Goal: Information Seeking & Learning: Learn about a topic

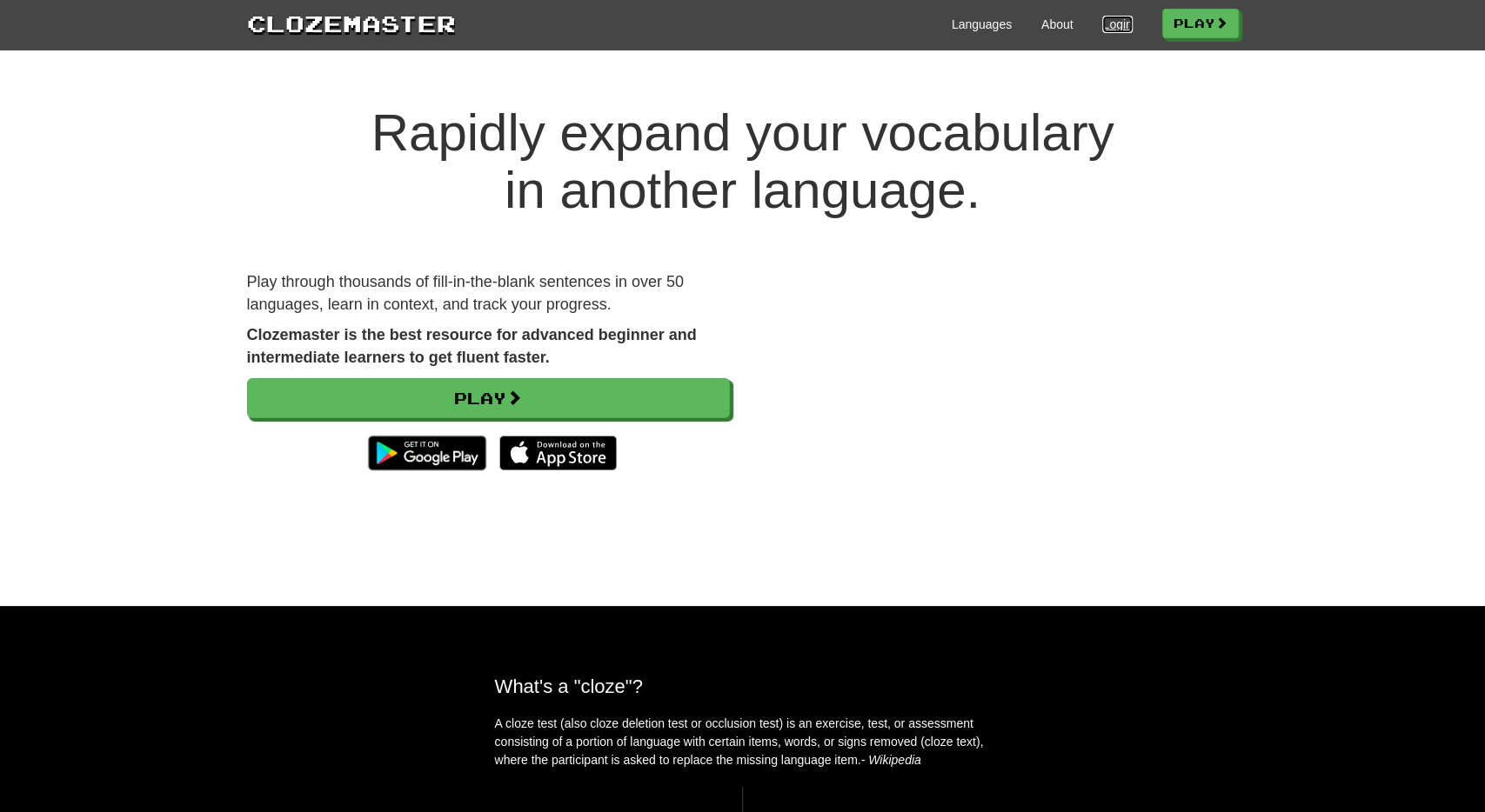
click at [1110, 17] on link "Login" at bounding box center [1117, 24] width 29 height 18
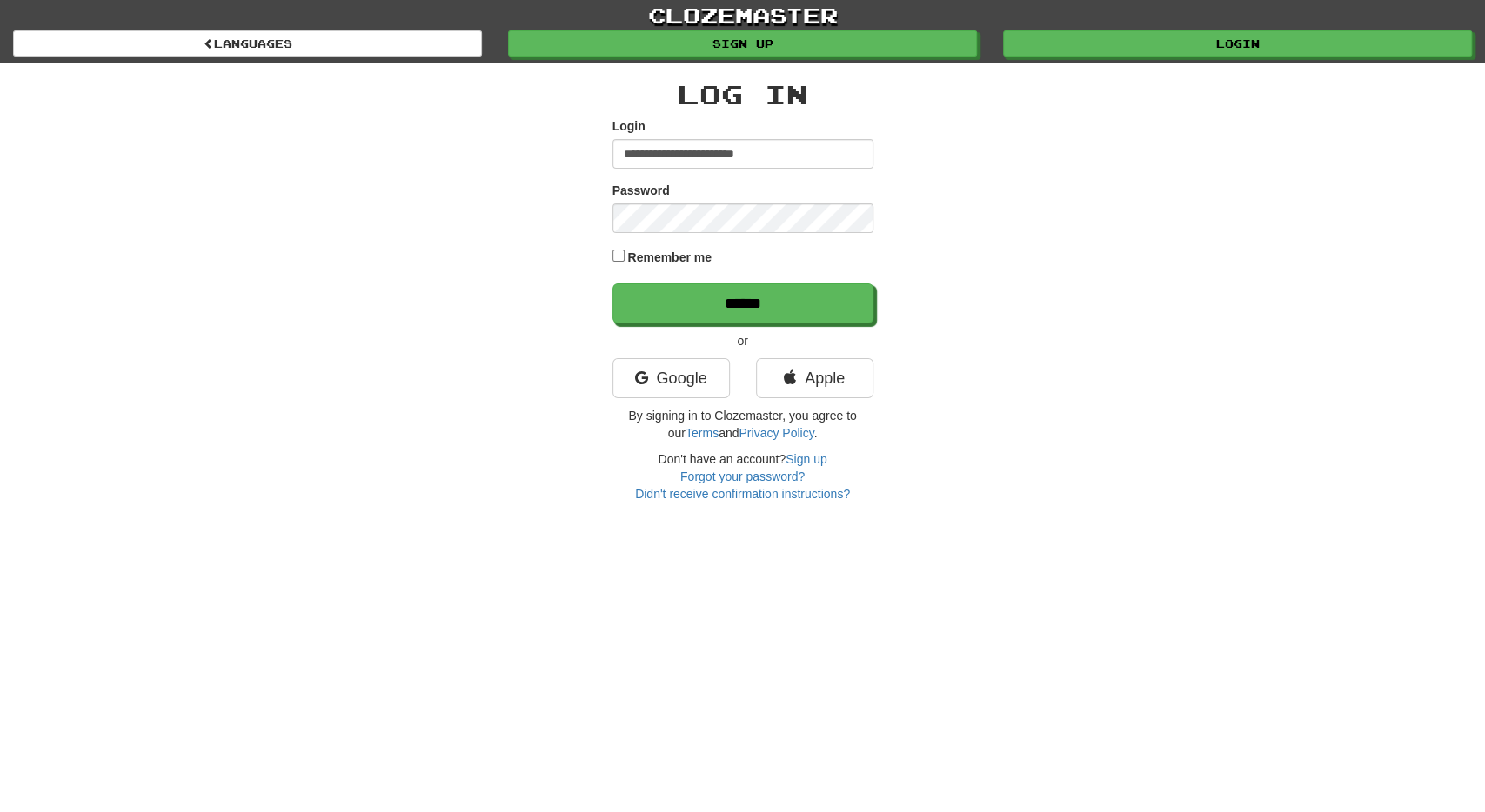
type input "**********"
click at [612, 284] on input "******" at bounding box center [742, 303] width 261 height 40
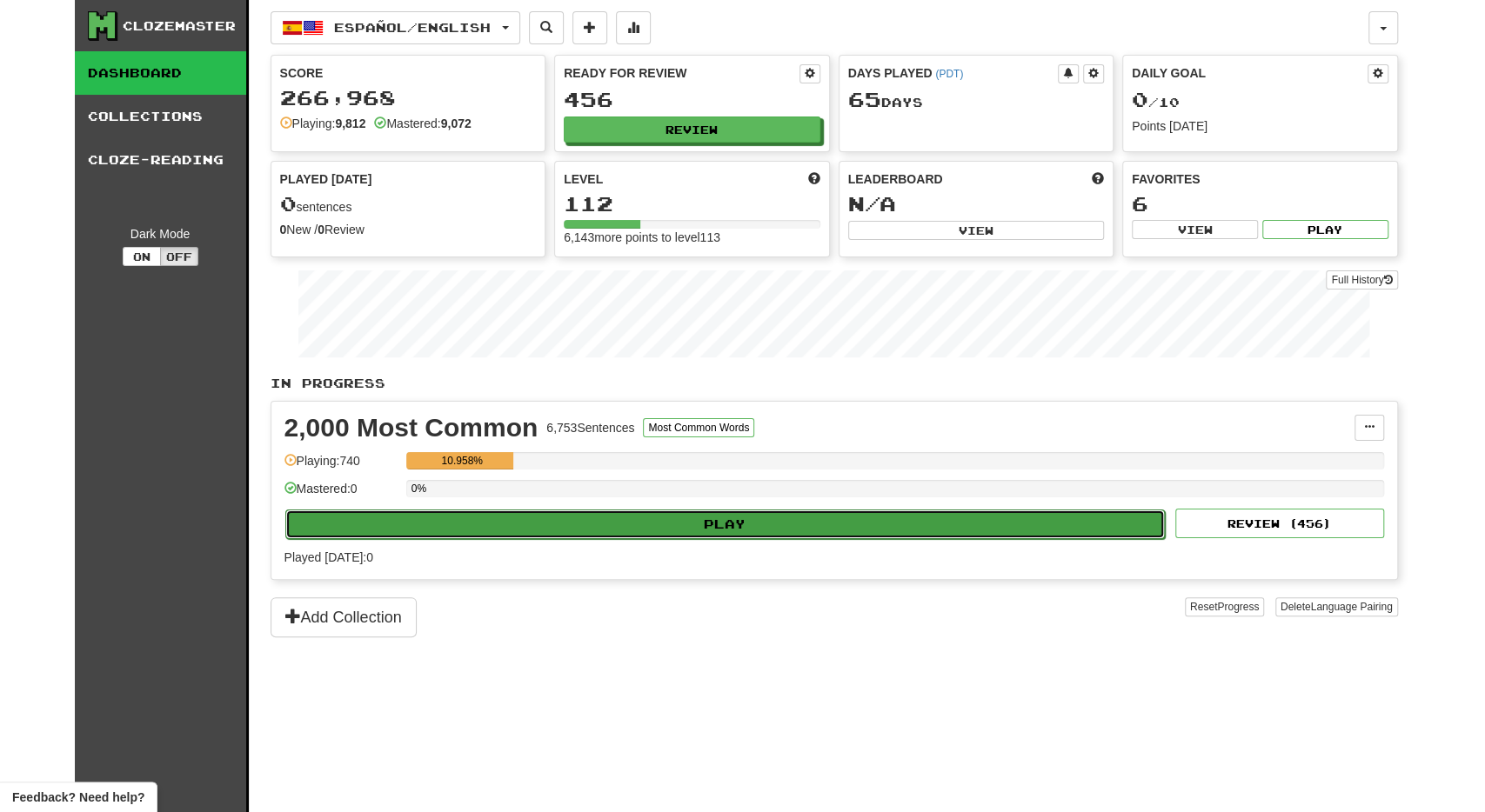
click at [437, 520] on button "Play" at bounding box center [726, 524] width 880 height 29
select select "**"
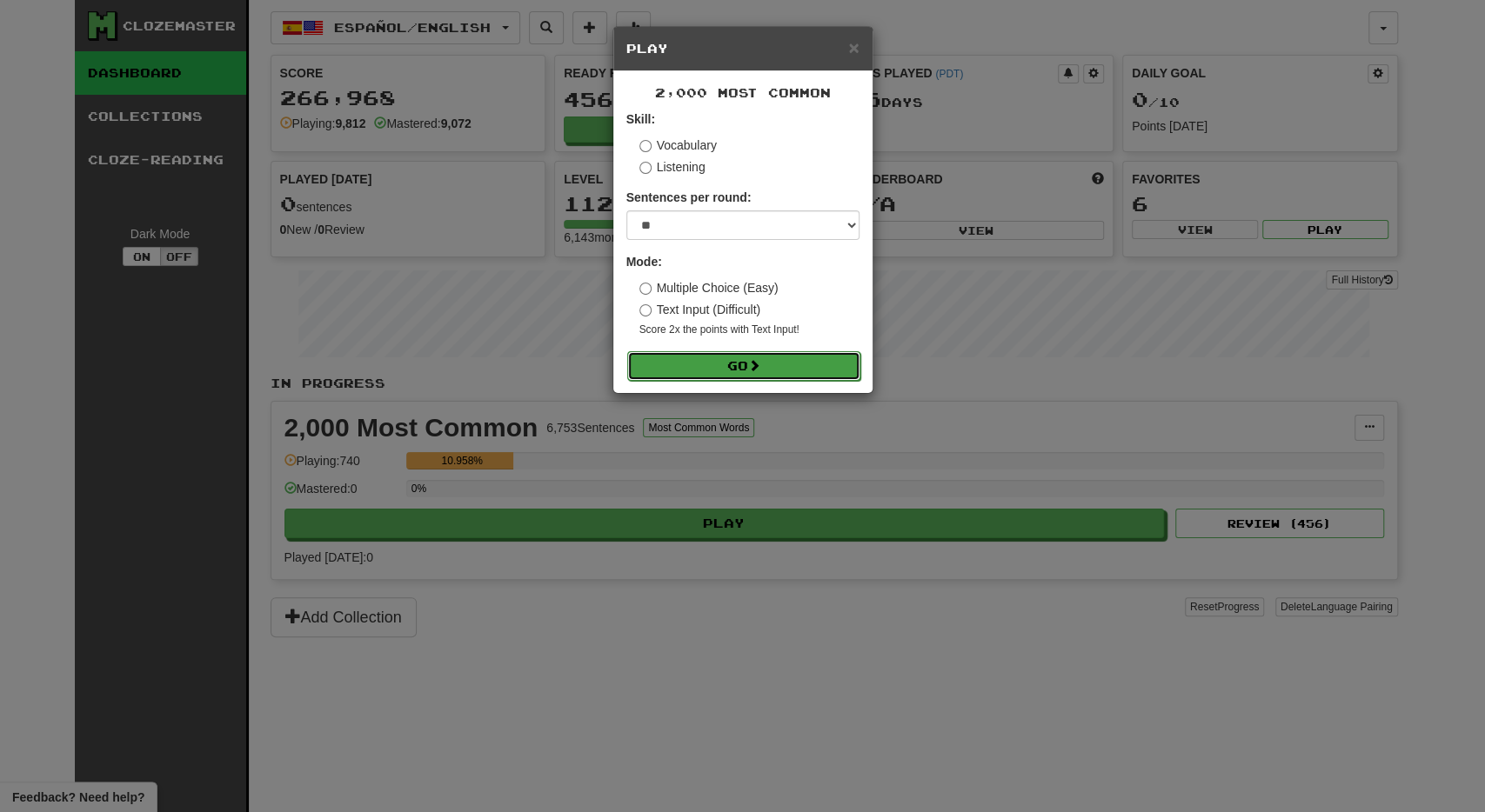
click at [732, 367] on button "Go" at bounding box center [743, 366] width 233 height 29
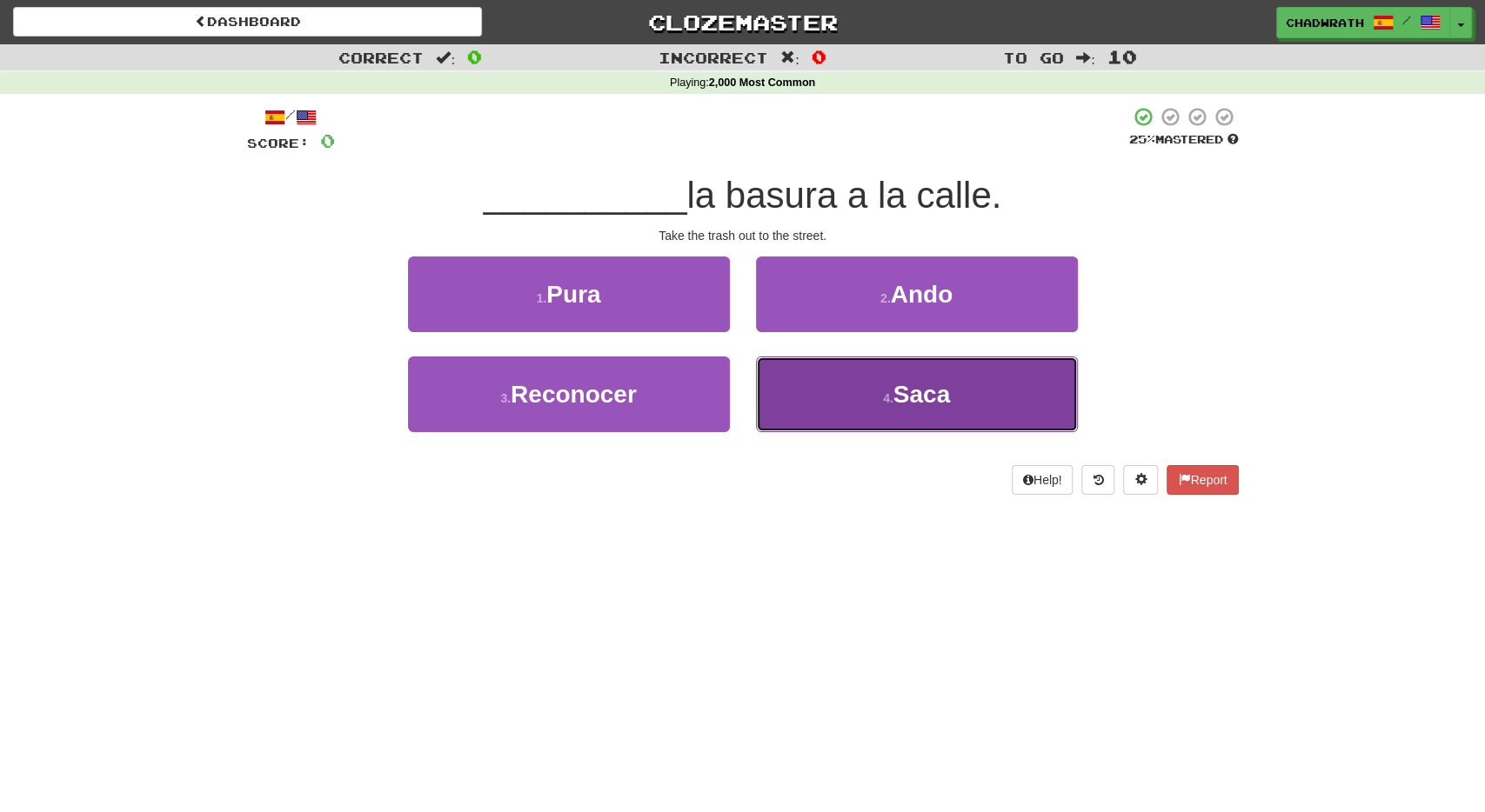
click at [869, 393] on button "4 . Saca" at bounding box center [917, 394] width 322 height 75
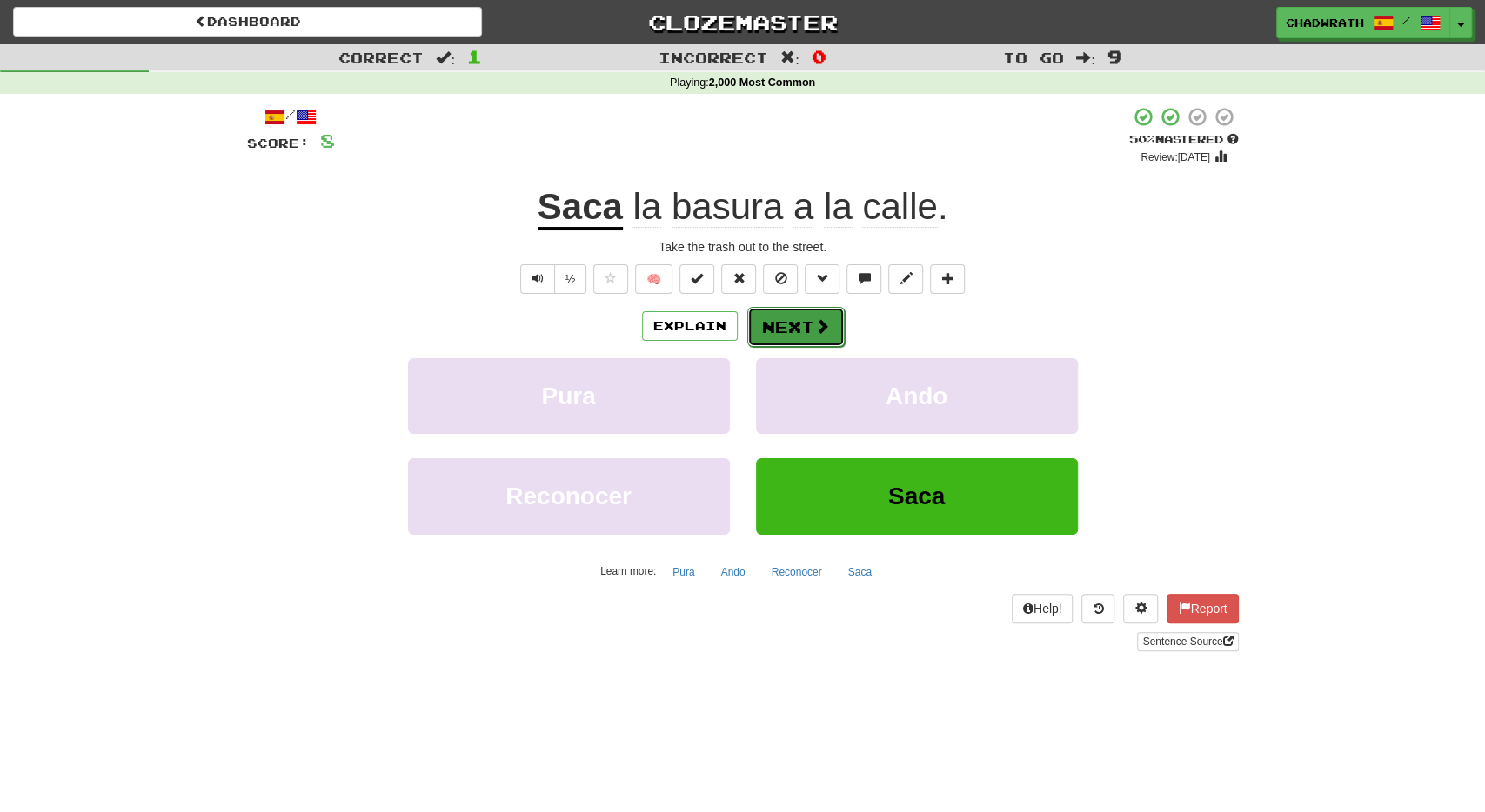
click at [794, 310] on button "Next" at bounding box center [796, 327] width 98 height 40
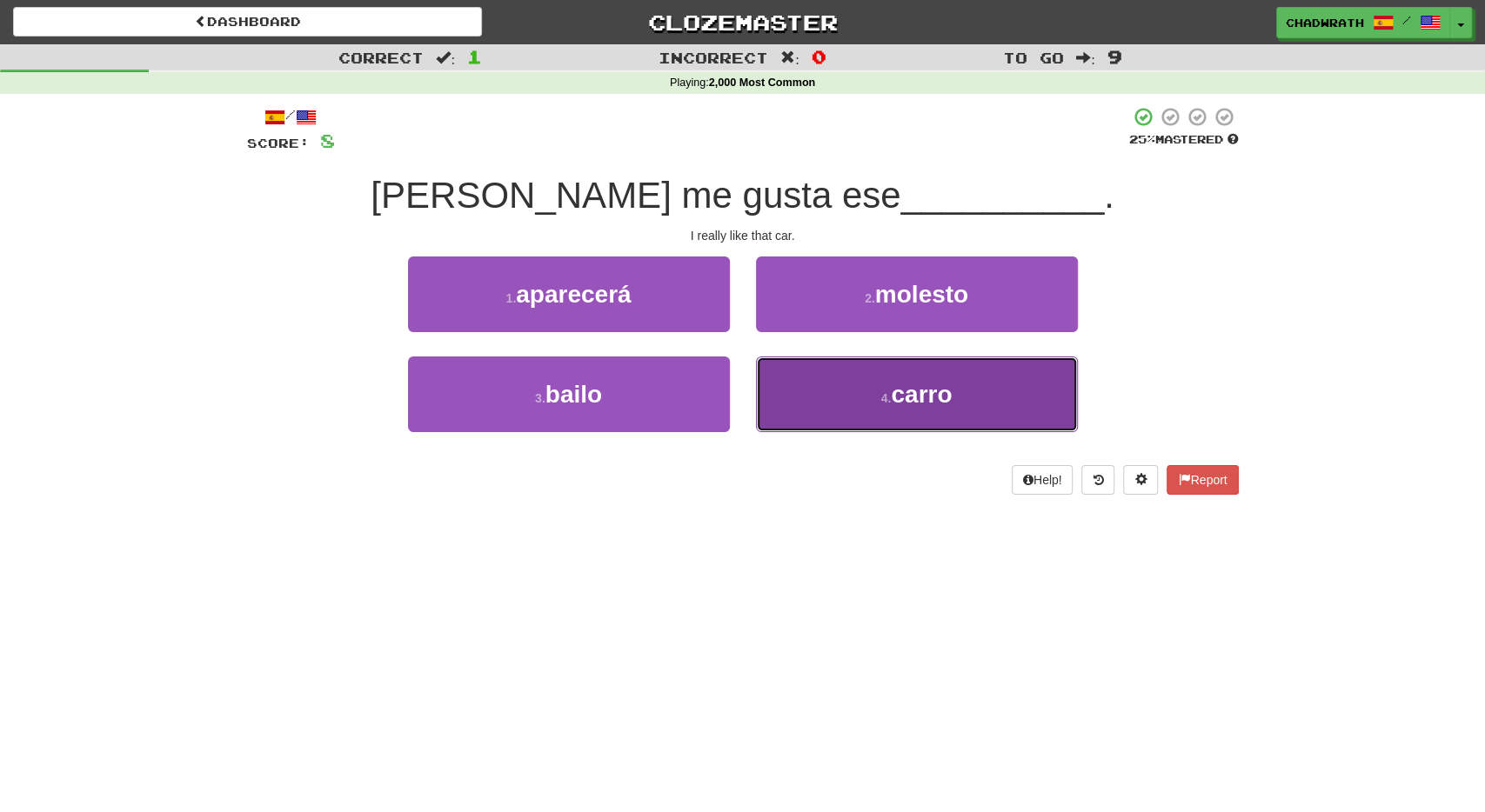
click at [871, 388] on button "4 . carro" at bounding box center [917, 394] width 322 height 75
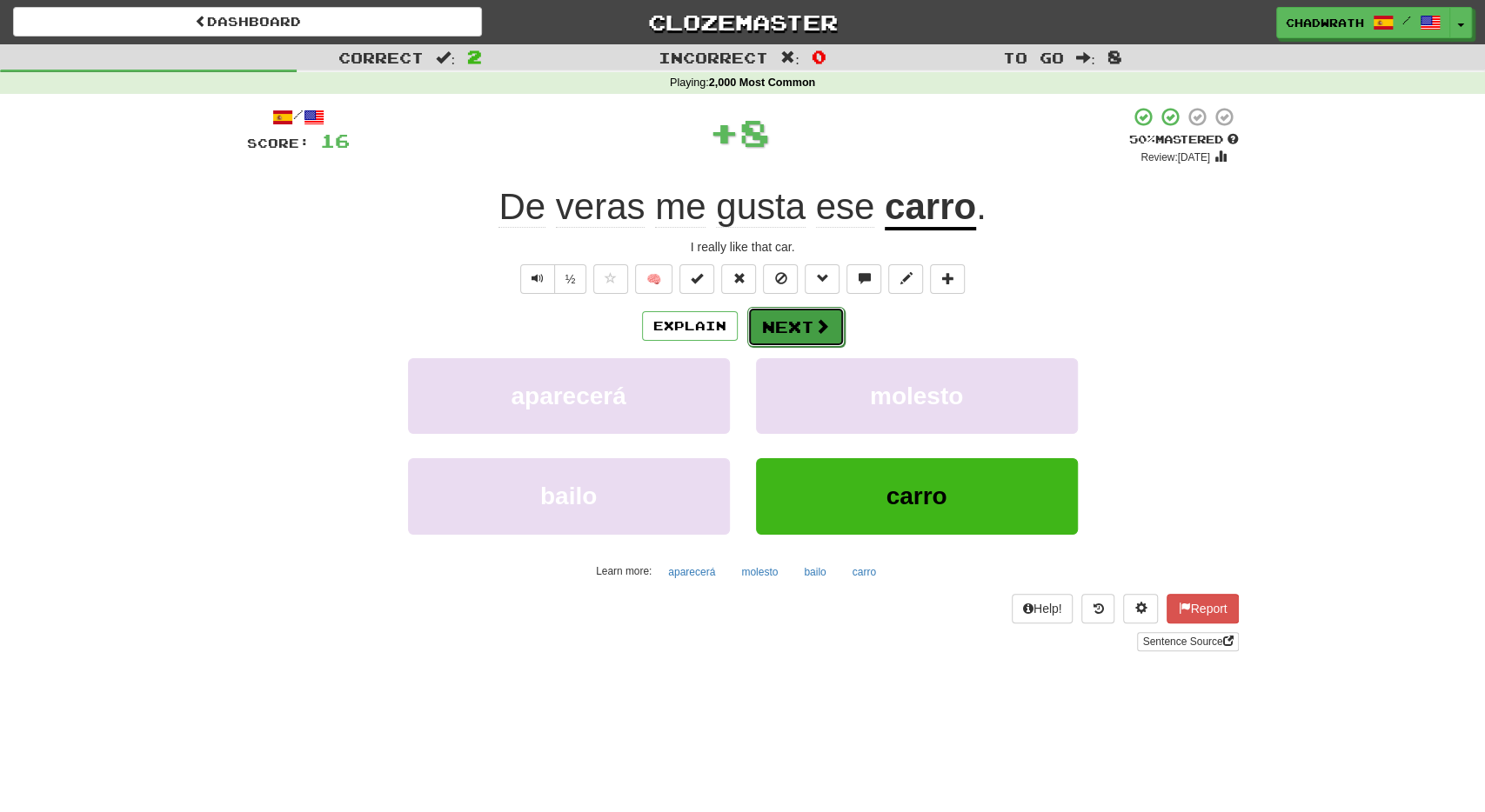
click at [780, 326] on button "Next" at bounding box center [796, 327] width 98 height 40
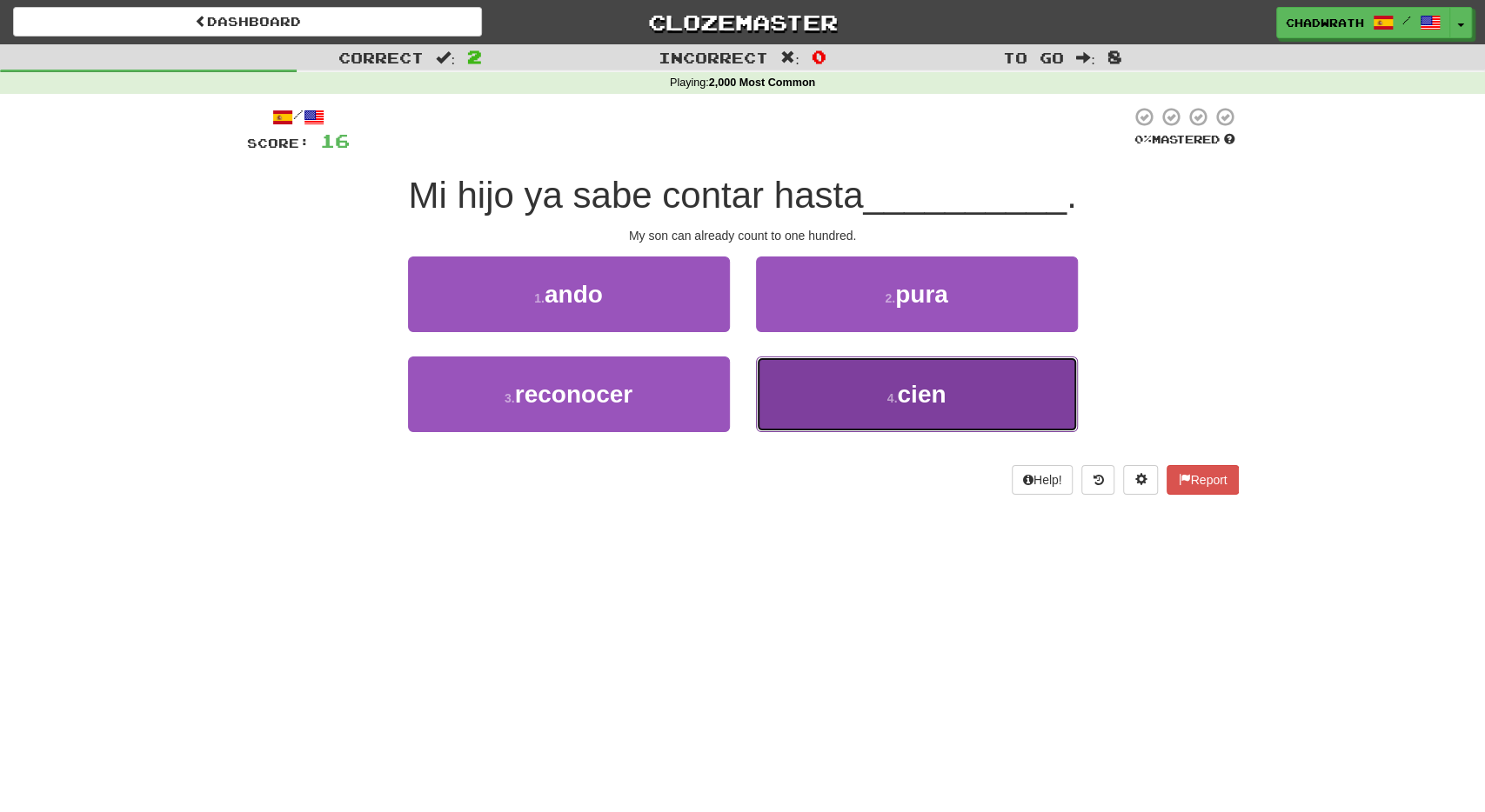
click at [828, 380] on button "4 . cien" at bounding box center [917, 394] width 322 height 75
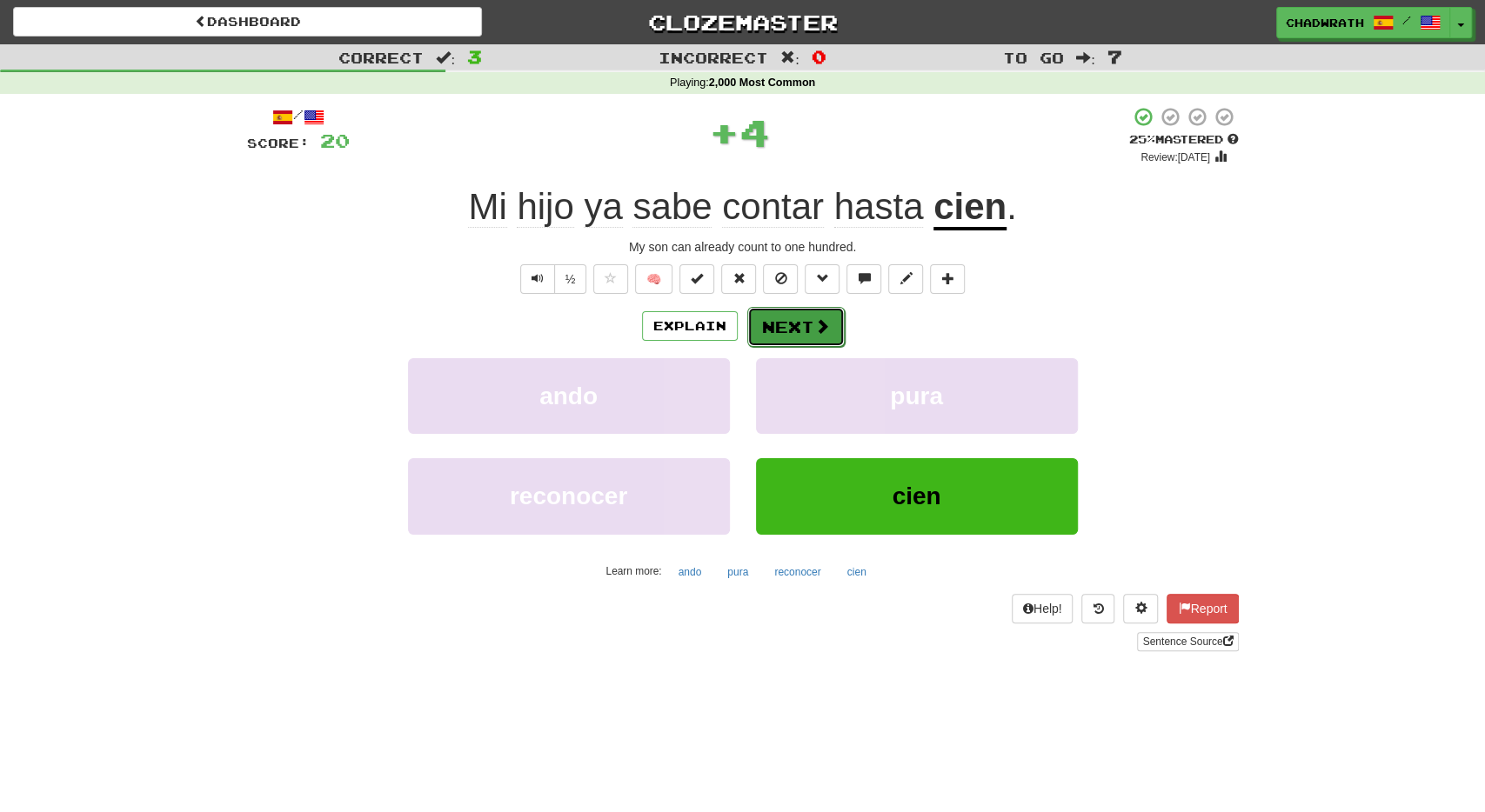
click at [789, 321] on button "Next" at bounding box center [796, 327] width 98 height 40
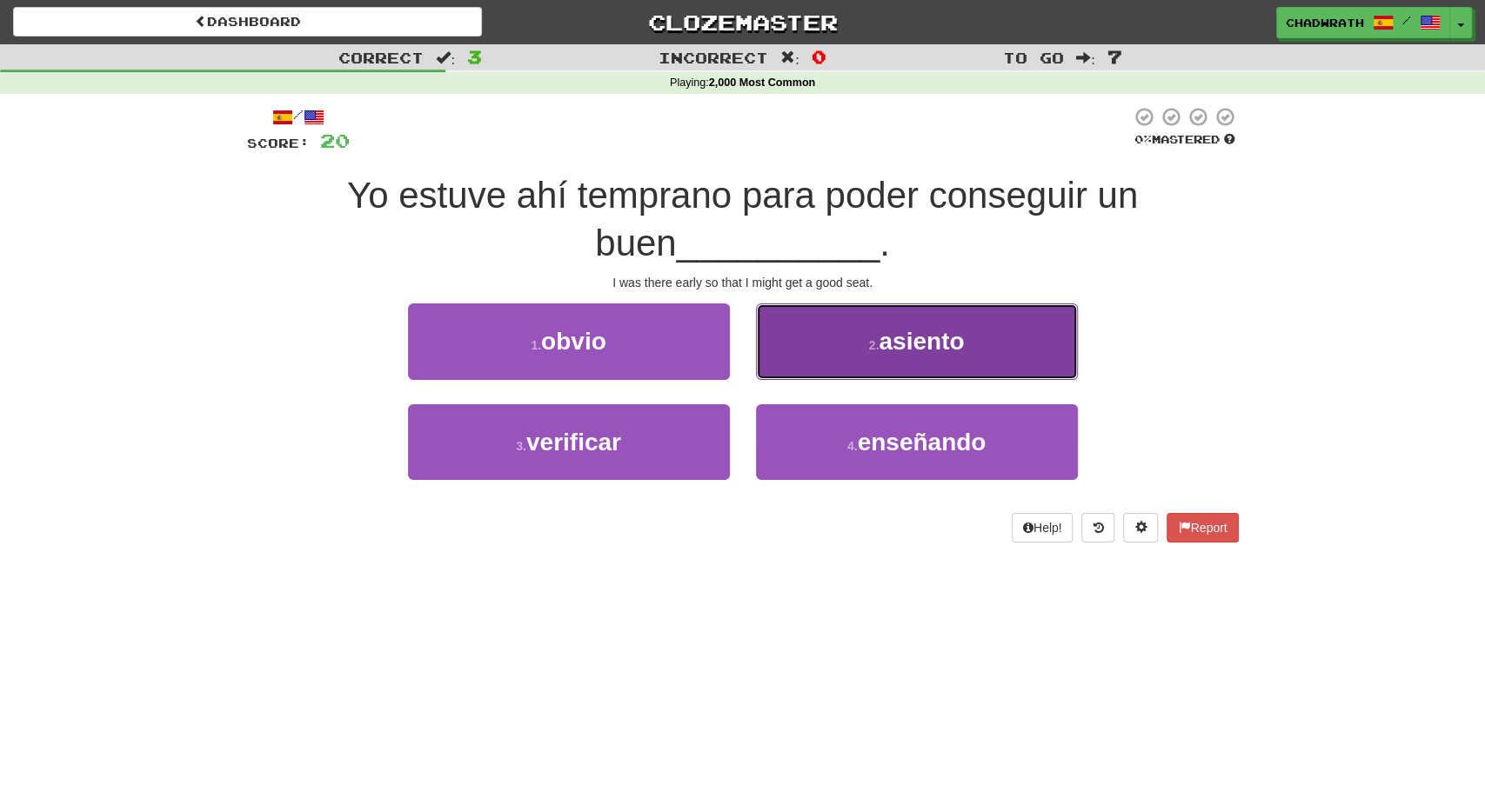
click at [850, 338] on button "2 . asiento" at bounding box center [917, 340] width 322 height 75
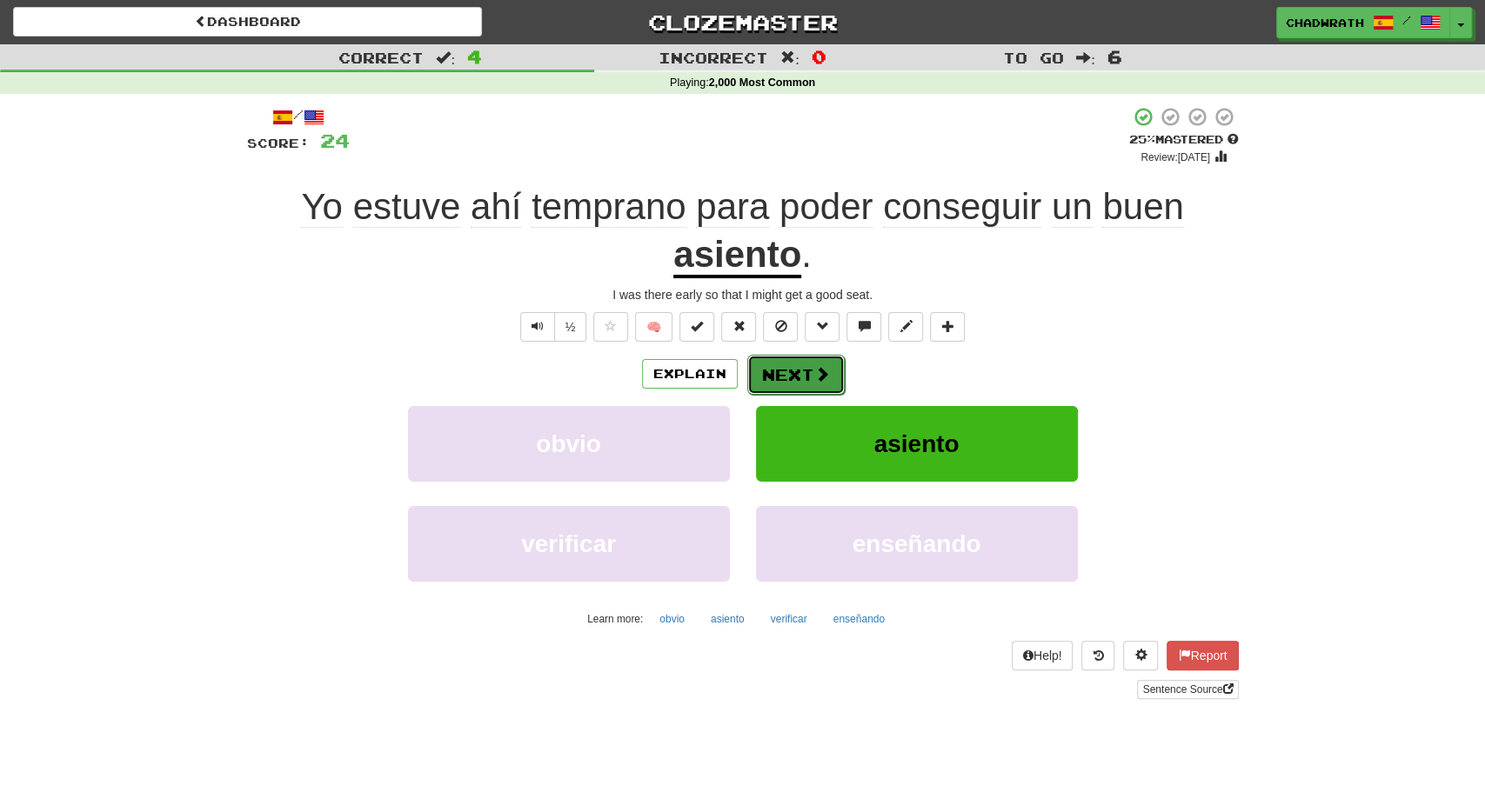
click at [781, 373] on button "Next" at bounding box center [796, 375] width 98 height 40
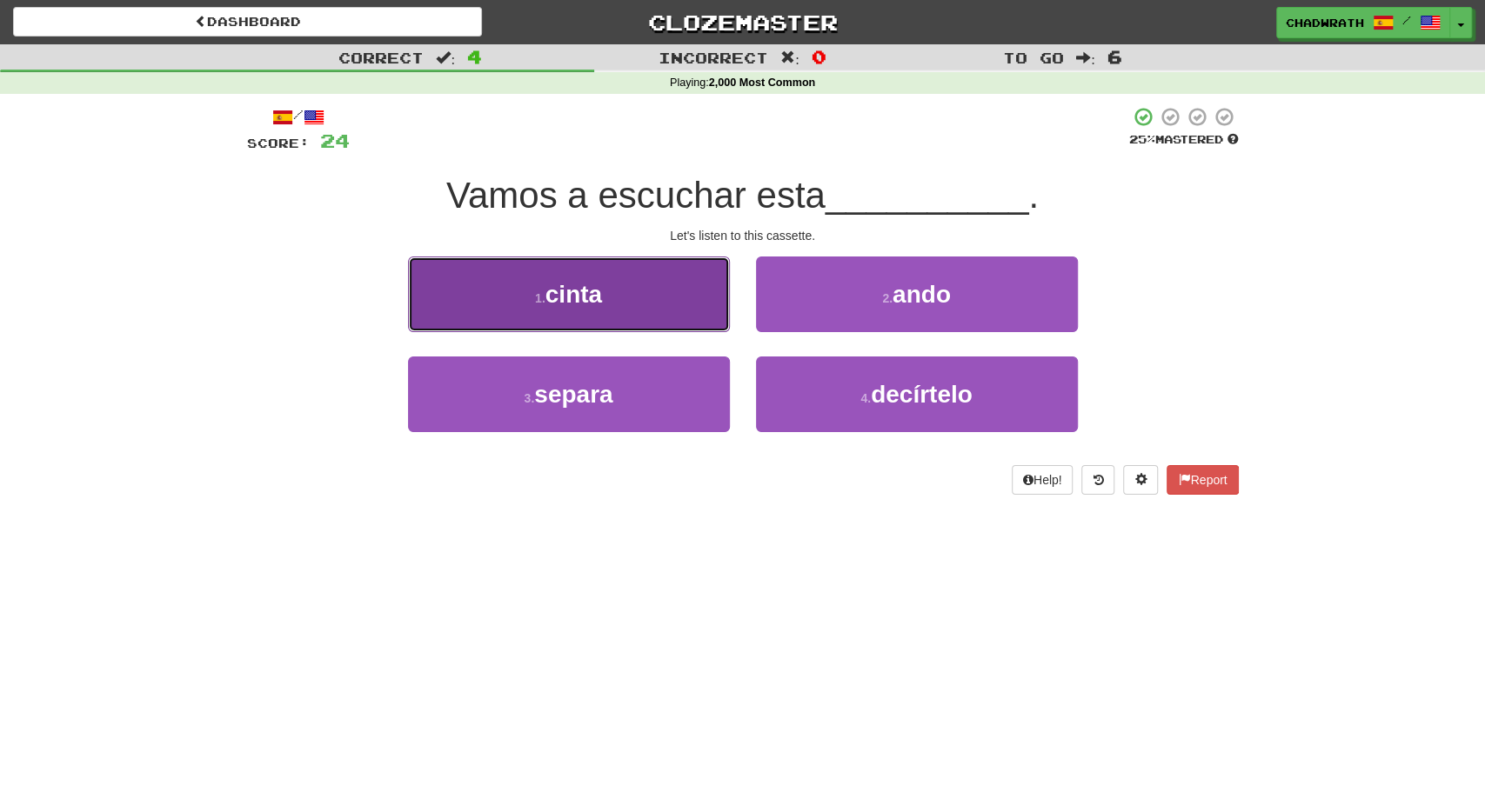
click at [605, 288] on button "1 . cinta" at bounding box center [568, 293] width 322 height 75
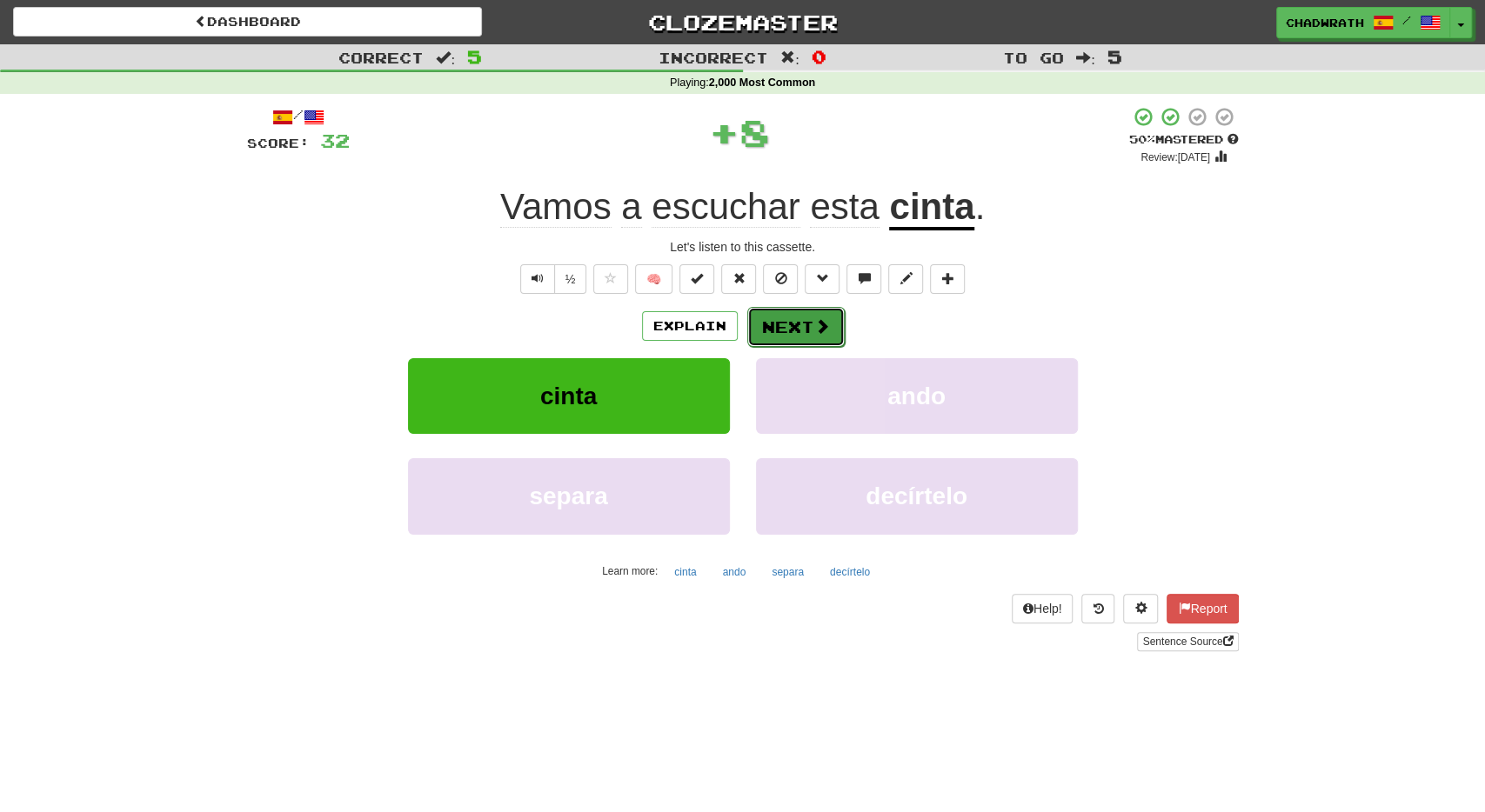
click at [763, 338] on button "Next" at bounding box center [796, 327] width 98 height 40
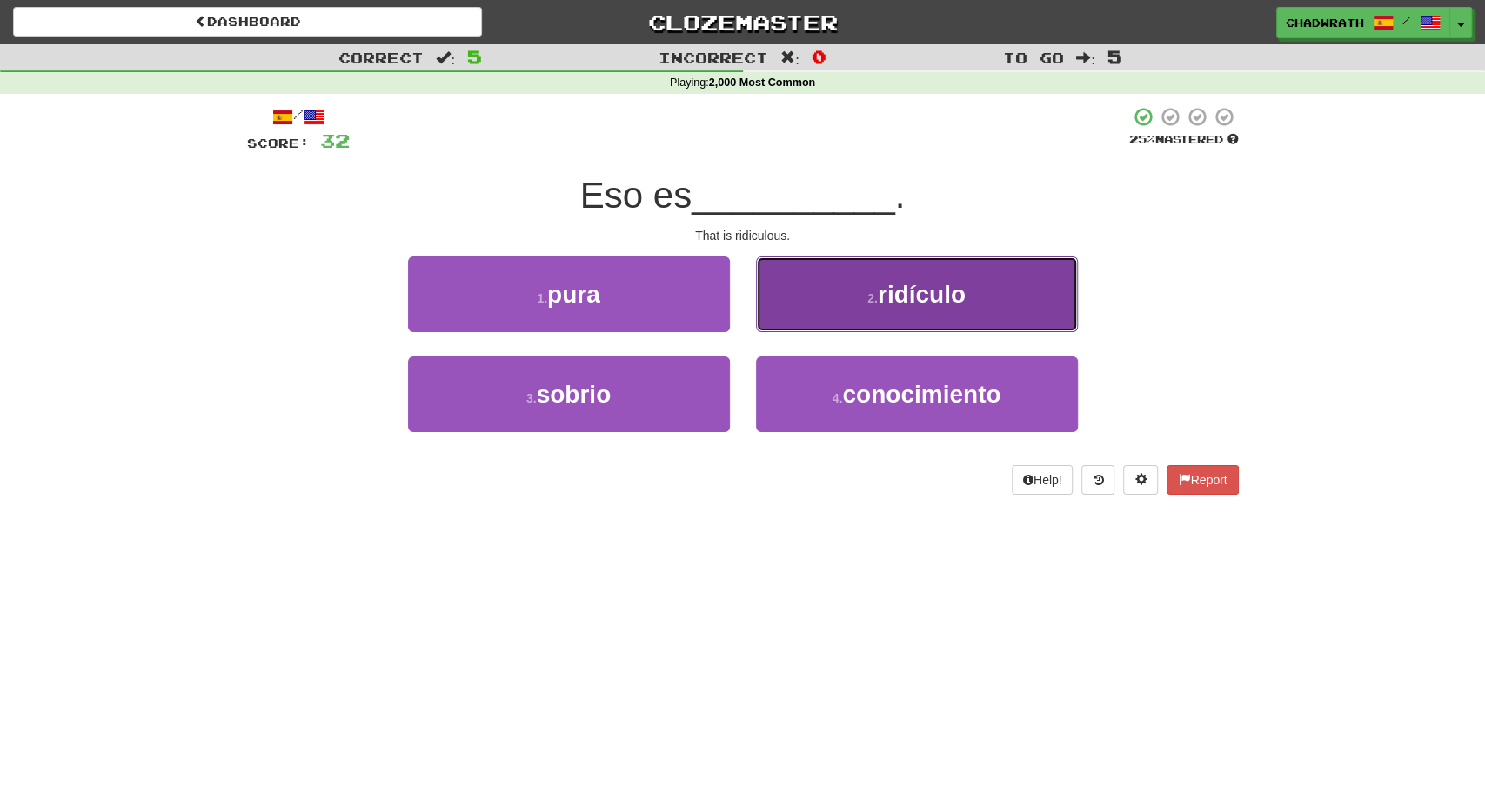
click at [818, 318] on button "2 . ridículo" at bounding box center [917, 293] width 322 height 75
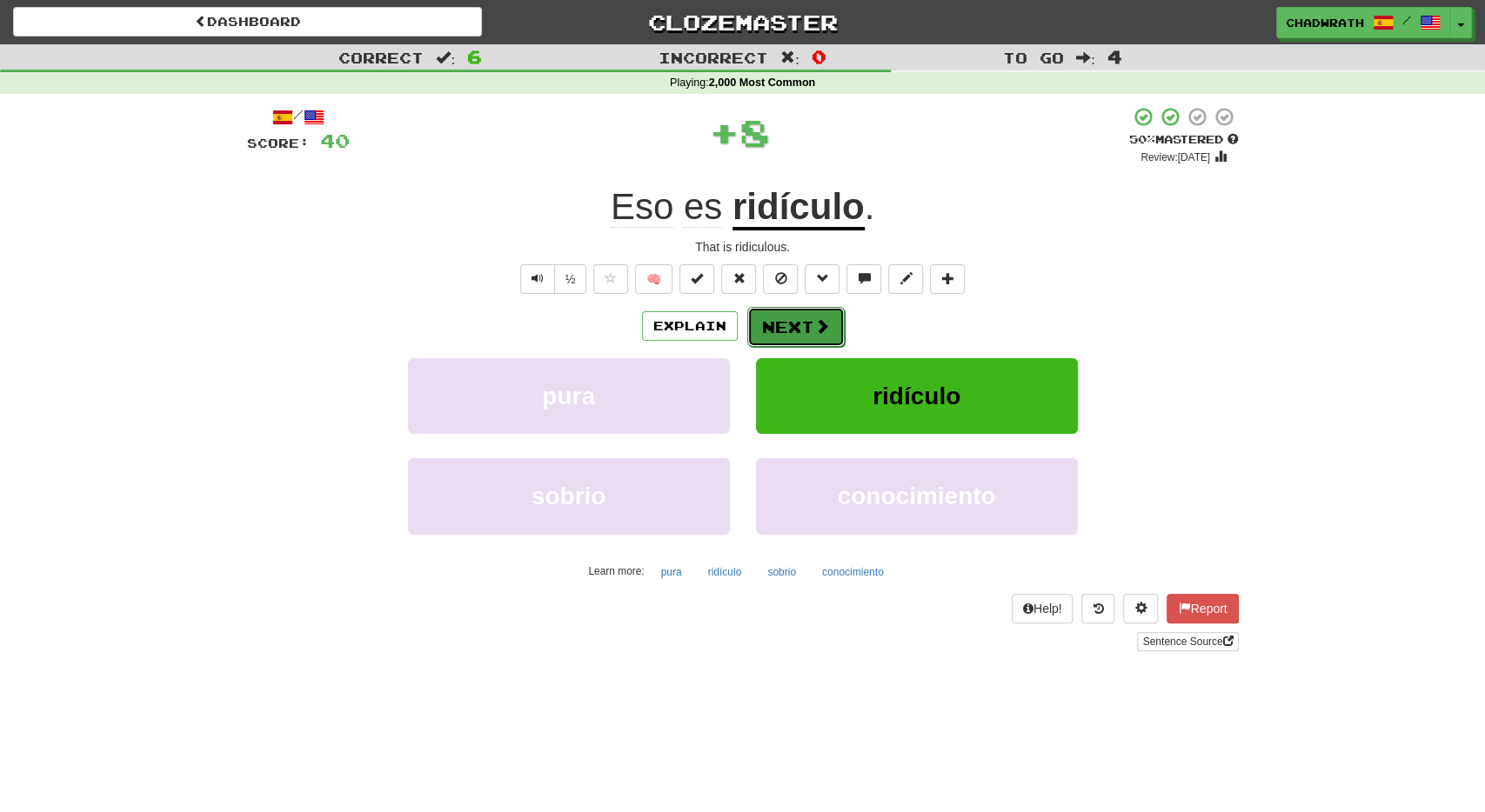
click at [781, 314] on button "Next" at bounding box center [796, 327] width 98 height 40
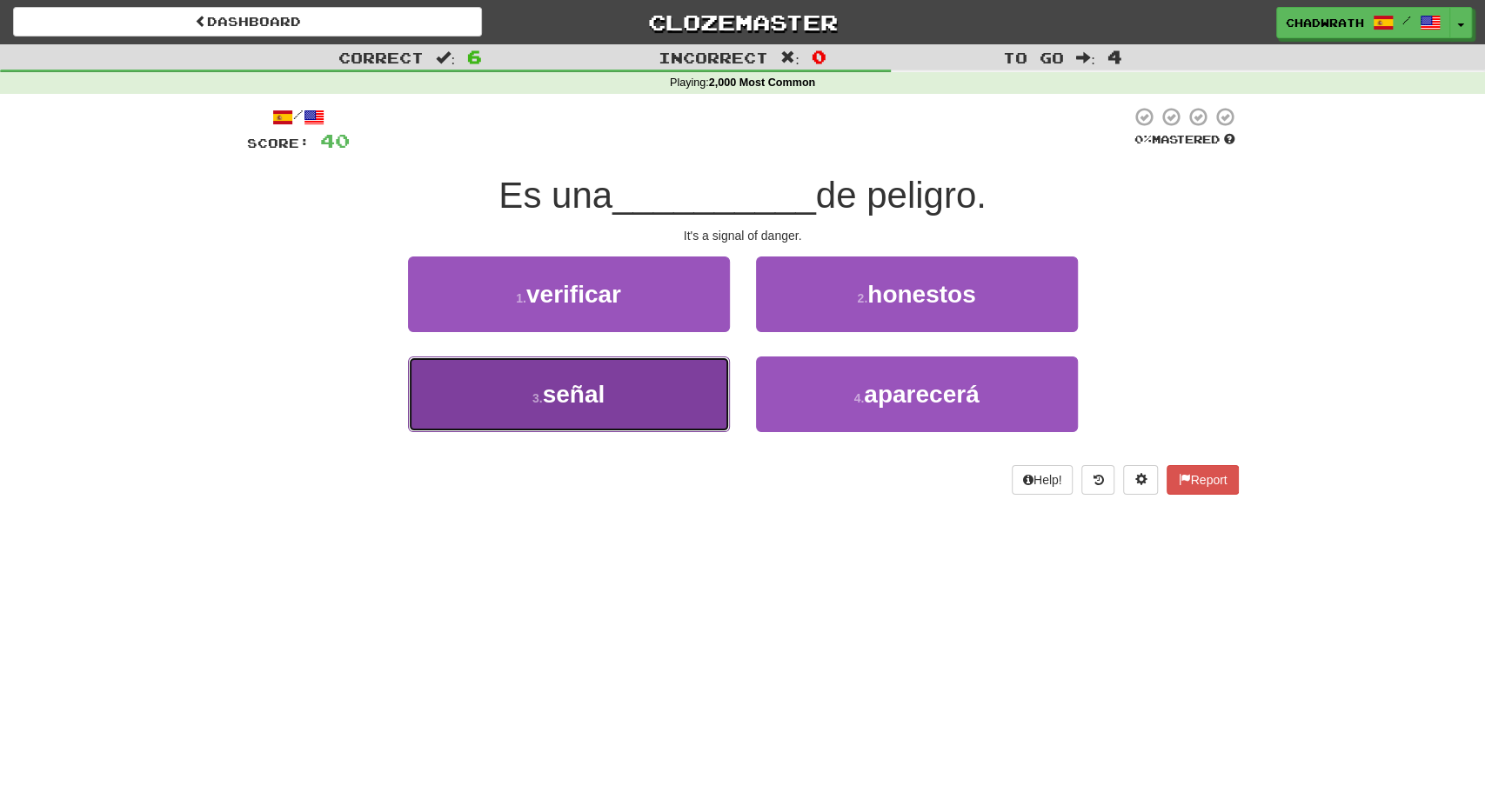
click at [581, 378] on button "3 . señal" at bounding box center [568, 394] width 322 height 75
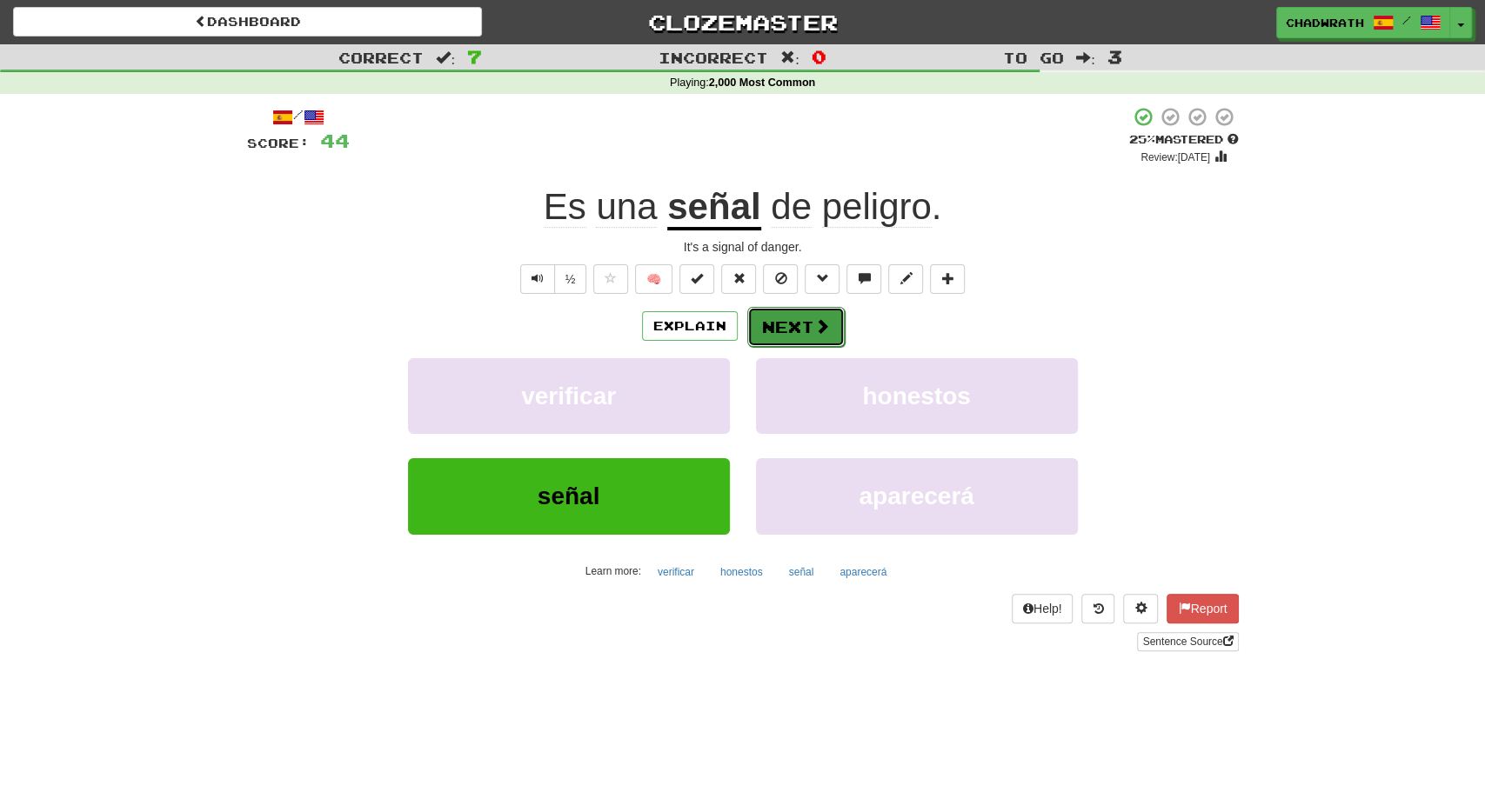
click at [799, 328] on button "Next" at bounding box center [796, 327] width 98 height 40
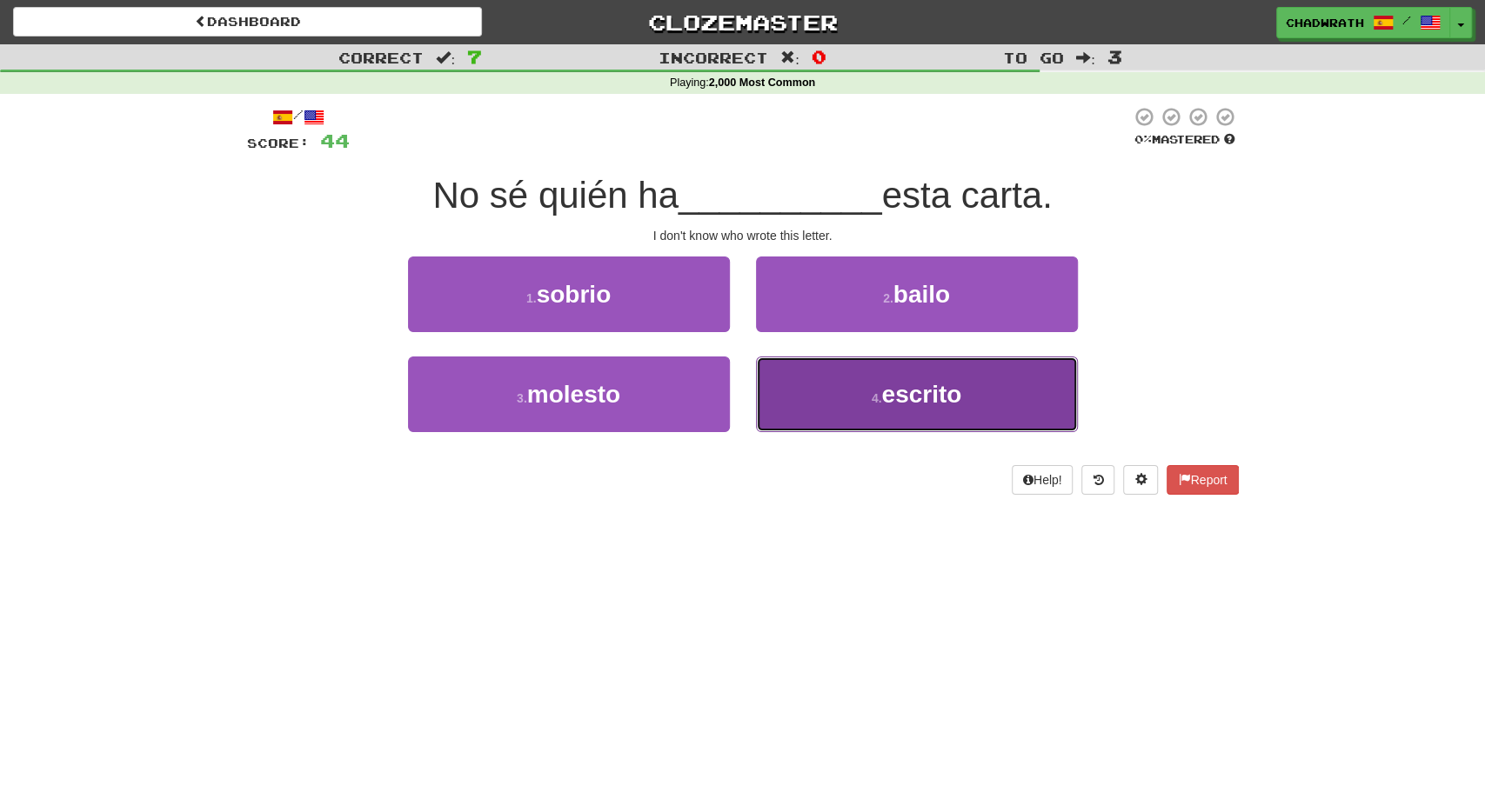
click at [855, 365] on button "4 . escrito" at bounding box center [917, 394] width 322 height 75
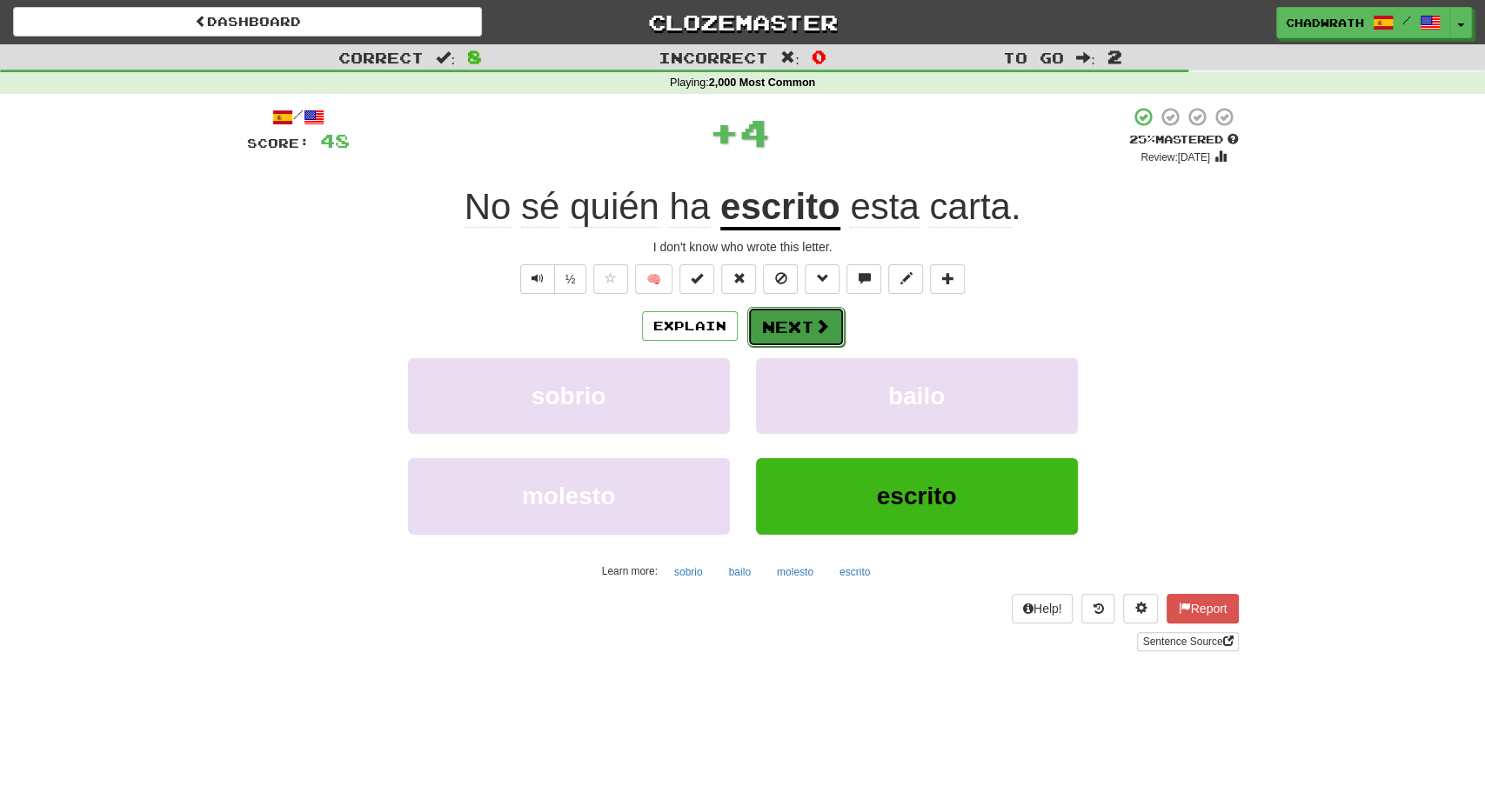
click at [807, 328] on button "Next" at bounding box center [796, 327] width 98 height 40
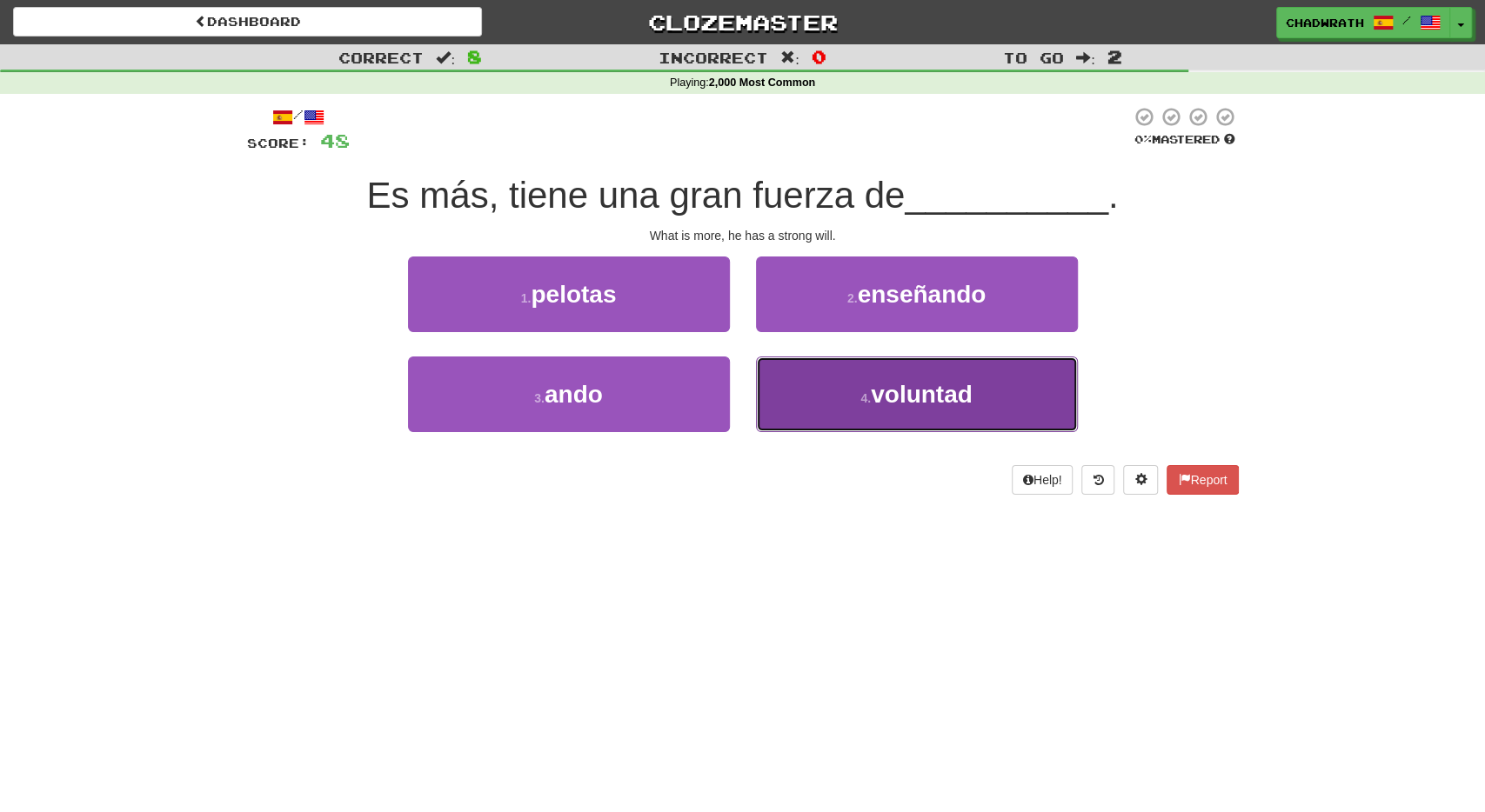
click at [873, 385] on button "4 . voluntad" at bounding box center [917, 394] width 322 height 75
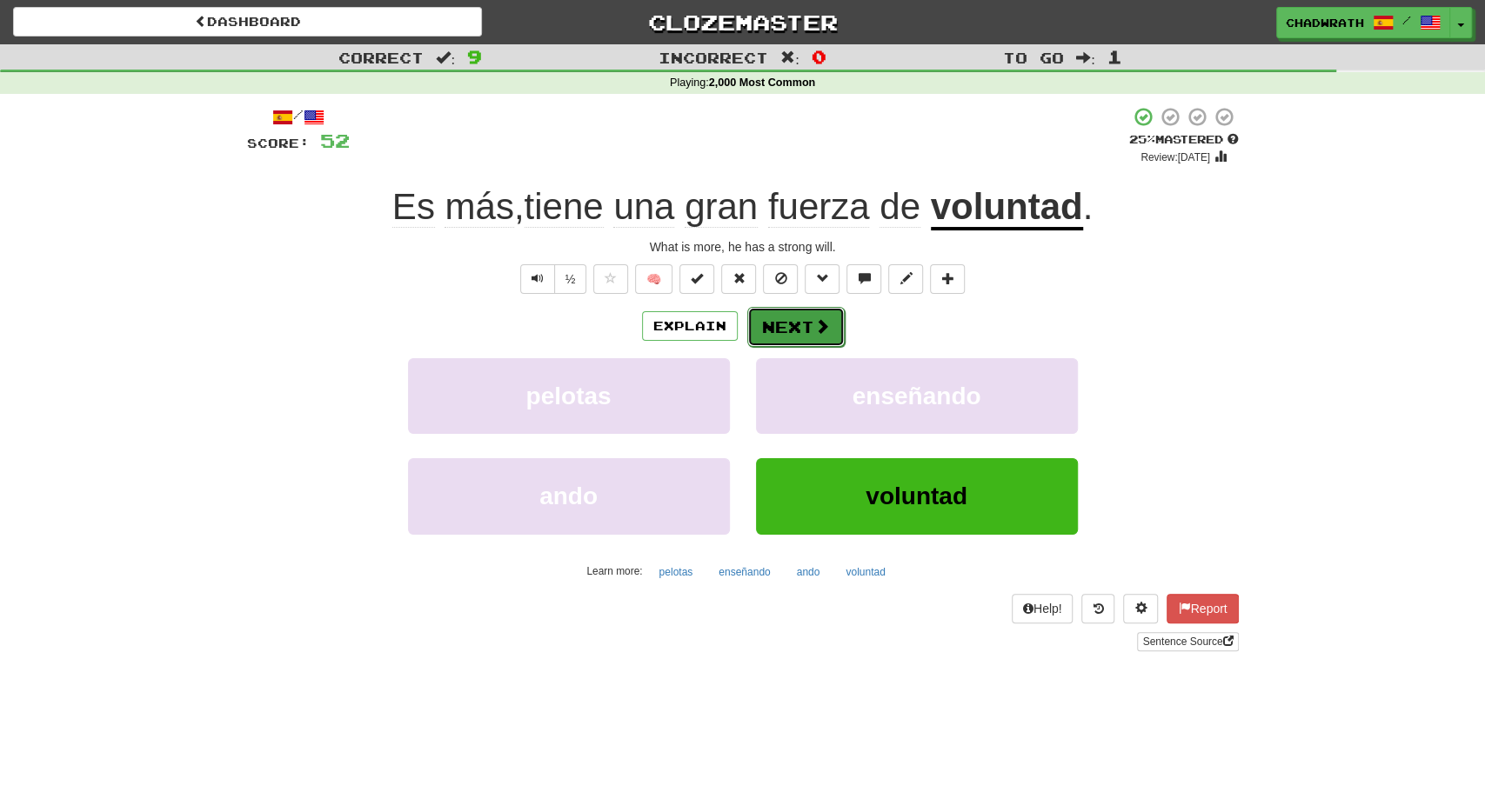
click at [805, 313] on button "Next" at bounding box center [796, 327] width 98 height 40
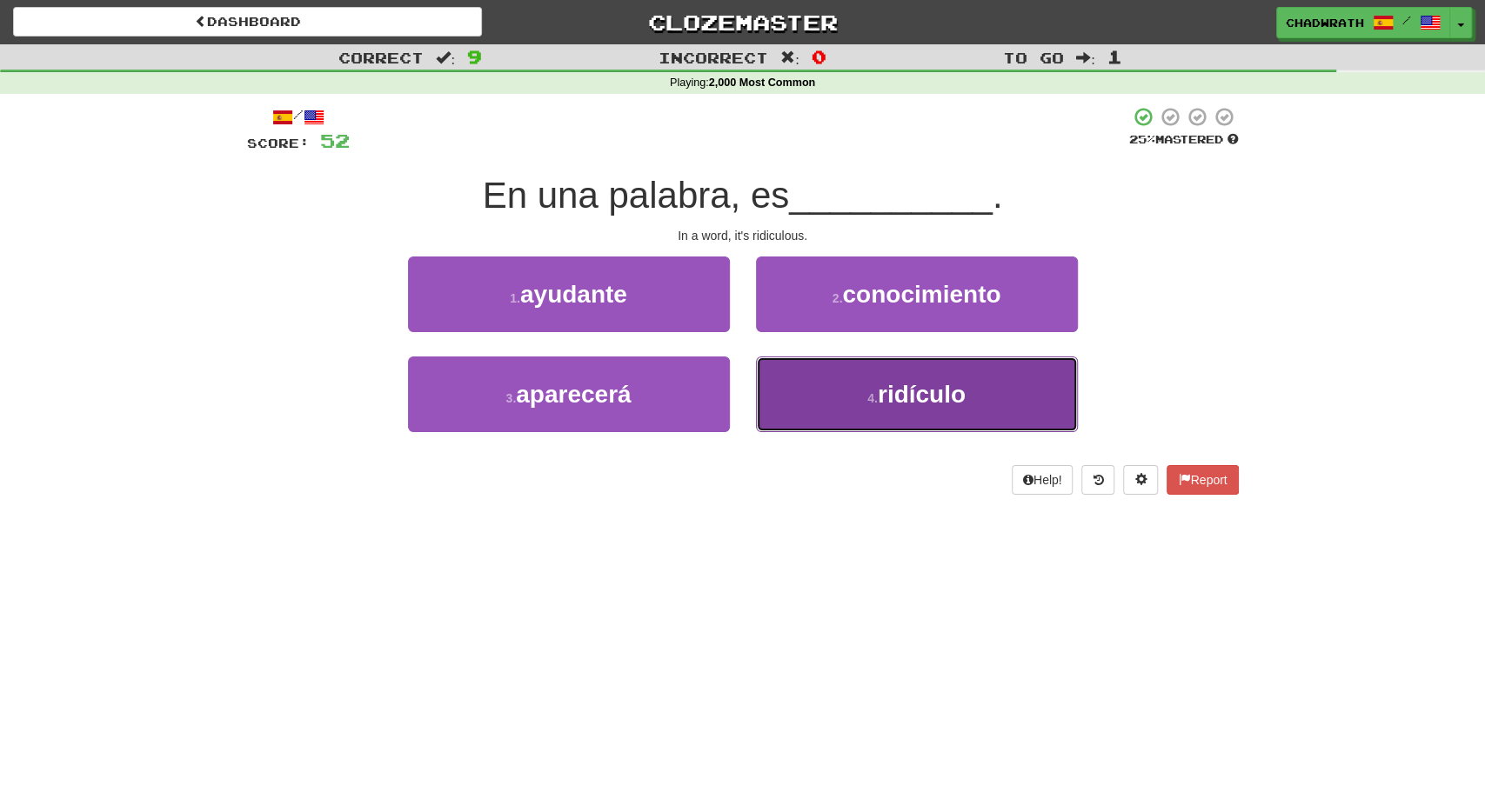
click at [827, 391] on button "4 . ridículo" at bounding box center [917, 394] width 322 height 75
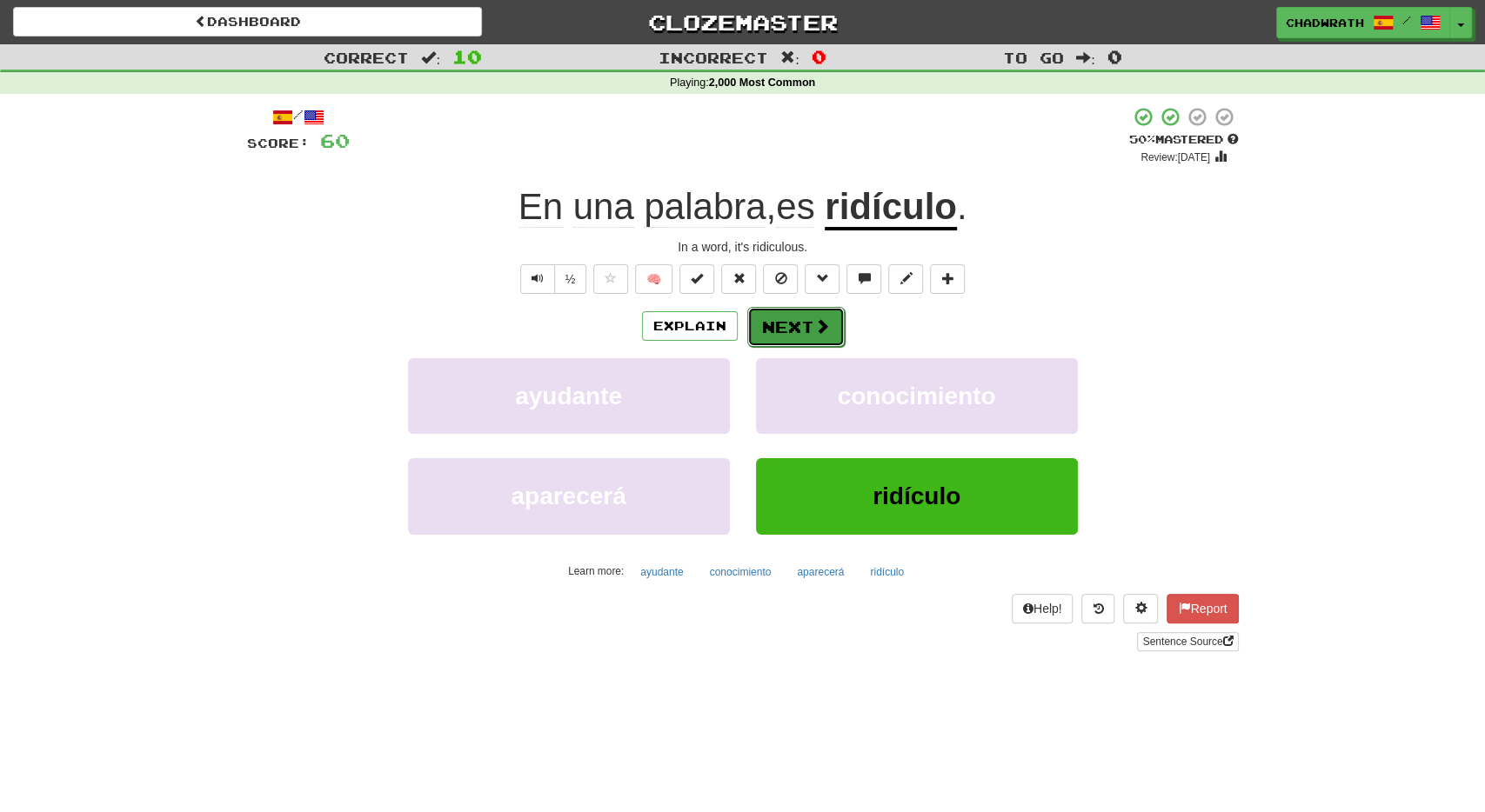
click at [789, 315] on button "Next" at bounding box center [796, 327] width 98 height 40
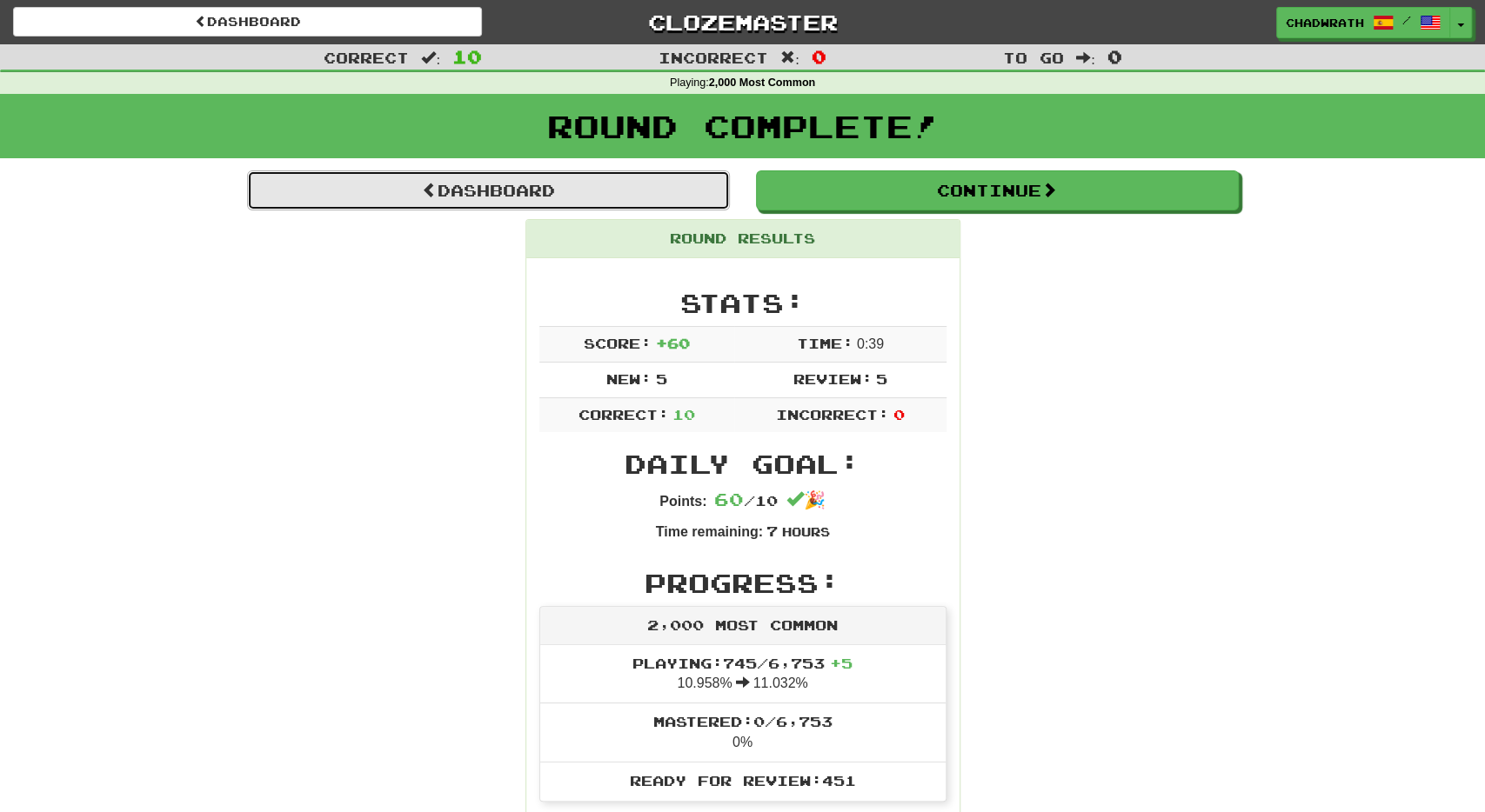
click at [542, 180] on link "Dashboard" at bounding box center [488, 190] width 482 height 40
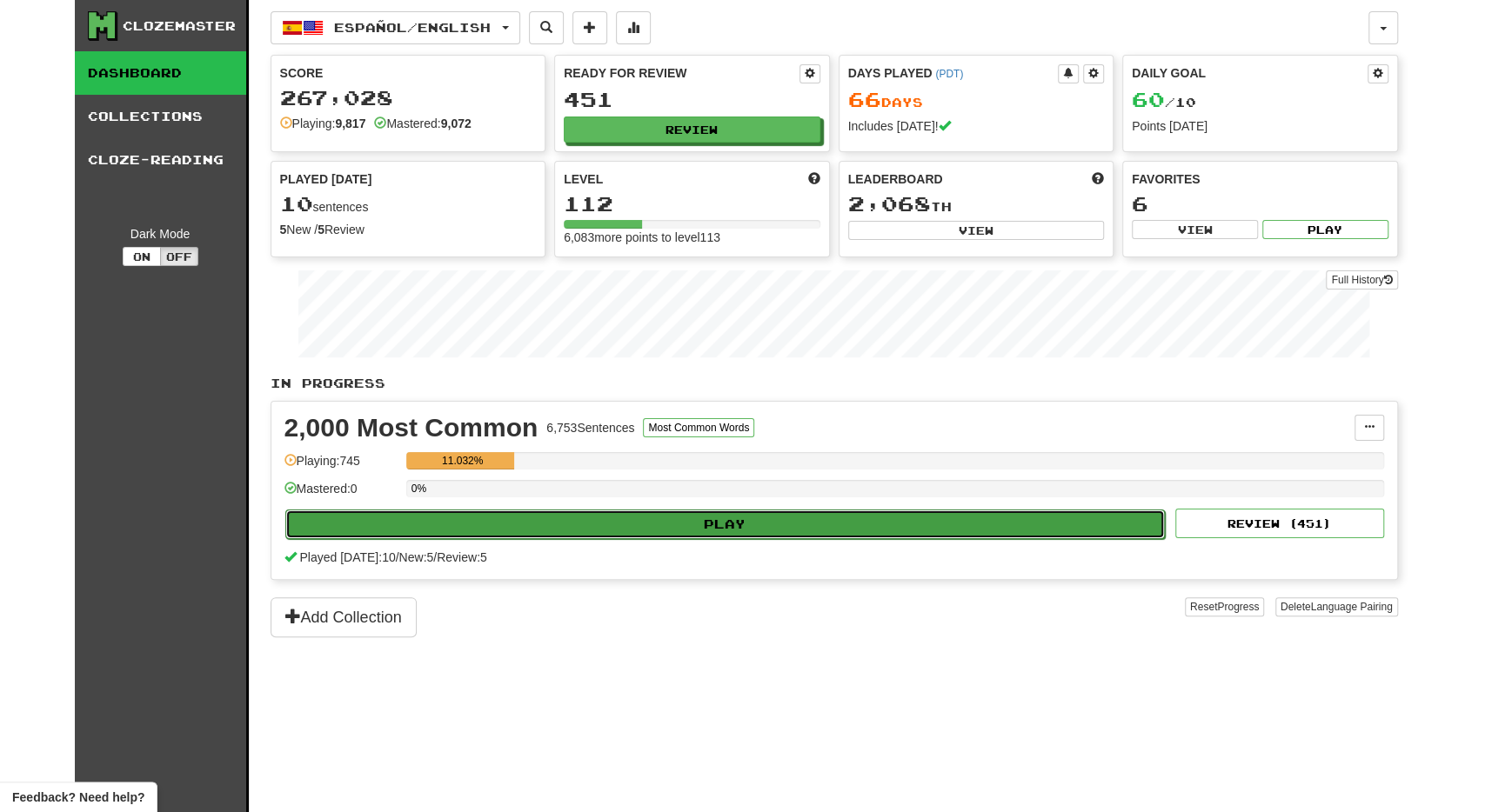
click at [611, 519] on button "Play" at bounding box center [726, 524] width 880 height 29
select select "**"
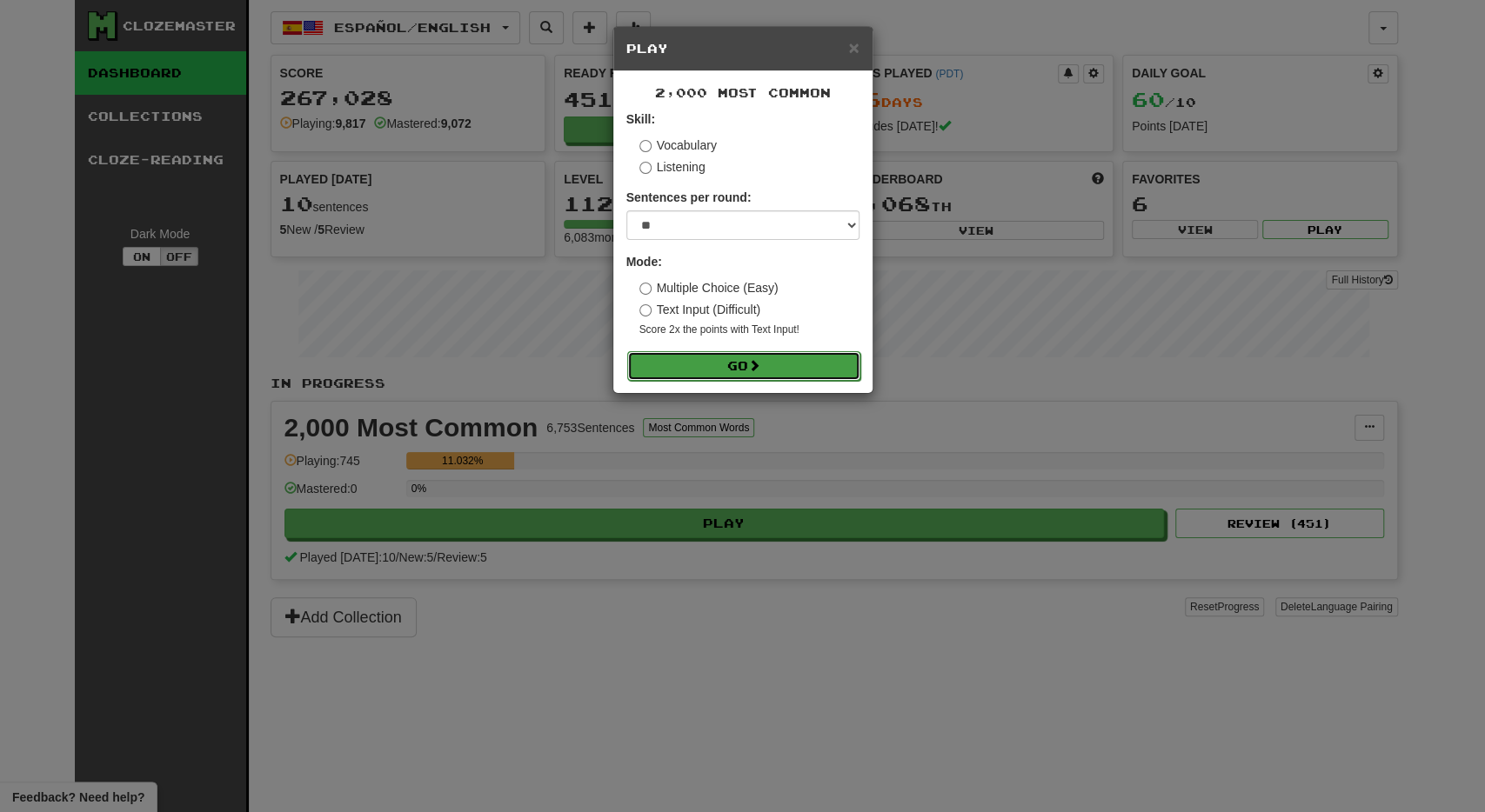
click at [684, 373] on button "Go" at bounding box center [743, 366] width 233 height 29
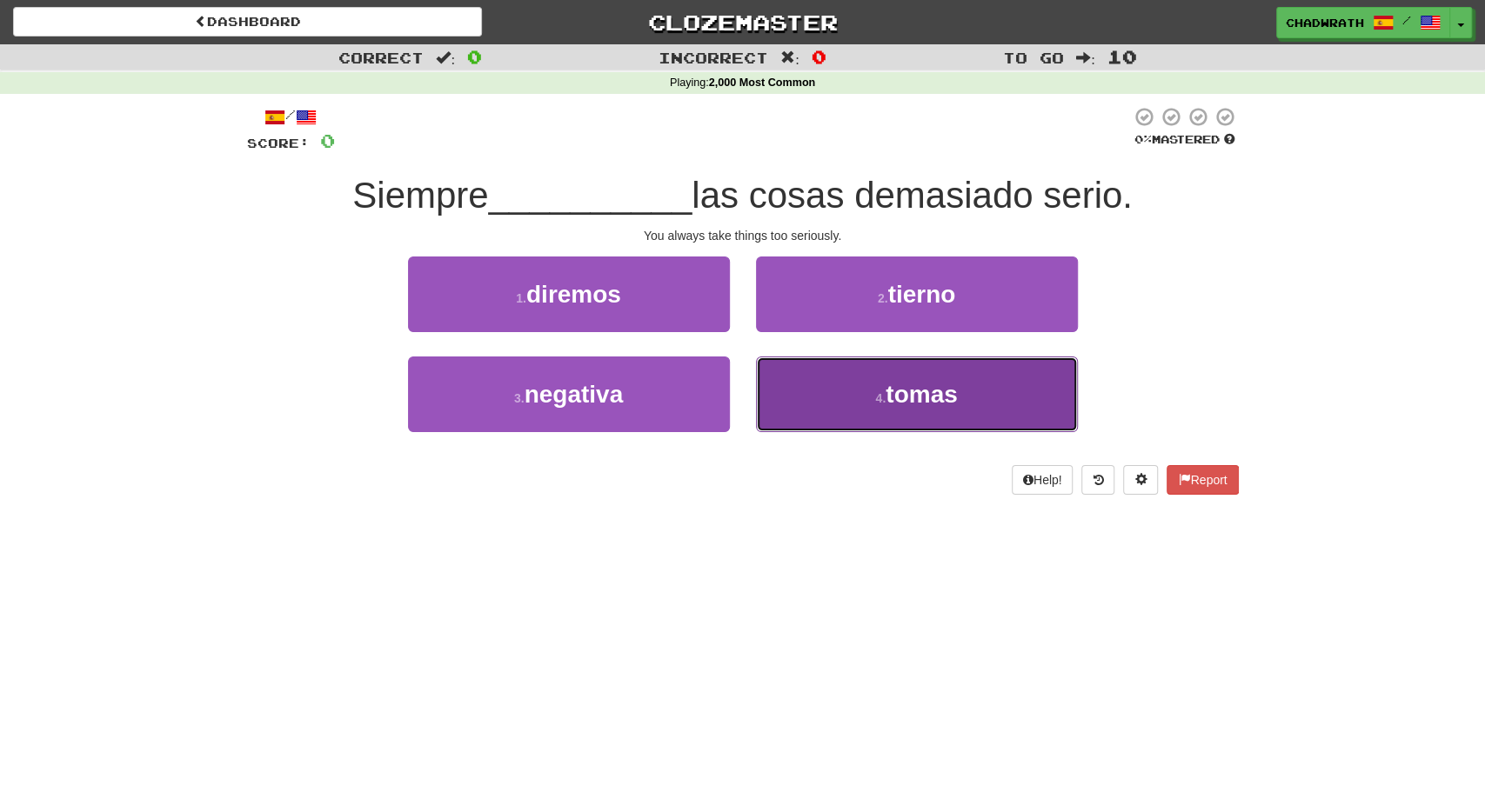
click at [792, 404] on button "4 . [PERSON_NAME]" at bounding box center [917, 394] width 322 height 75
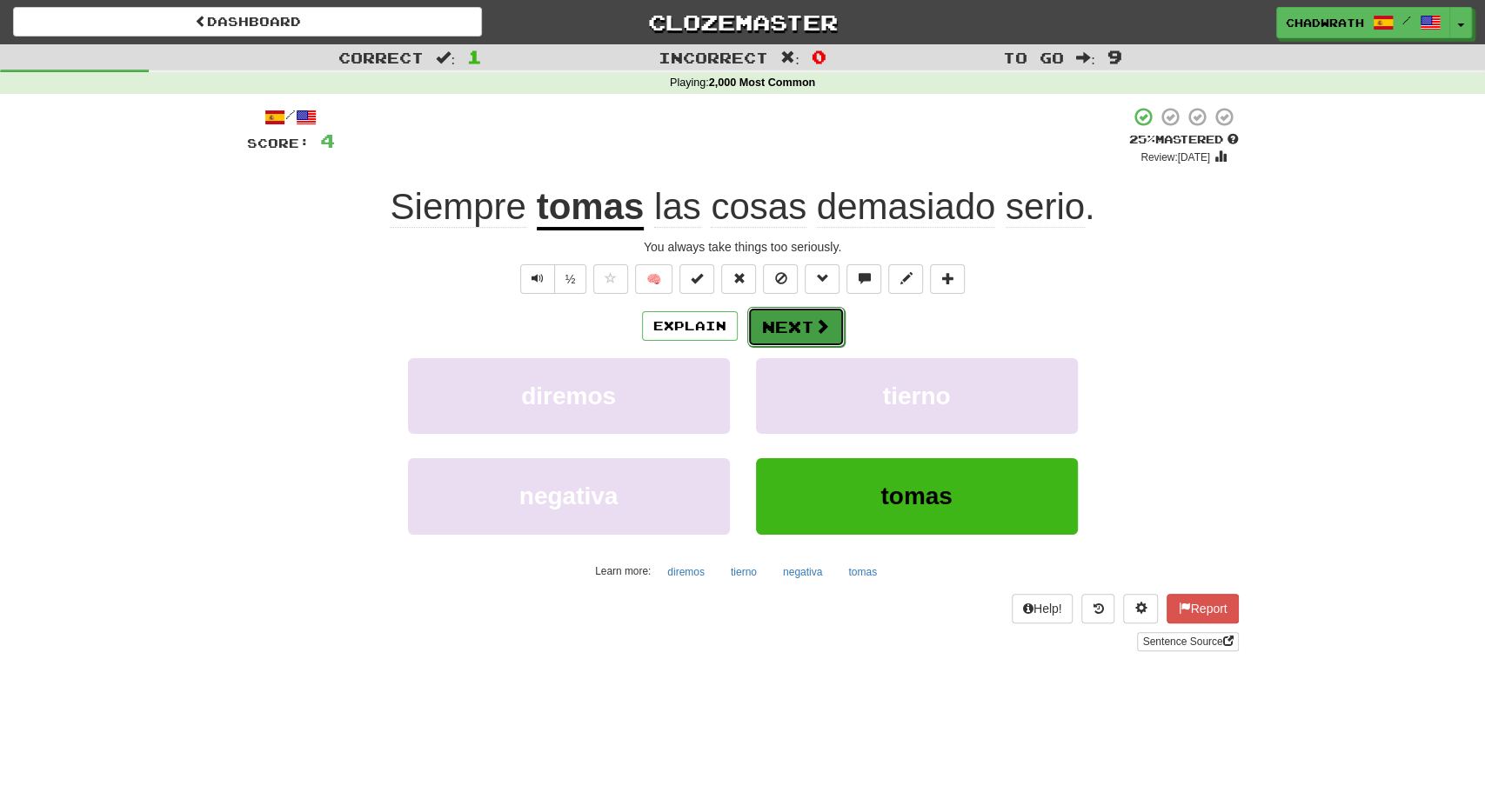
click at [788, 319] on button "Next" at bounding box center [796, 327] width 98 height 40
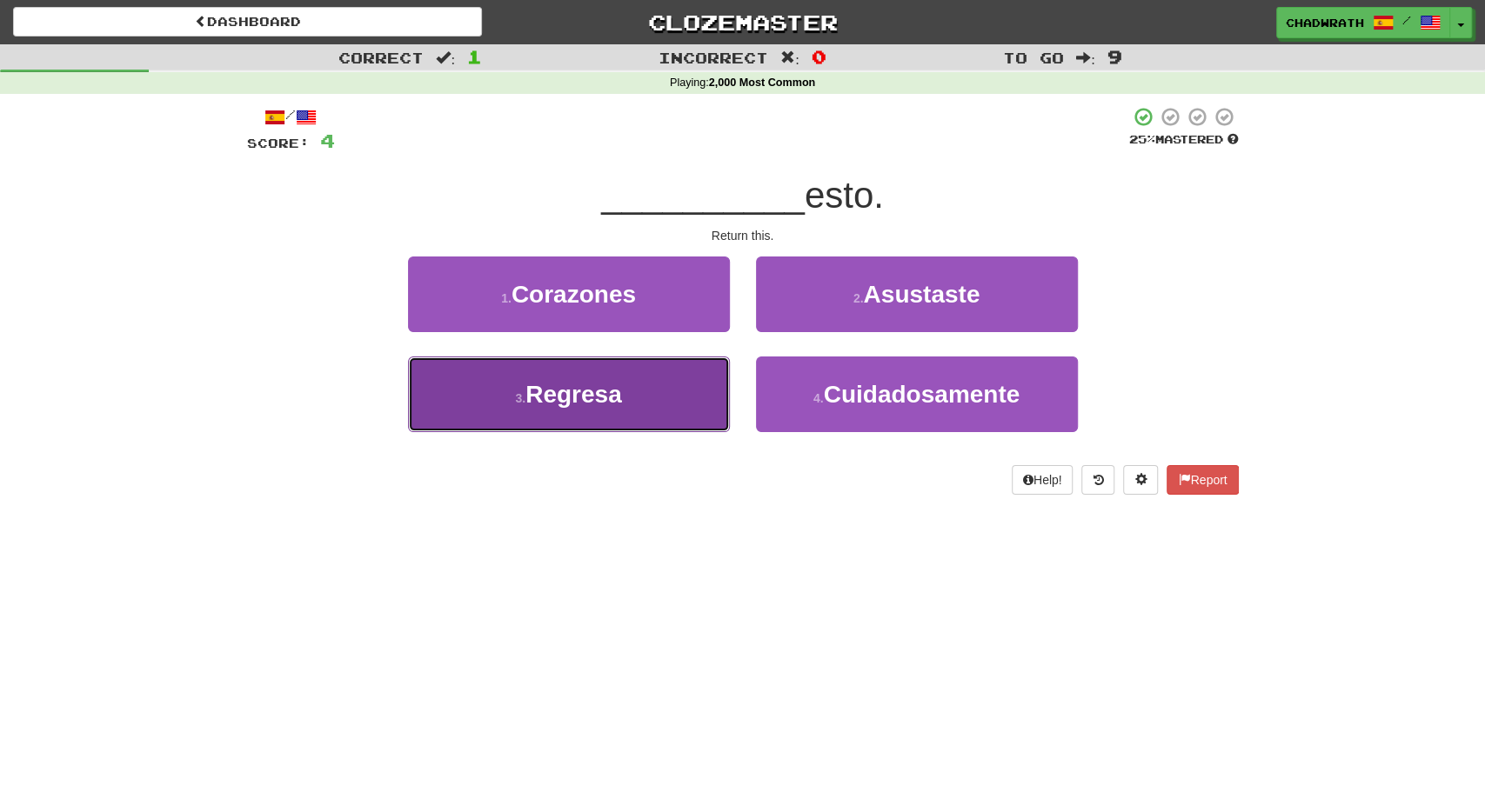
click at [589, 401] on span "Regresa" at bounding box center [573, 394] width 97 height 27
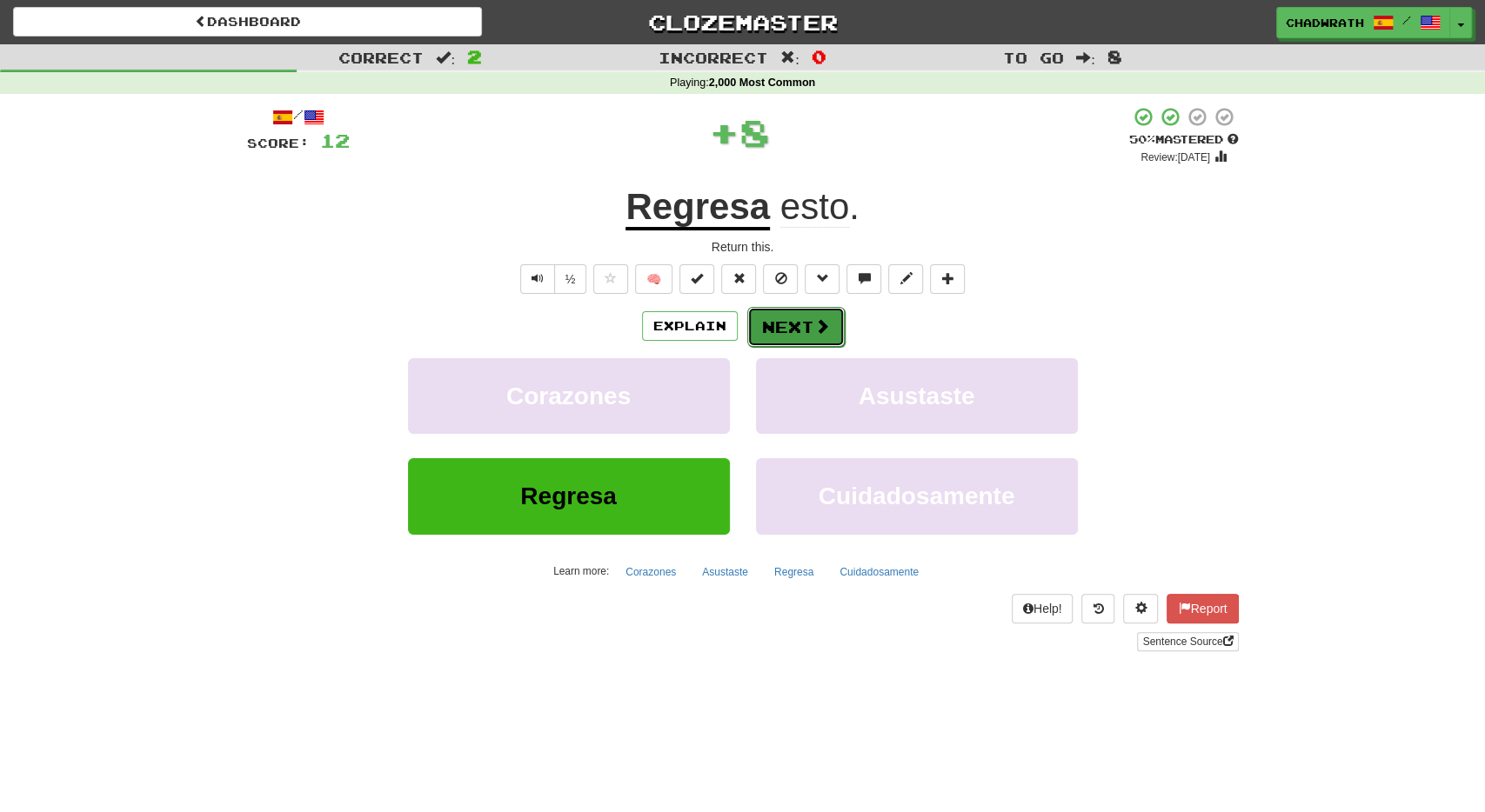
click at [788, 309] on button "Next" at bounding box center [796, 327] width 98 height 40
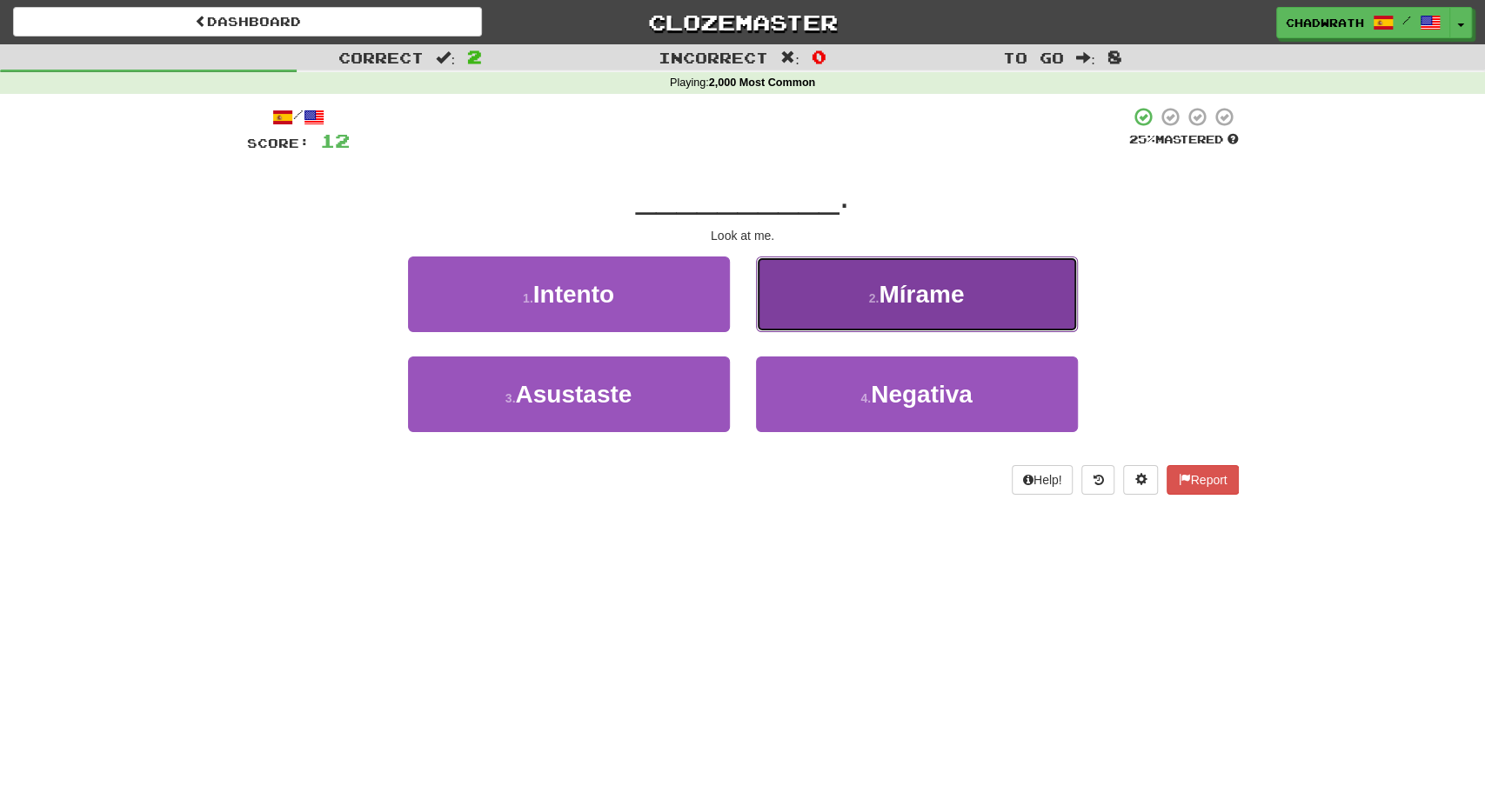
click at [904, 310] on button "2 . Mírame" at bounding box center [917, 293] width 322 height 75
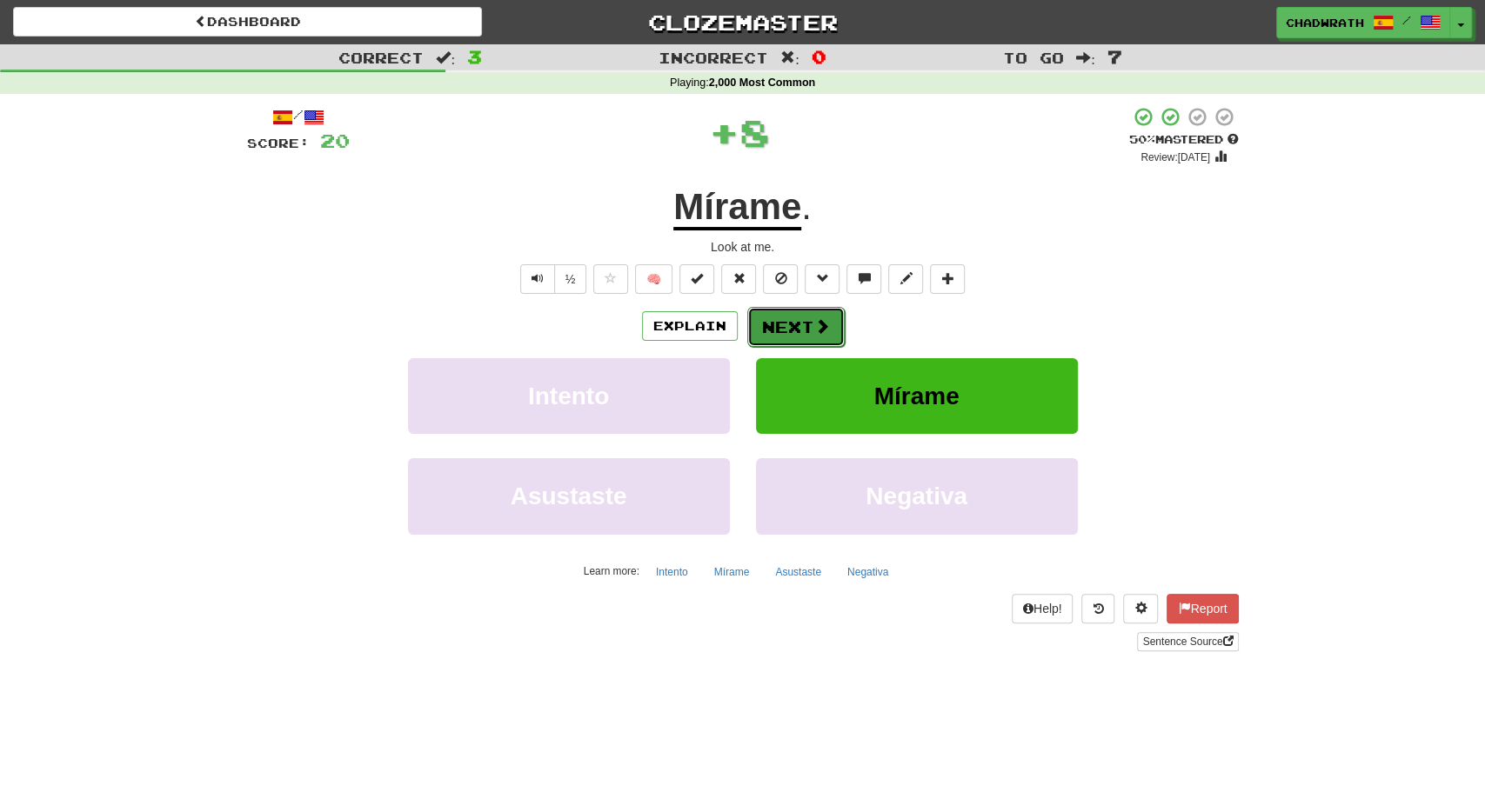
click at [814, 311] on button "Next" at bounding box center [796, 327] width 98 height 40
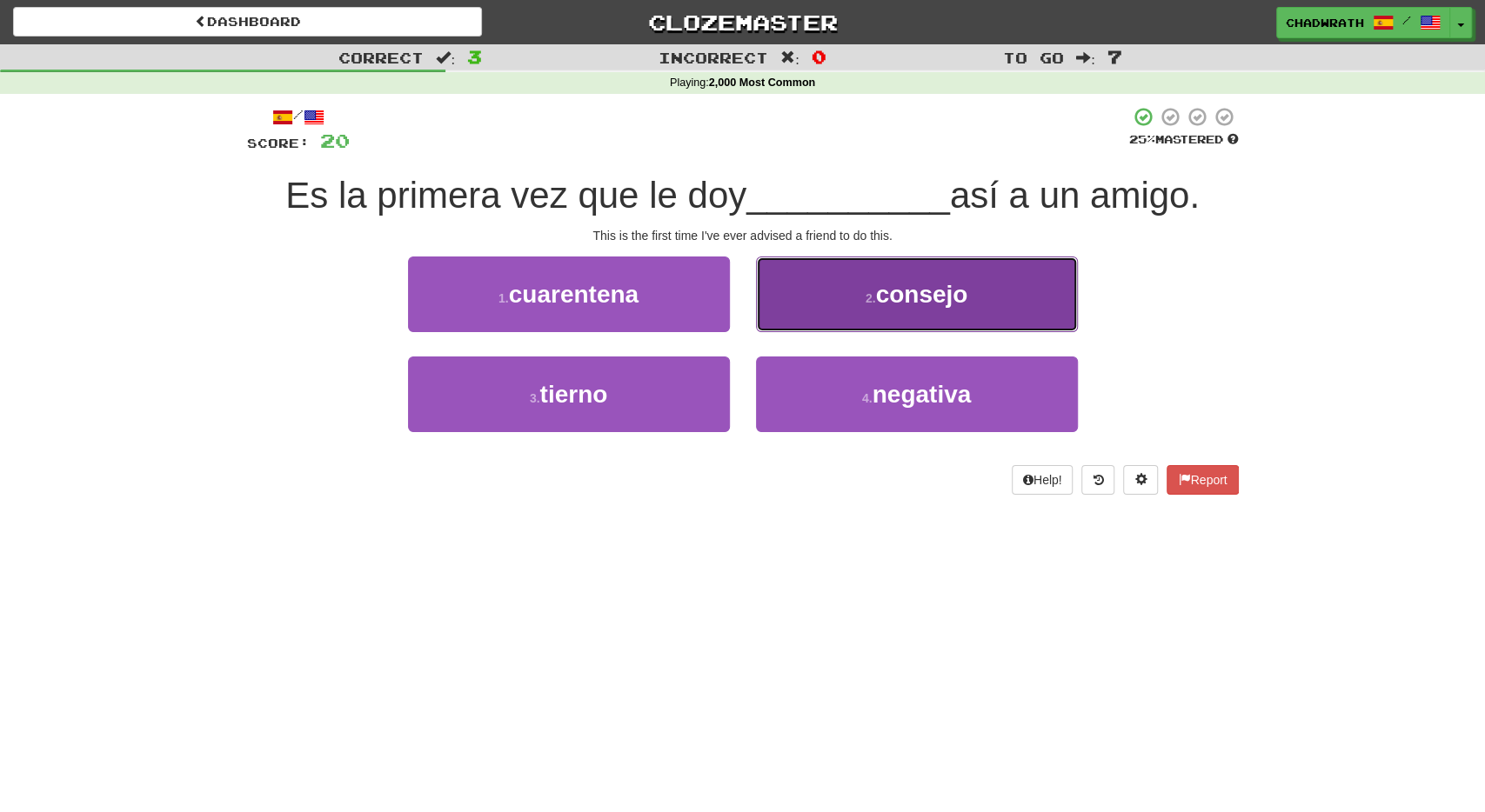
click at [904, 305] on span "consejo" at bounding box center [921, 294] width 92 height 27
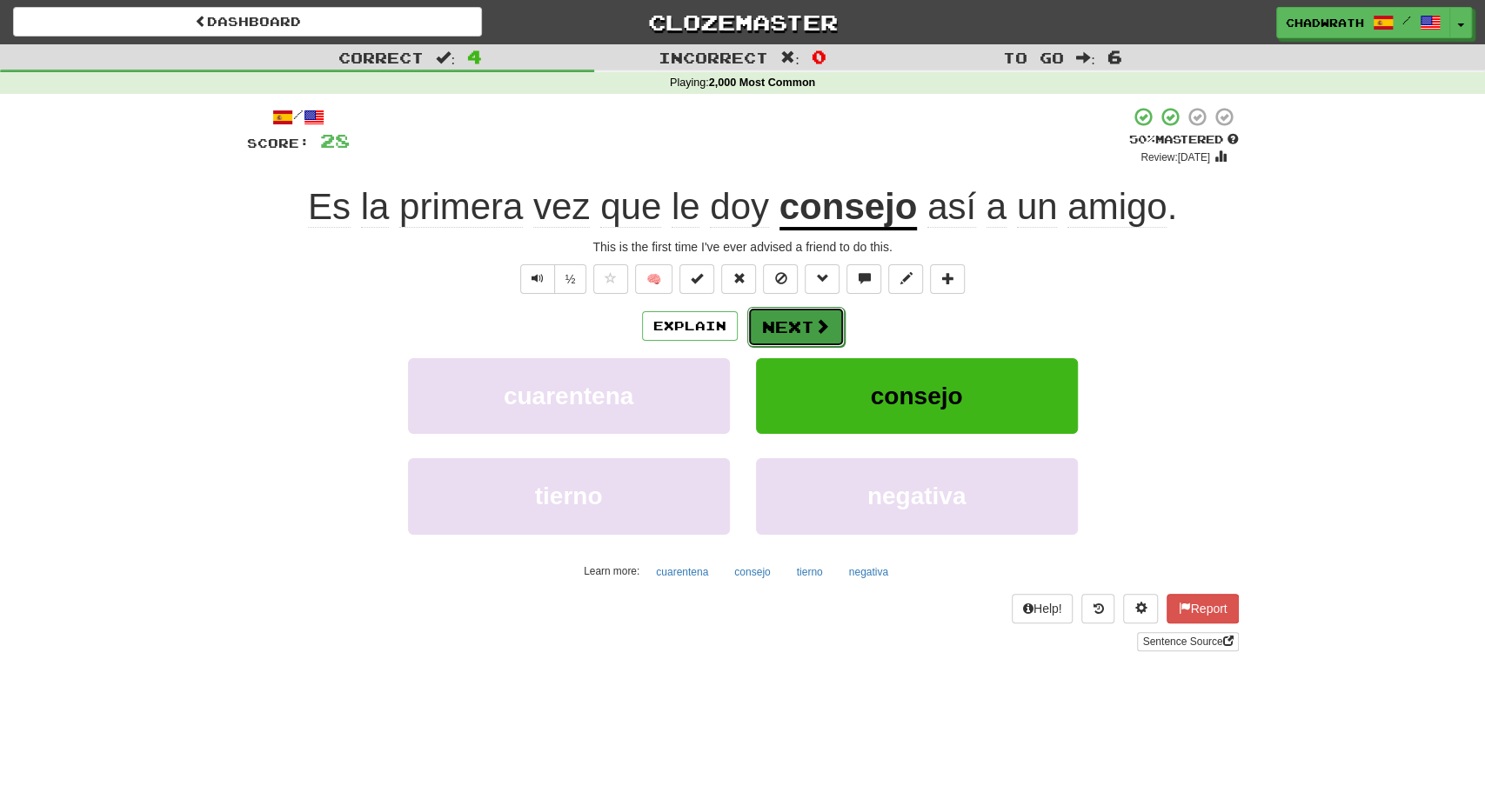
click at [819, 319] on span at bounding box center [822, 326] width 16 height 16
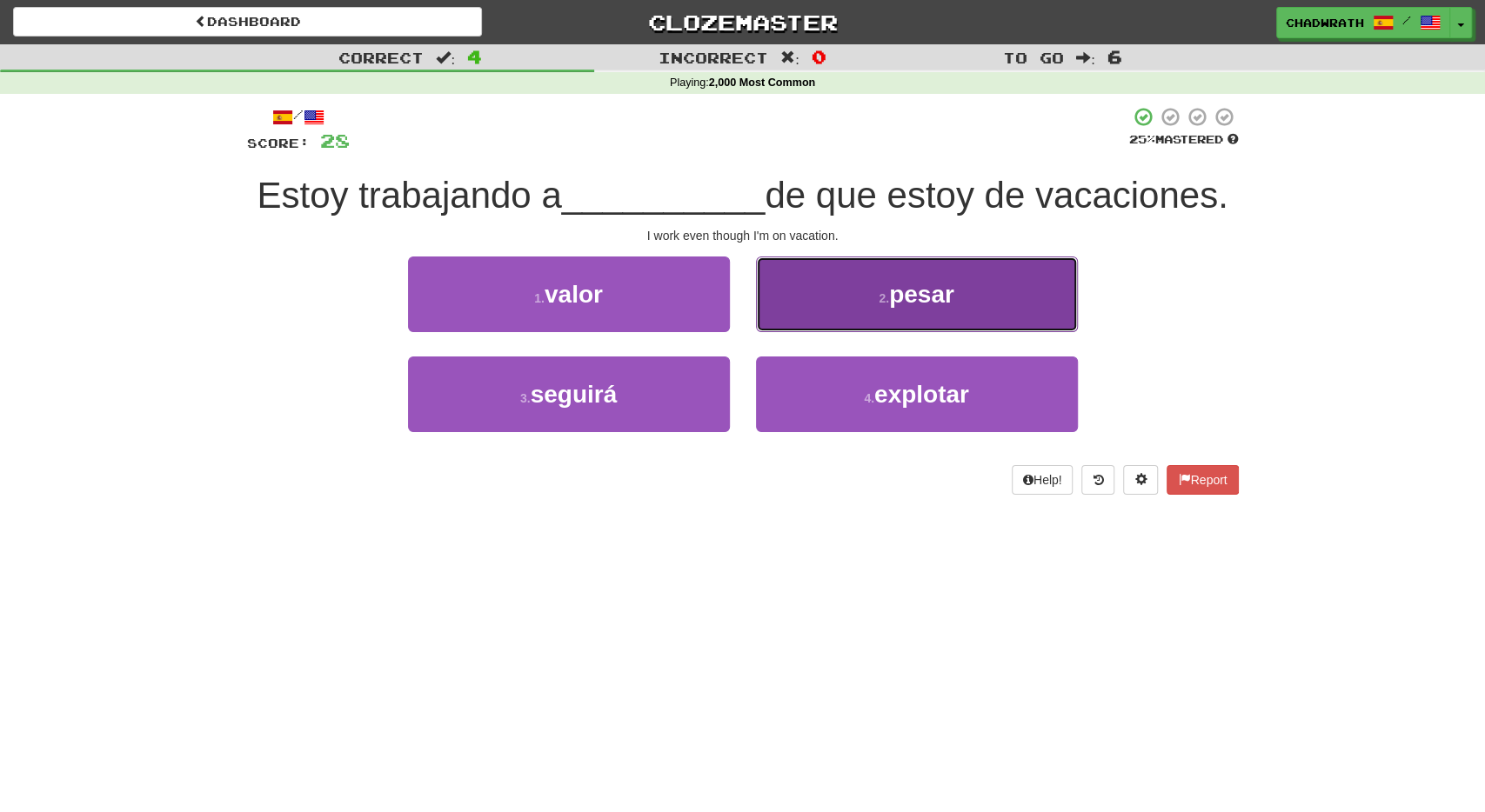
click at [903, 297] on span "pesar" at bounding box center [922, 294] width 66 height 27
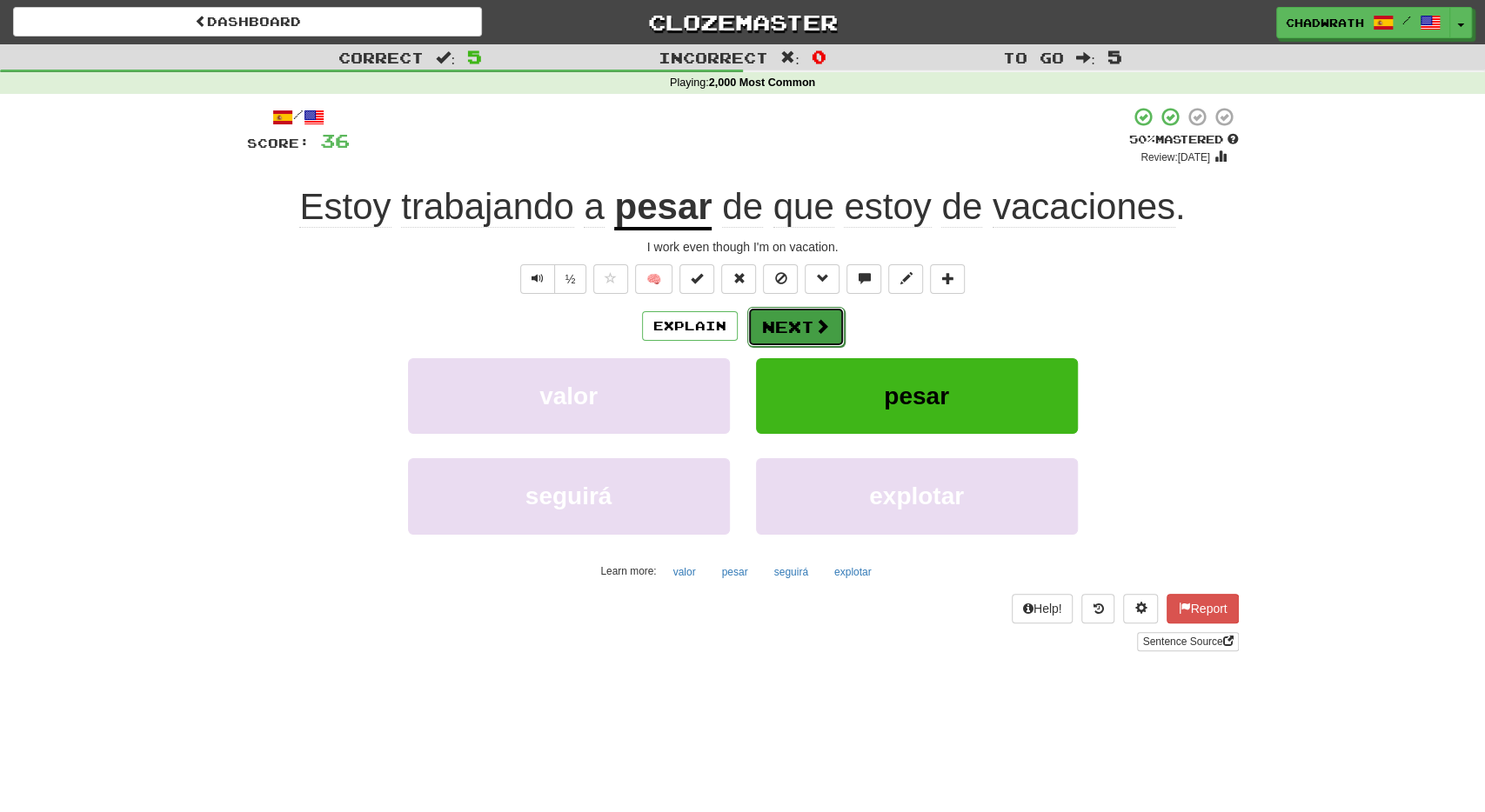
click at [755, 316] on button "Next" at bounding box center [796, 327] width 98 height 40
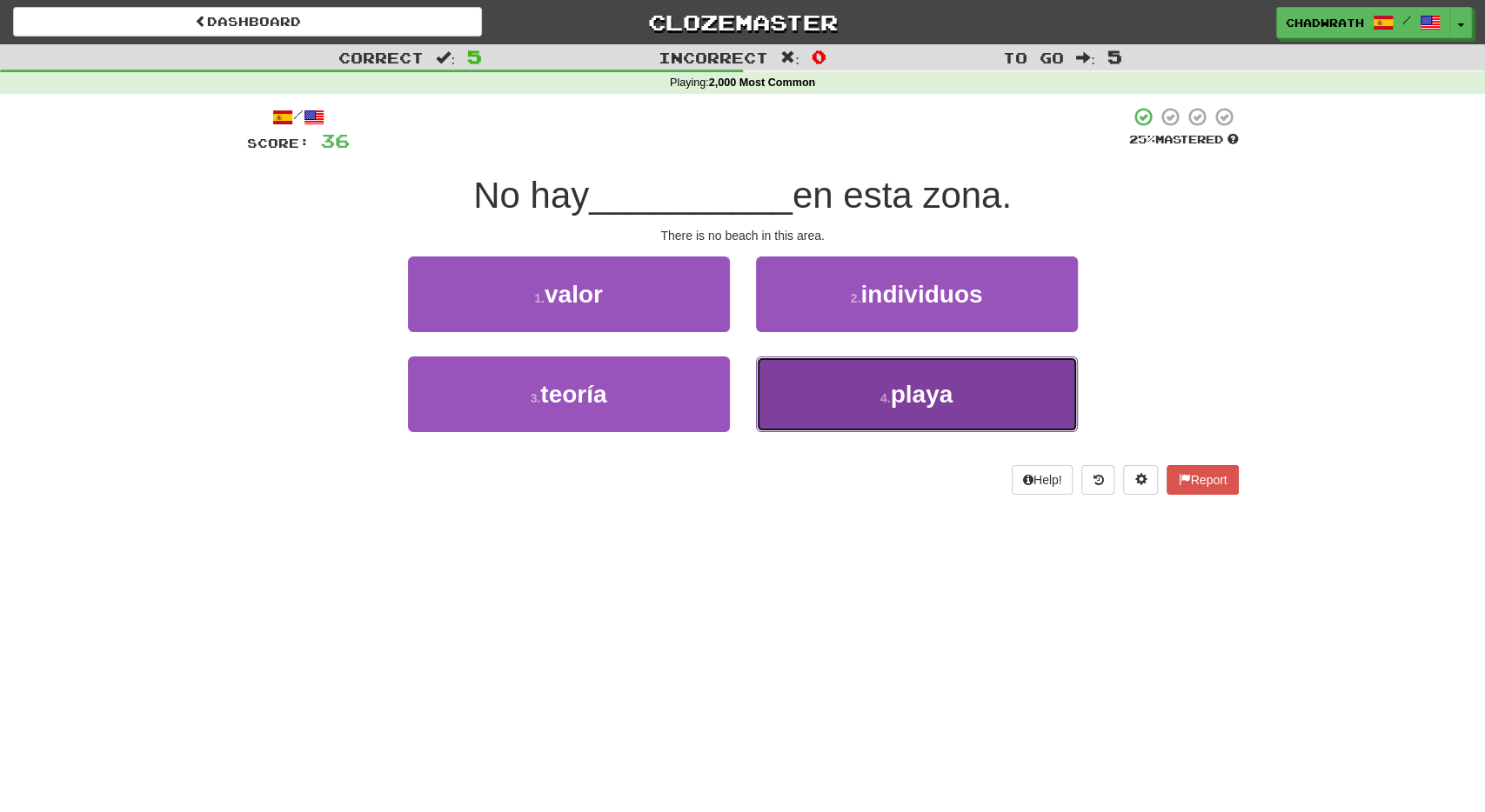
click at [913, 390] on span "playa" at bounding box center [922, 394] width 63 height 27
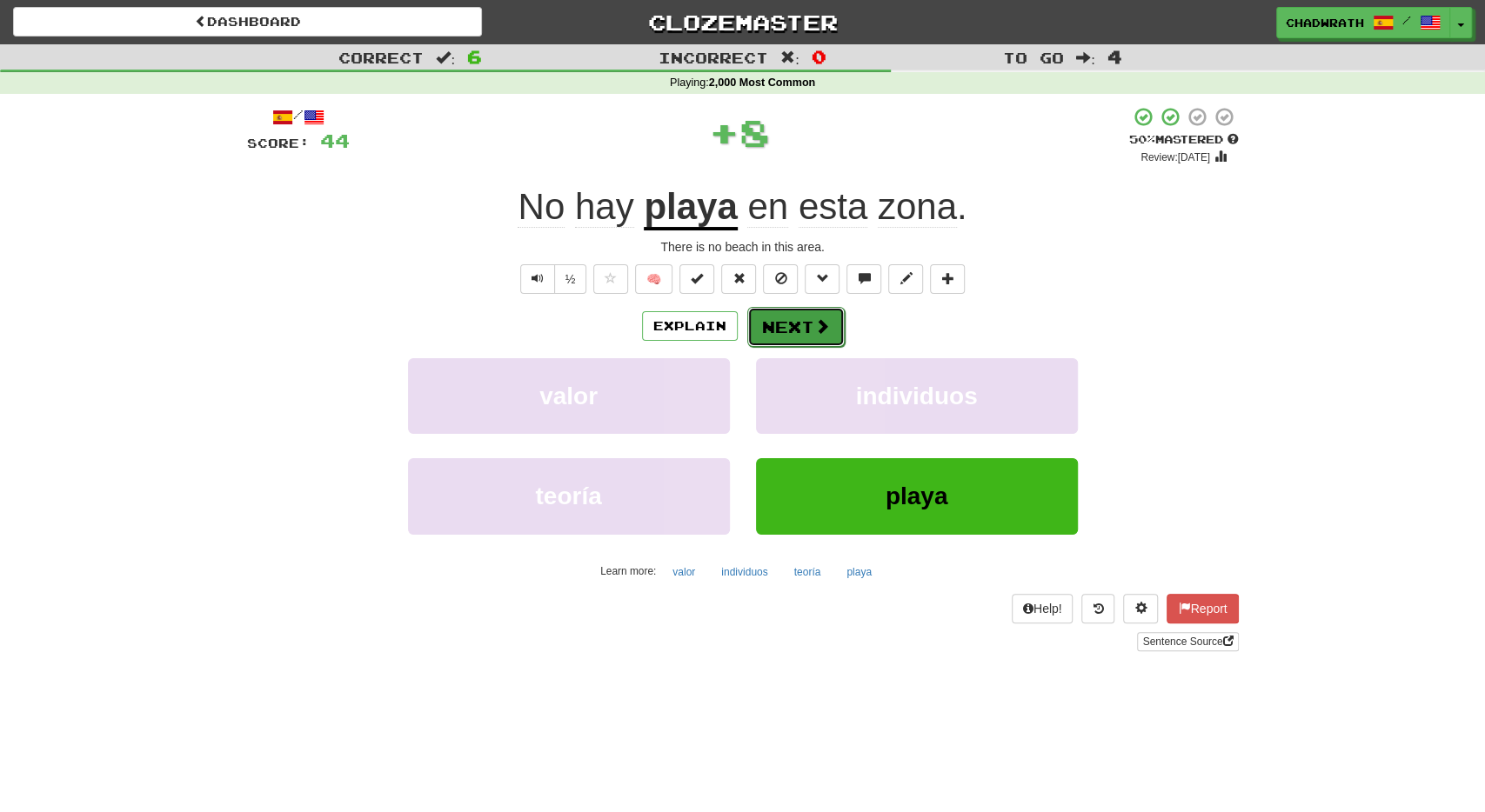
click at [767, 324] on button "Next" at bounding box center [796, 327] width 98 height 40
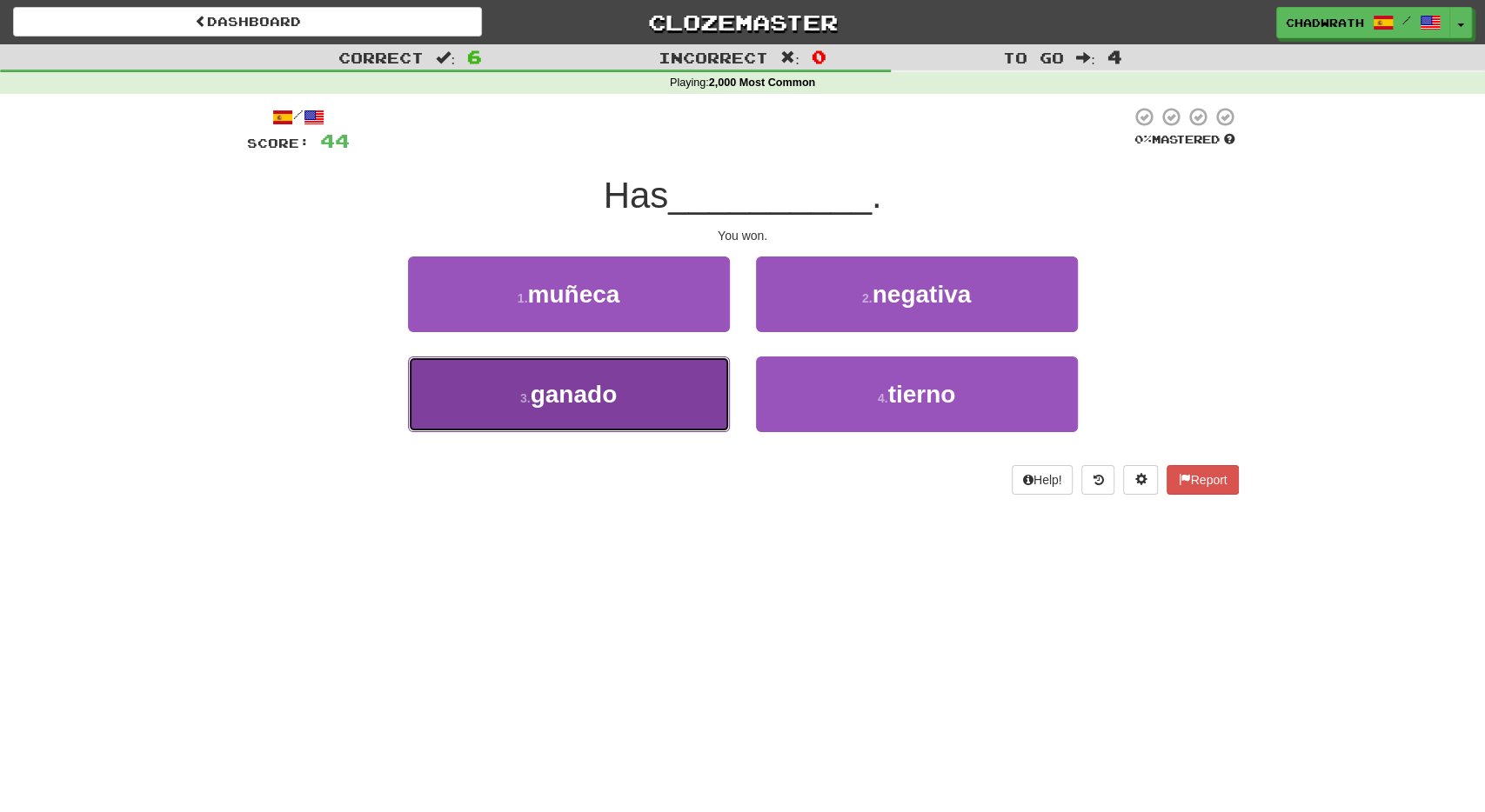
click at [589, 379] on button "3 . ganado" at bounding box center [568, 394] width 322 height 75
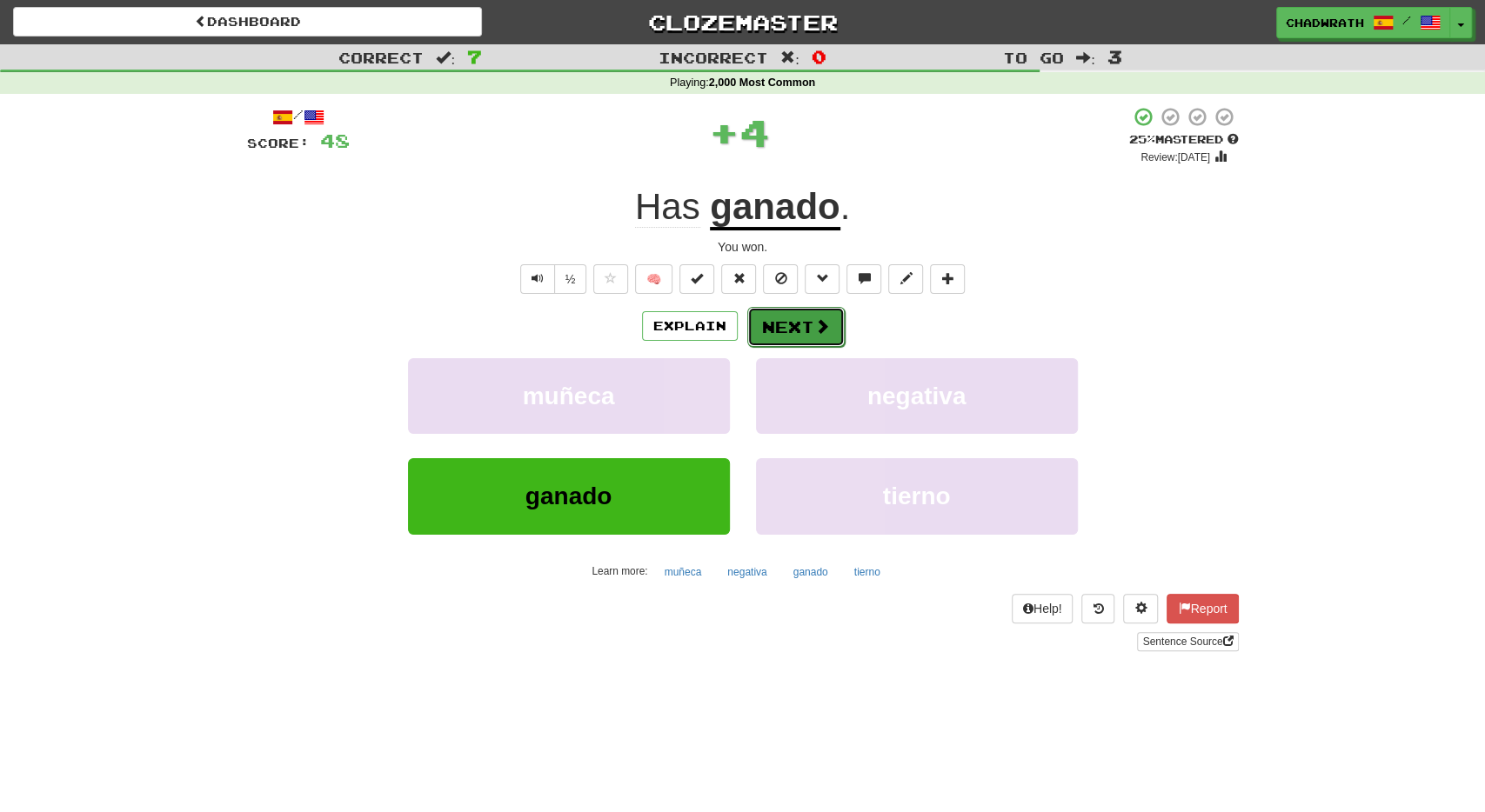
click at [812, 317] on button "Next" at bounding box center [796, 327] width 98 height 40
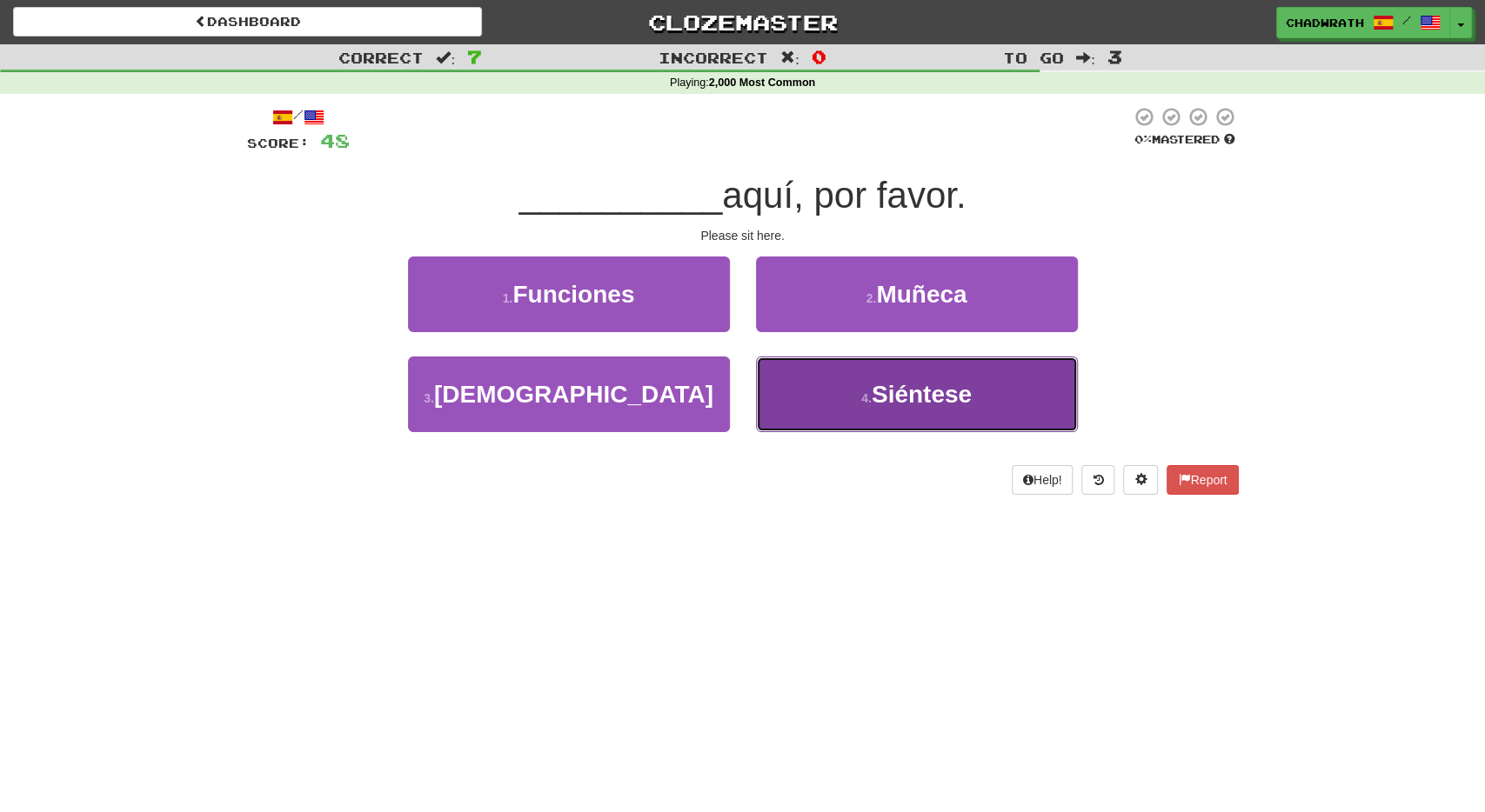
click at [829, 399] on button "4 . Siéntese" at bounding box center [917, 394] width 322 height 75
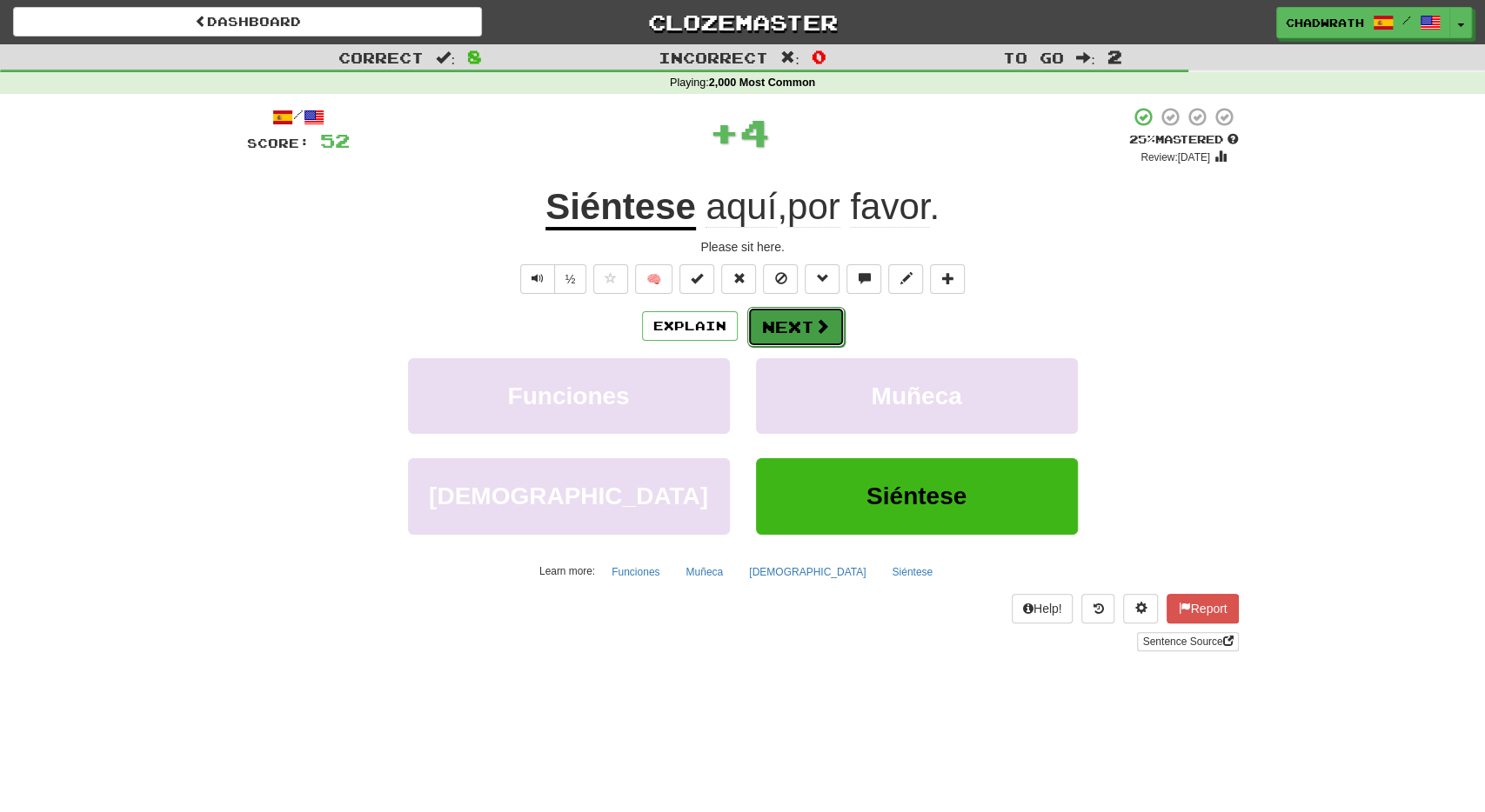
click at [791, 330] on button "Next" at bounding box center [796, 327] width 98 height 40
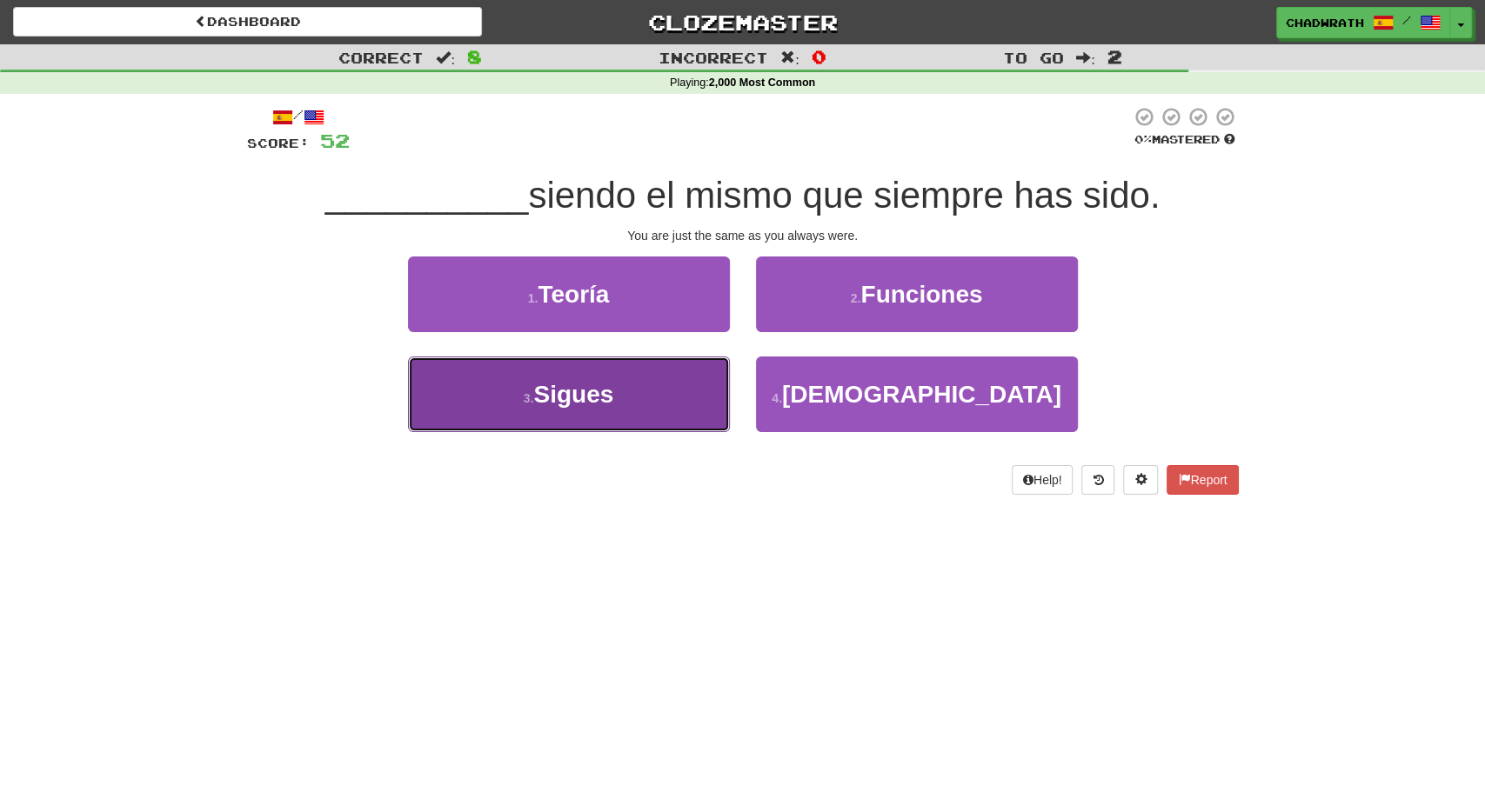
click at [531, 375] on button "3 . Sigues" at bounding box center [568, 394] width 322 height 75
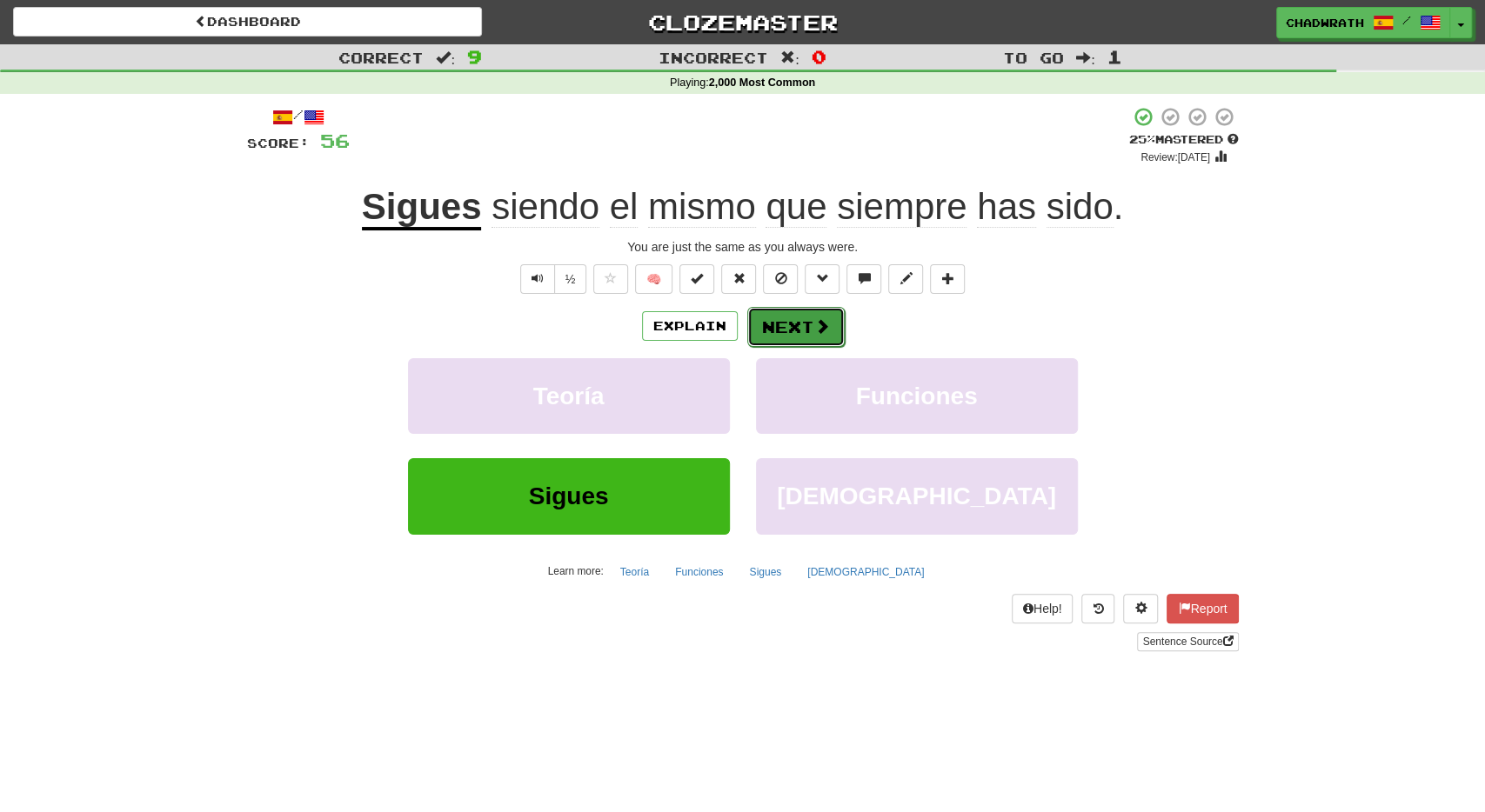
click at [784, 314] on button "Next" at bounding box center [796, 327] width 98 height 40
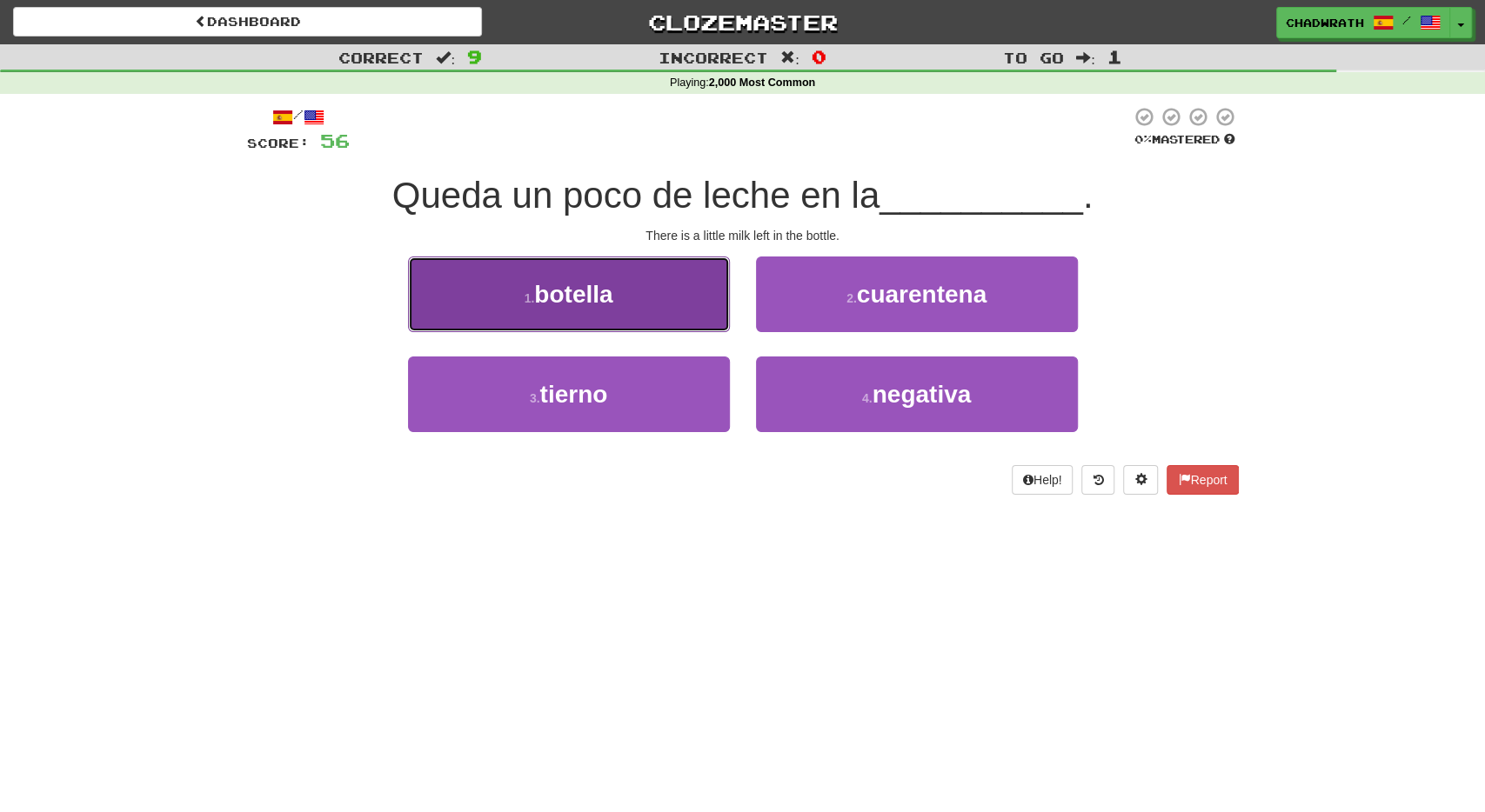
click at [578, 301] on span "botella" at bounding box center [573, 294] width 78 height 27
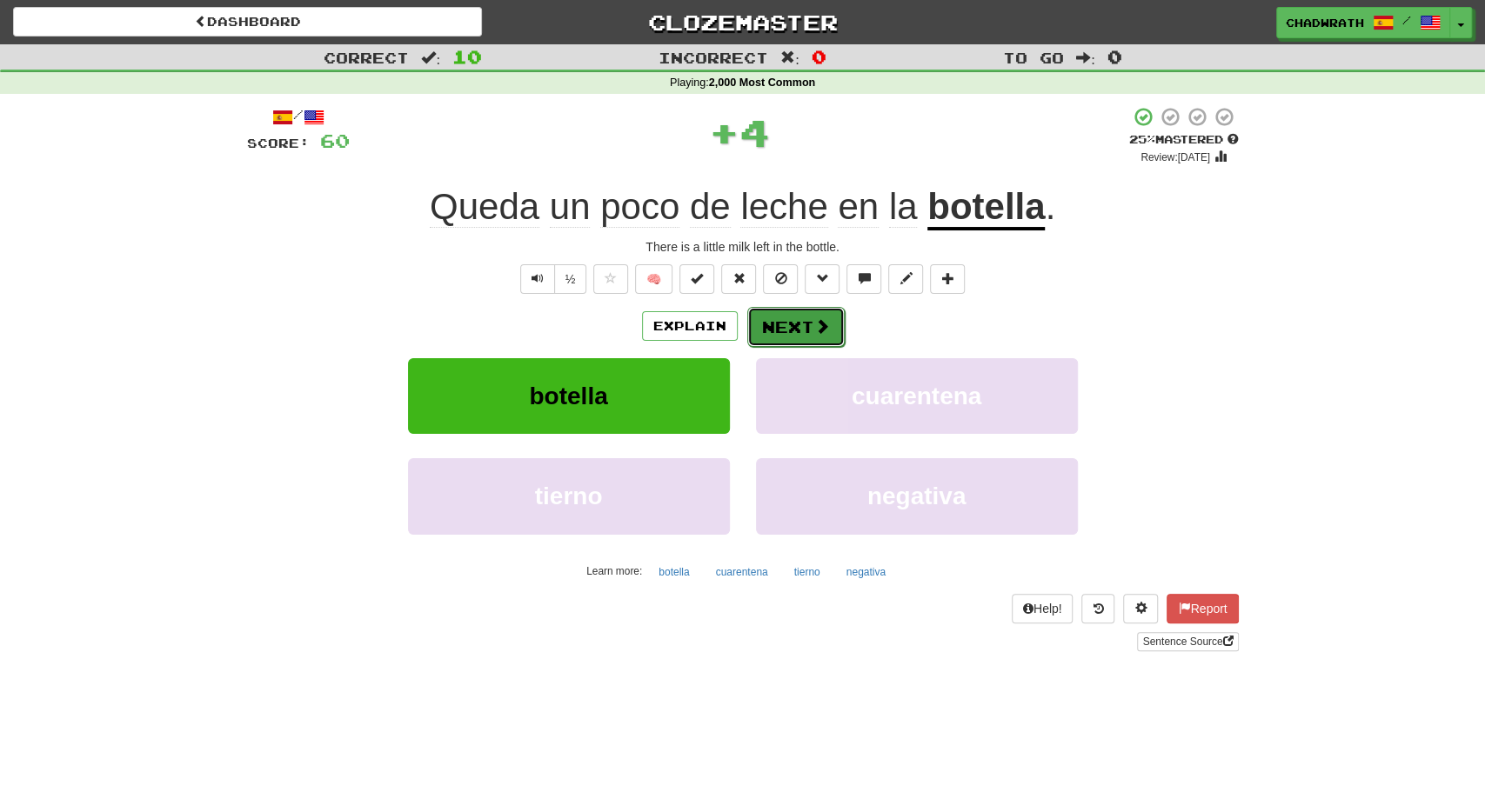
click at [780, 322] on button "Next" at bounding box center [796, 327] width 98 height 40
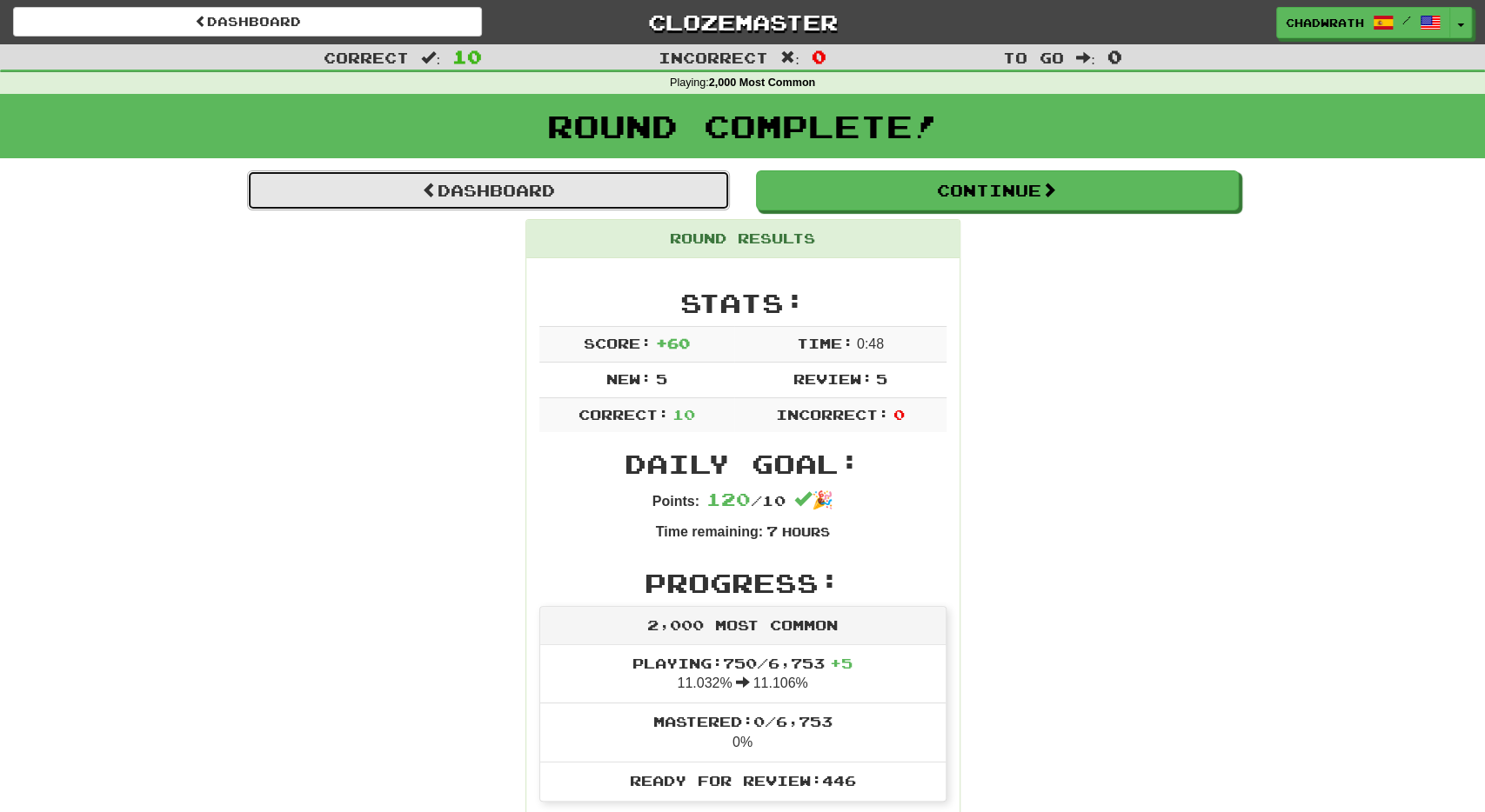
click at [537, 191] on link "Dashboard" at bounding box center [488, 190] width 482 height 40
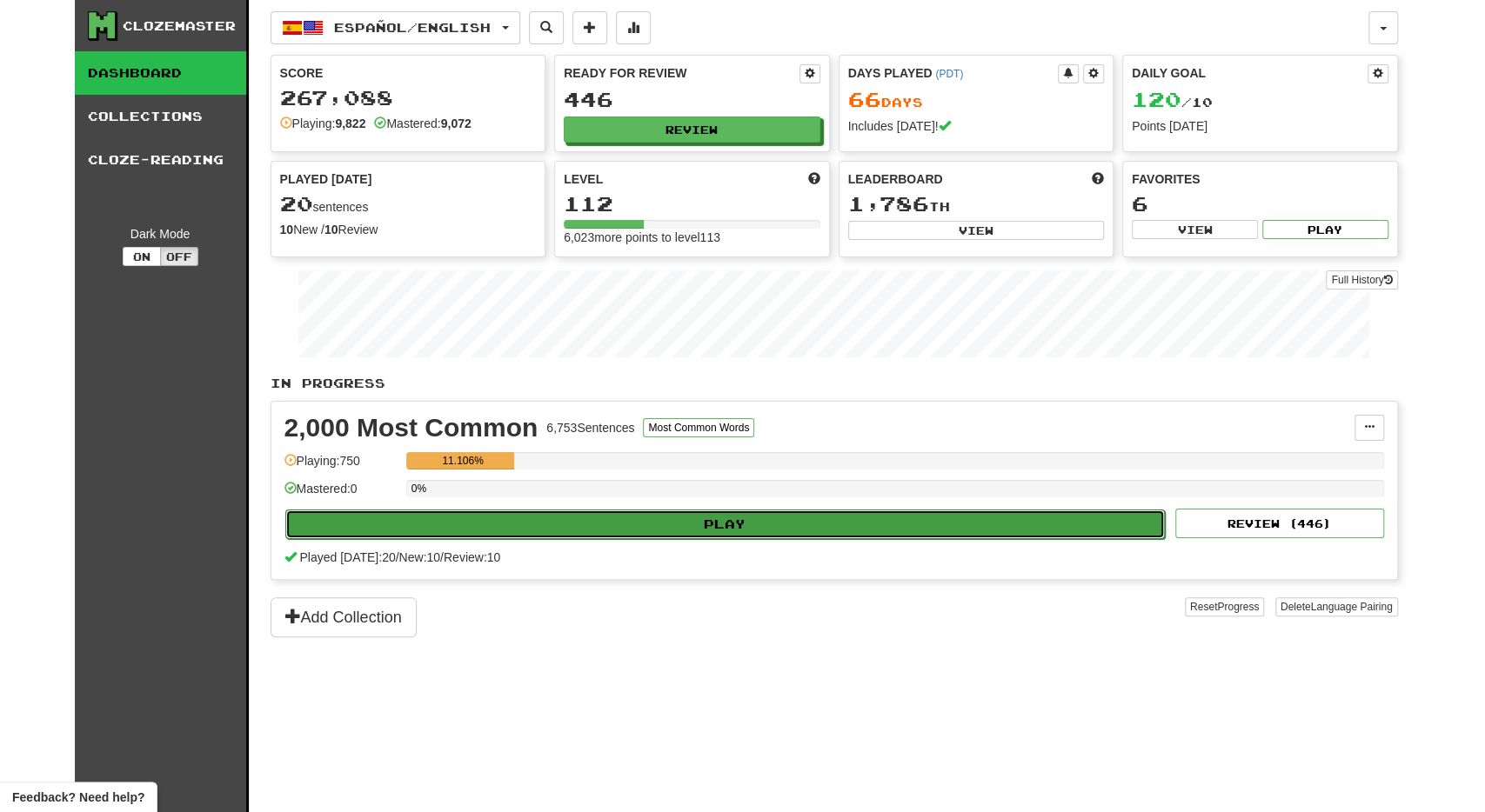
click at [591, 519] on button "Play" at bounding box center [726, 524] width 880 height 29
select select "**"
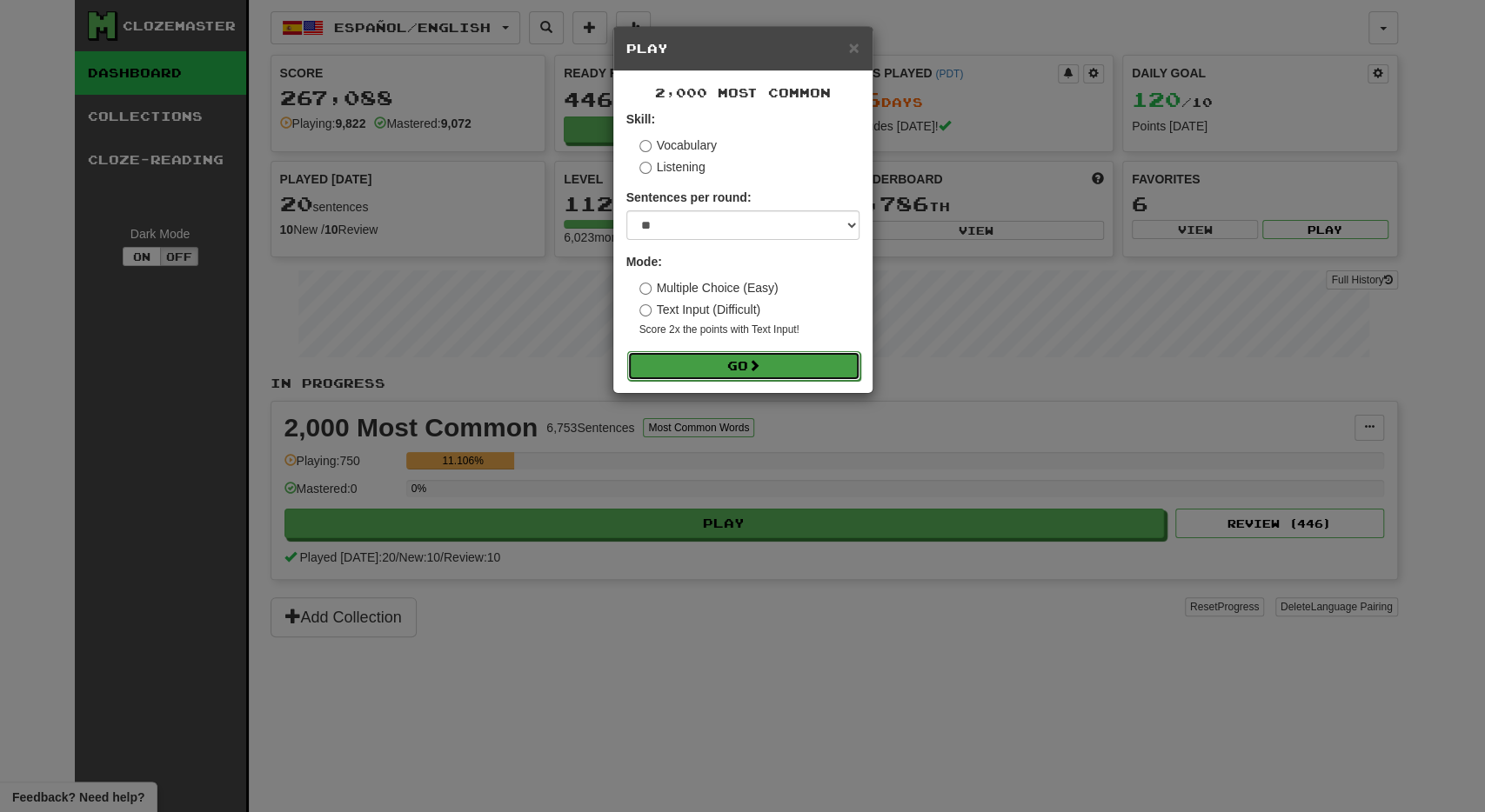
click at [738, 352] on button "Go" at bounding box center [743, 366] width 233 height 29
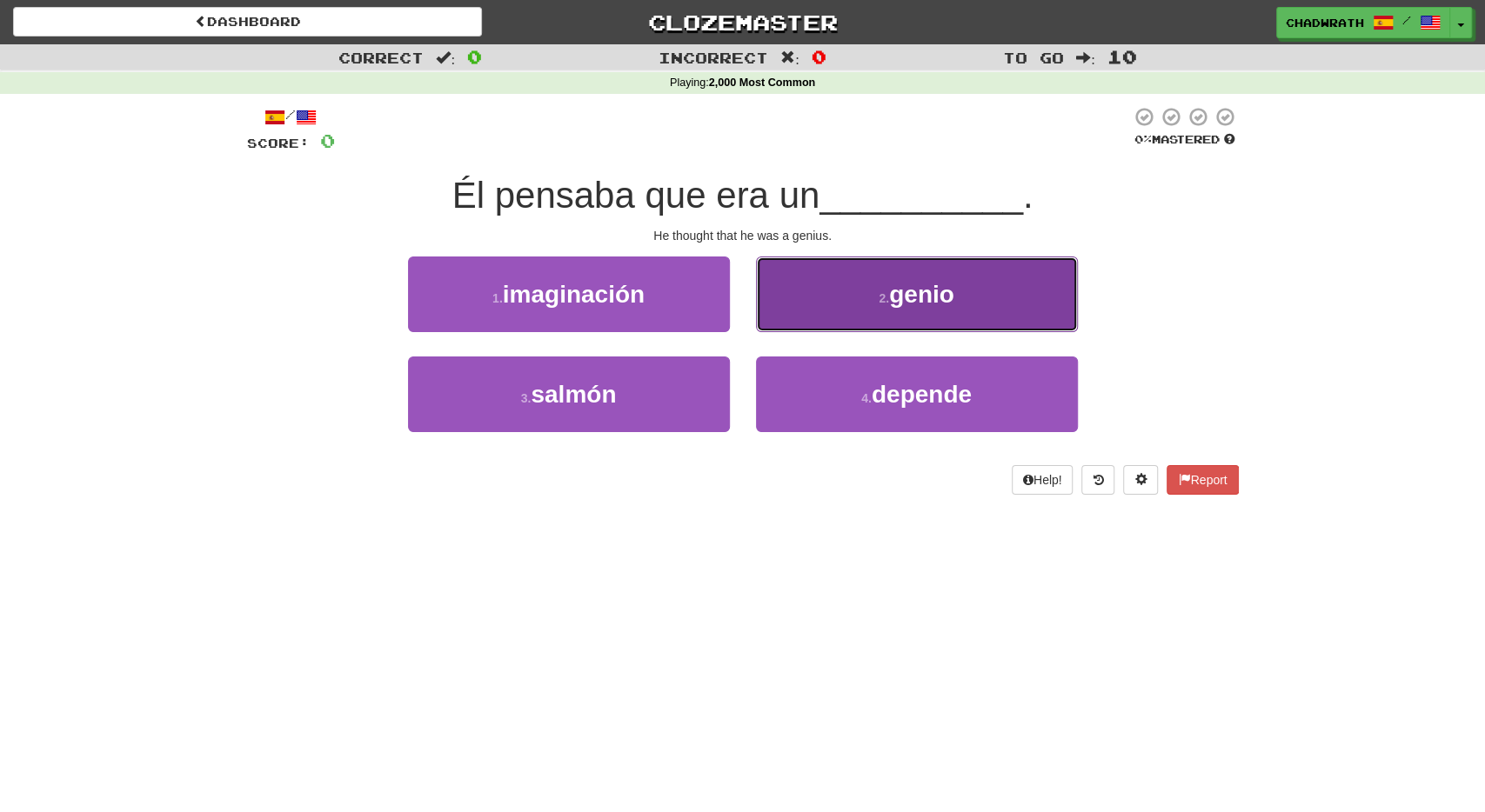
click at [822, 318] on button "2 . genio" at bounding box center [917, 293] width 322 height 75
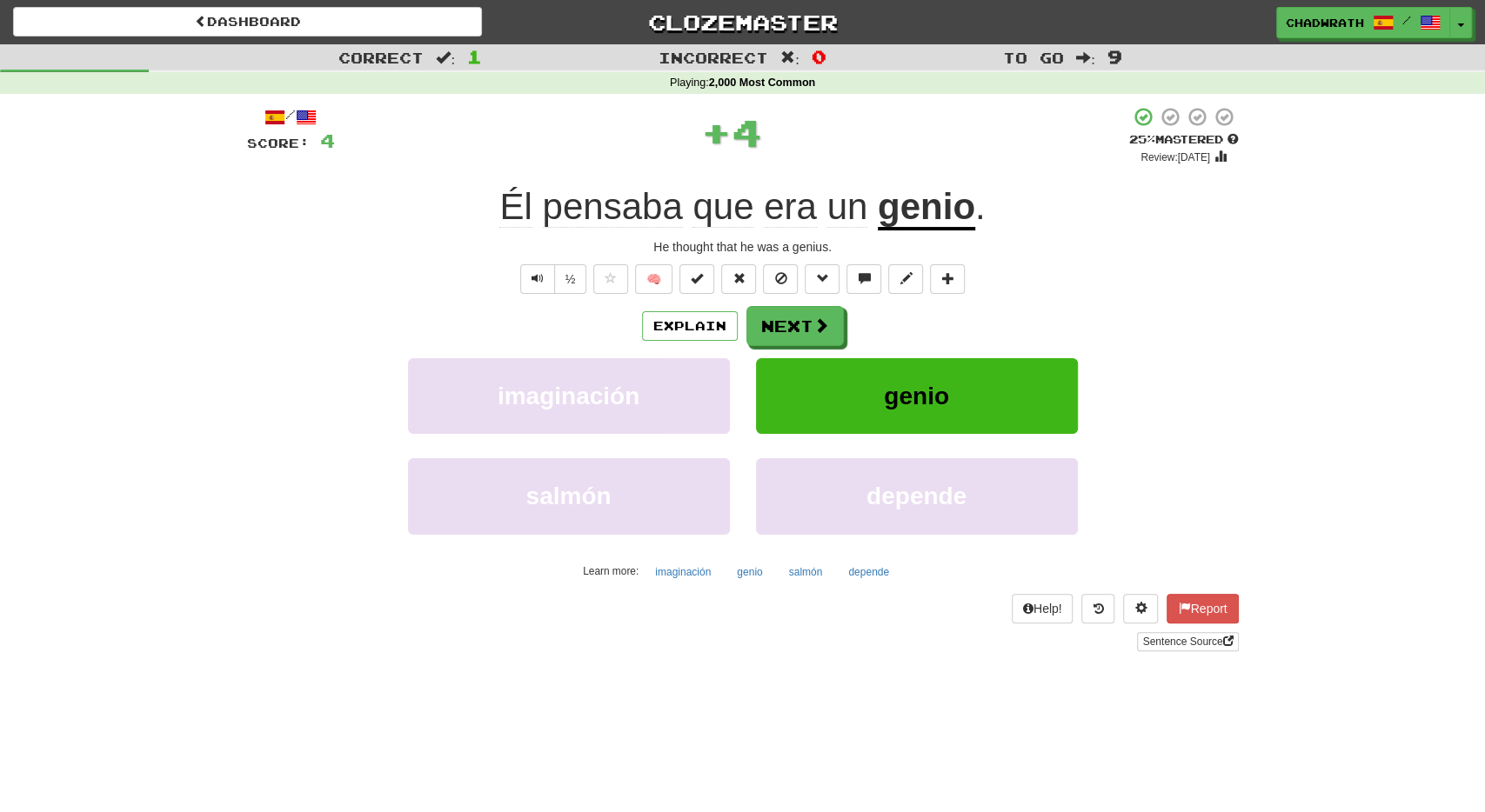
click at [802, 303] on div "/ Score: 4 + 4 25 % Mastered Review: 2025-09-18 Él pensaba que era un genio . H…" at bounding box center [743, 378] width 992 height 545
click at [796, 324] on button "Next" at bounding box center [796, 327] width 98 height 40
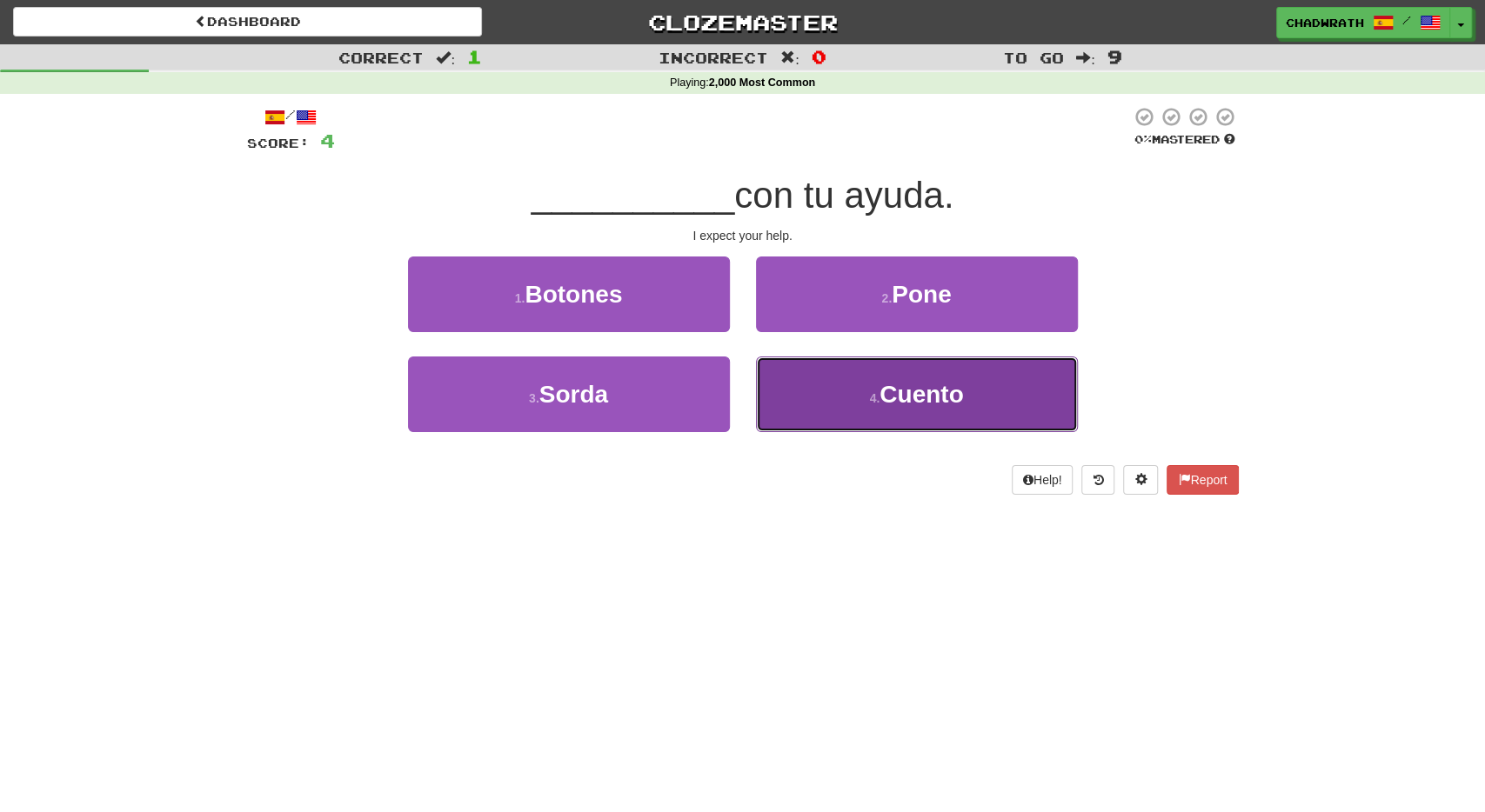
click at [895, 420] on button "4 . Cuento" at bounding box center [917, 394] width 322 height 75
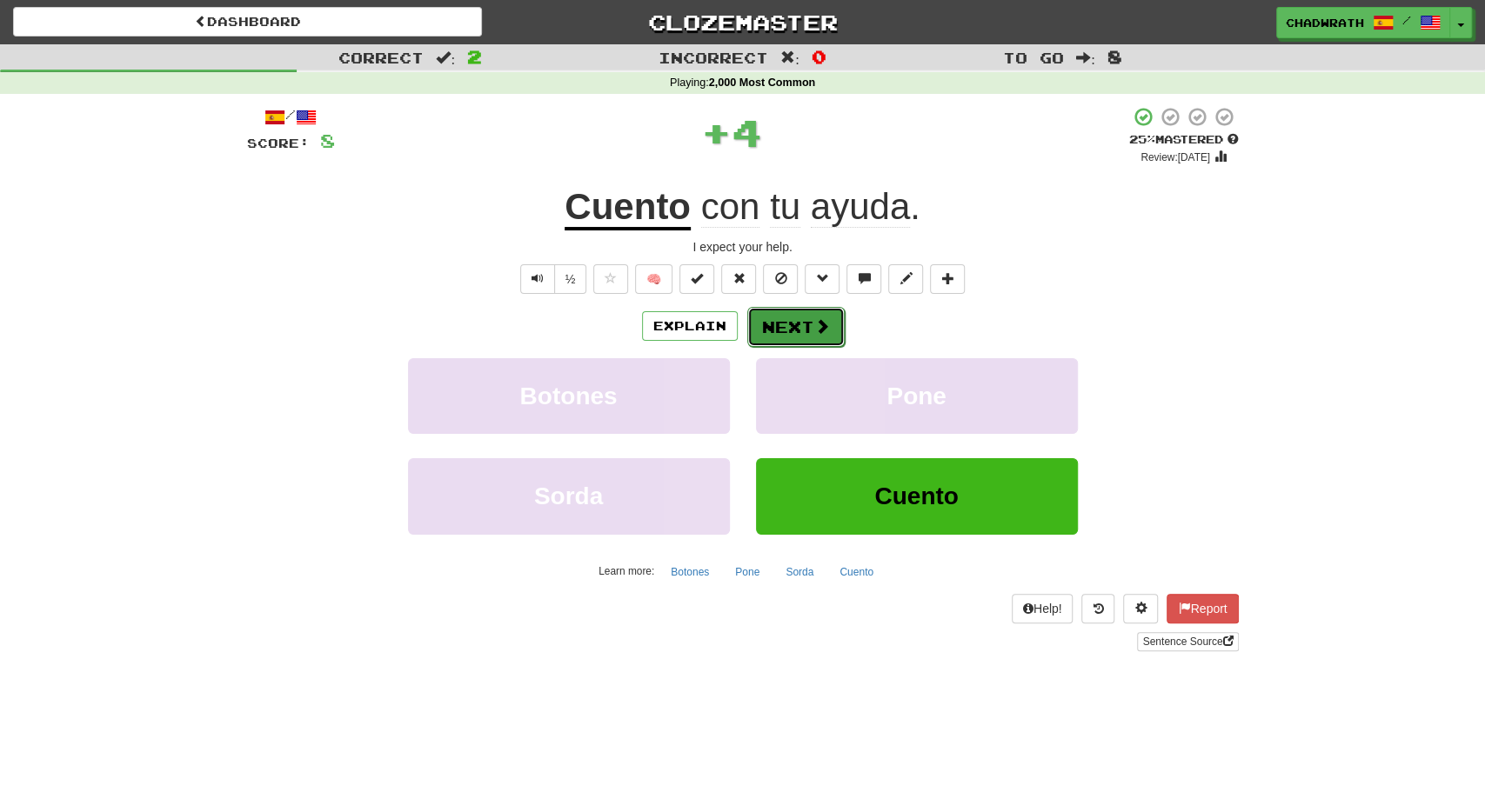
click at [785, 334] on button "Next" at bounding box center [796, 327] width 98 height 40
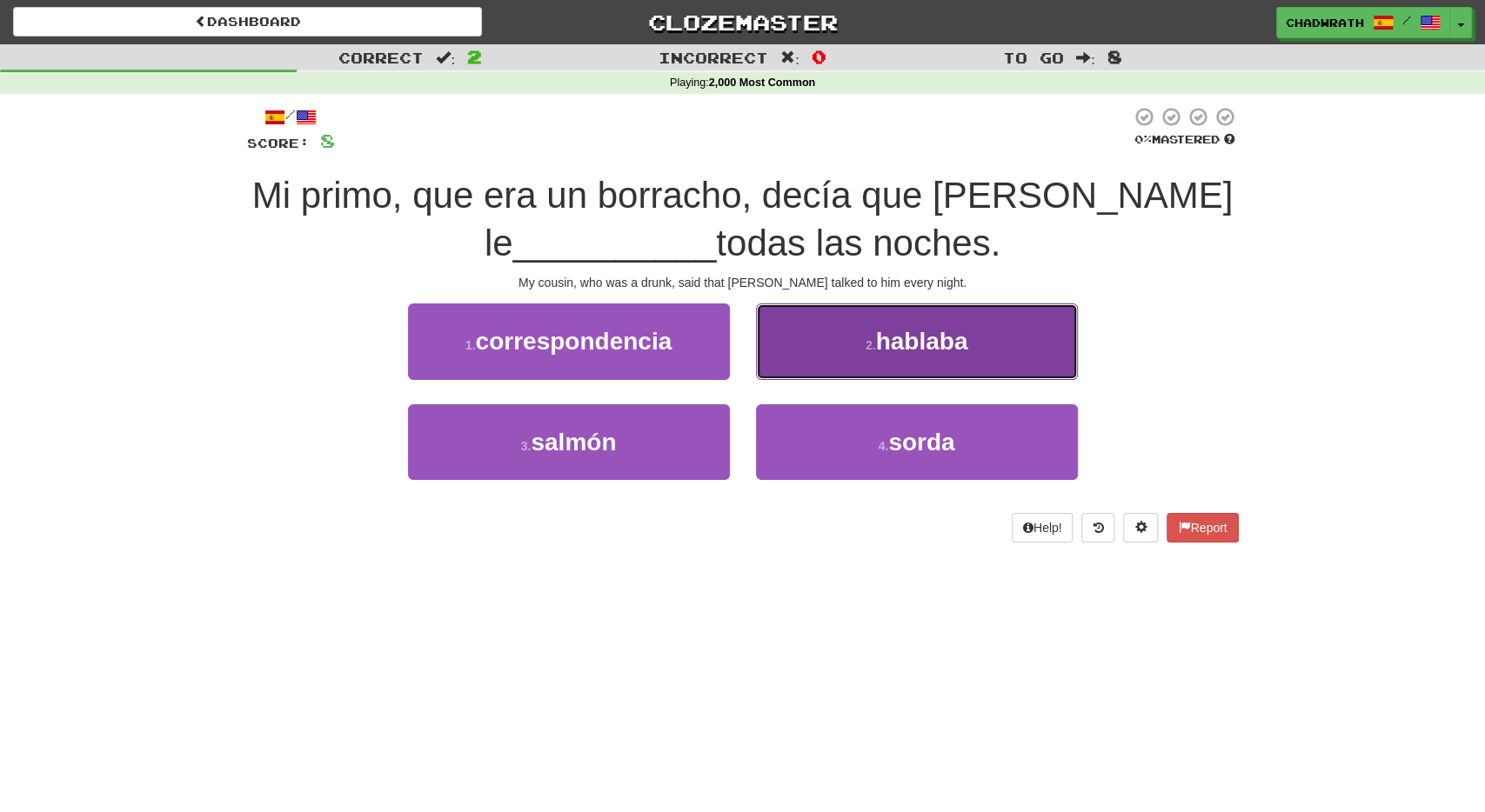
click at [879, 343] on span "hablaba" at bounding box center [921, 341] width 92 height 27
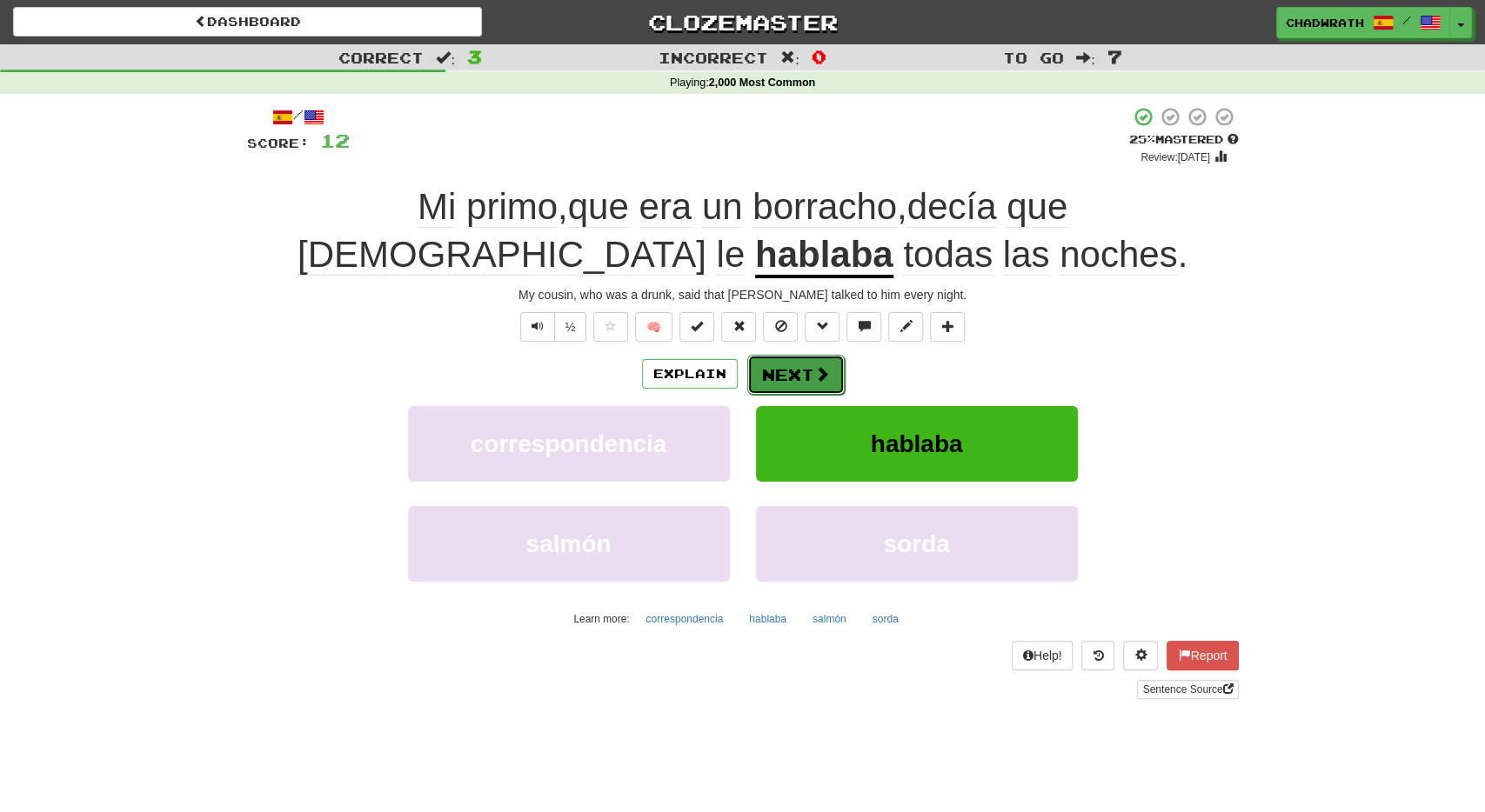
click at [784, 375] on button "Next" at bounding box center [796, 375] width 98 height 40
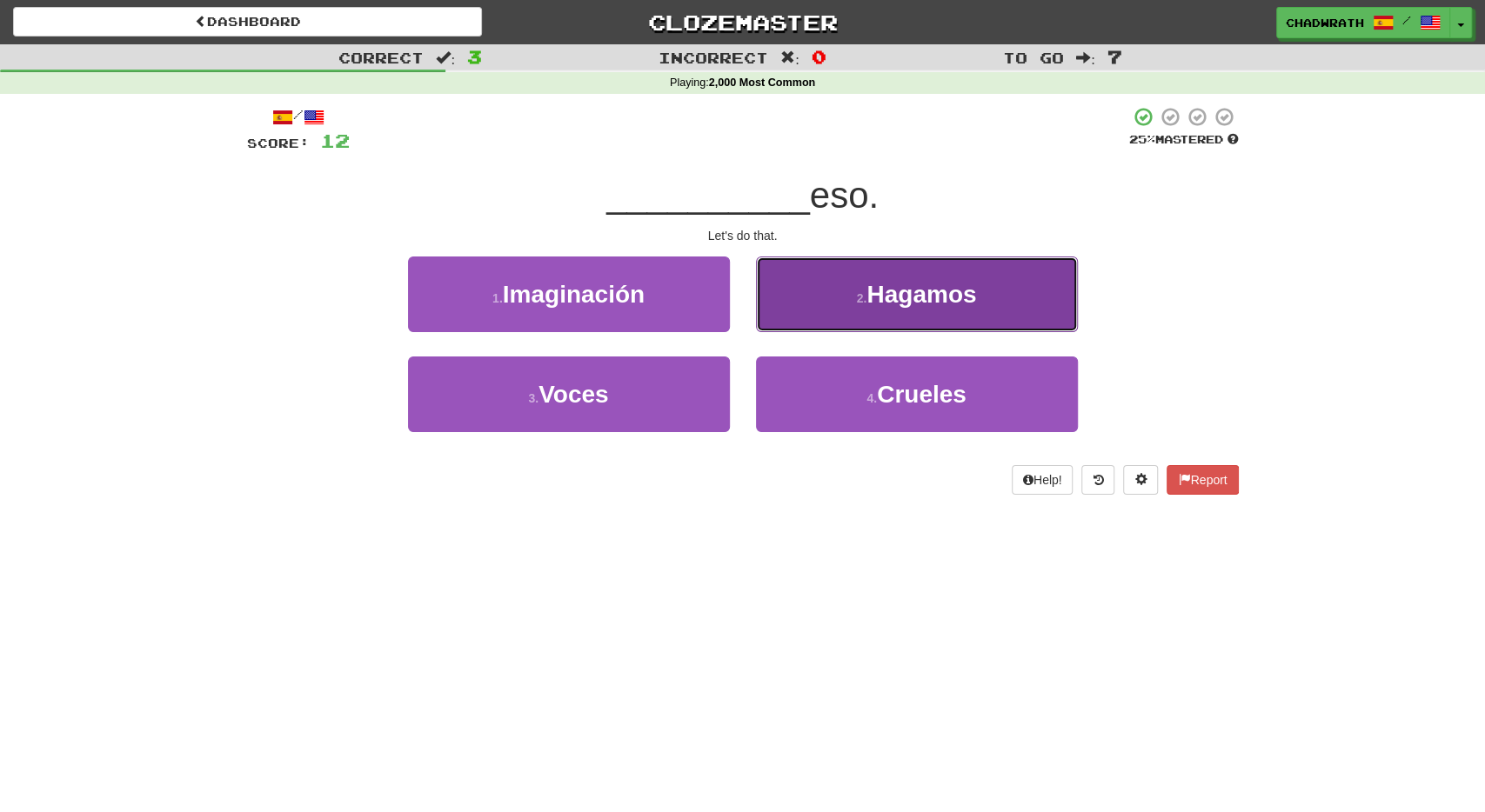
click at [941, 322] on button "2 . Hagamos" at bounding box center [917, 293] width 322 height 75
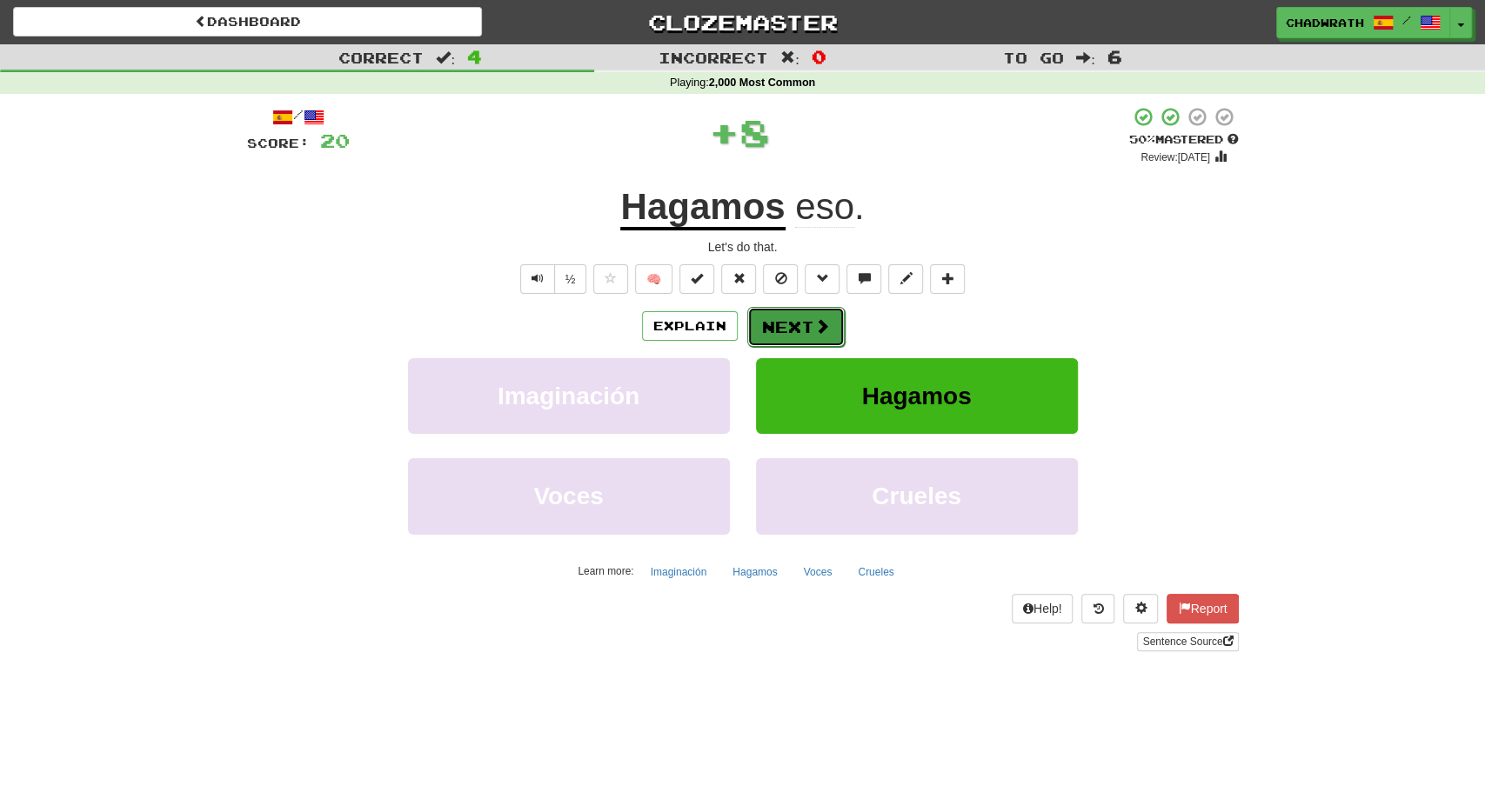
click at [811, 335] on button "Next" at bounding box center [796, 327] width 98 height 40
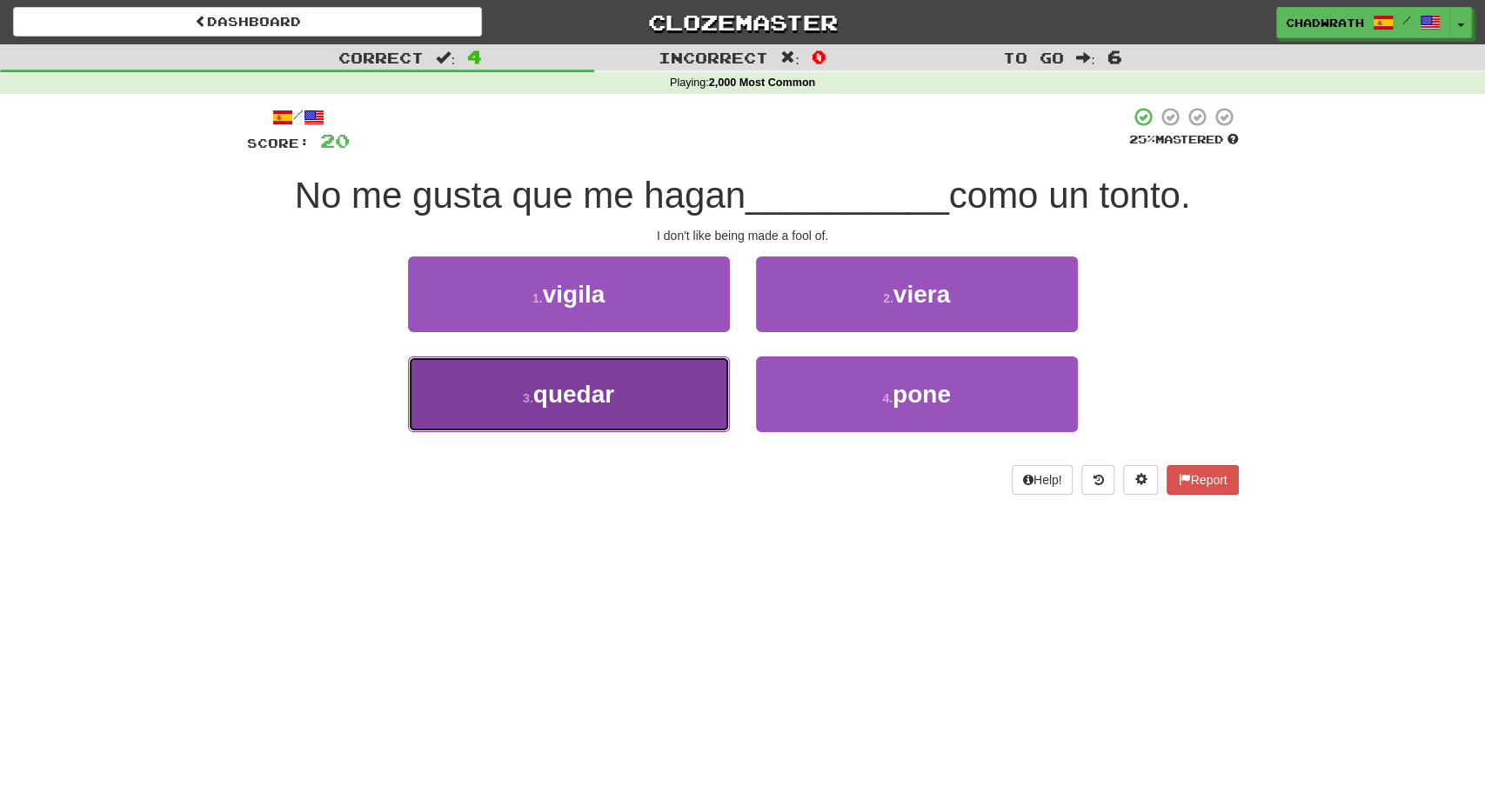
click at [634, 408] on button "3 . quedar" at bounding box center [568, 394] width 322 height 75
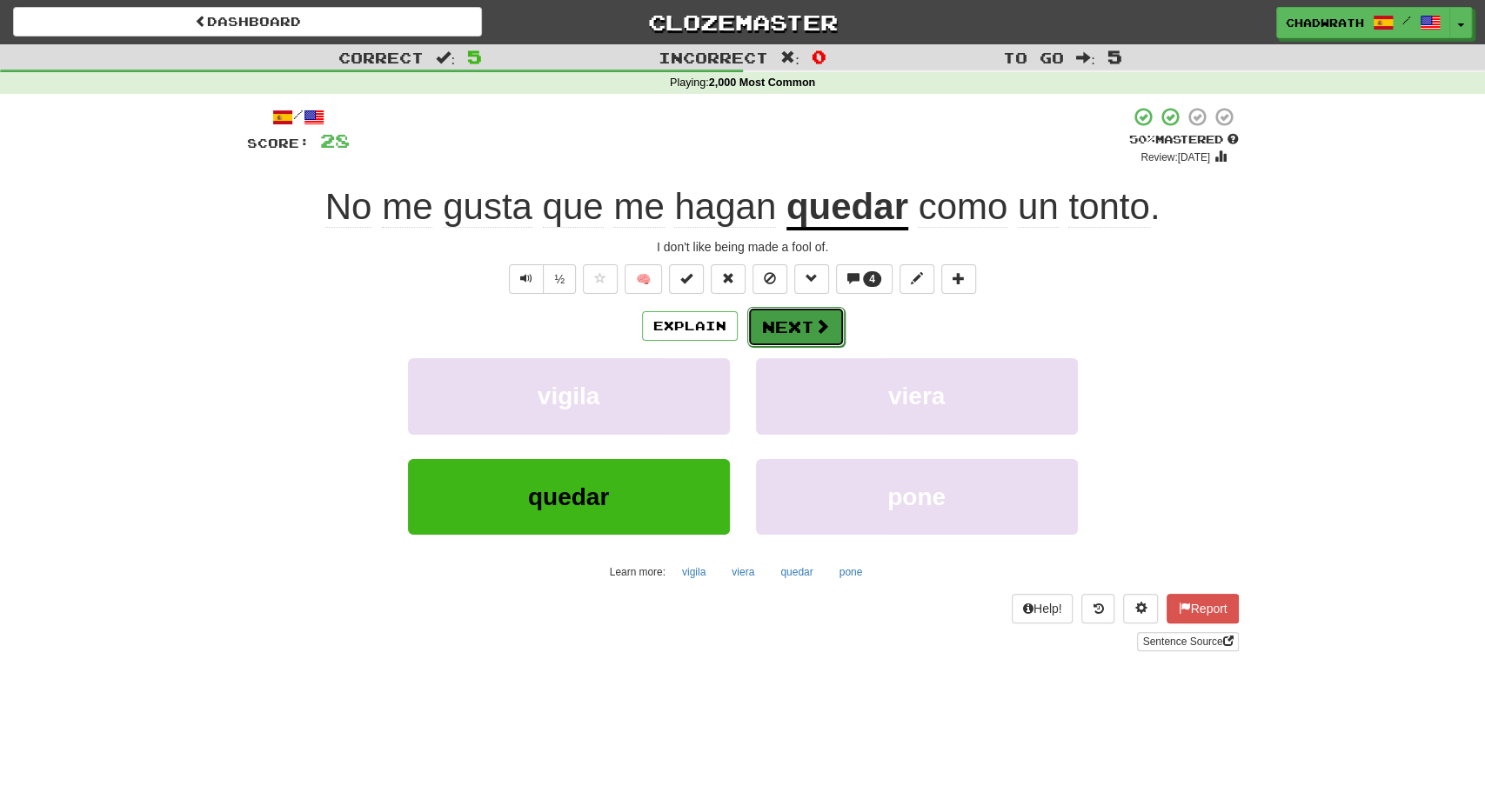
click at [806, 321] on button "Next" at bounding box center [796, 327] width 98 height 40
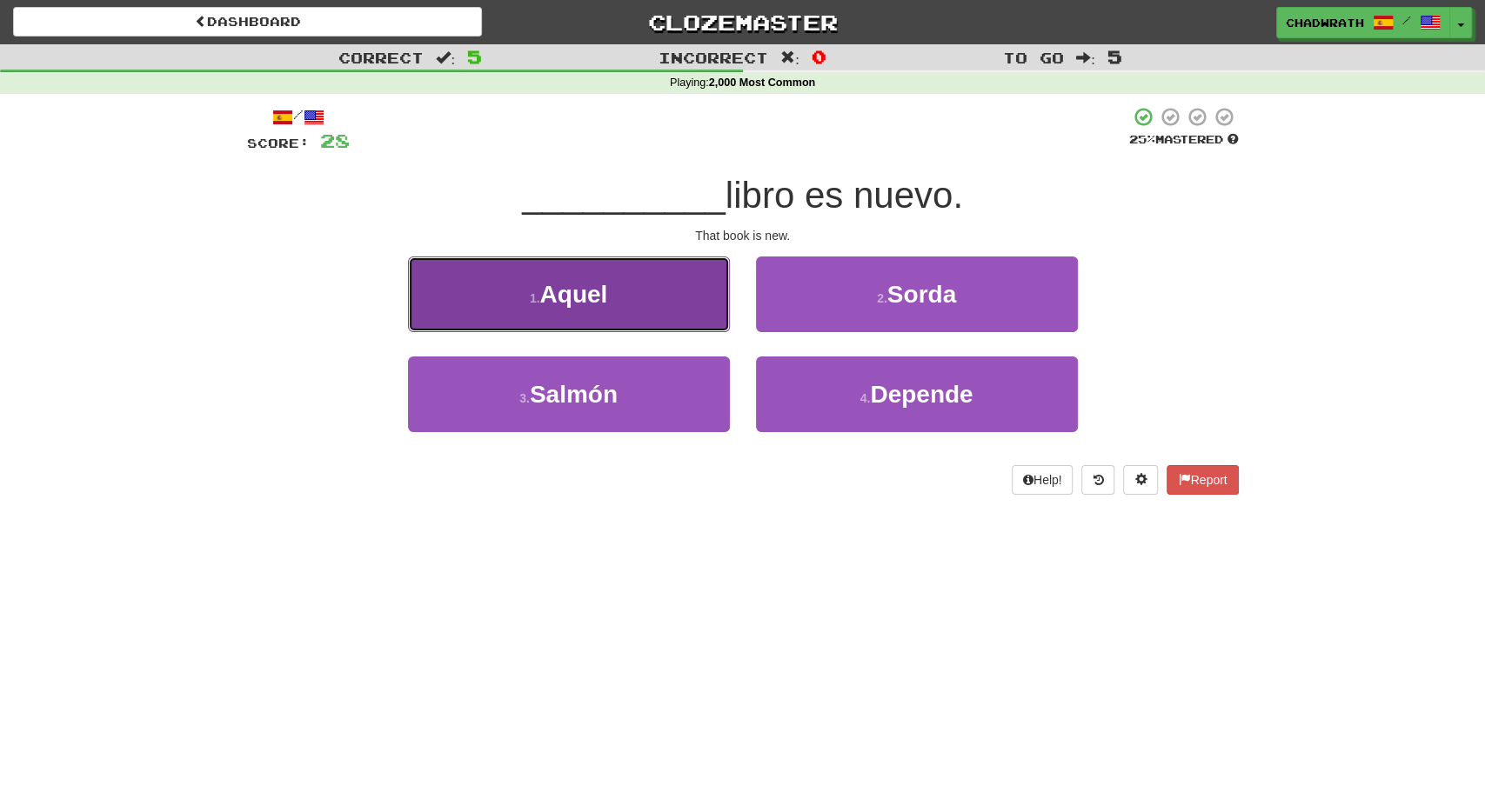
click at [596, 304] on span "Aquel" at bounding box center [572, 294] width 68 height 27
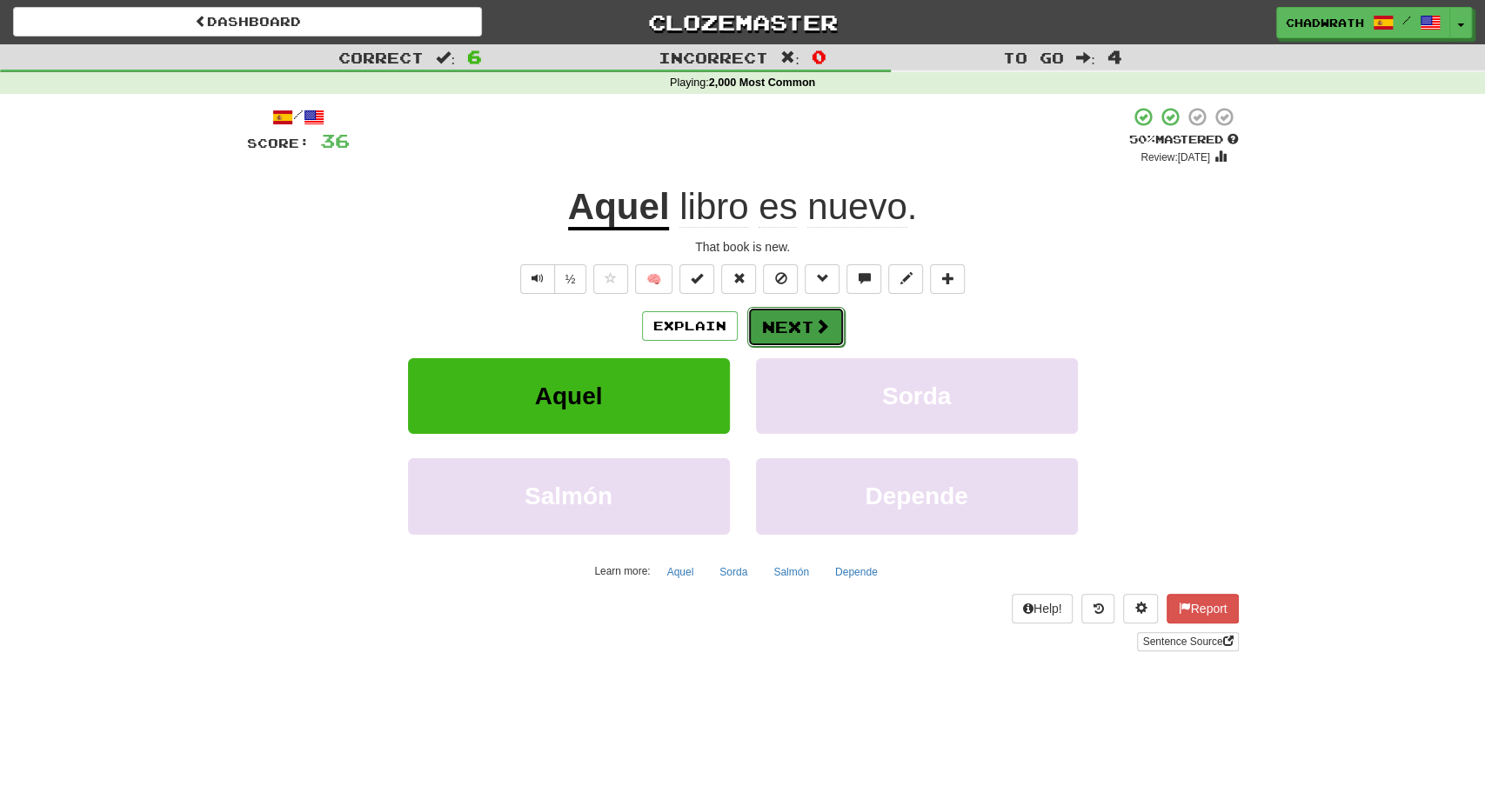
click at [816, 326] on span at bounding box center [822, 326] width 16 height 16
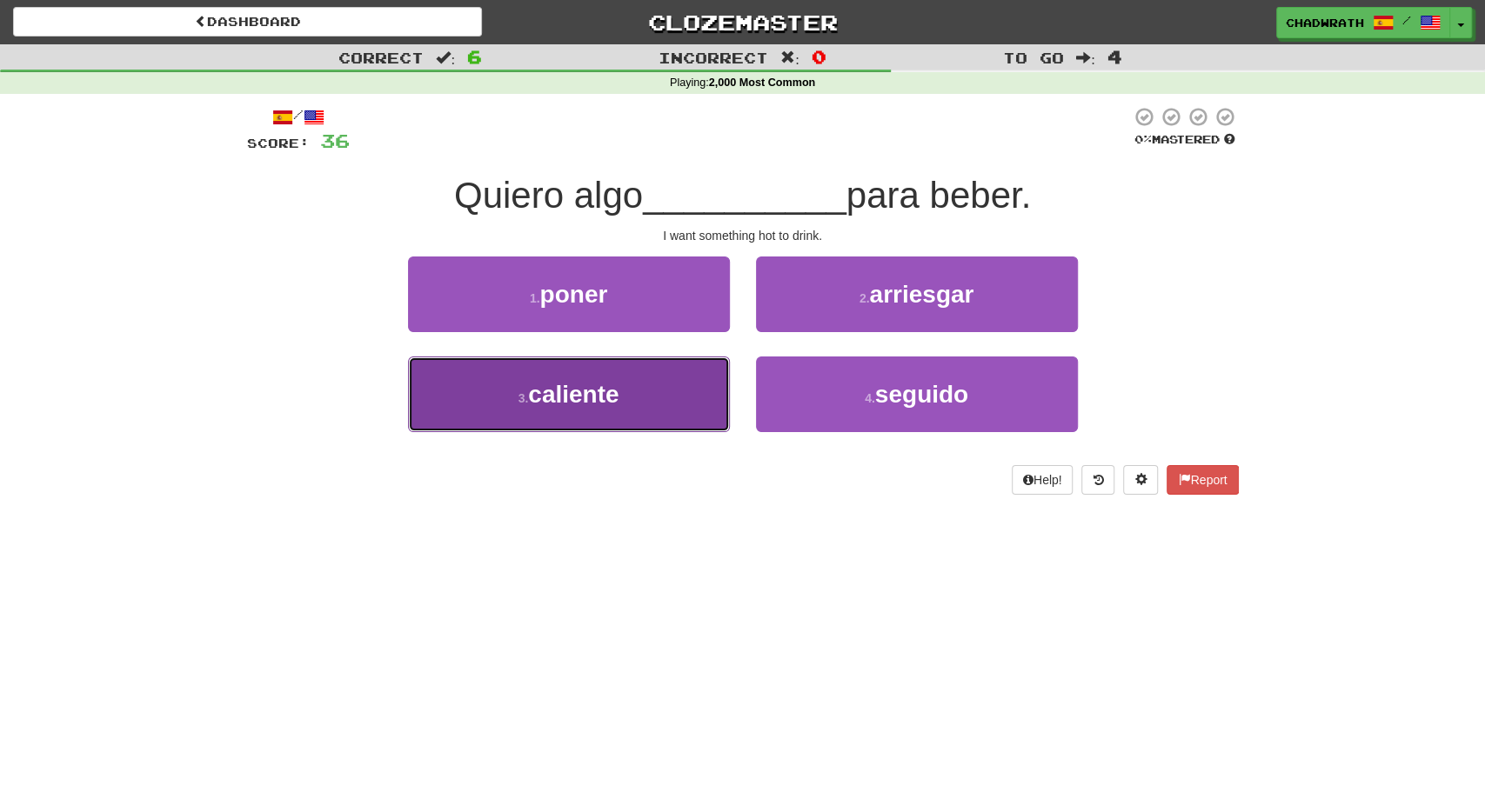
click at [615, 393] on span "caliente" at bounding box center [573, 394] width 90 height 27
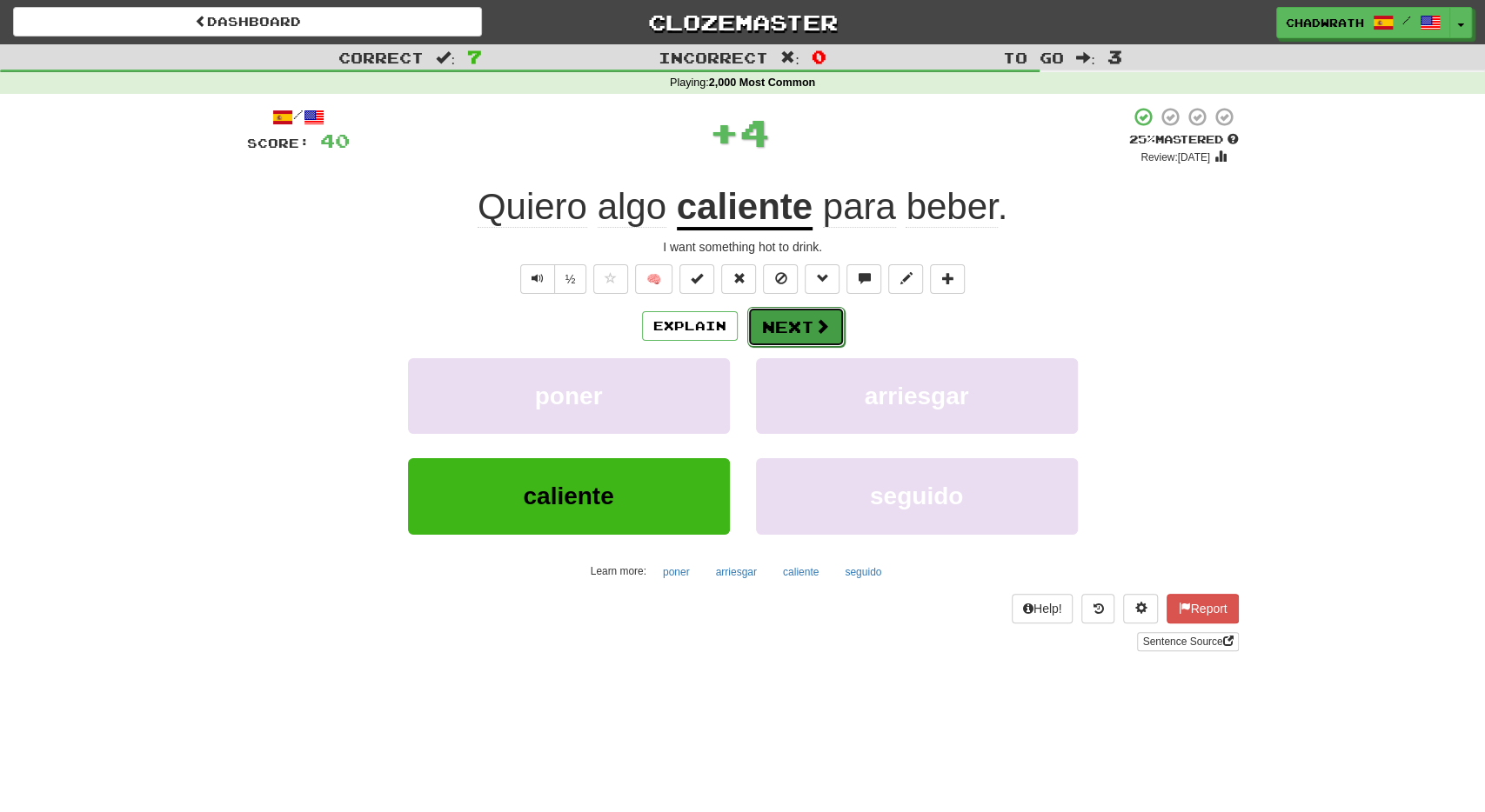
click at [767, 330] on button "Next" at bounding box center [796, 327] width 98 height 40
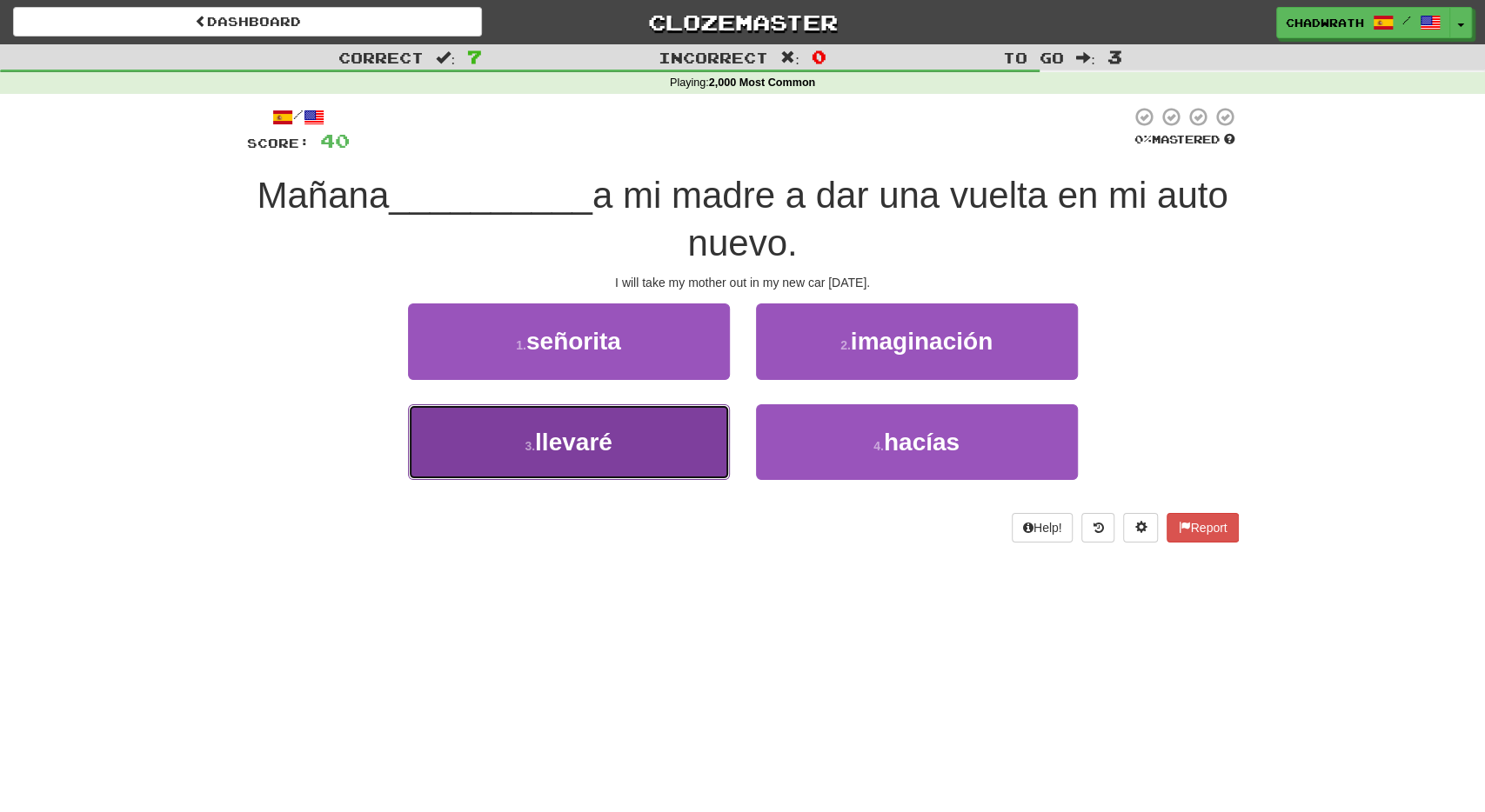
click at [616, 453] on button "3 . llevaré" at bounding box center [568, 441] width 322 height 75
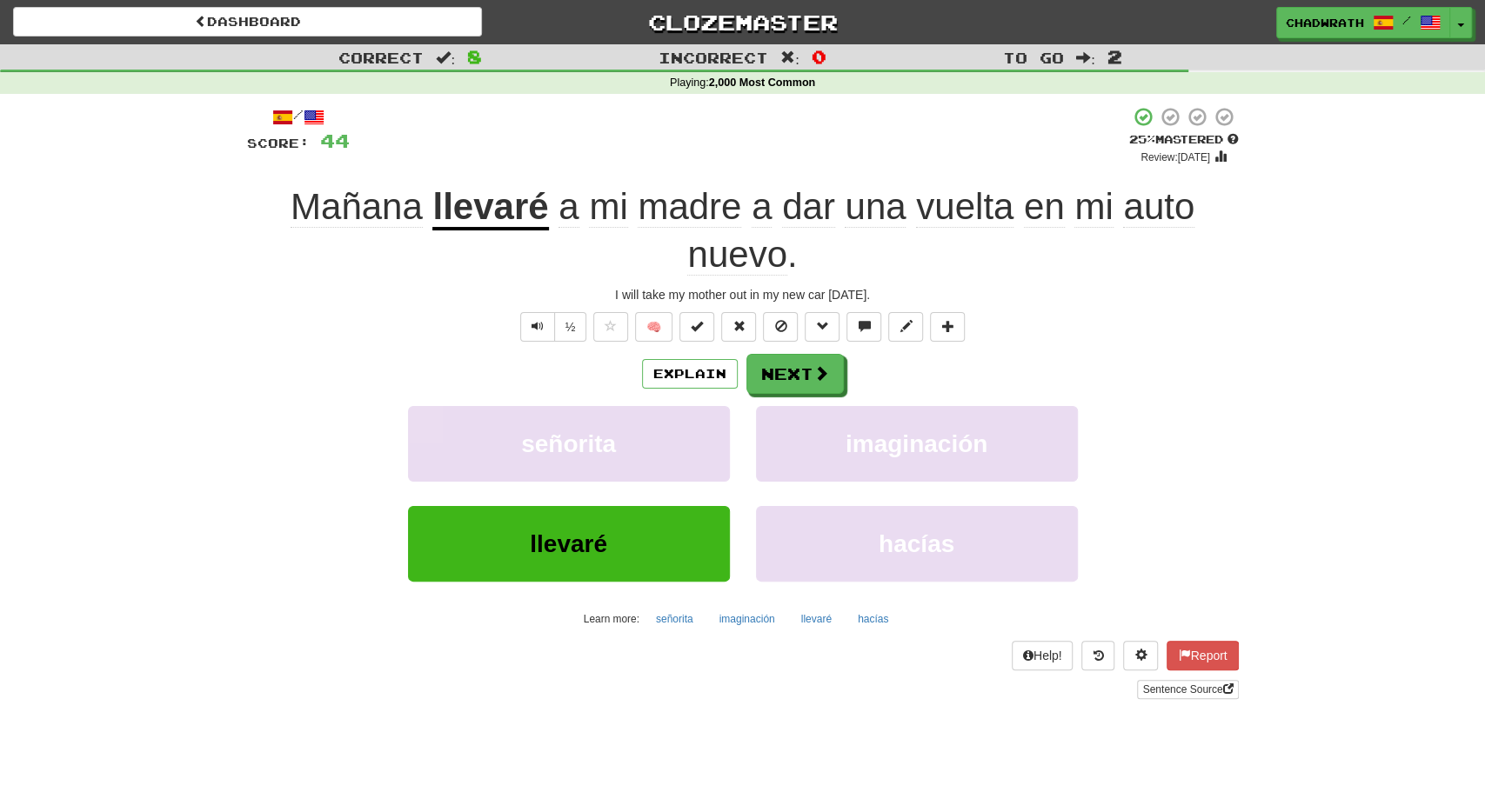
click at [786, 343] on div "/ Score: 44 + 4 25 % Mastered Review: 2025-09-18 Mañana llevaré a mi madre a da…" at bounding box center [743, 401] width 992 height 592
click at [786, 347] on div "/ Score: 44 + 4 25 % Mastered Review: 2025-09-18 Mañana llevaré a mi madre a da…" at bounding box center [743, 401] width 992 height 592
click at [786, 349] on div "/ Score: 44 + 4 25 % Mastered Review: 2025-09-18 Mañana llevaré a mi madre a da…" at bounding box center [743, 401] width 992 height 592
click at [788, 372] on button "Next" at bounding box center [796, 375] width 98 height 40
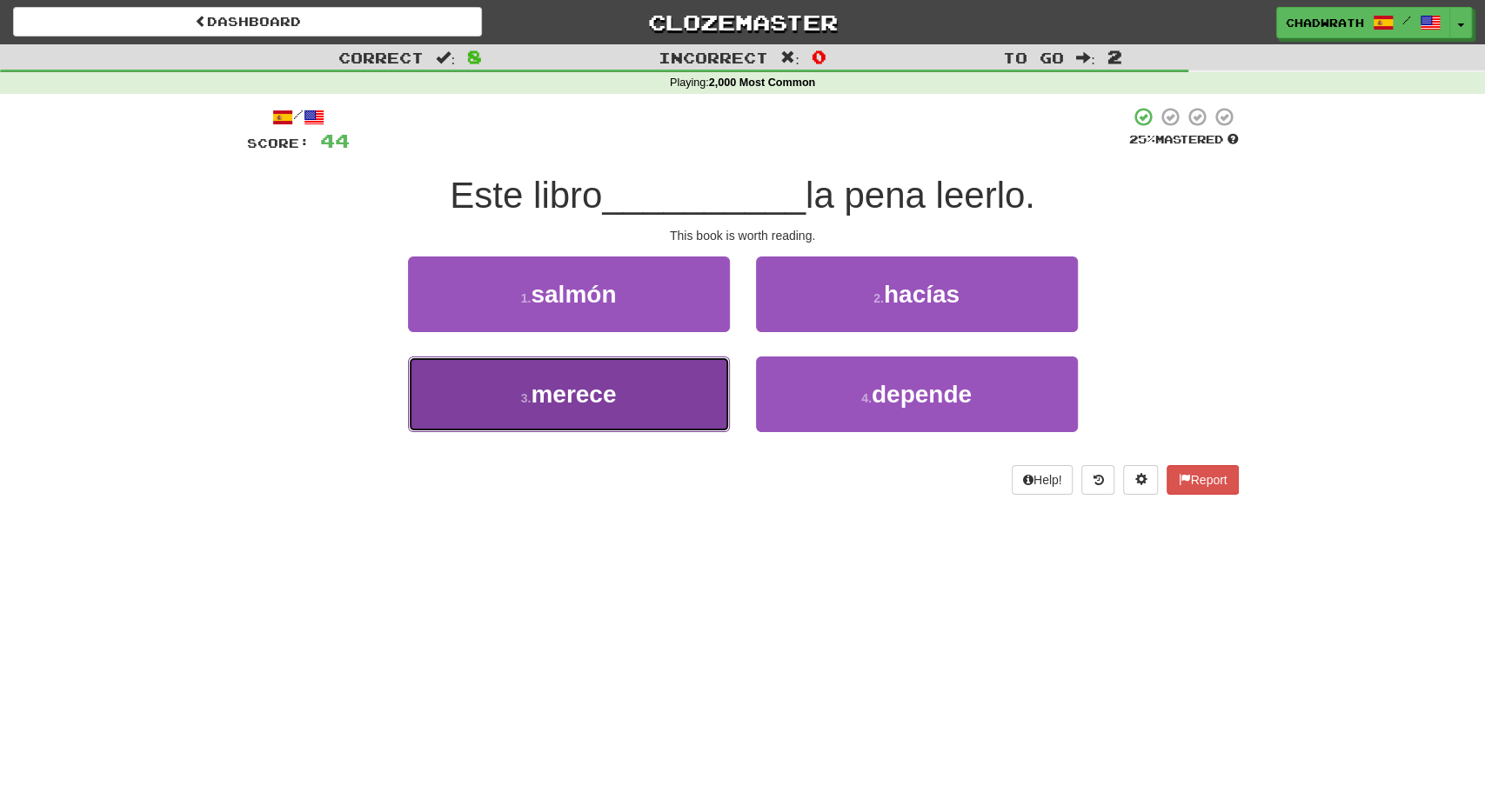
click at [640, 389] on button "3 . merece" at bounding box center [568, 394] width 322 height 75
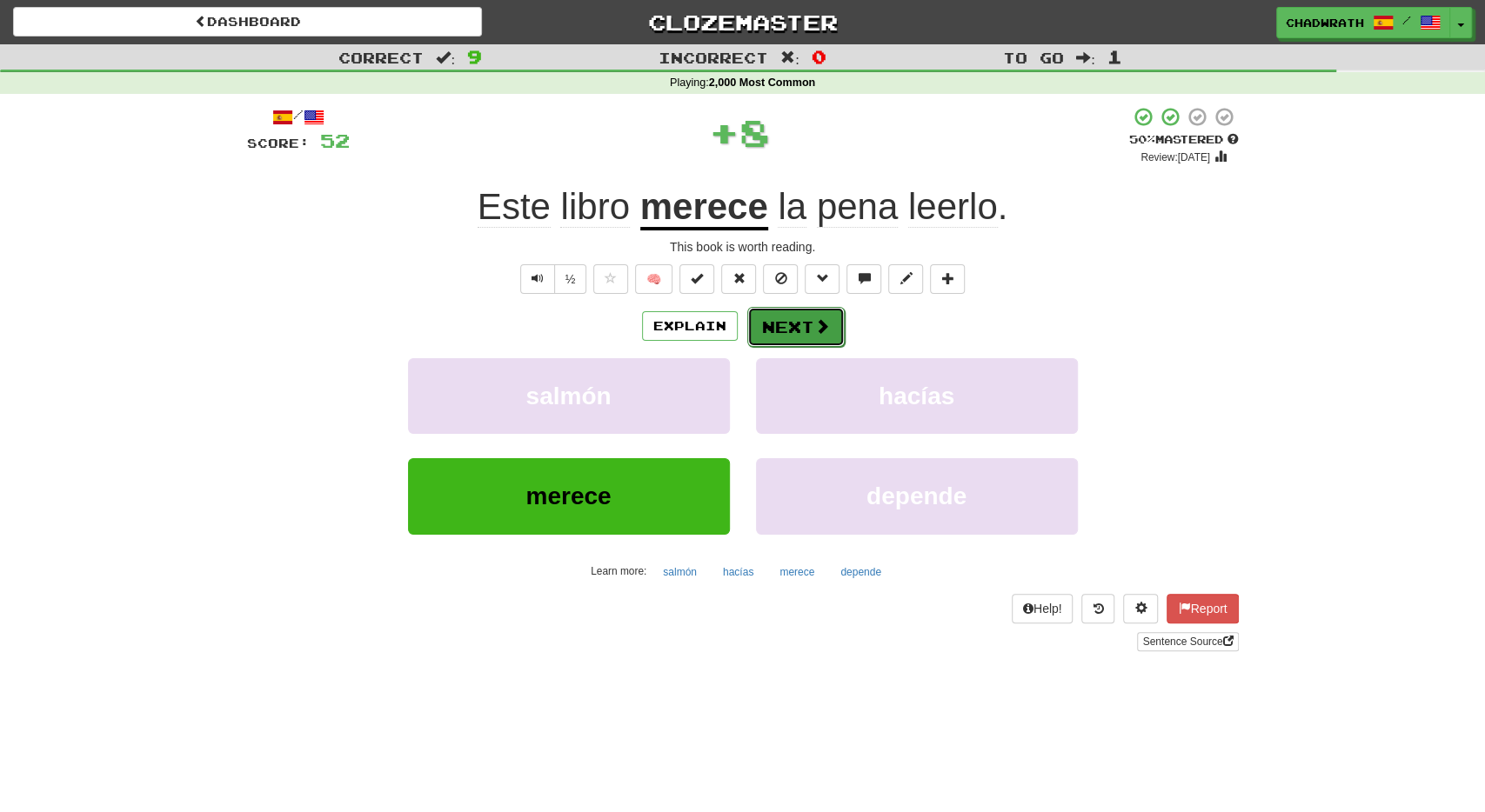
click at [781, 334] on button "Next" at bounding box center [796, 327] width 98 height 40
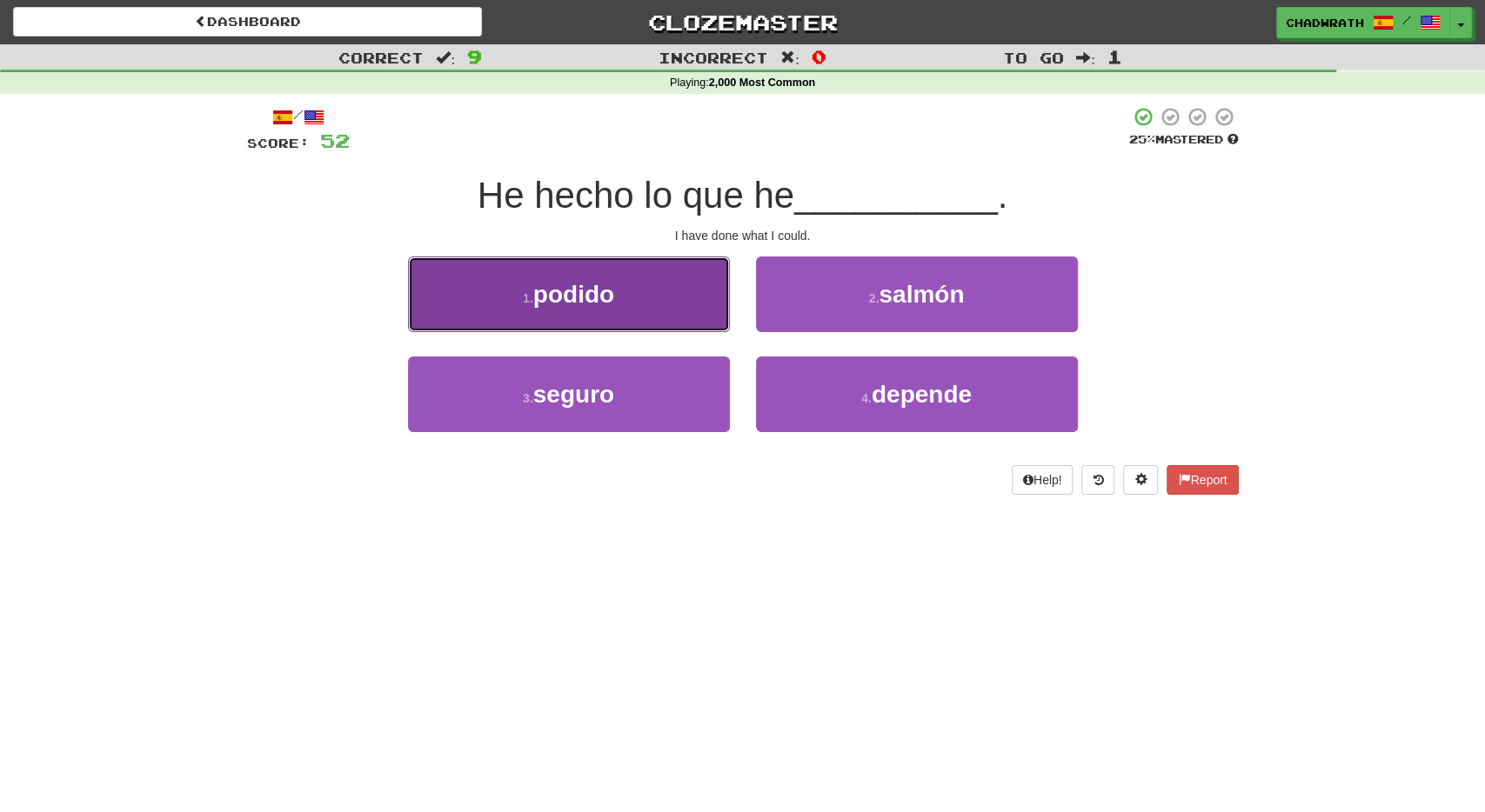
click at [578, 288] on span "podido" at bounding box center [573, 294] width 81 height 27
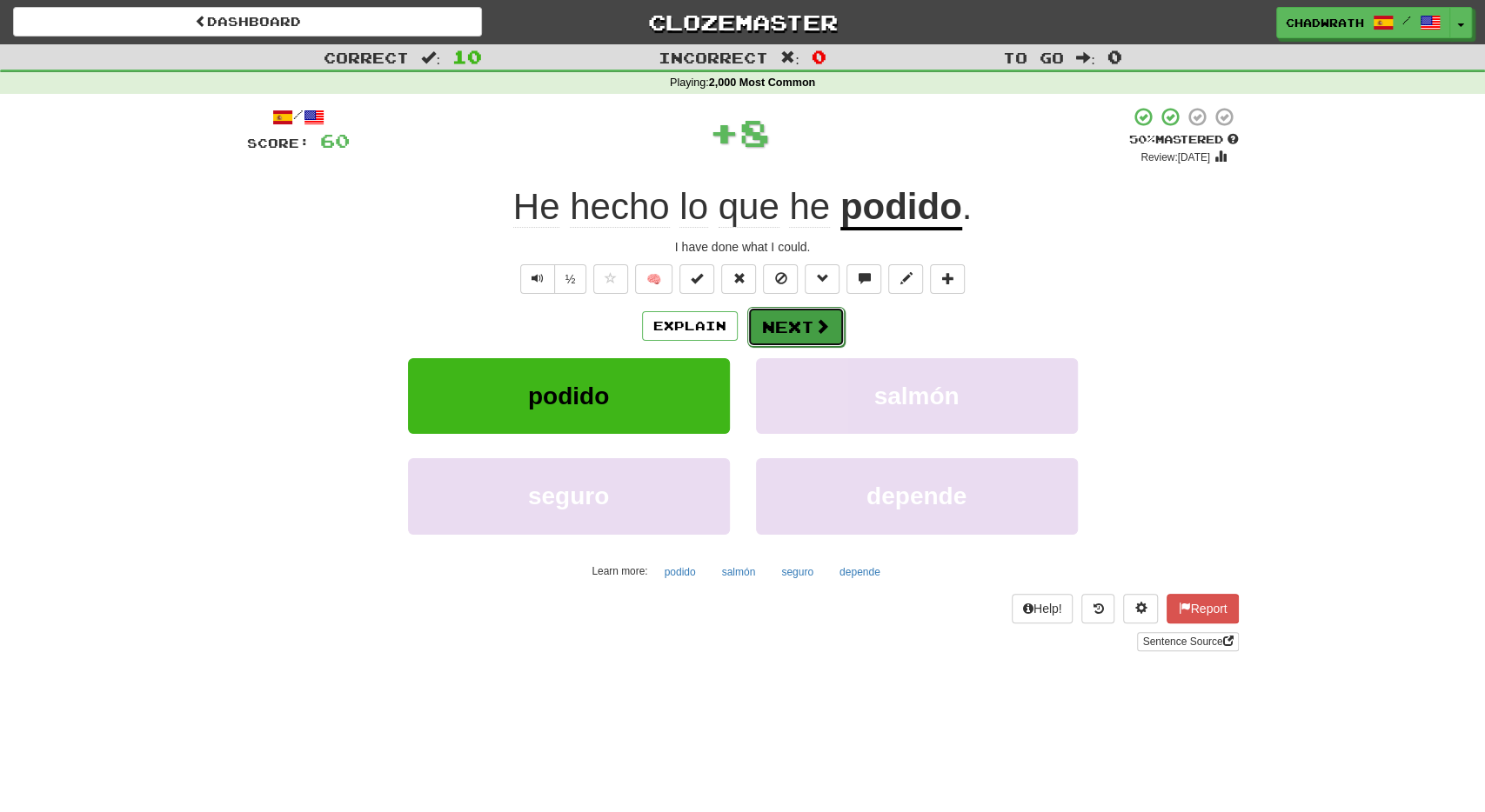
click at [801, 319] on button "Next" at bounding box center [796, 327] width 98 height 40
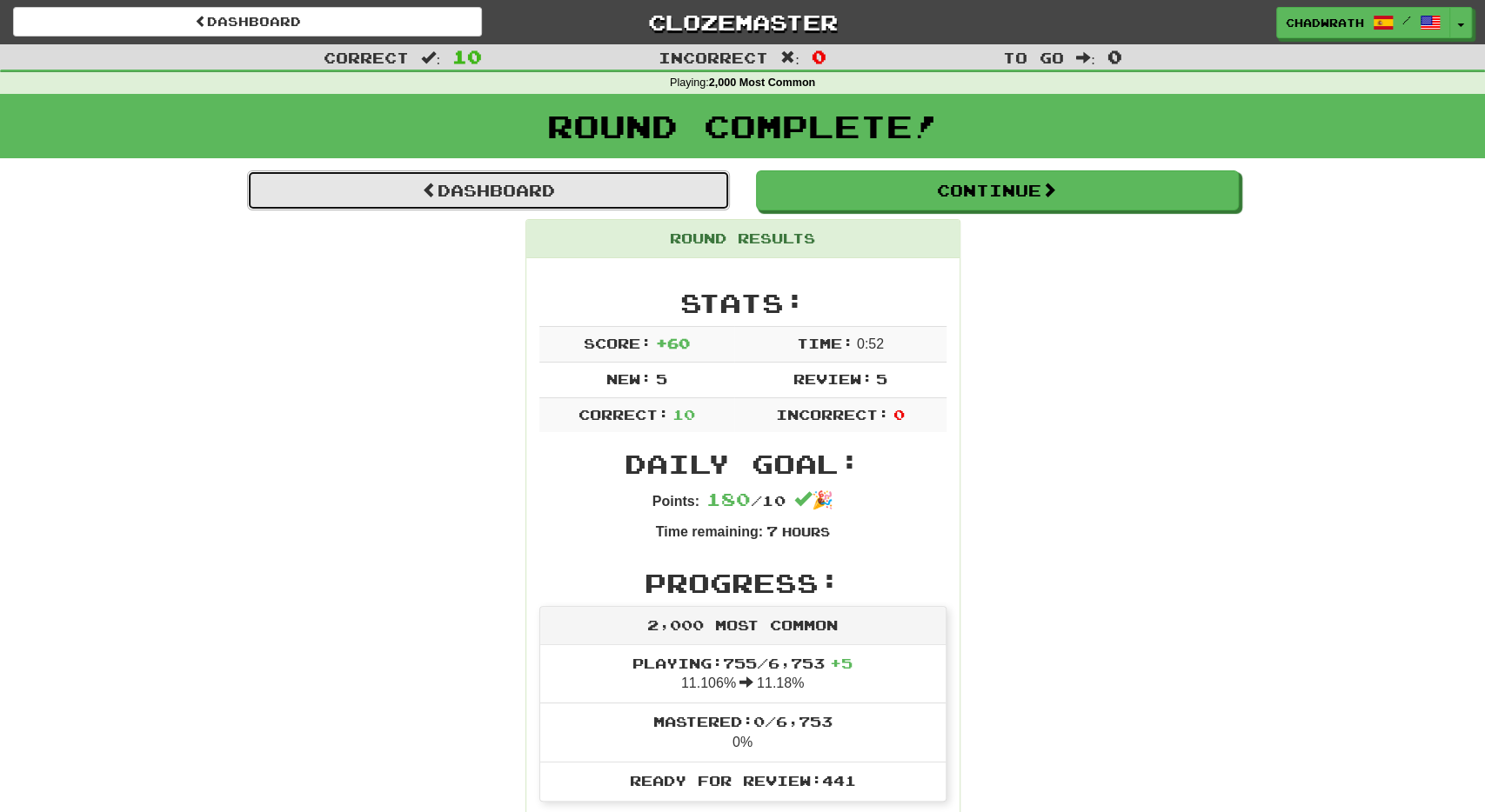
click at [639, 184] on link "Dashboard" at bounding box center [488, 190] width 482 height 40
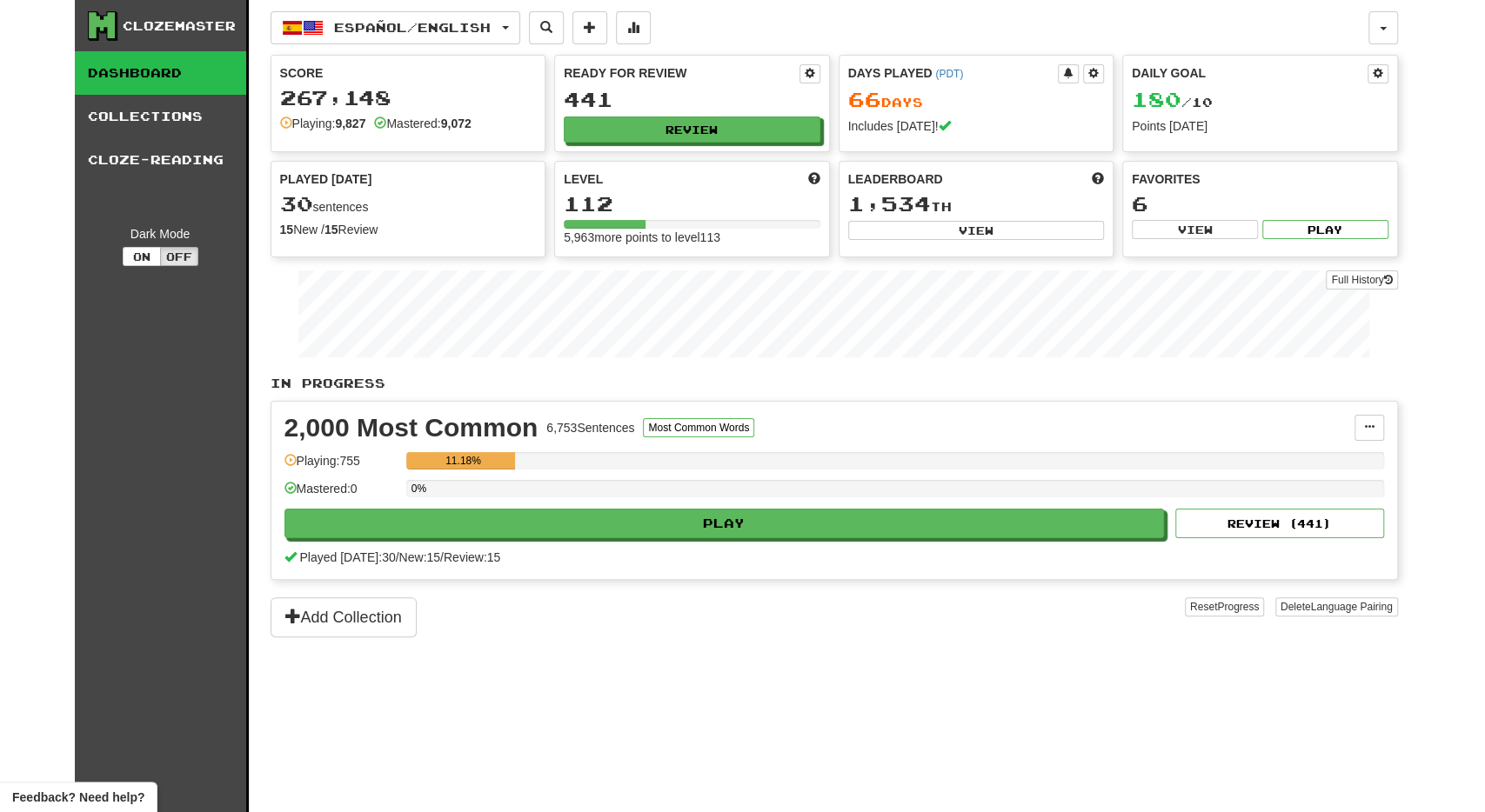
click at [669, 498] on div "0%" at bounding box center [894, 494] width 977 height 28
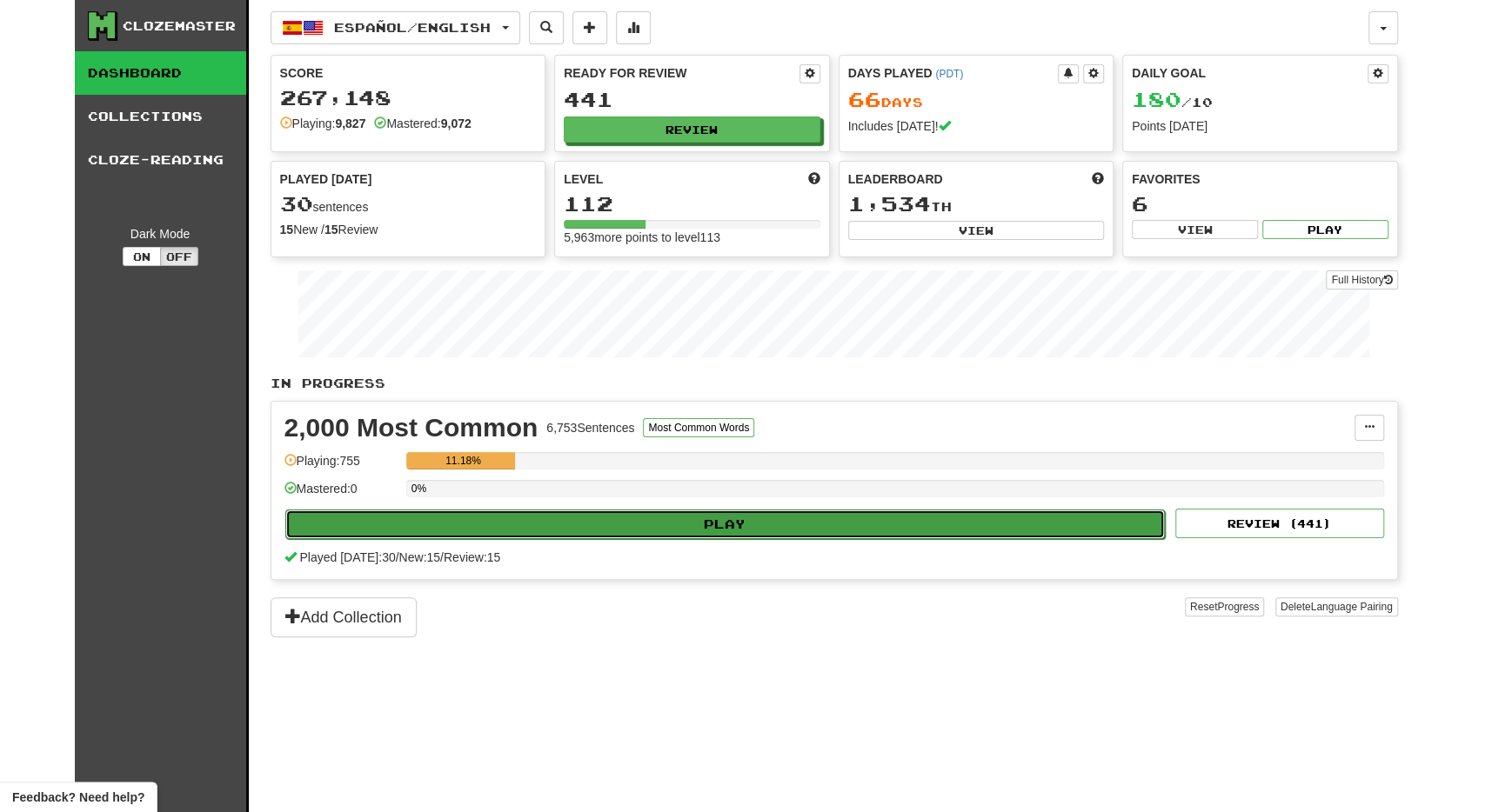
click at [666, 510] on button "Play" at bounding box center [726, 524] width 880 height 29
select select "**"
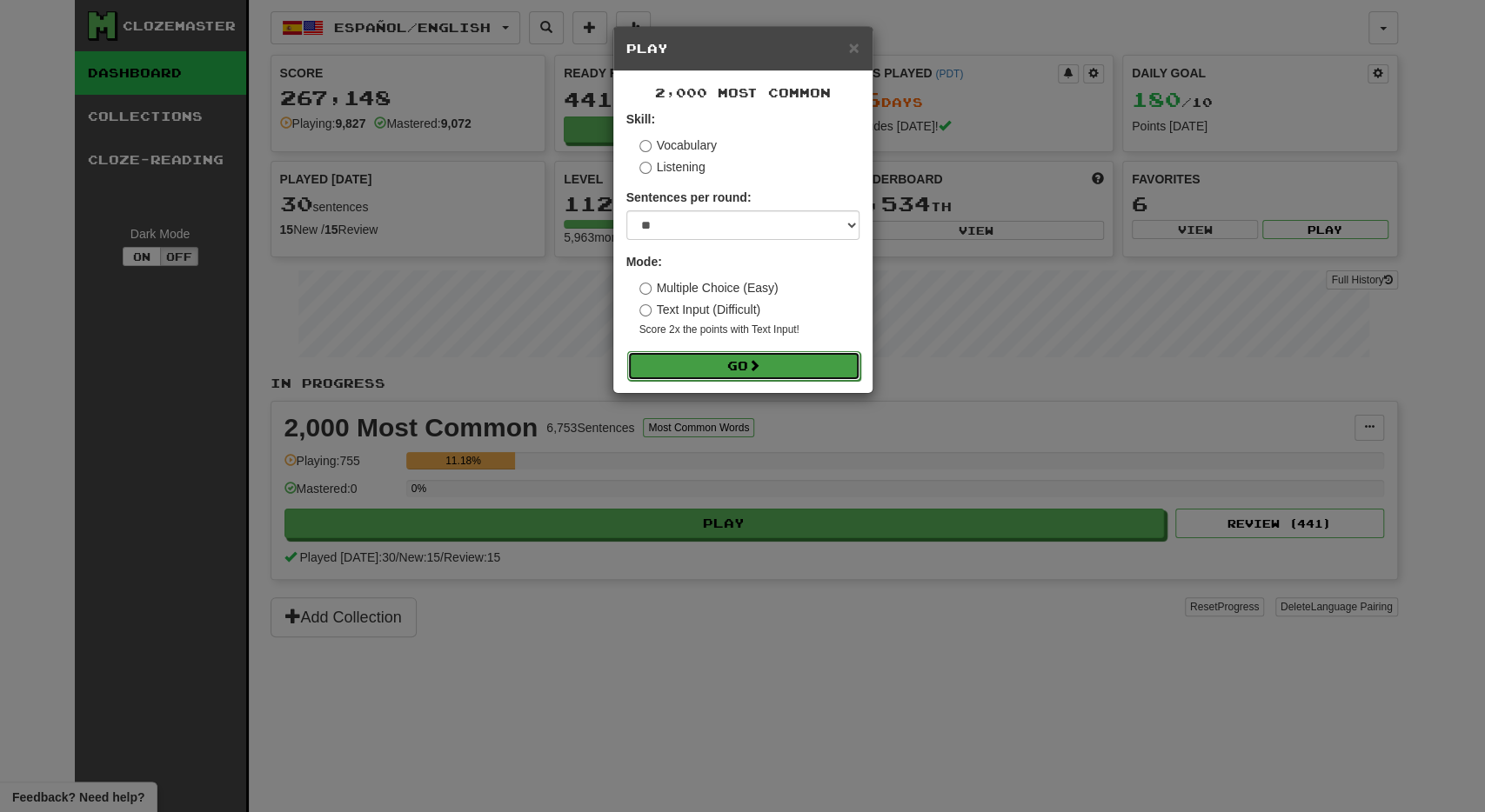
click at [684, 372] on button "Go" at bounding box center [743, 366] width 233 height 29
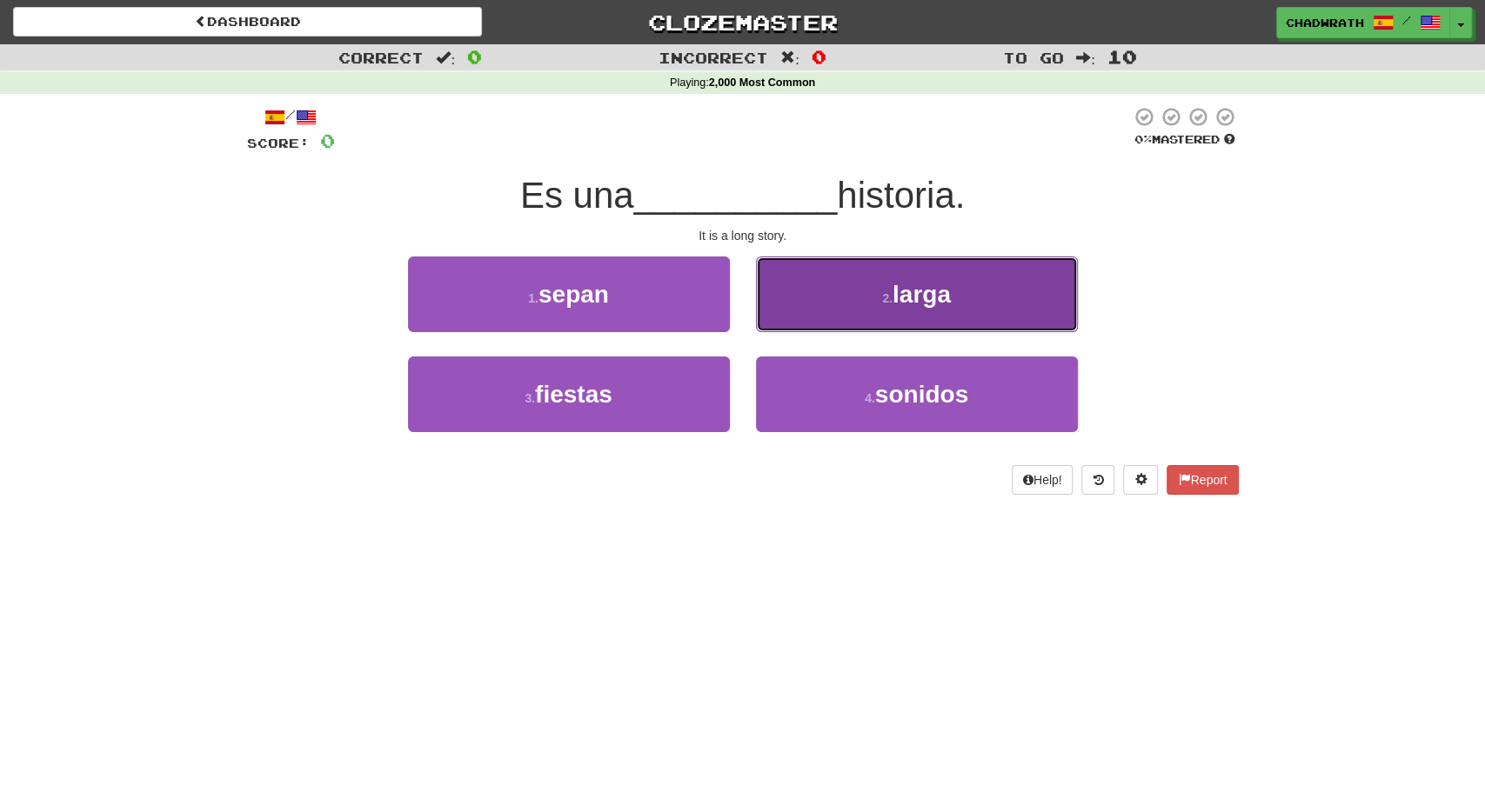
click at [849, 319] on button "2 . larga" at bounding box center [917, 293] width 322 height 75
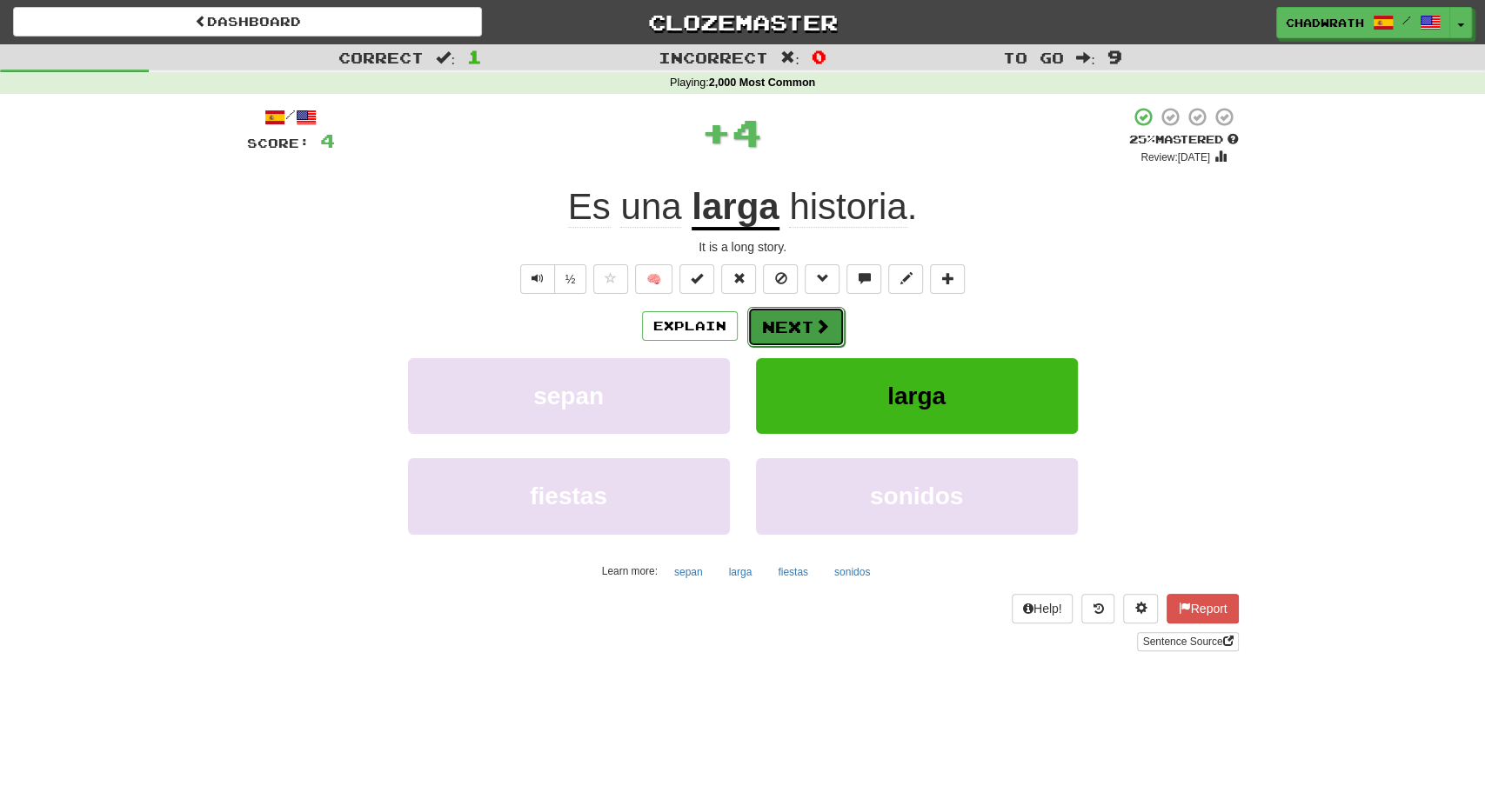
click at [789, 323] on button "Next" at bounding box center [796, 327] width 98 height 40
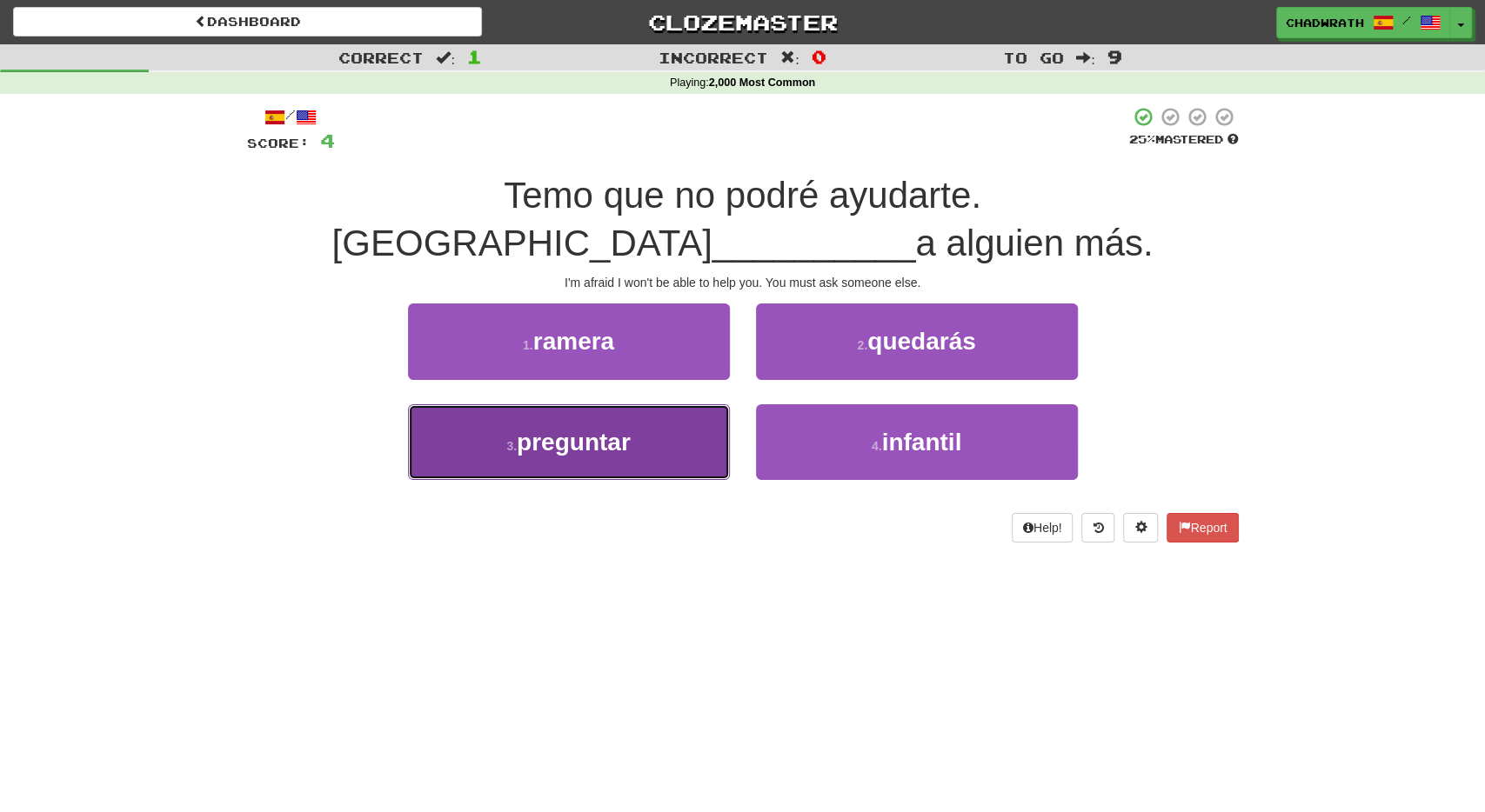
click at [622, 457] on button "3 . preguntar" at bounding box center [568, 441] width 322 height 75
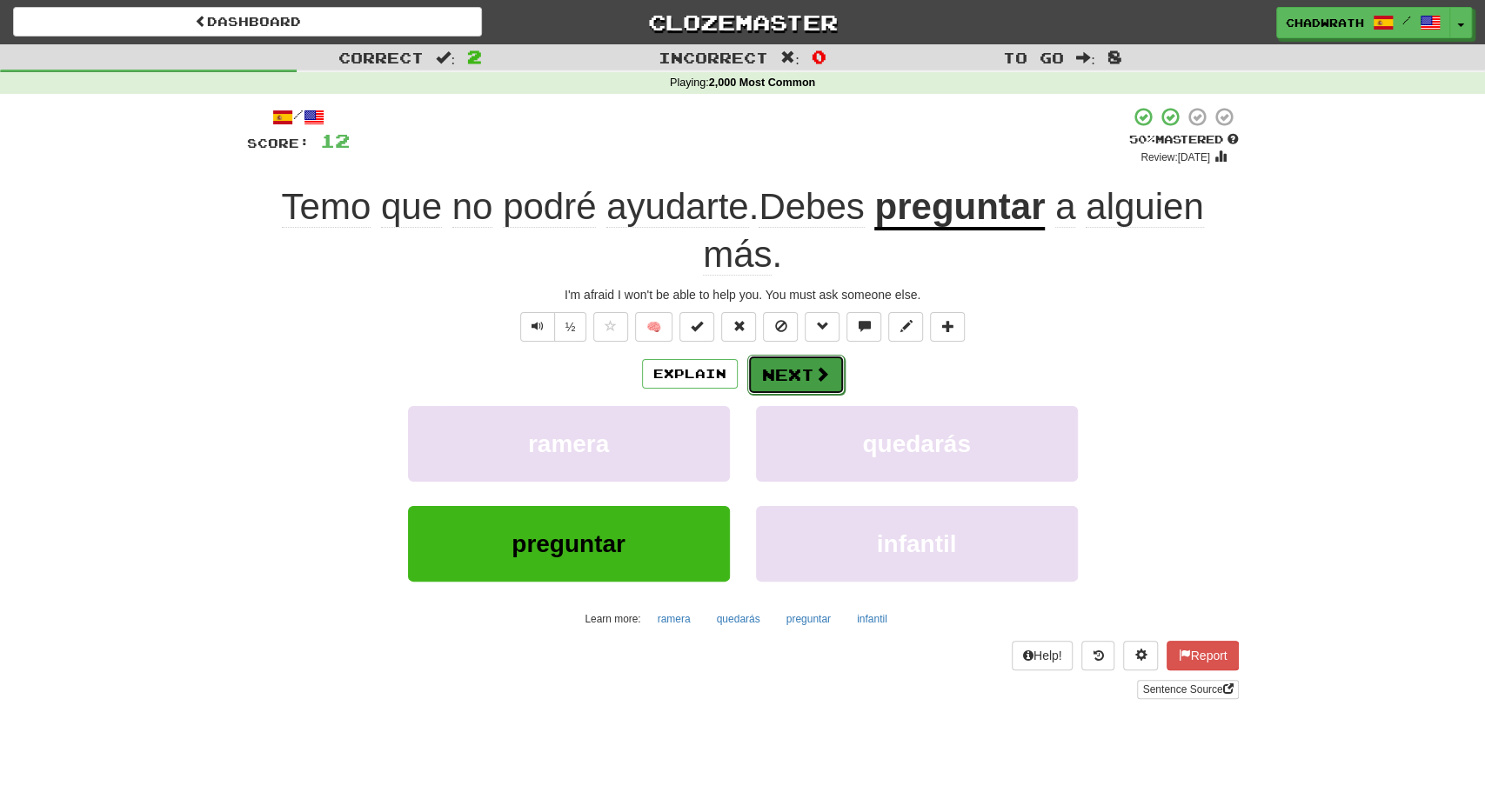
click at [796, 379] on button "Next" at bounding box center [796, 375] width 98 height 40
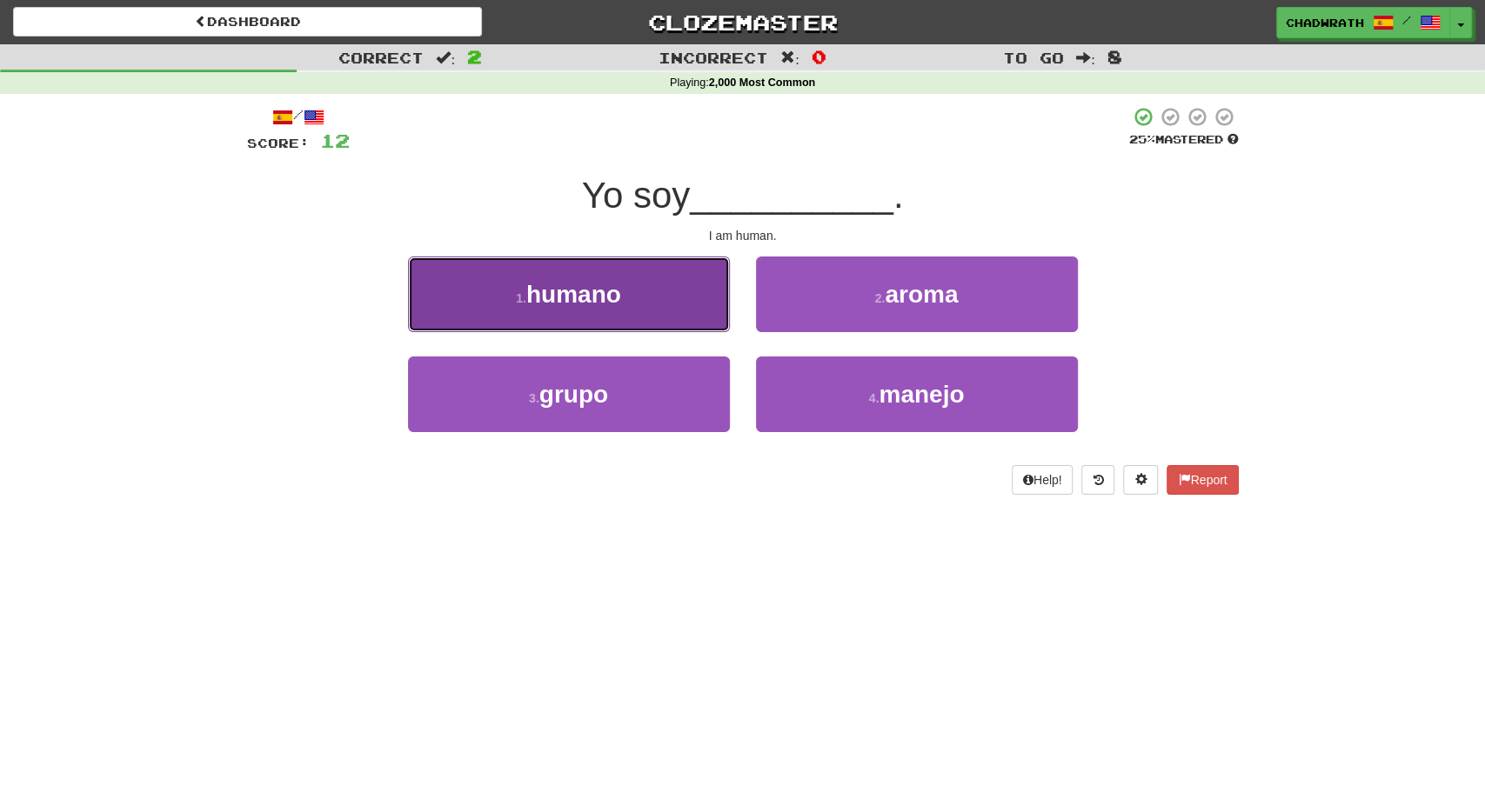
click at [595, 318] on button "1 . humano" at bounding box center [568, 293] width 322 height 75
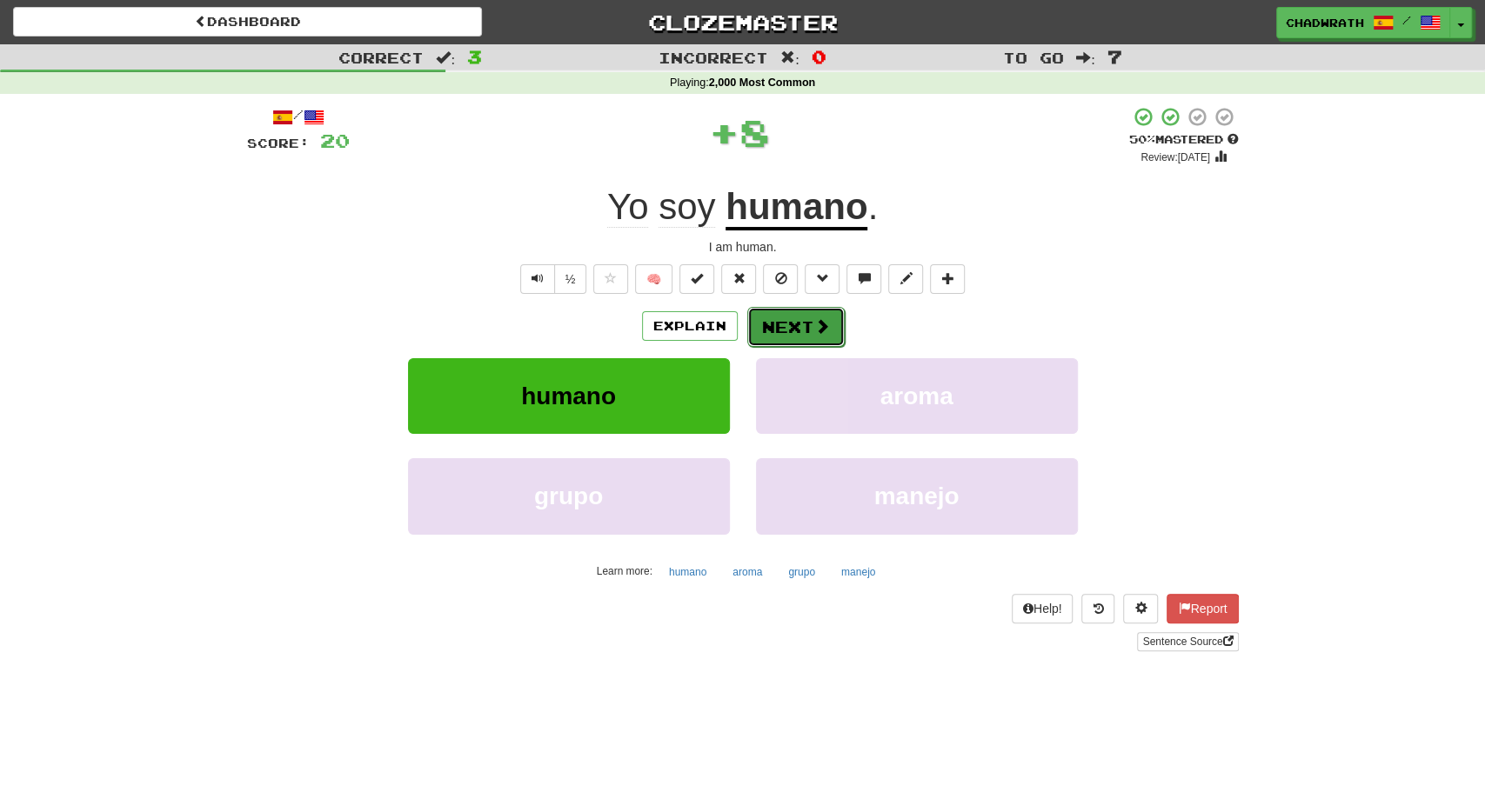
click at [809, 330] on button "Next" at bounding box center [796, 327] width 98 height 40
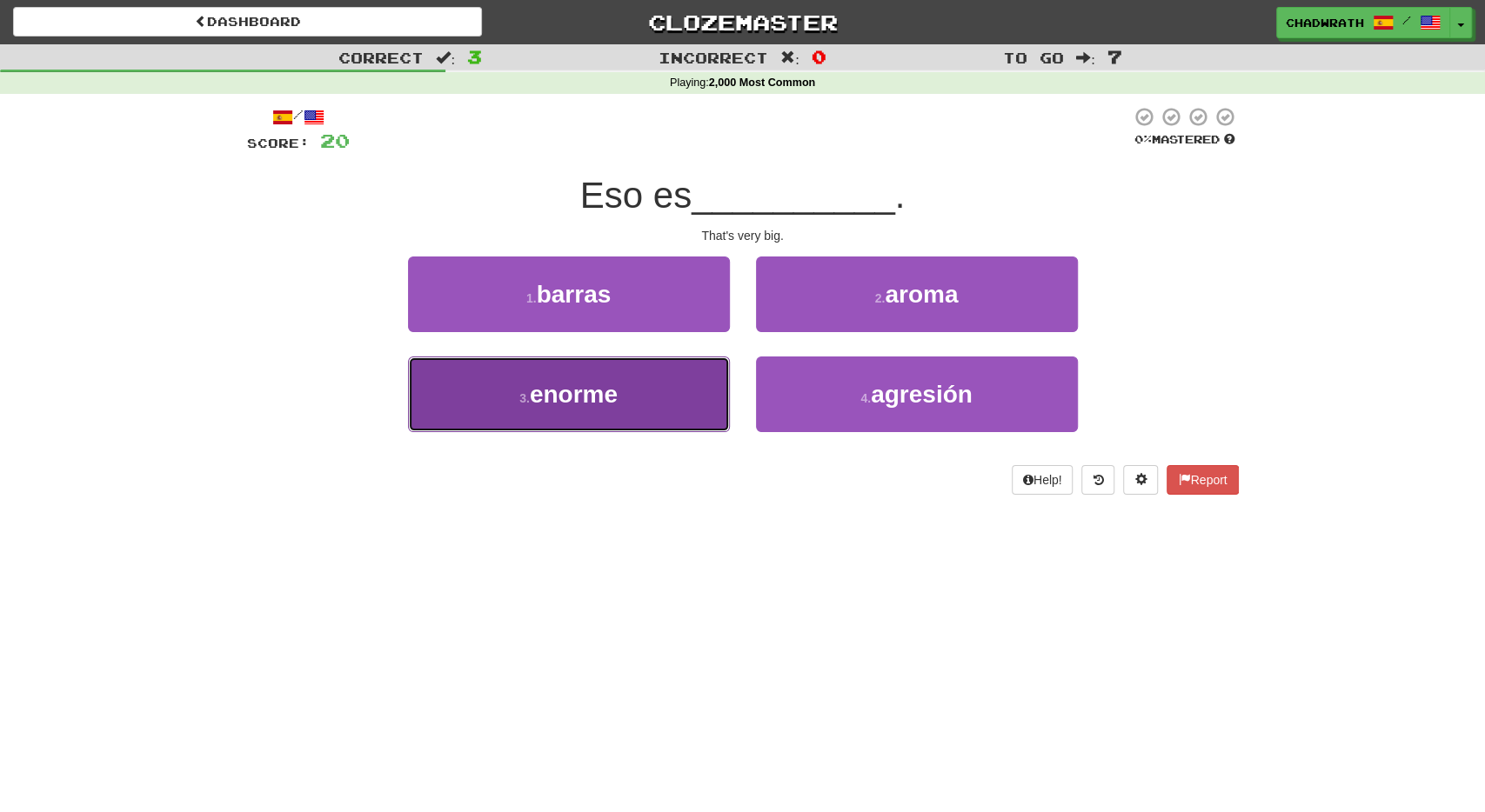
click at [611, 385] on span "enorme" at bounding box center [573, 394] width 88 height 27
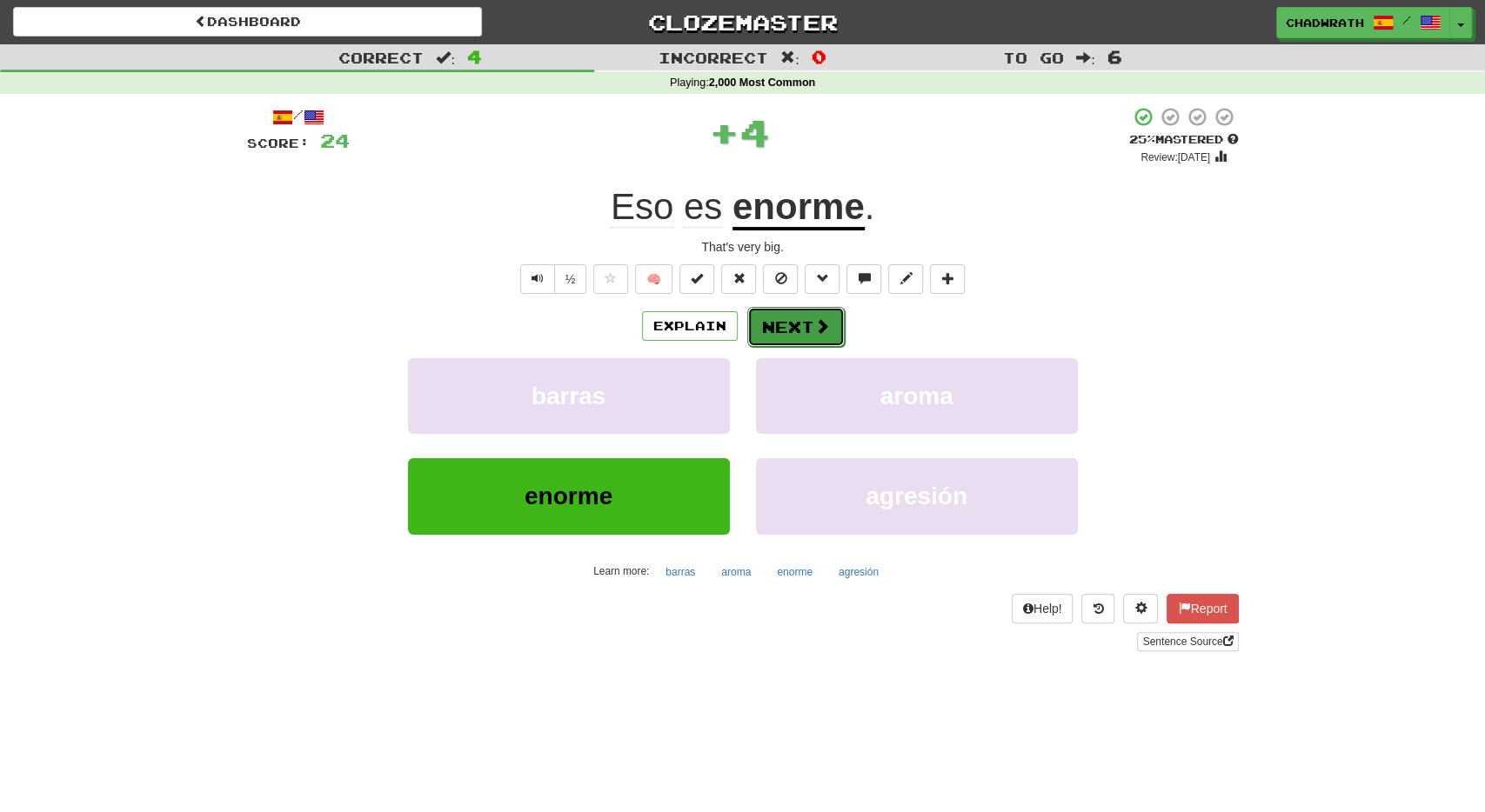
click at [814, 327] on span at bounding box center [822, 326] width 16 height 16
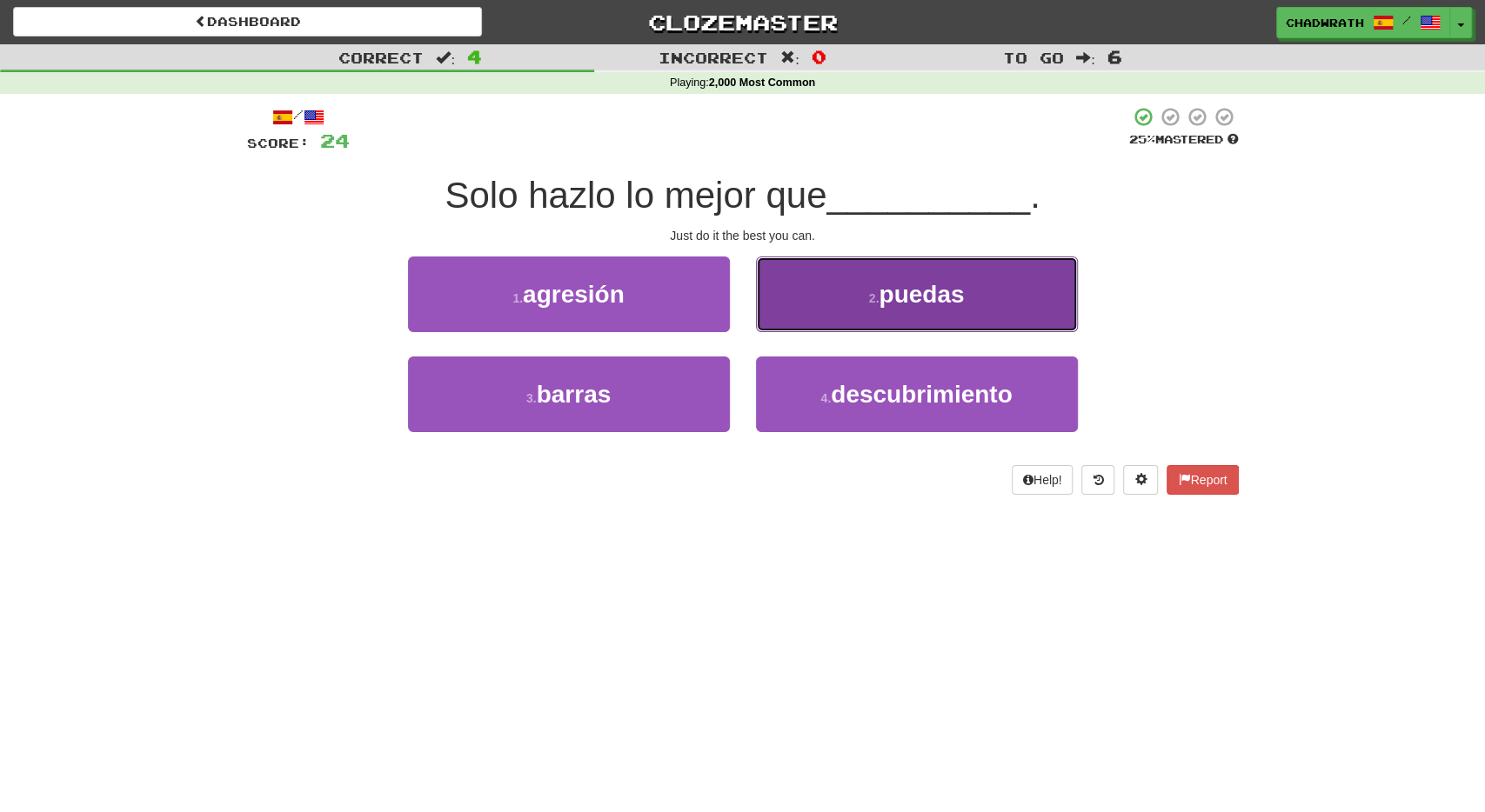
click at [960, 304] on span "puedas" at bounding box center [921, 294] width 85 height 27
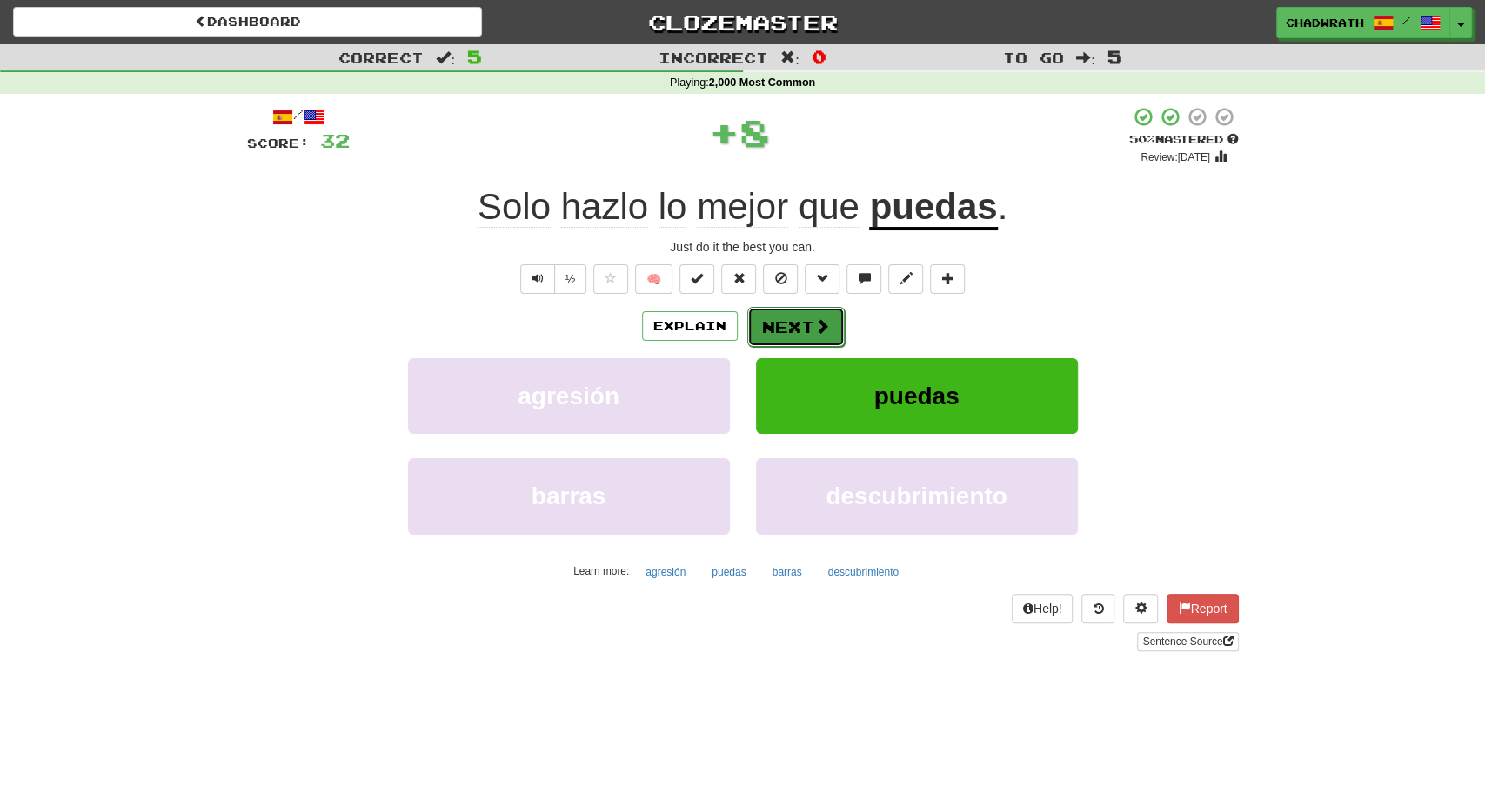
click at [796, 331] on button "Next" at bounding box center [796, 327] width 98 height 40
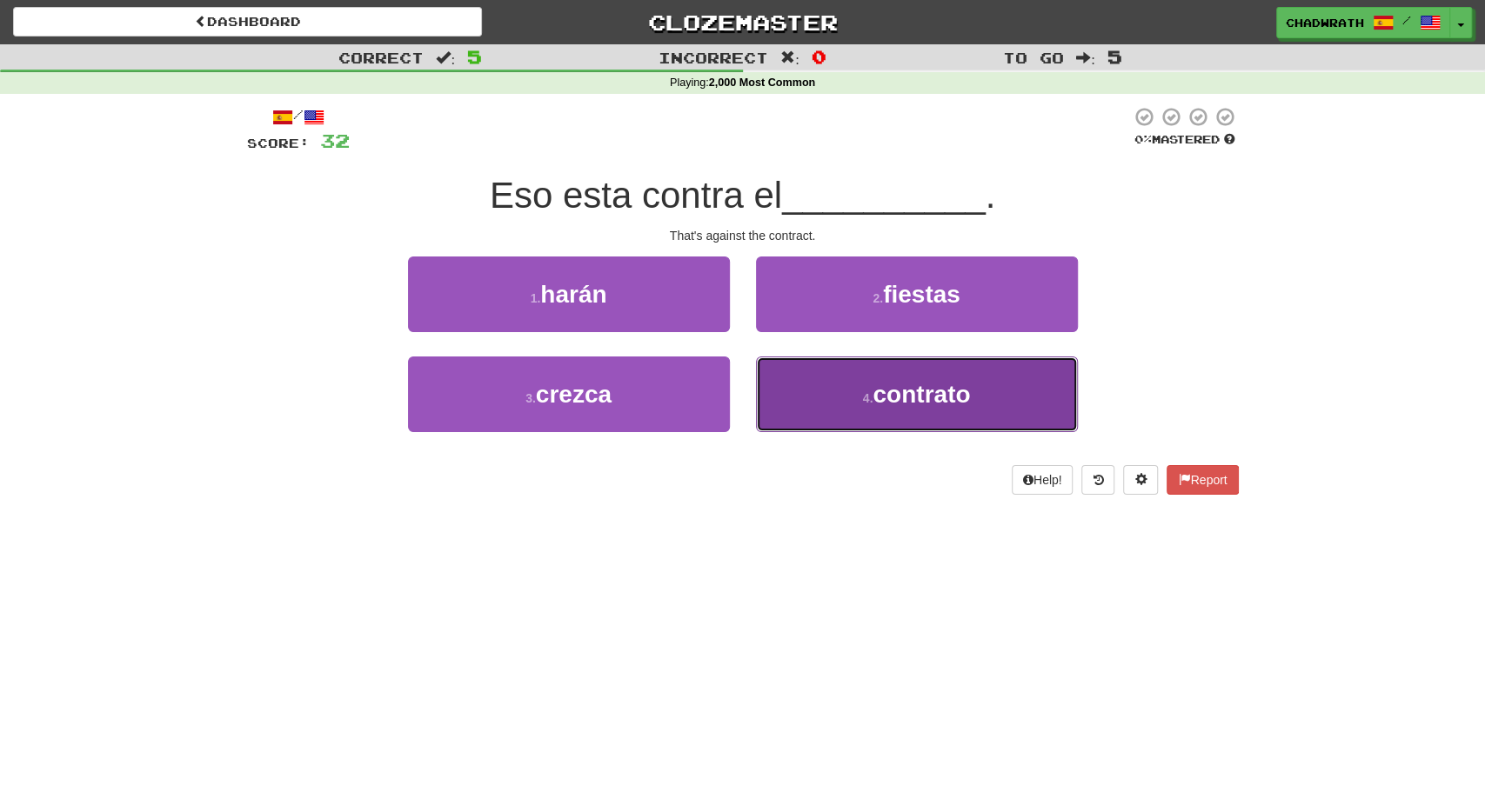
click at [832, 388] on button "4 . contrato" at bounding box center [917, 394] width 322 height 75
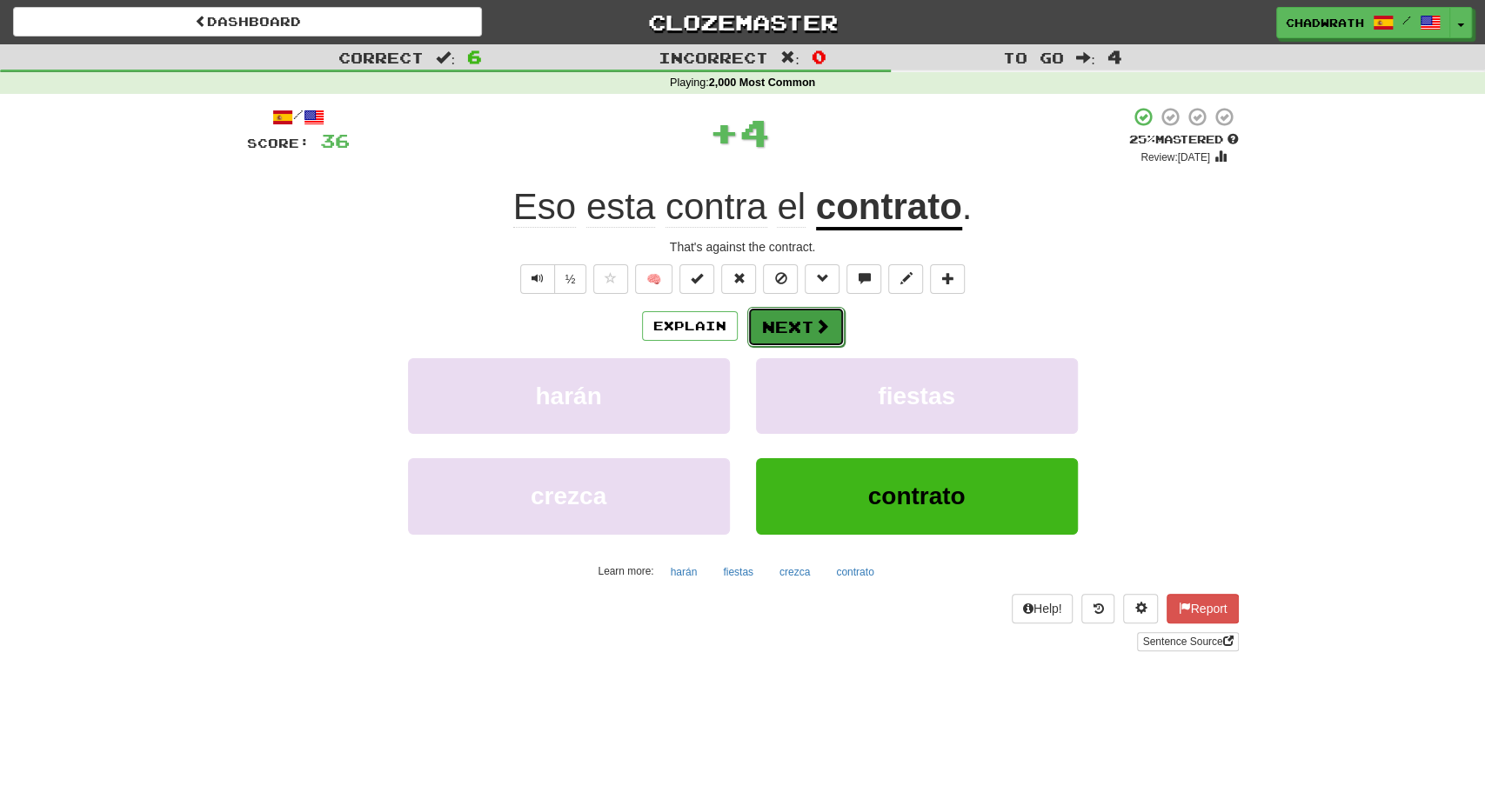
click at [826, 318] on span at bounding box center [822, 326] width 16 height 16
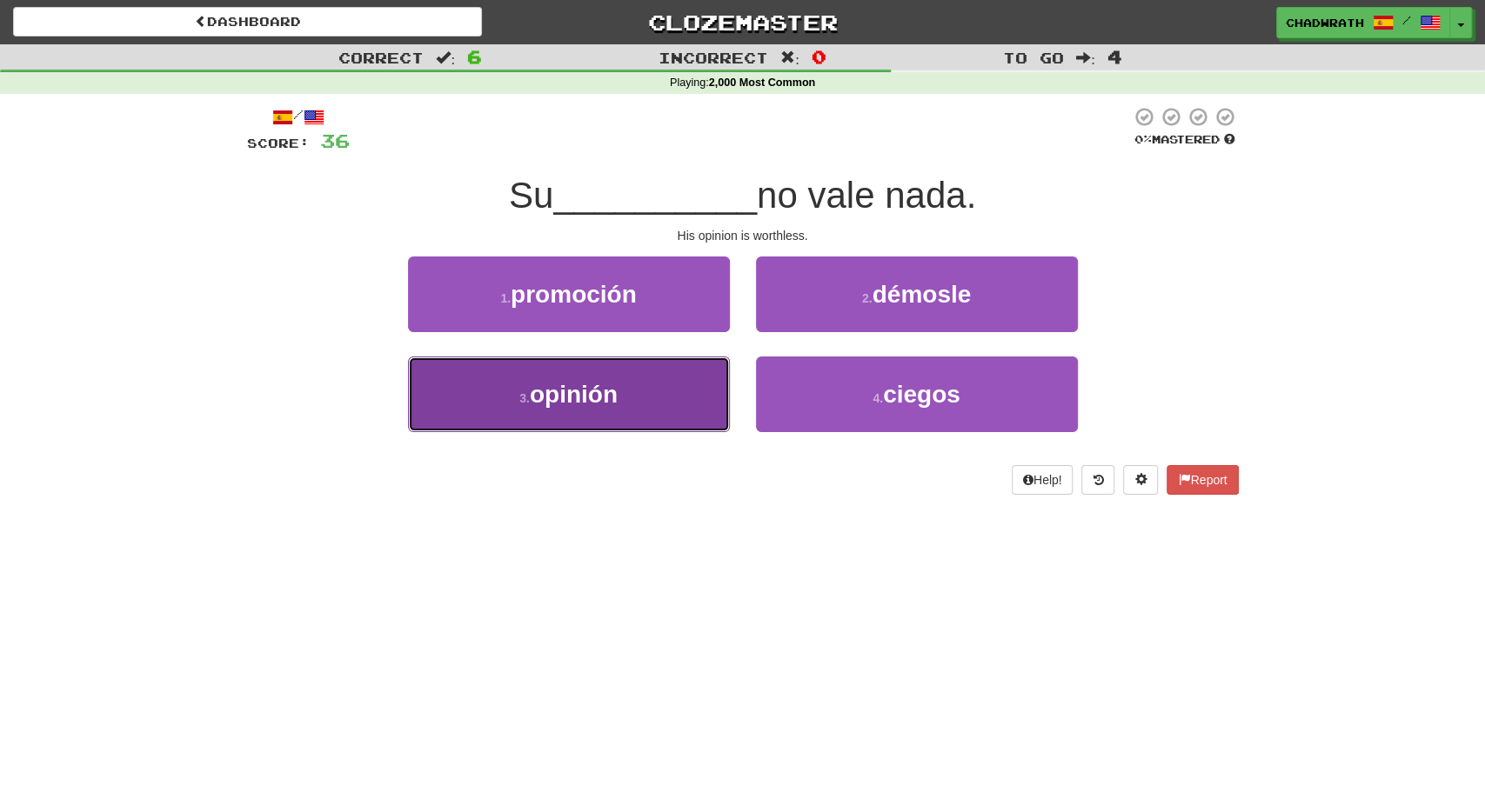
click at [606, 405] on span "opinión" at bounding box center [573, 394] width 88 height 27
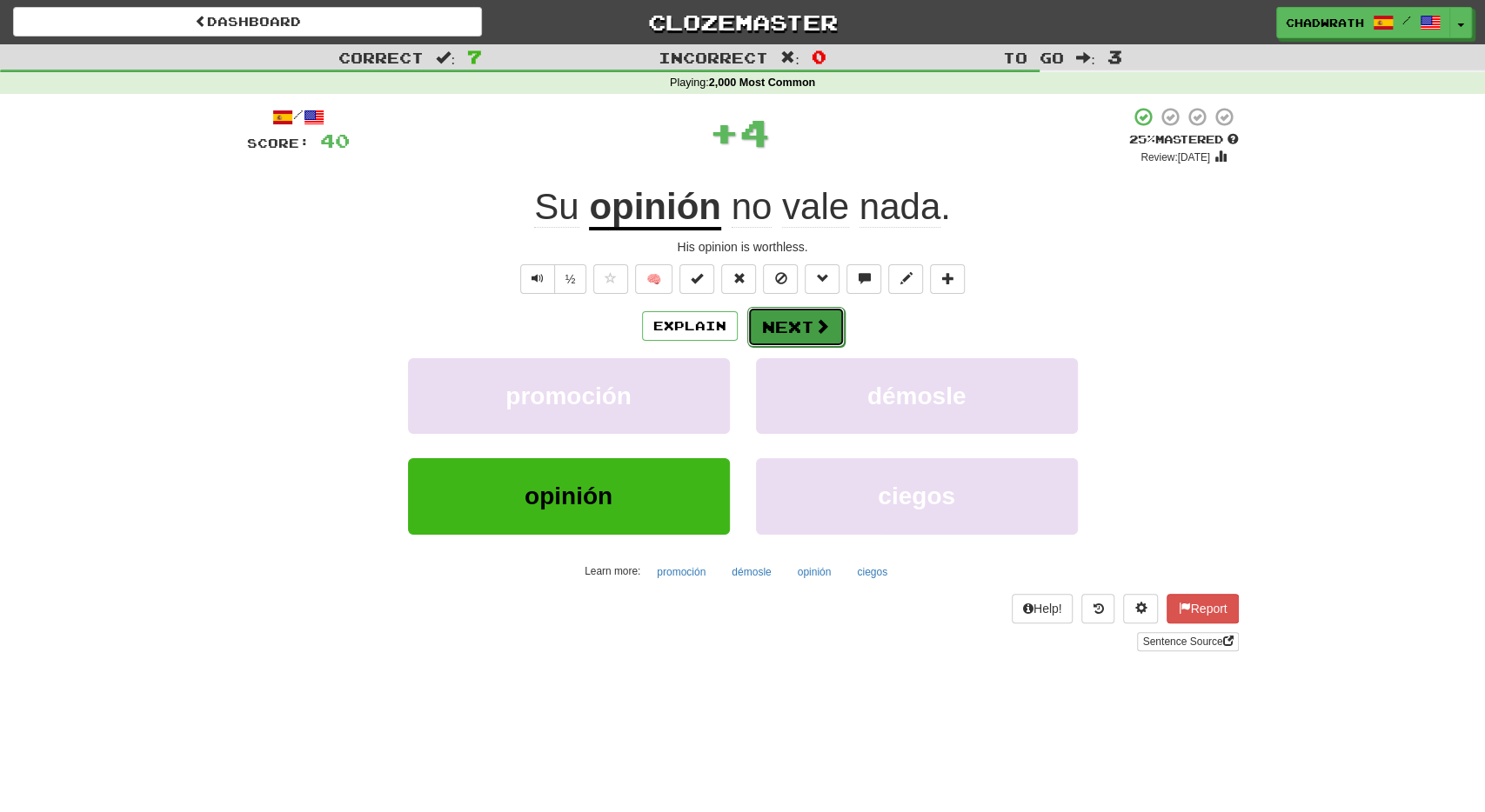
click at [789, 334] on button "Next" at bounding box center [796, 327] width 98 height 40
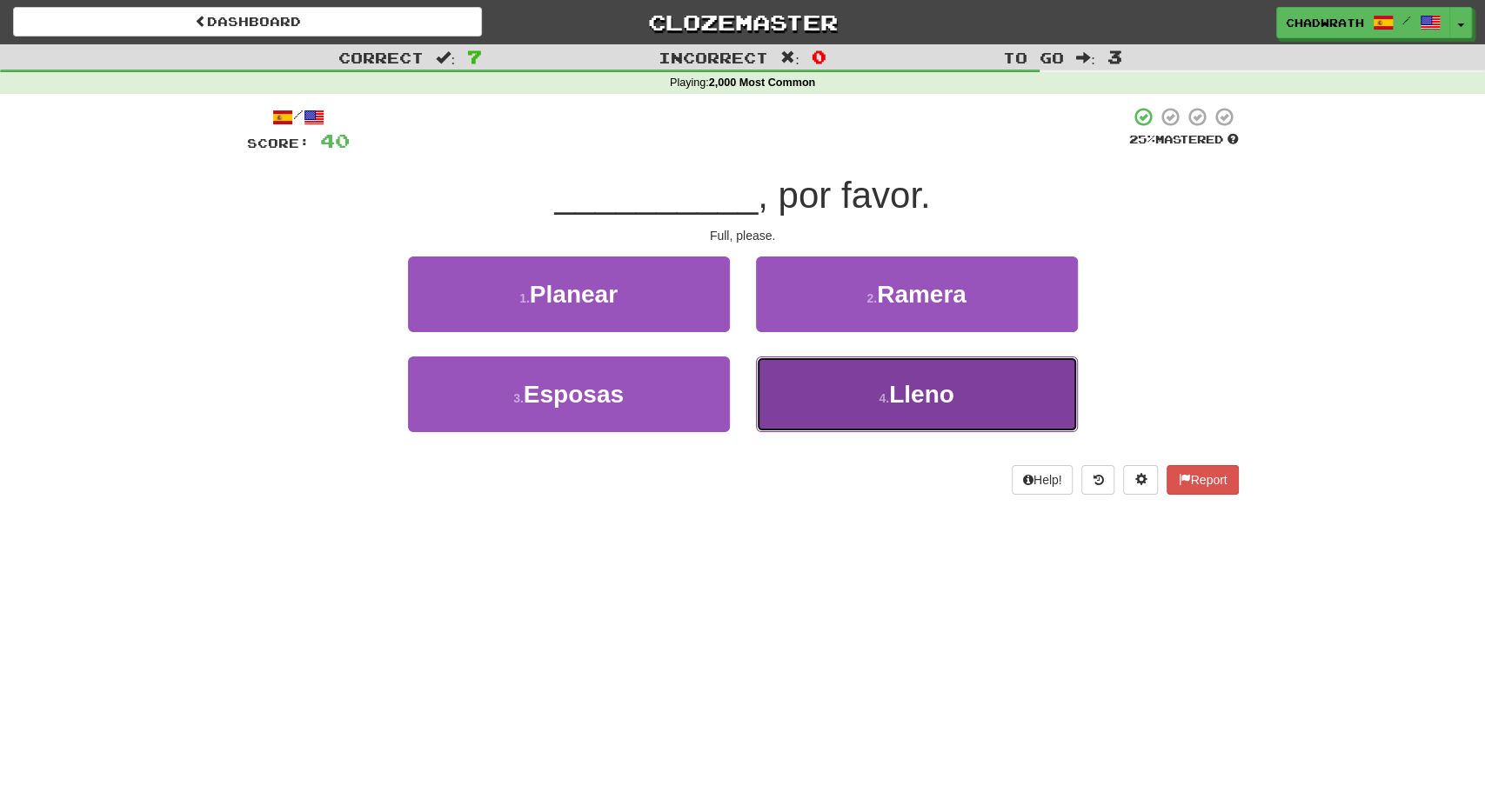
click at [842, 390] on button "4 . Lleno" at bounding box center [917, 394] width 322 height 75
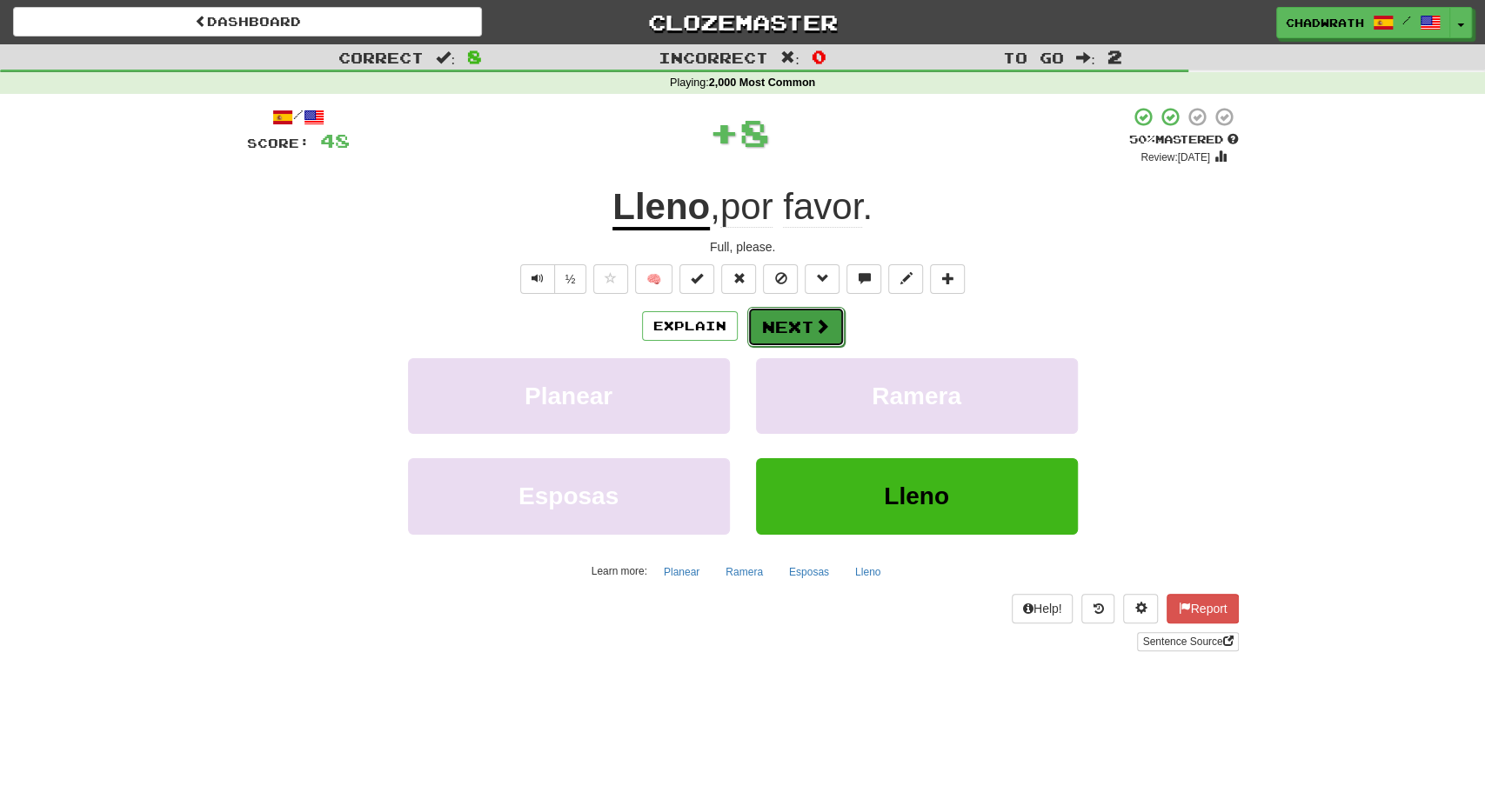
click at [796, 332] on button "Next" at bounding box center [796, 327] width 98 height 40
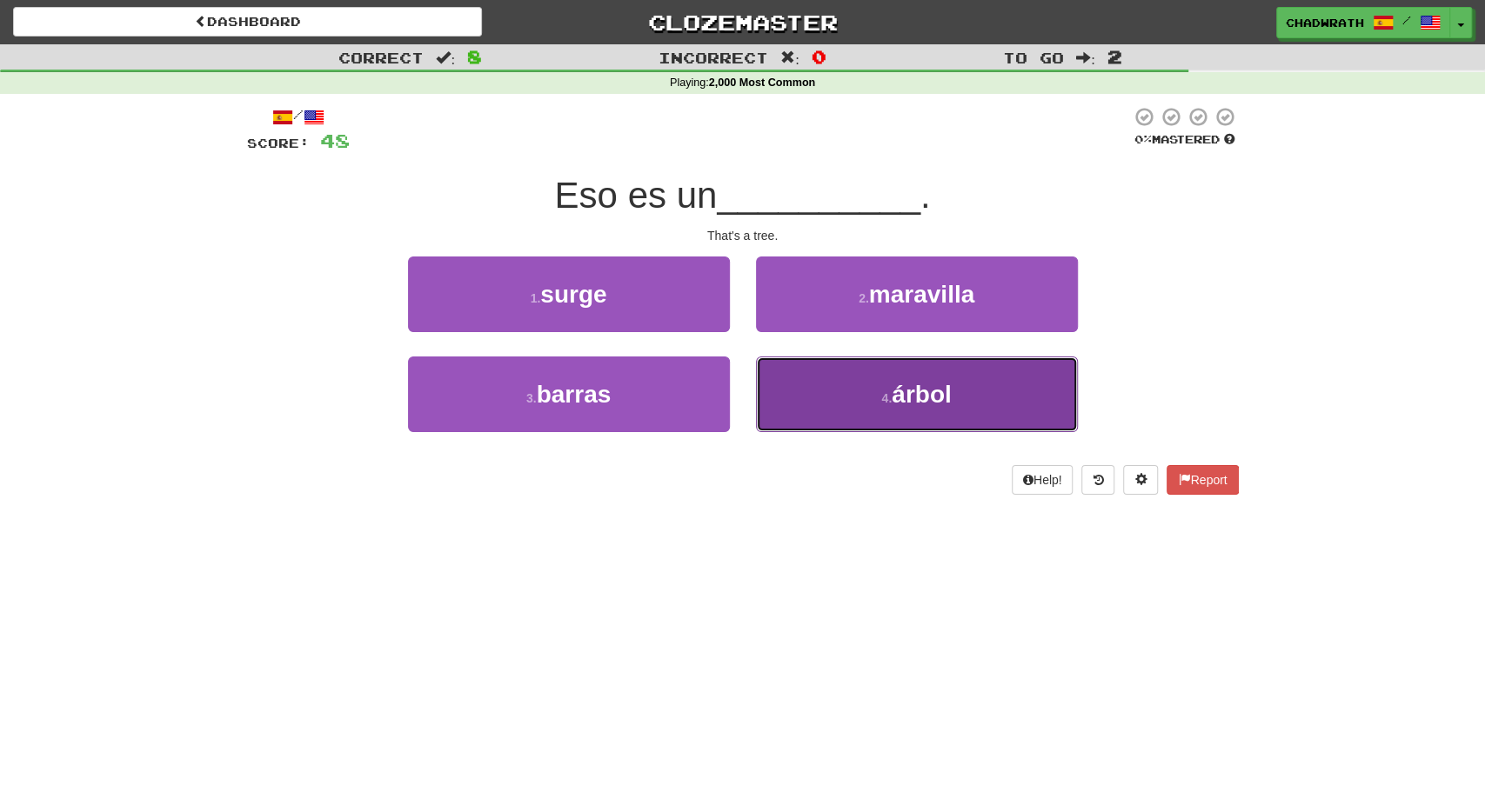
click at [889, 407] on button "4 . árbol" at bounding box center [917, 394] width 322 height 75
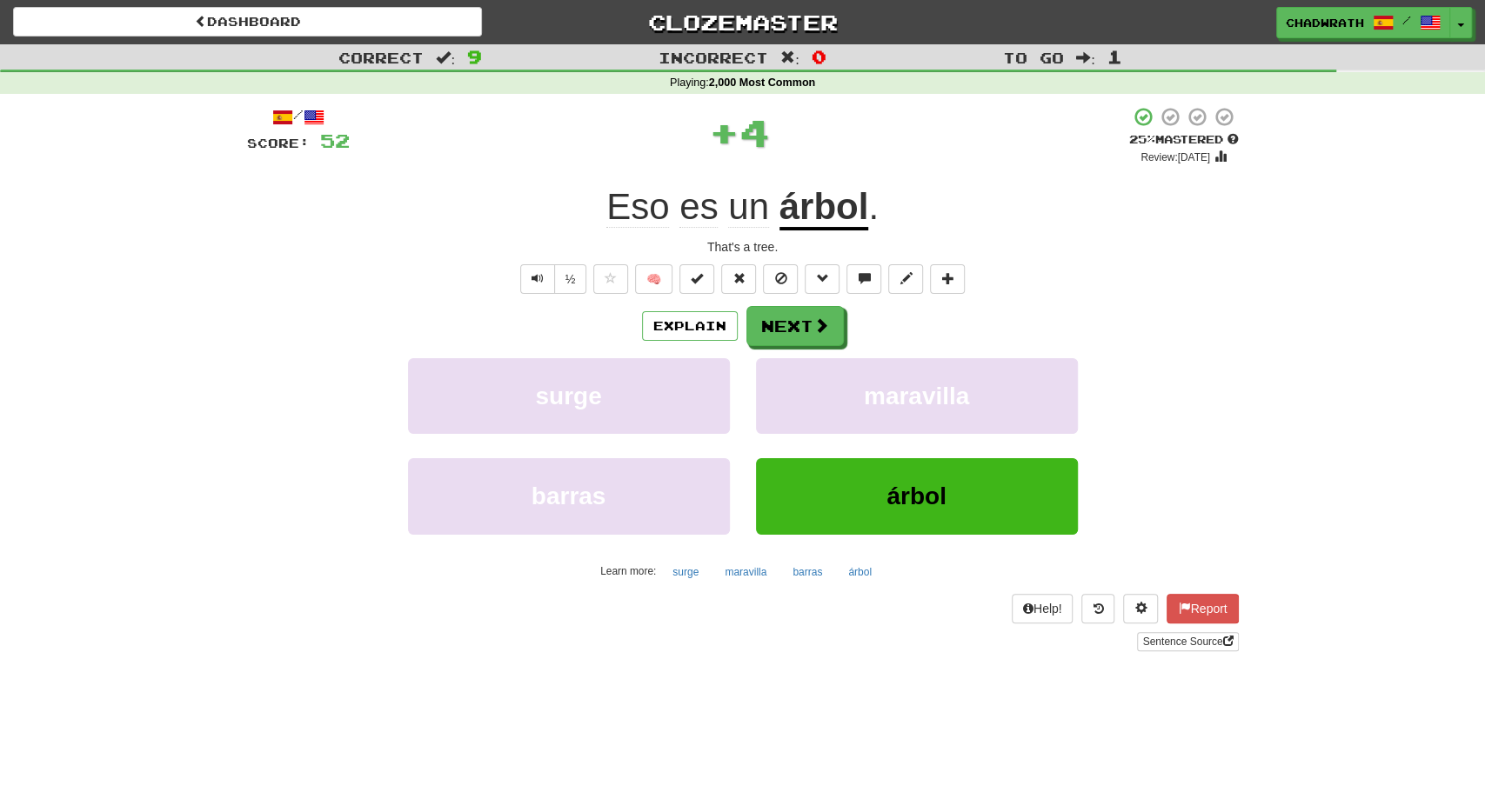
click at [794, 296] on div "/ Score: 52 + 4 25 % Mastered Review: 2025-09-18 Eso es un árbol . That's a tre…" at bounding box center [743, 378] width 992 height 545
click at [789, 326] on button "Next" at bounding box center [796, 327] width 98 height 40
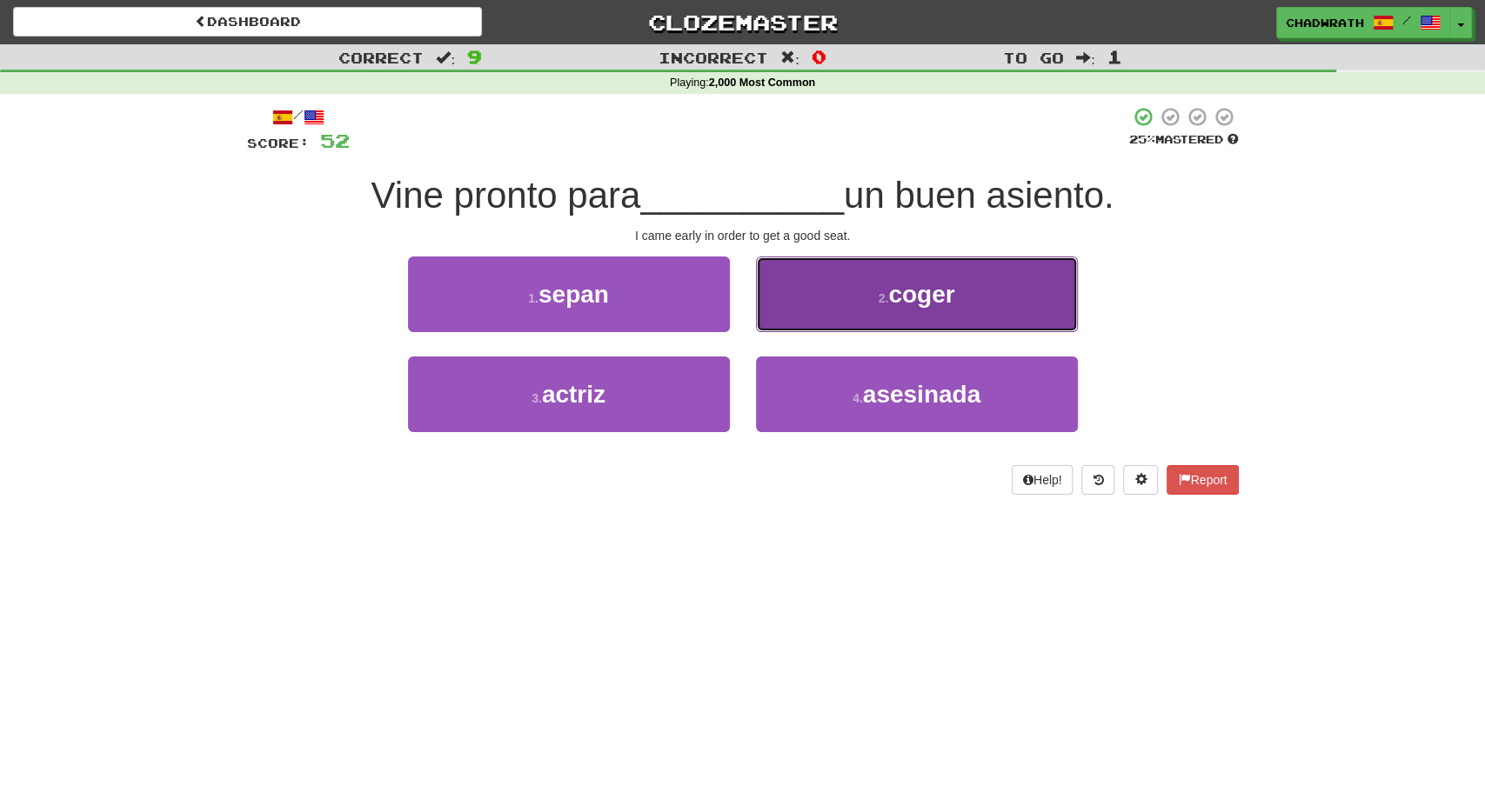
click at [878, 321] on button "2 . coger" at bounding box center [917, 293] width 322 height 75
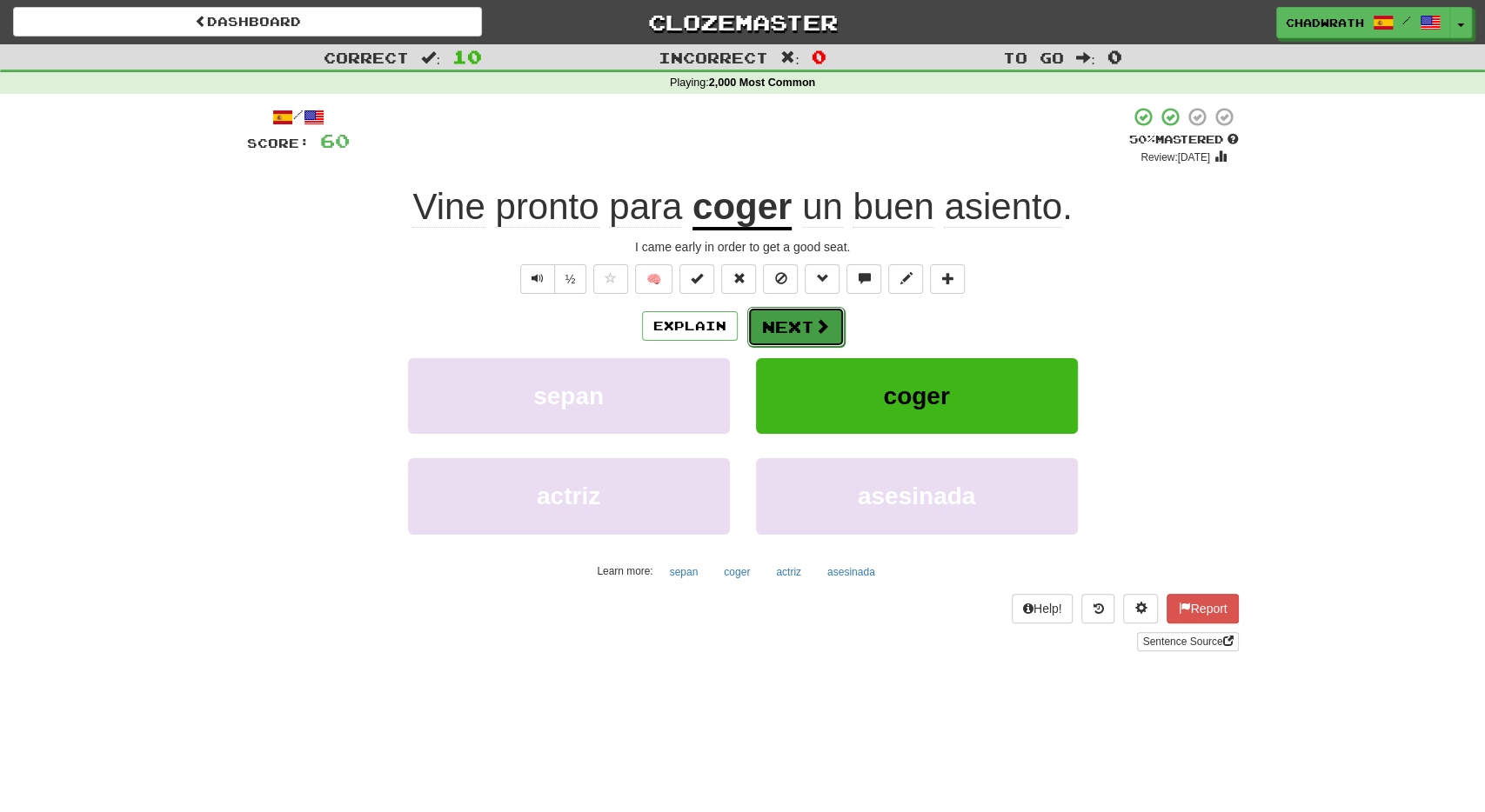
click at [789, 312] on button "Next" at bounding box center [796, 327] width 98 height 40
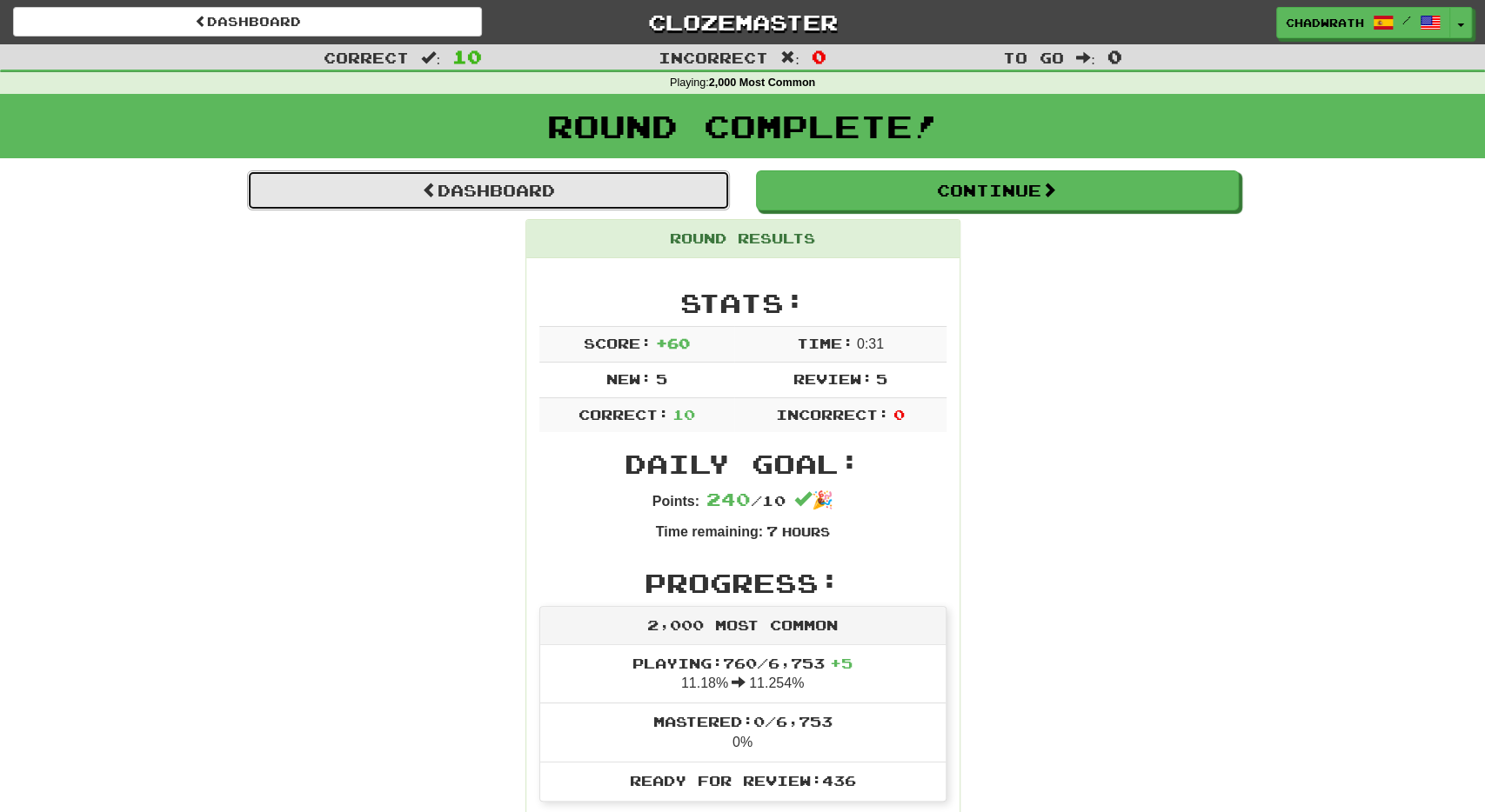
click at [572, 192] on link "Dashboard" at bounding box center [488, 190] width 482 height 40
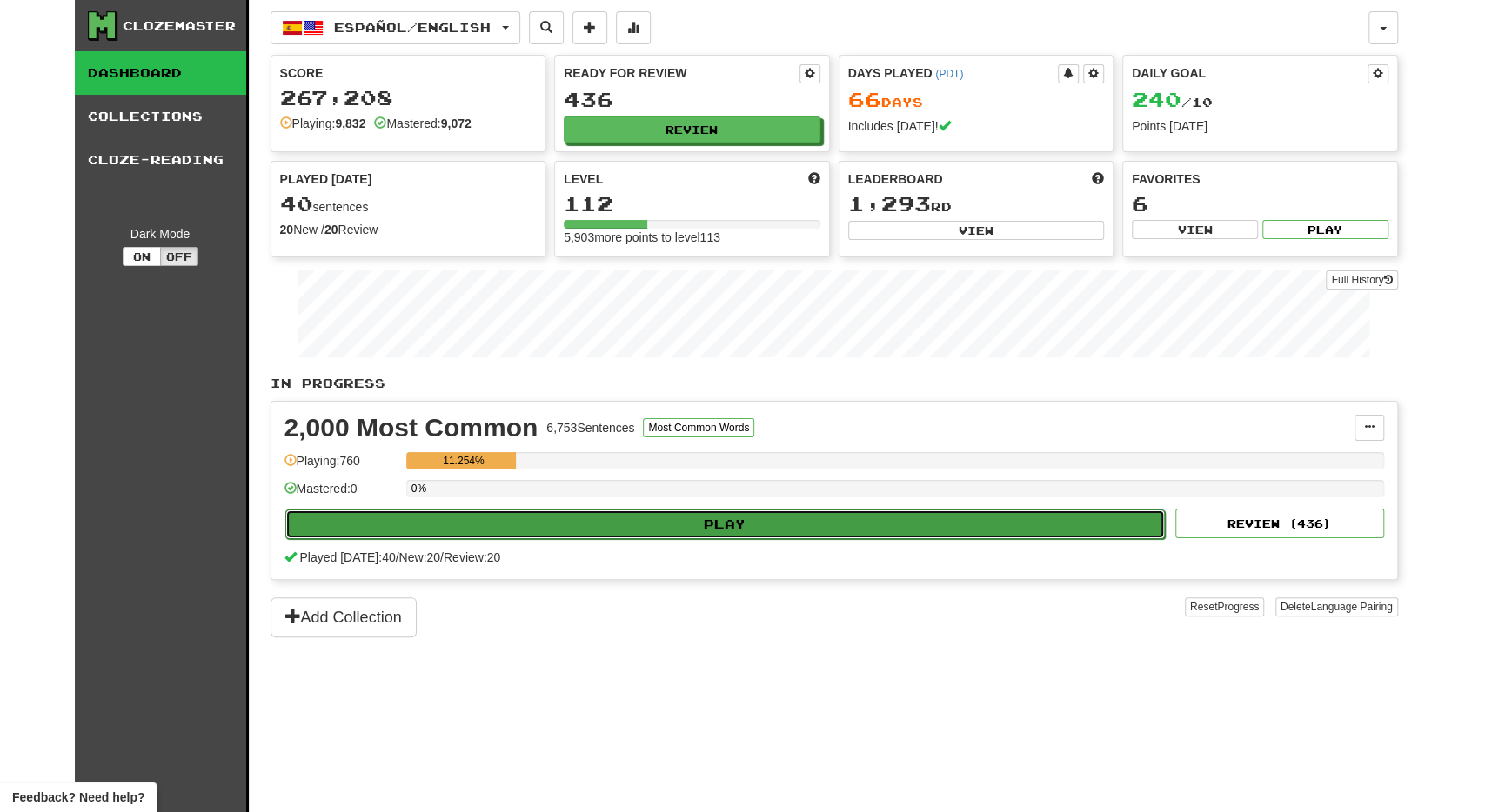
click at [705, 514] on button "Play" at bounding box center [726, 524] width 880 height 29
select select "**"
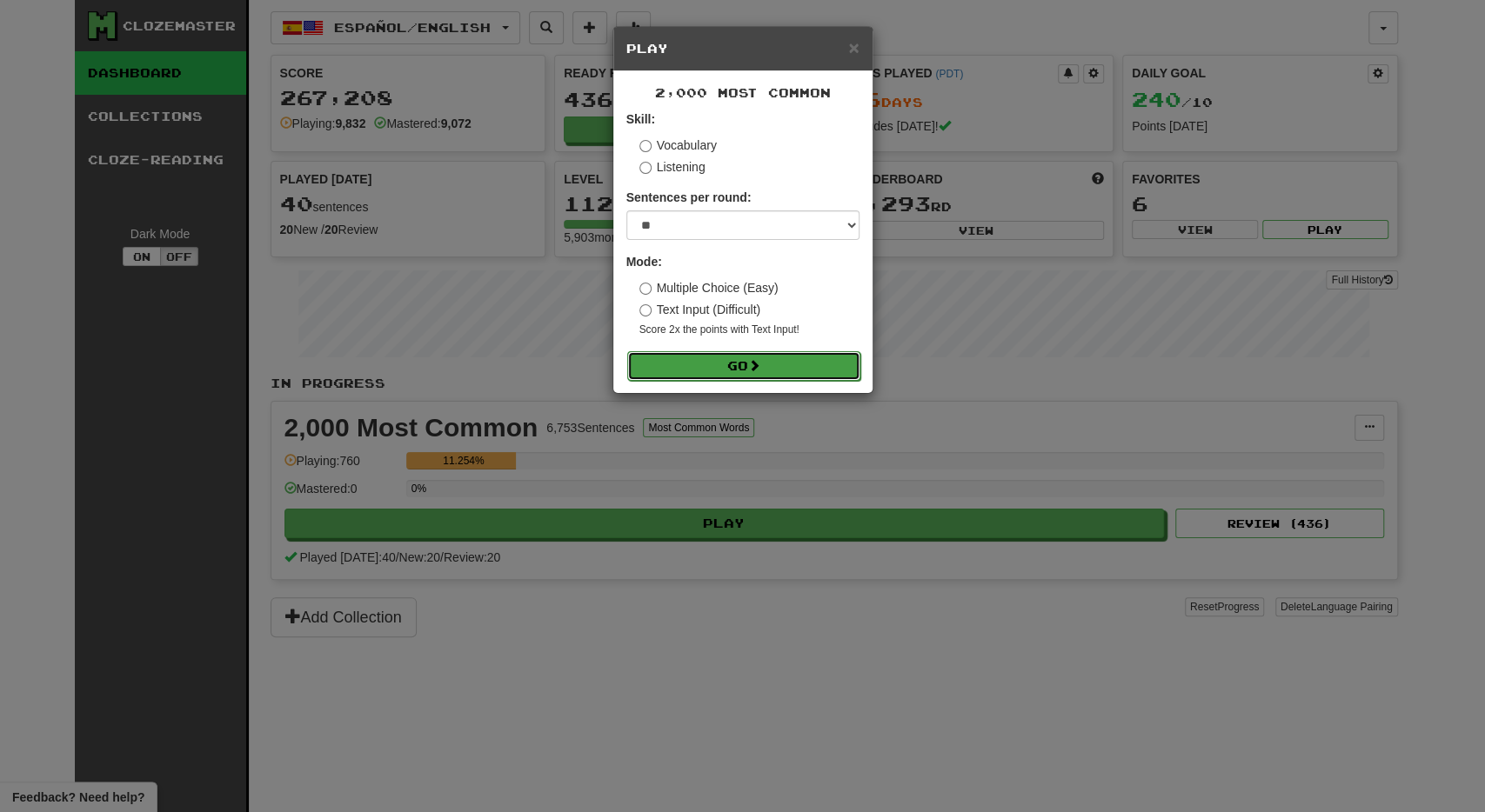
click at [715, 365] on button "Go" at bounding box center [743, 366] width 233 height 29
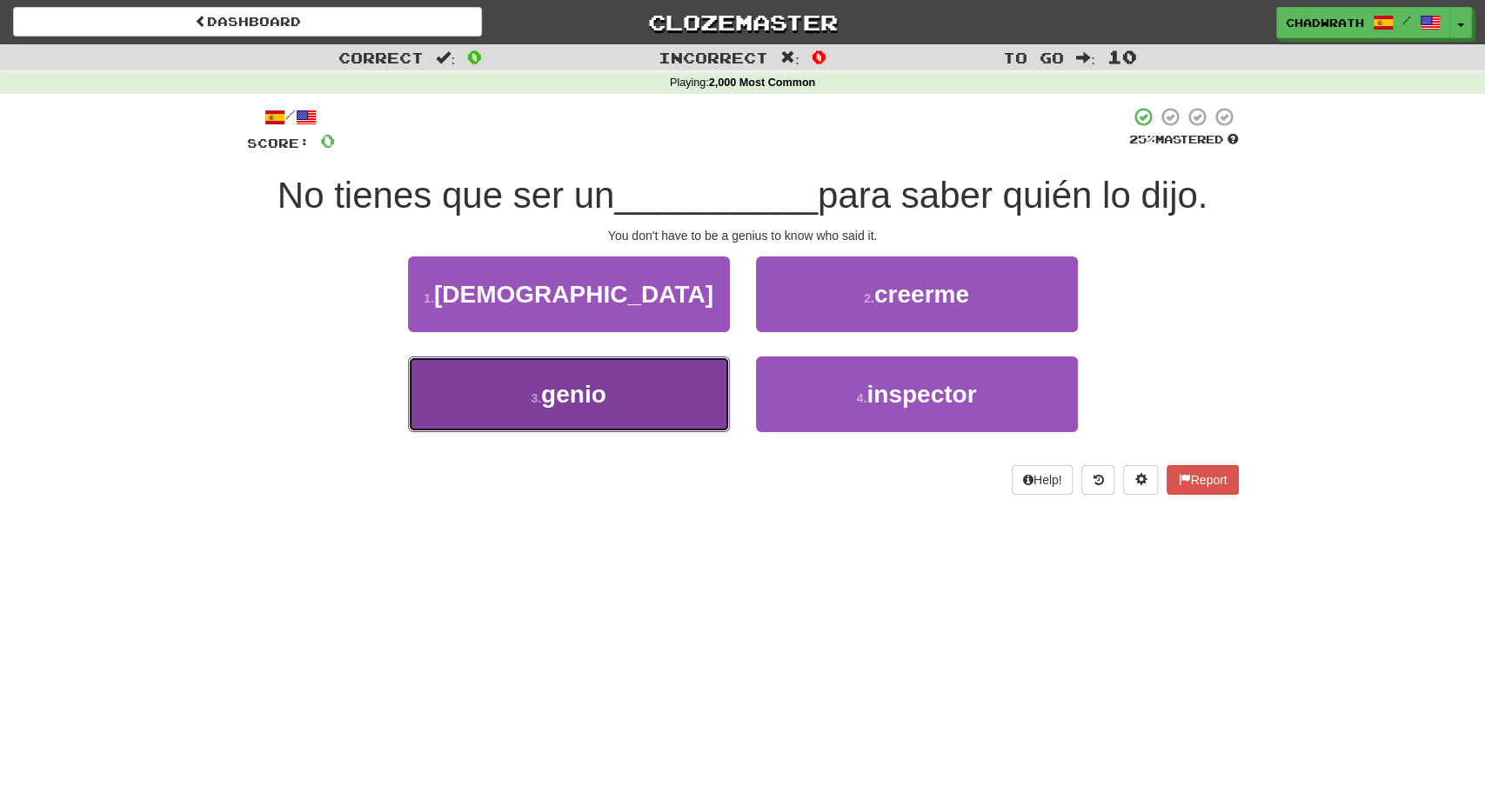
click at [640, 386] on button "3 . genio" at bounding box center [568, 394] width 322 height 75
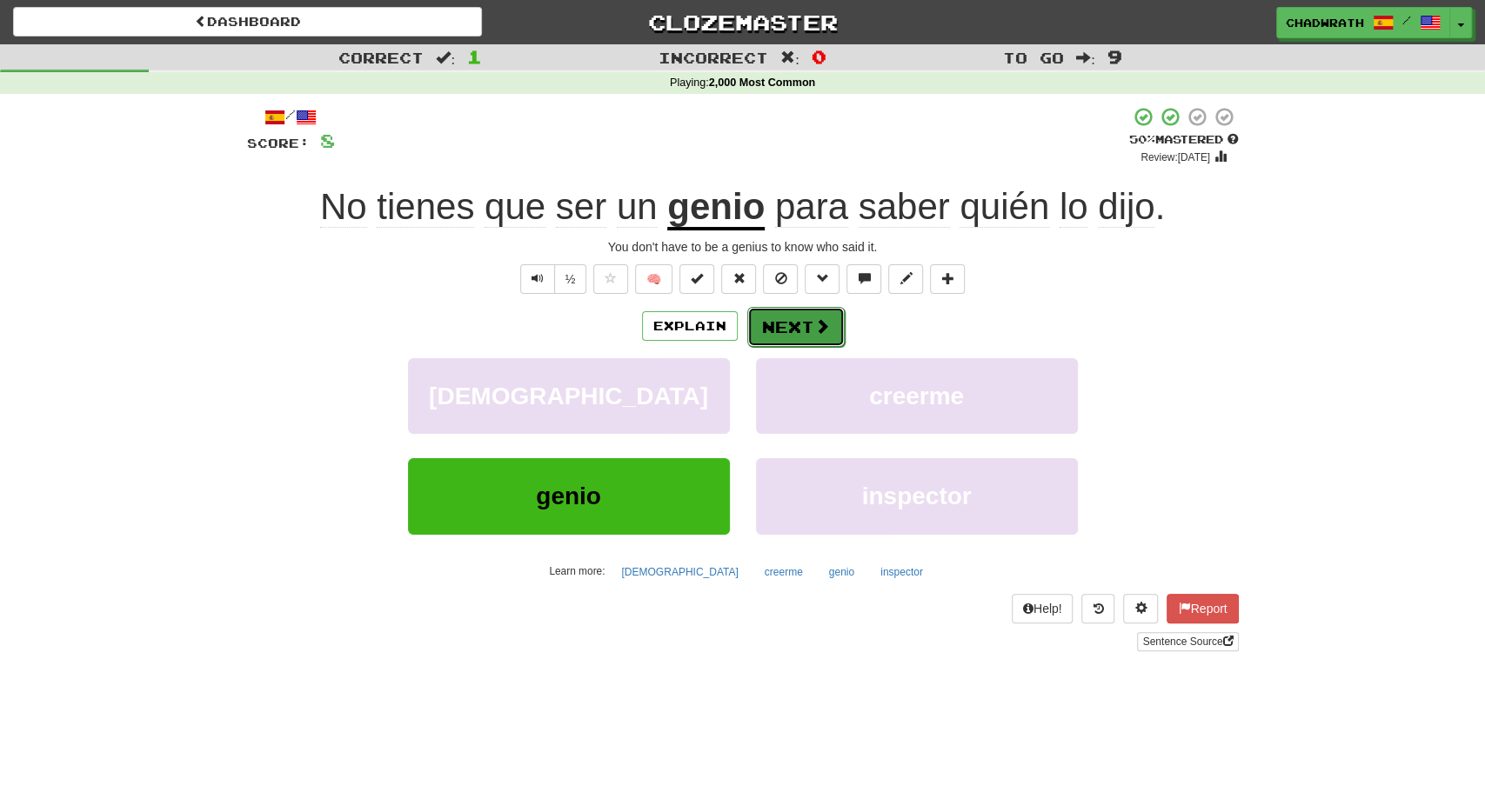
click at [799, 325] on button "Next" at bounding box center [796, 327] width 98 height 40
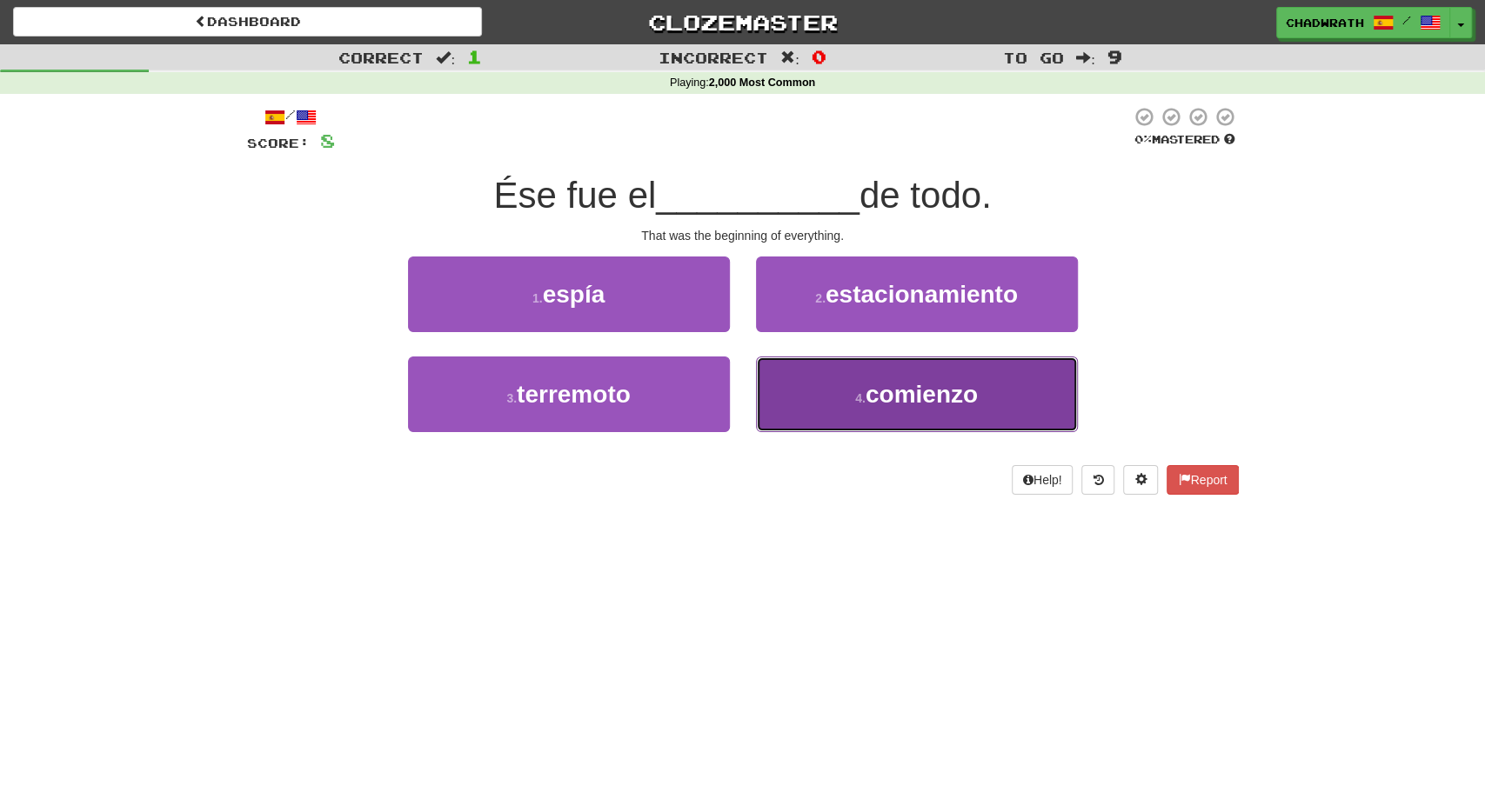
click at [848, 398] on button "4 . comienzo" at bounding box center [917, 394] width 322 height 75
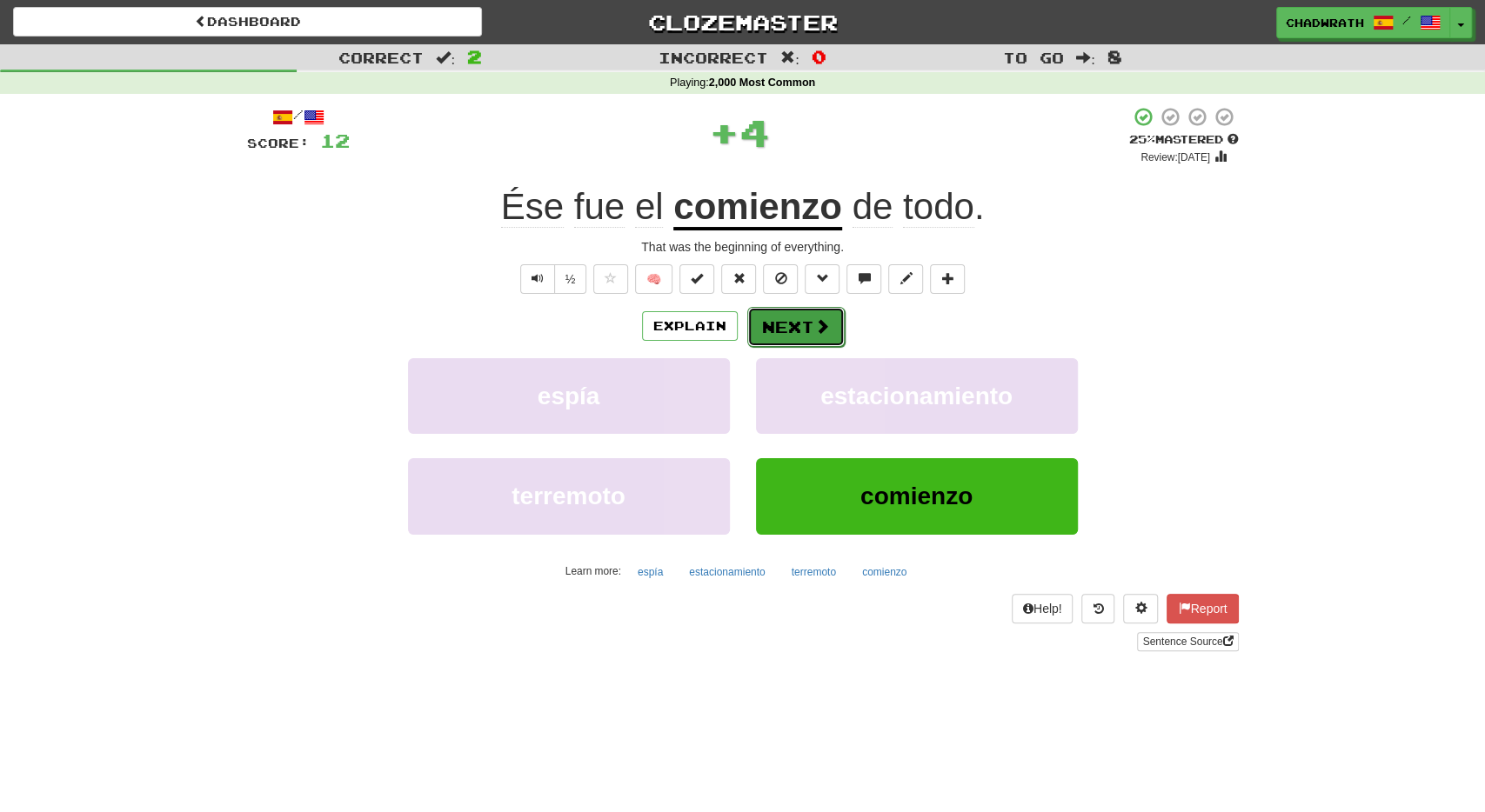
click at [798, 328] on button "Next" at bounding box center [796, 327] width 98 height 40
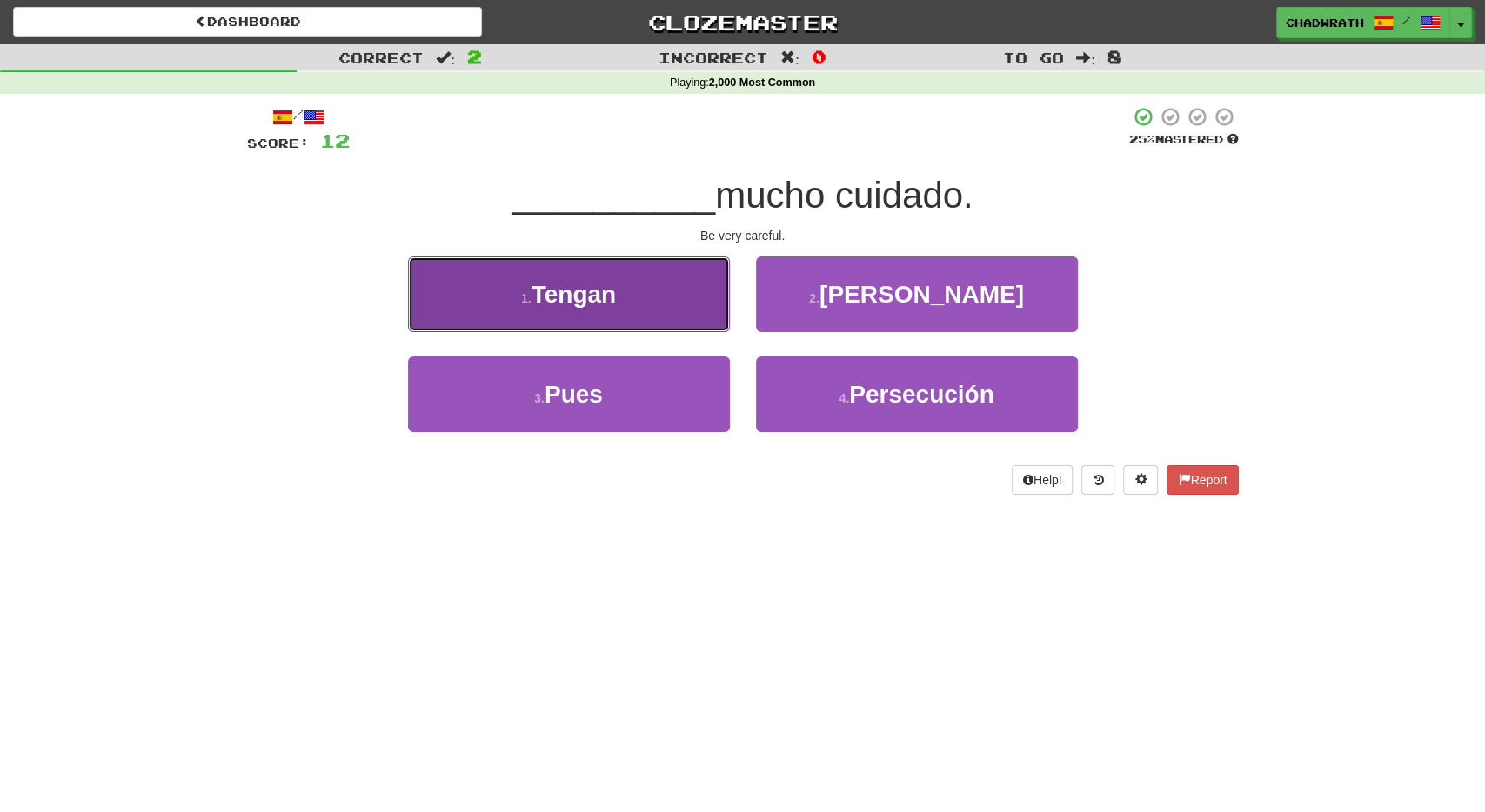
click at [553, 295] on span "Tengan" at bounding box center [573, 294] width 84 height 27
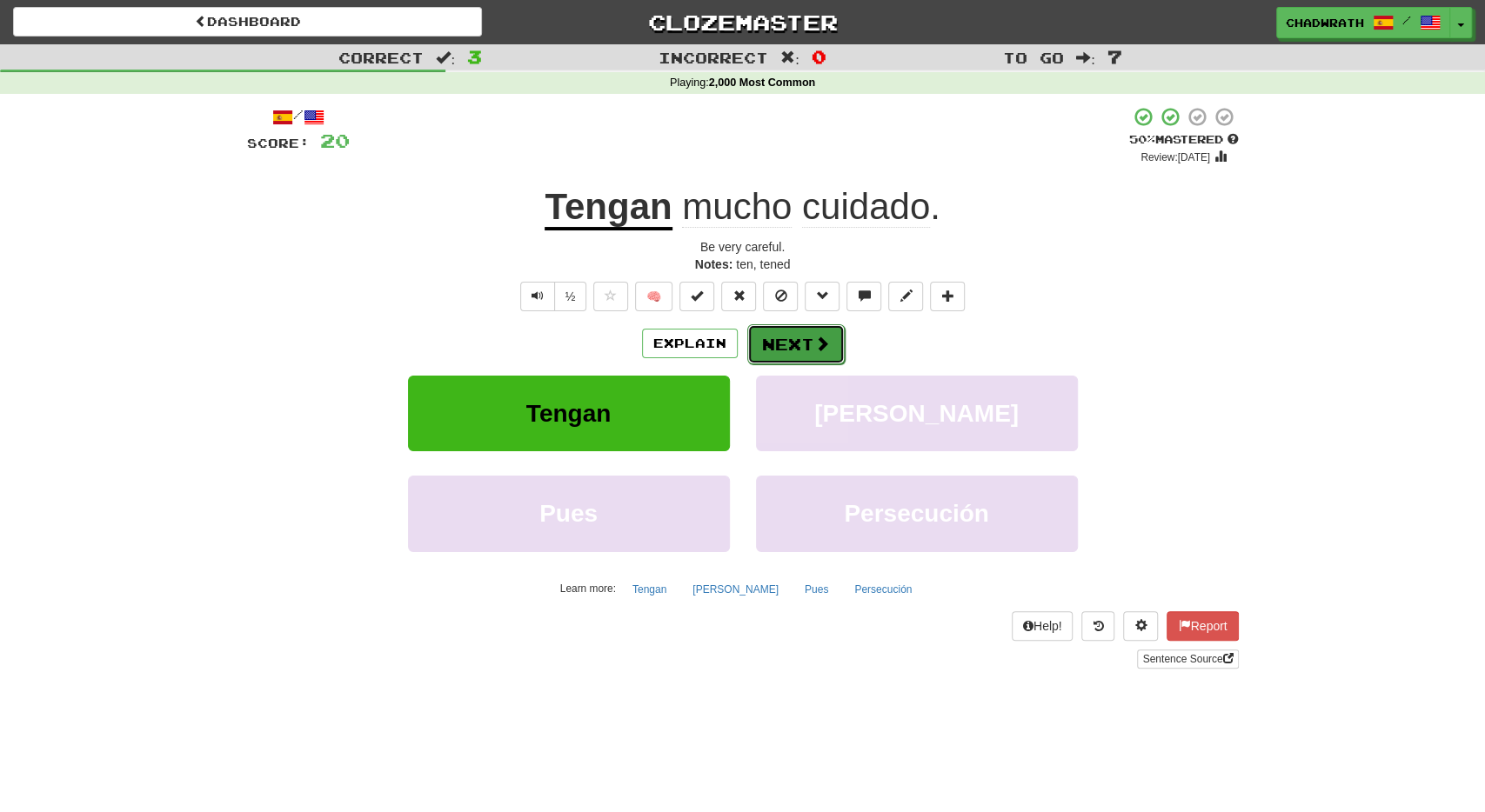
click at [799, 347] on button "Next" at bounding box center [796, 344] width 98 height 40
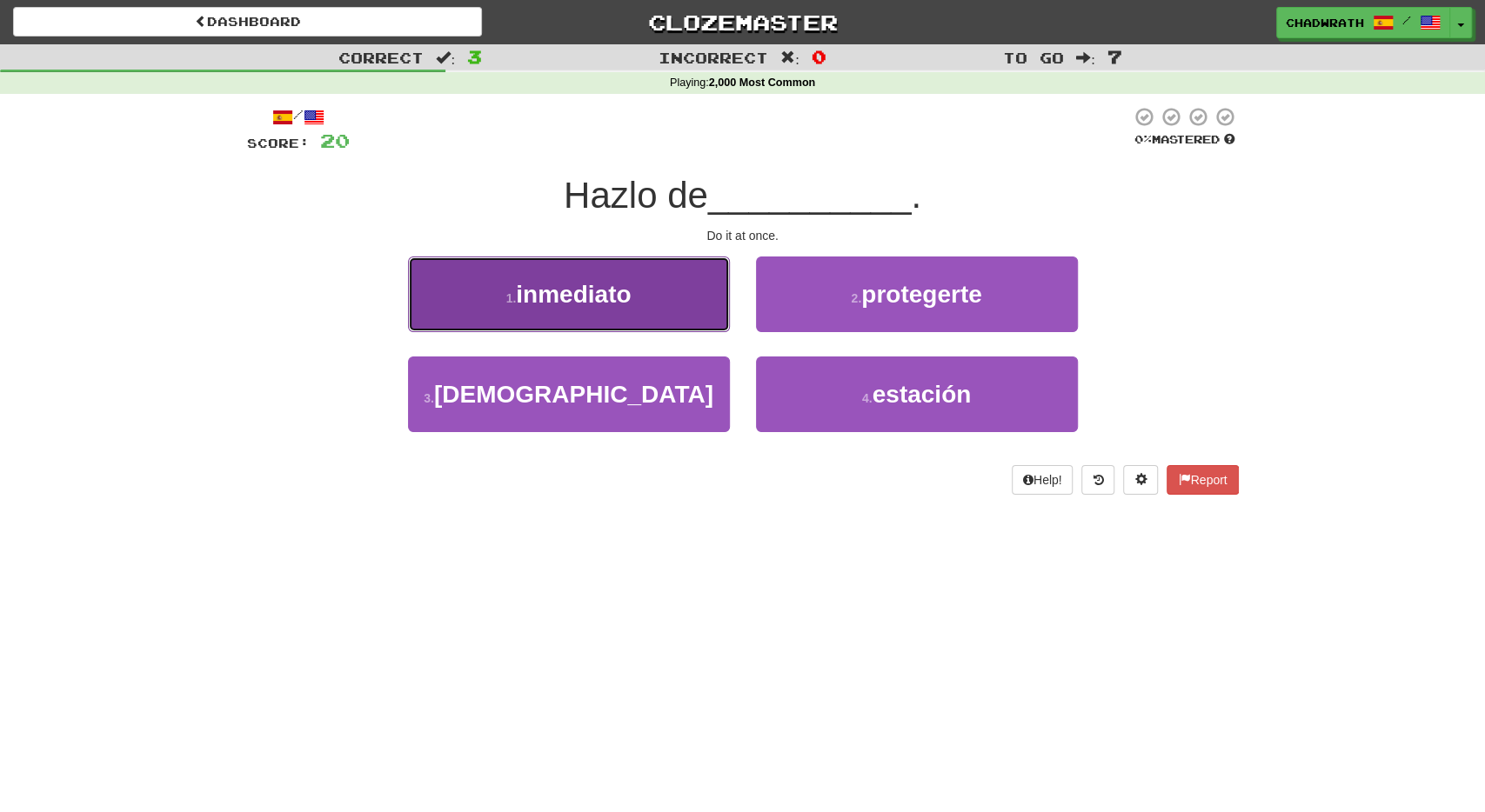
click at [566, 315] on button "1 . inmediato" at bounding box center [568, 293] width 322 height 75
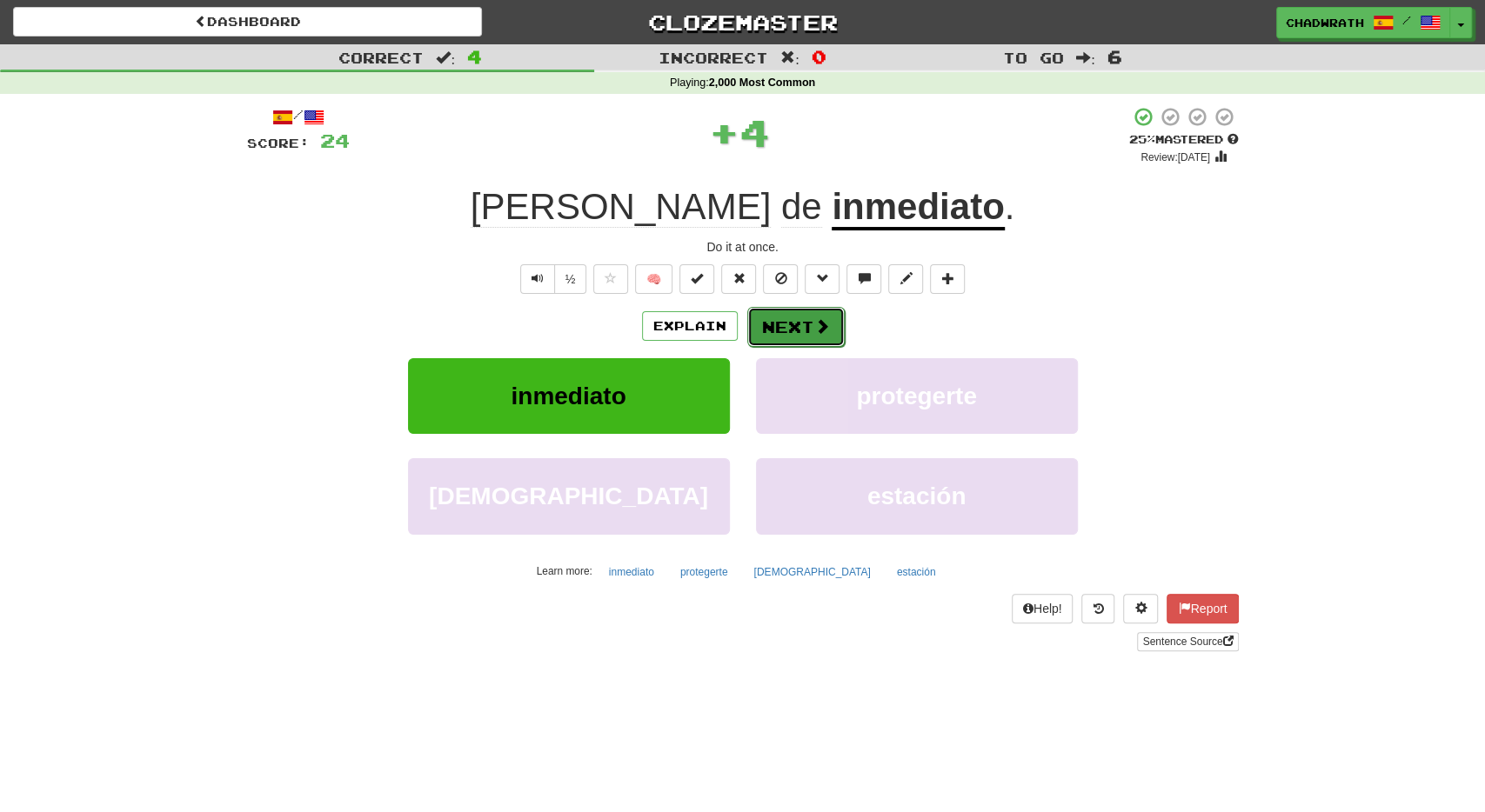
click at [815, 333] on span at bounding box center [822, 326] width 16 height 16
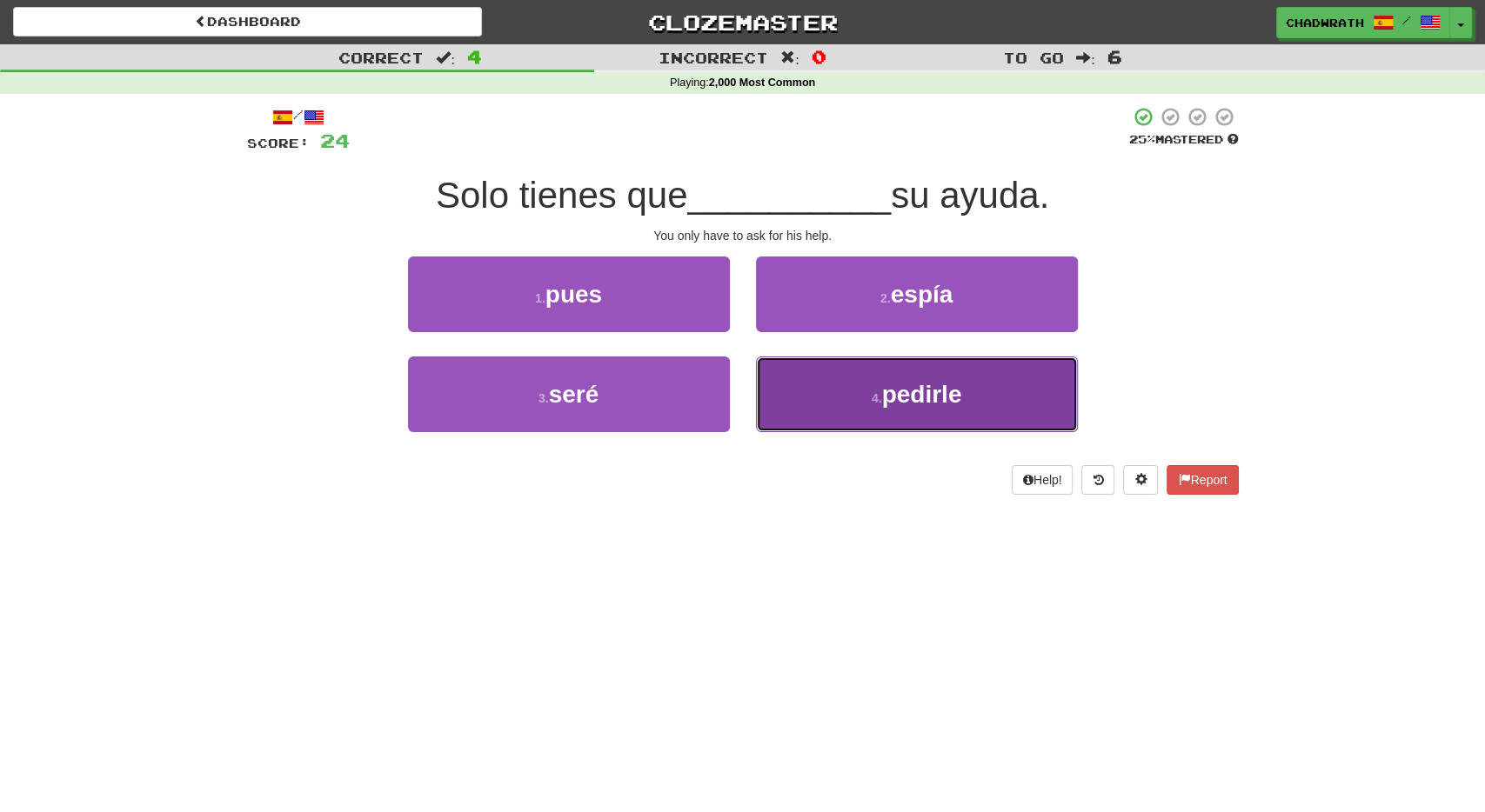
click at [867, 396] on button "4 . pedirle" at bounding box center [917, 394] width 322 height 75
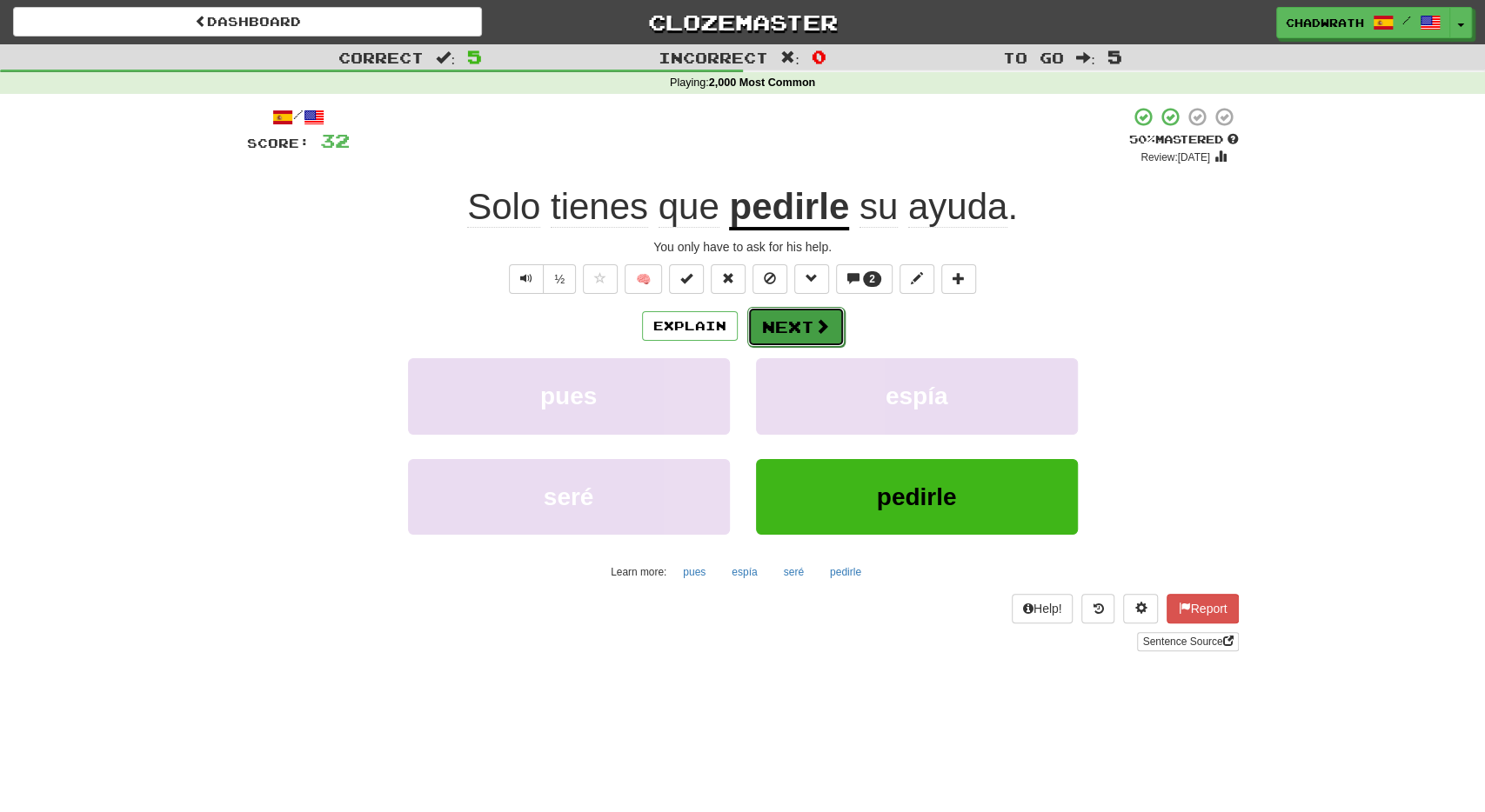
click at [796, 326] on button "Next" at bounding box center [796, 327] width 98 height 40
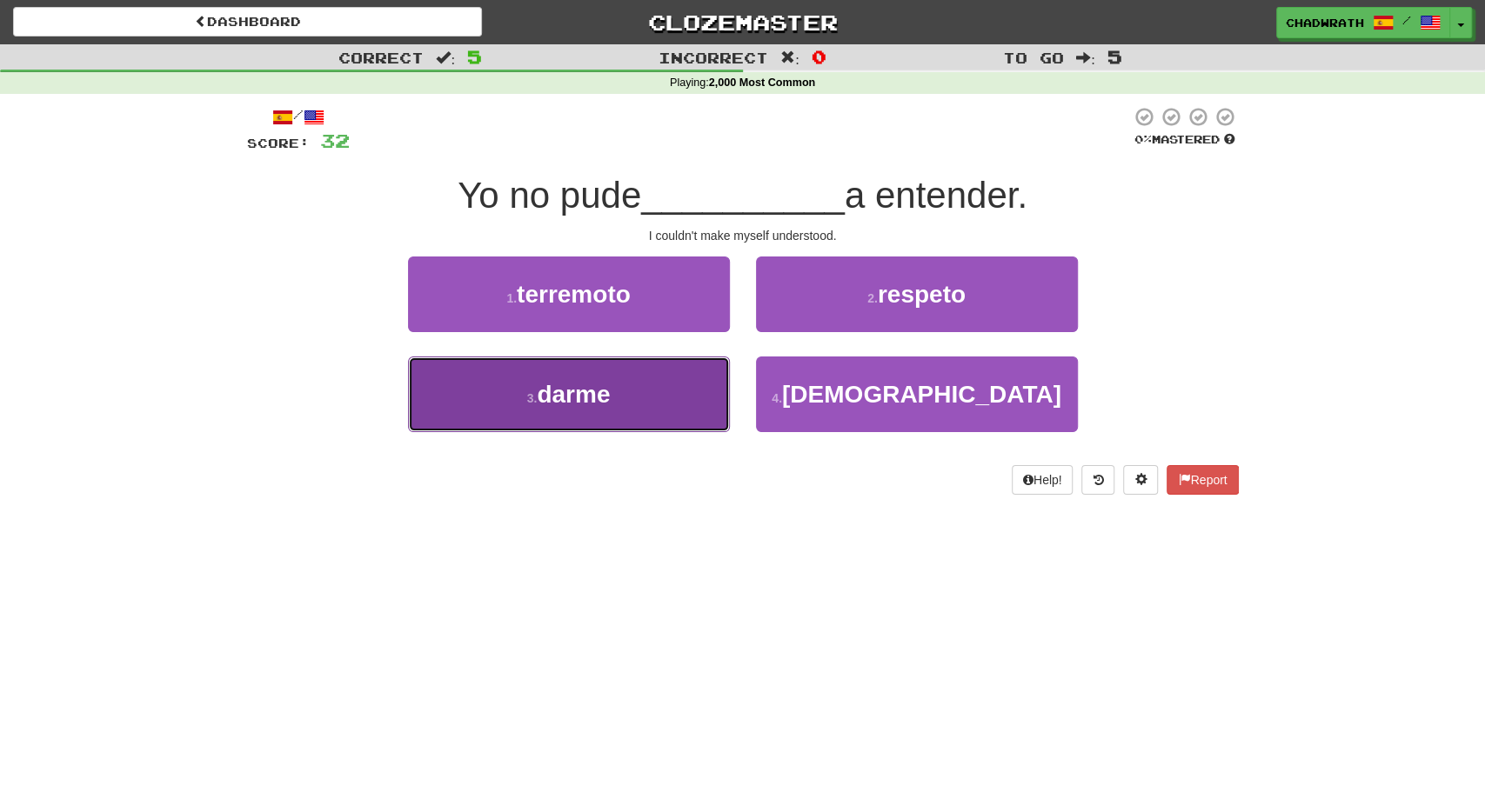
click at [641, 388] on button "3 . darme" at bounding box center [568, 394] width 322 height 75
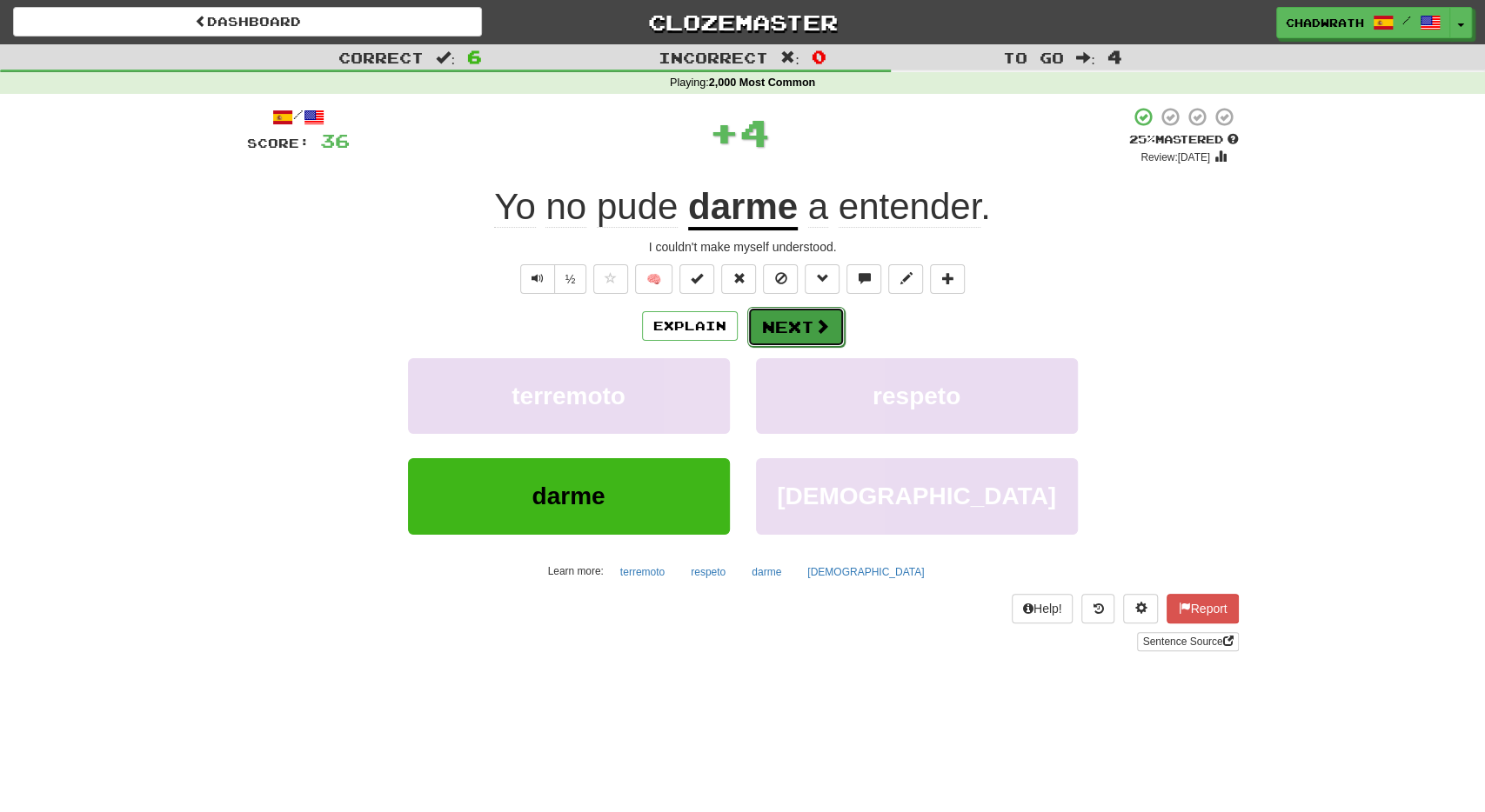
click at [788, 330] on button "Next" at bounding box center [796, 327] width 98 height 40
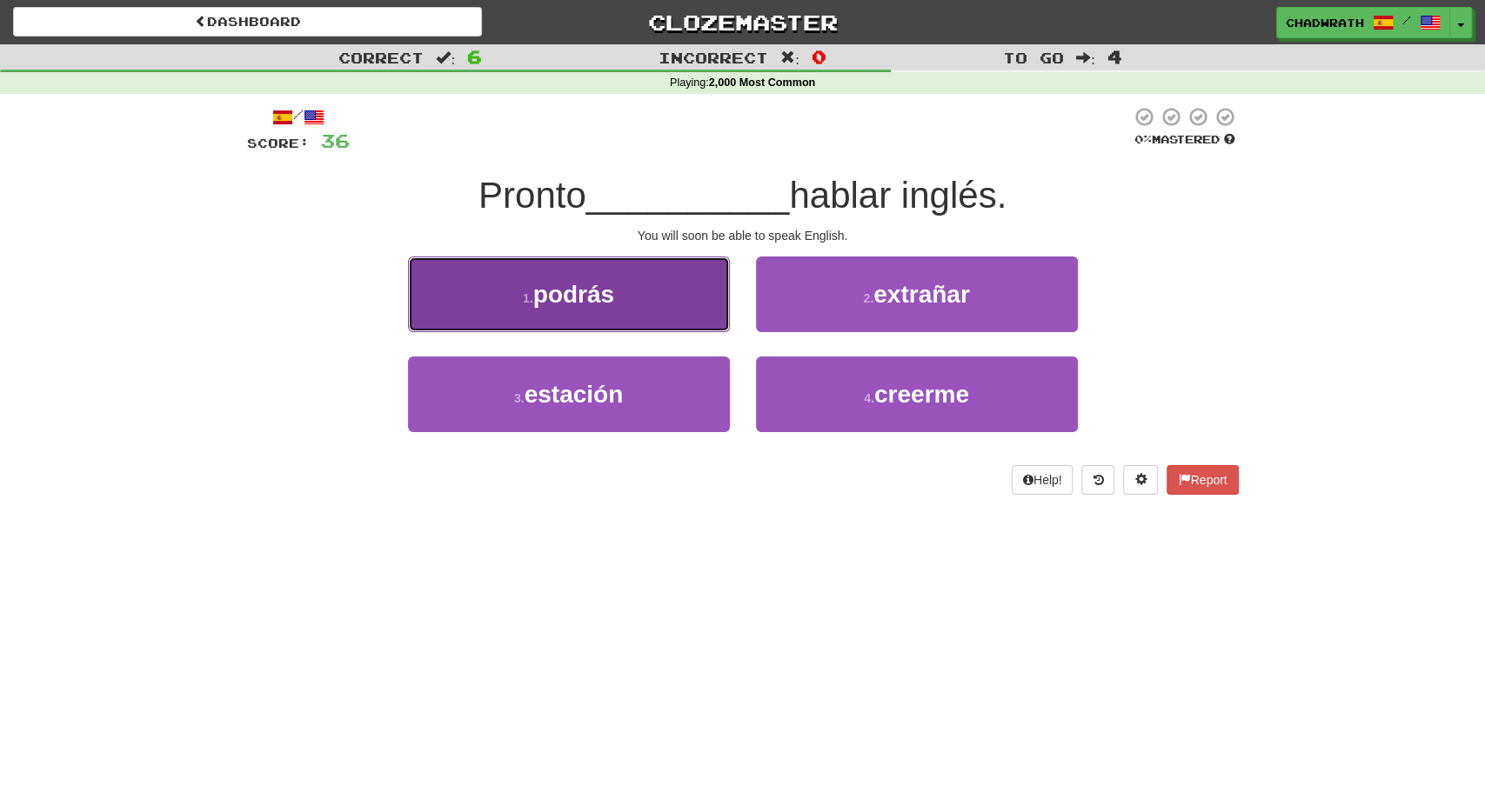
click at [628, 310] on button "1 . podrás" at bounding box center [568, 293] width 322 height 75
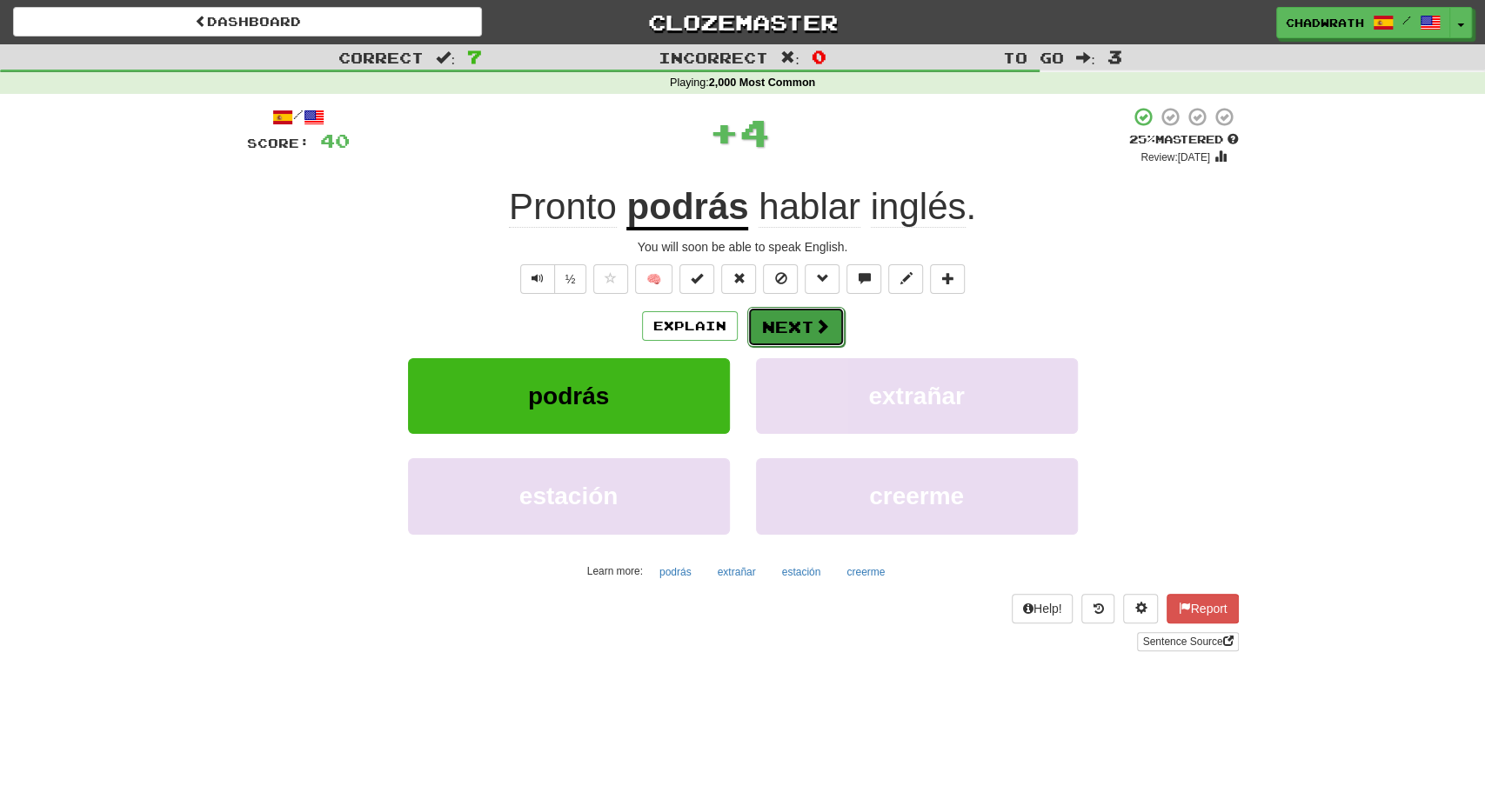
click at [777, 315] on button "Next" at bounding box center [796, 327] width 98 height 40
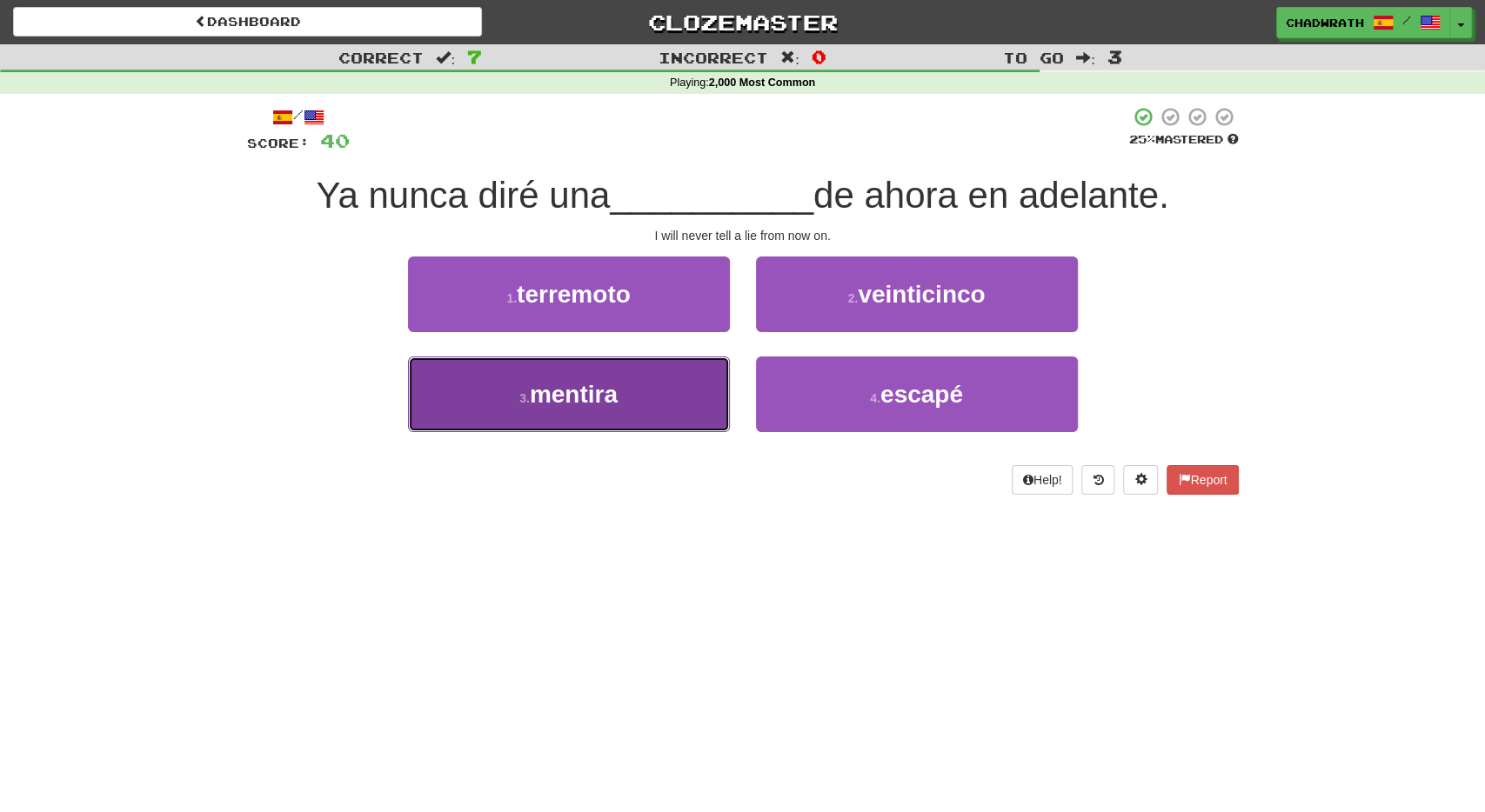
click at [663, 392] on button "3 . mentira" at bounding box center [568, 394] width 322 height 75
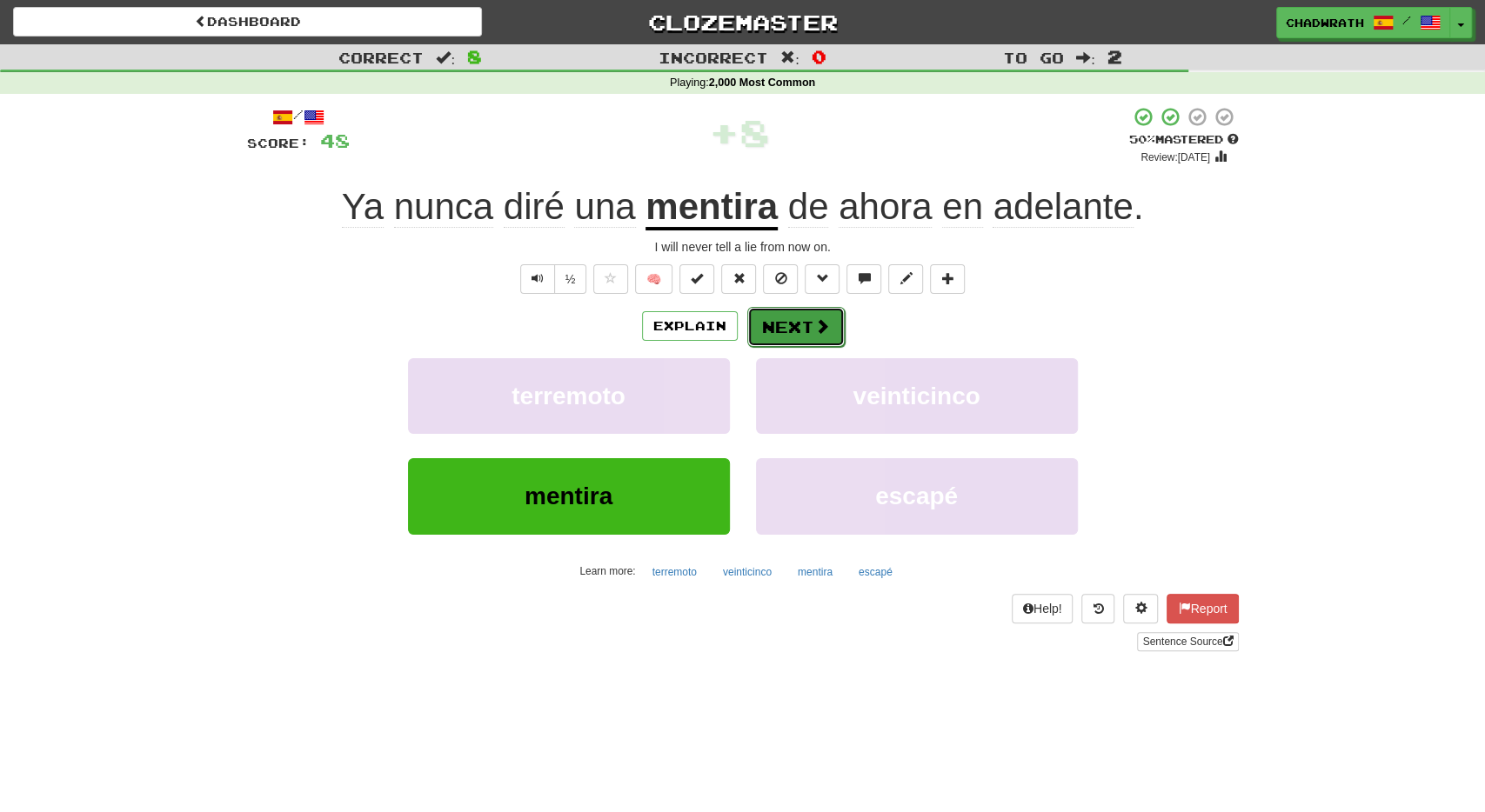
click at [815, 330] on span at bounding box center [822, 326] width 16 height 16
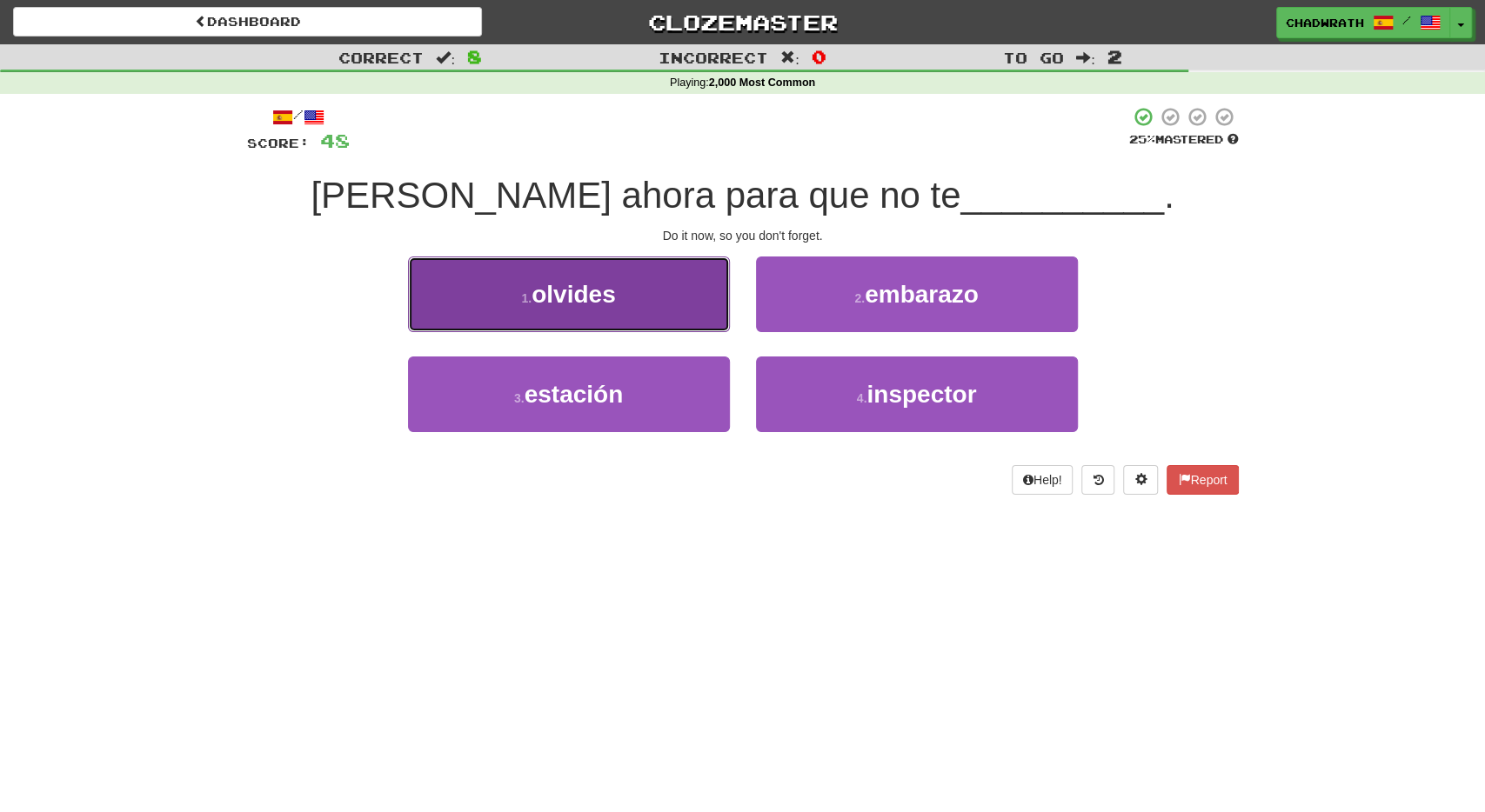
click at [545, 303] on span "olvides" at bounding box center [572, 294] width 83 height 27
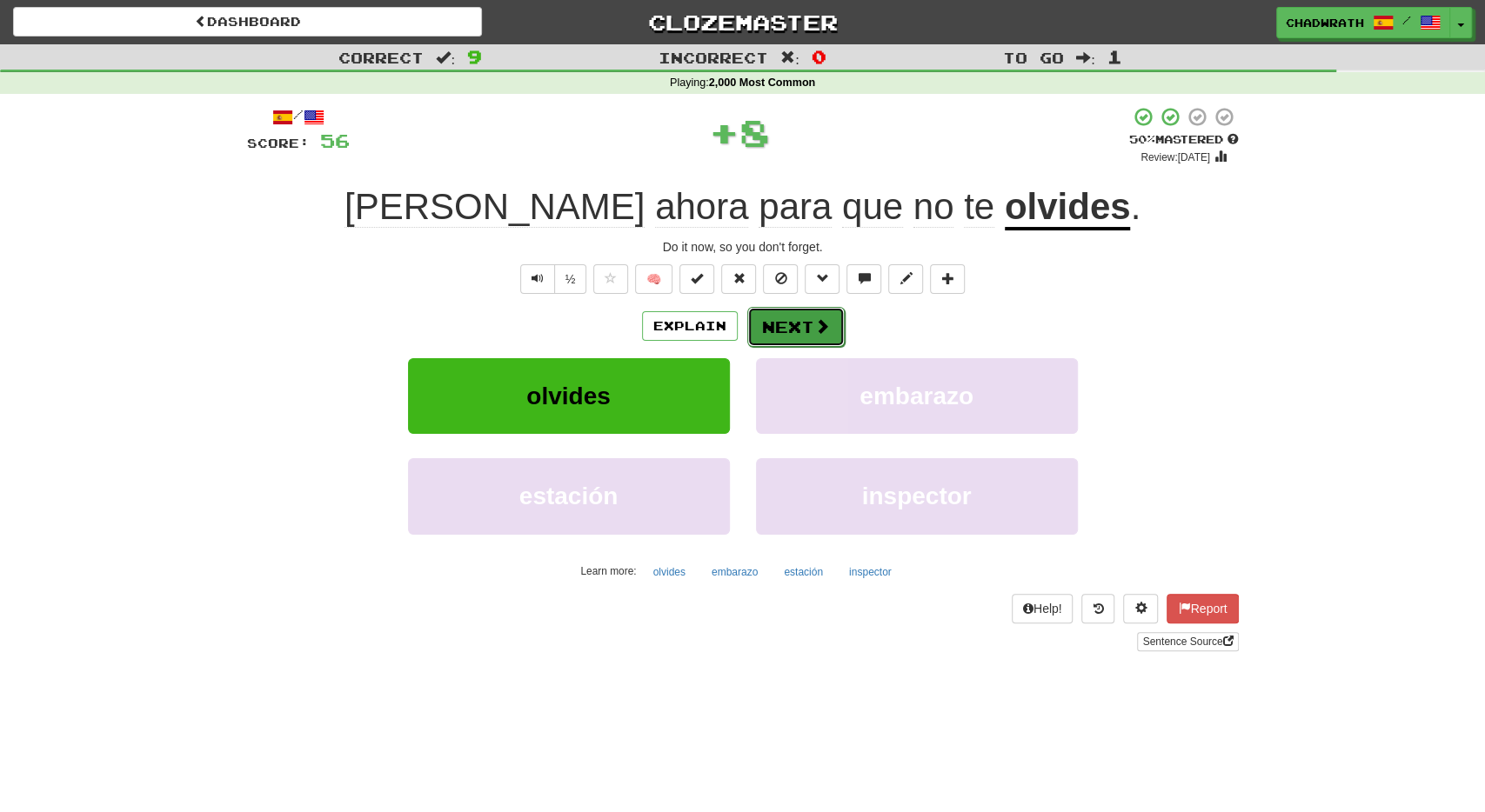
click at [796, 328] on button "Next" at bounding box center [796, 327] width 98 height 40
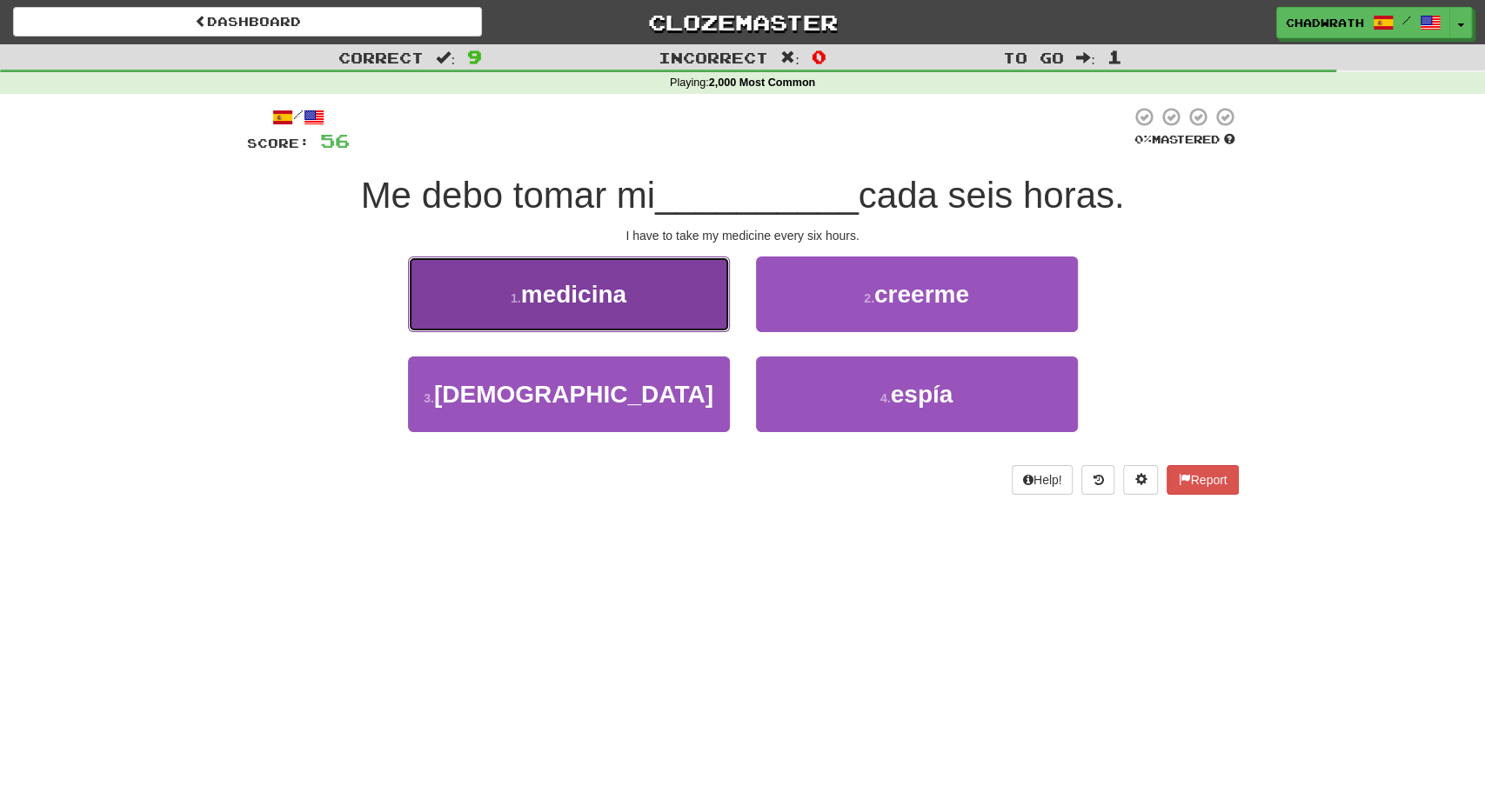
click at [551, 292] on span "medicina" at bounding box center [574, 294] width 106 height 27
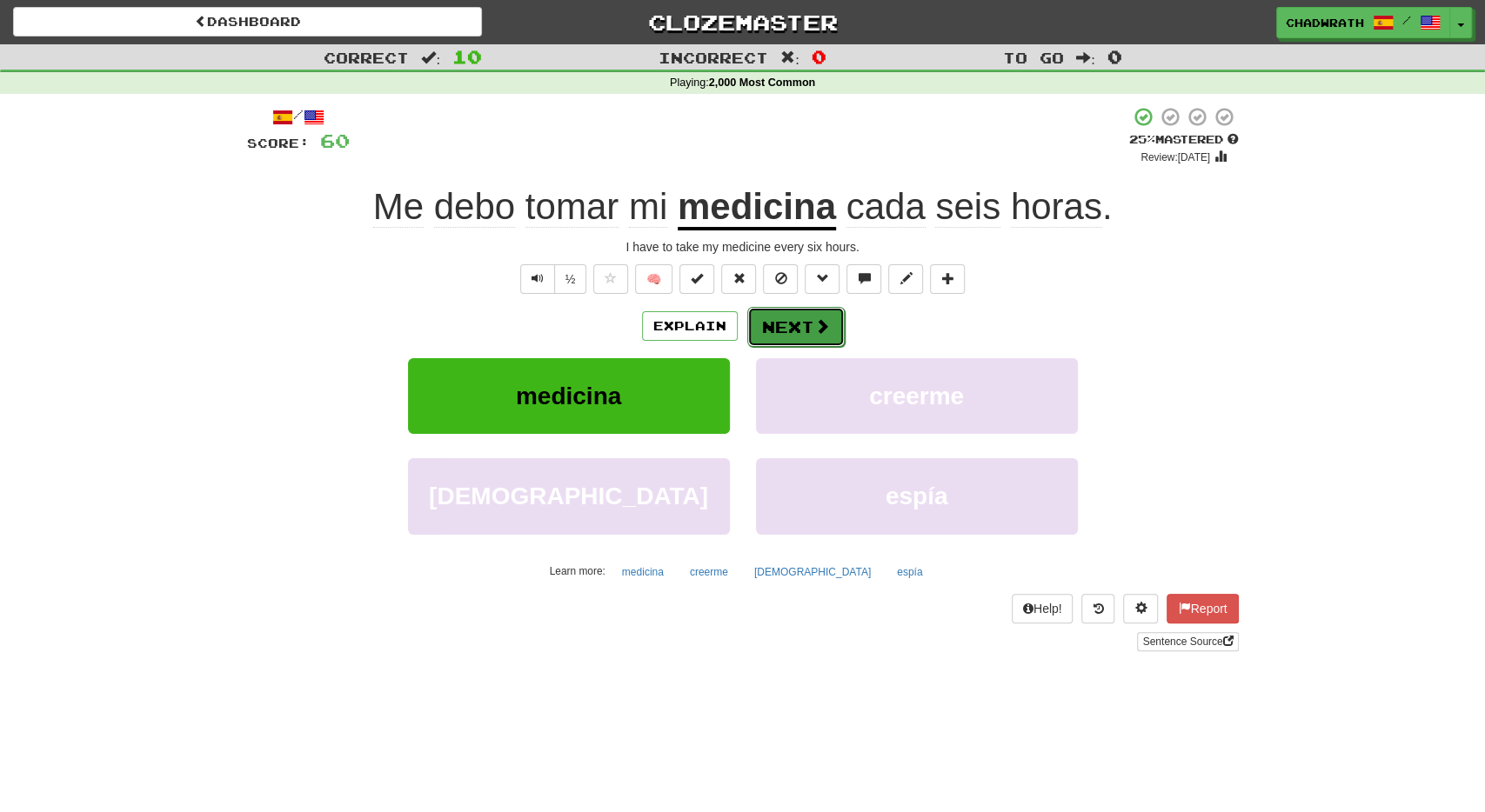
click at [801, 339] on button "Next" at bounding box center [796, 327] width 98 height 40
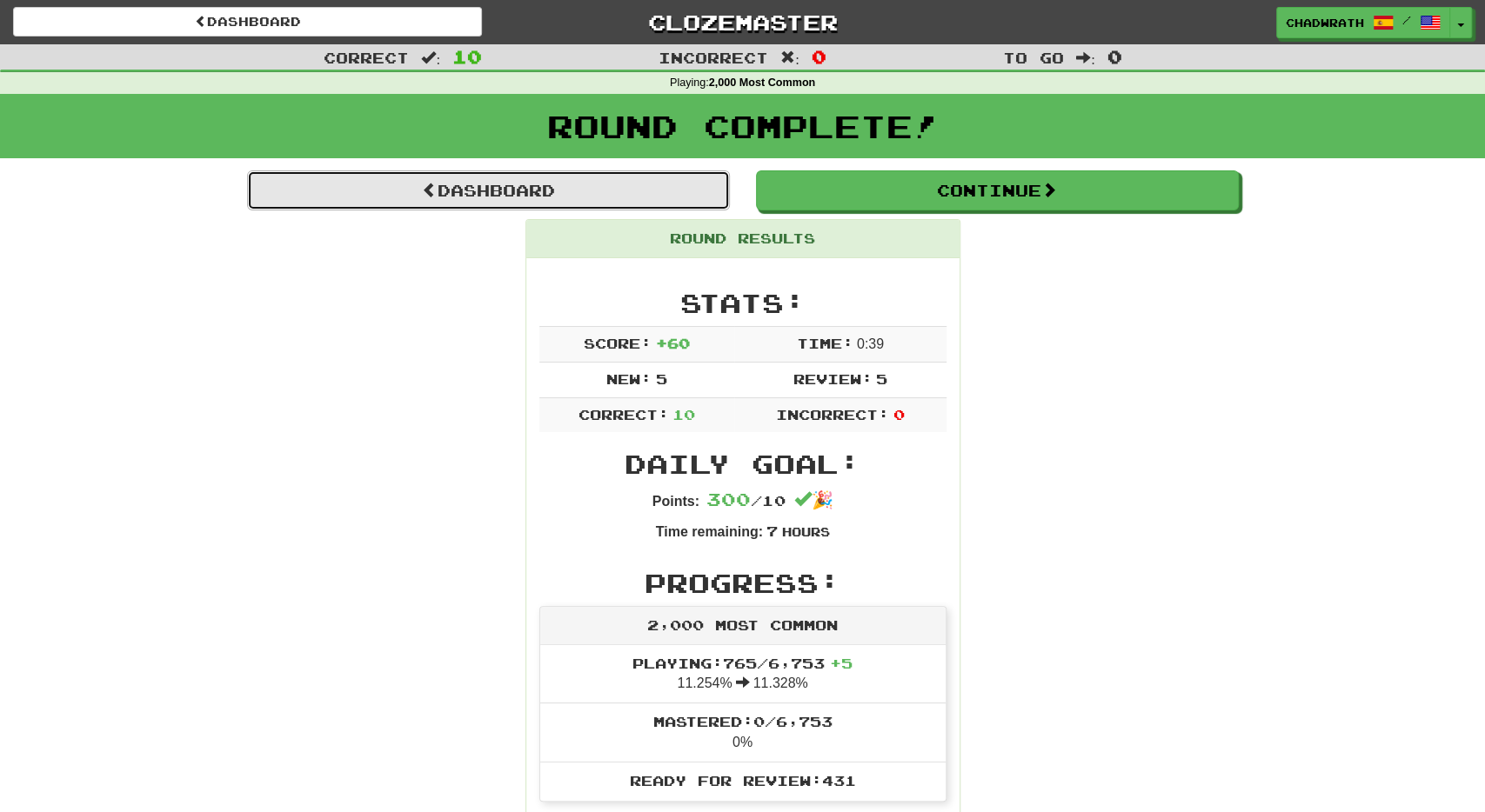
click at [528, 187] on link "Dashboard" at bounding box center [488, 190] width 482 height 40
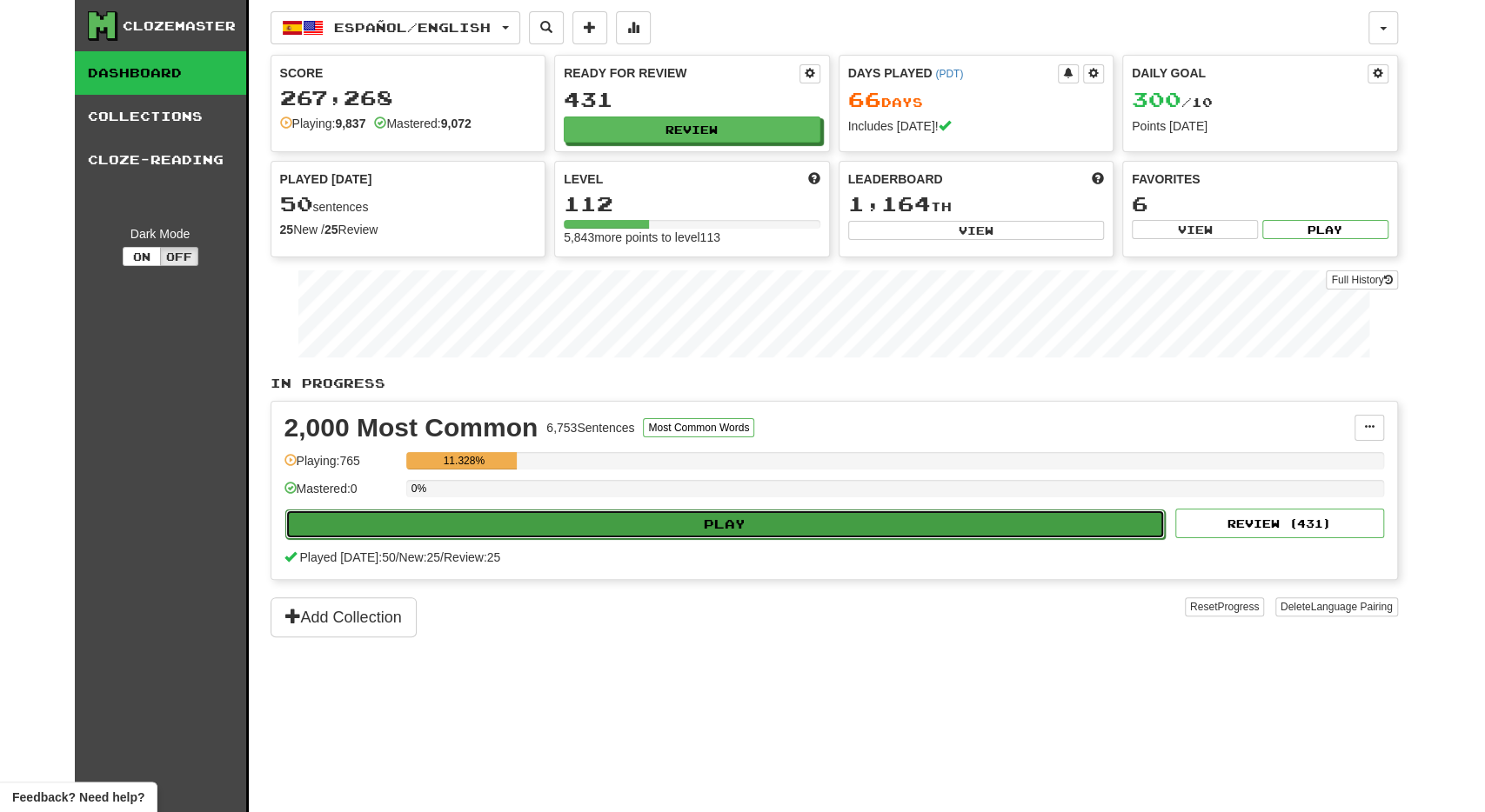
click at [598, 526] on button "Play" at bounding box center [726, 524] width 880 height 29
select select "**"
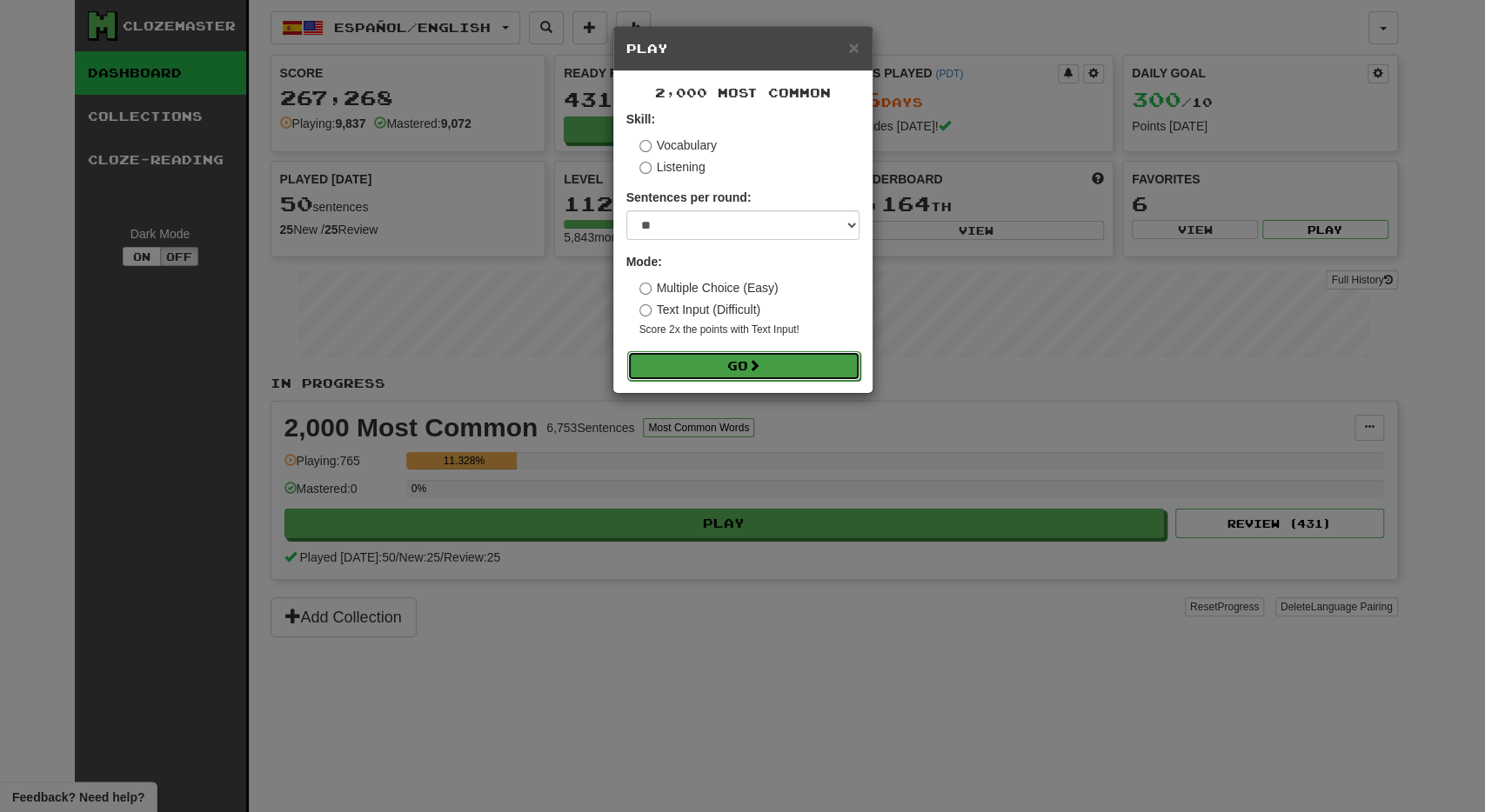
click at [722, 352] on button "Go" at bounding box center [743, 366] width 233 height 29
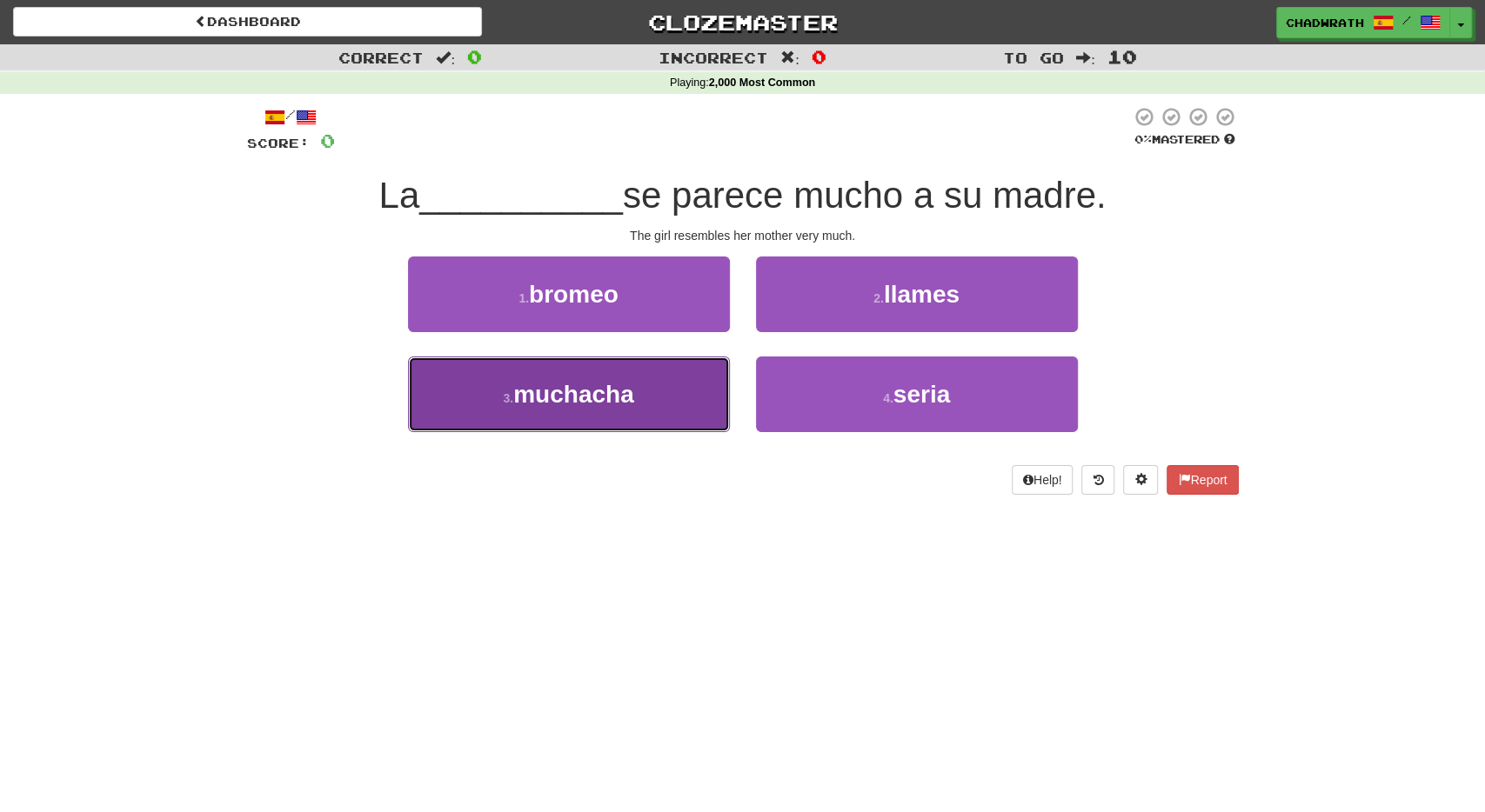
click at [692, 385] on button "3 . muchacha" at bounding box center [568, 394] width 322 height 75
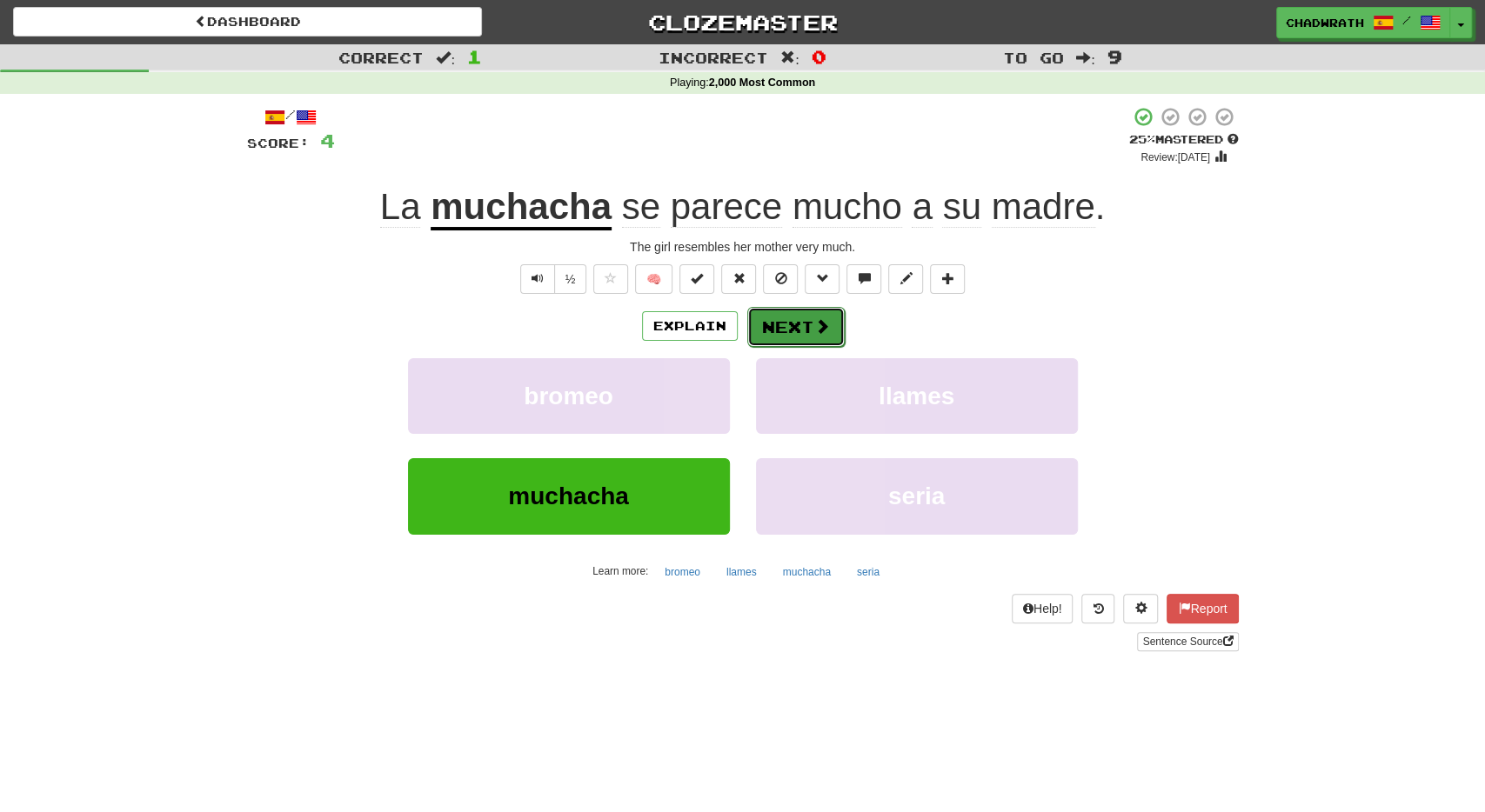
click at [820, 341] on button "Next" at bounding box center [796, 327] width 98 height 40
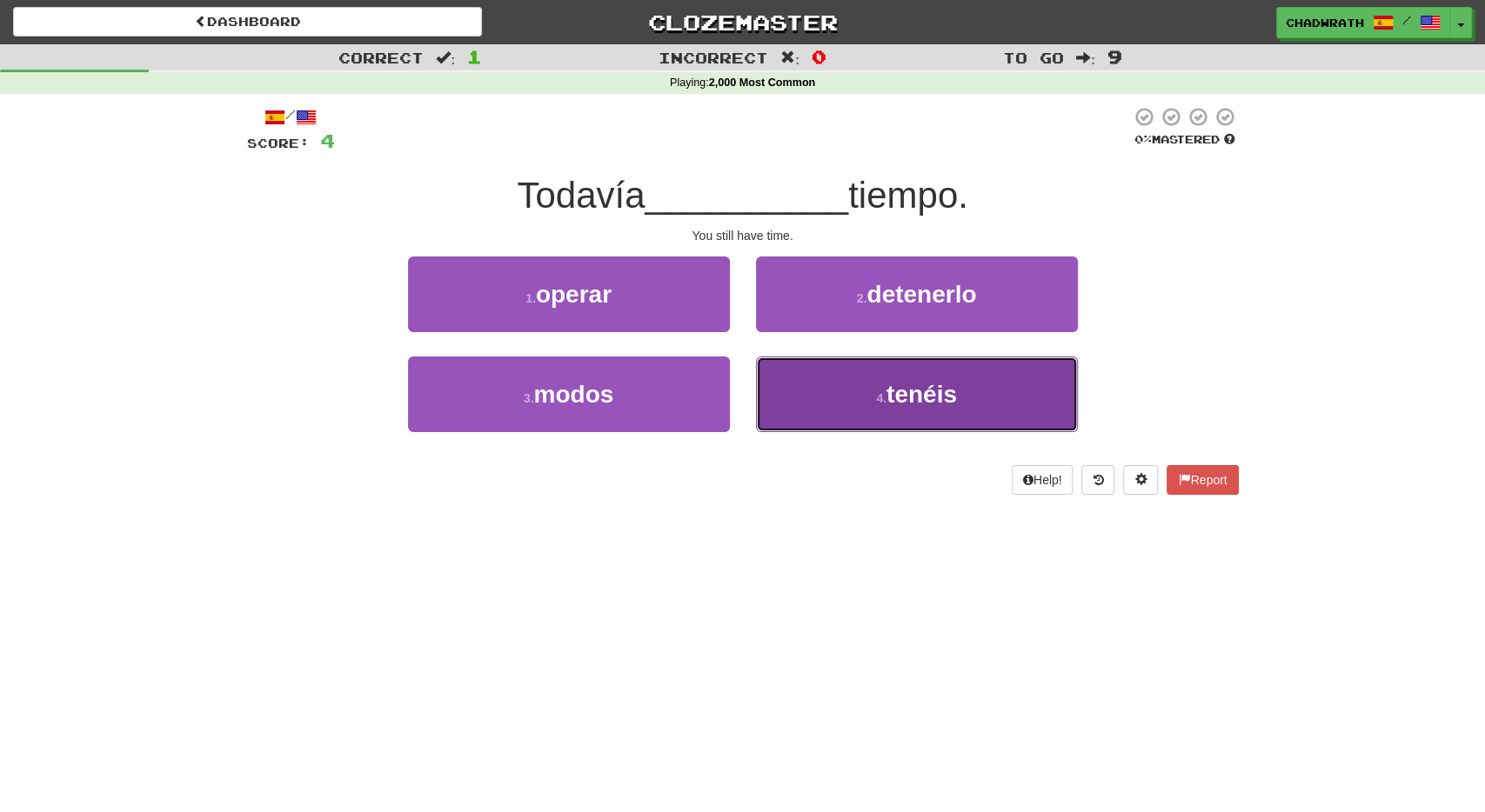
click at [886, 414] on button "4 . tenéis" at bounding box center [917, 394] width 322 height 75
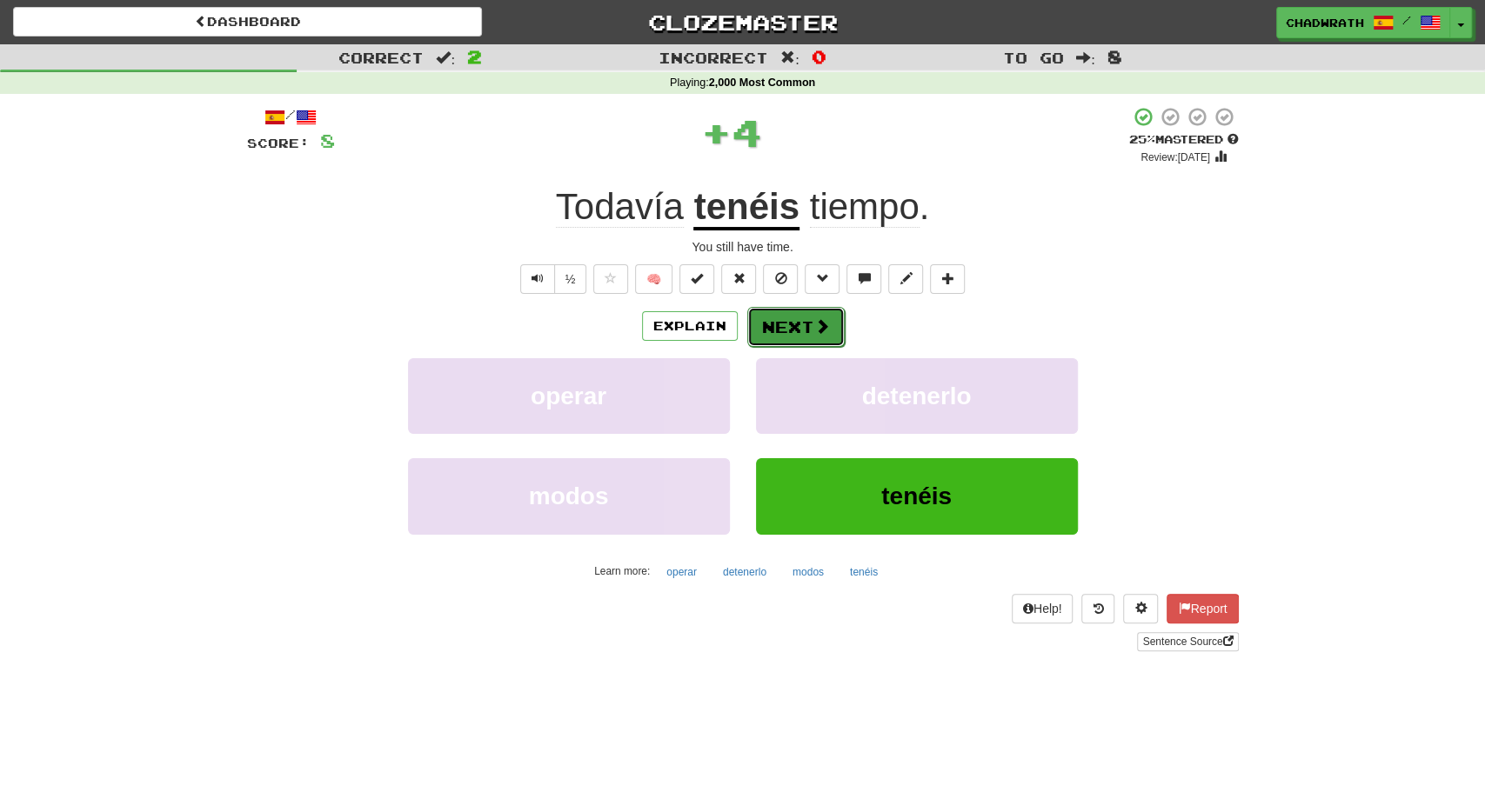
click at [790, 326] on button "Next" at bounding box center [796, 327] width 98 height 40
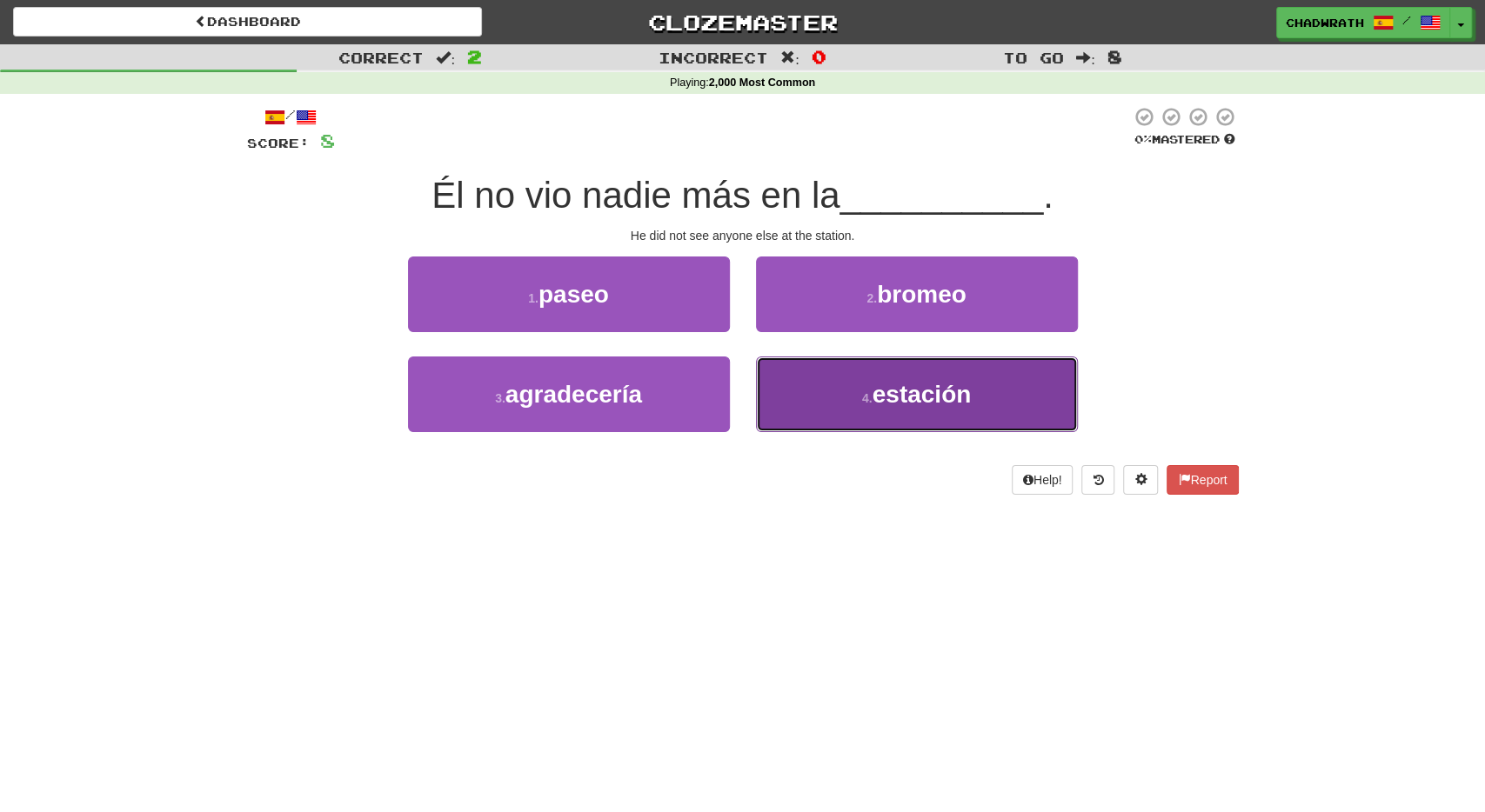
click at [918, 408] on span "estación" at bounding box center [922, 394] width 99 height 27
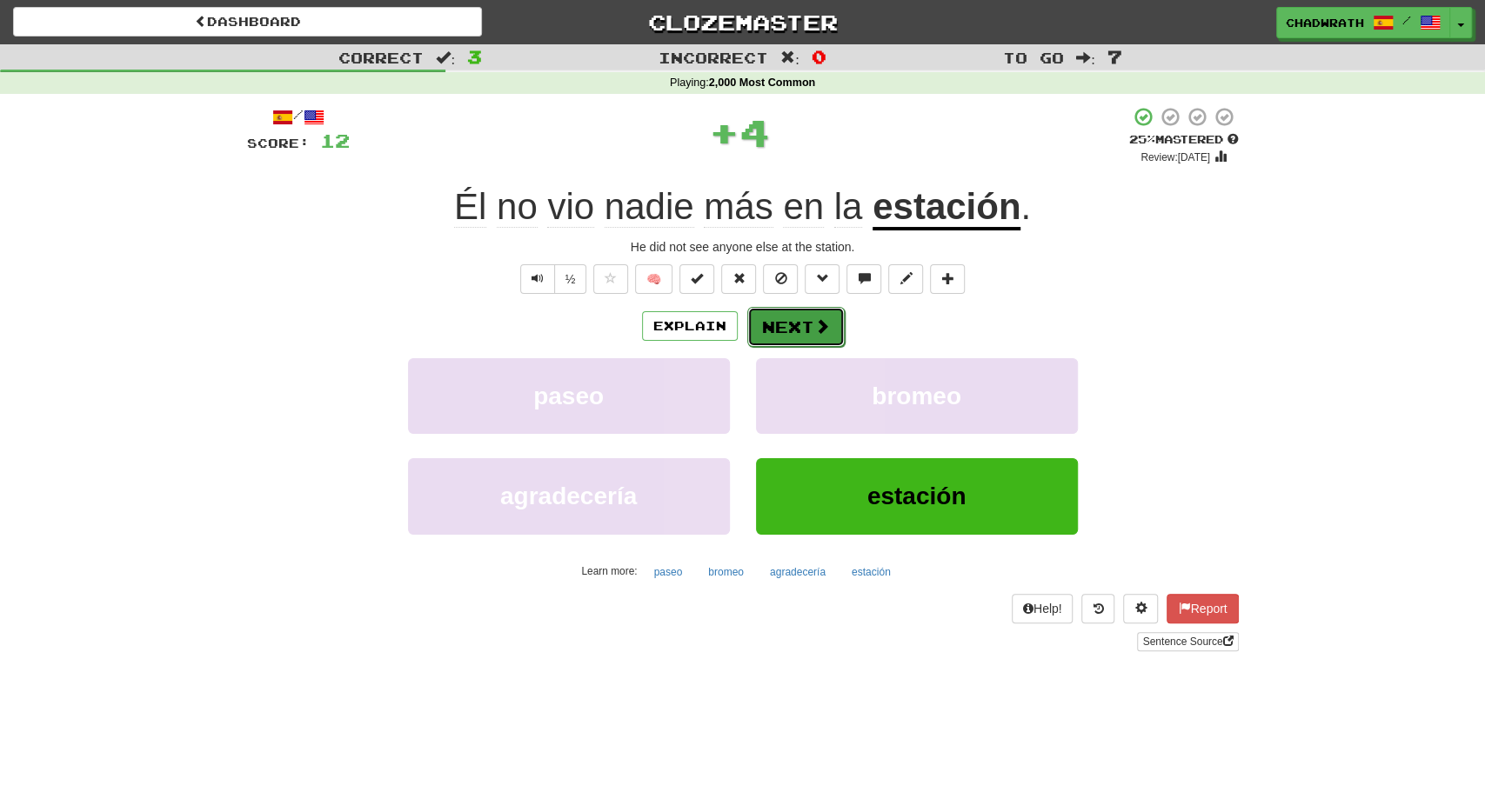
click at [781, 314] on button "Next" at bounding box center [796, 327] width 98 height 40
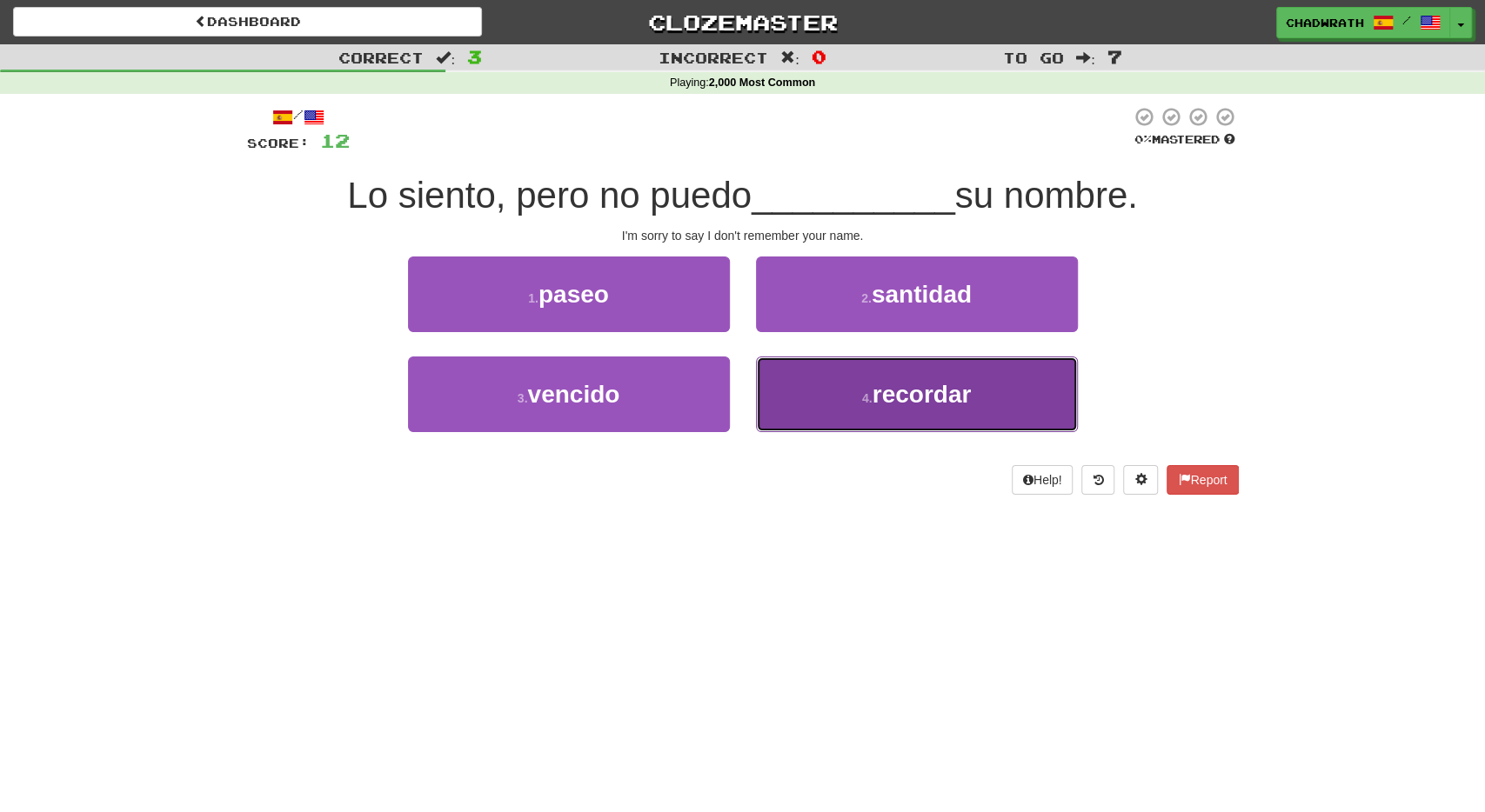
click at [885, 401] on span "recordar" at bounding box center [922, 394] width 99 height 27
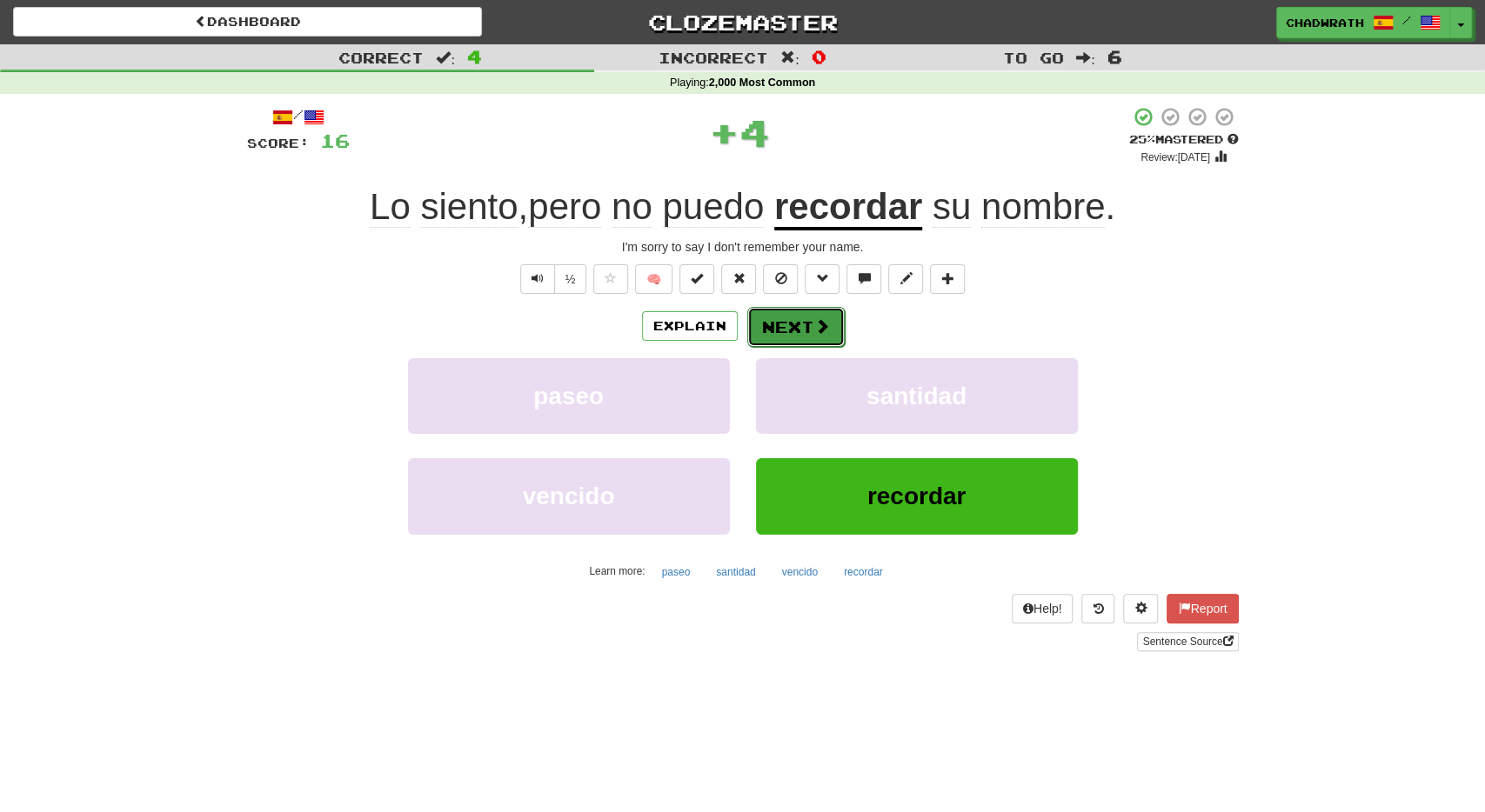
click at [804, 335] on button "Next" at bounding box center [796, 327] width 98 height 40
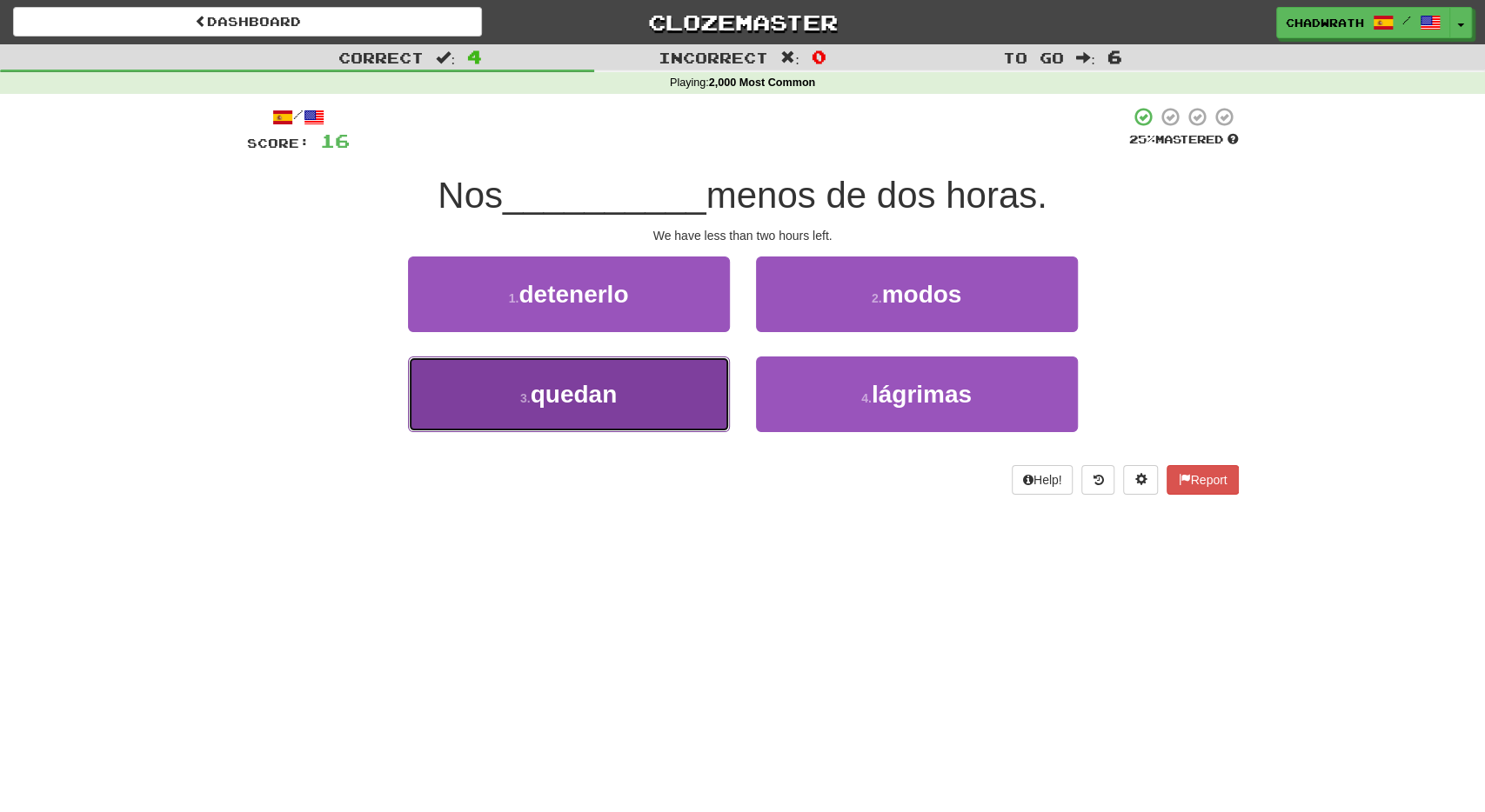
click at [616, 399] on span "quedan" at bounding box center [573, 394] width 87 height 27
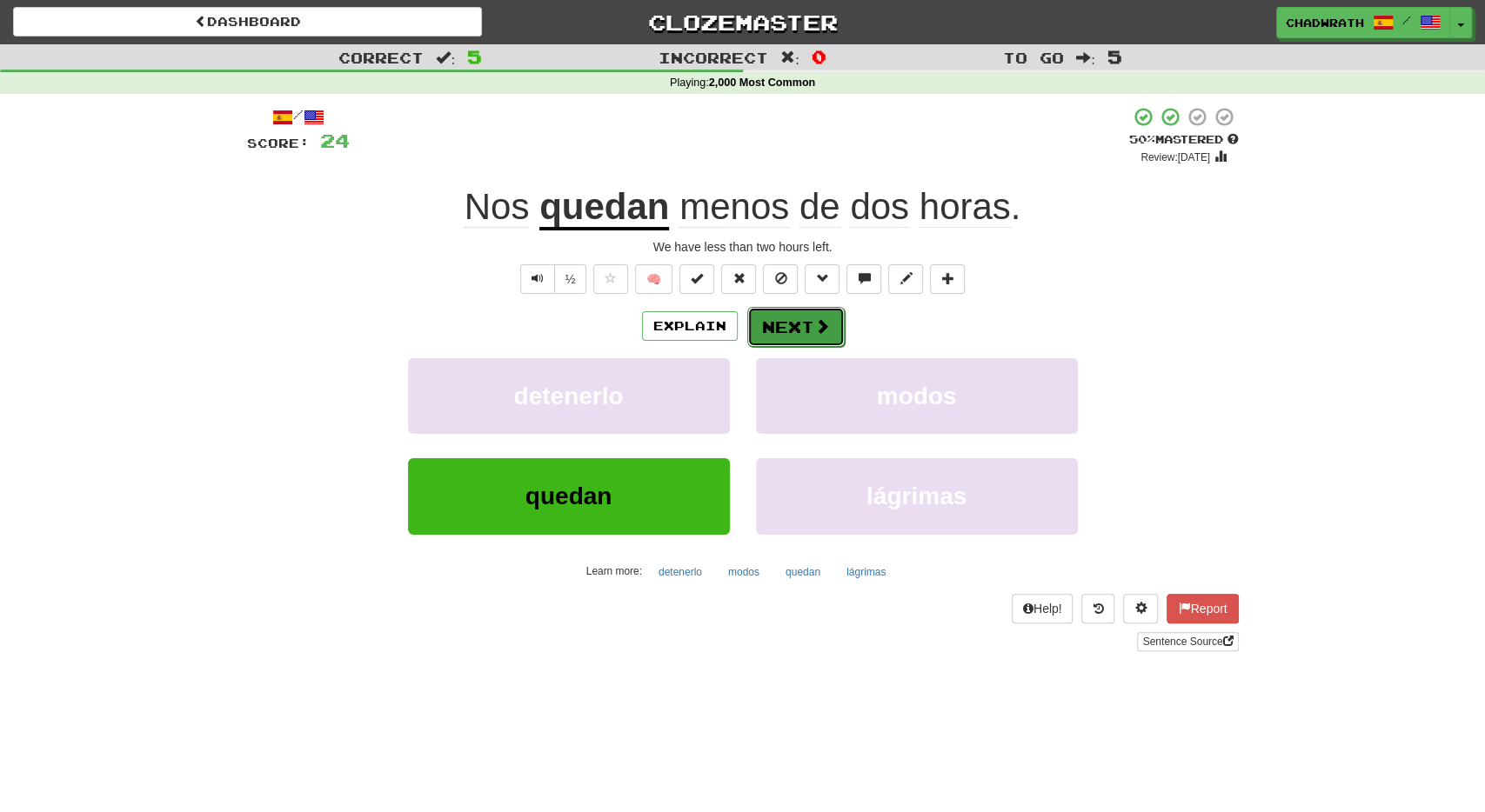
click at [757, 326] on button "Next" at bounding box center [796, 327] width 98 height 40
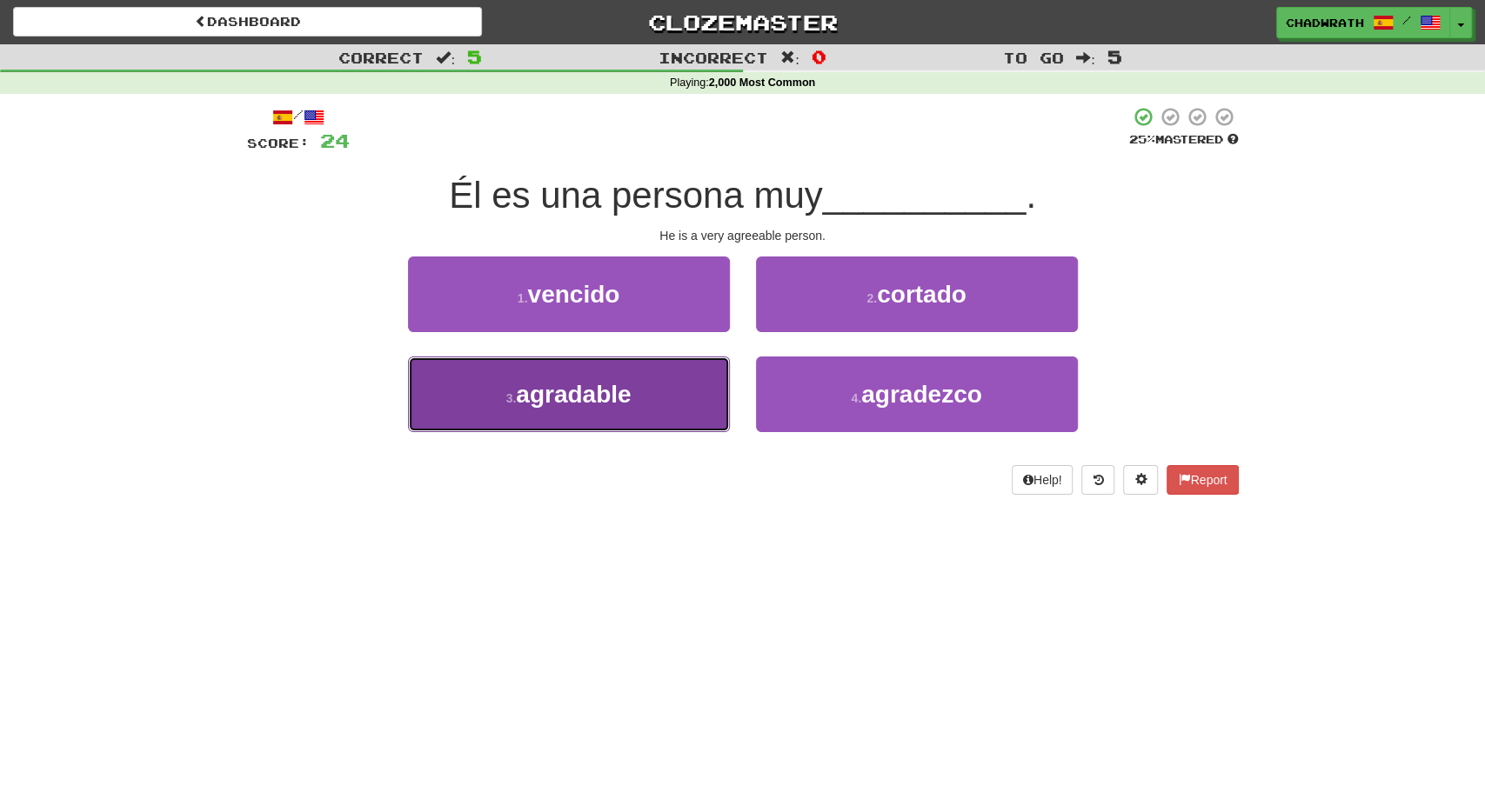
click at [632, 399] on button "3 . agradable" at bounding box center [568, 394] width 322 height 75
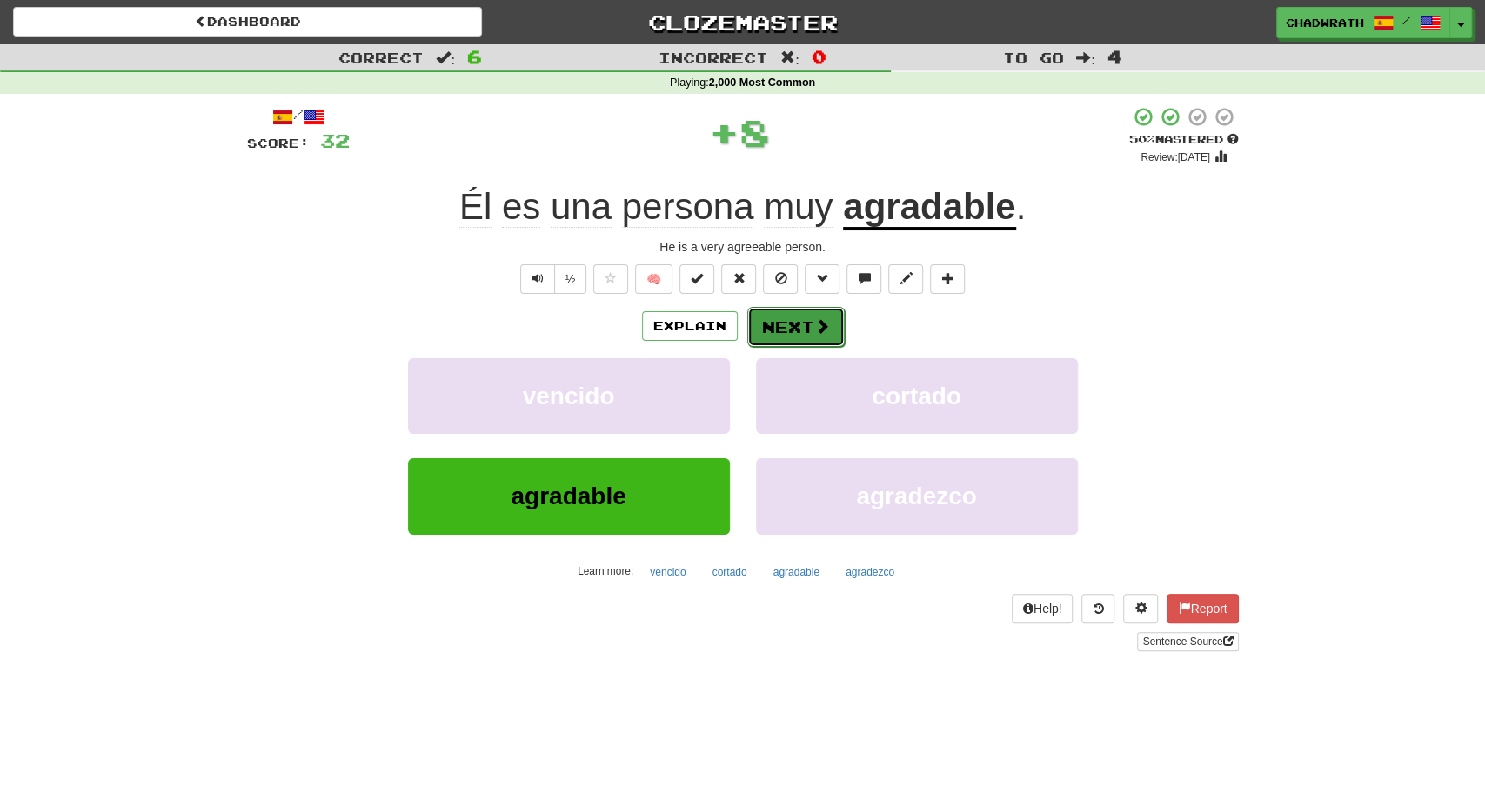
click at [788, 325] on button "Next" at bounding box center [796, 327] width 98 height 40
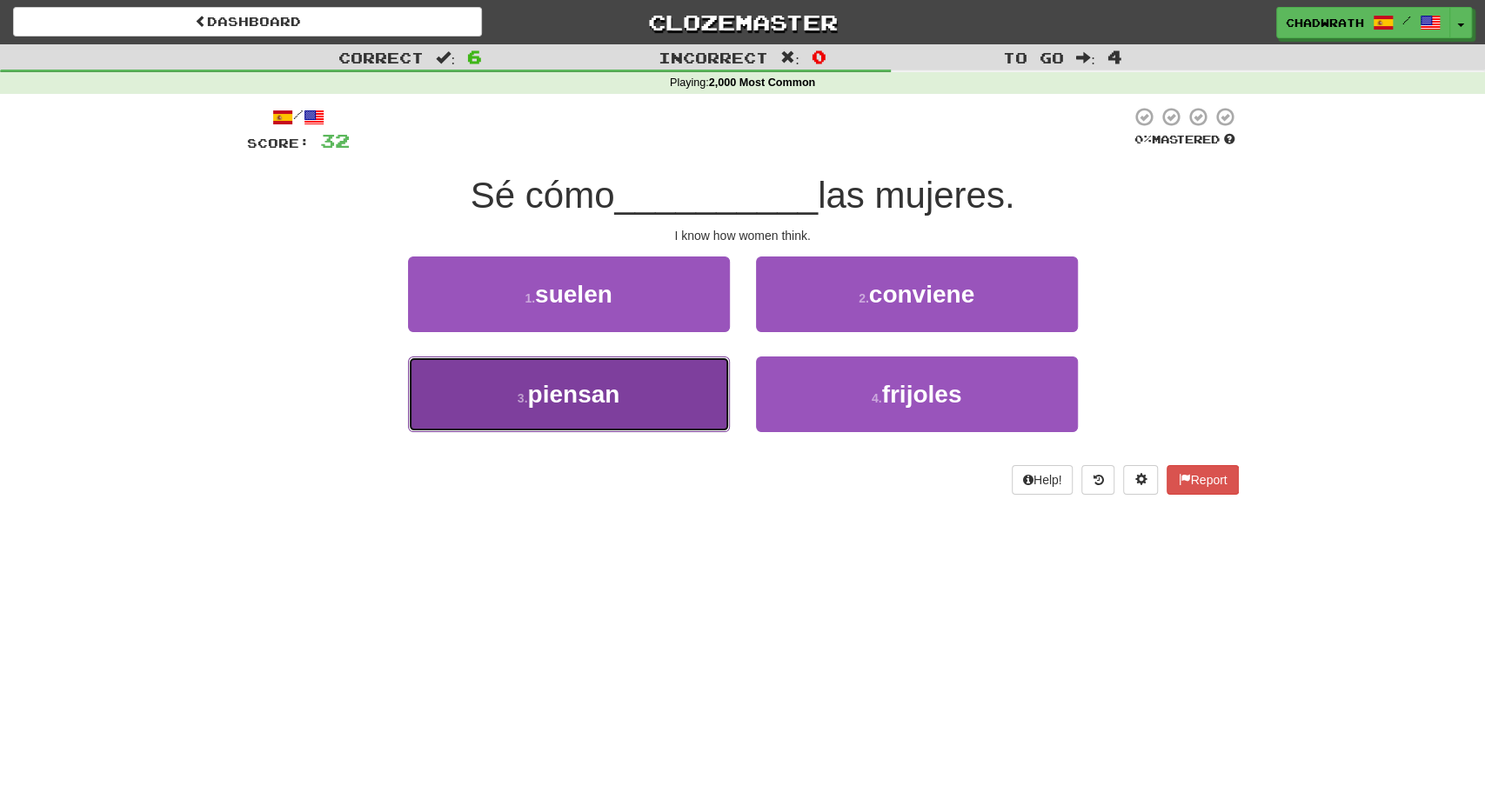
click at [626, 401] on button "3 . piensan" at bounding box center [568, 394] width 322 height 75
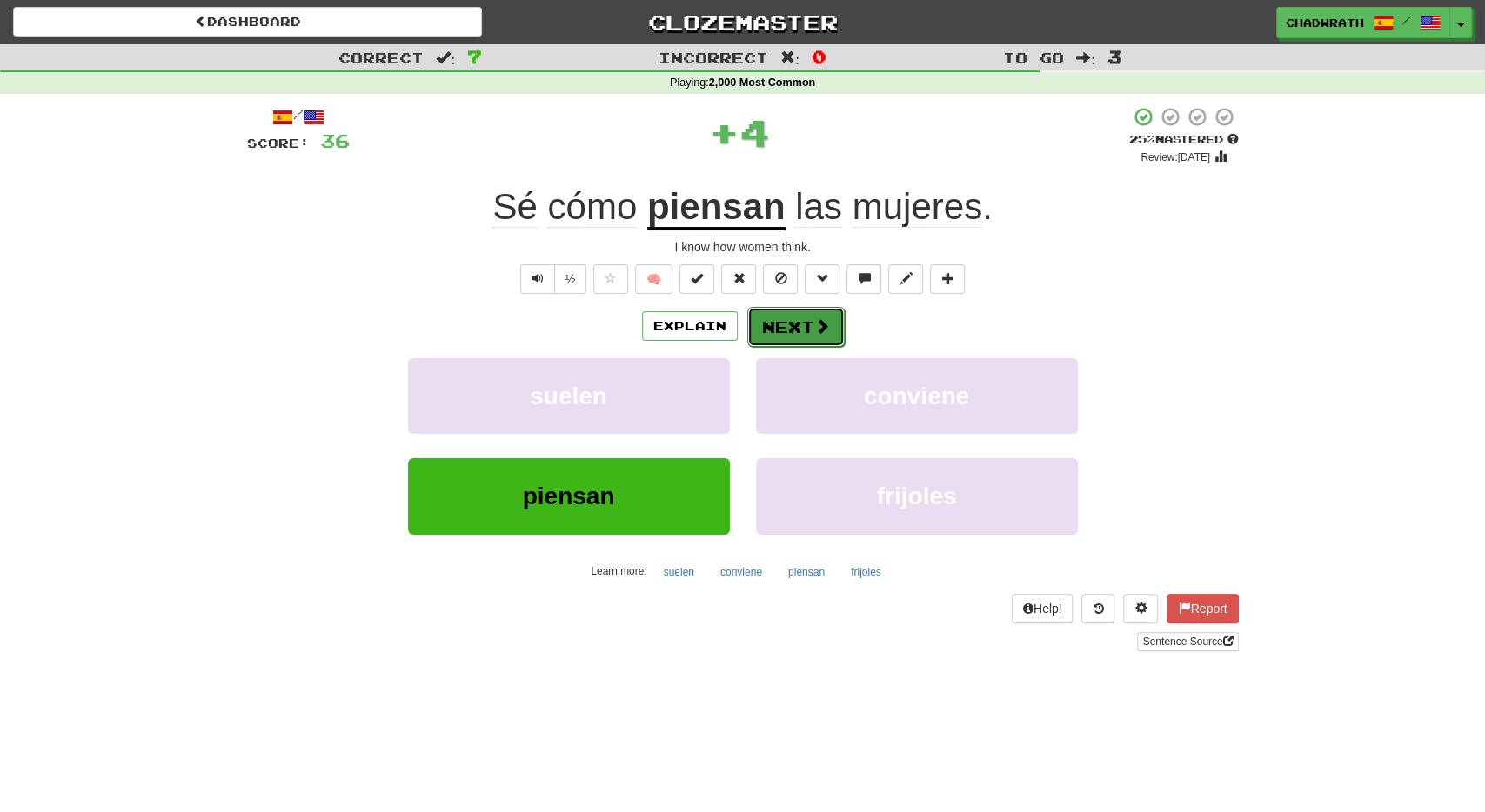
click at [804, 326] on button "Next" at bounding box center [796, 327] width 98 height 40
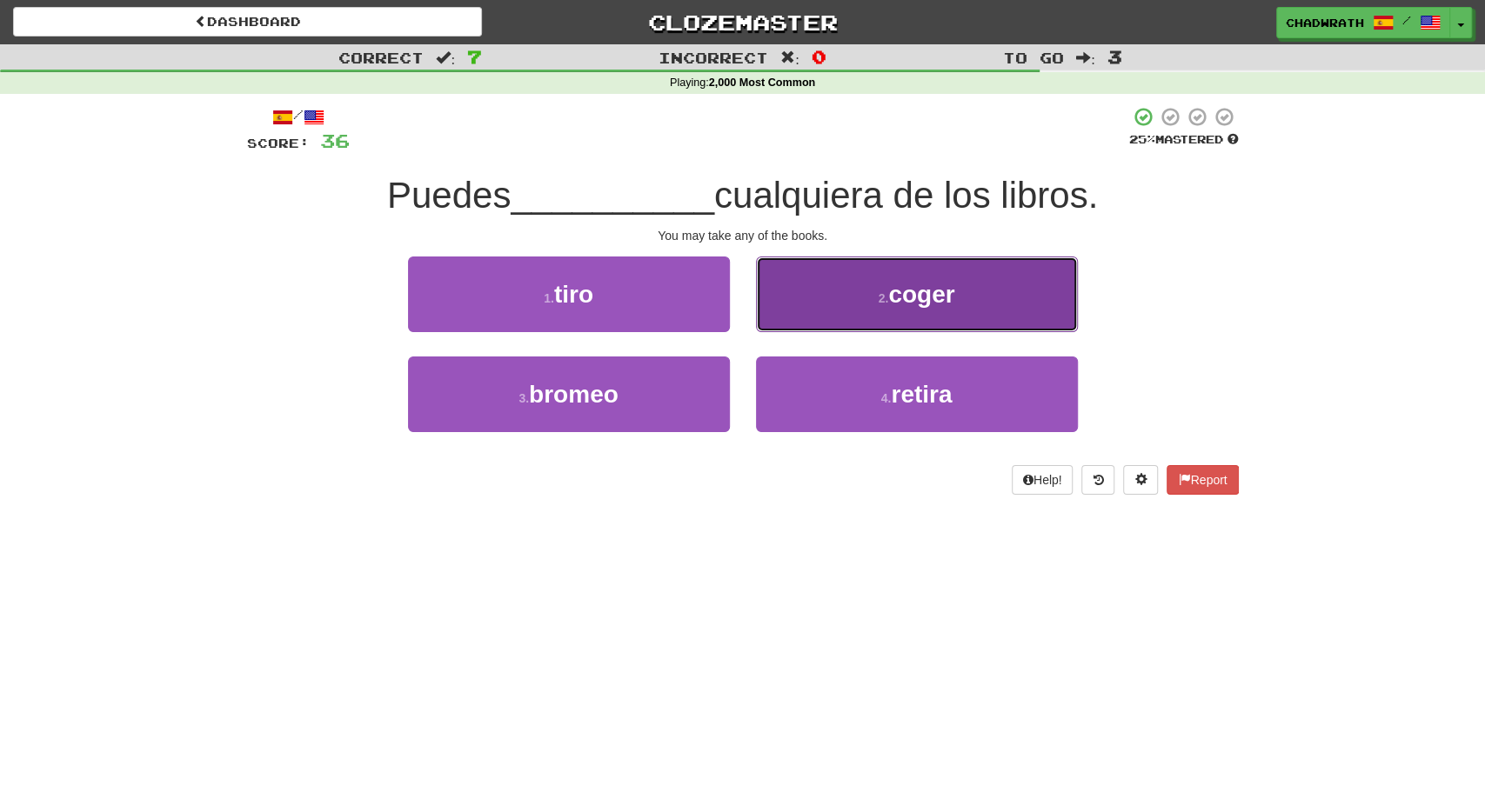
click at [848, 321] on button "2 . coger" at bounding box center [917, 293] width 322 height 75
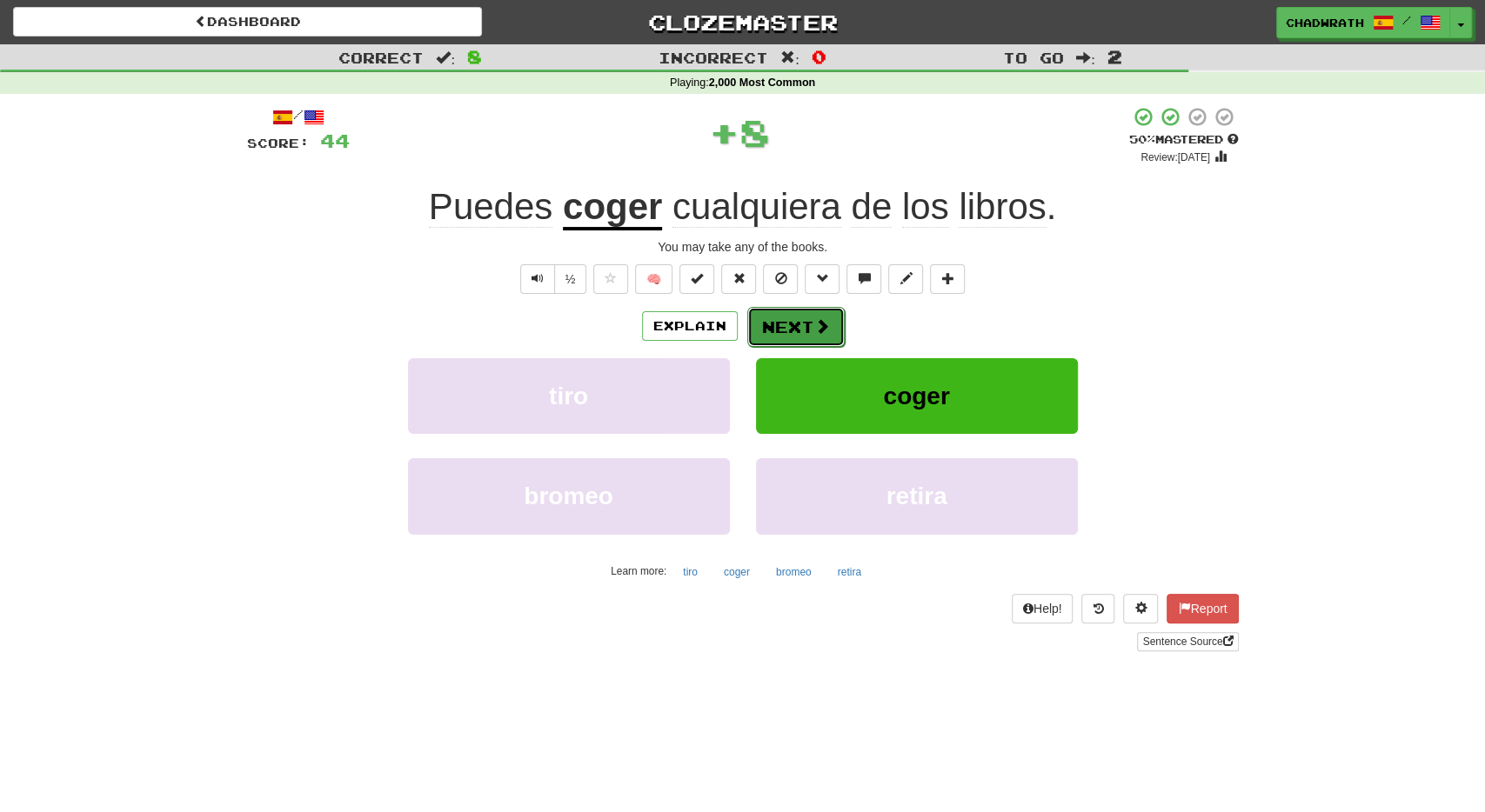
click at [775, 326] on button "Next" at bounding box center [796, 327] width 98 height 40
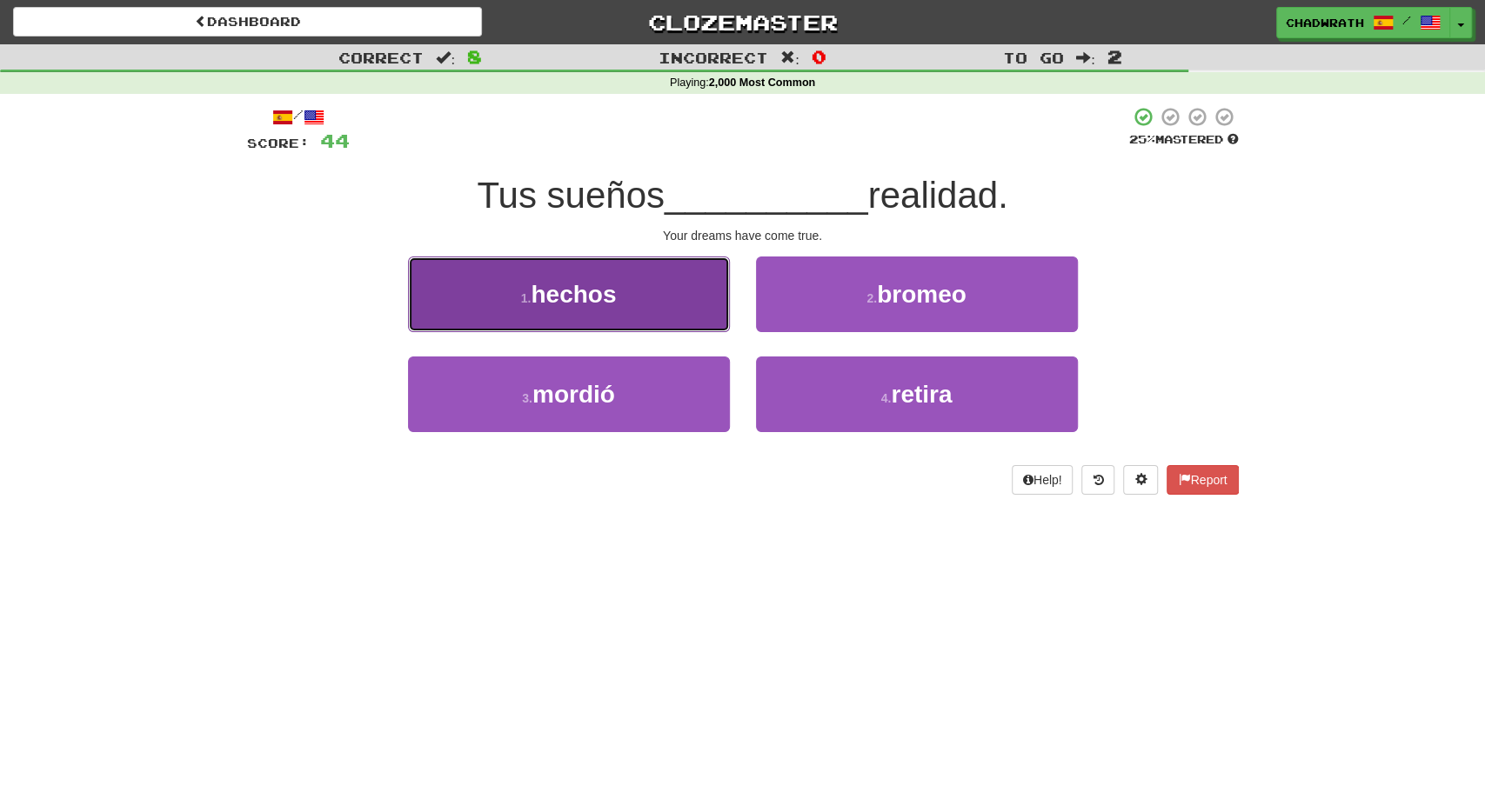
click at [592, 297] on span "hechos" at bounding box center [572, 294] width 85 height 27
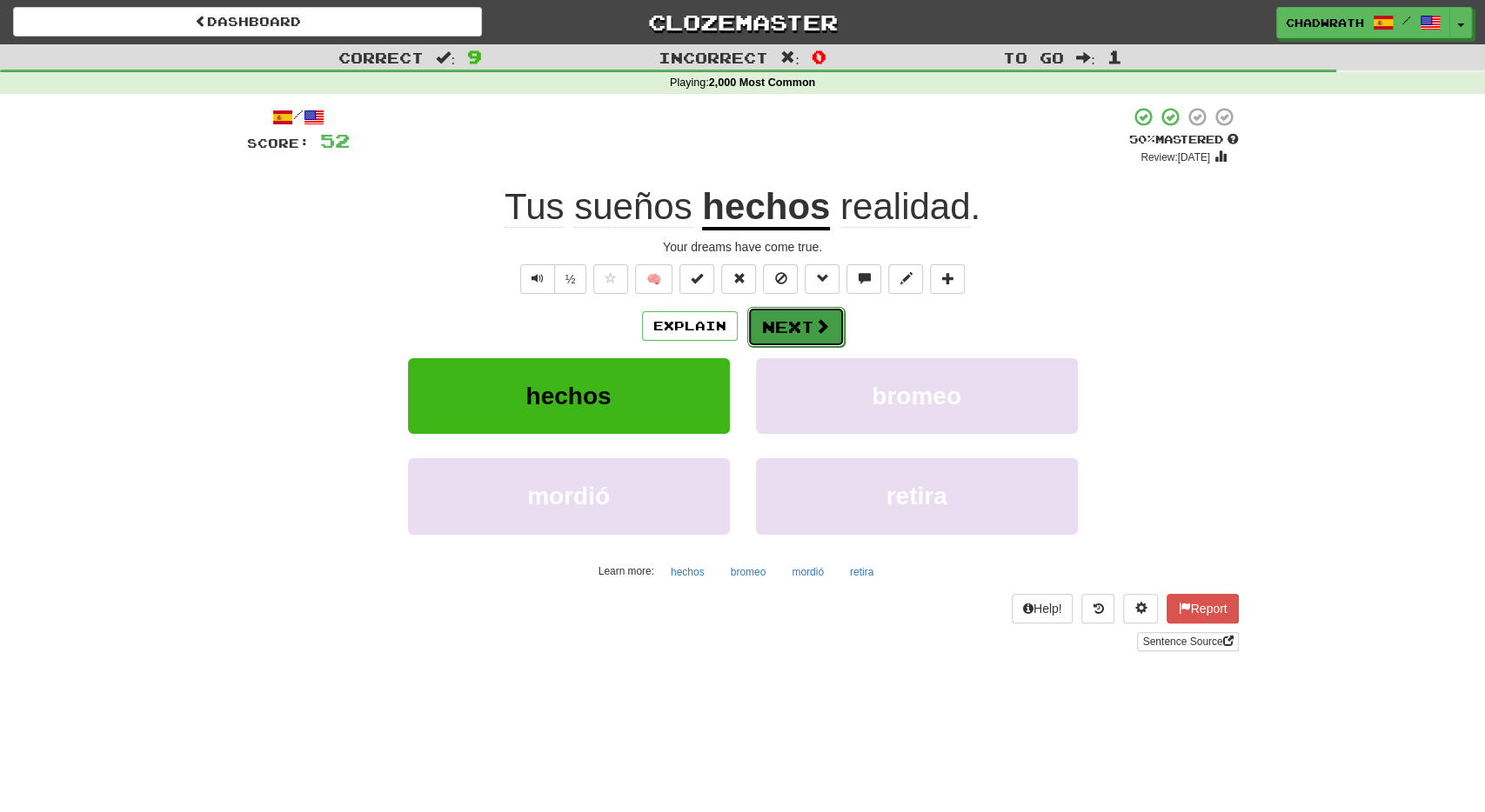
click at [814, 335] on button "Next" at bounding box center [796, 327] width 98 height 40
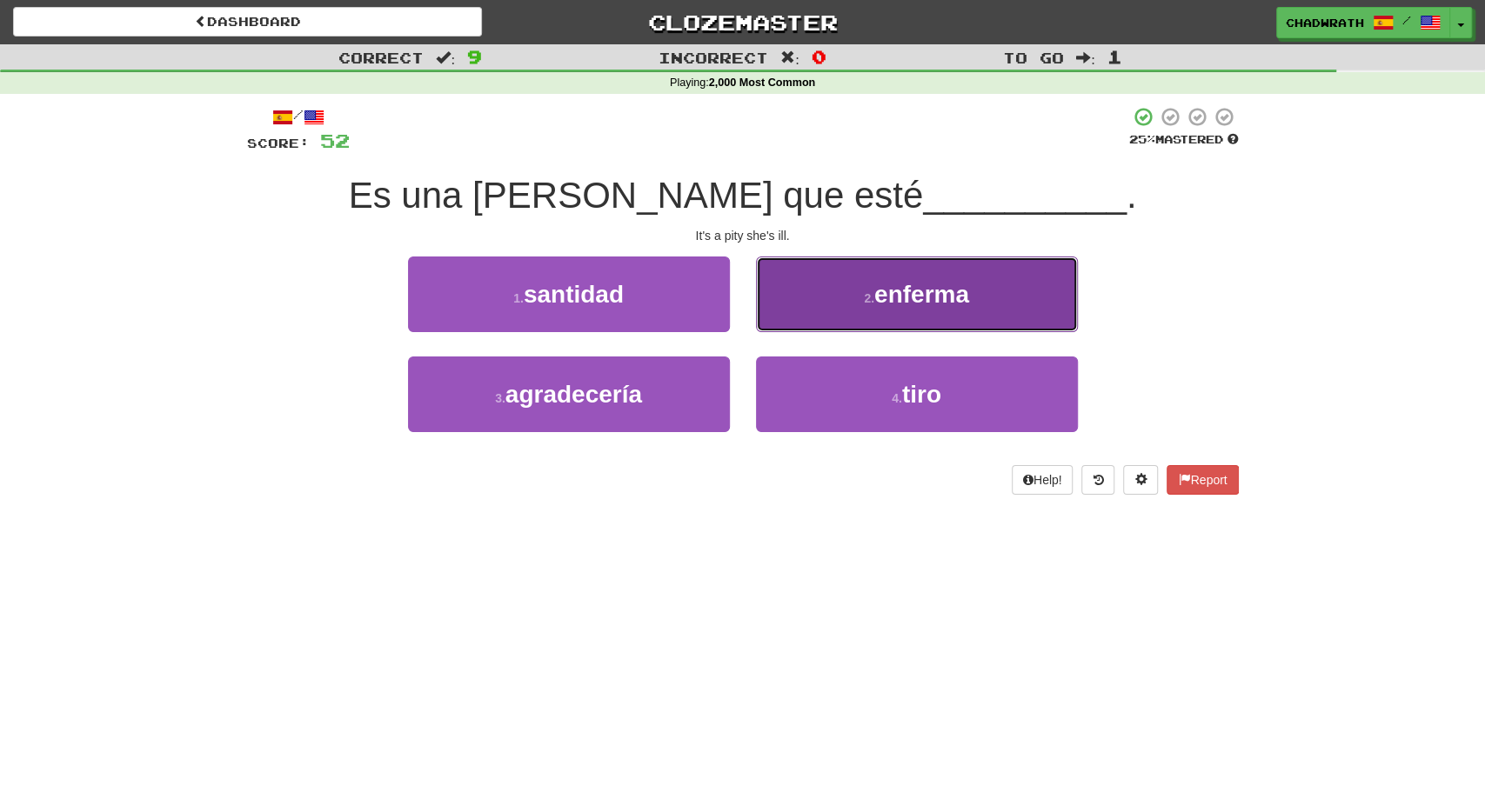
click at [837, 312] on button "2 . enferma" at bounding box center [917, 293] width 322 height 75
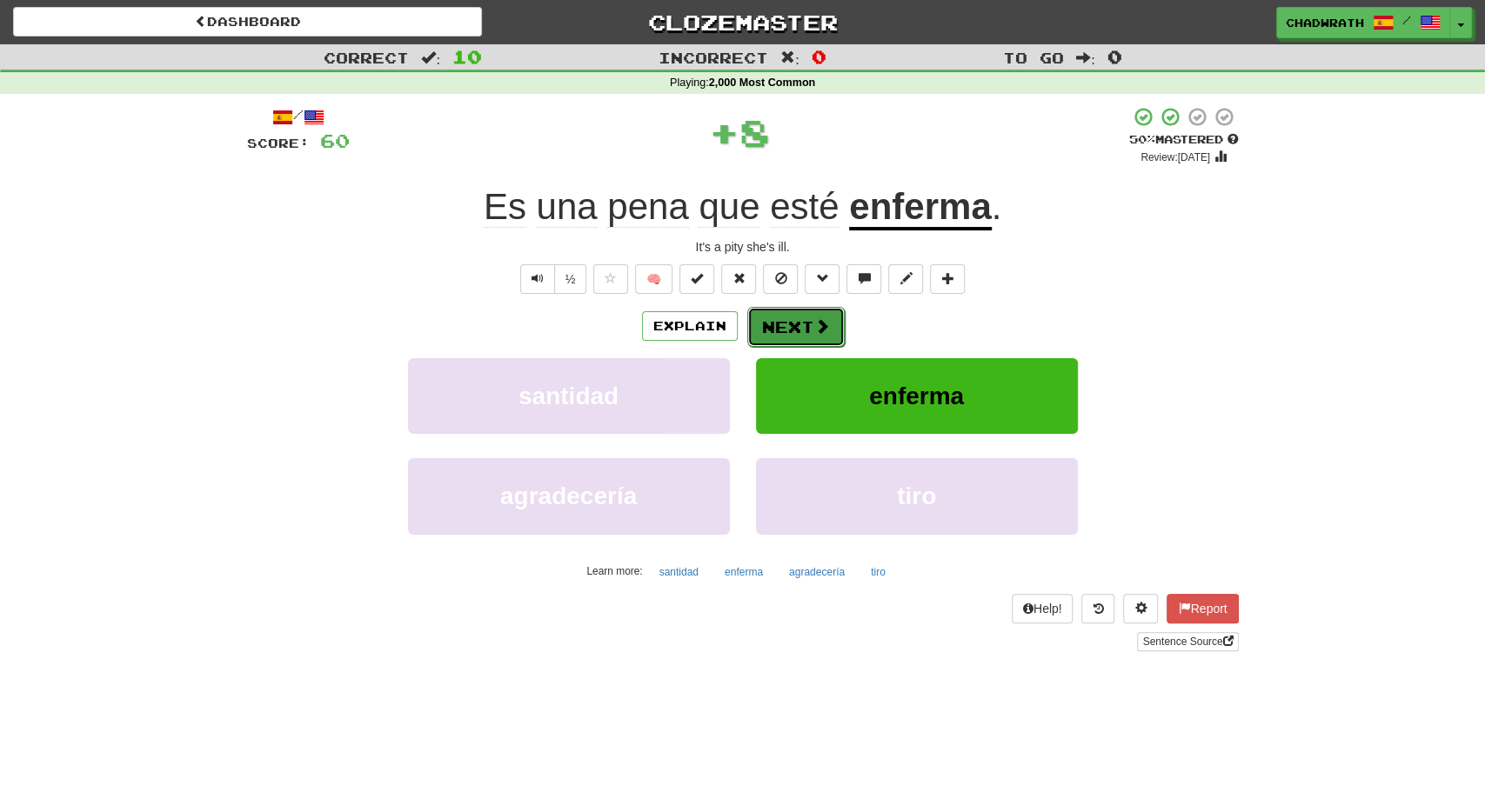
click at [837, 310] on button "Next" at bounding box center [796, 327] width 98 height 40
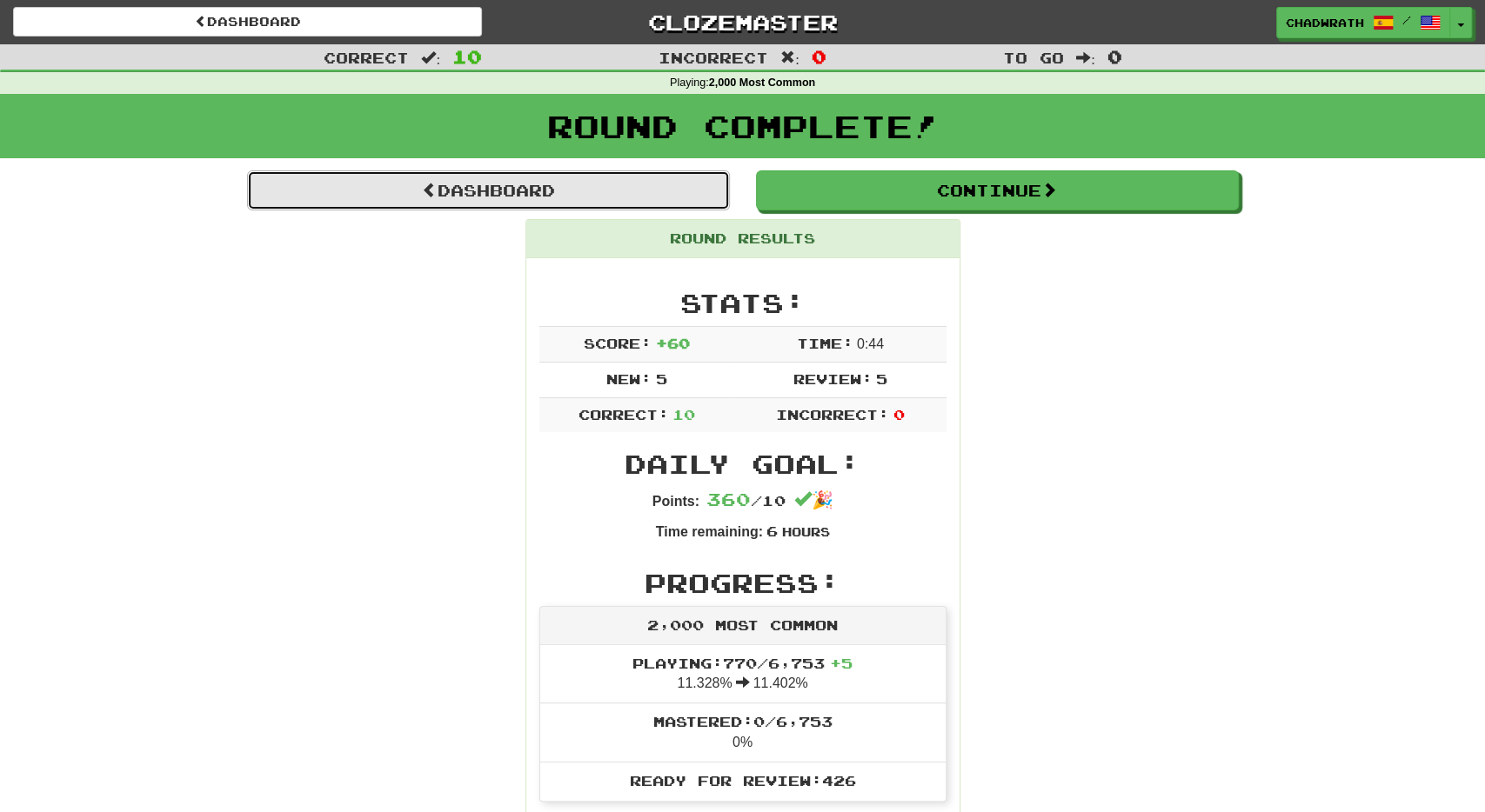
click at [535, 195] on link "Dashboard" at bounding box center [488, 190] width 482 height 40
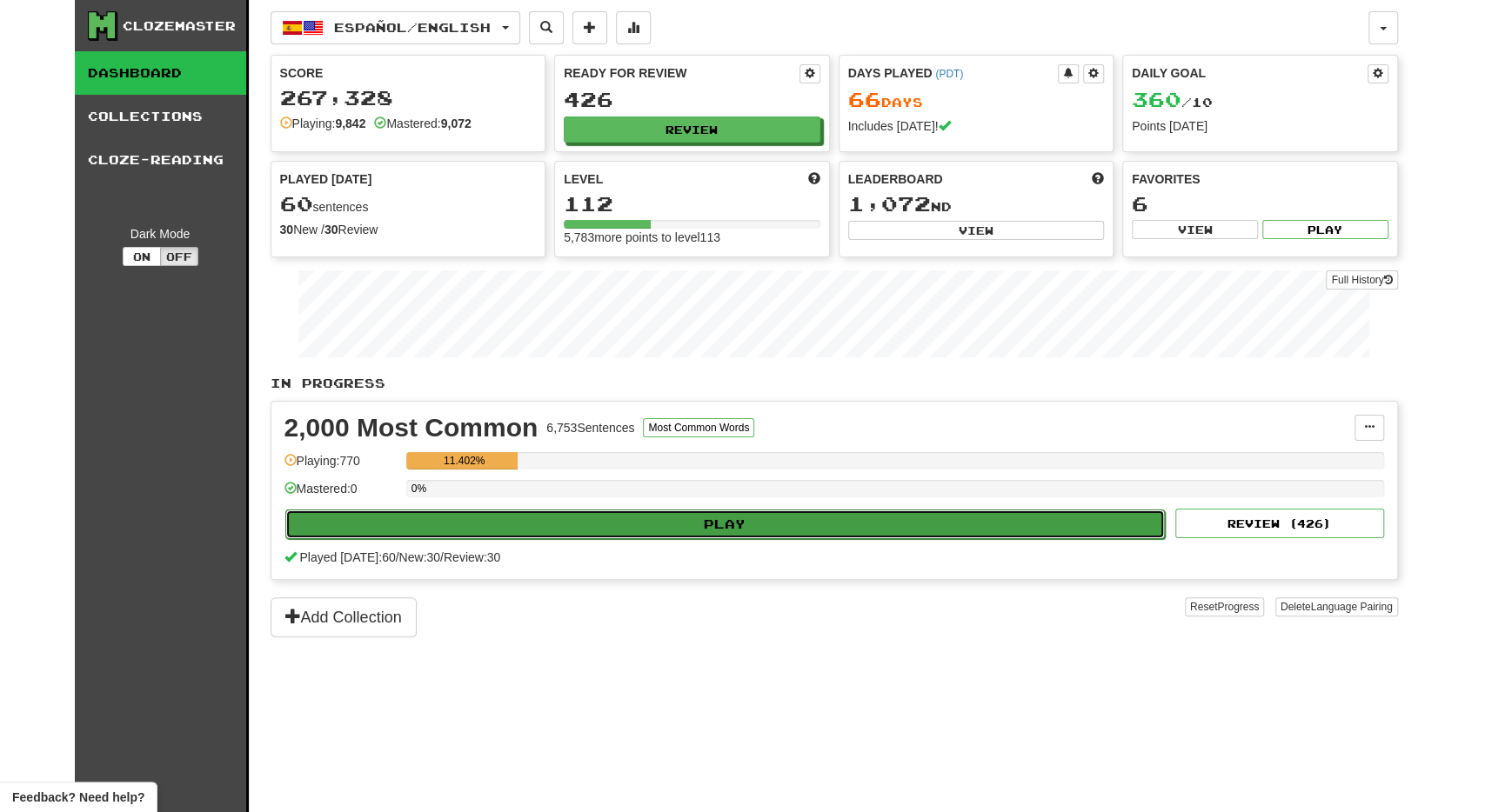
click at [594, 519] on button "Play" at bounding box center [726, 524] width 880 height 29
select select "**"
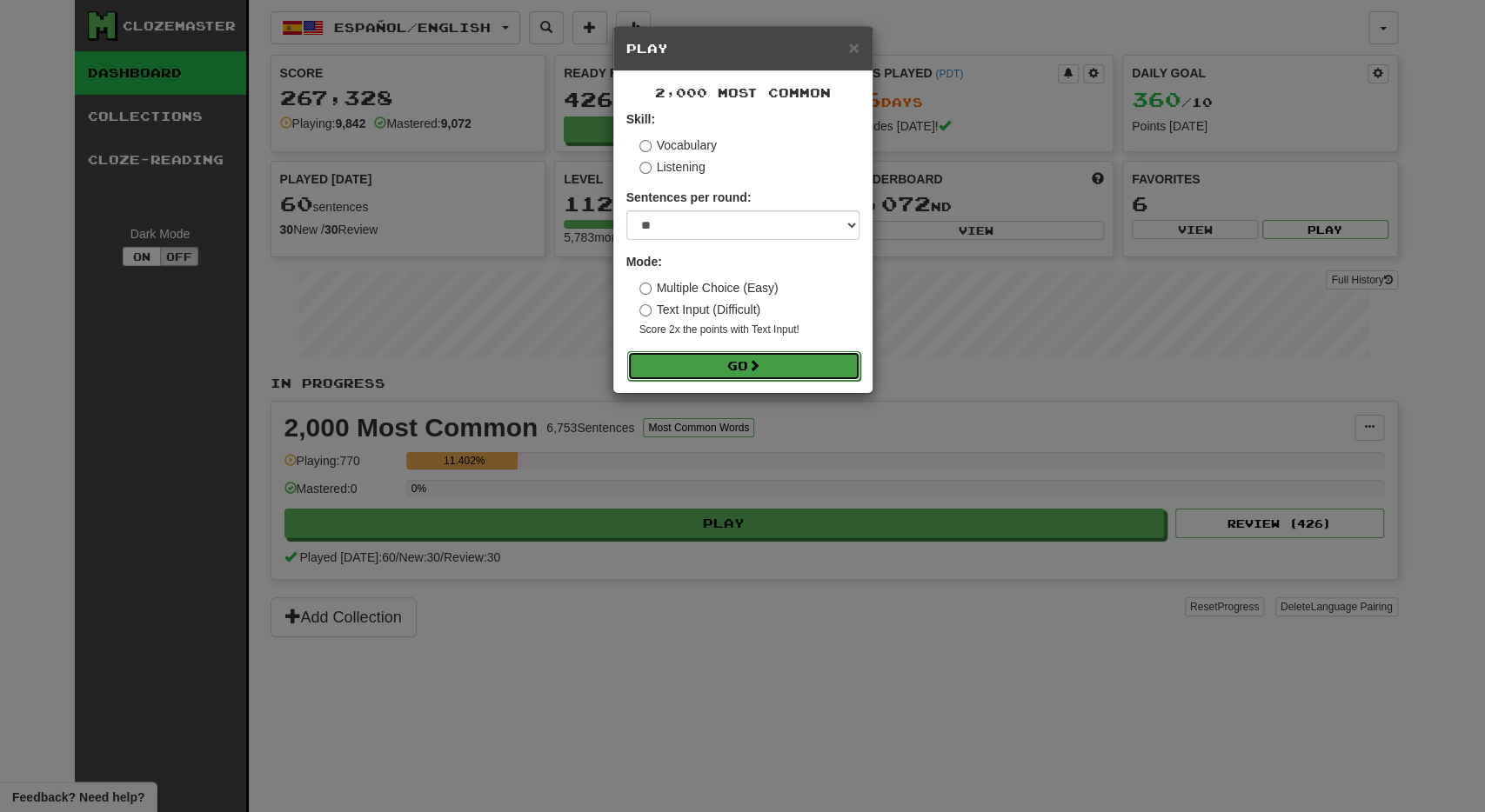
click at [700, 359] on button "Go" at bounding box center [743, 366] width 233 height 29
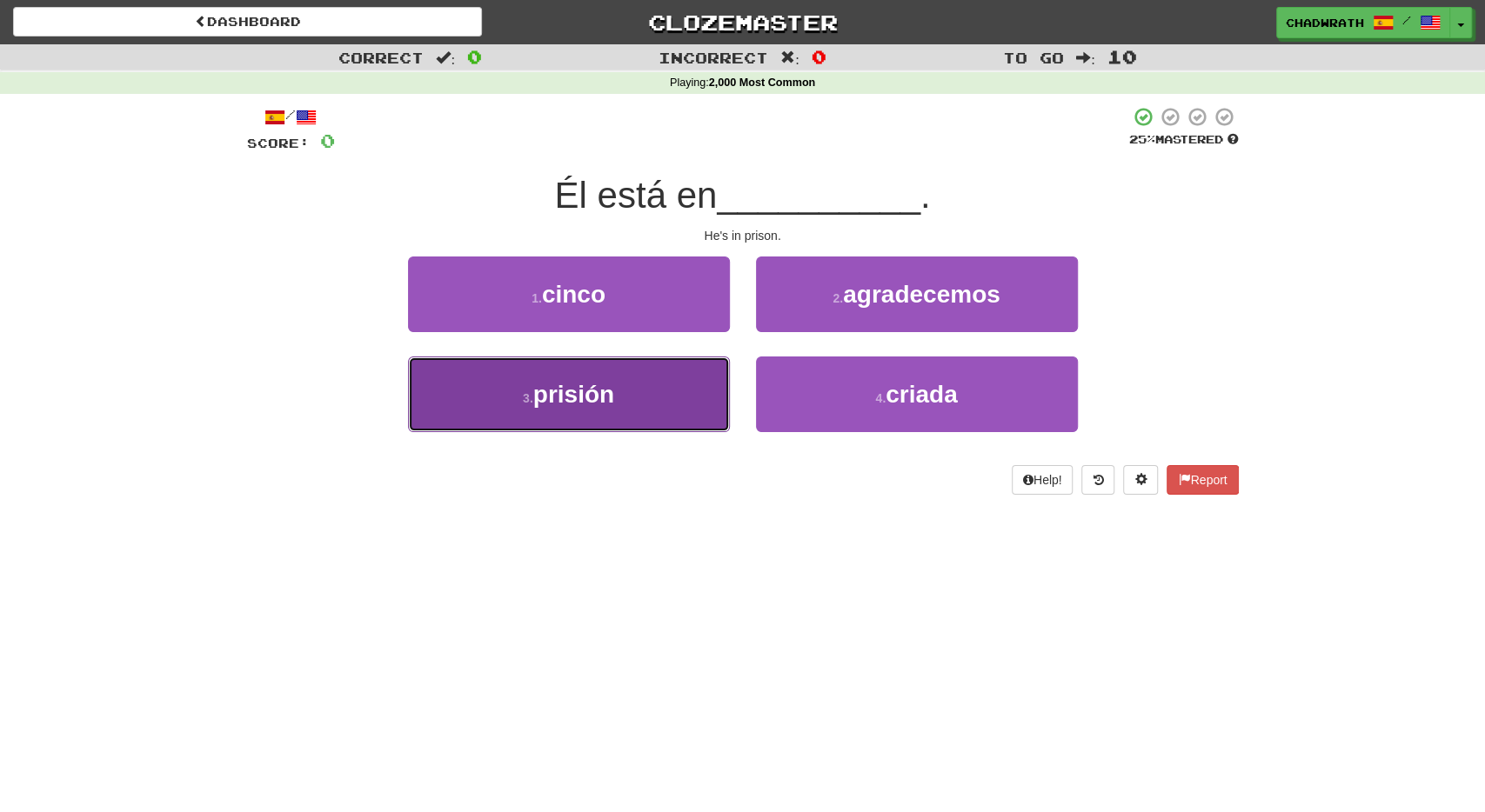
click at [600, 404] on span "prisión" at bounding box center [573, 394] width 81 height 27
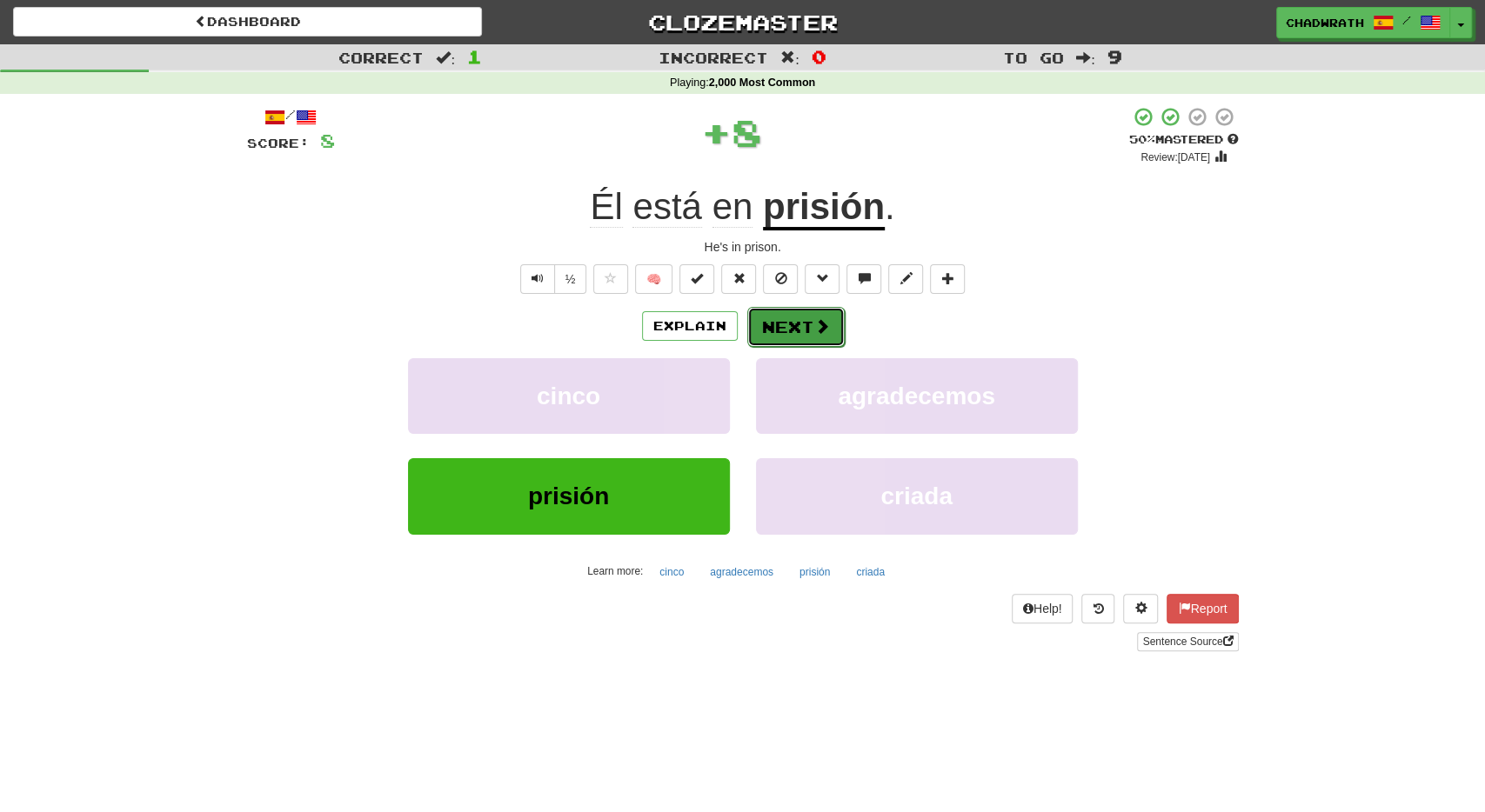
click at [794, 319] on button "Next" at bounding box center [796, 327] width 98 height 40
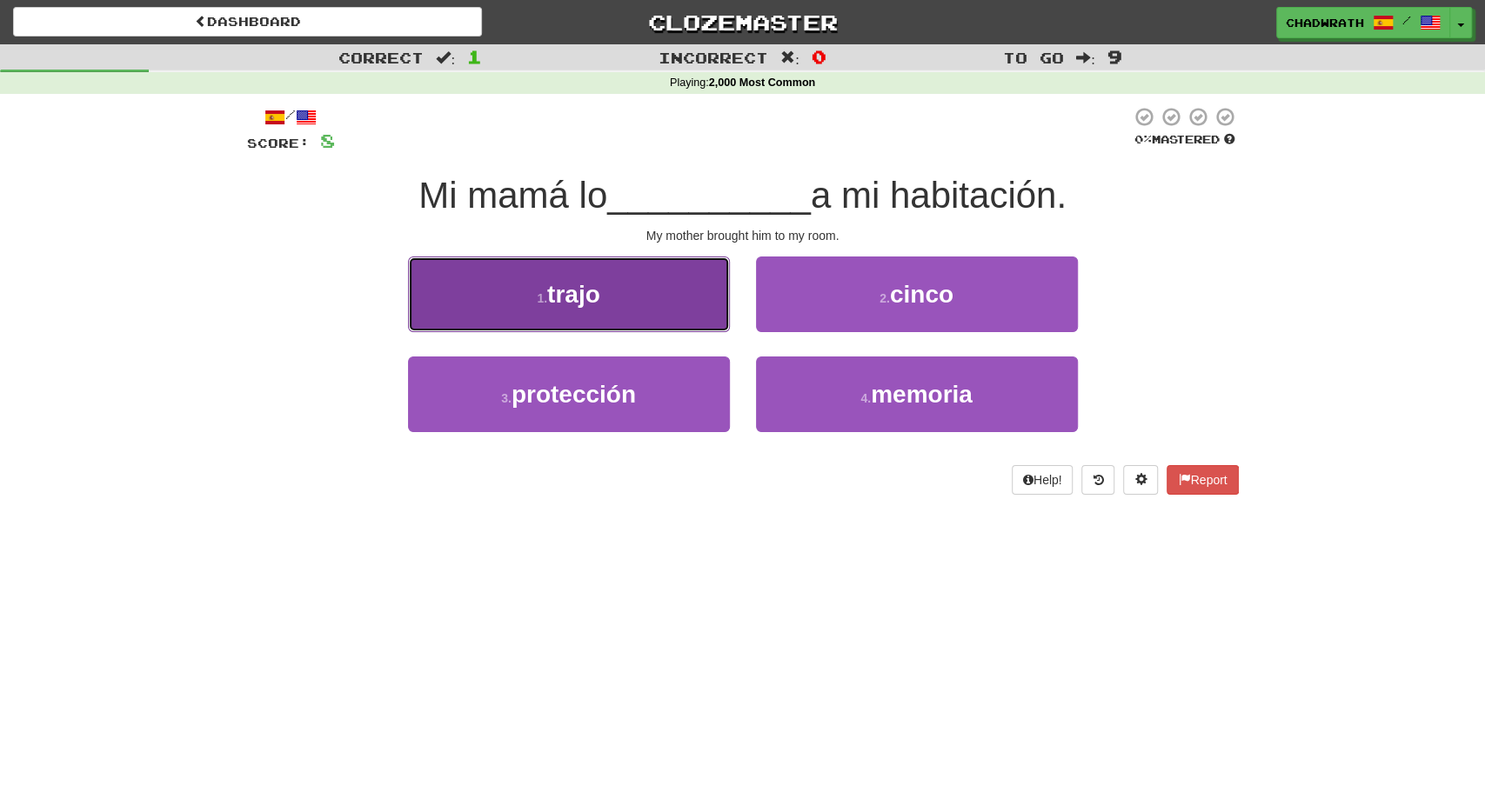
click at [594, 309] on button "1 . [GEOGRAPHIC_DATA]" at bounding box center [568, 293] width 322 height 75
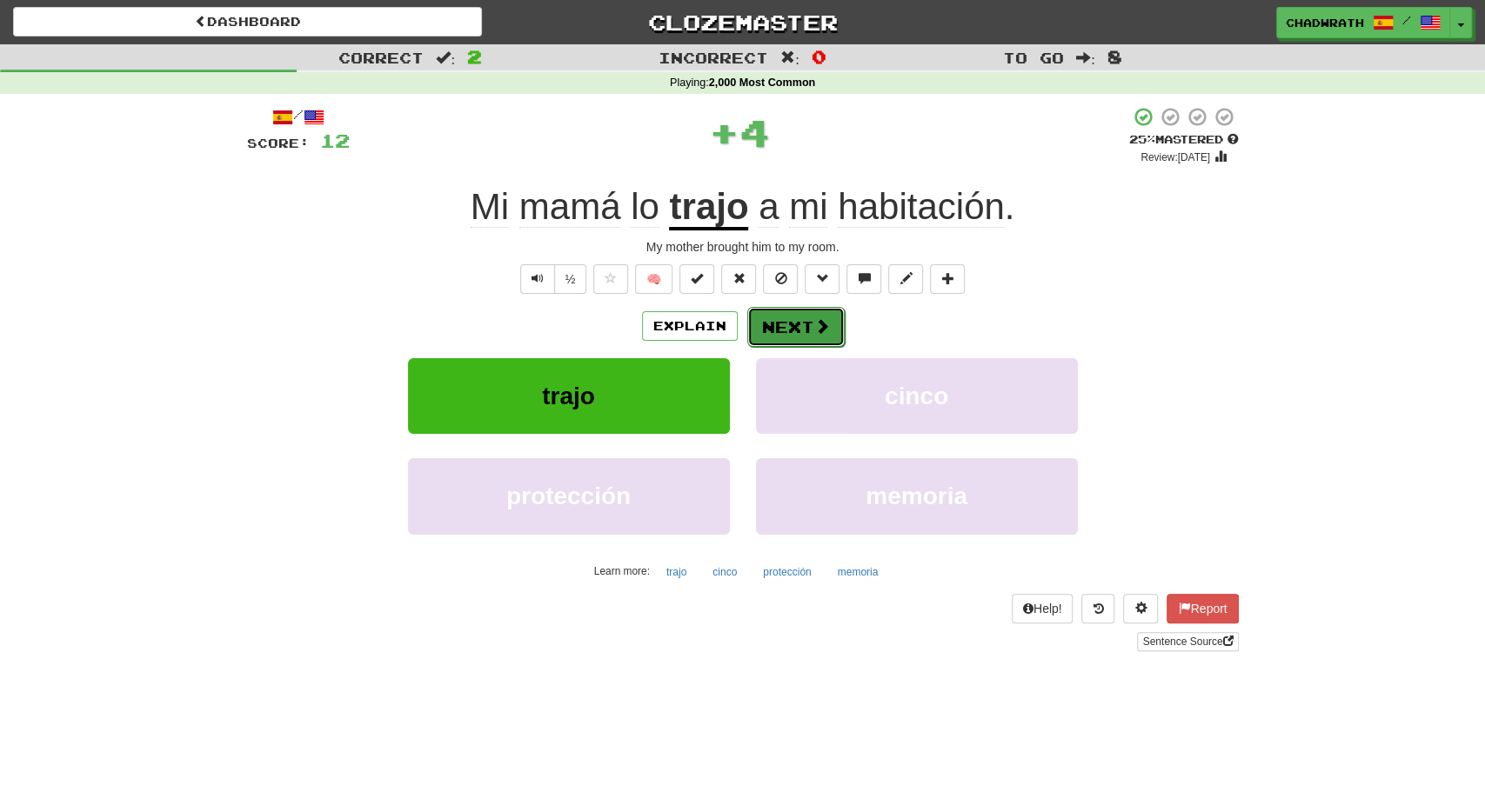
click at [788, 318] on button "Next" at bounding box center [796, 327] width 98 height 40
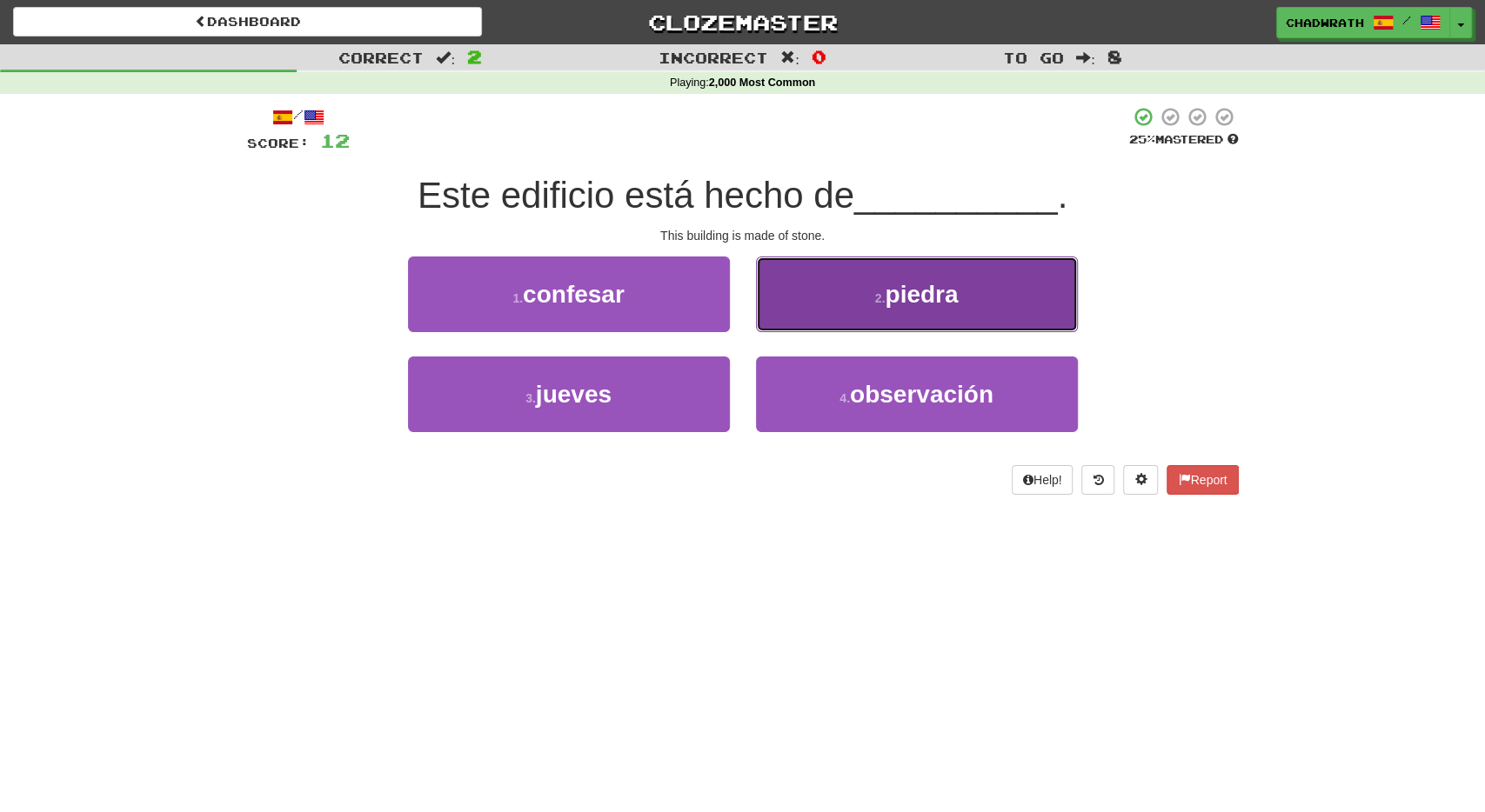
click at [840, 294] on button "2 . piedra" at bounding box center [917, 293] width 322 height 75
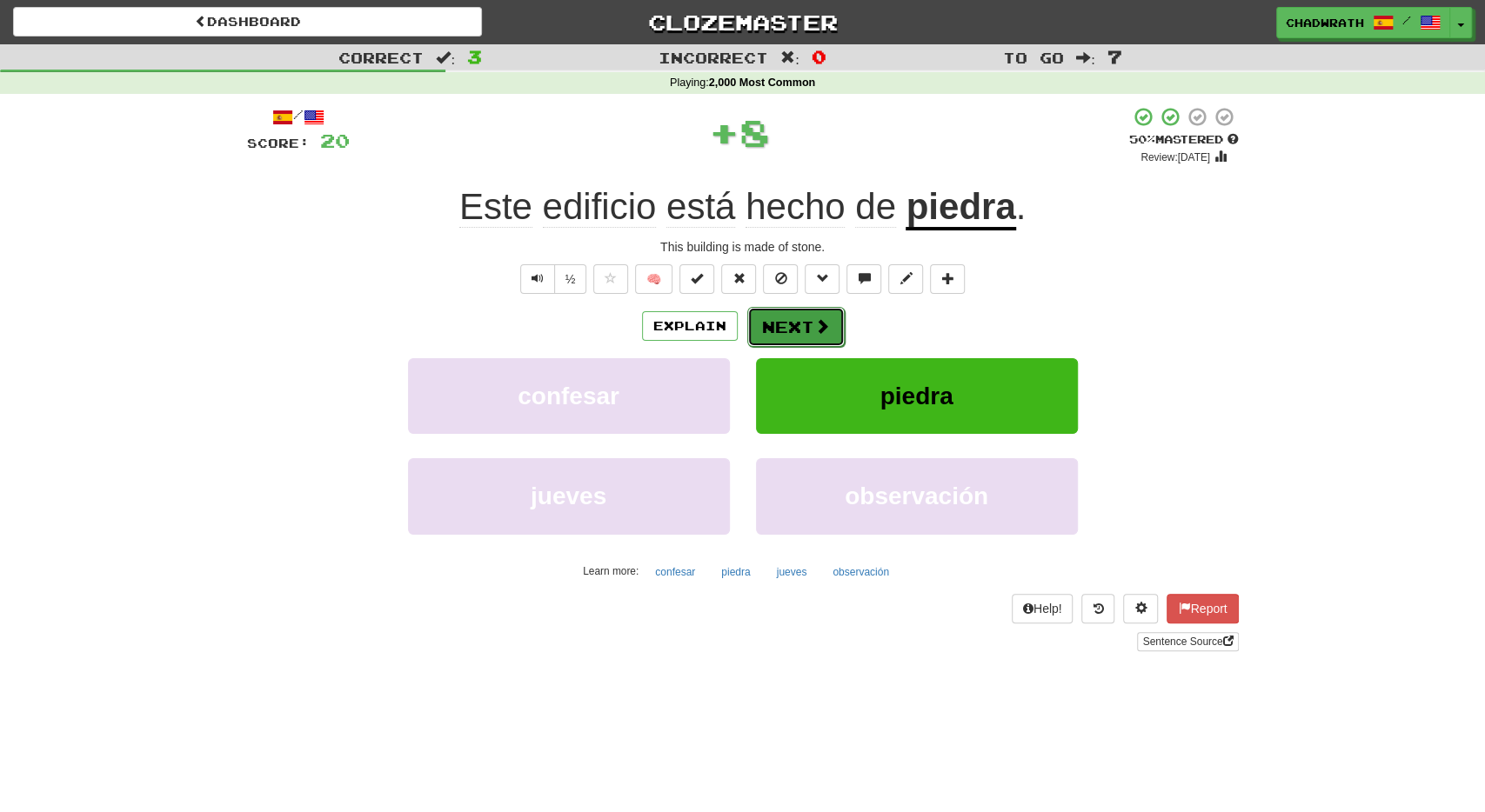
click at [795, 323] on button "Next" at bounding box center [796, 327] width 98 height 40
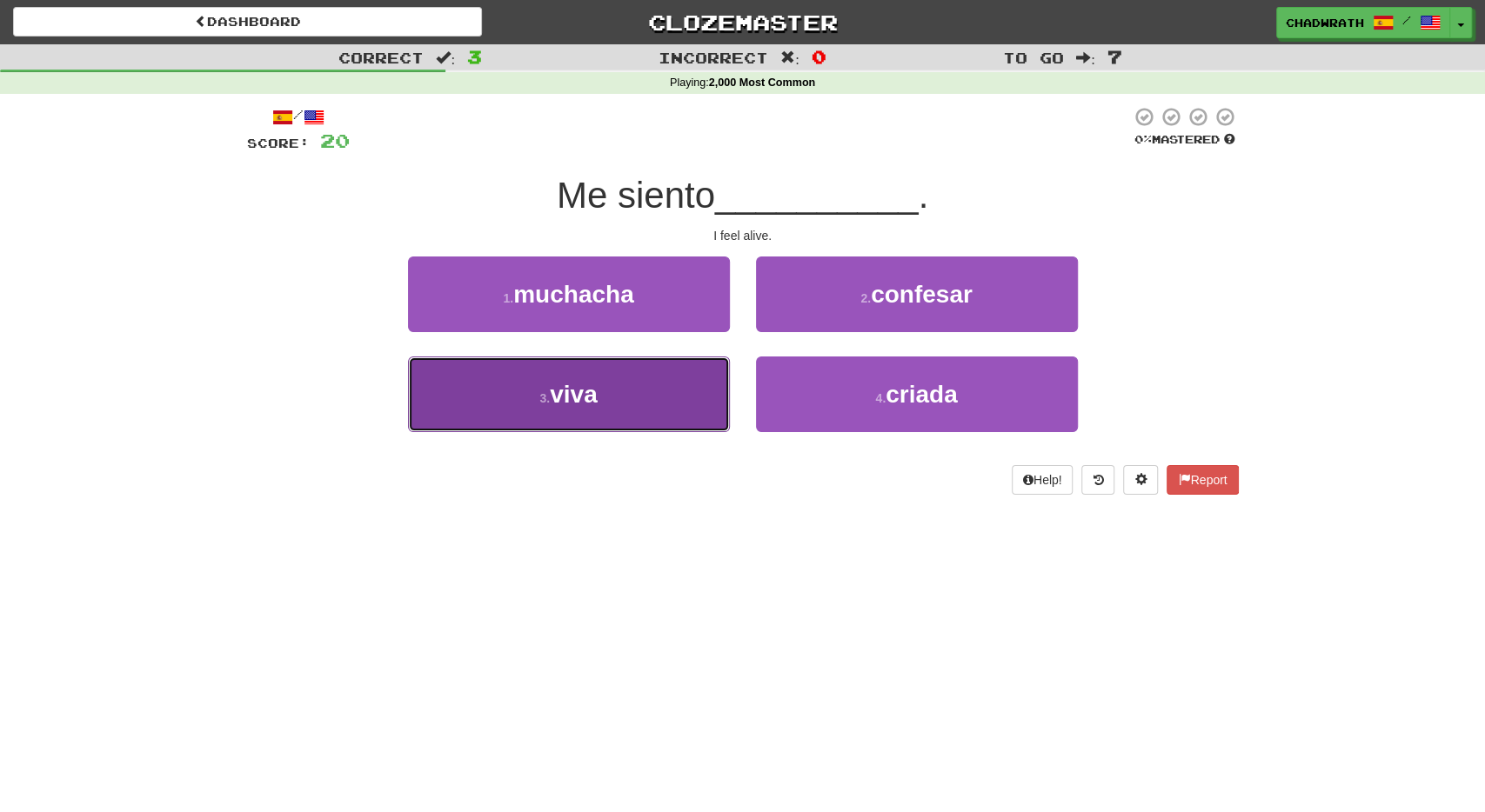
click at [599, 372] on button "3 . viva" at bounding box center [568, 394] width 322 height 75
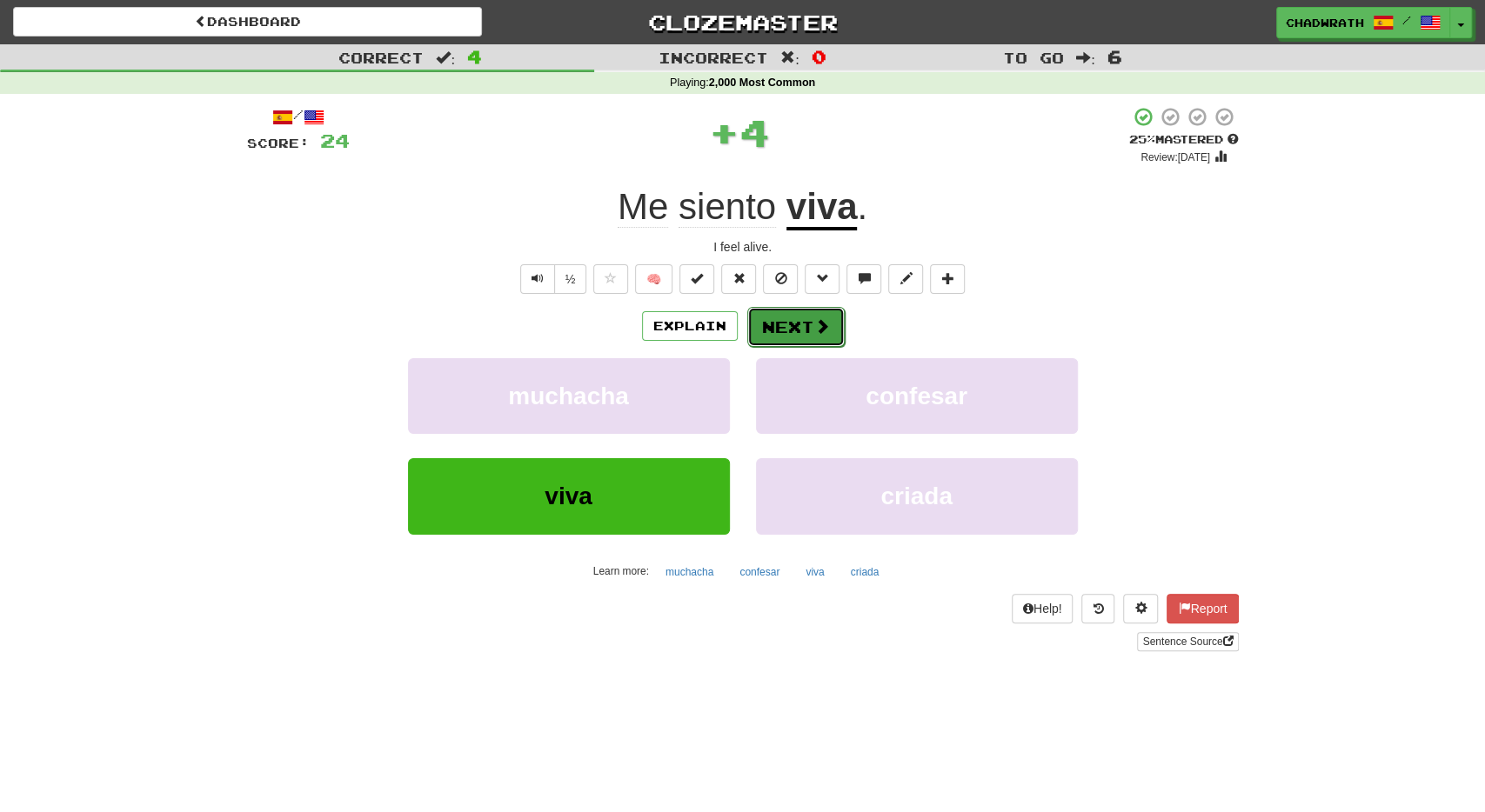
click at [786, 317] on button "Next" at bounding box center [796, 327] width 98 height 40
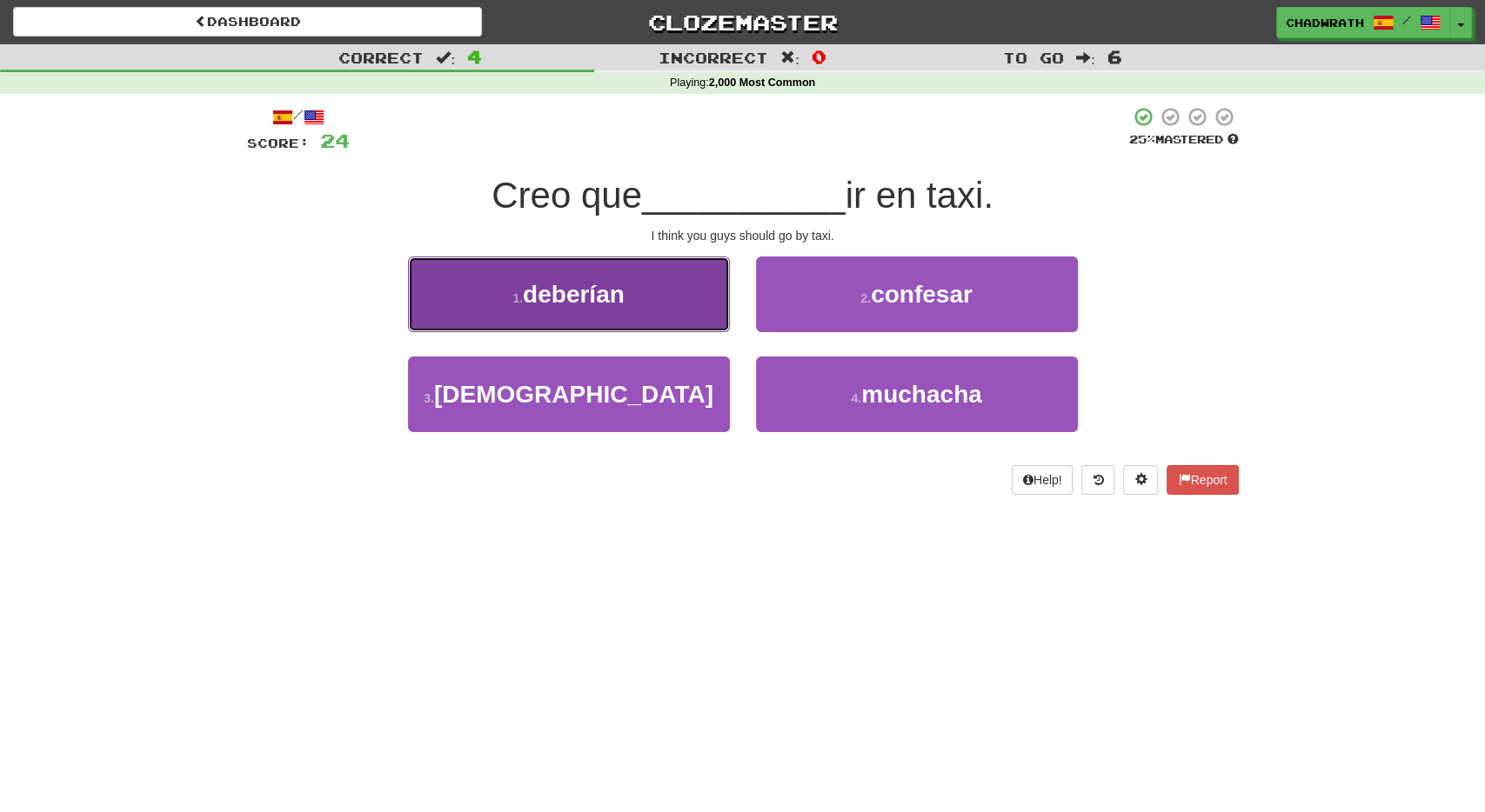
click at [588, 295] on span "deberían" at bounding box center [573, 294] width 102 height 27
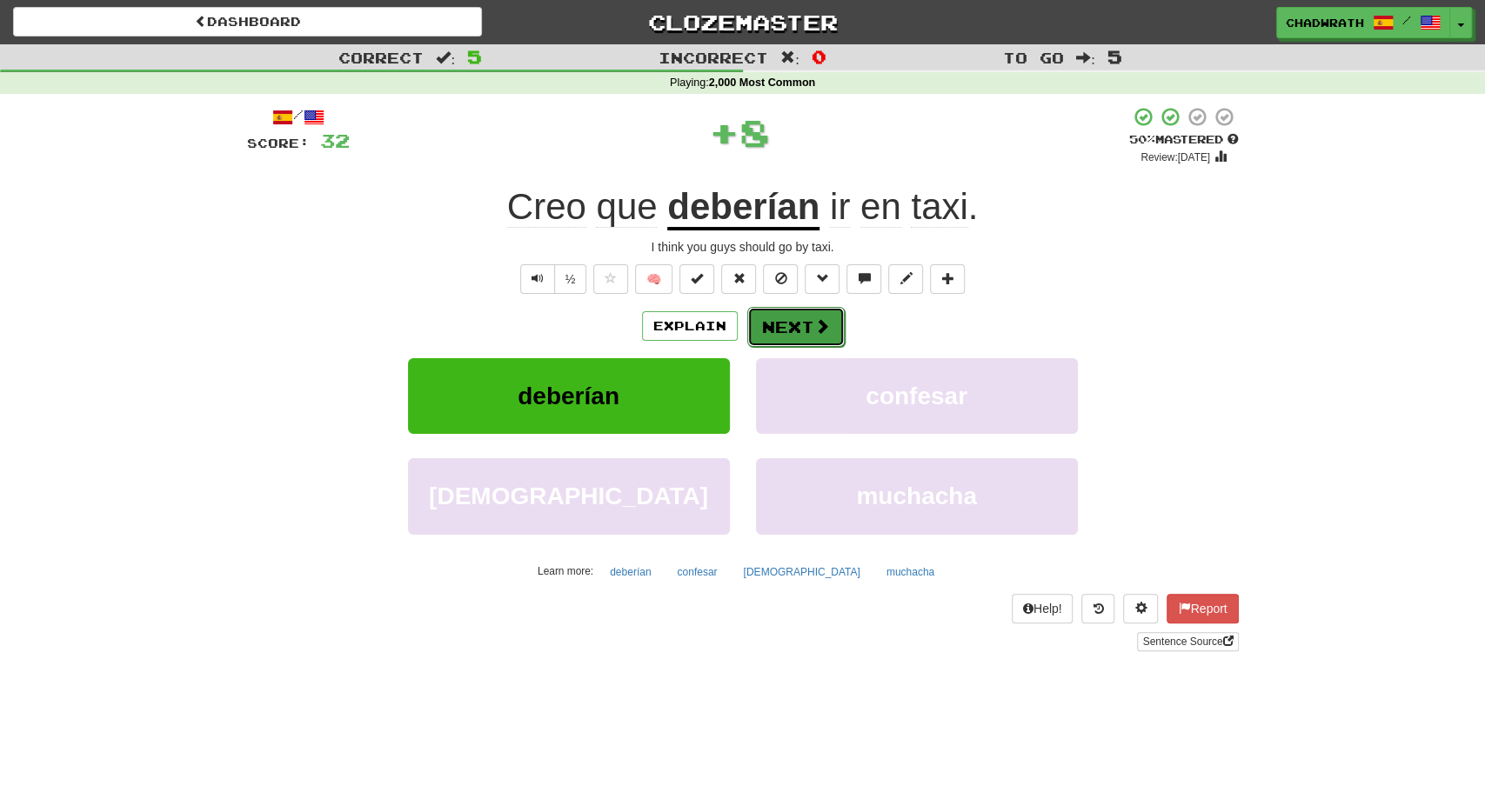
click at [788, 341] on button "Next" at bounding box center [796, 327] width 98 height 40
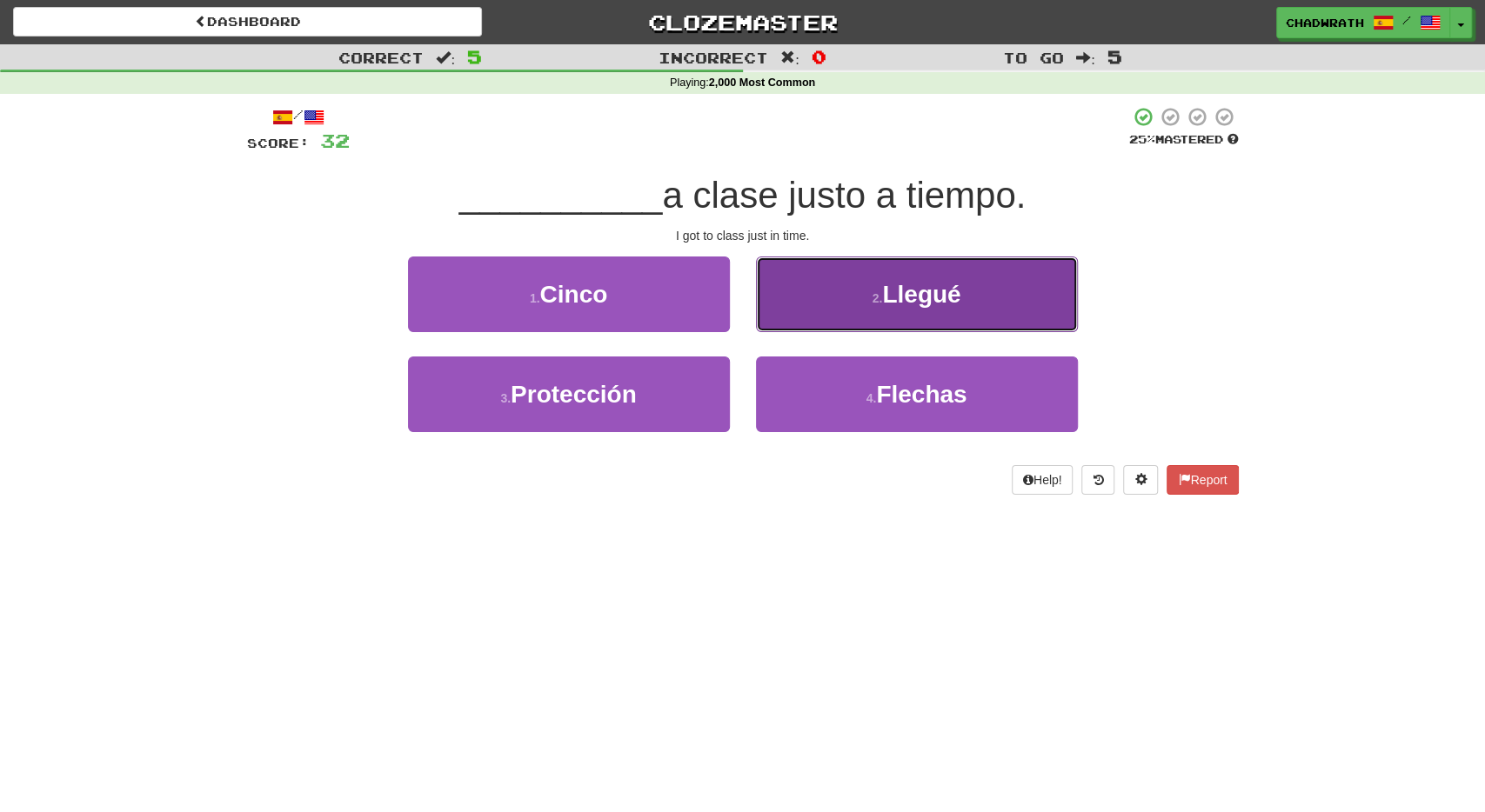
click at [850, 312] on button "2 . Llegué" at bounding box center [917, 293] width 322 height 75
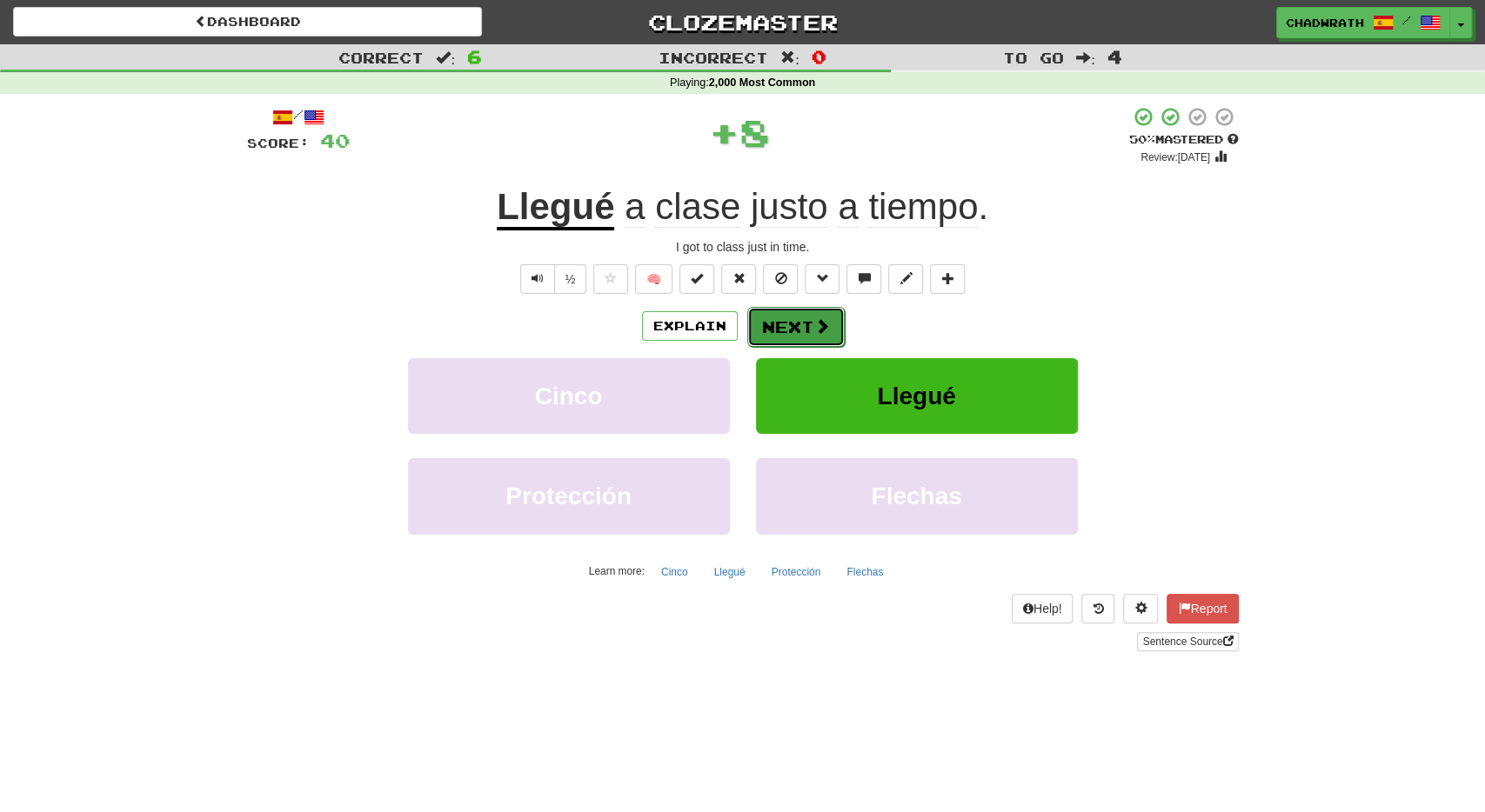
click at [801, 329] on button "Next" at bounding box center [796, 327] width 98 height 40
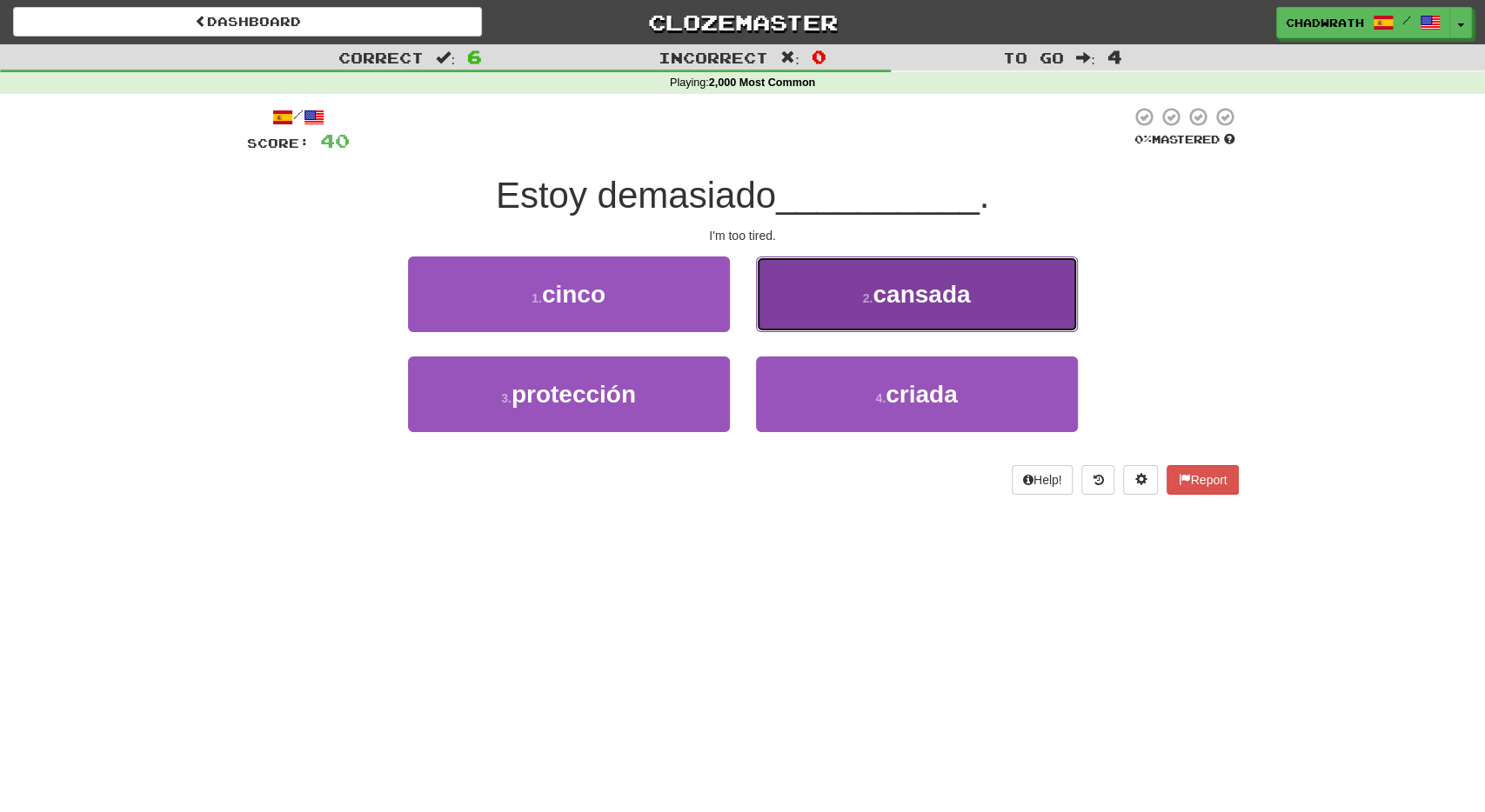
click at [835, 323] on button "2 . cansada" at bounding box center [917, 293] width 322 height 75
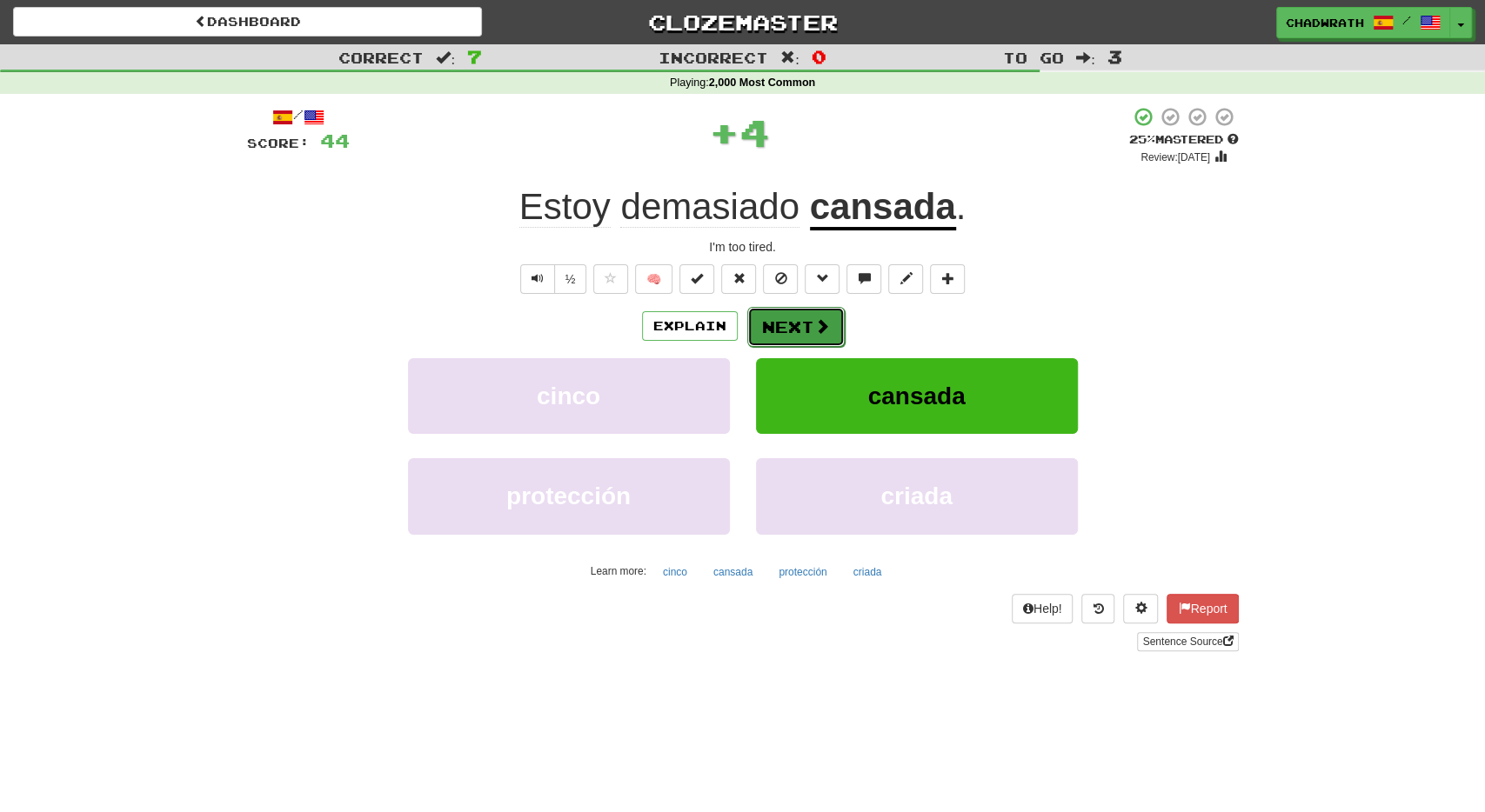
click at [772, 330] on button "Next" at bounding box center [796, 327] width 98 height 40
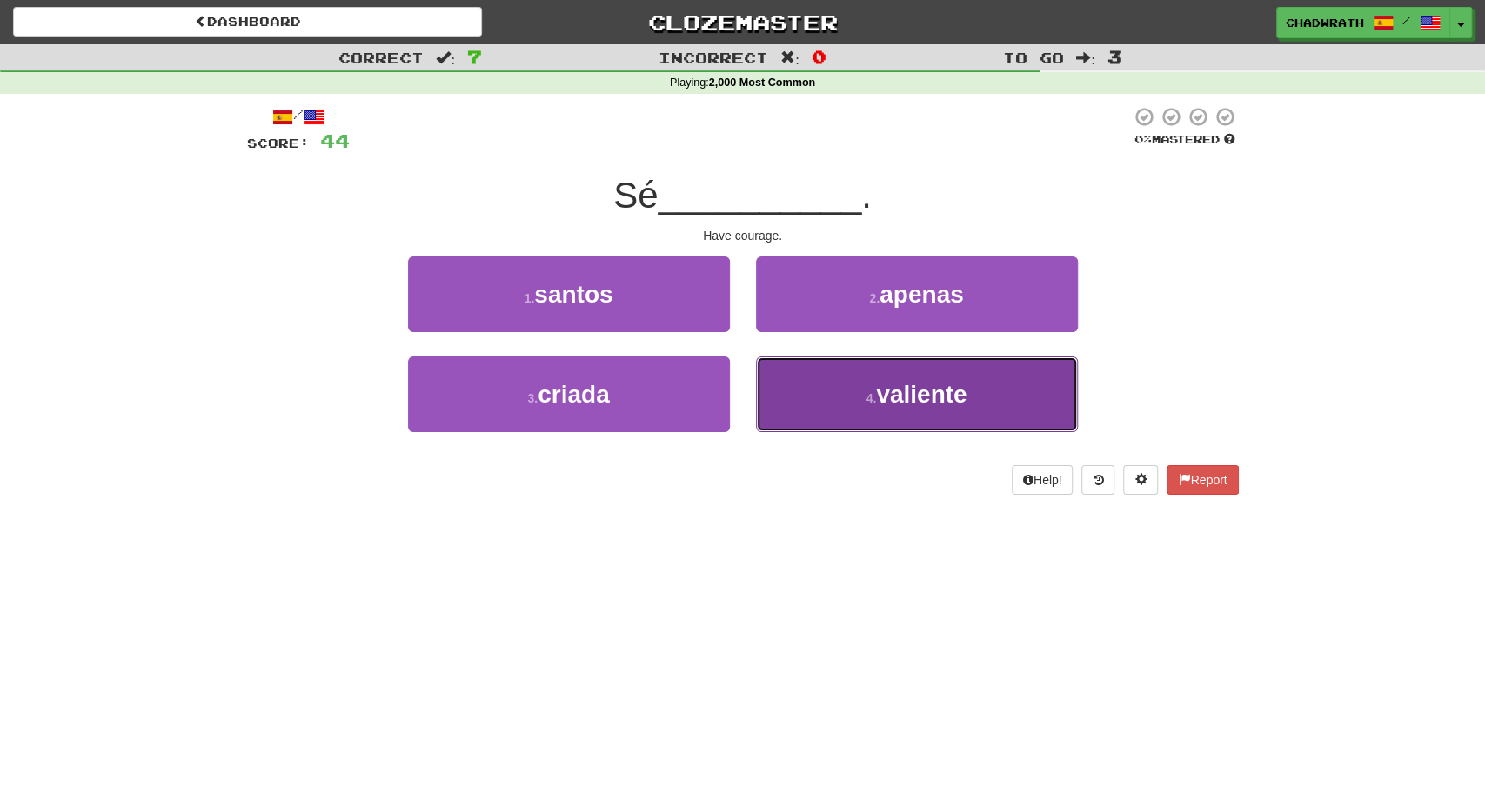
click at [948, 413] on button "4 . valiente" at bounding box center [917, 394] width 322 height 75
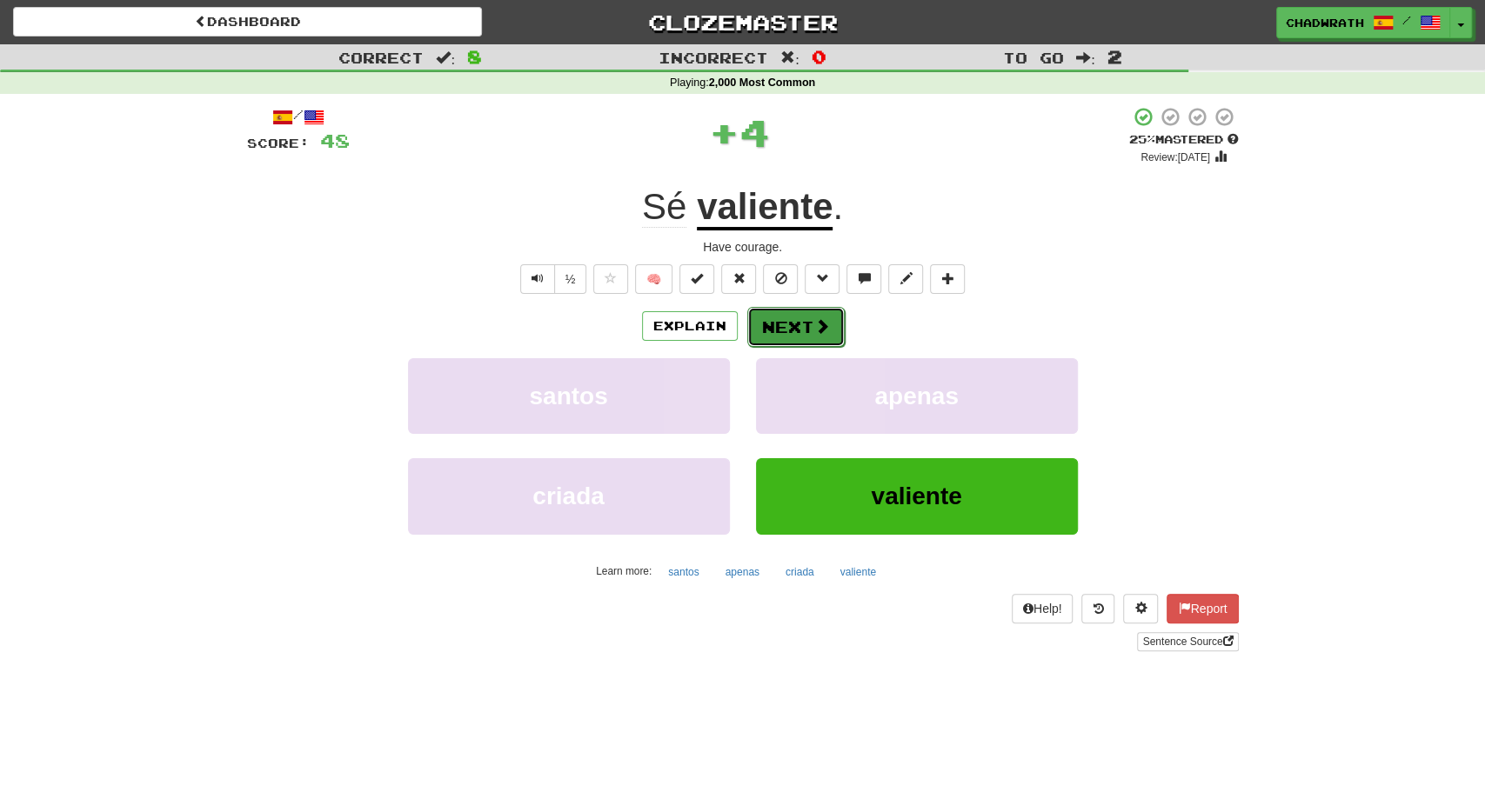
click at [763, 317] on button "Next" at bounding box center [796, 327] width 98 height 40
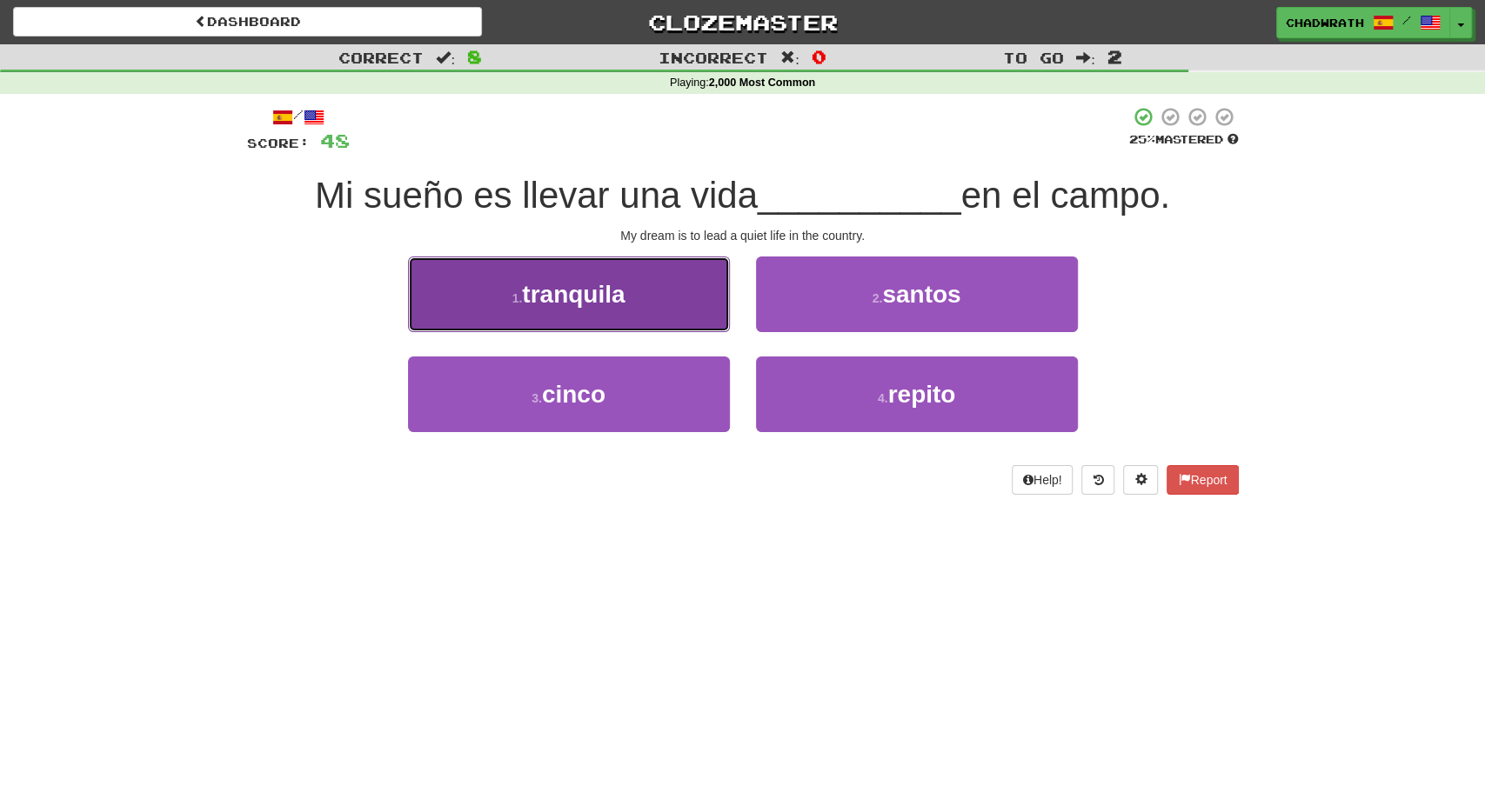
click at [611, 301] on span "tranquila" at bounding box center [572, 294] width 103 height 27
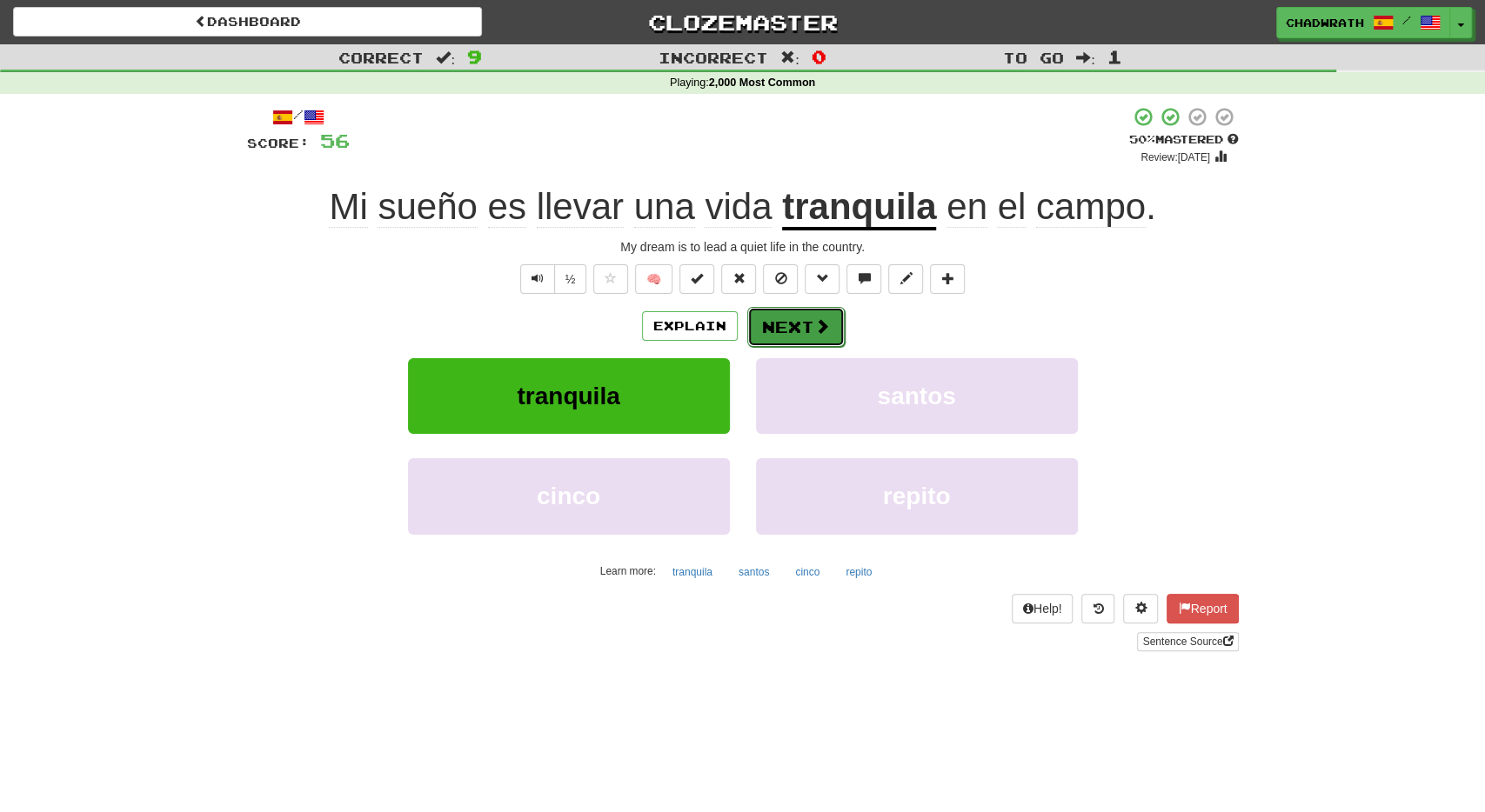
click at [780, 332] on button "Next" at bounding box center [796, 327] width 98 height 40
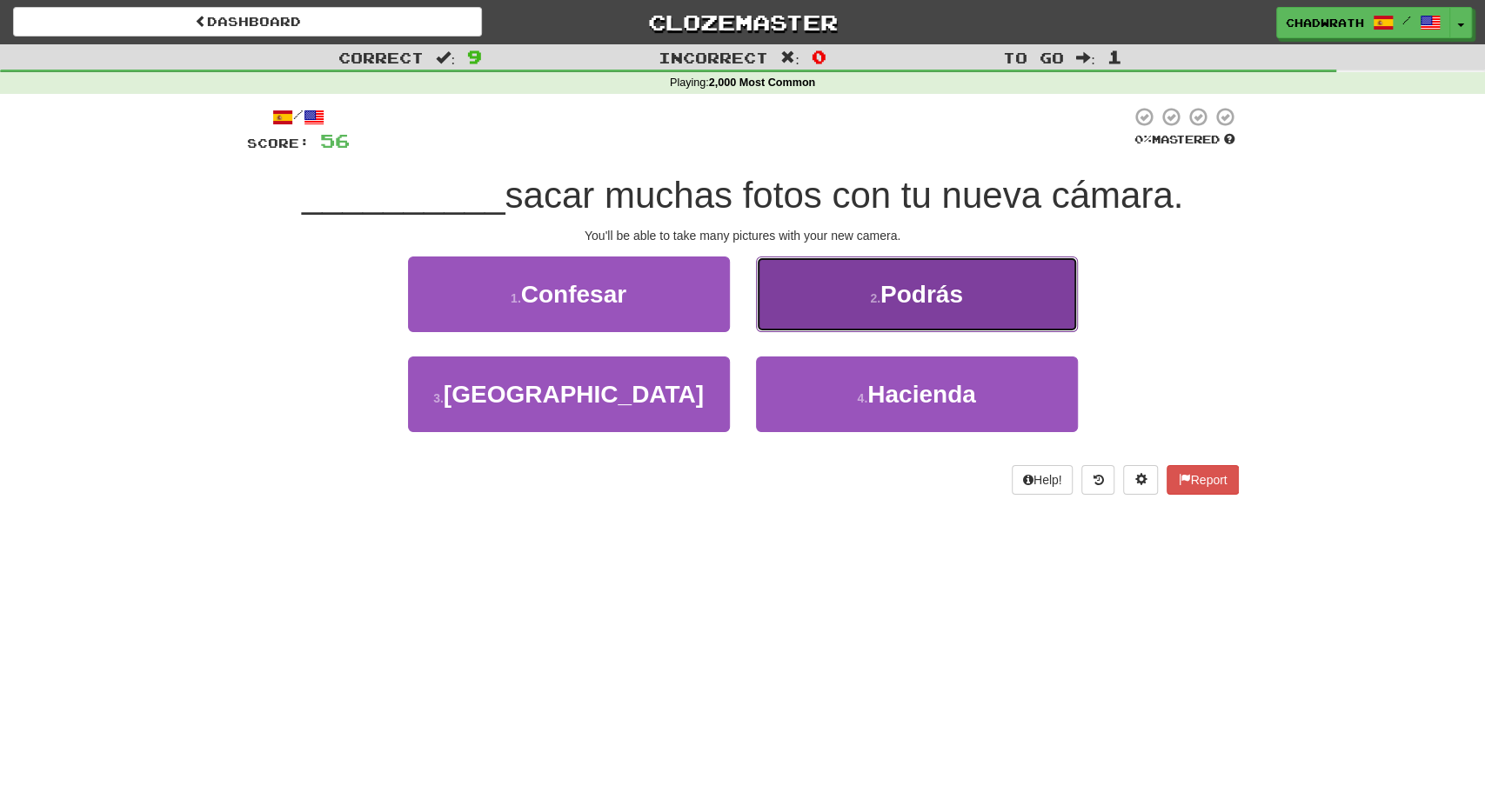
click at [876, 305] on button "2 . Podrás" at bounding box center [917, 293] width 322 height 75
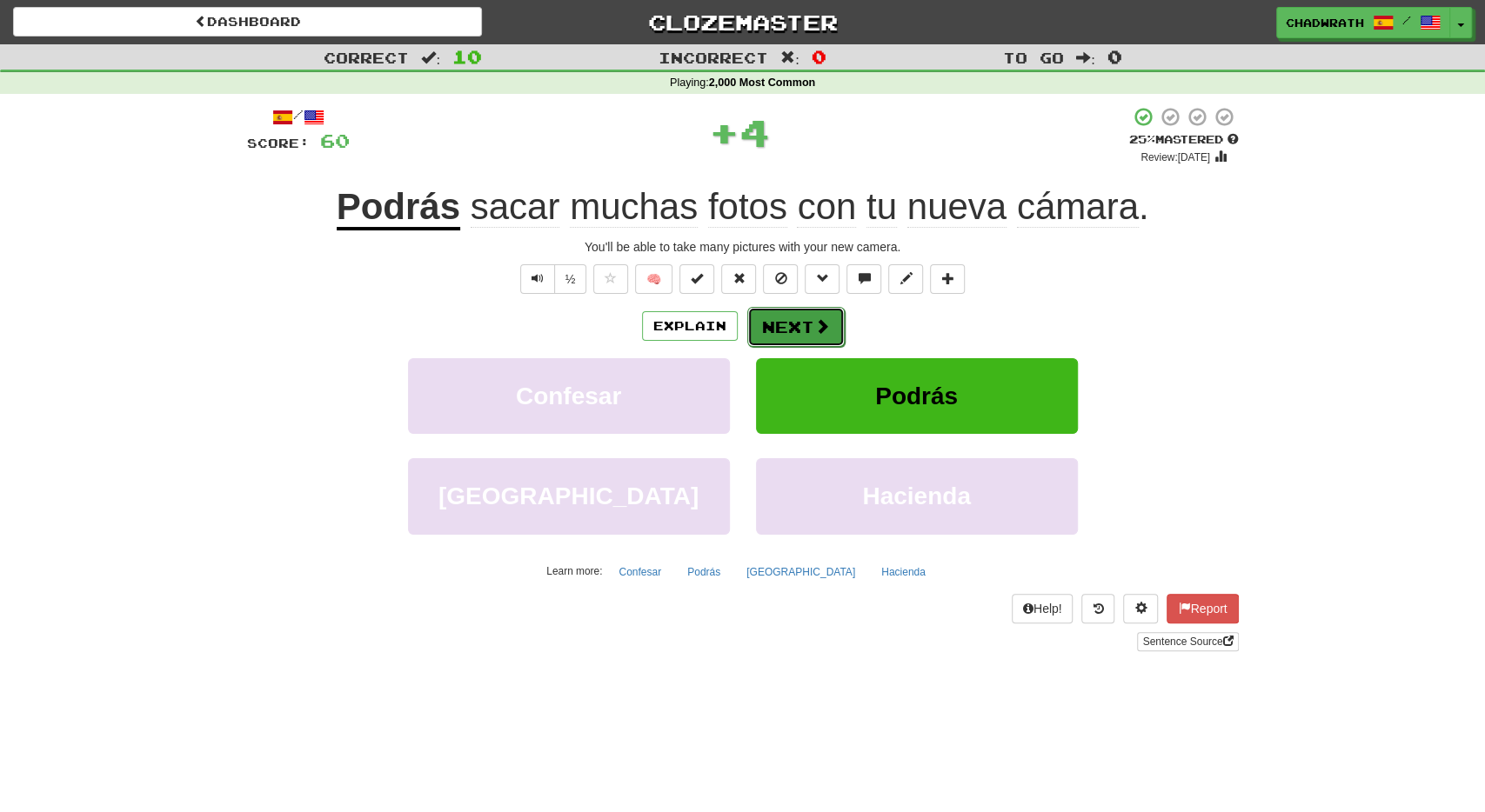
click at [798, 334] on button "Next" at bounding box center [796, 327] width 98 height 40
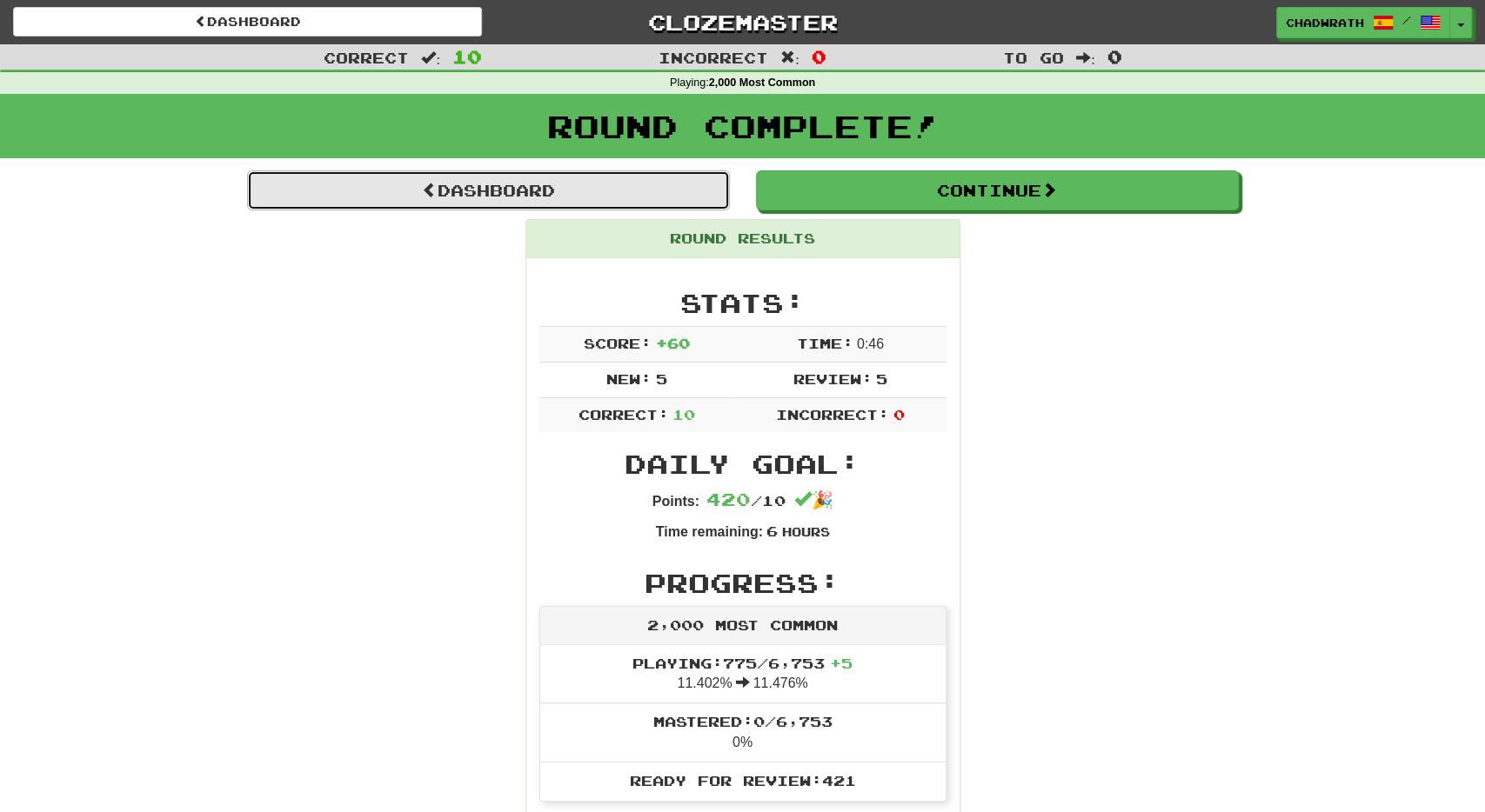
click at [493, 176] on link "Dashboard" at bounding box center [488, 190] width 482 height 40
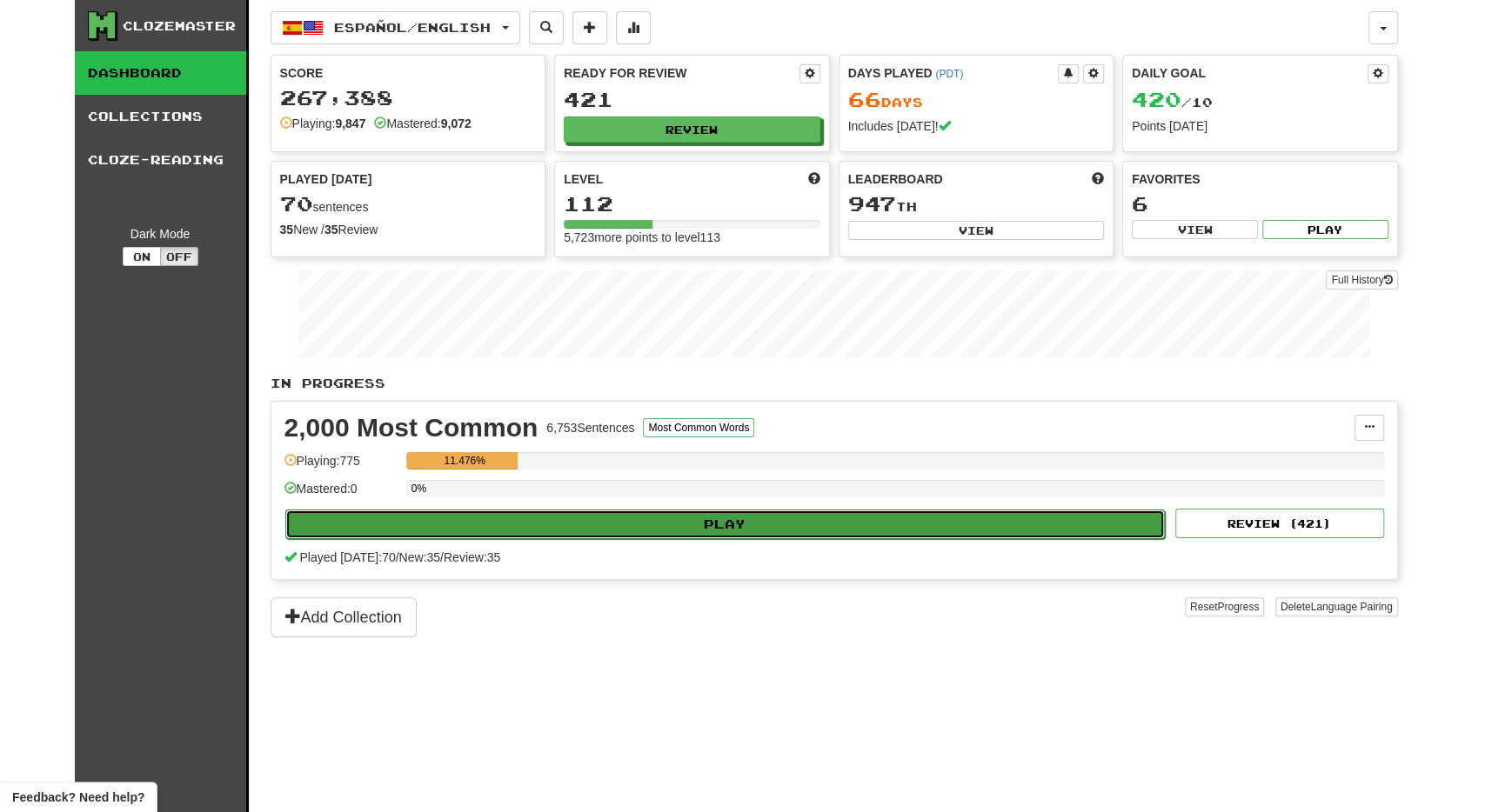
click at [499, 520] on button "Play" at bounding box center [726, 524] width 880 height 29
select select "**"
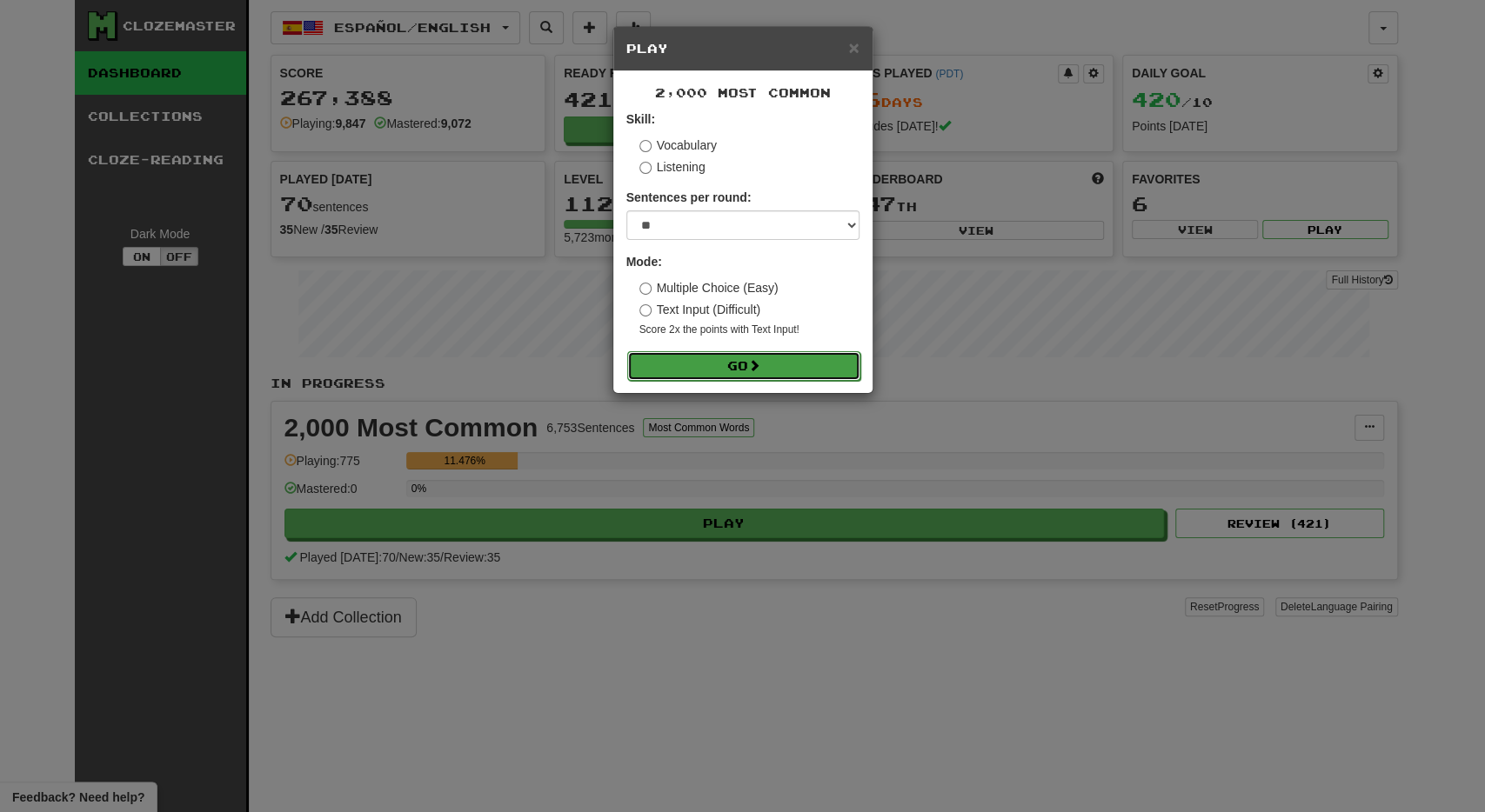
click at [746, 357] on button "Go" at bounding box center [743, 366] width 233 height 29
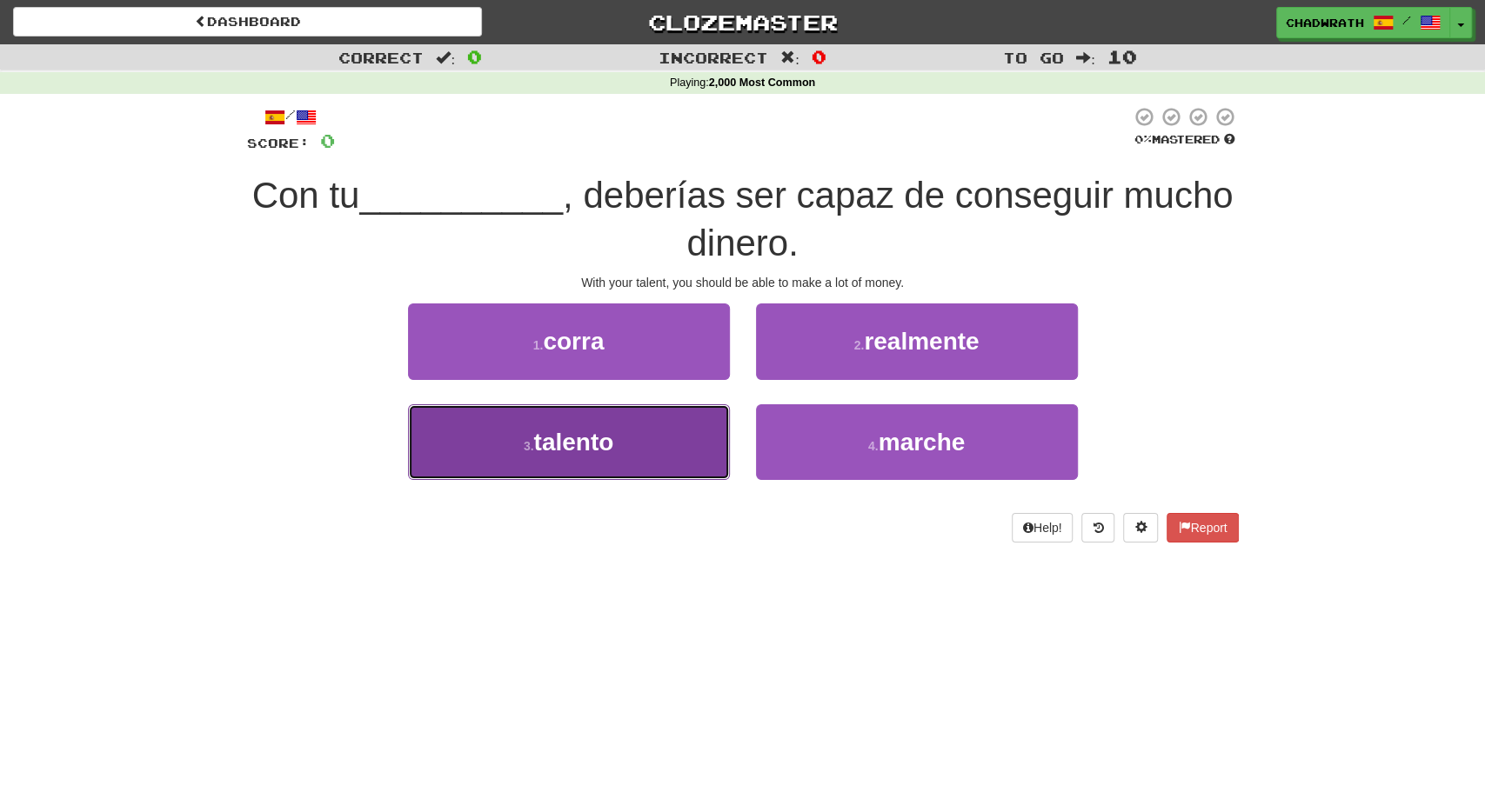
click at [596, 451] on span "talento" at bounding box center [573, 442] width 80 height 27
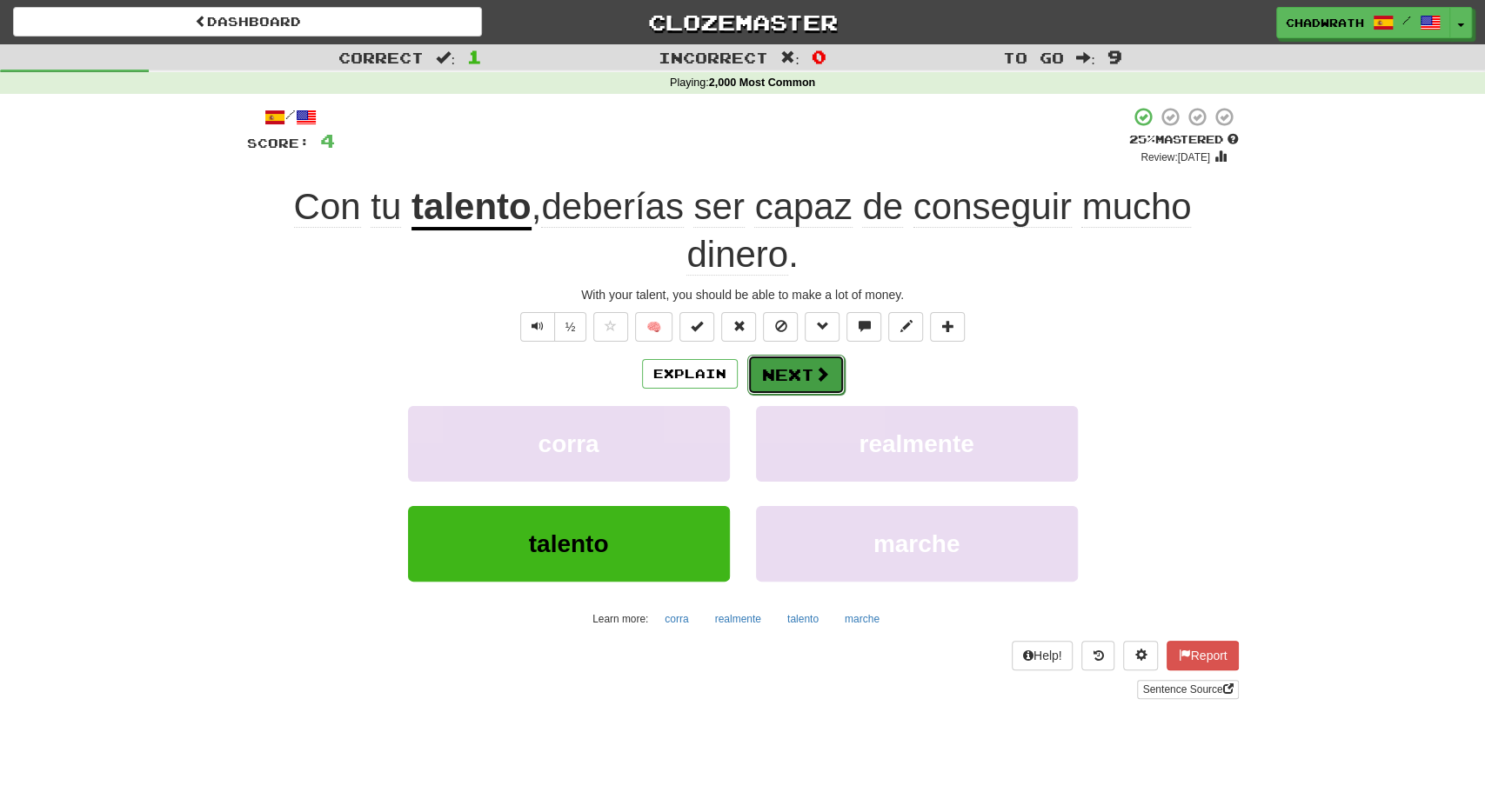
click at [804, 359] on button "Next" at bounding box center [796, 375] width 98 height 40
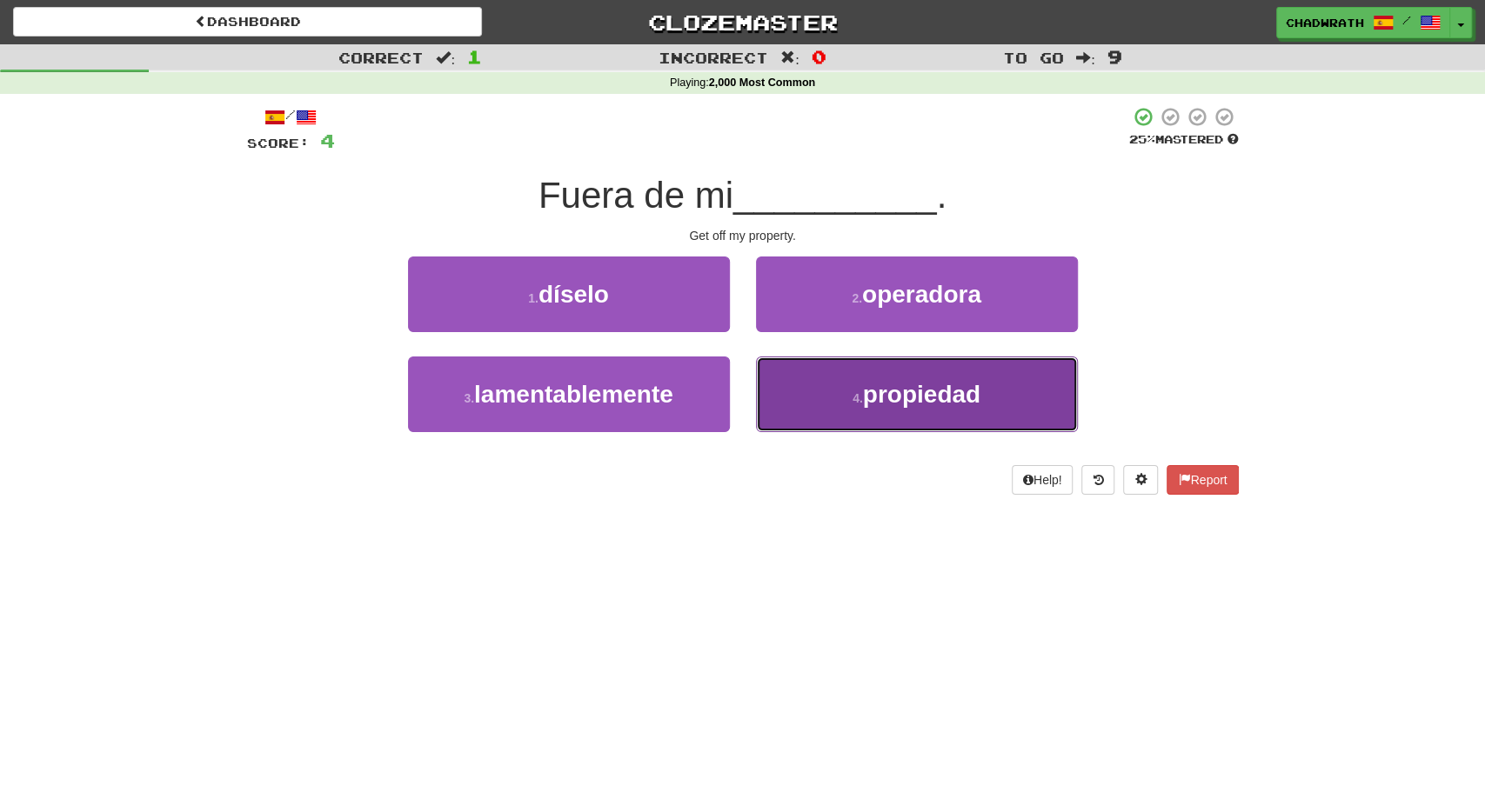
click at [866, 403] on span "propiedad" at bounding box center [922, 394] width 117 height 27
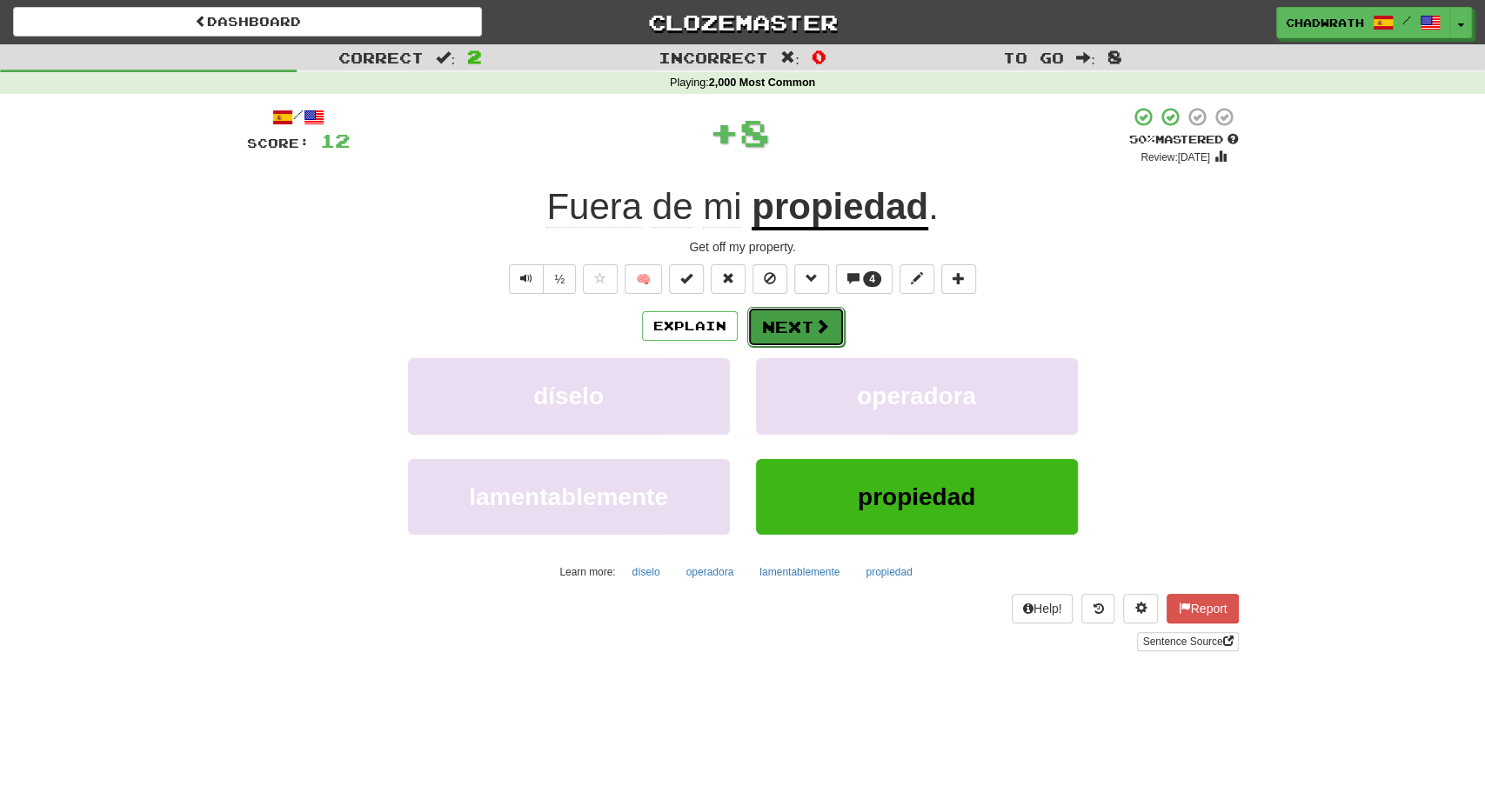
click at [770, 322] on button "Next" at bounding box center [796, 327] width 98 height 40
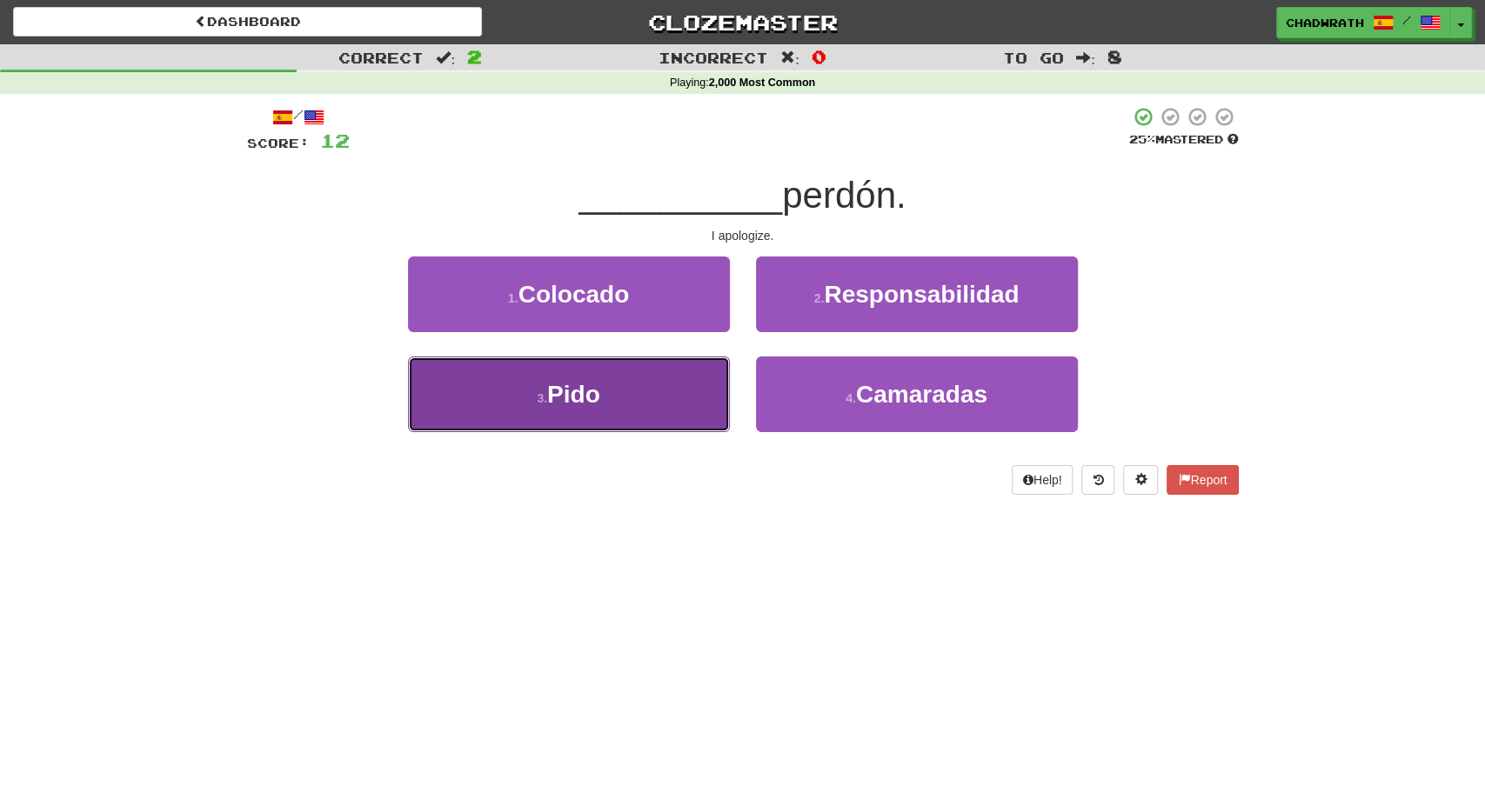
click at [608, 417] on button "3 . Pido" at bounding box center [568, 394] width 322 height 75
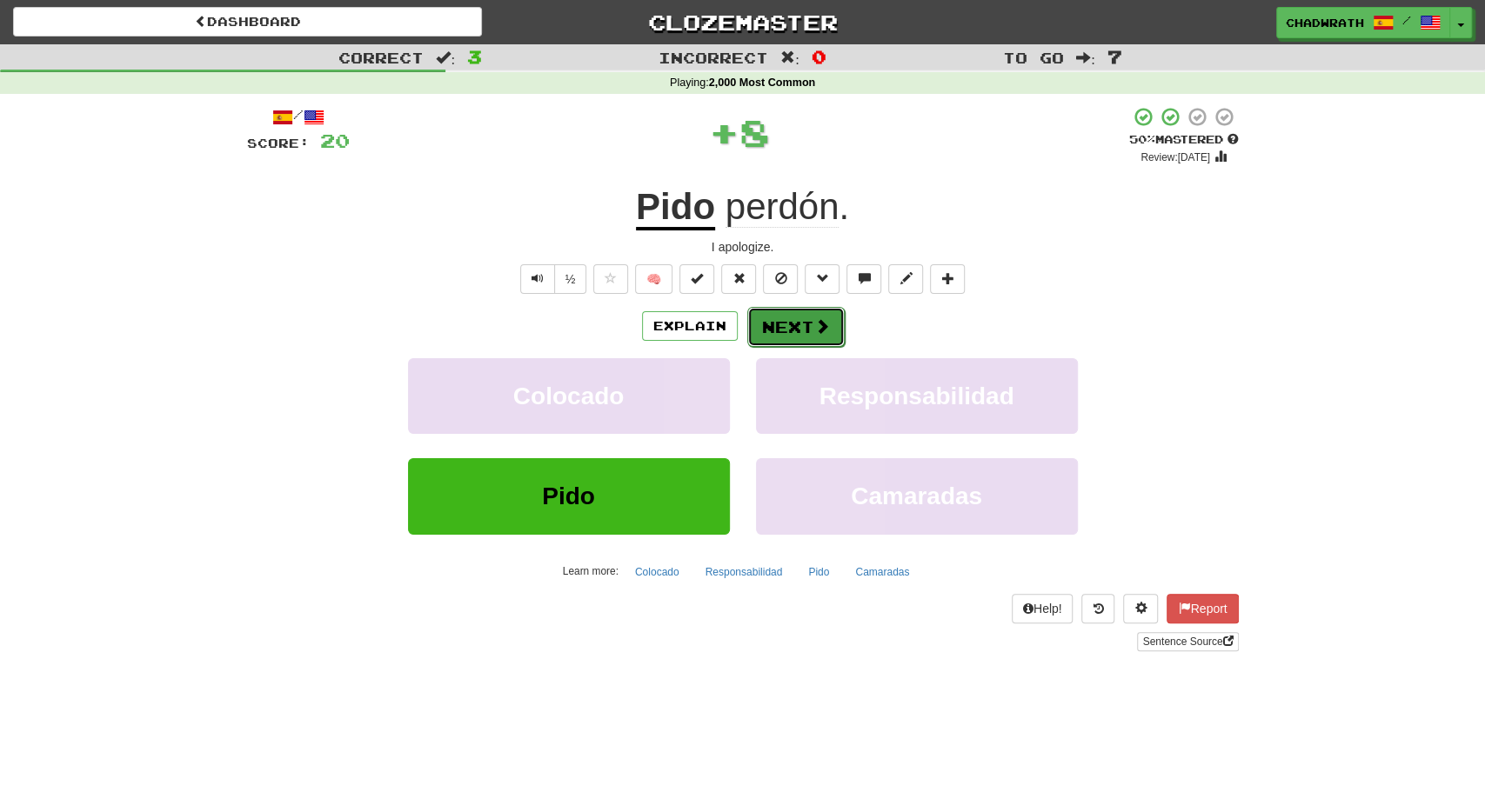
click at [812, 323] on button "Next" at bounding box center [796, 327] width 98 height 40
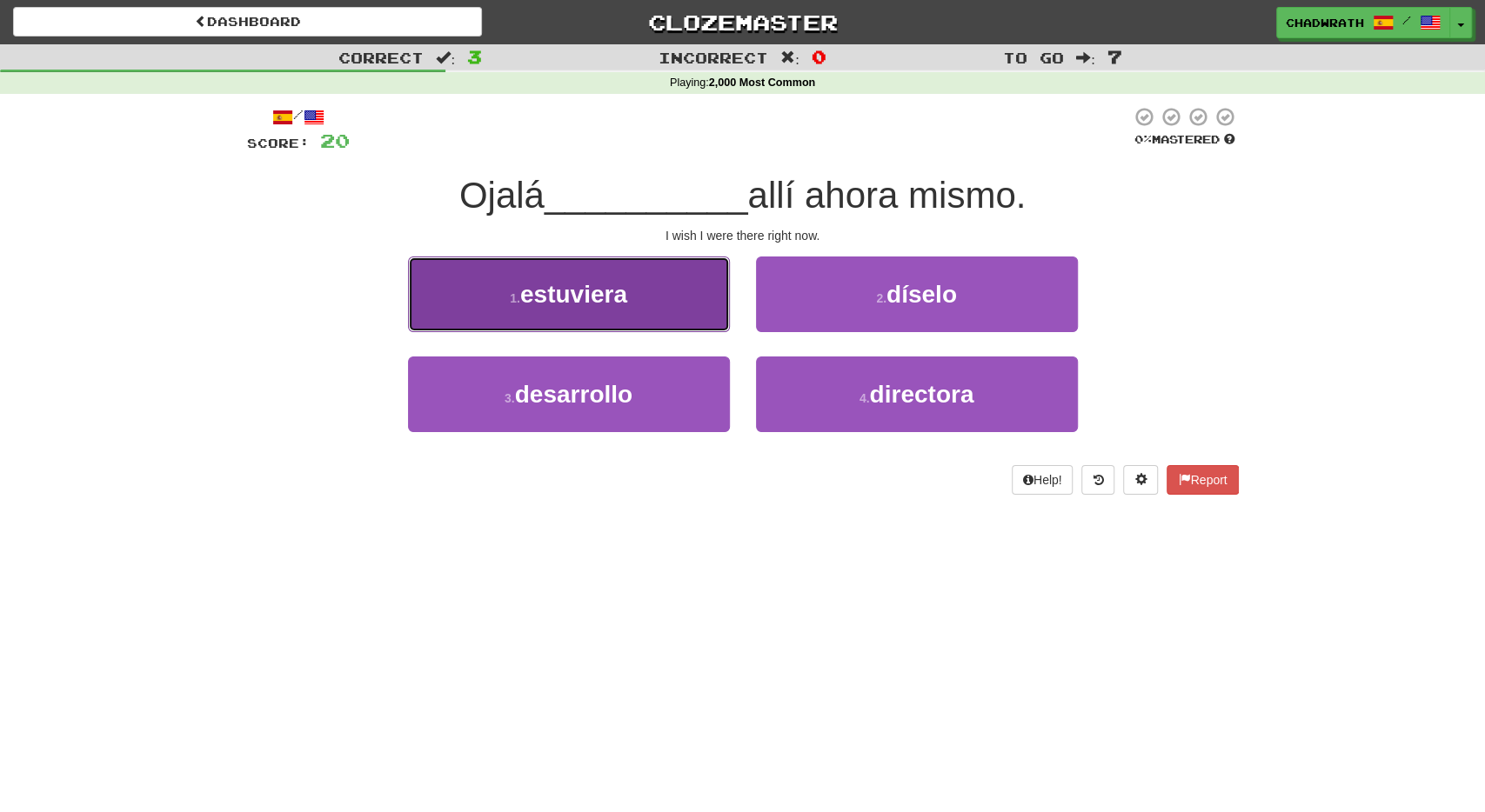
click at [568, 307] on span "estuviera" at bounding box center [573, 294] width 107 height 27
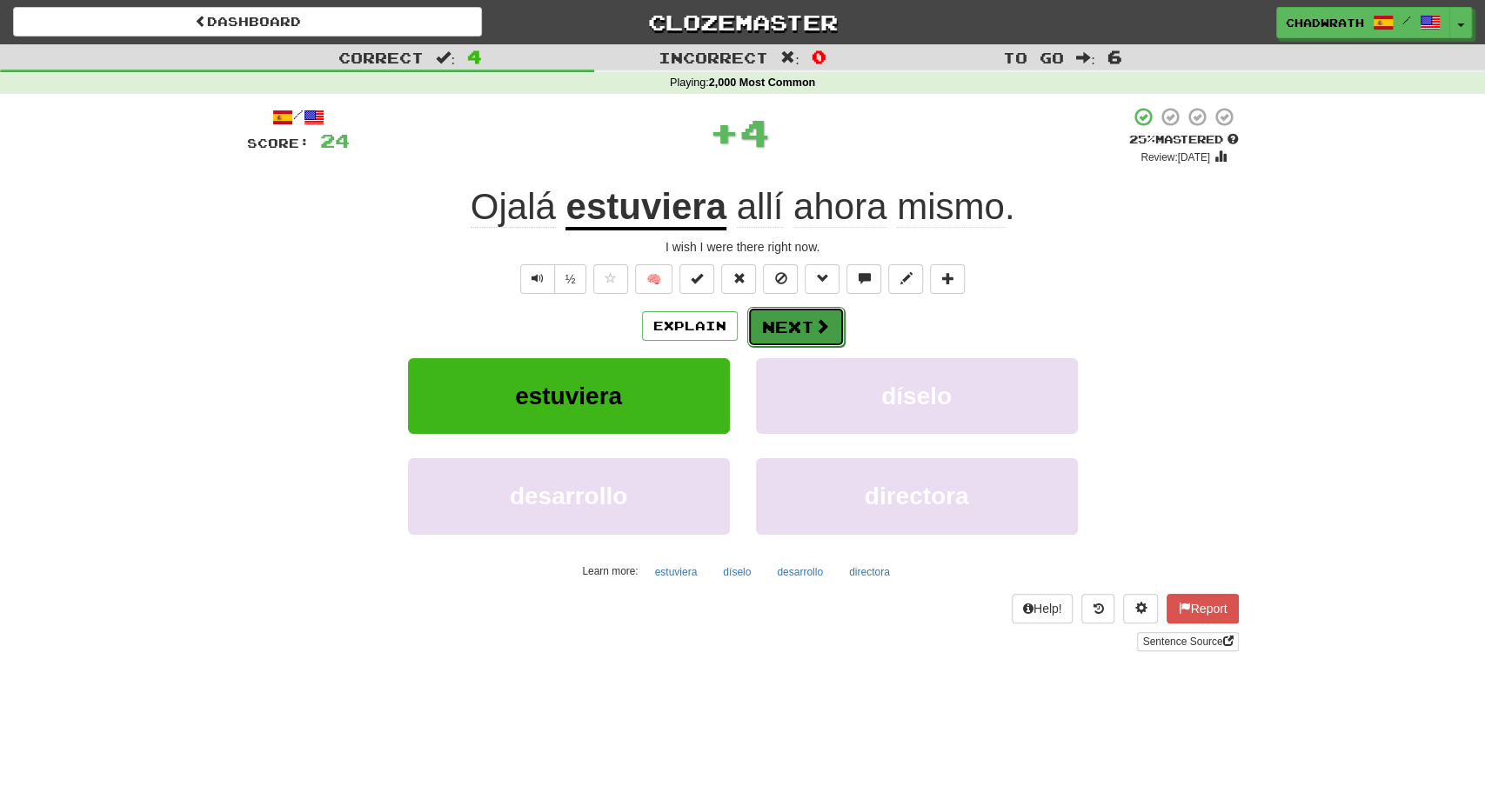
click at [785, 313] on button "Next" at bounding box center [796, 327] width 98 height 40
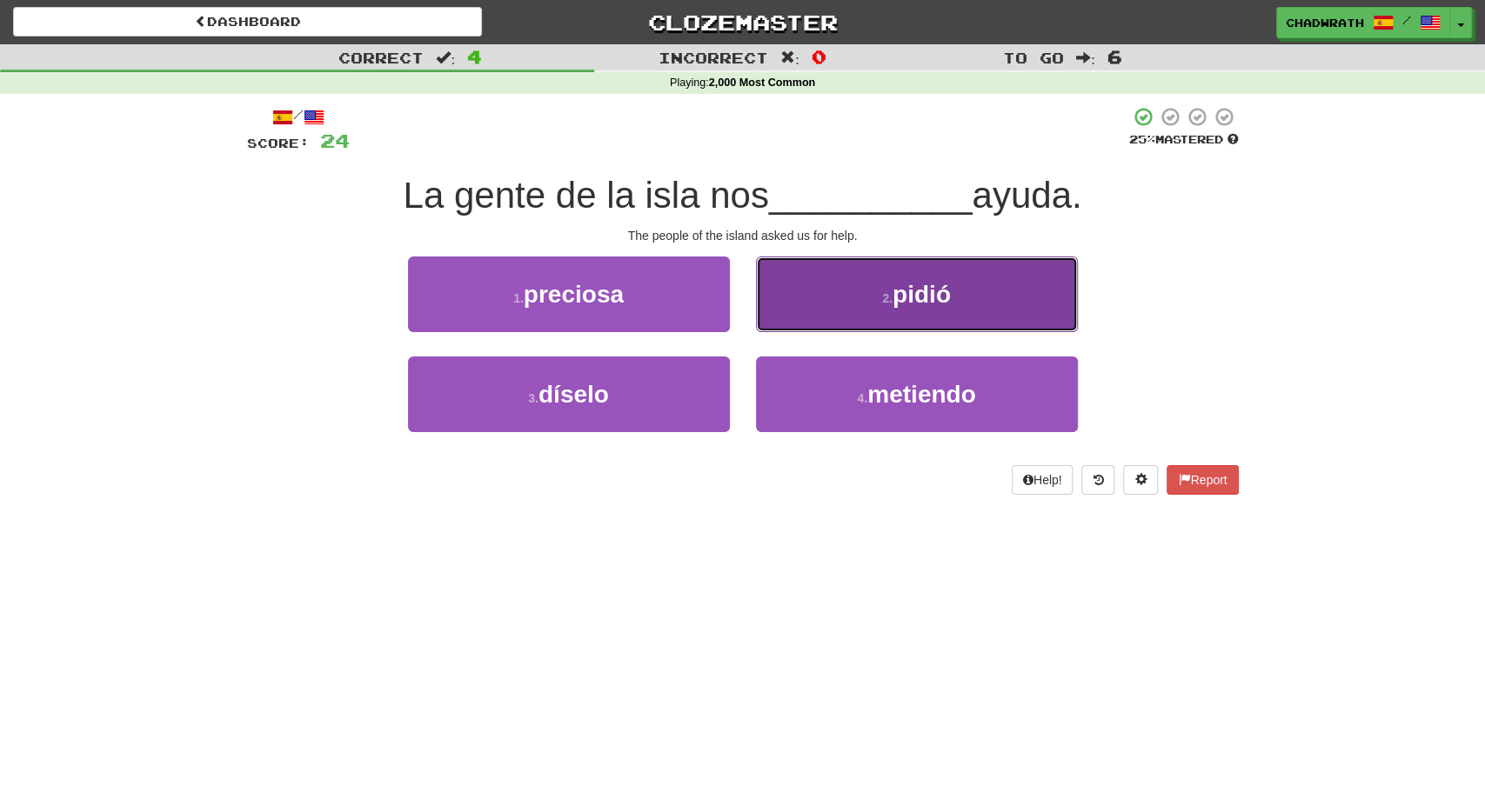
click at [874, 310] on button "2 . pidió" at bounding box center [917, 293] width 322 height 75
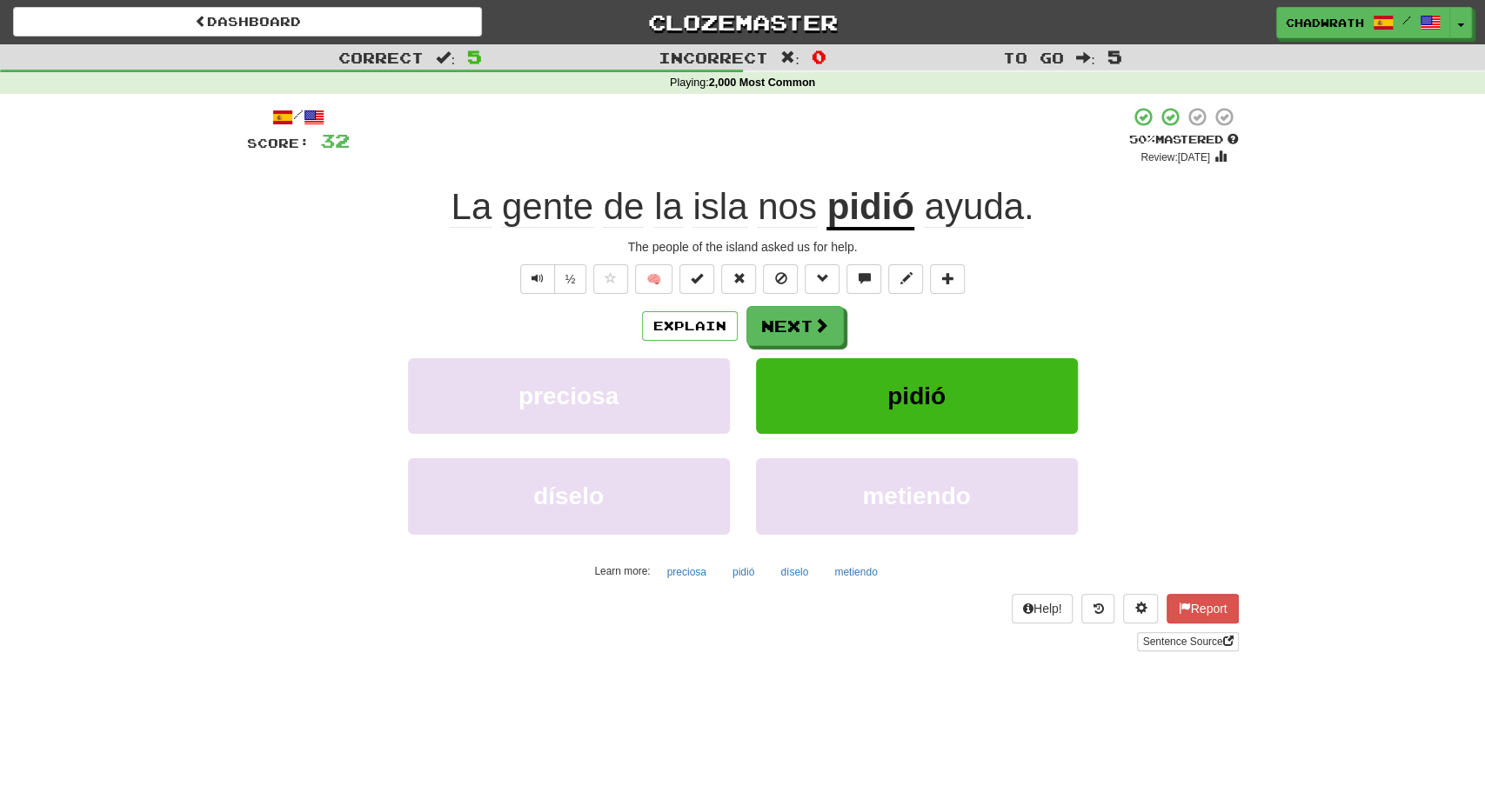
click at [911, 620] on div "Help! Report Sentence Source" at bounding box center [743, 622] width 992 height 58
click at [780, 309] on button "Next" at bounding box center [796, 327] width 98 height 40
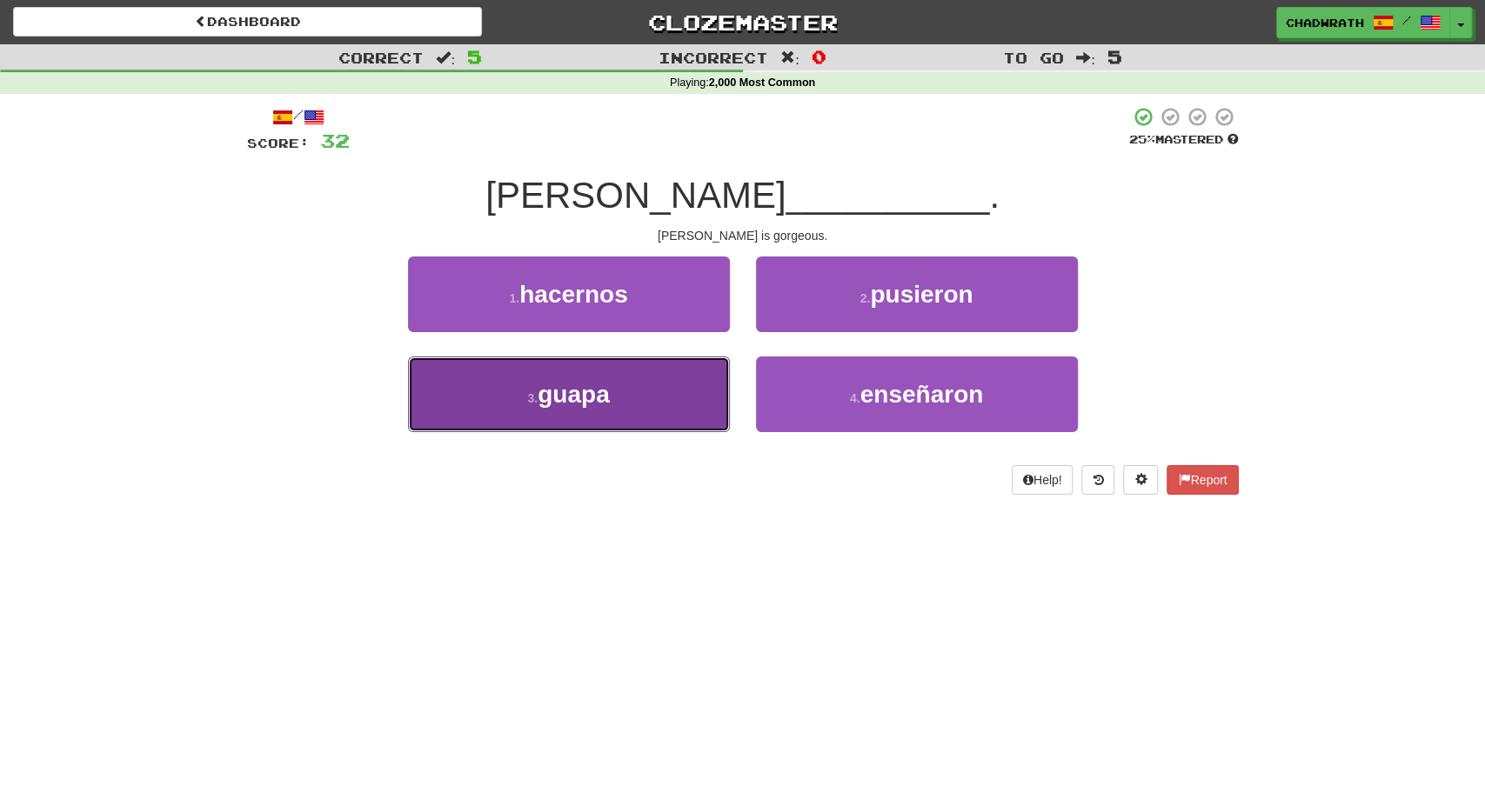
click at [562, 417] on button "3 . [GEOGRAPHIC_DATA]" at bounding box center [568, 394] width 322 height 75
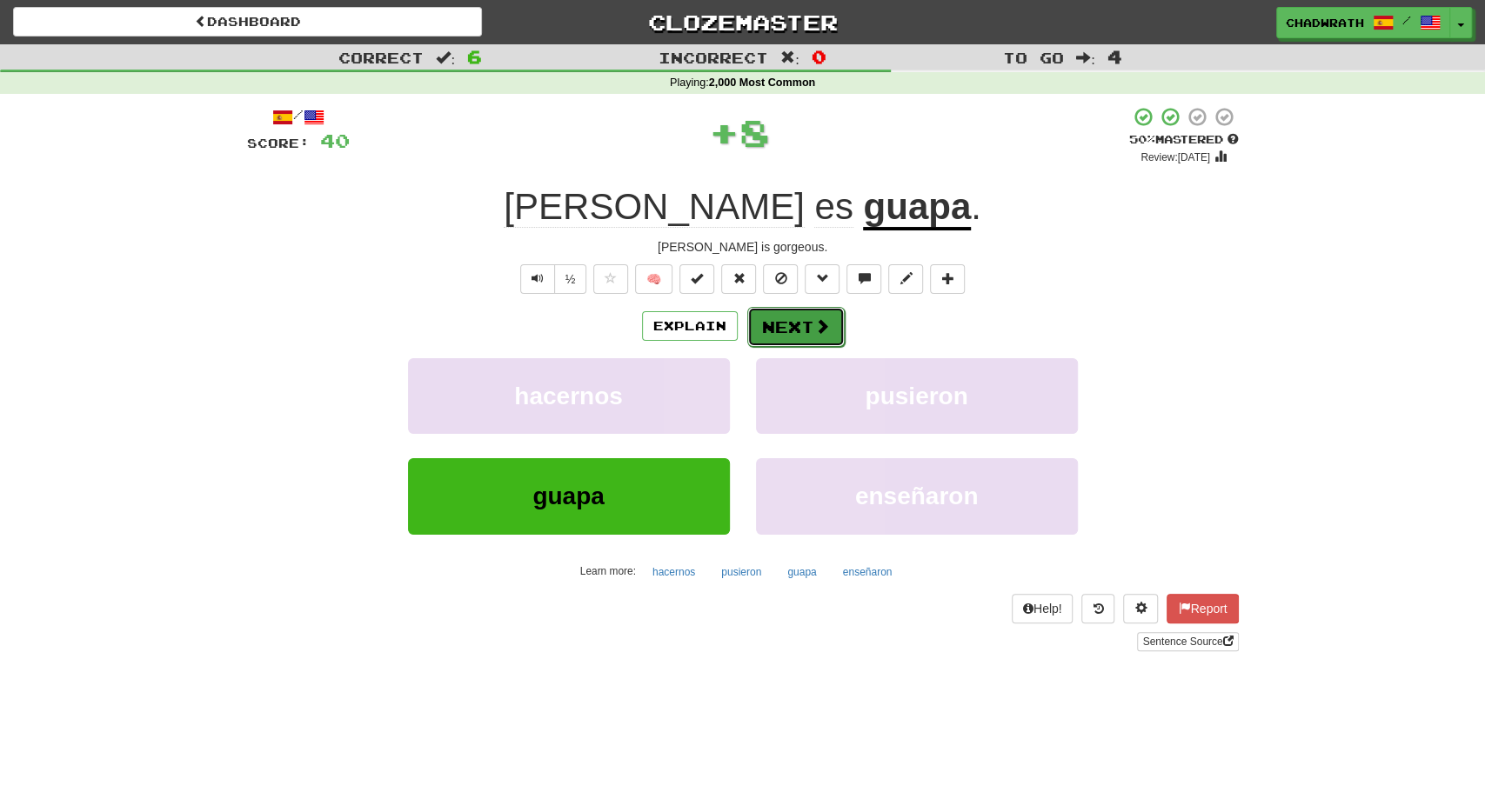
click at [788, 321] on button "Next" at bounding box center [796, 327] width 98 height 40
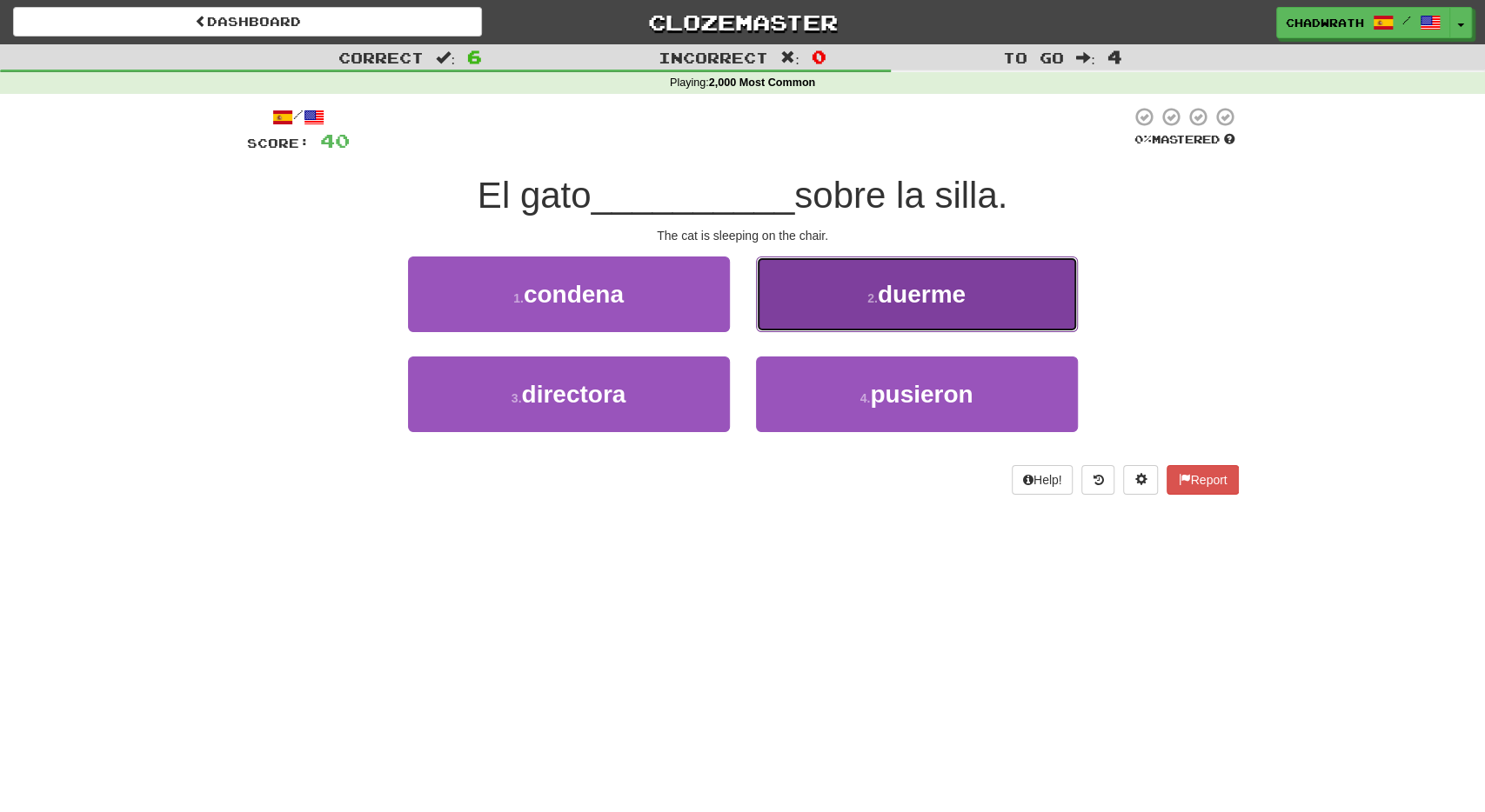
click at [855, 318] on button "2 . duerme" at bounding box center [917, 293] width 322 height 75
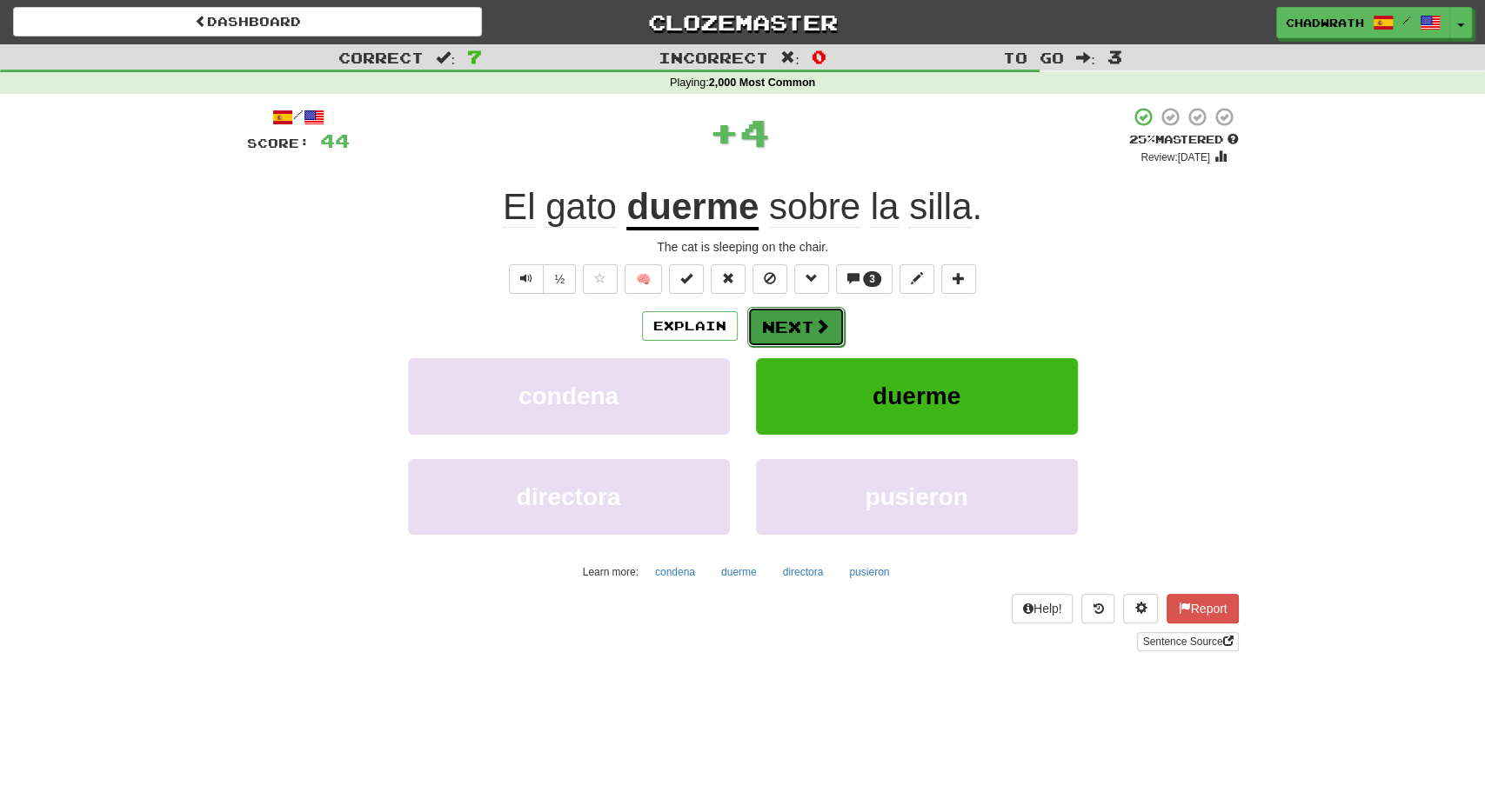
click at [786, 332] on button "Next" at bounding box center [796, 327] width 98 height 40
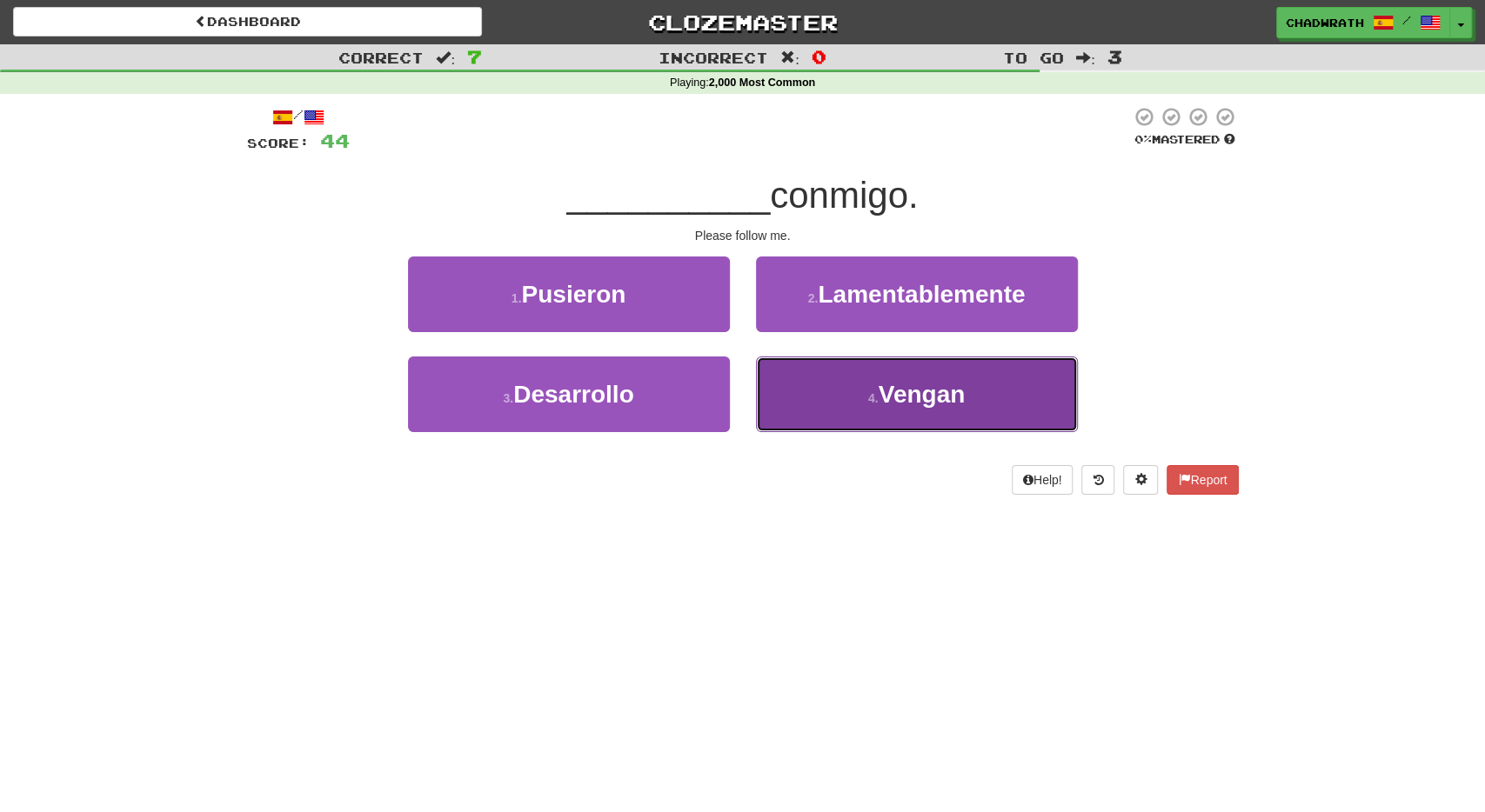
click at [850, 391] on button "4 . [GEOGRAPHIC_DATA]" at bounding box center [917, 394] width 322 height 75
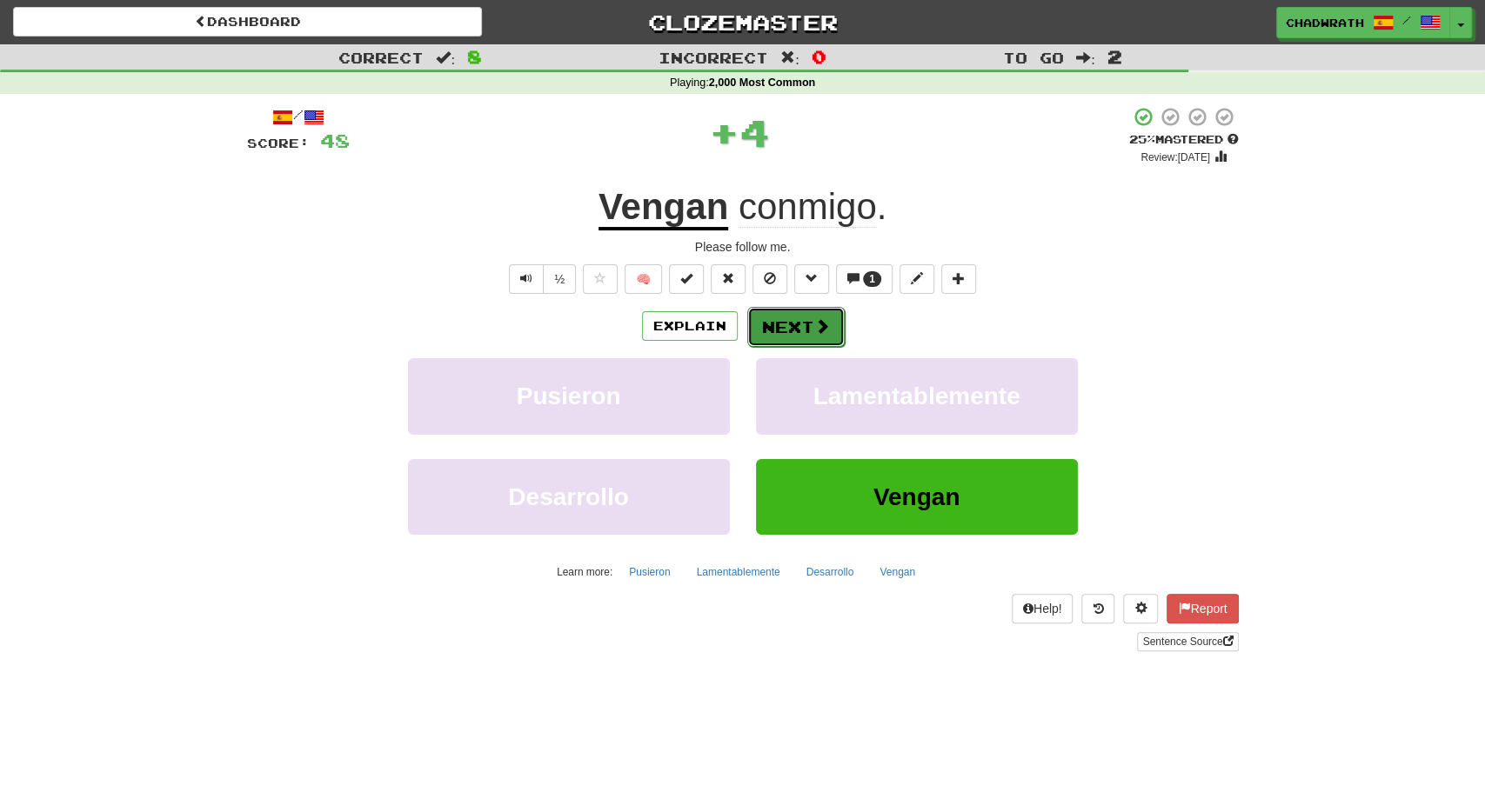
click at [784, 332] on button "Next" at bounding box center [796, 327] width 98 height 40
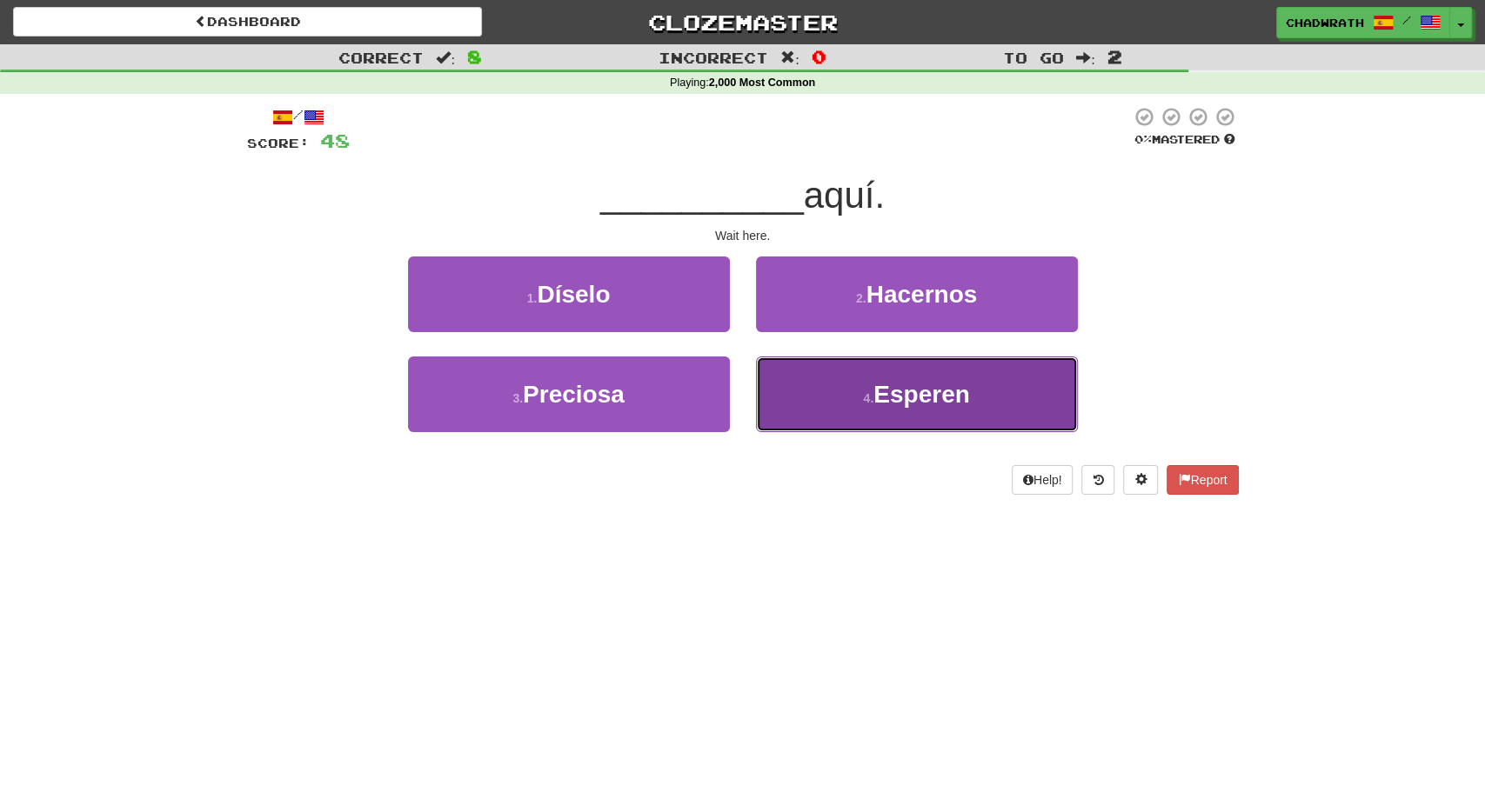
click at [879, 390] on span "Esperen" at bounding box center [922, 394] width 97 height 27
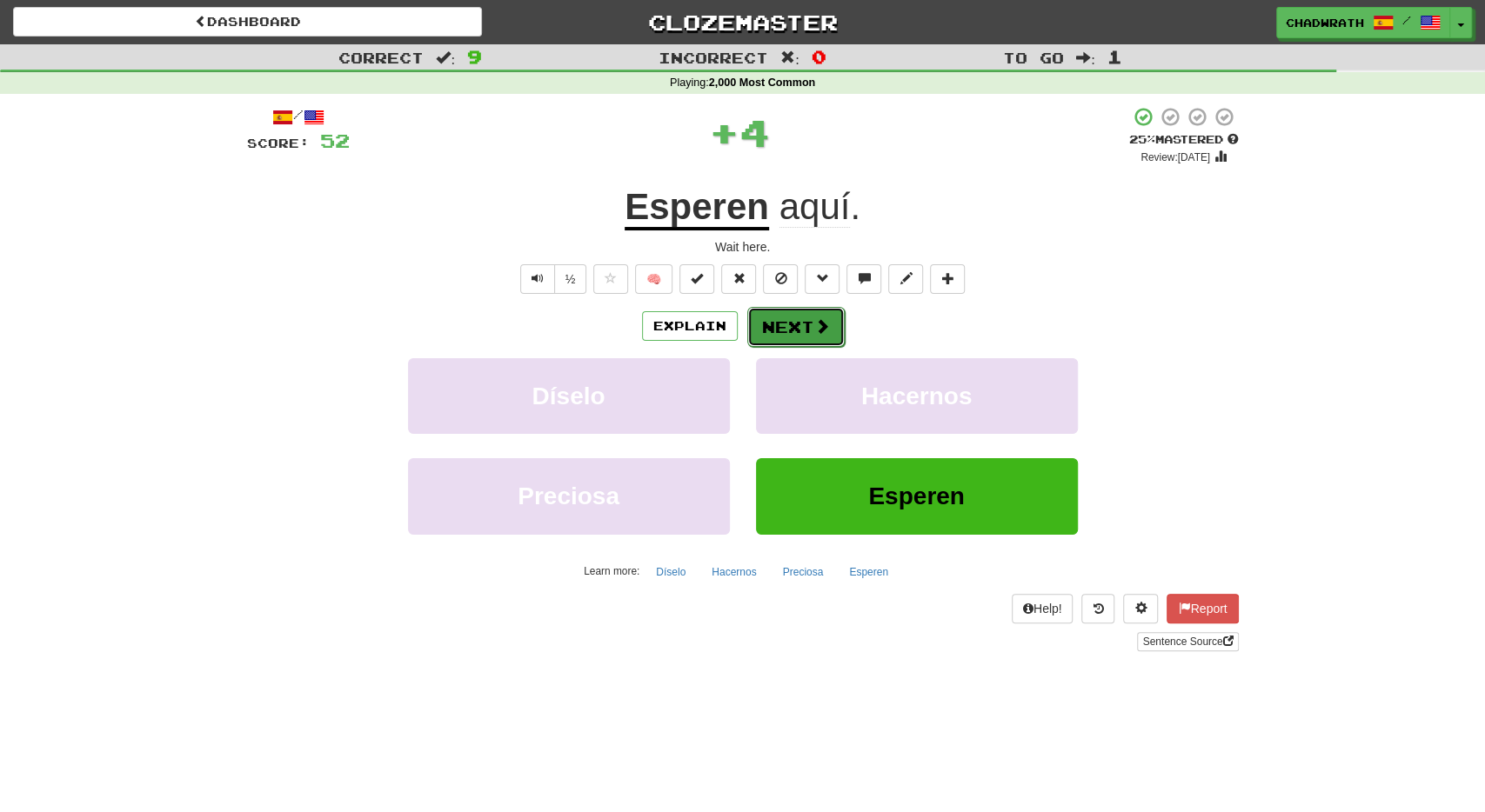
click at [808, 334] on button "Next" at bounding box center [796, 327] width 98 height 40
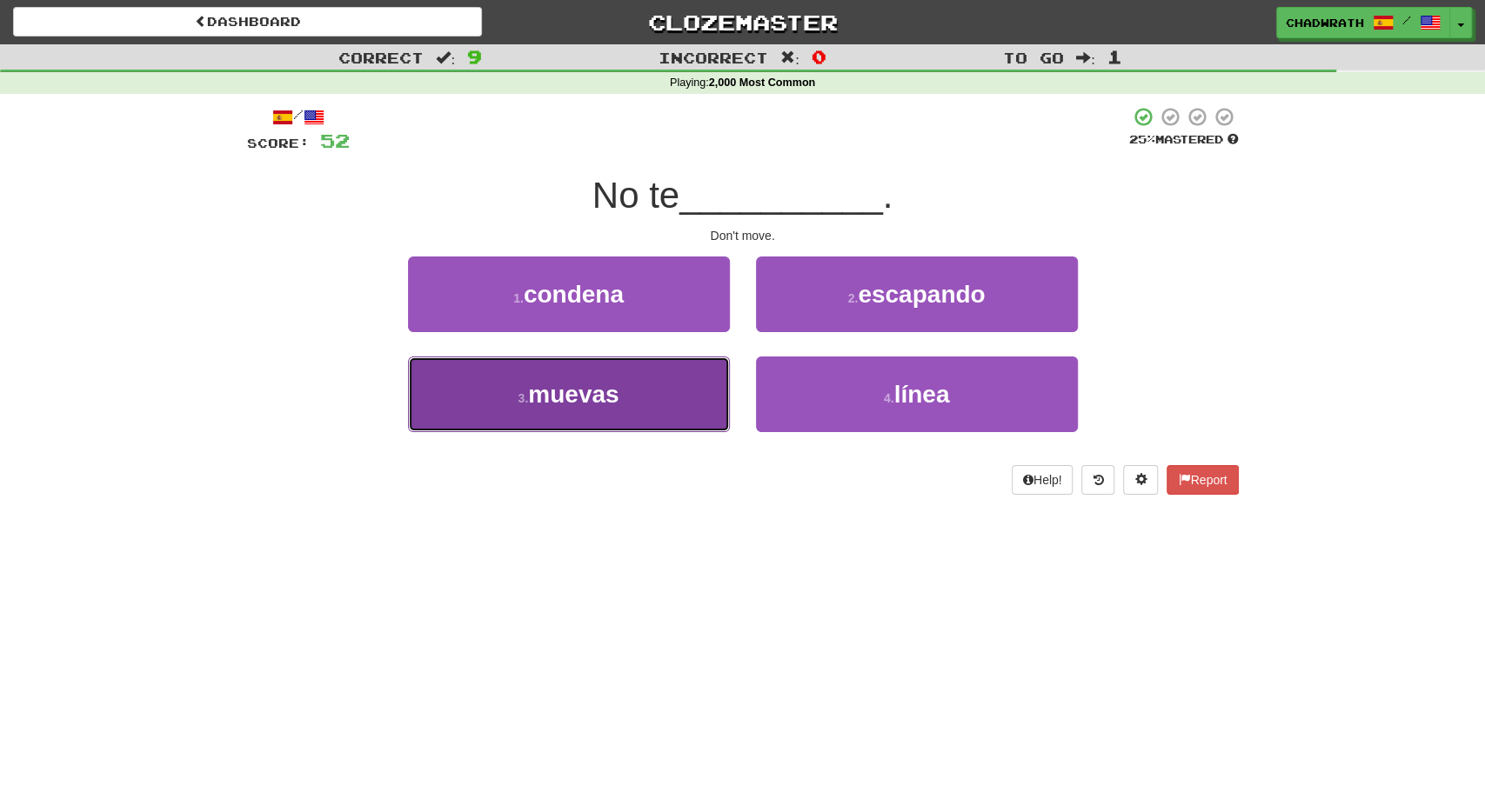
click at [608, 396] on span "muevas" at bounding box center [573, 394] width 90 height 27
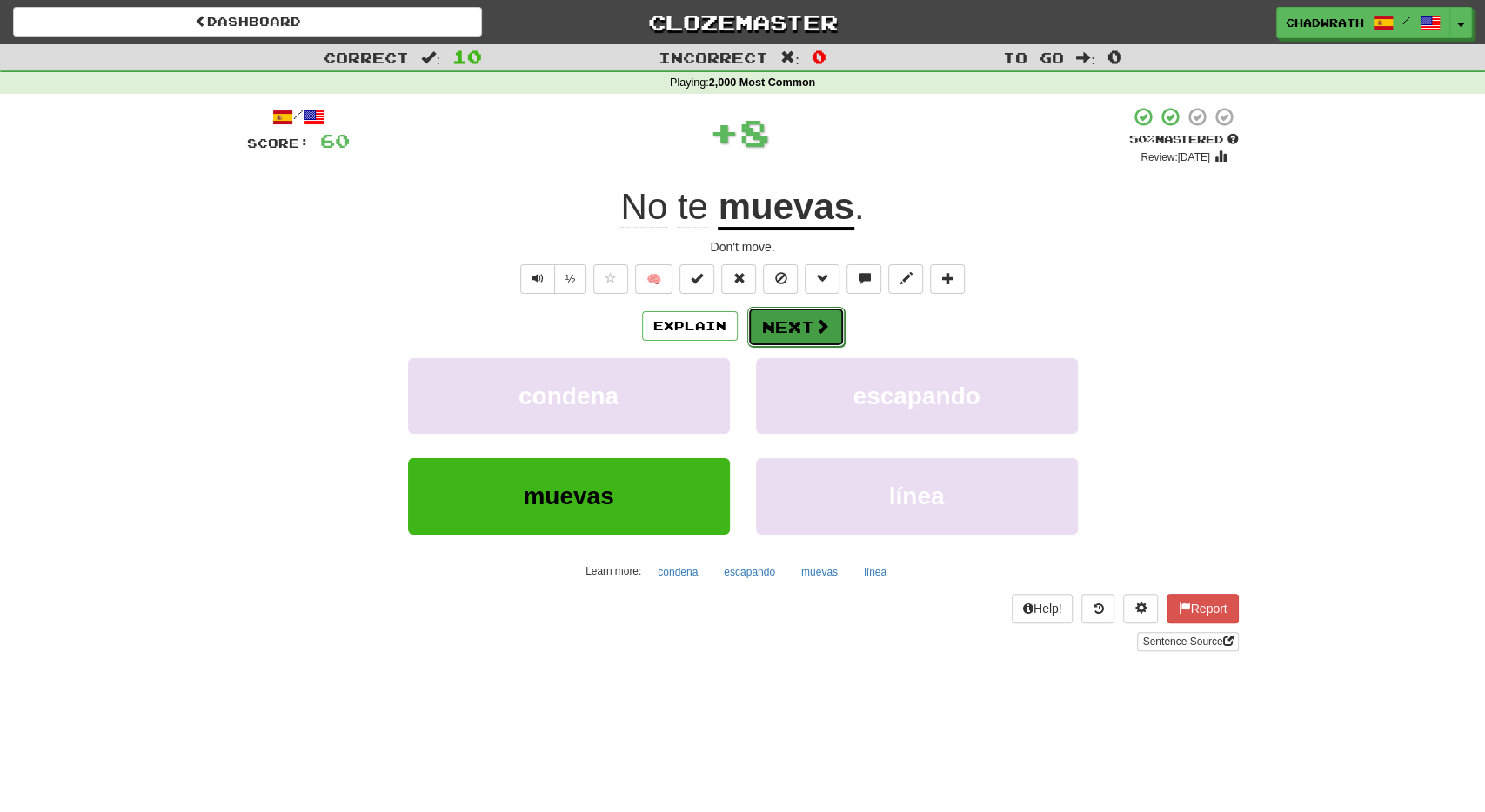
click at [786, 320] on button "Next" at bounding box center [796, 327] width 98 height 40
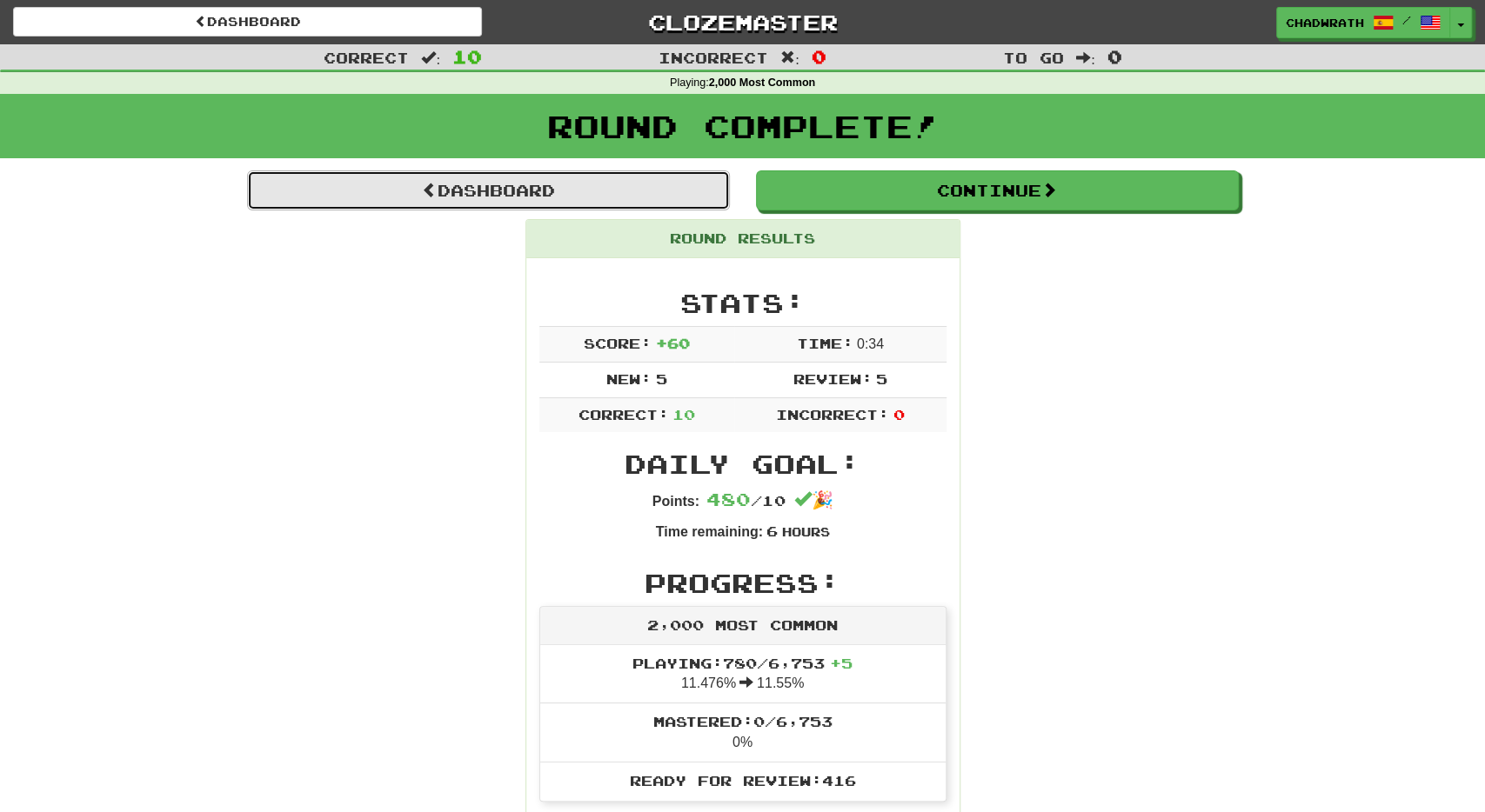
click at [578, 191] on link "Dashboard" at bounding box center [488, 190] width 482 height 40
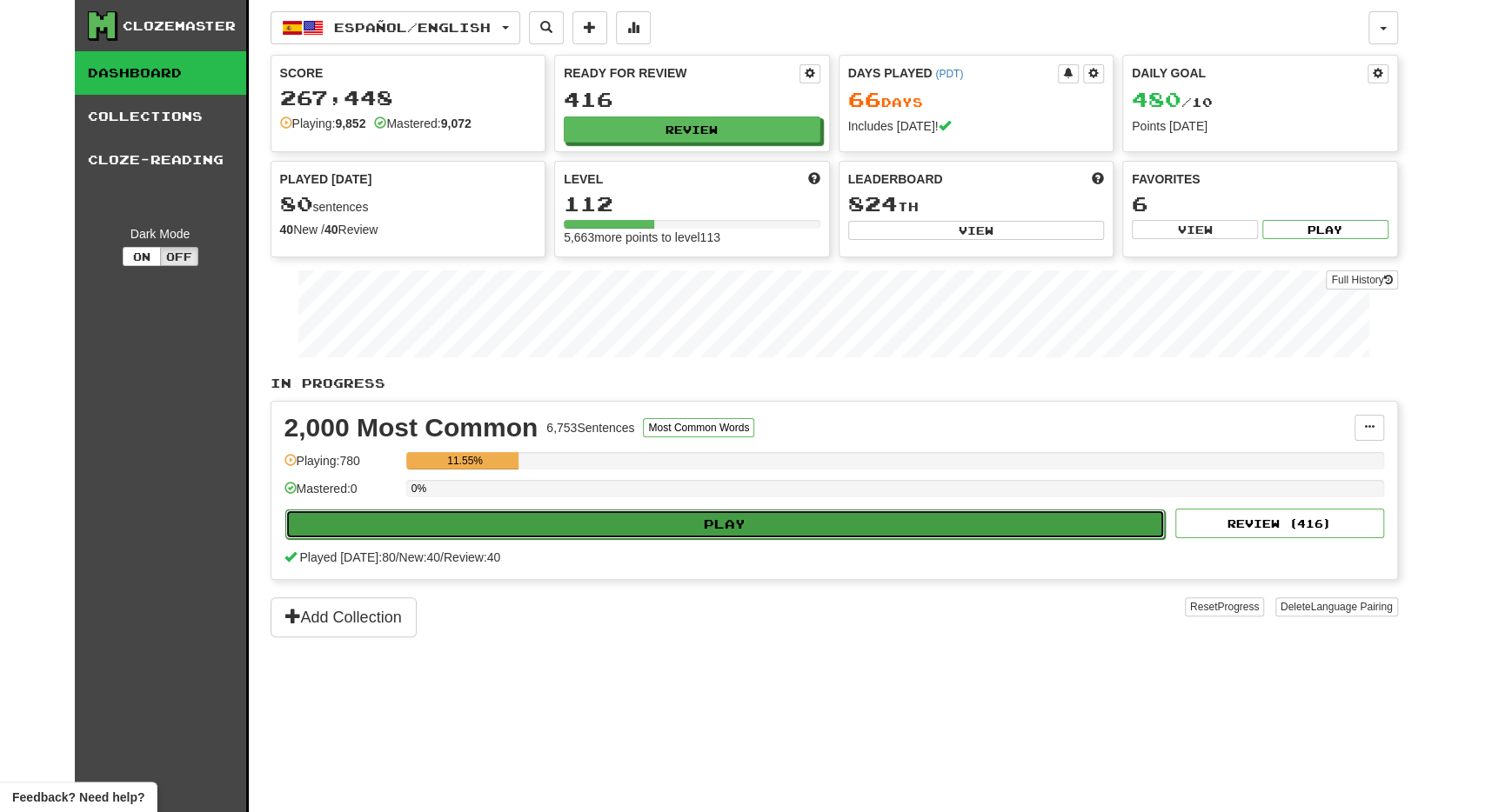
click at [617, 518] on button "Play" at bounding box center [726, 524] width 880 height 29
select select "**"
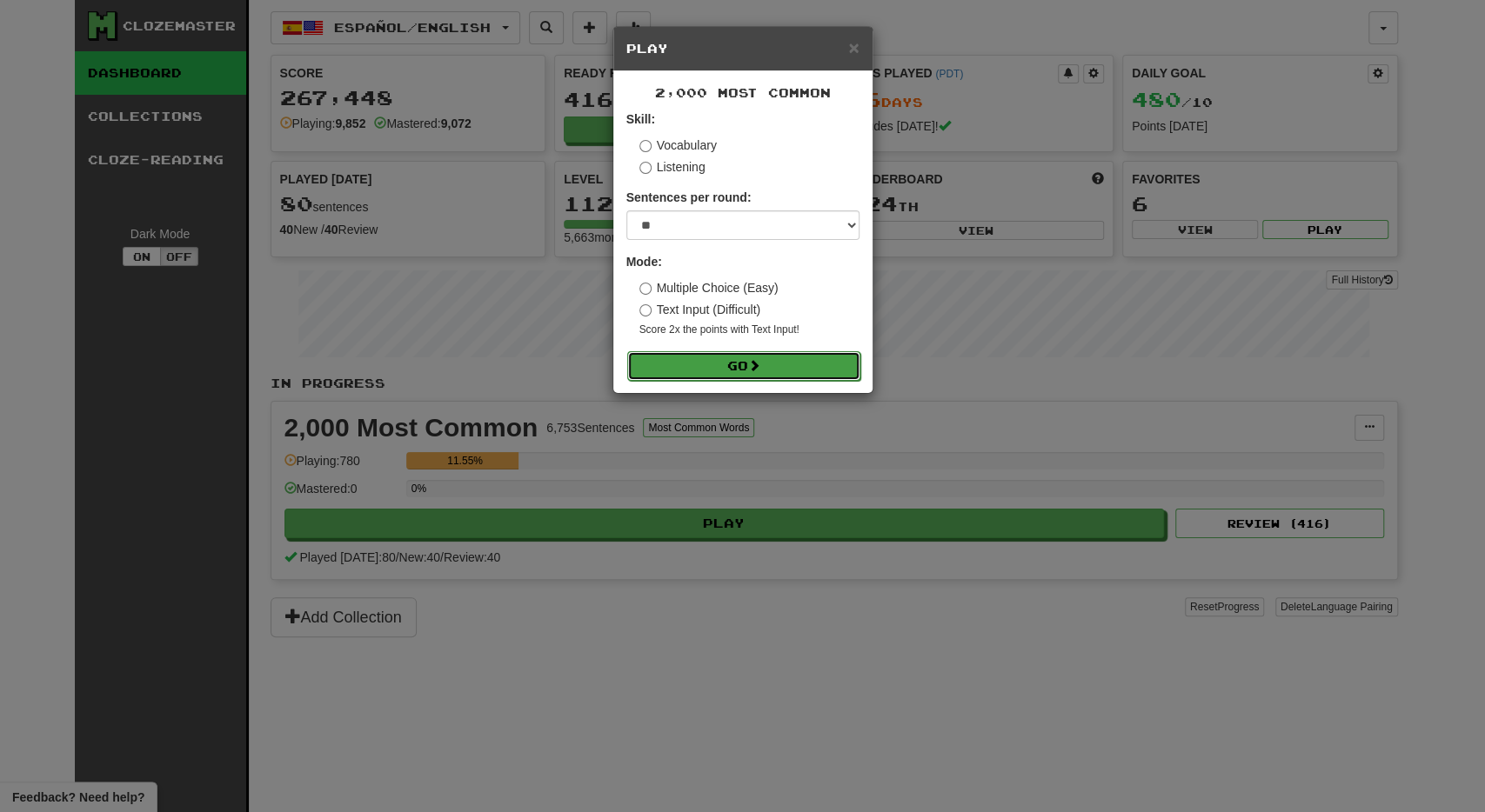
click at [707, 373] on button "Go" at bounding box center [743, 366] width 233 height 29
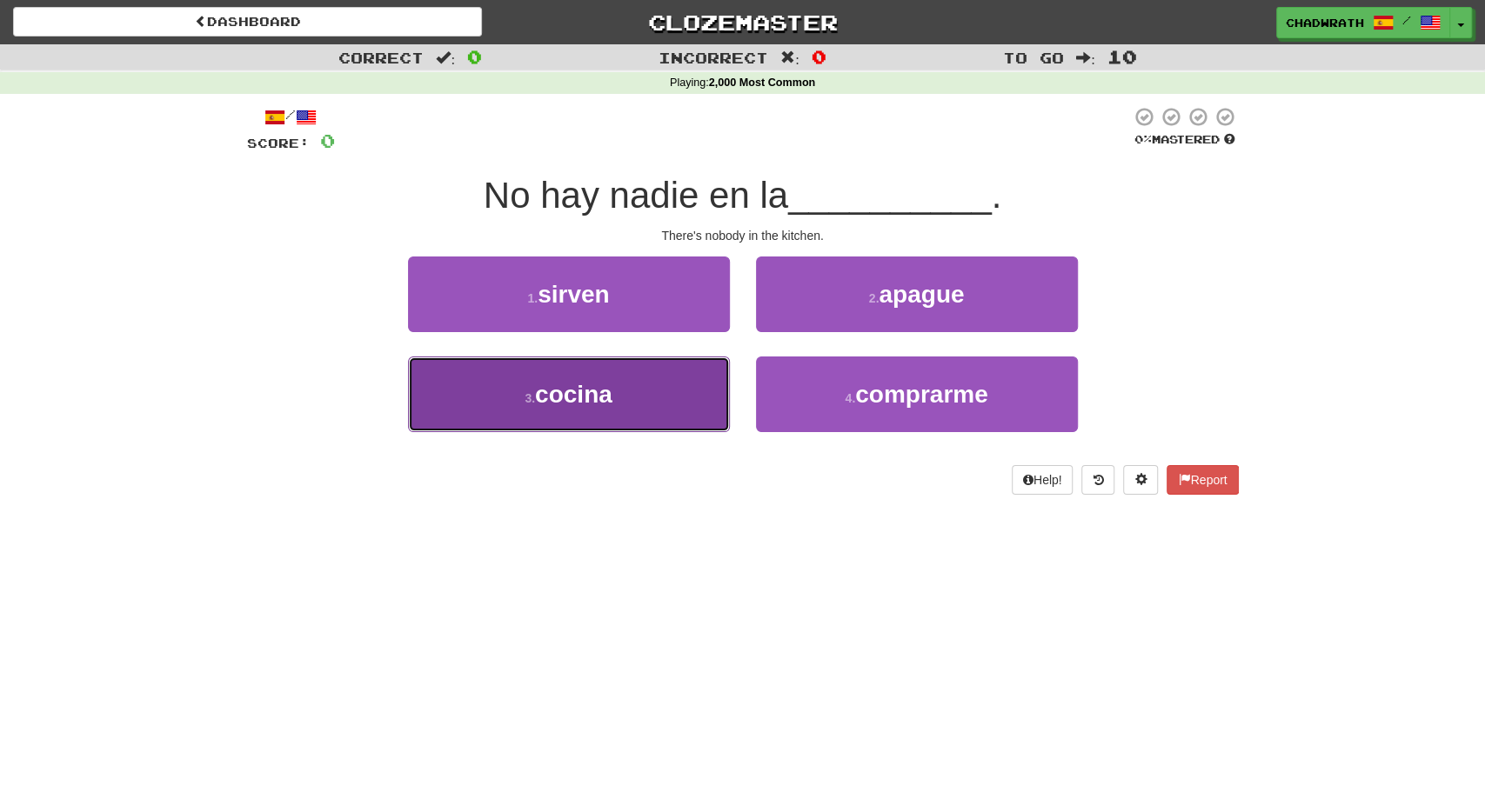
click at [551, 397] on span "cocina" at bounding box center [573, 394] width 77 height 27
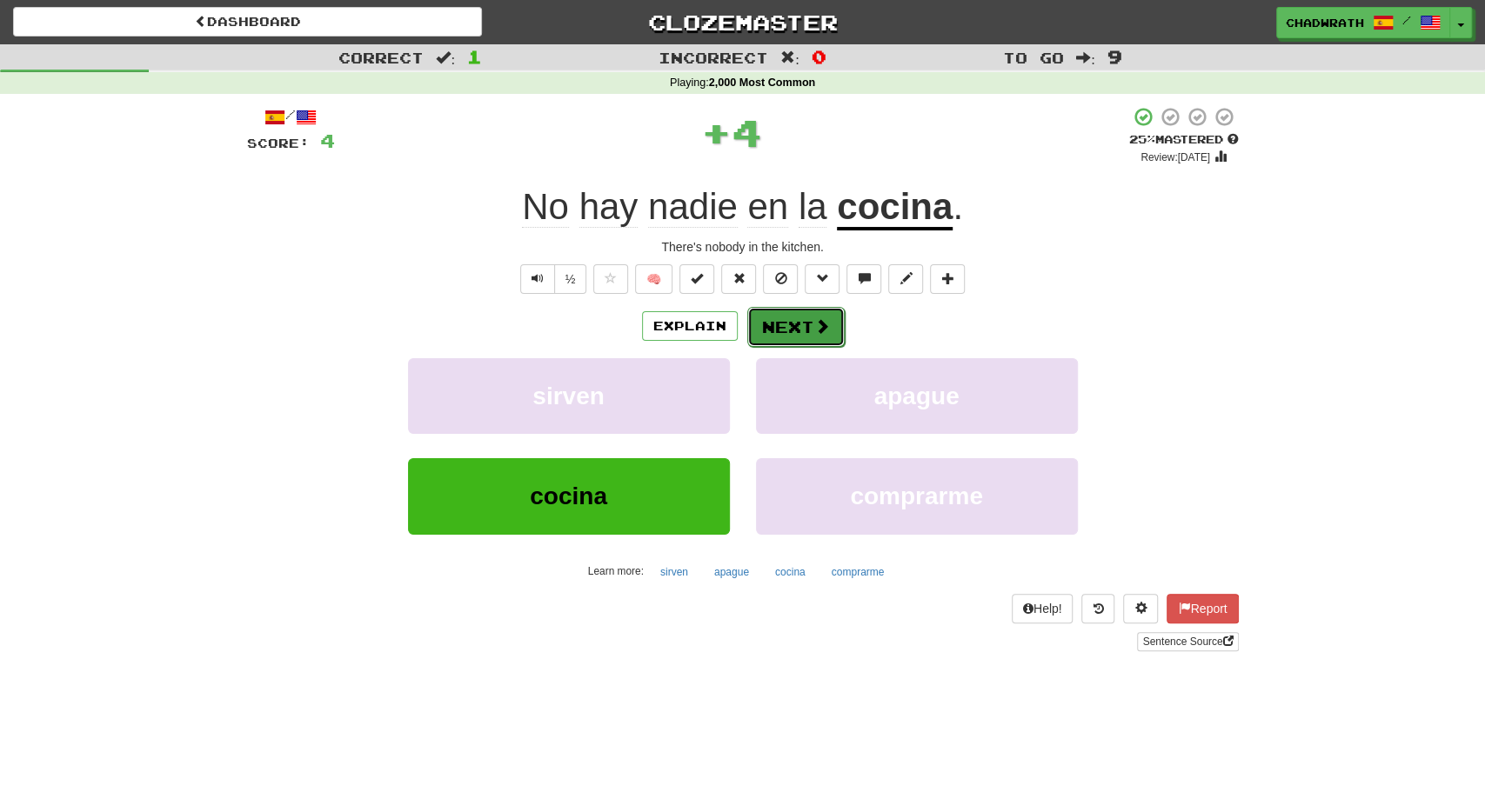
click at [786, 338] on button "Next" at bounding box center [796, 327] width 98 height 40
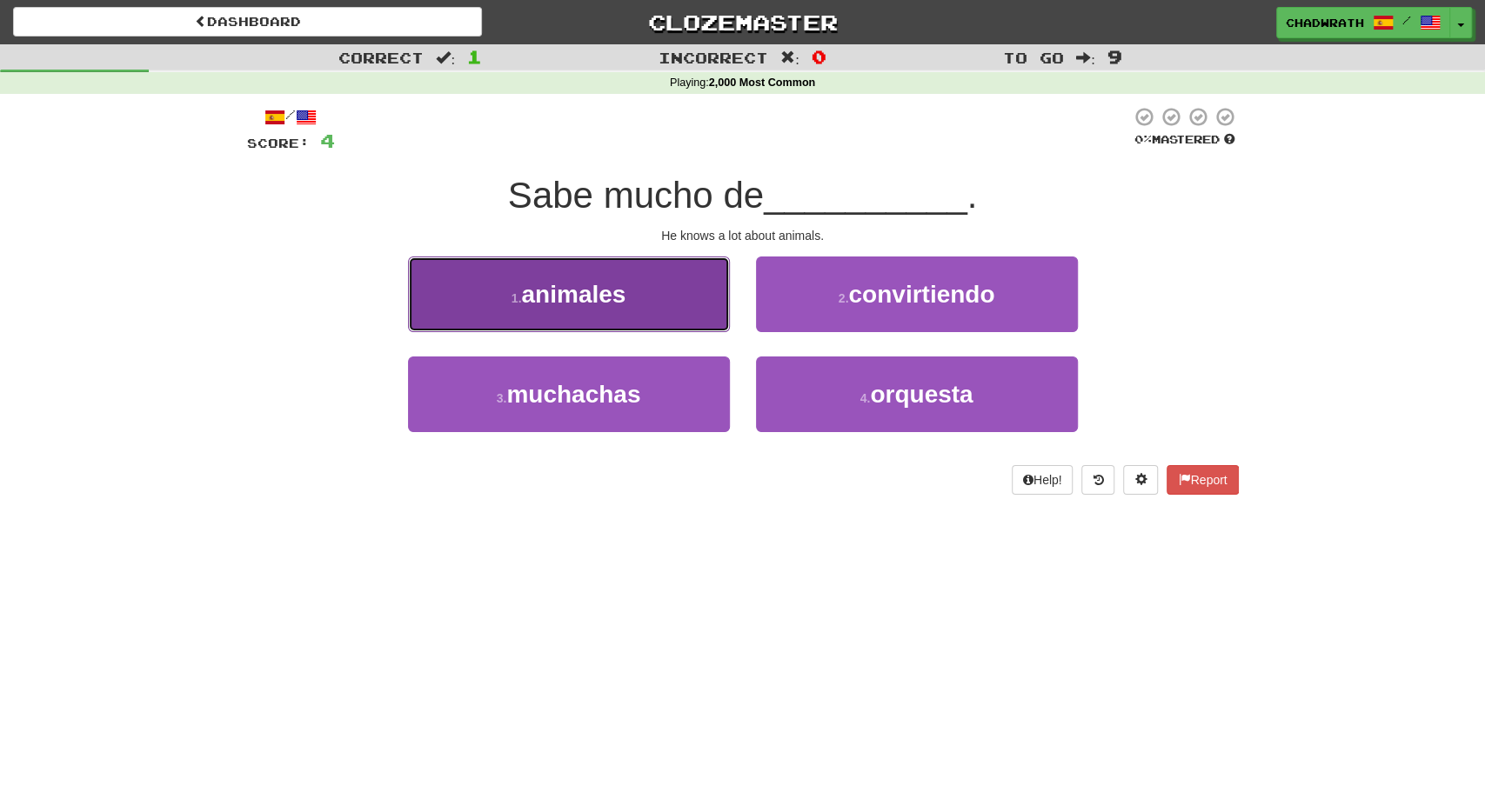
click at [531, 323] on button "1 . animales" at bounding box center [568, 293] width 322 height 75
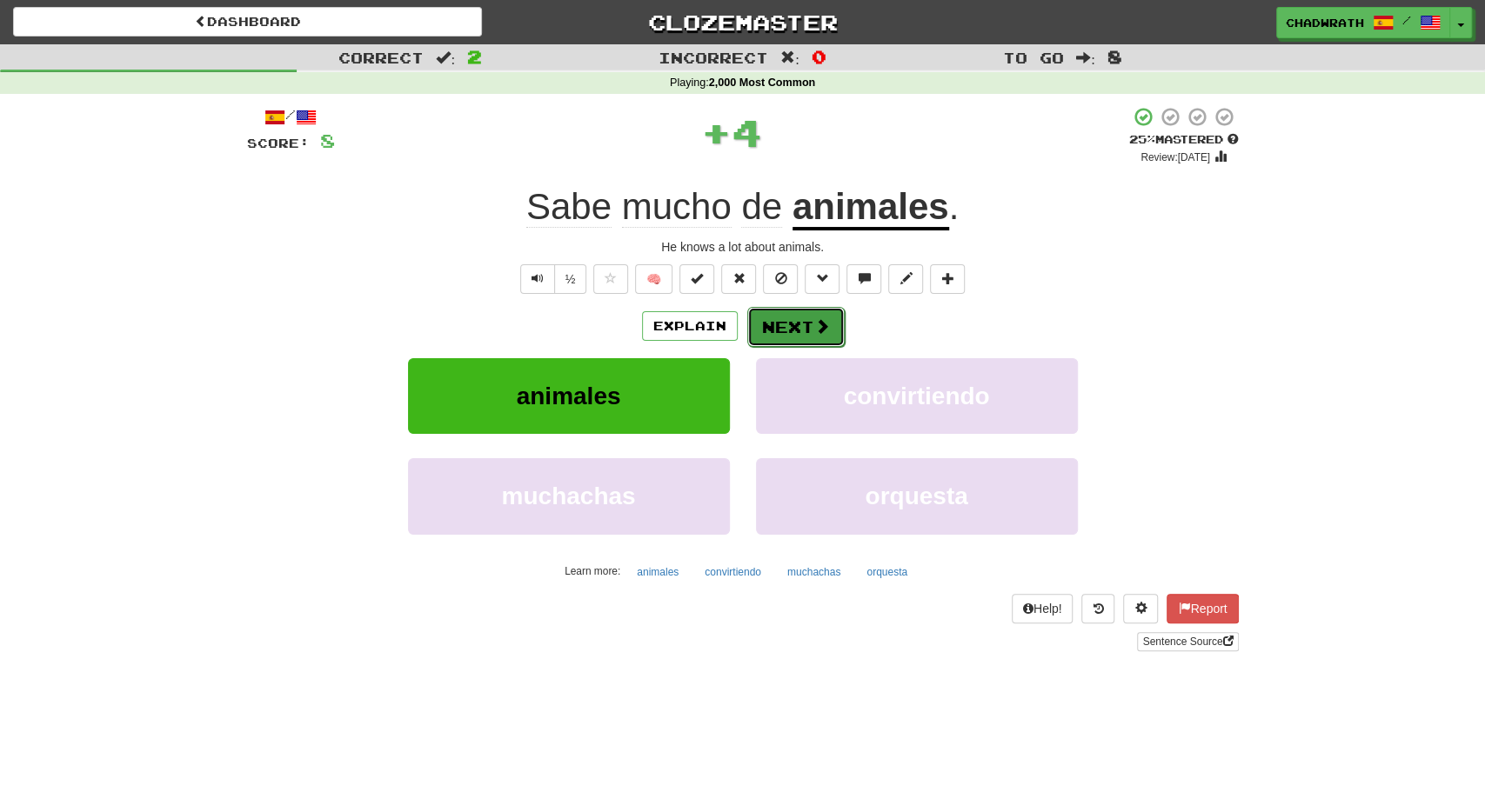
click at [811, 327] on button "Next" at bounding box center [796, 327] width 98 height 40
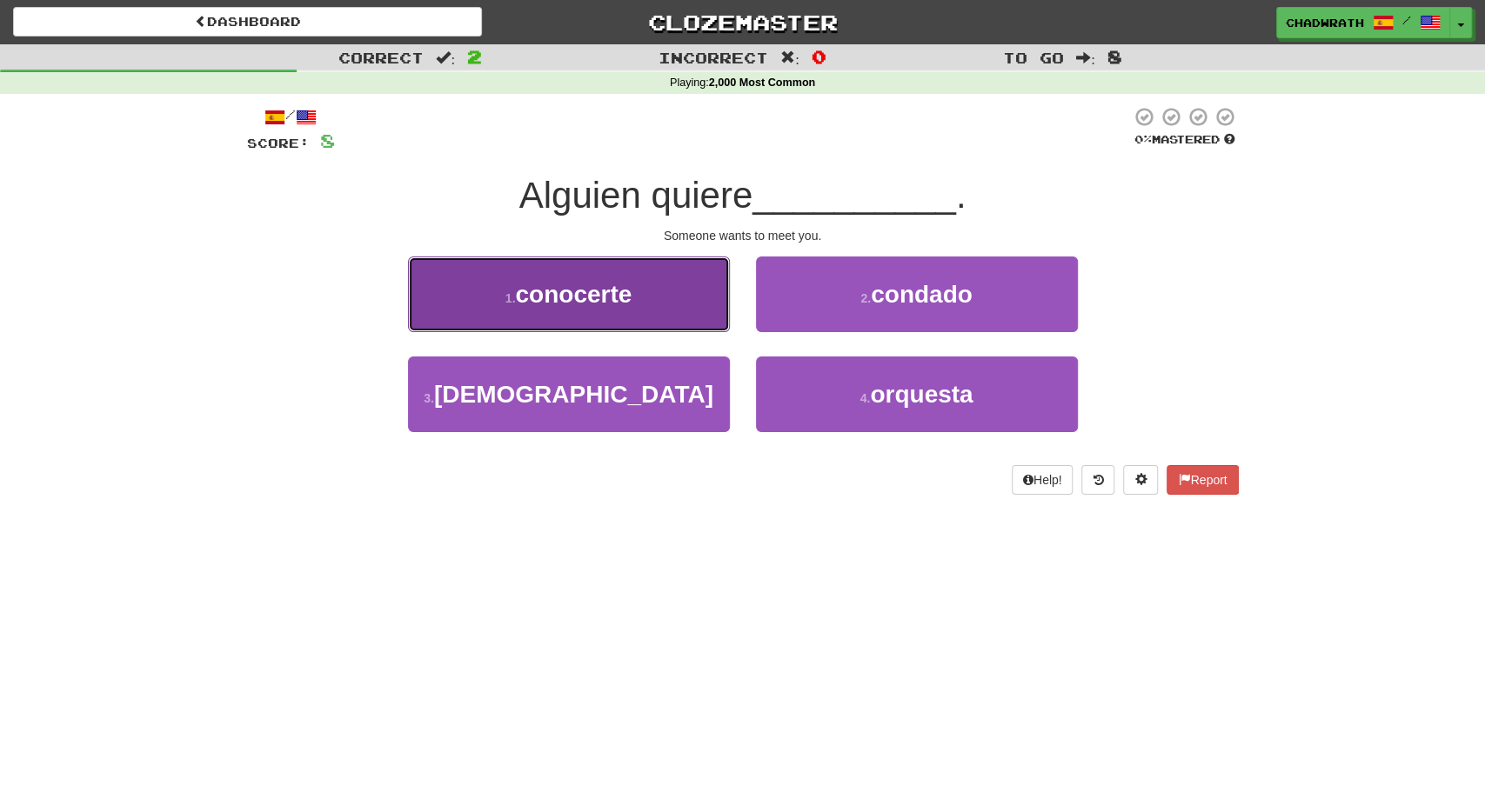
click at [568, 332] on button "1 . conocerte" at bounding box center [568, 293] width 322 height 75
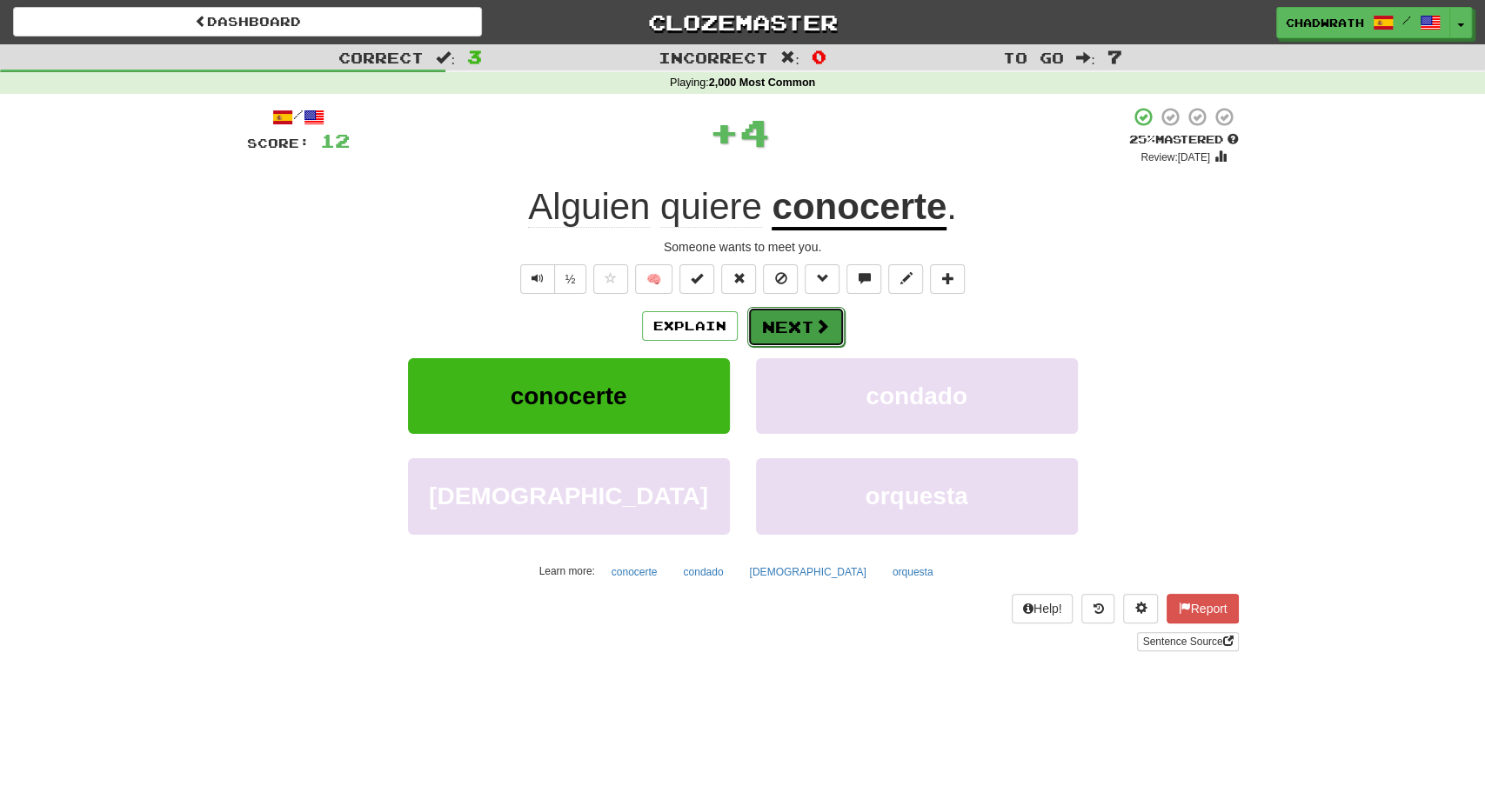
click at [801, 327] on button "Next" at bounding box center [796, 327] width 98 height 40
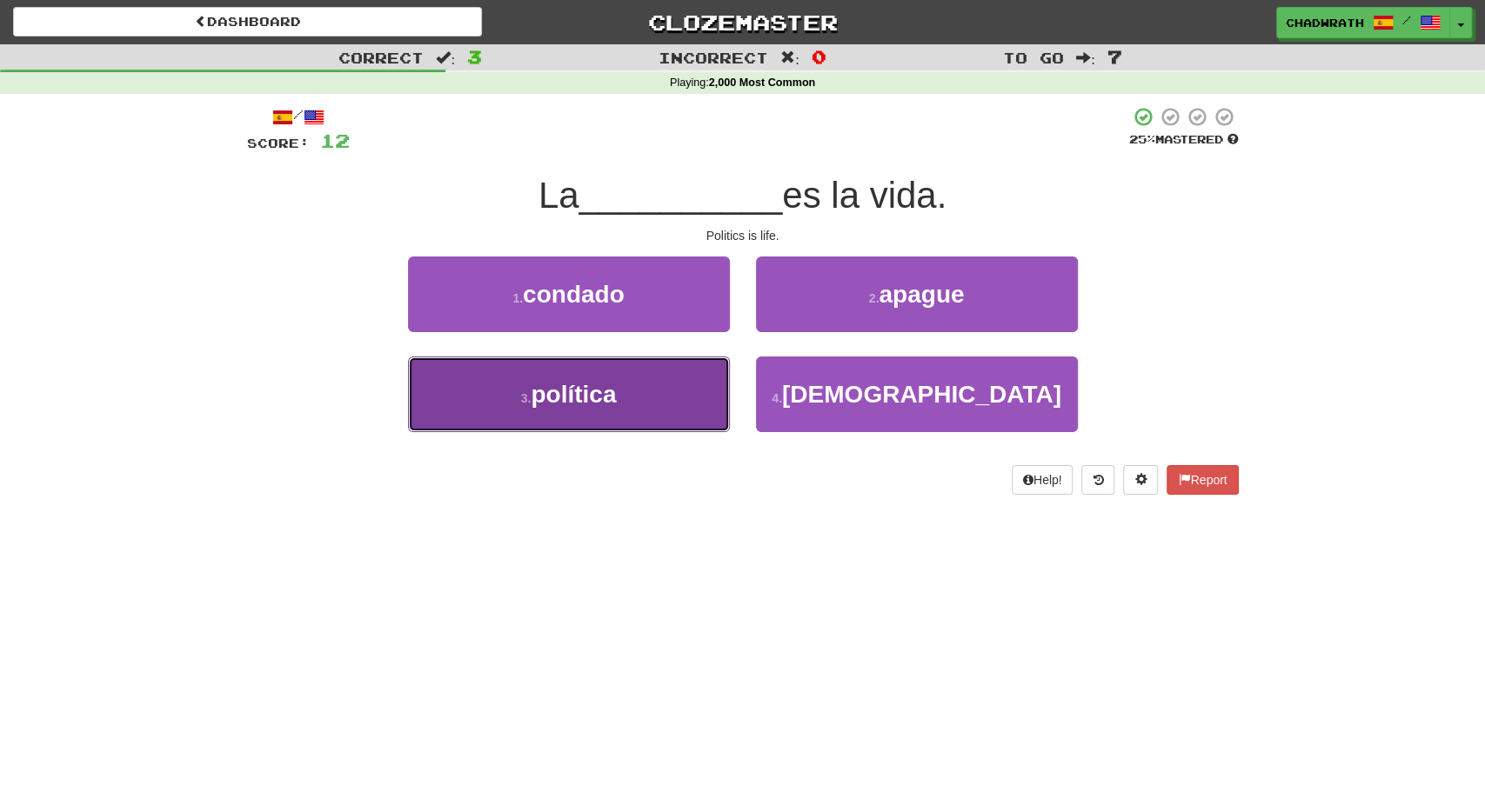
click at [621, 406] on button "3 . política" at bounding box center [568, 394] width 322 height 75
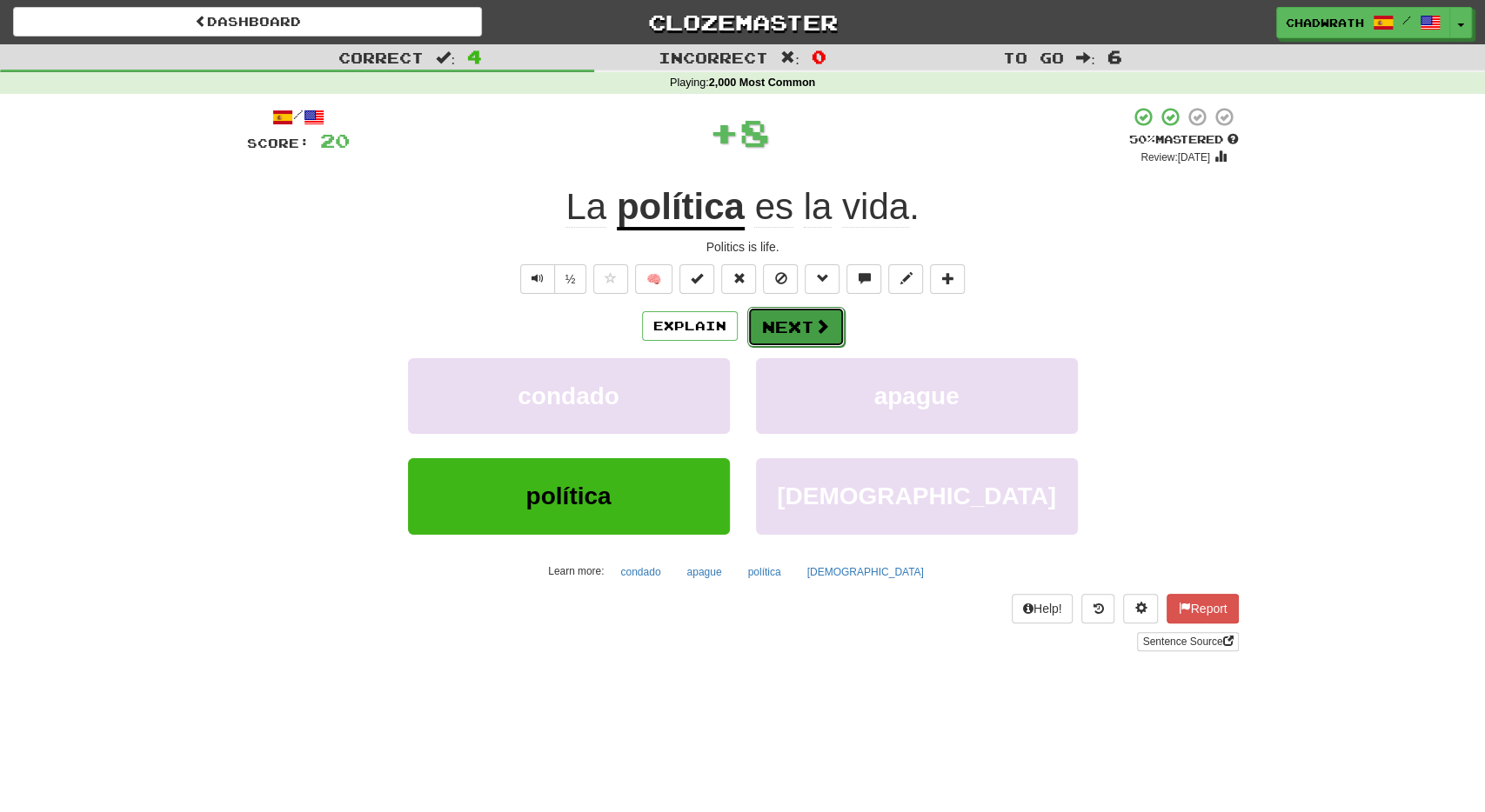
click at [769, 319] on button "Next" at bounding box center [796, 327] width 98 height 40
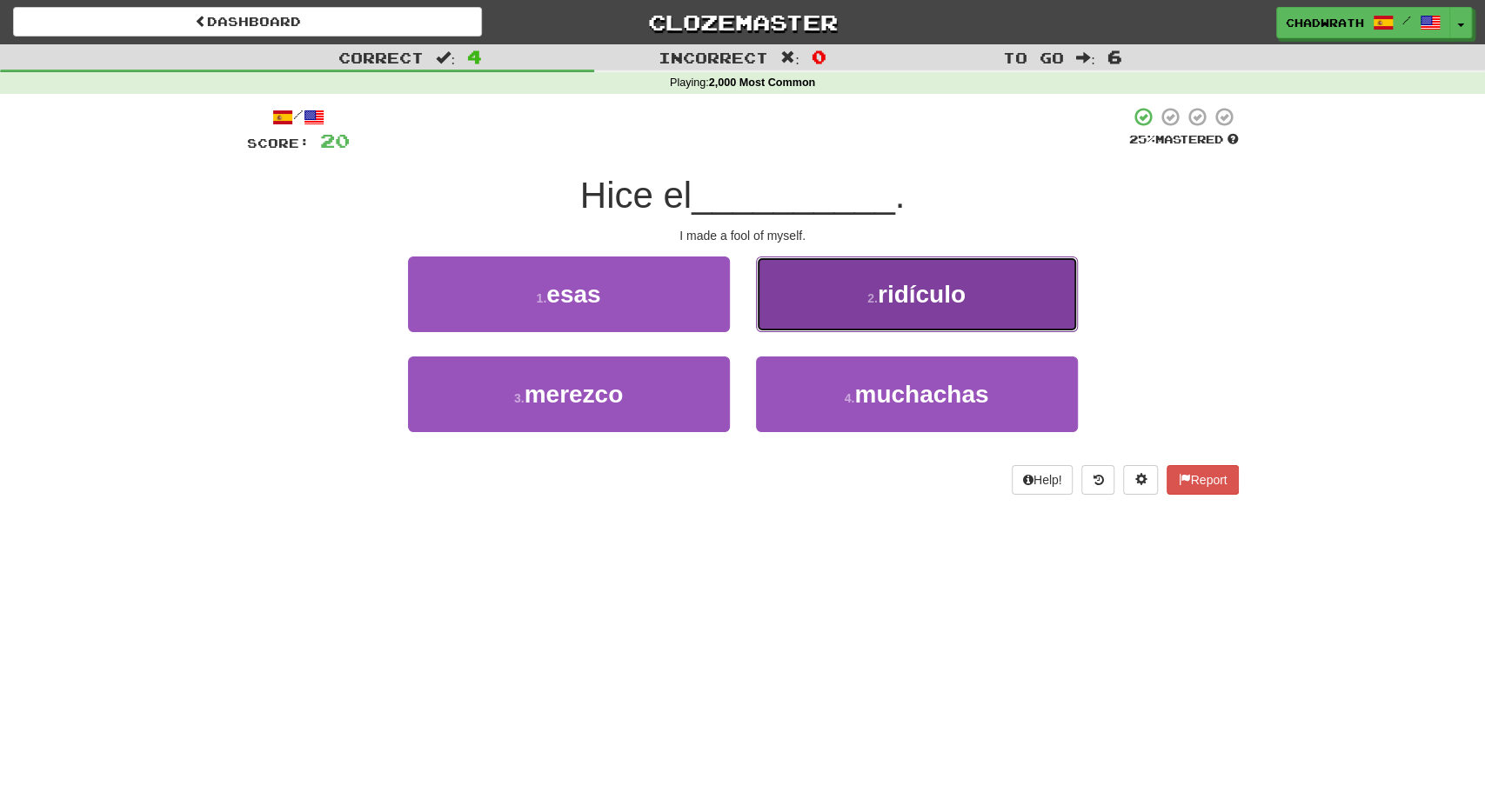
click at [884, 319] on button "2 . ridículo" at bounding box center [917, 293] width 322 height 75
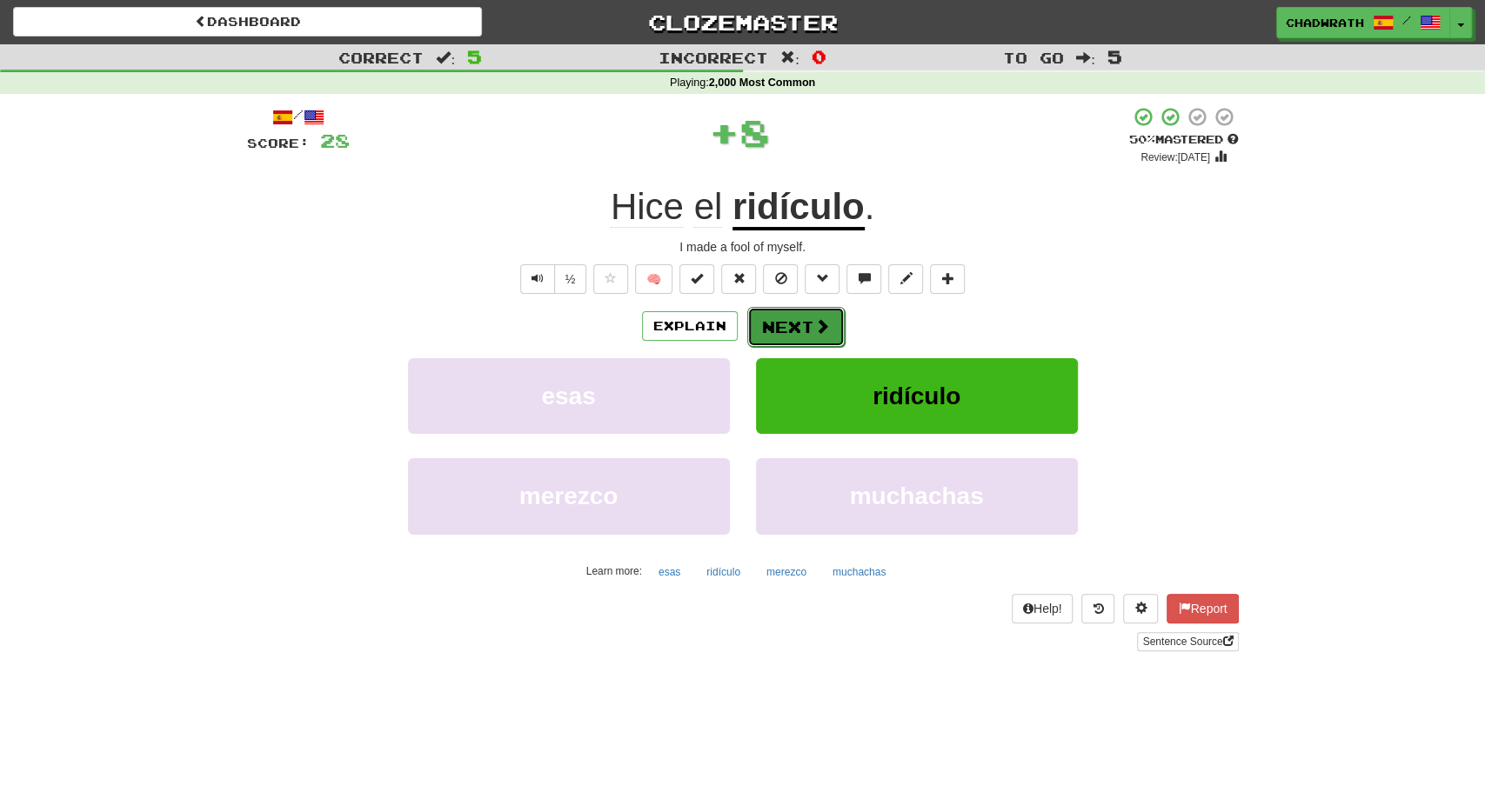
click at [781, 331] on button "Next" at bounding box center [796, 327] width 98 height 40
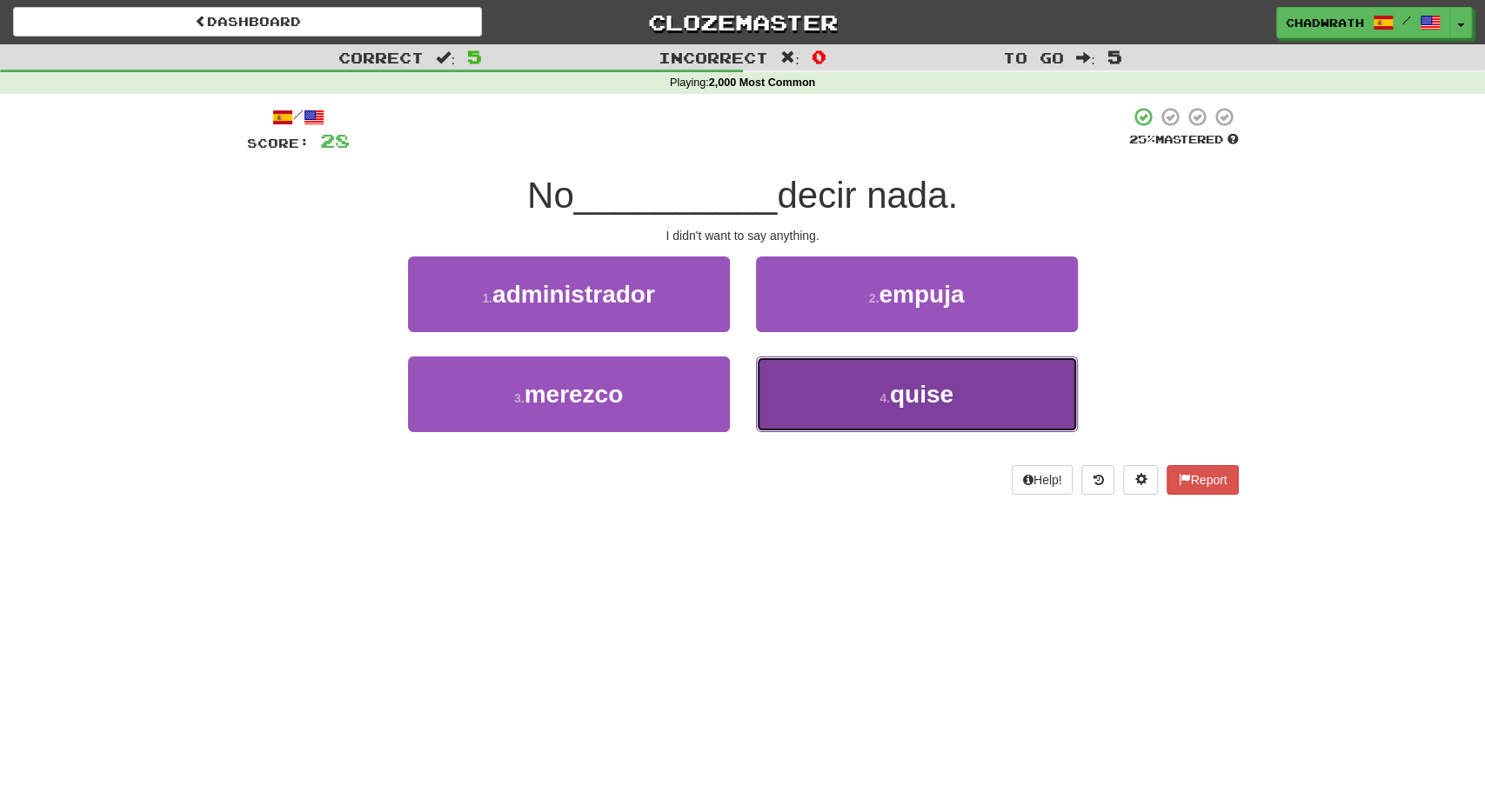
click at [857, 403] on button "4 . quise" at bounding box center [917, 394] width 322 height 75
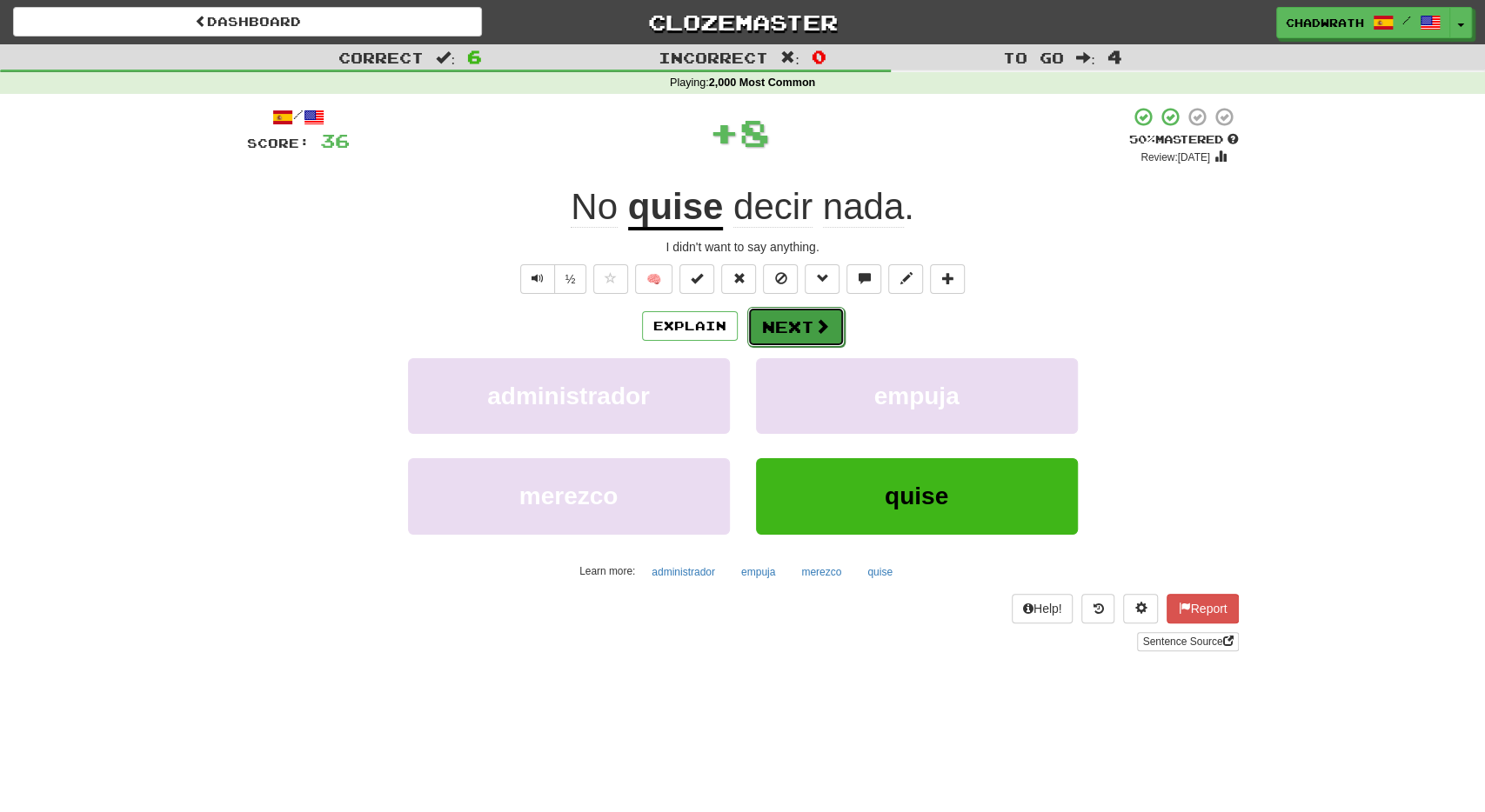
click at [767, 329] on button "Next" at bounding box center [796, 327] width 98 height 40
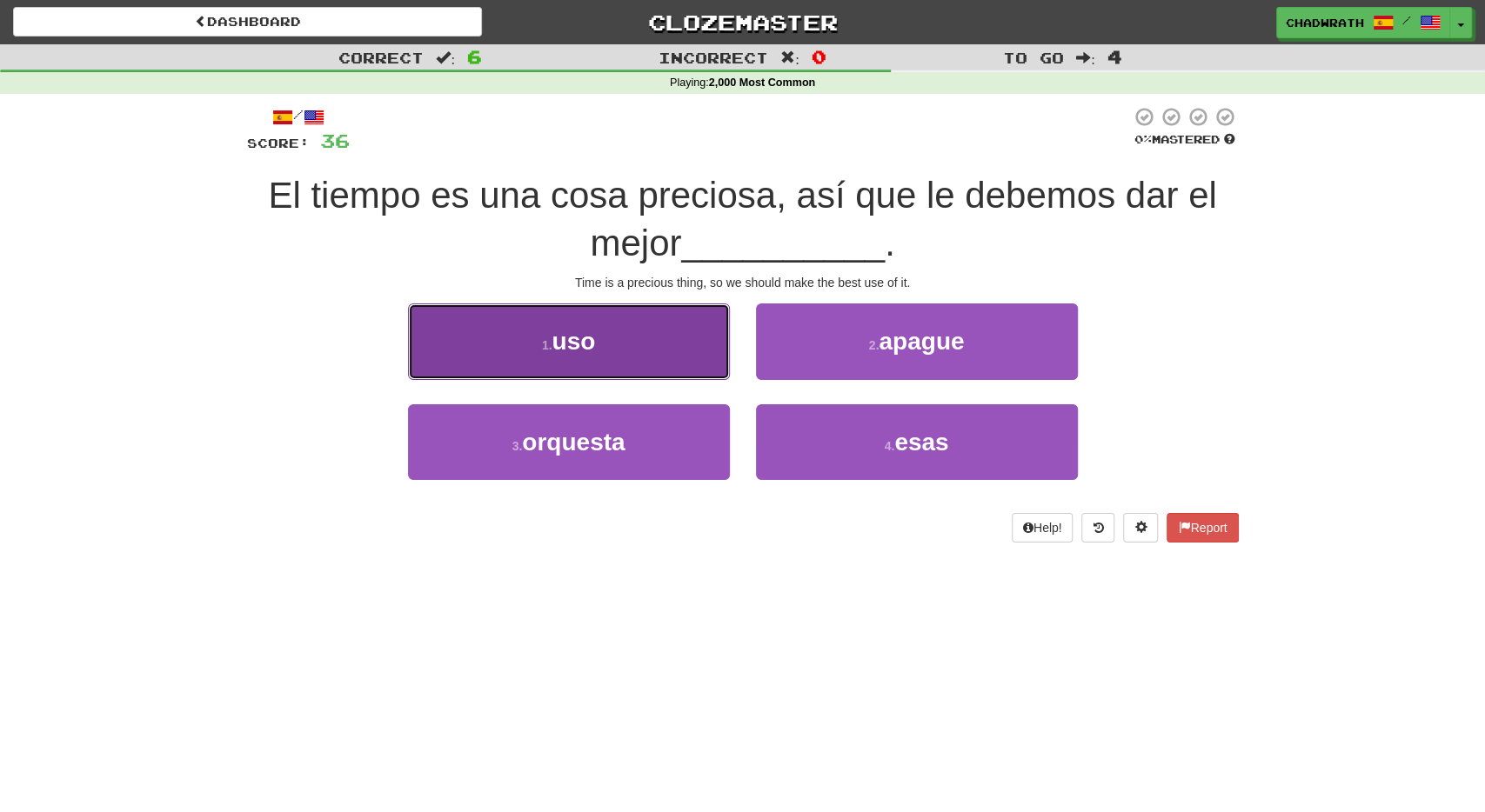
click at [586, 349] on span "uso" at bounding box center [573, 341] width 43 height 27
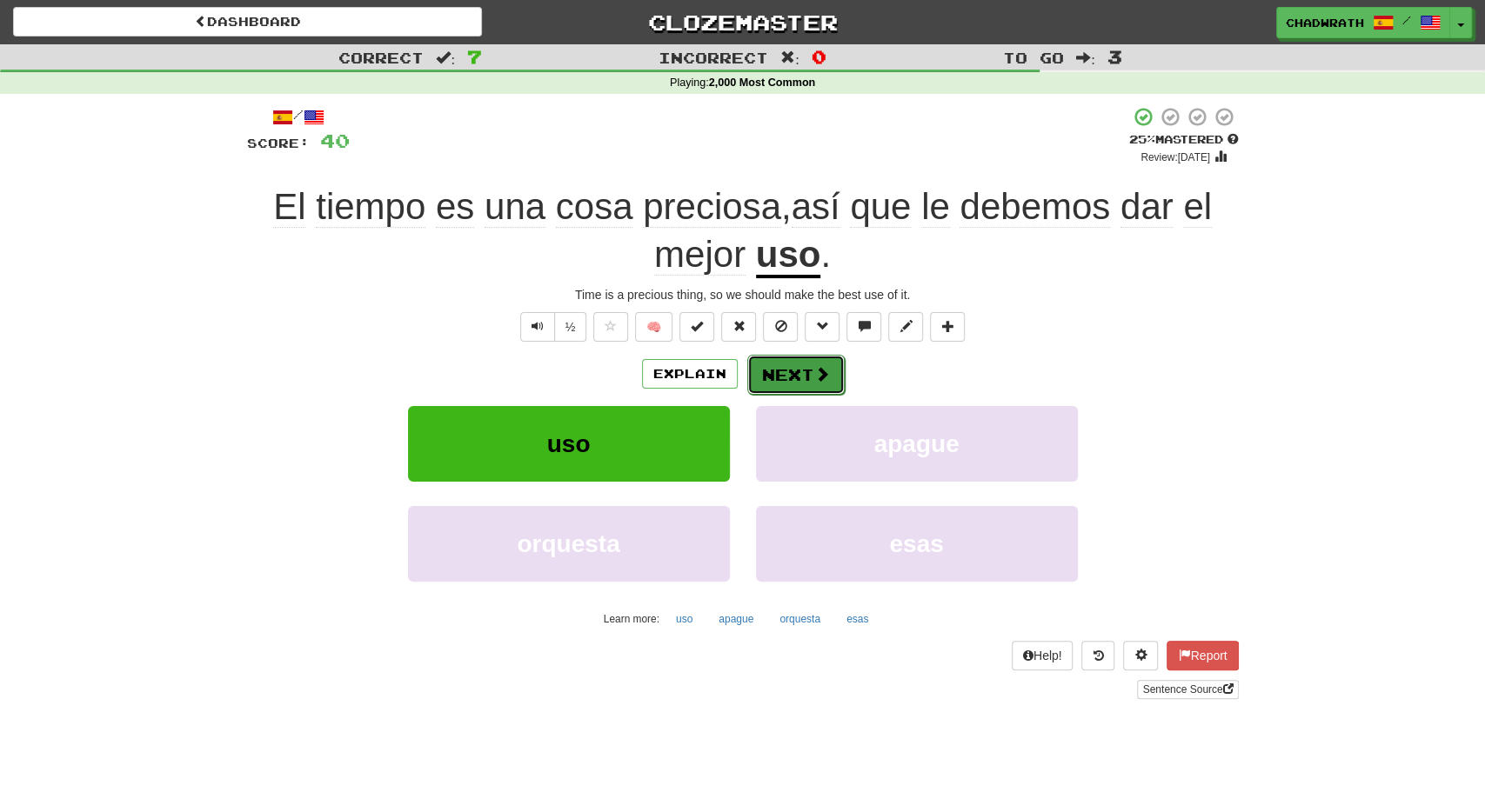
click at [799, 357] on button "Next" at bounding box center [796, 375] width 98 height 40
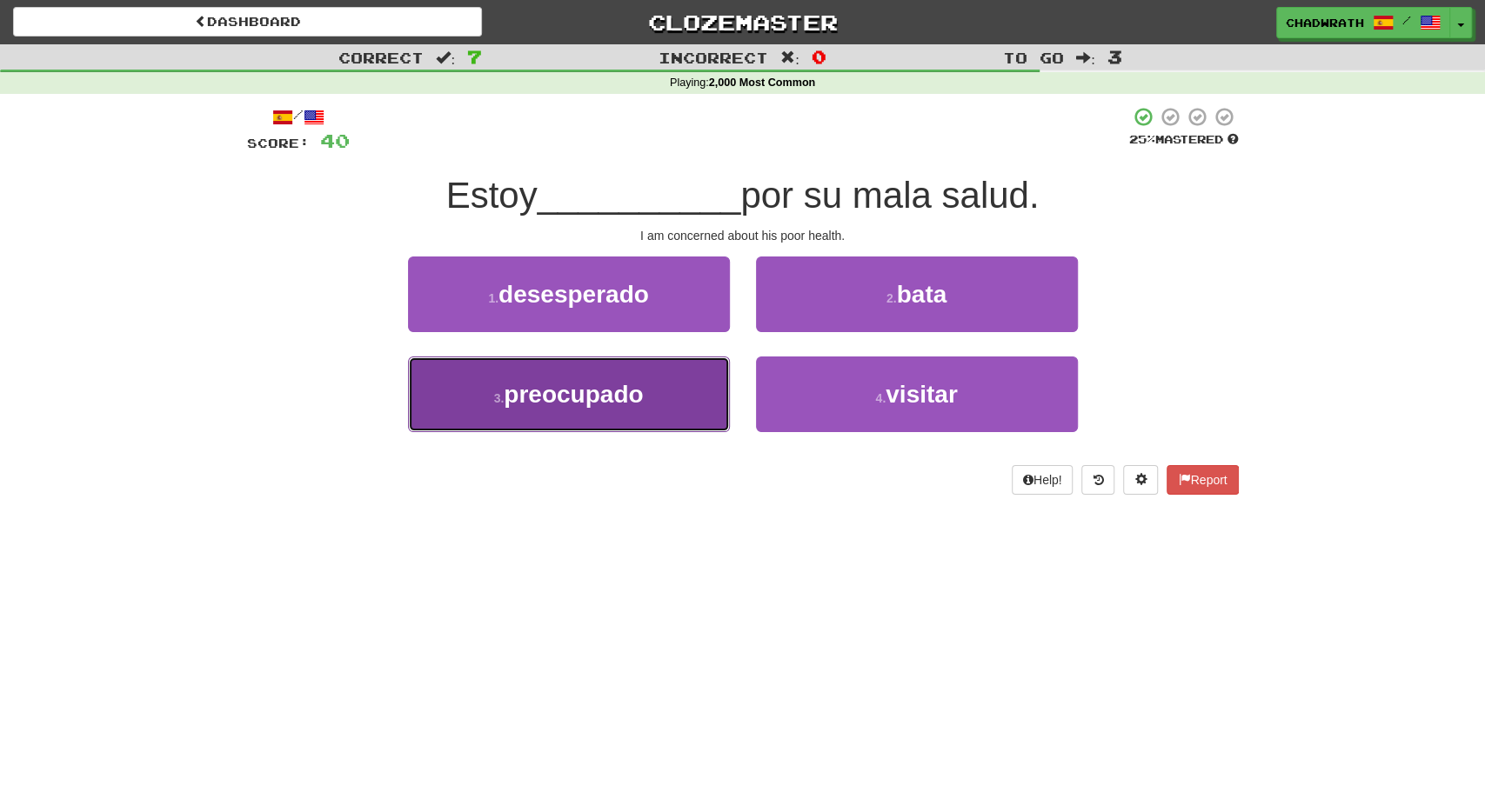
click at [582, 405] on span "preocupado" at bounding box center [573, 394] width 139 height 27
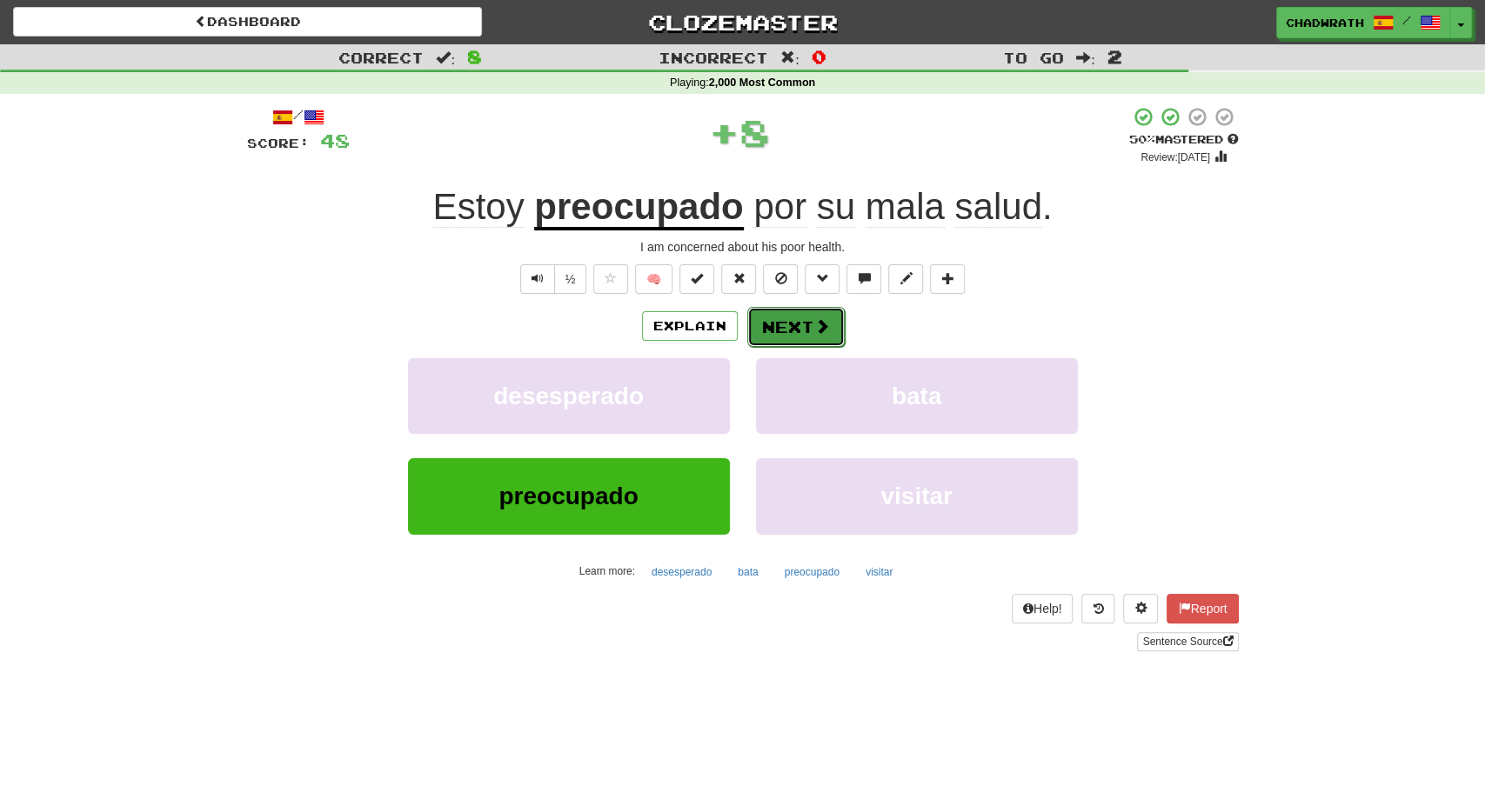
click at [770, 333] on button "Next" at bounding box center [796, 327] width 98 height 40
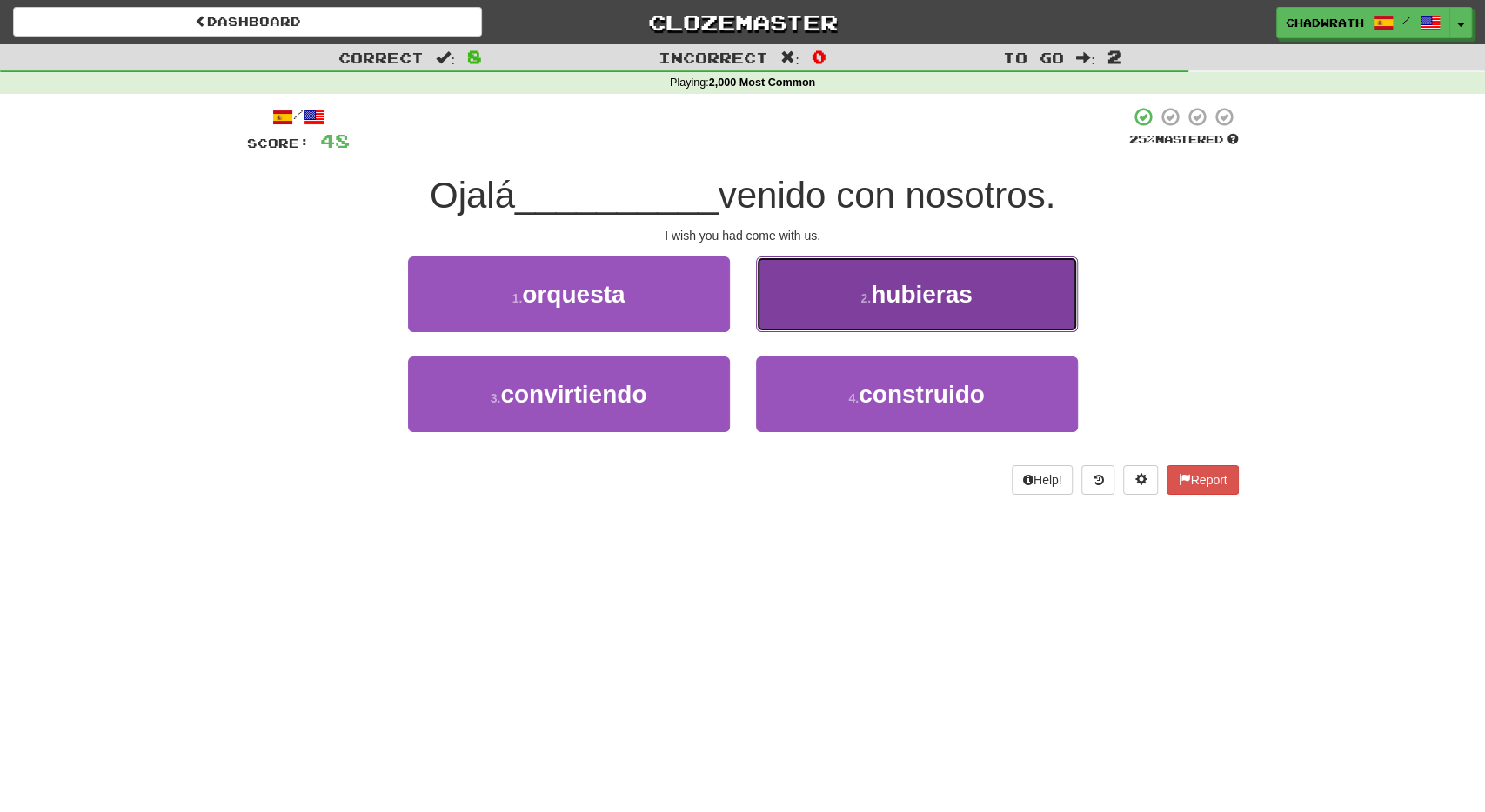
click at [829, 319] on button "2 . hubieras" at bounding box center [917, 293] width 322 height 75
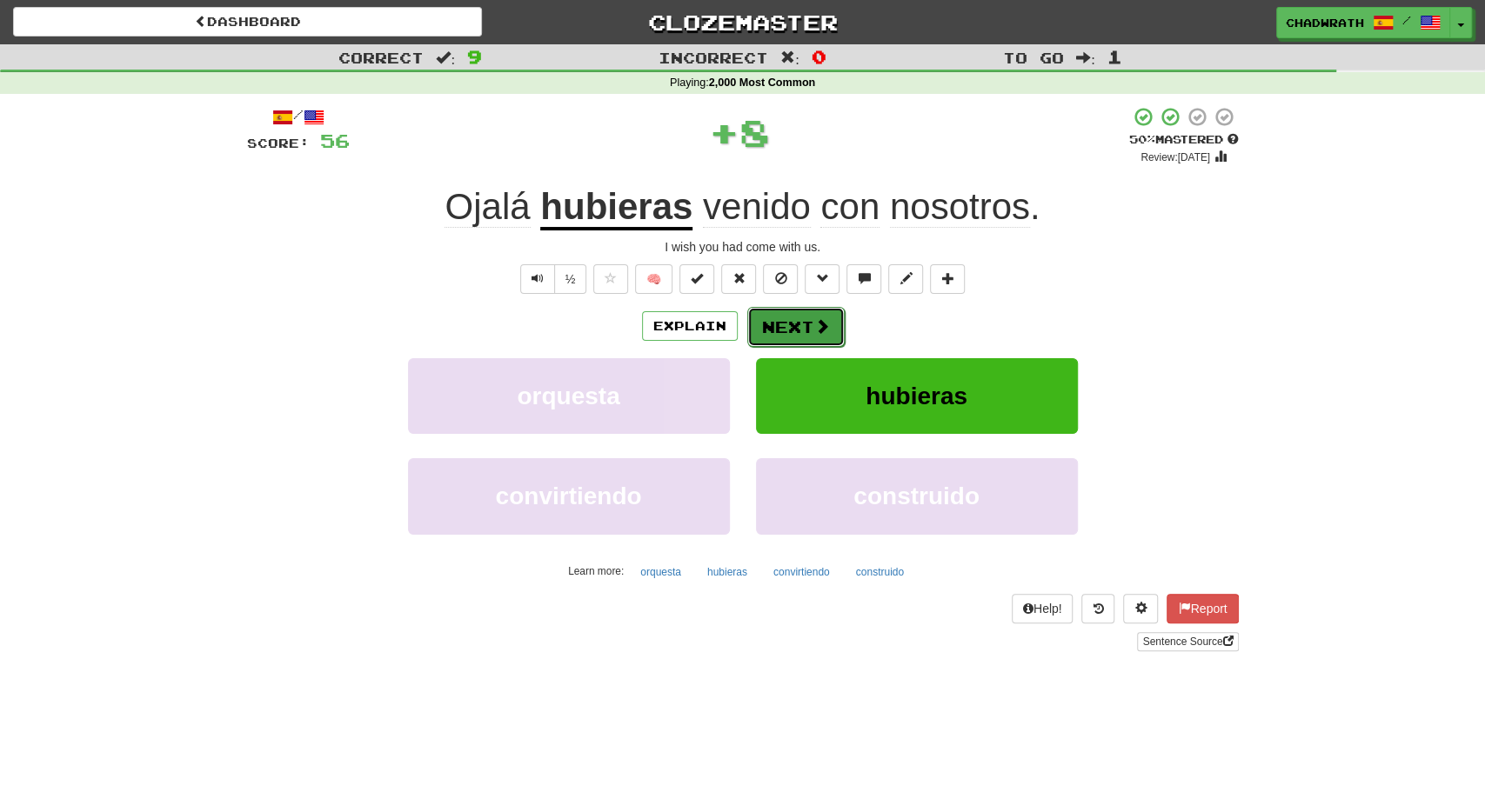
click at [785, 321] on button "Next" at bounding box center [796, 327] width 98 height 40
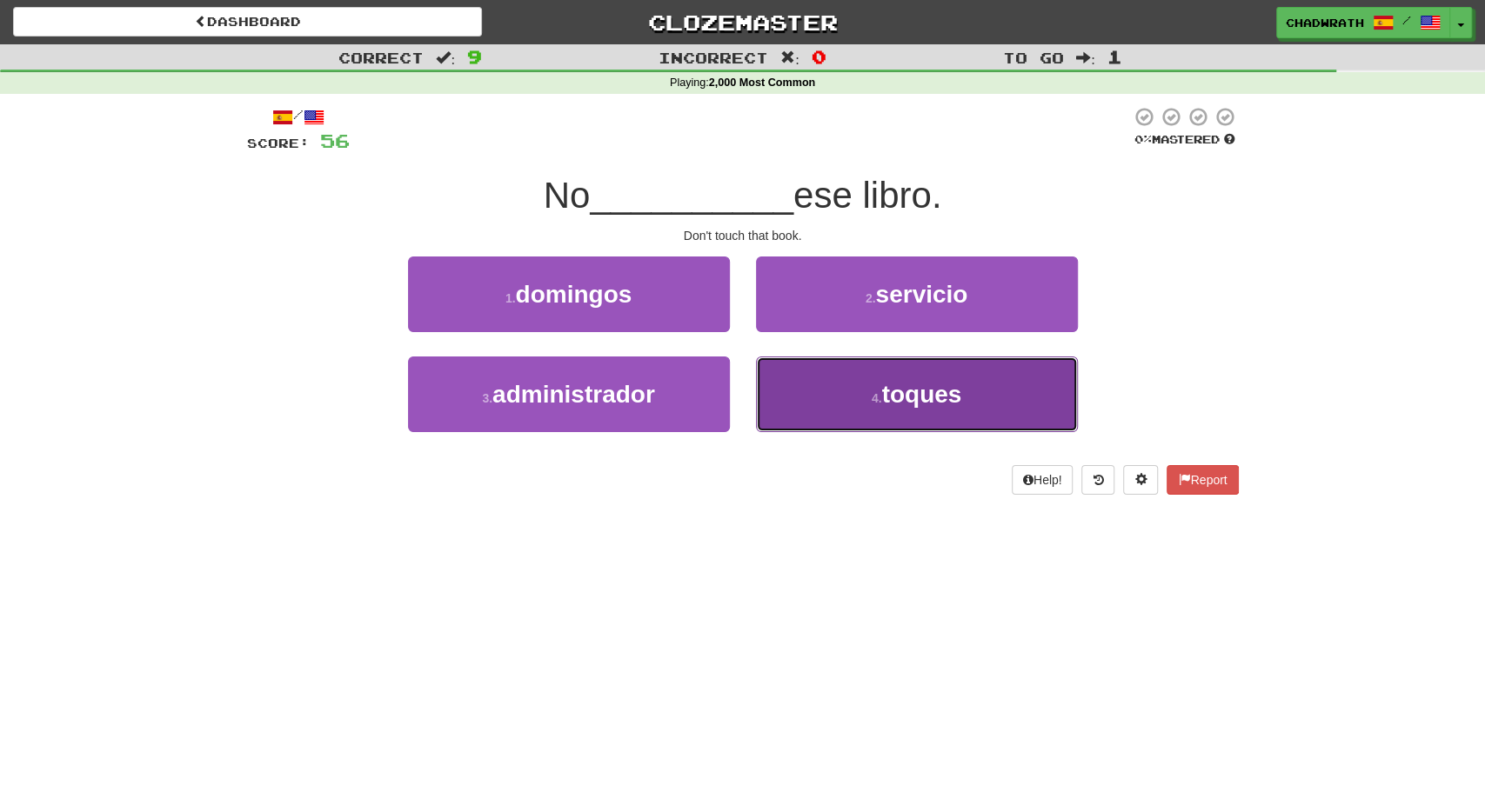
click at [881, 394] on small "4 ." at bounding box center [877, 398] width 11 height 14
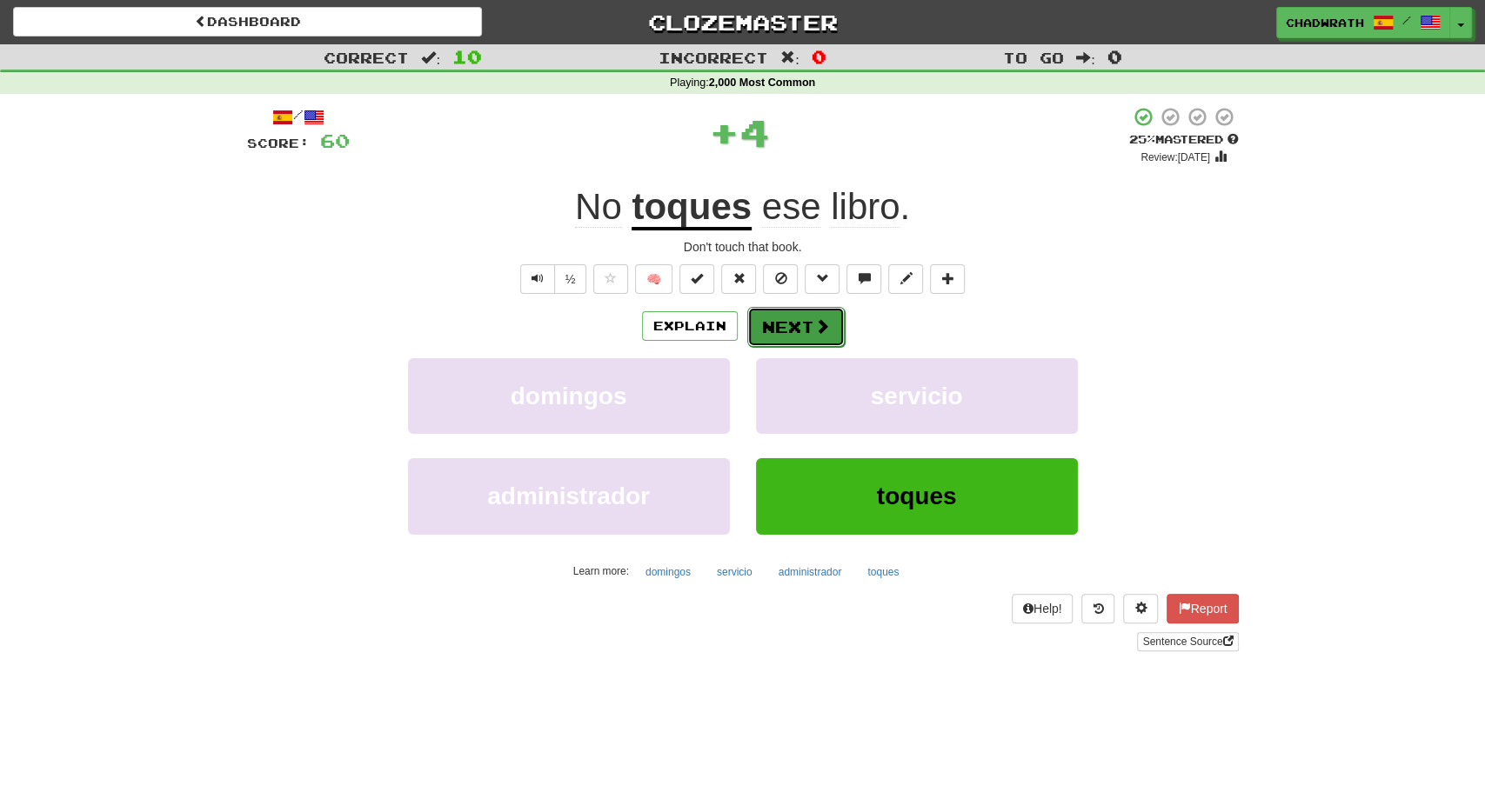
click at [800, 321] on button "Next" at bounding box center [796, 327] width 98 height 40
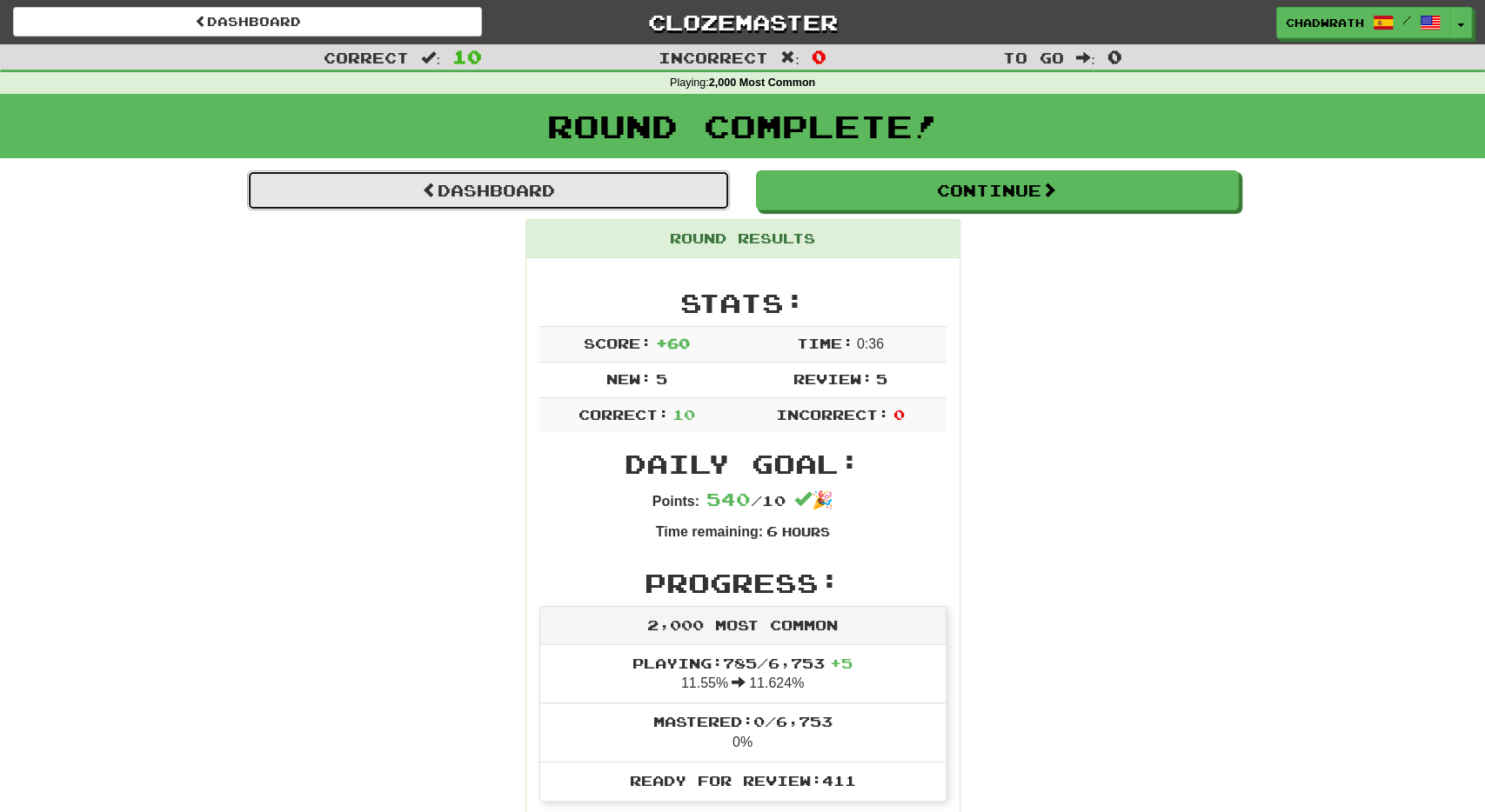
click at [486, 188] on link "Dashboard" at bounding box center [488, 190] width 482 height 40
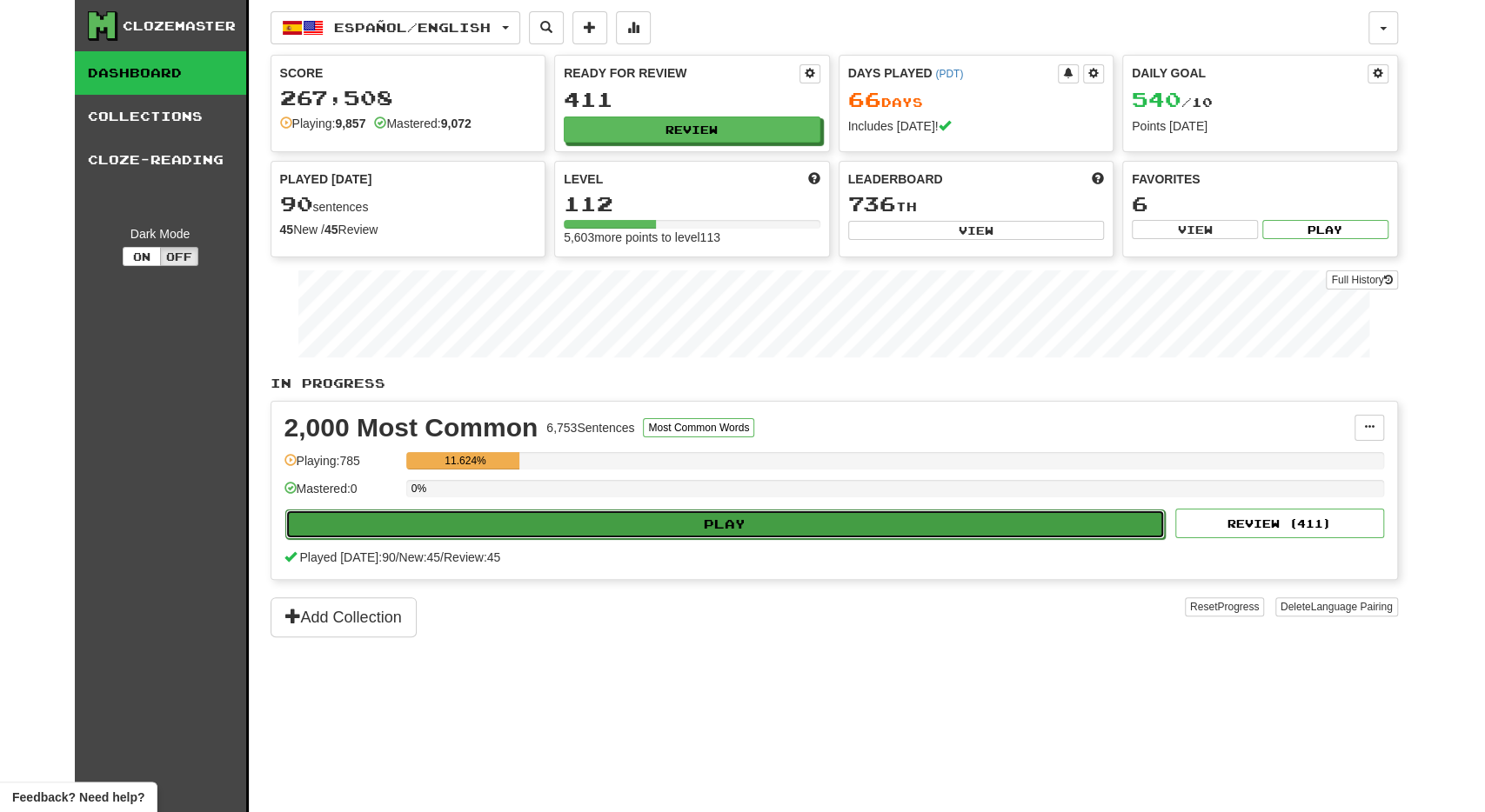
click at [537, 525] on button "Play" at bounding box center [726, 524] width 880 height 29
select select "**"
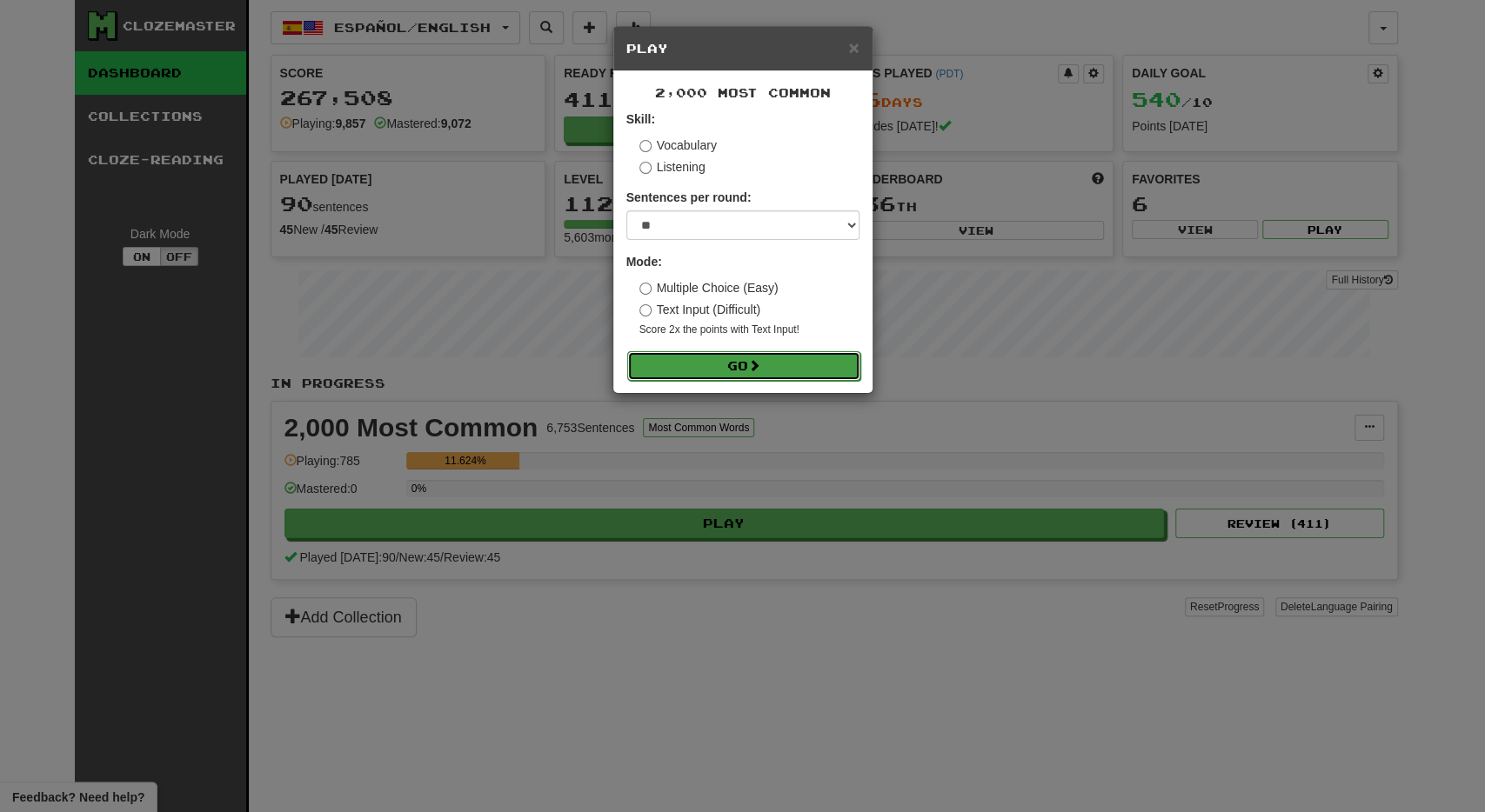
click at [690, 359] on button "Go" at bounding box center [743, 366] width 233 height 29
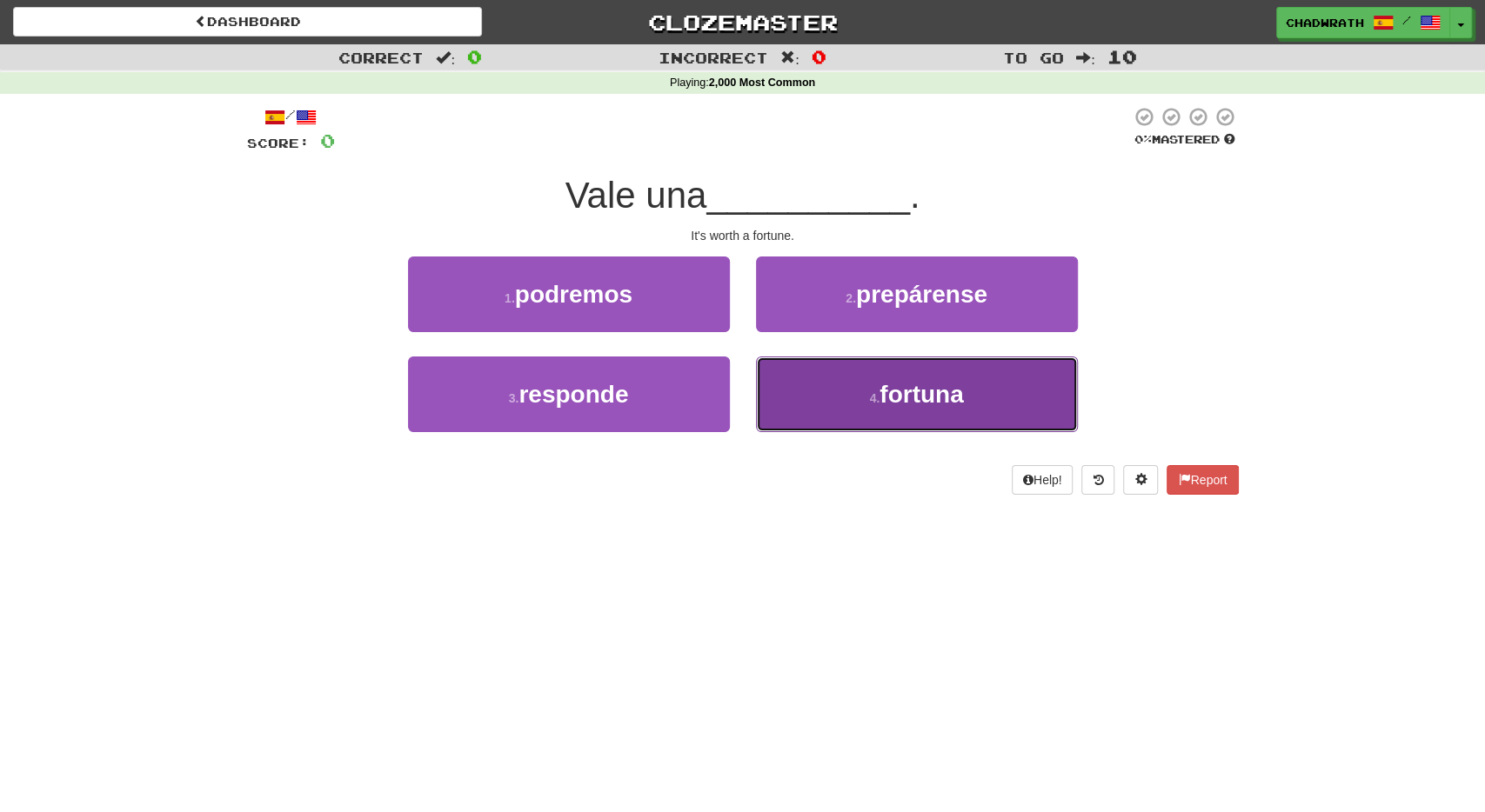
click at [929, 383] on span "fortuna" at bounding box center [921, 394] width 83 height 27
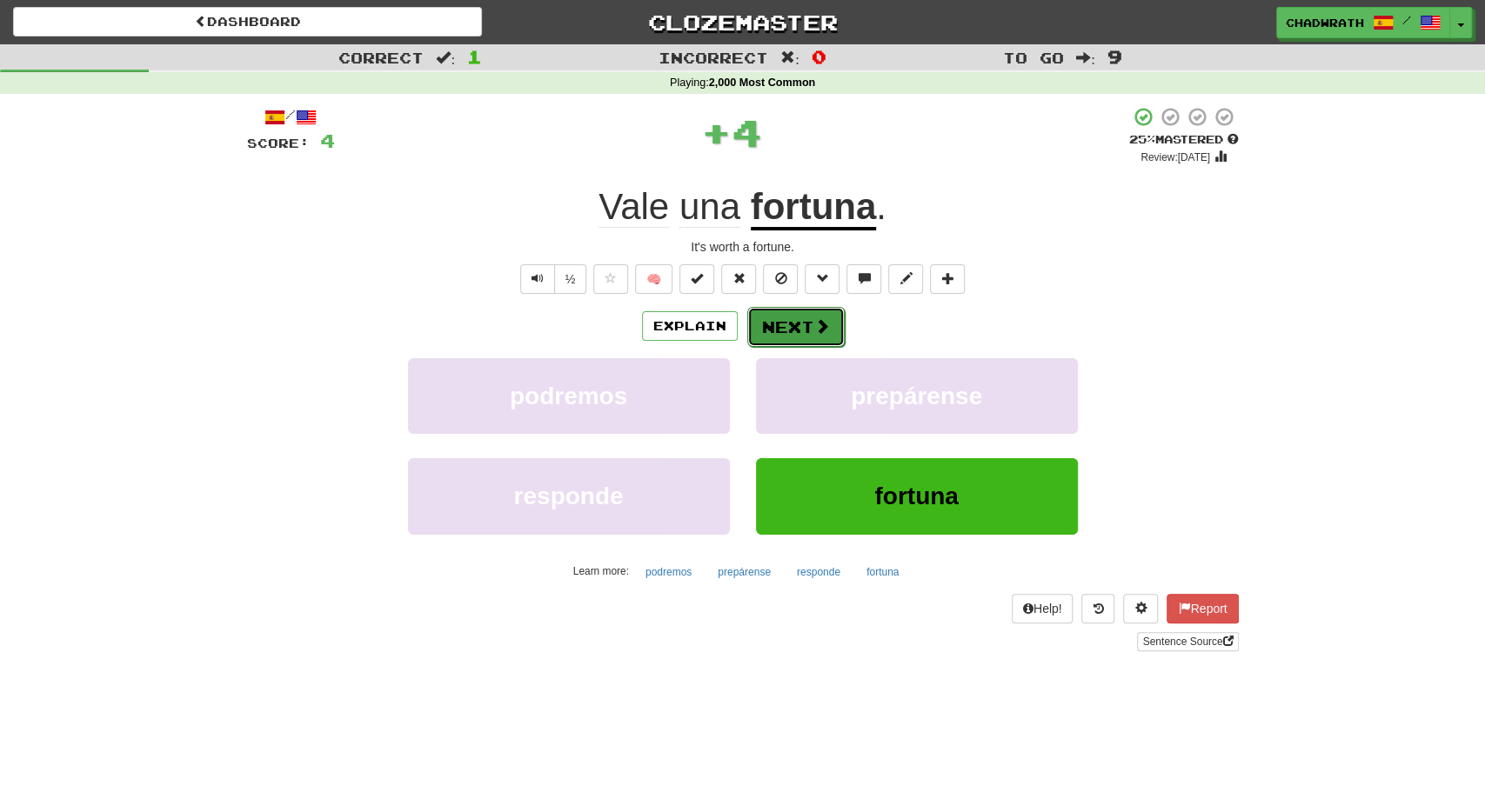
click at [773, 313] on button "Next" at bounding box center [796, 327] width 98 height 40
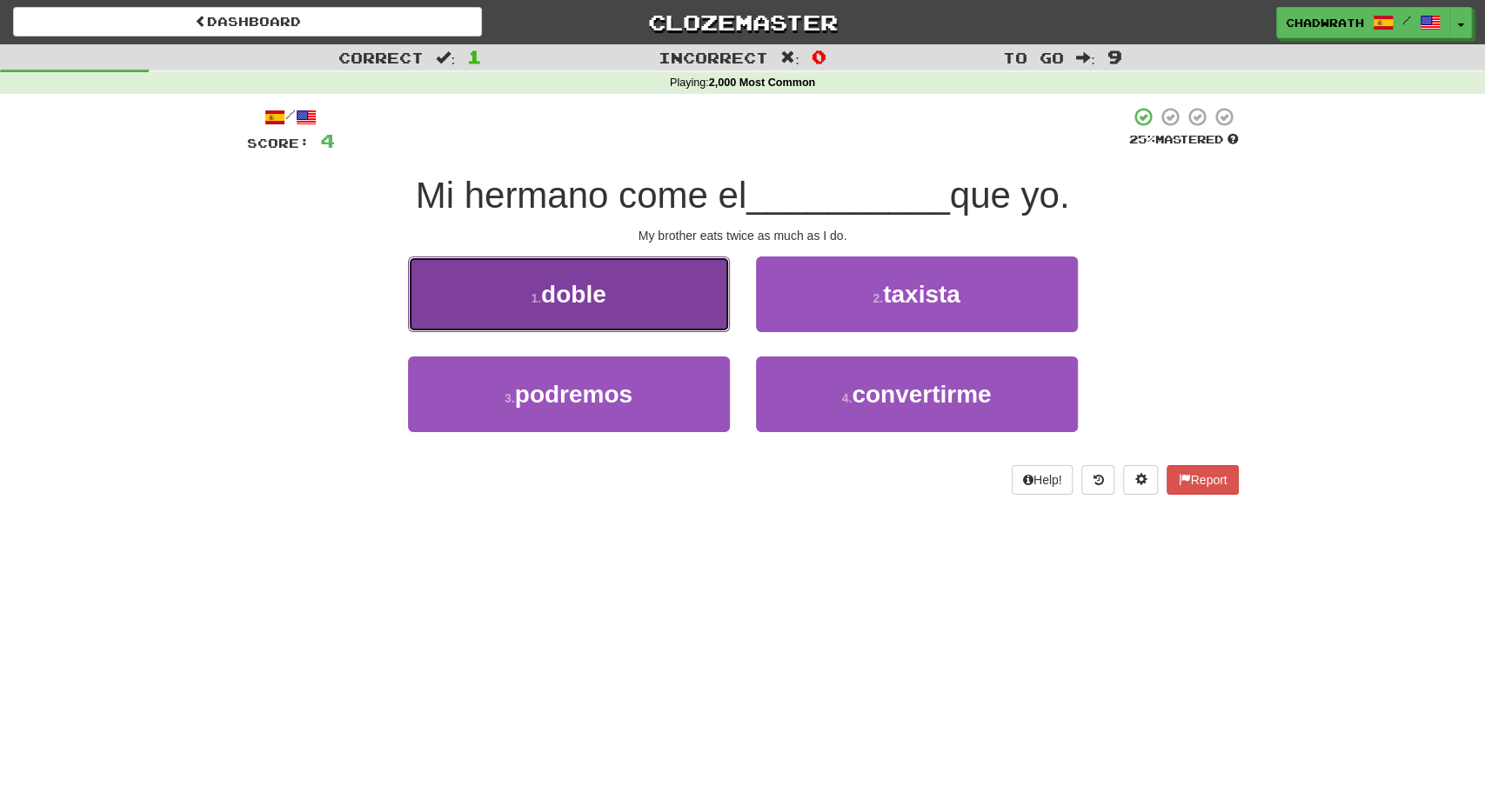
click at [641, 303] on button "1 . doble" at bounding box center [568, 293] width 322 height 75
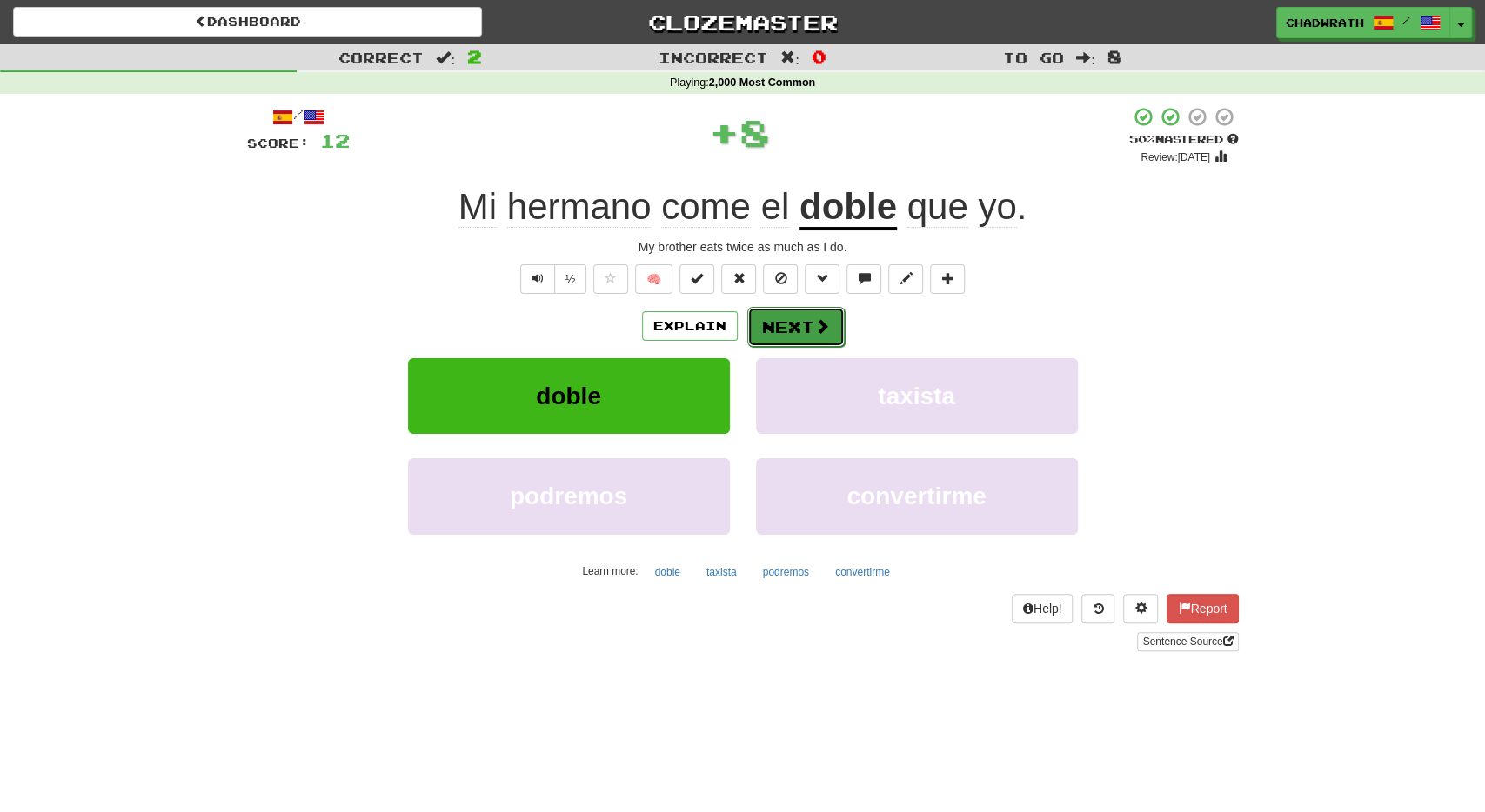
click at [775, 326] on button "Next" at bounding box center [796, 327] width 98 height 40
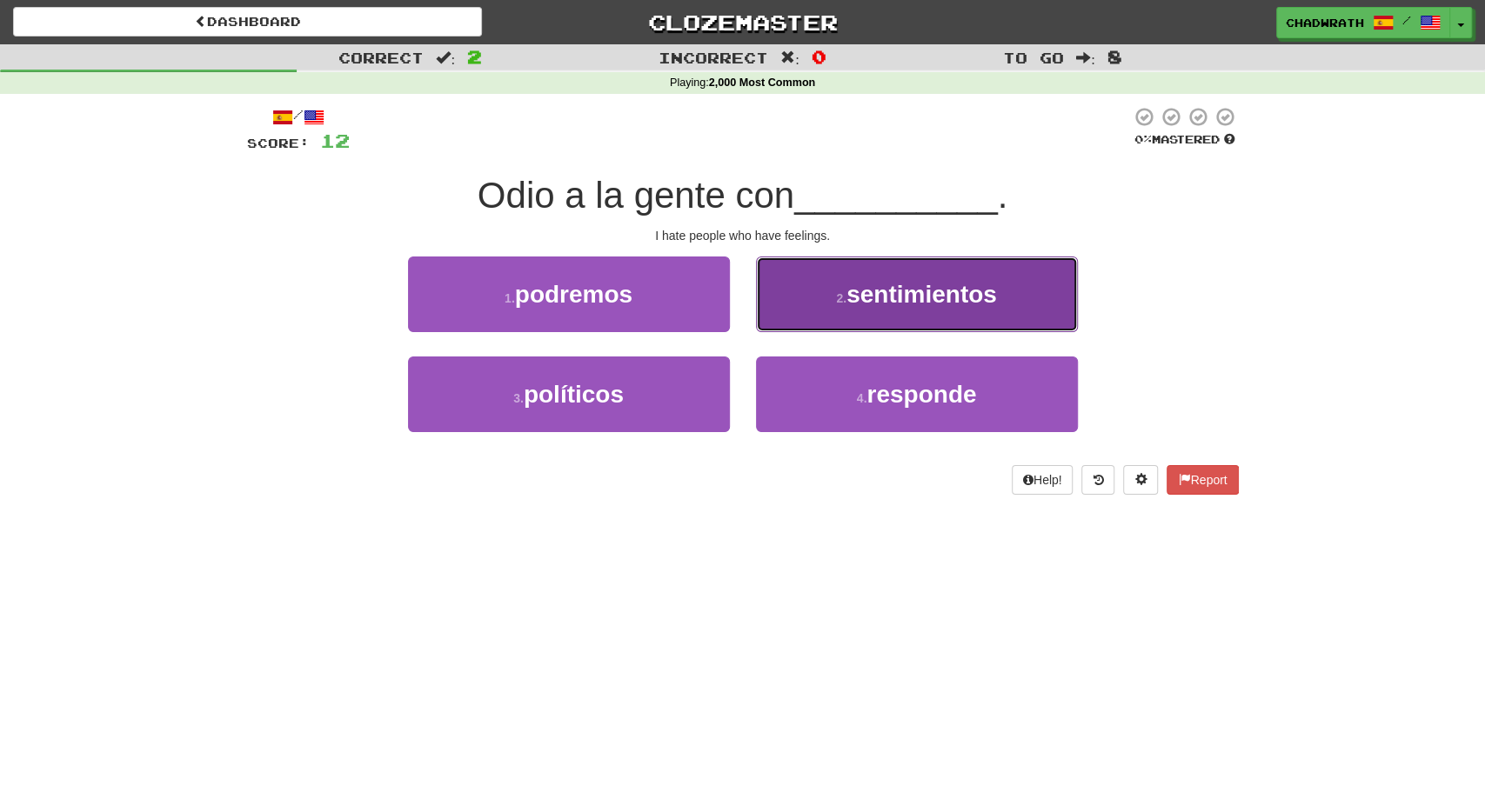
click at [862, 307] on span "sentimientos" at bounding box center [922, 294] width 151 height 27
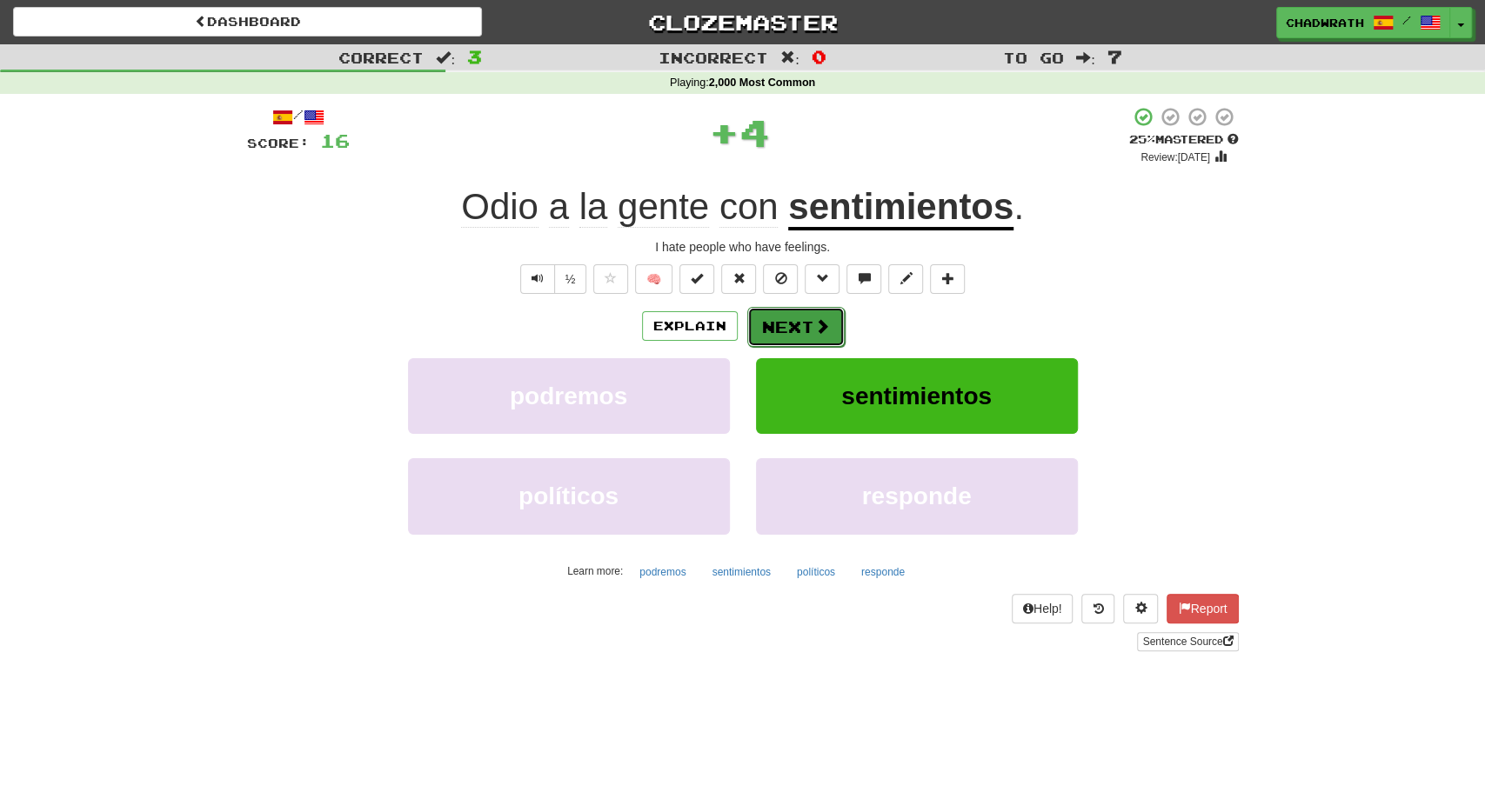
click at [759, 325] on button "Next" at bounding box center [796, 327] width 98 height 40
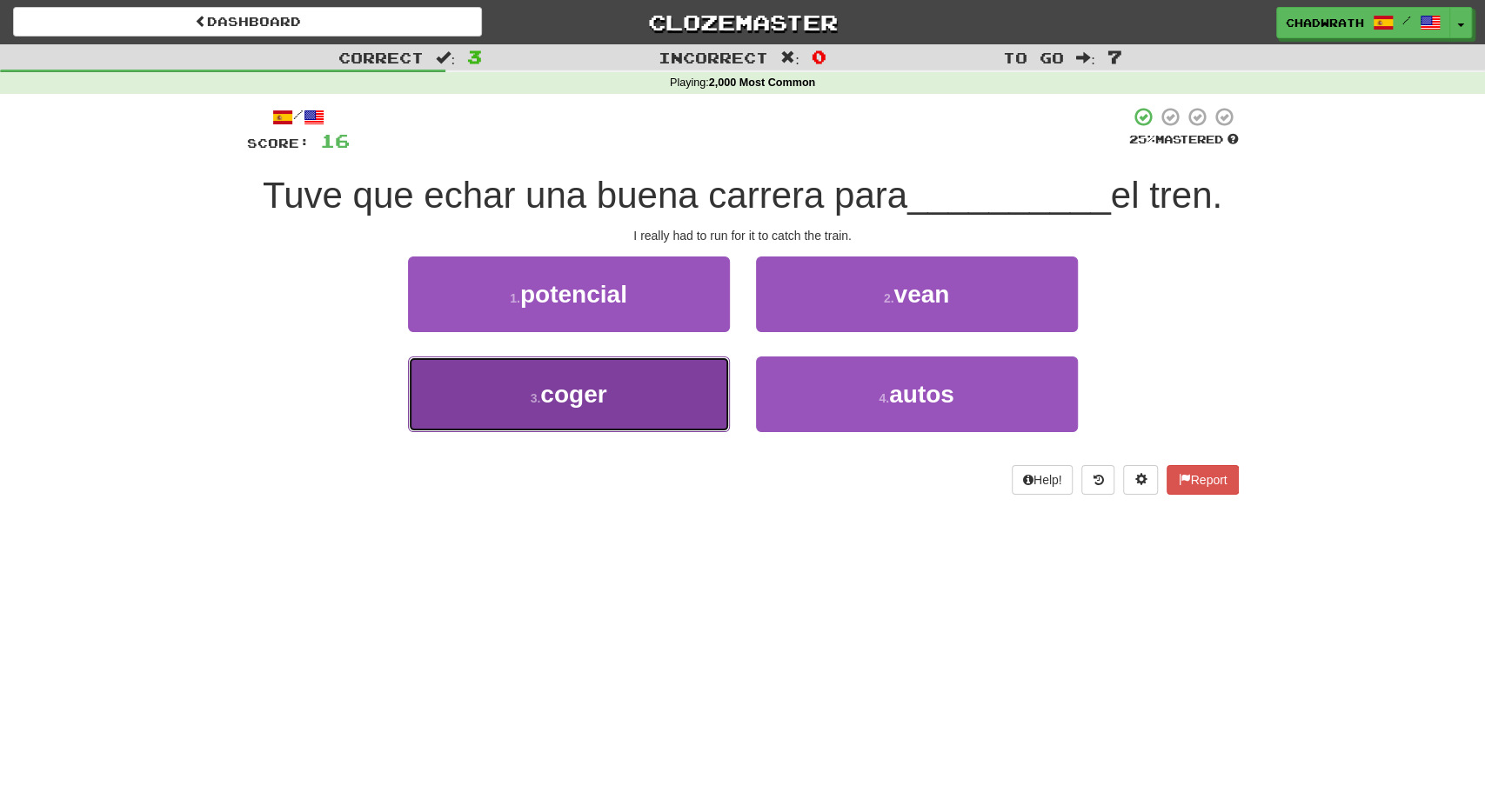
click at [562, 404] on span "coger" at bounding box center [573, 394] width 67 height 27
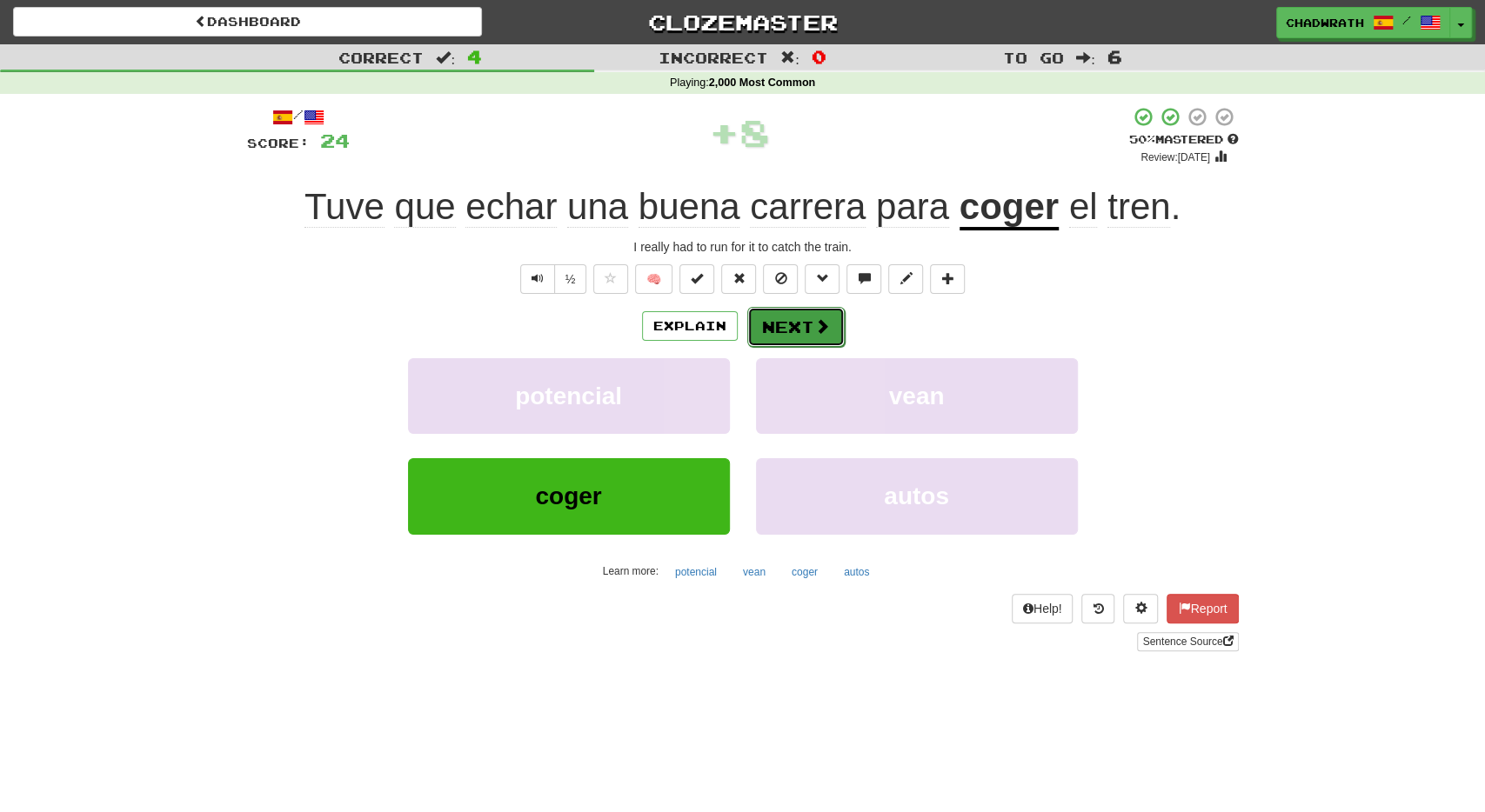
click at [807, 314] on button "Next" at bounding box center [796, 327] width 98 height 40
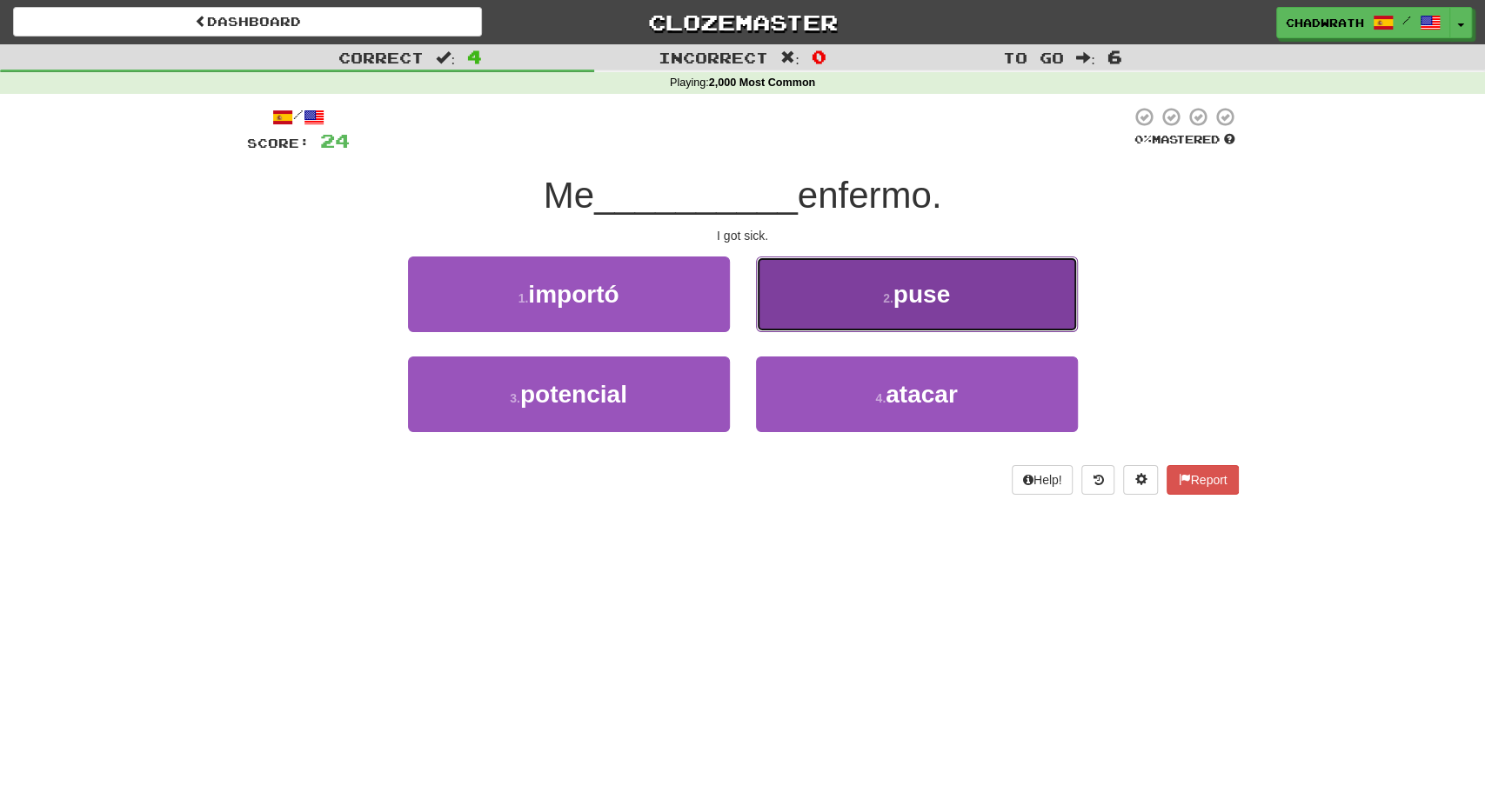
click at [817, 312] on button "2 . puse" at bounding box center [917, 293] width 322 height 75
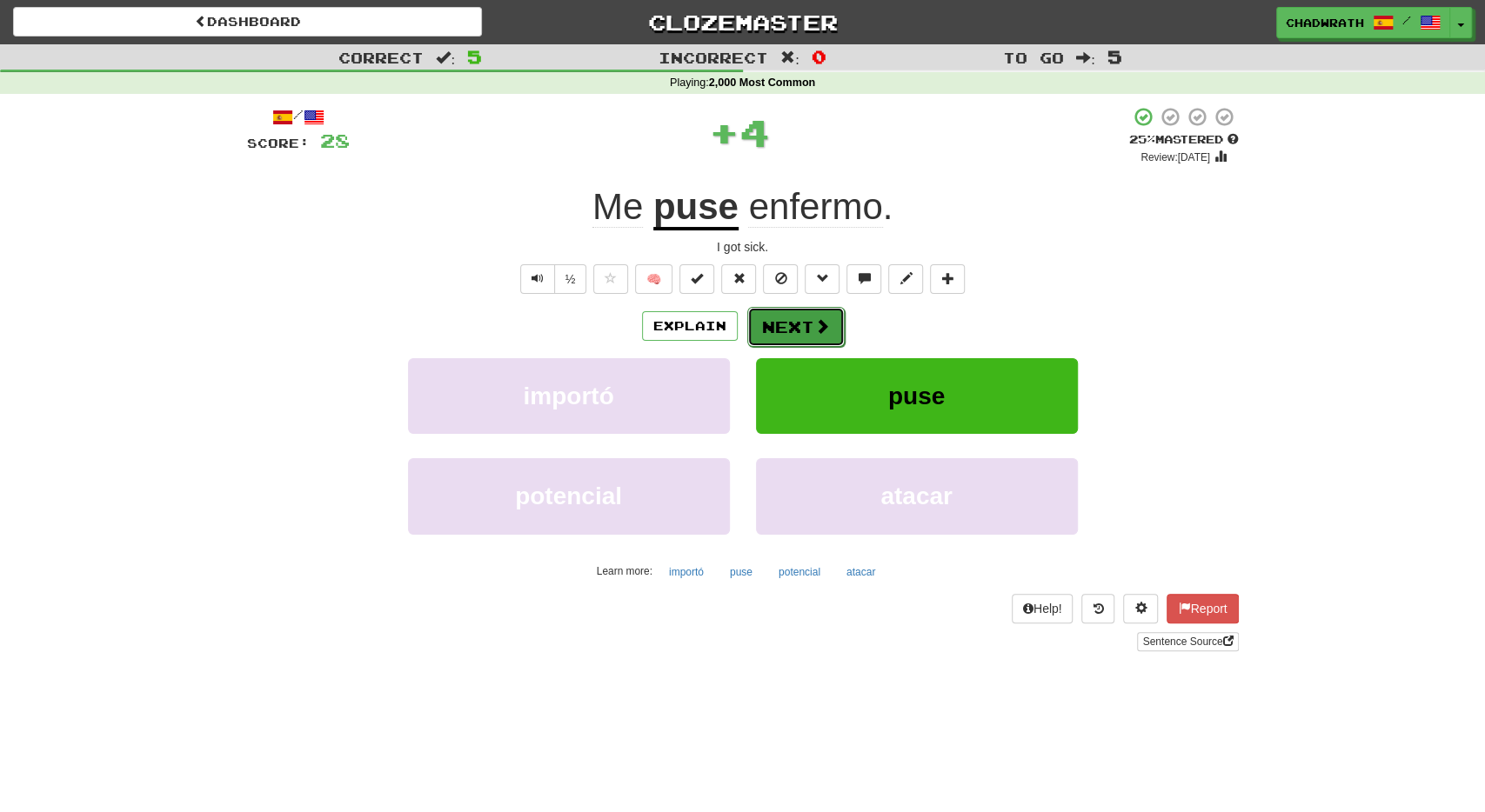
click at [805, 326] on button "Next" at bounding box center [796, 327] width 98 height 40
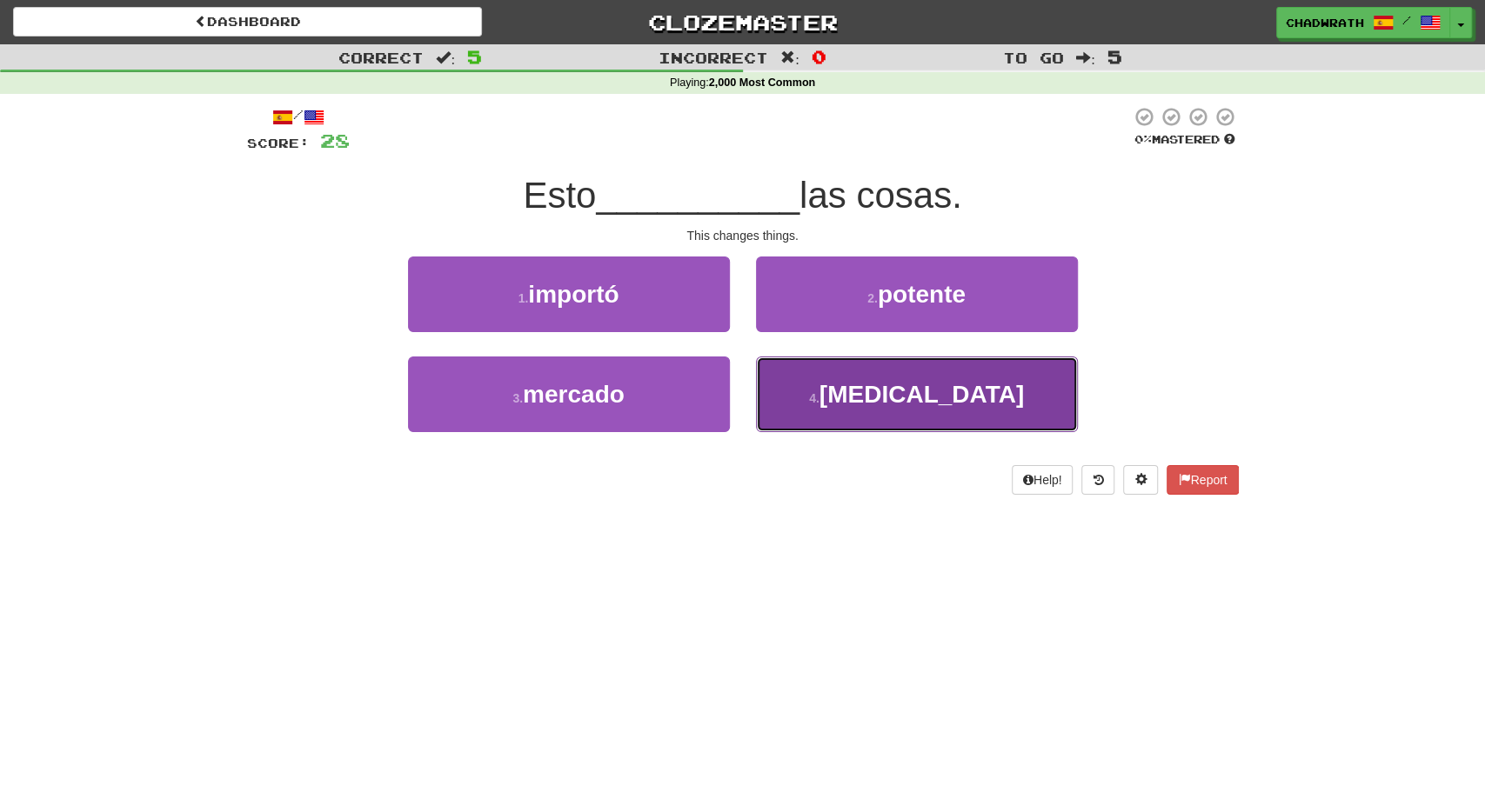
click at [882, 405] on span "[MEDICAL_DATA]" at bounding box center [922, 394] width 204 height 27
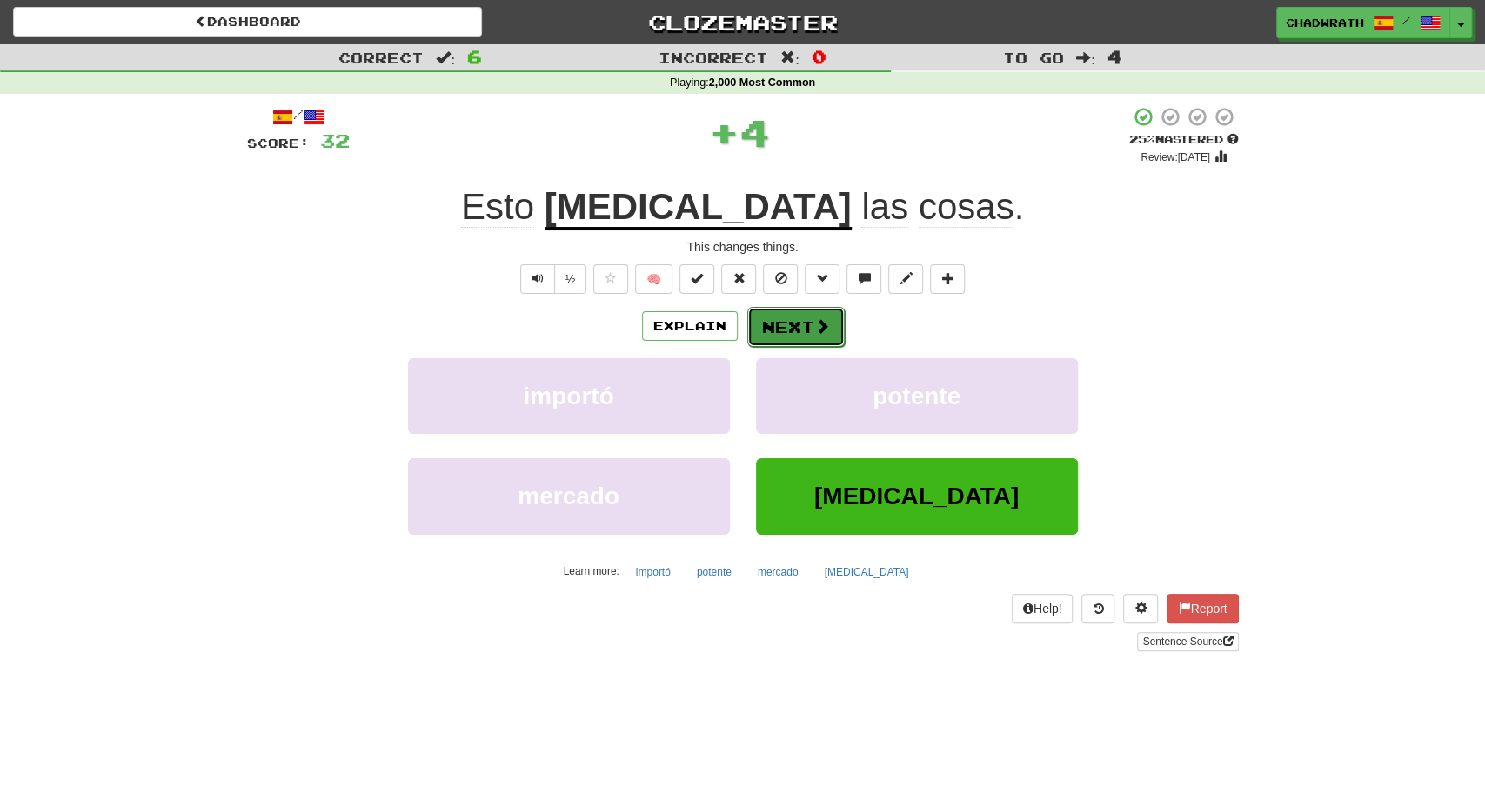
click at [809, 325] on button "Next" at bounding box center [796, 327] width 98 height 40
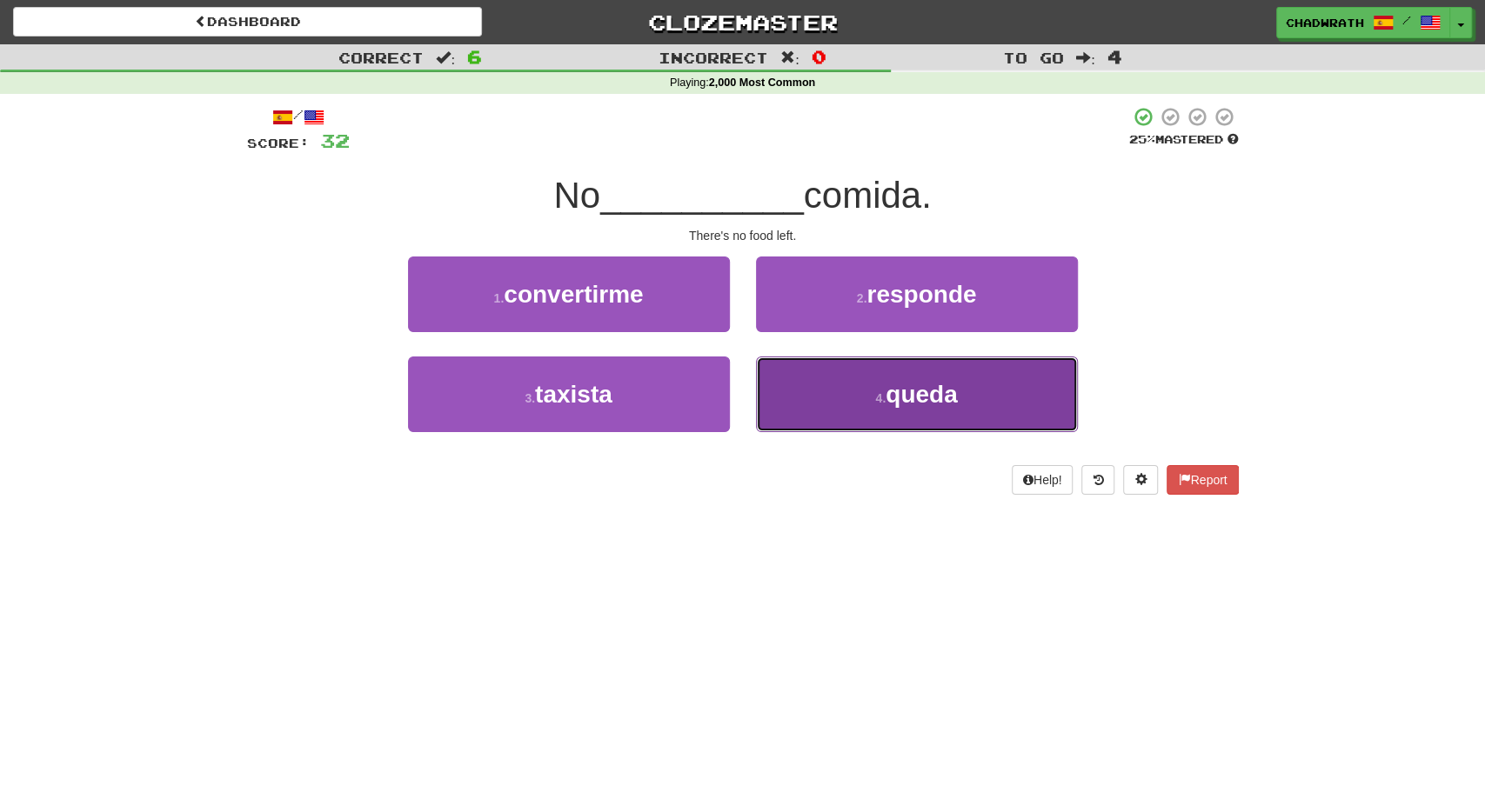
click at [829, 401] on button "4 . queda" at bounding box center [917, 394] width 322 height 75
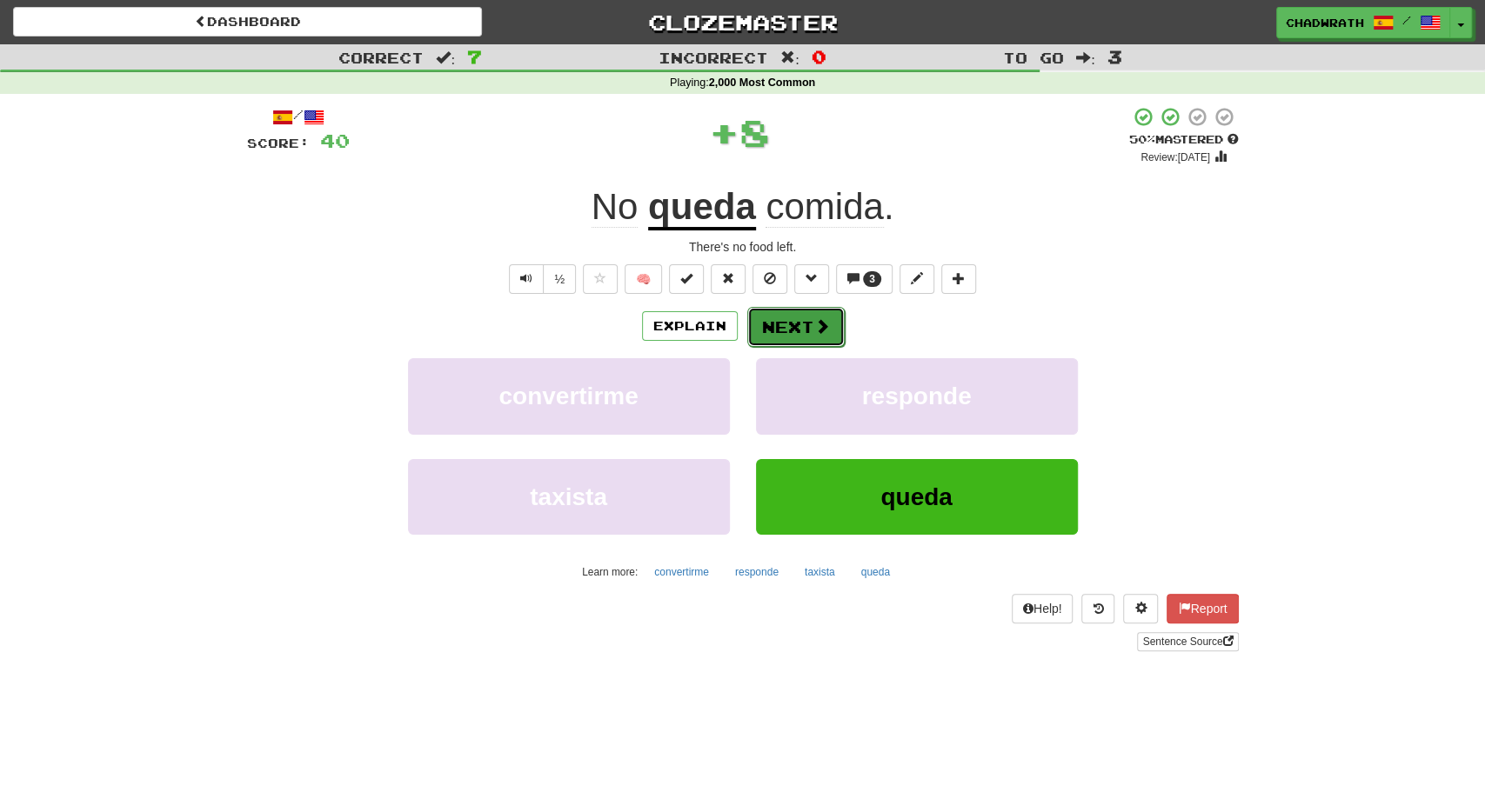
click at [811, 319] on button "Next" at bounding box center [796, 327] width 98 height 40
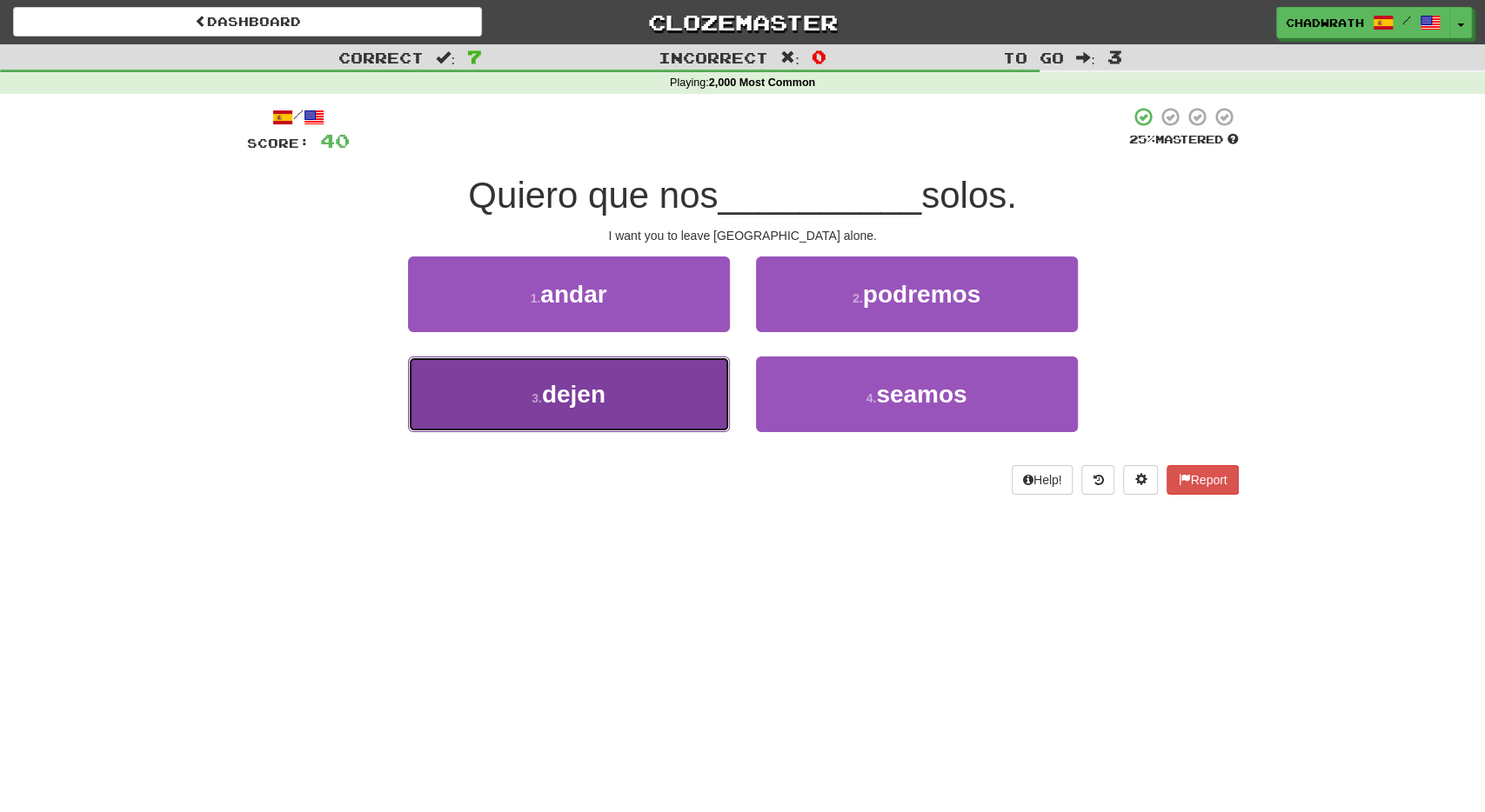
click at [608, 412] on button "3 . [GEOGRAPHIC_DATA]" at bounding box center [568, 394] width 322 height 75
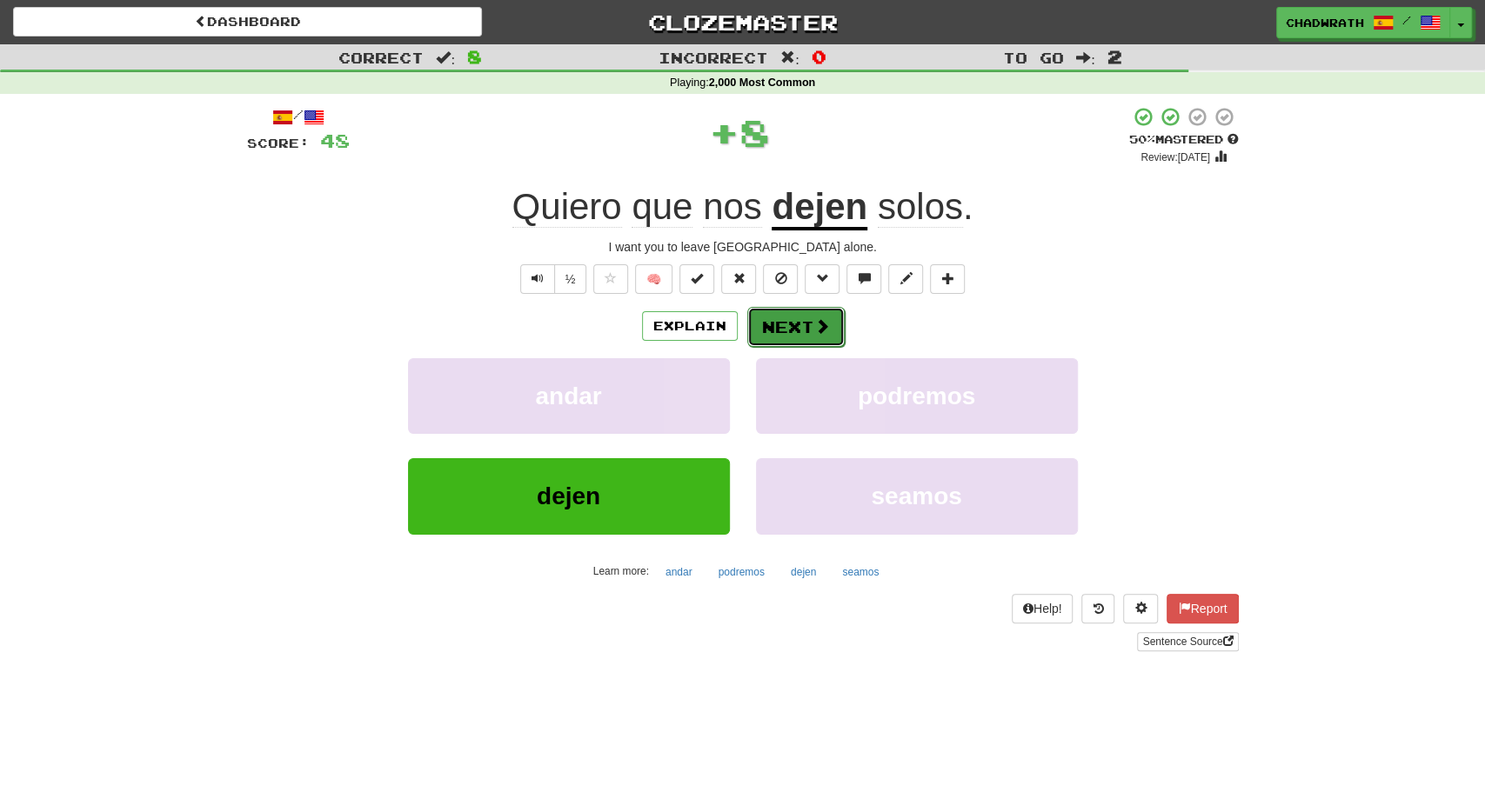
click at [816, 328] on span at bounding box center [822, 326] width 16 height 16
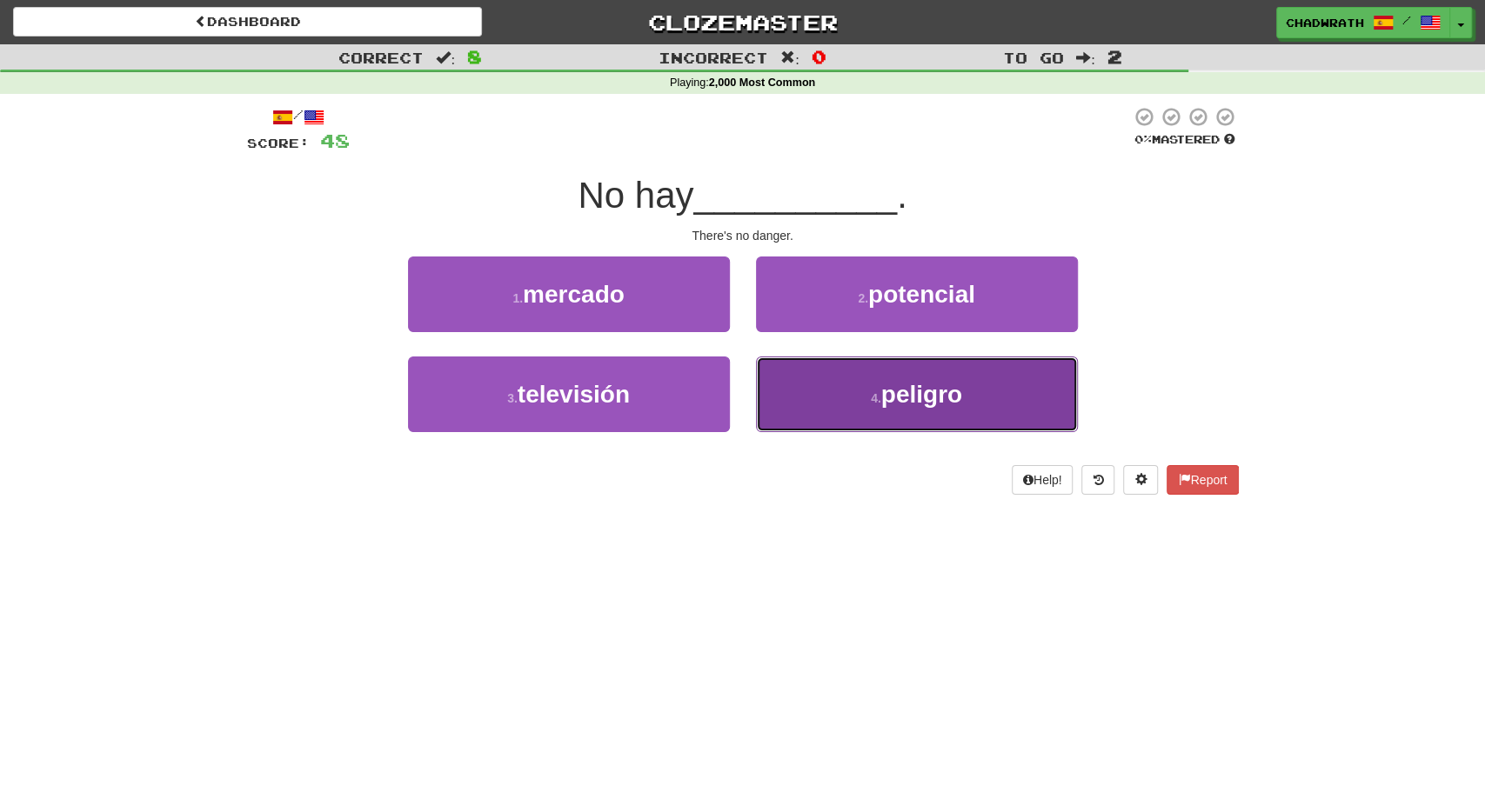
click at [898, 413] on button "4 . peligro" at bounding box center [917, 394] width 322 height 75
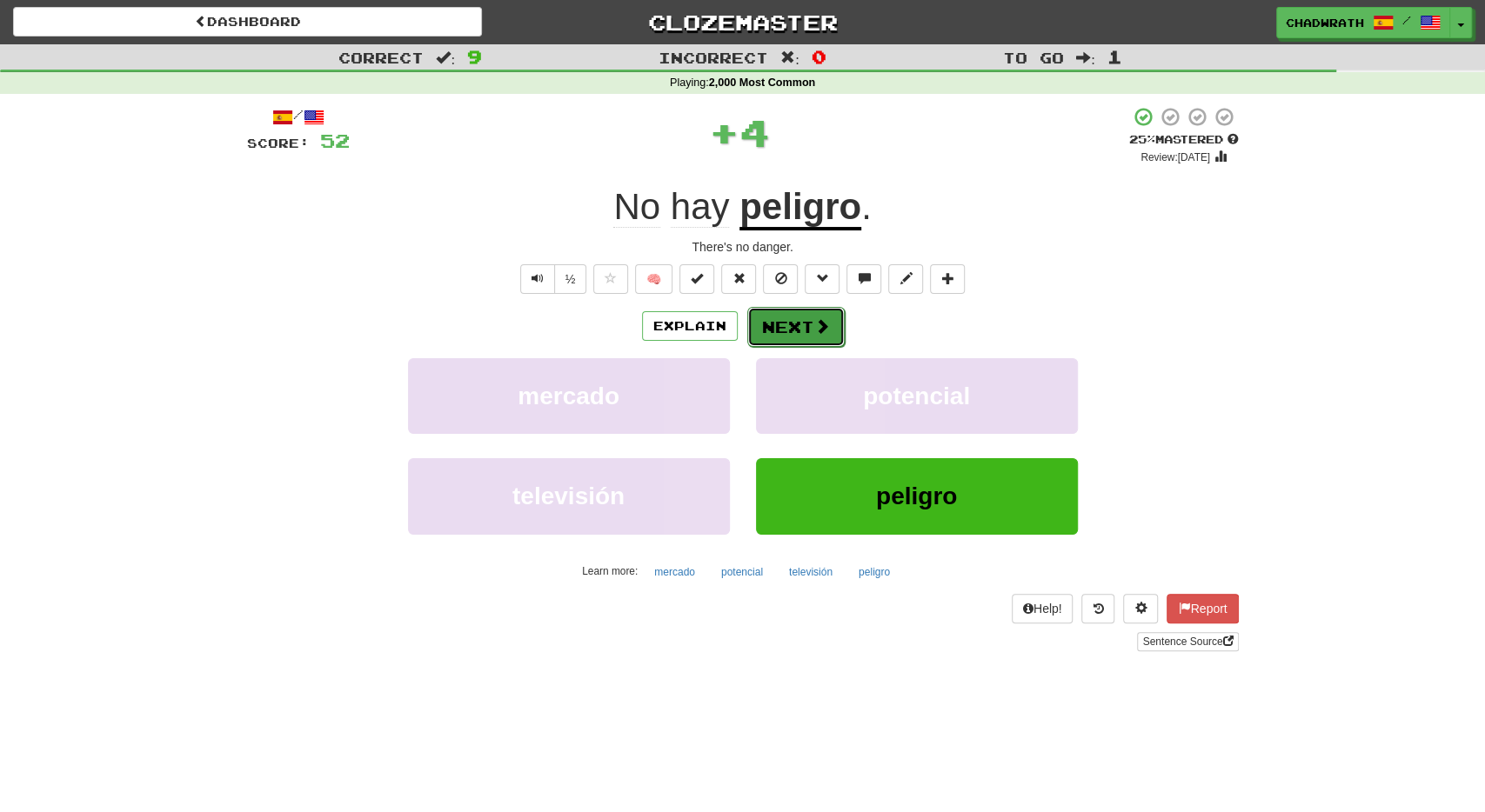
click at [799, 325] on button "Next" at bounding box center [796, 327] width 98 height 40
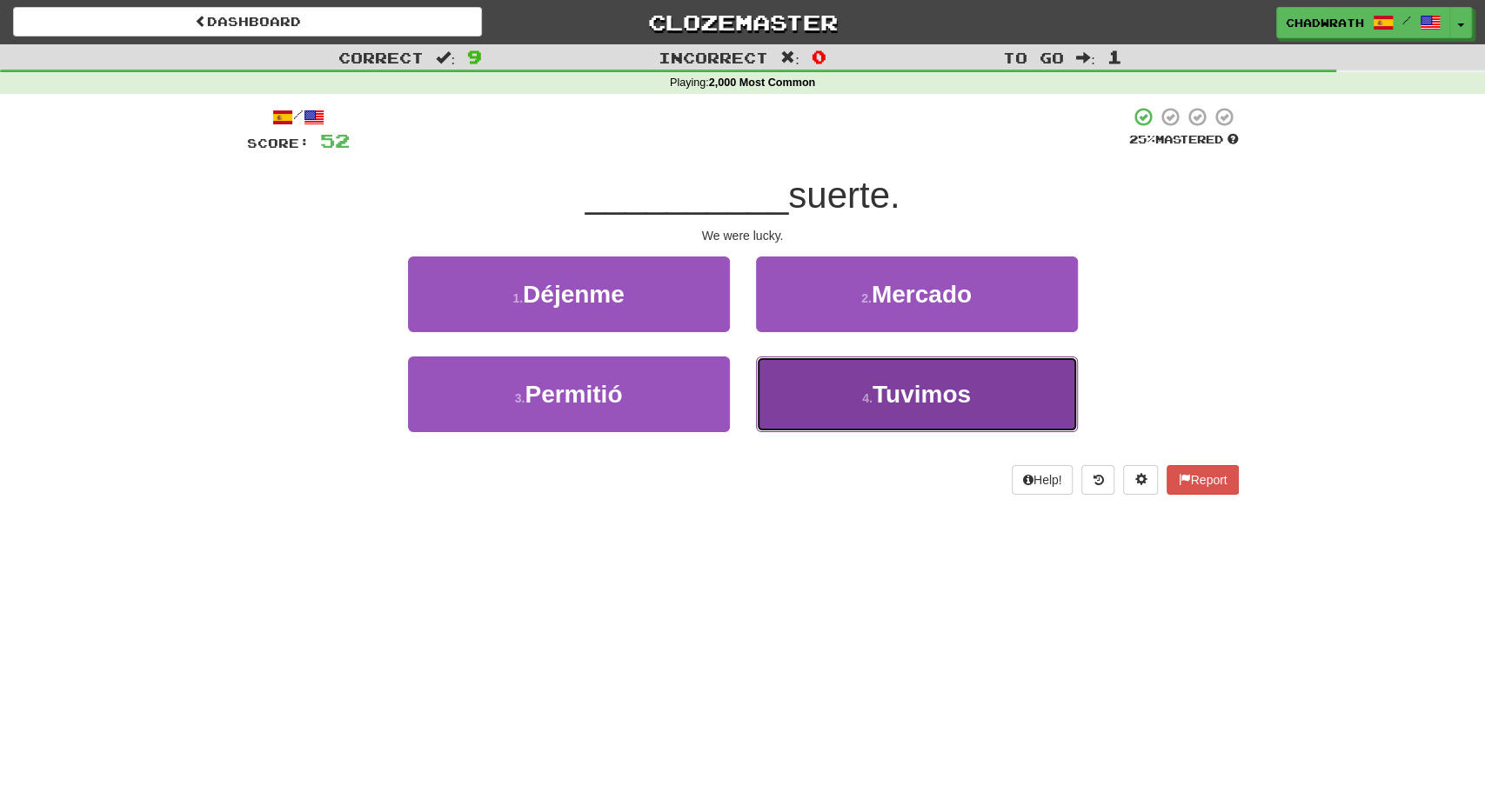
click at [891, 398] on span "Tuvimos" at bounding box center [922, 394] width 98 height 27
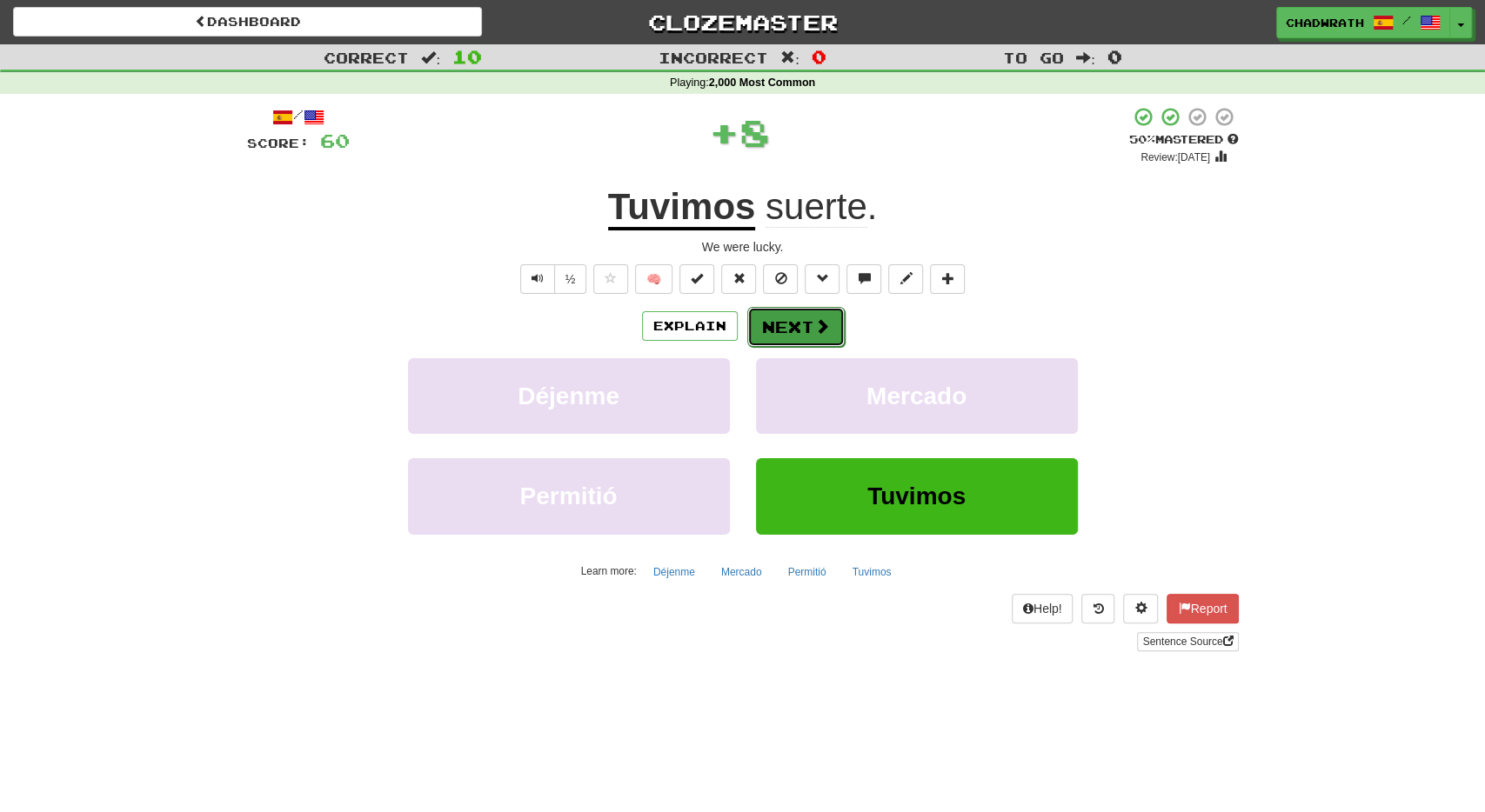
click at [804, 326] on button "Next" at bounding box center [796, 327] width 98 height 40
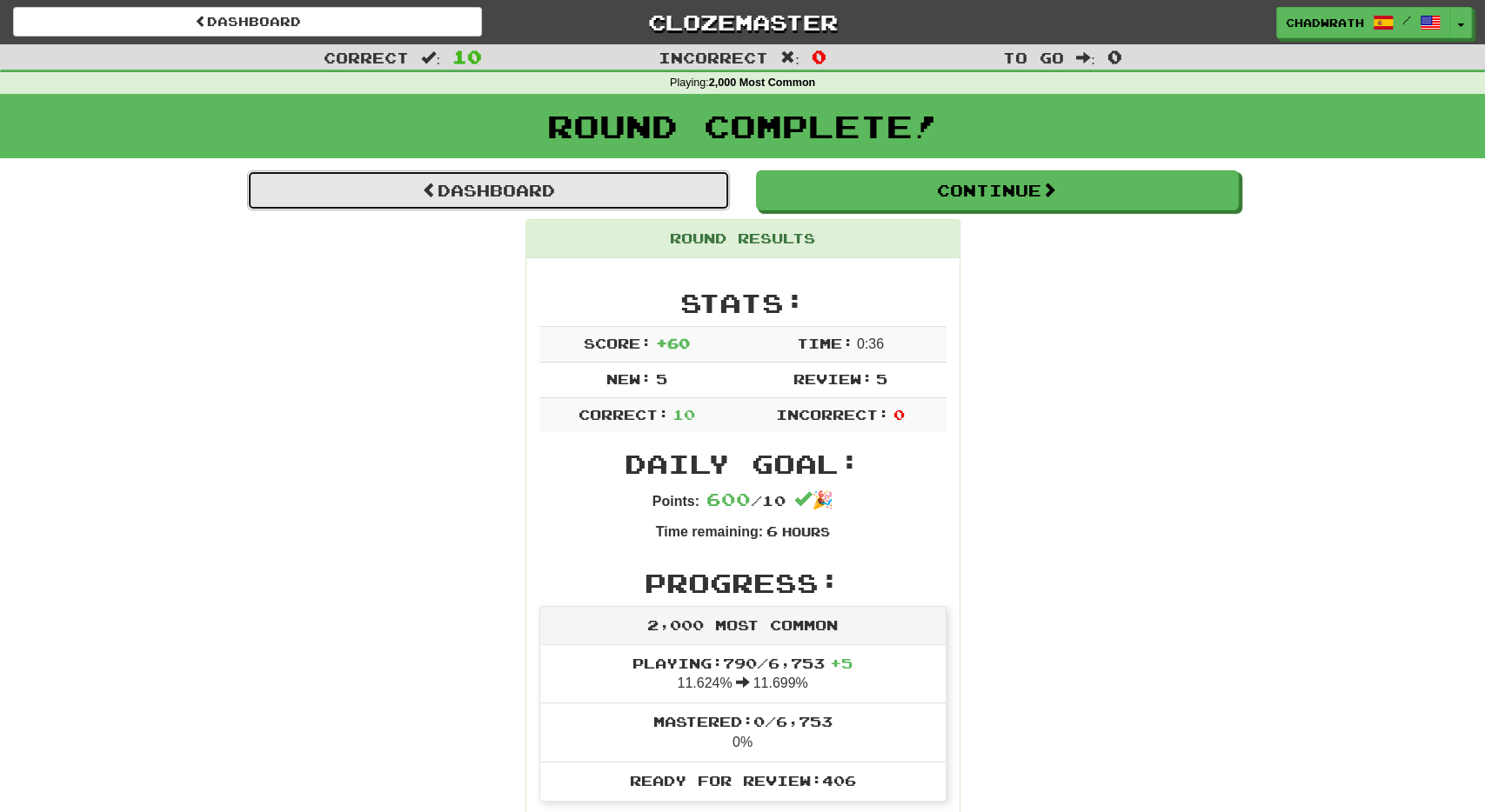
click at [577, 185] on link "Dashboard" at bounding box center [488, 190] width 482 height 40
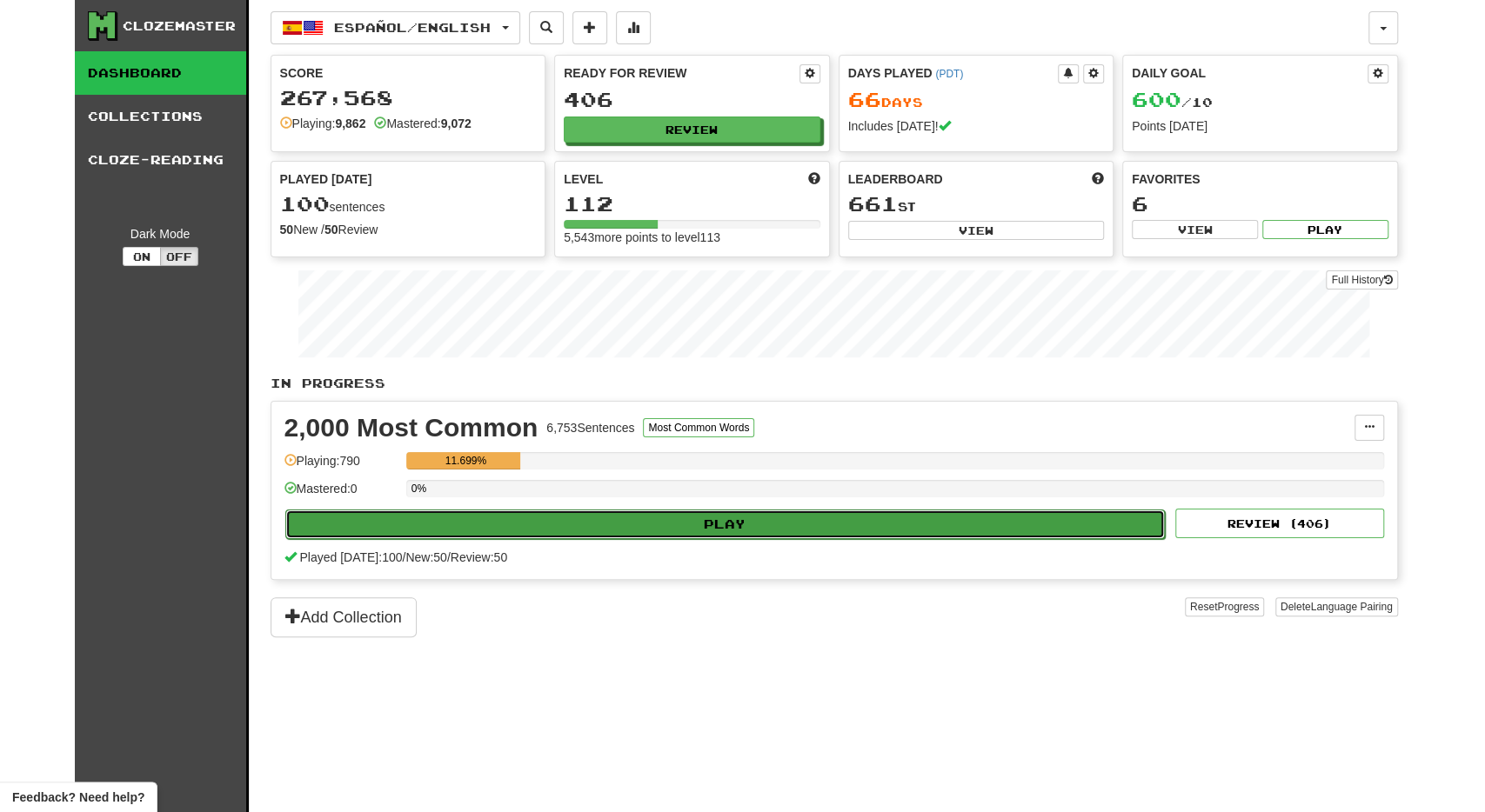
click at [634, 514] on button "Play" at bounding box center [726, 524] width 880 height 29
select select "**"
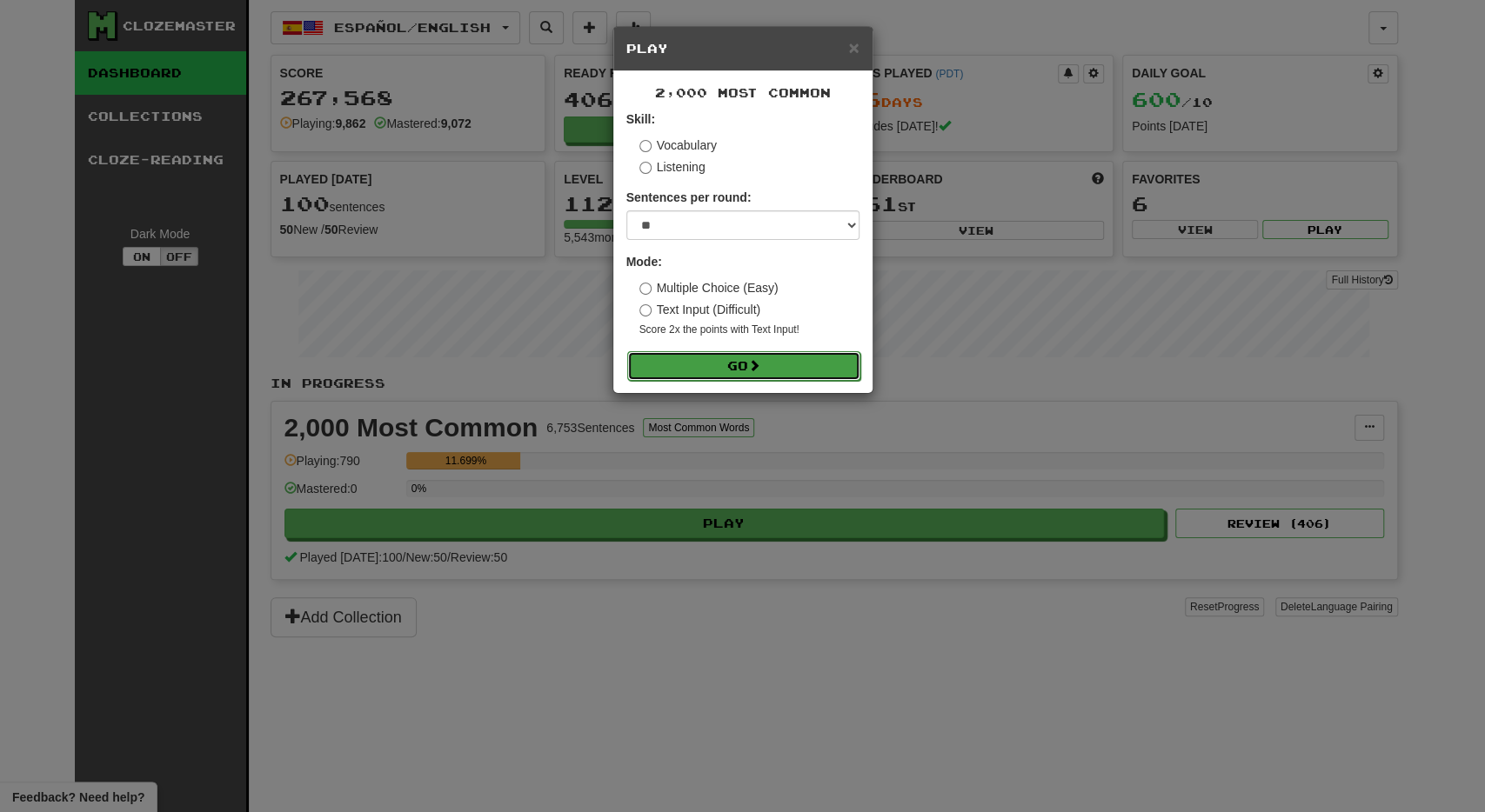
click at [741, 374] on button "Go" at bounding box center [743, 366] width 233 height 29
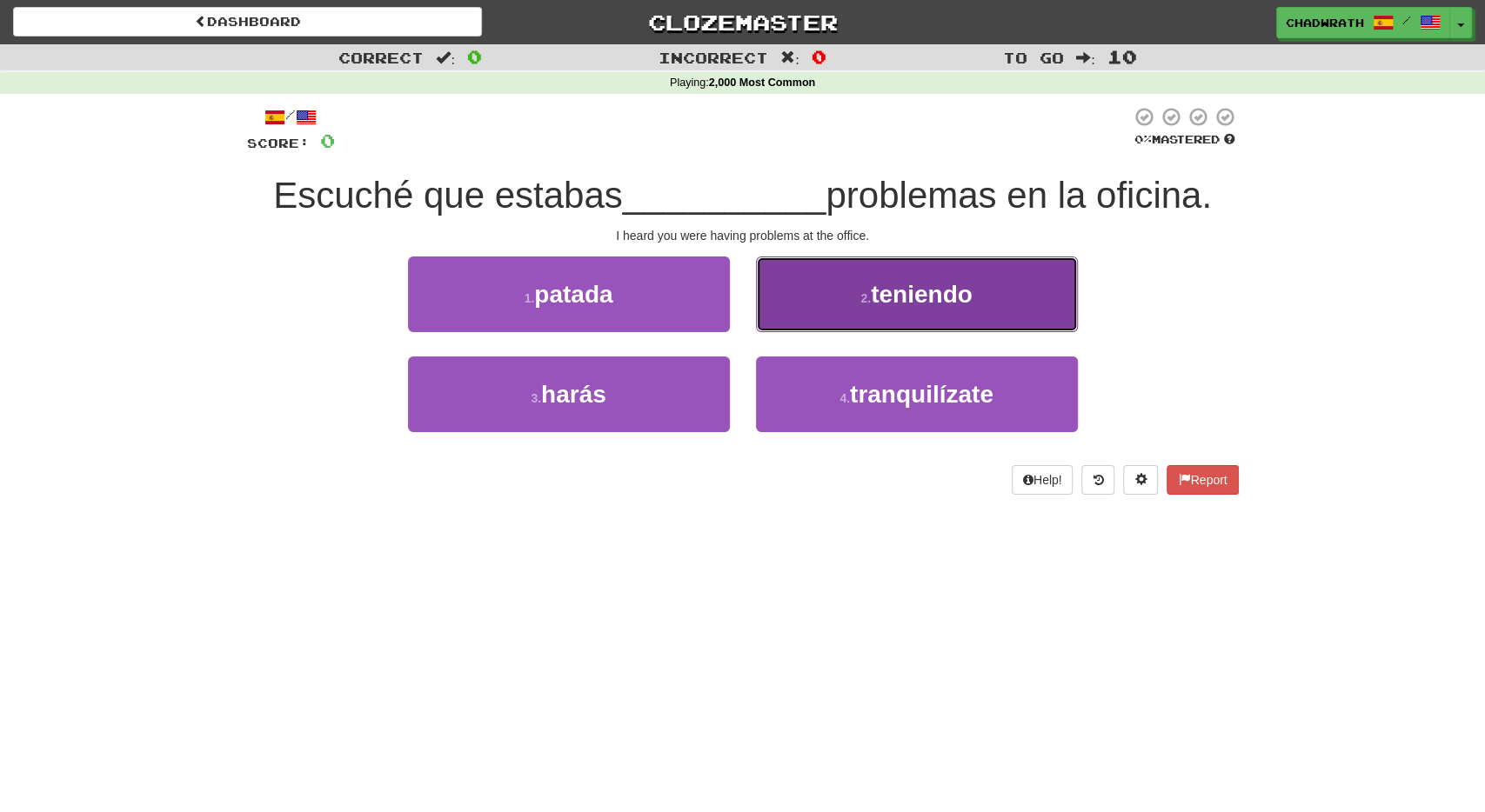
click at [924, 290] on span "teniendo" at bounding box center [922, 294] width 102 height 27
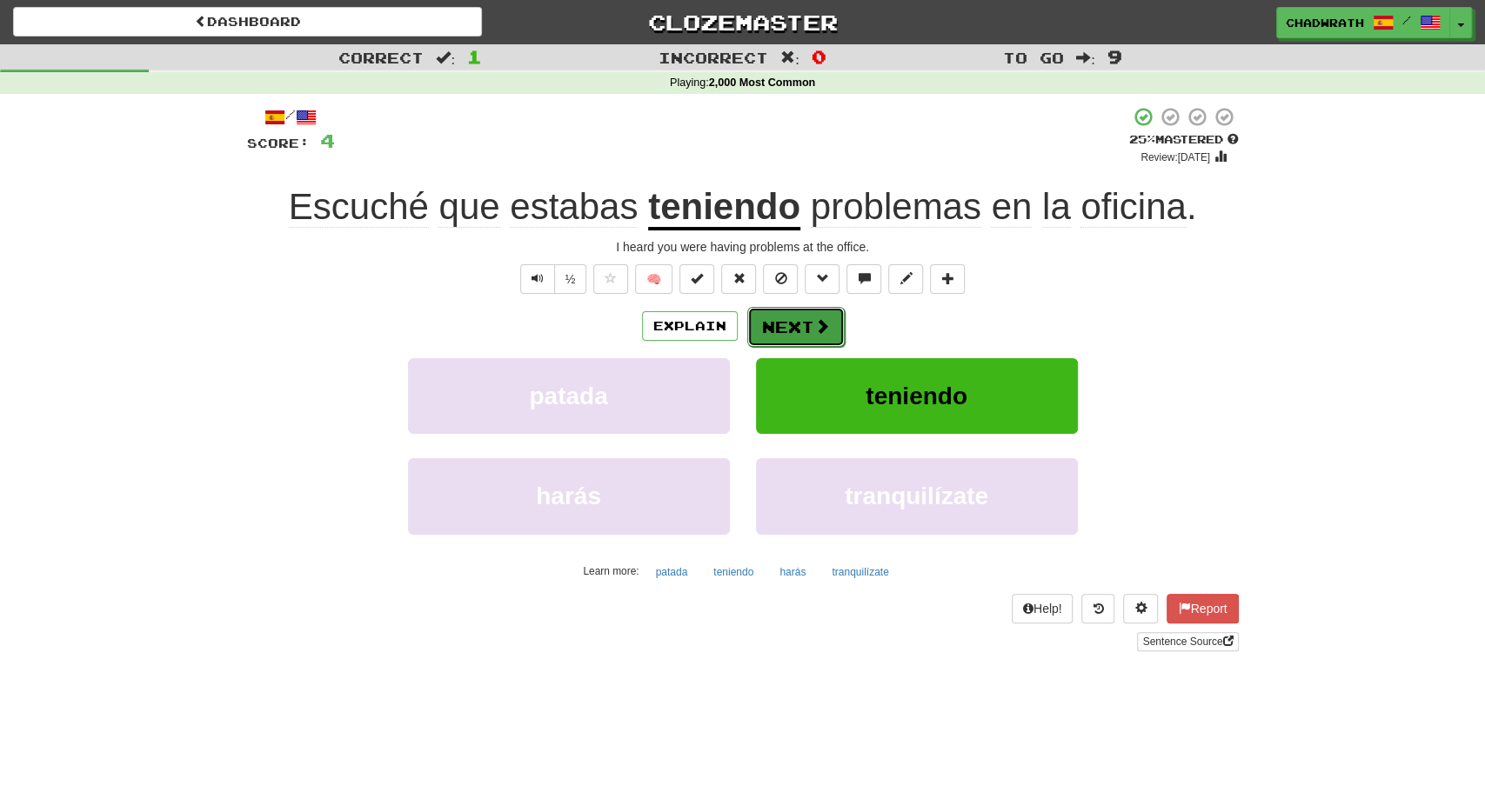
click at [788, 334] on button "Next" at bounding box center [796, 327] width 98 height 40
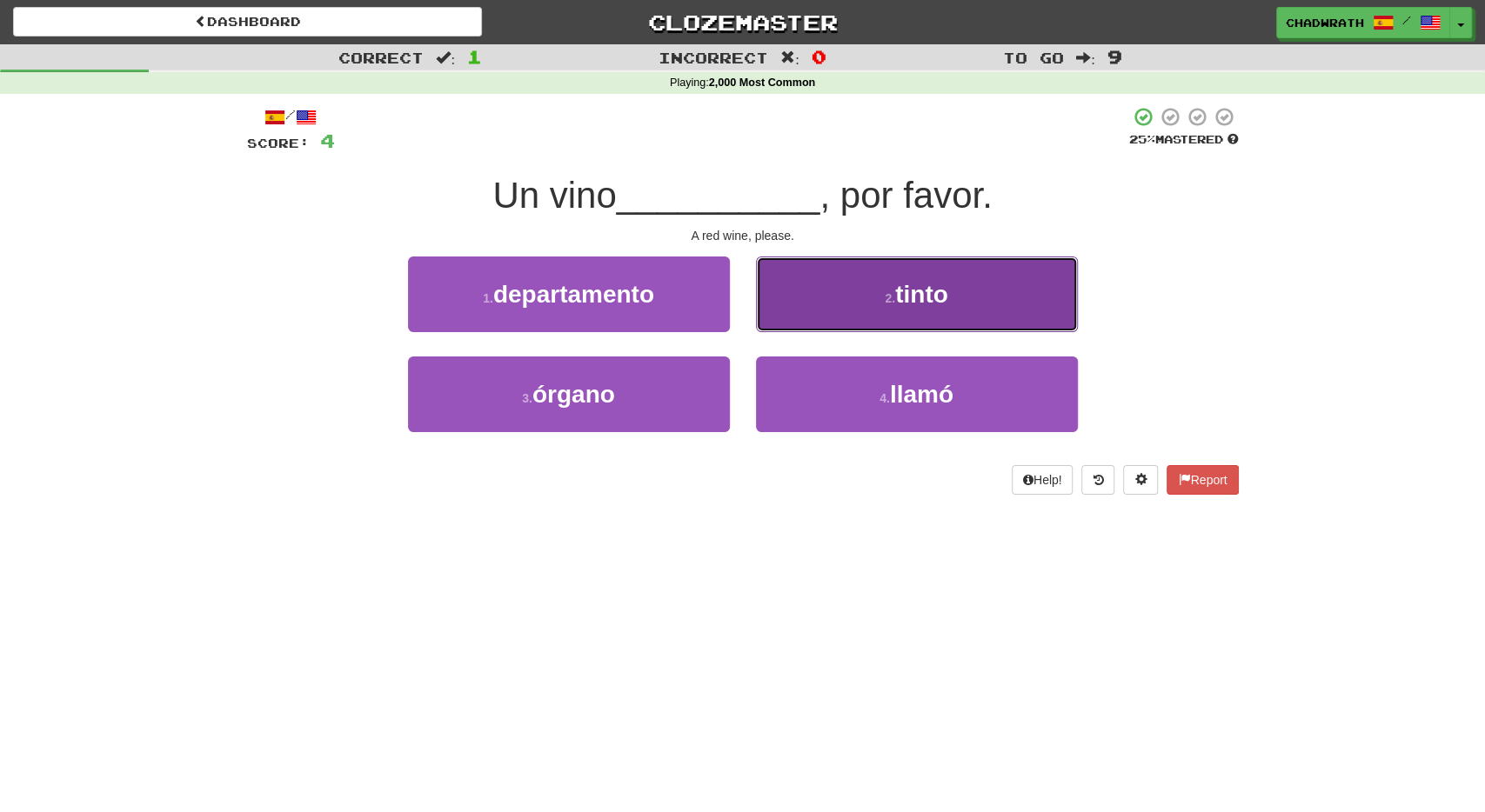
click at [889, 312] on button "2 . tinto" at bounding box center [917, 293] width 322 height 75
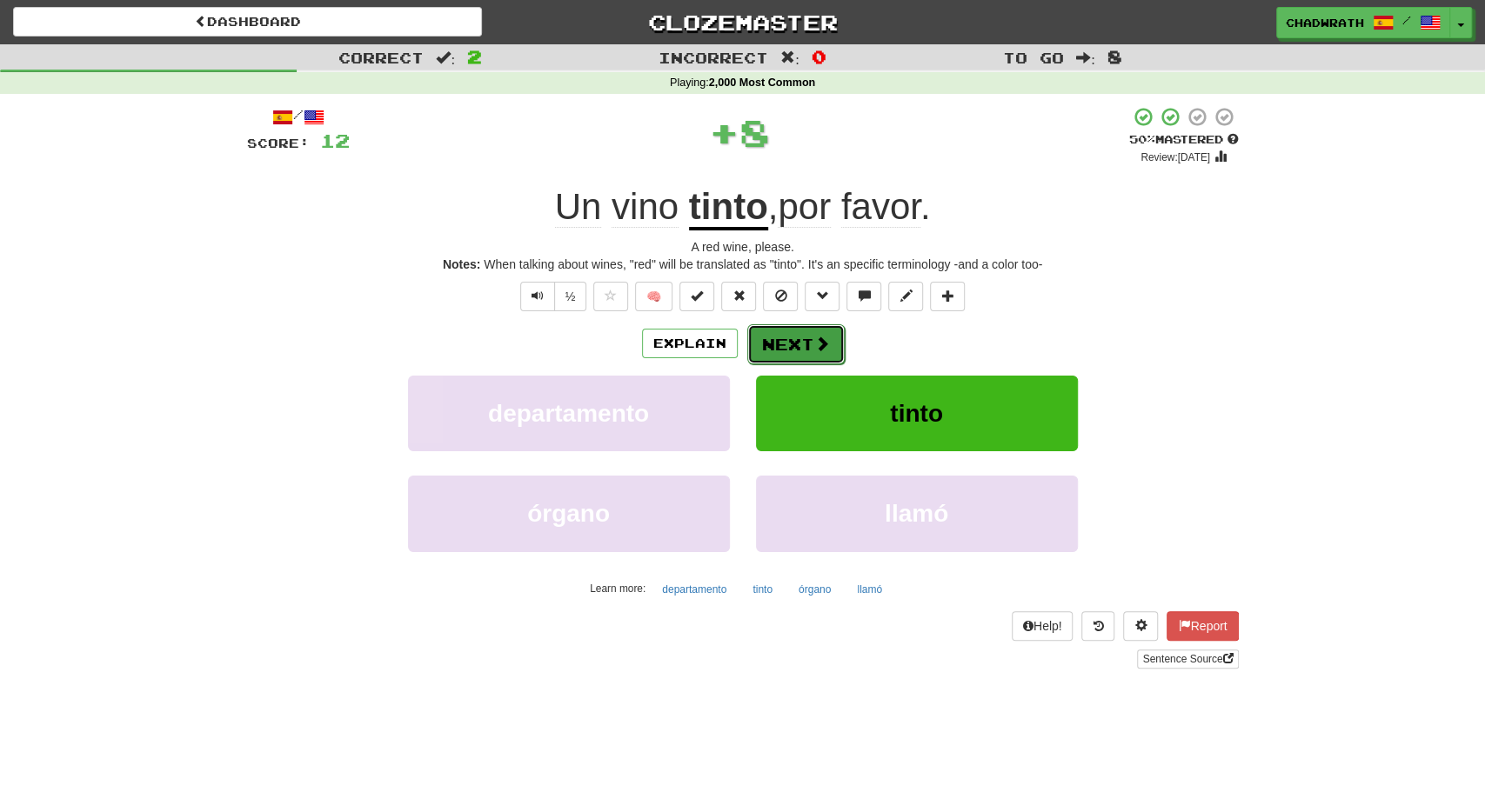
click at [790, 346] on button "Next" at bounding box center [796, 344] width 98 height 40
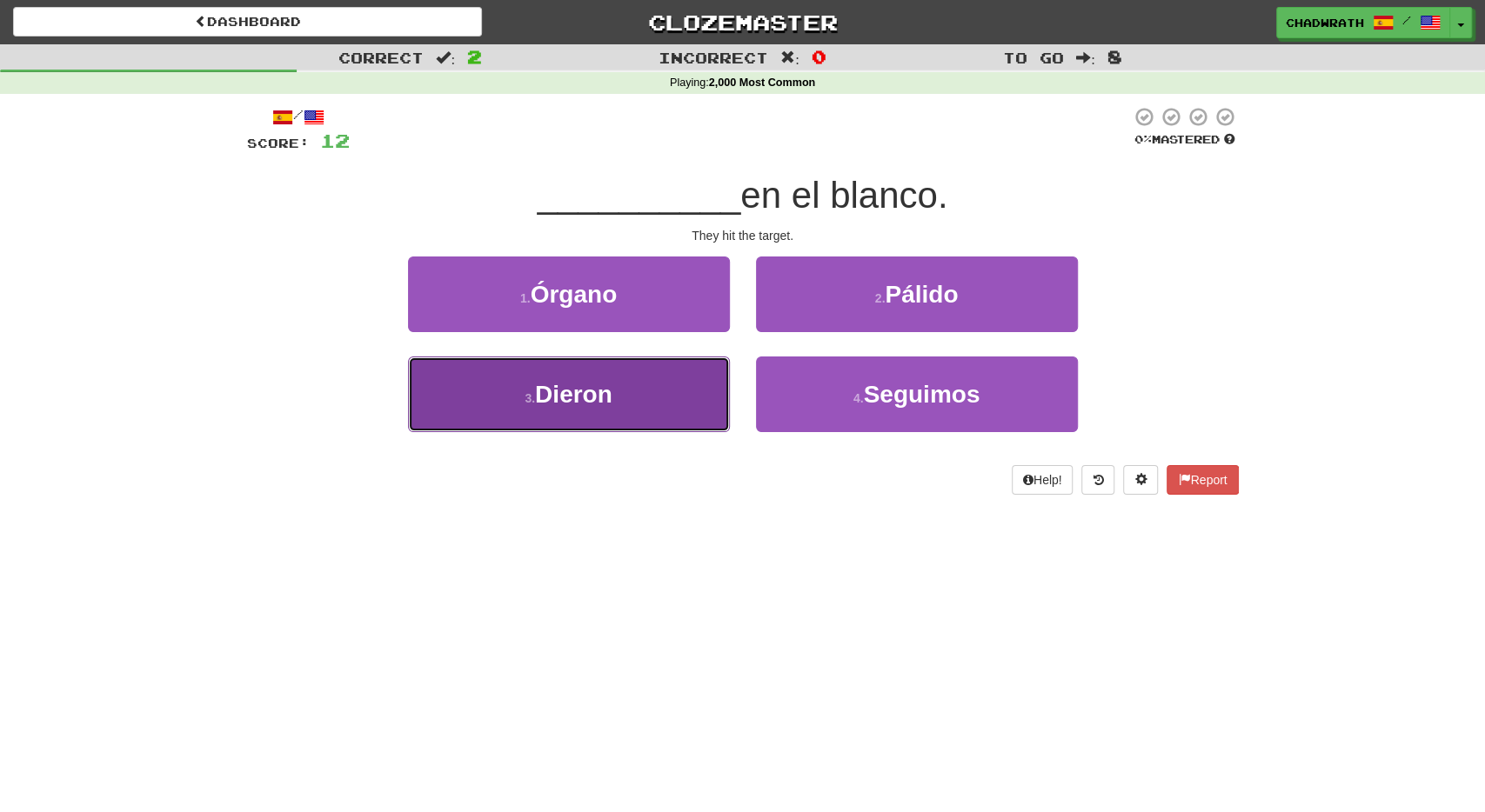
click at [607, 389] on span "Dieron" at bounding box center [573, 394] width 77 height 27
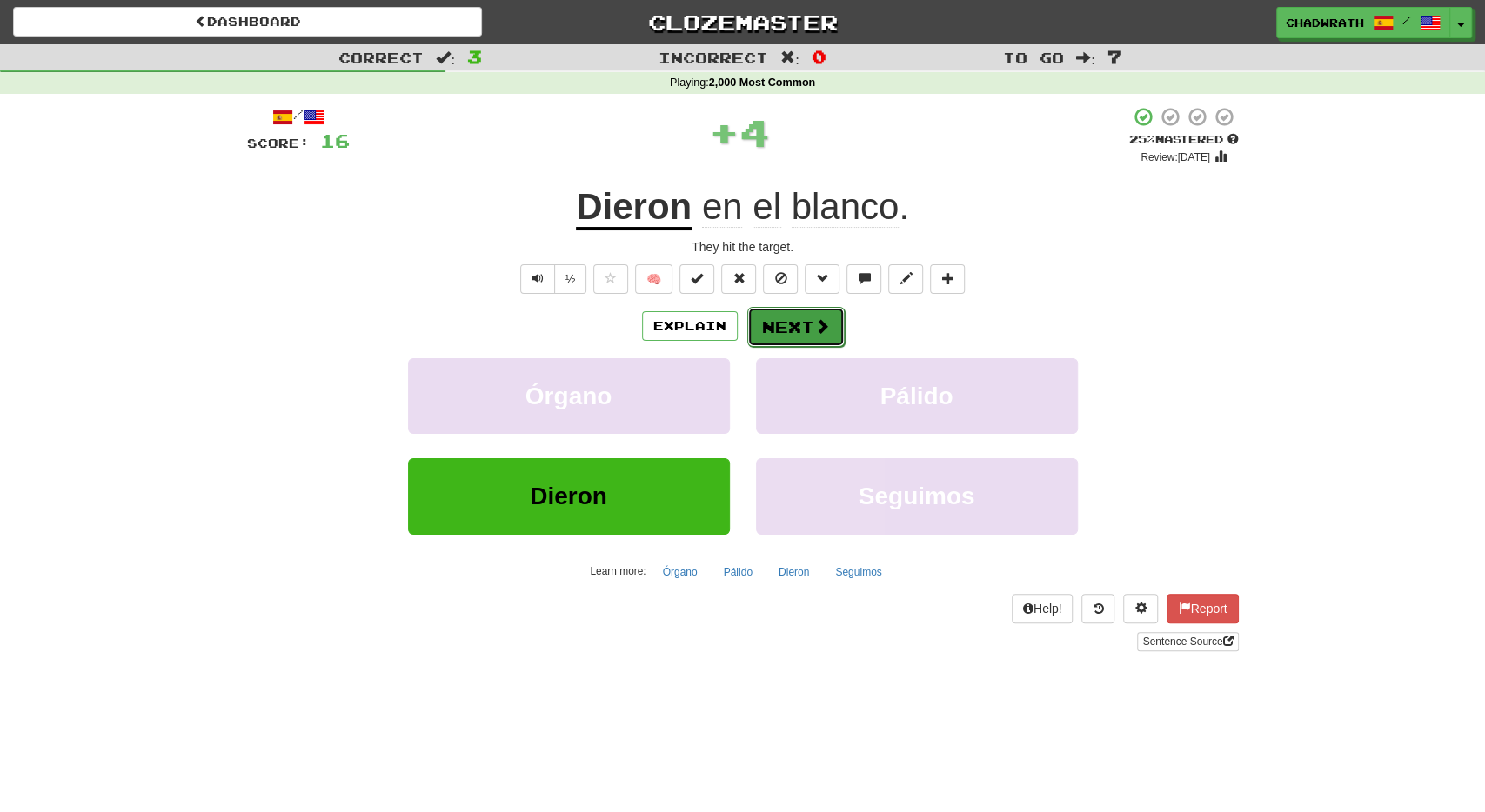
click at [760, 330] on button "Next" at bounding box center [796, 327] width 98 height 40
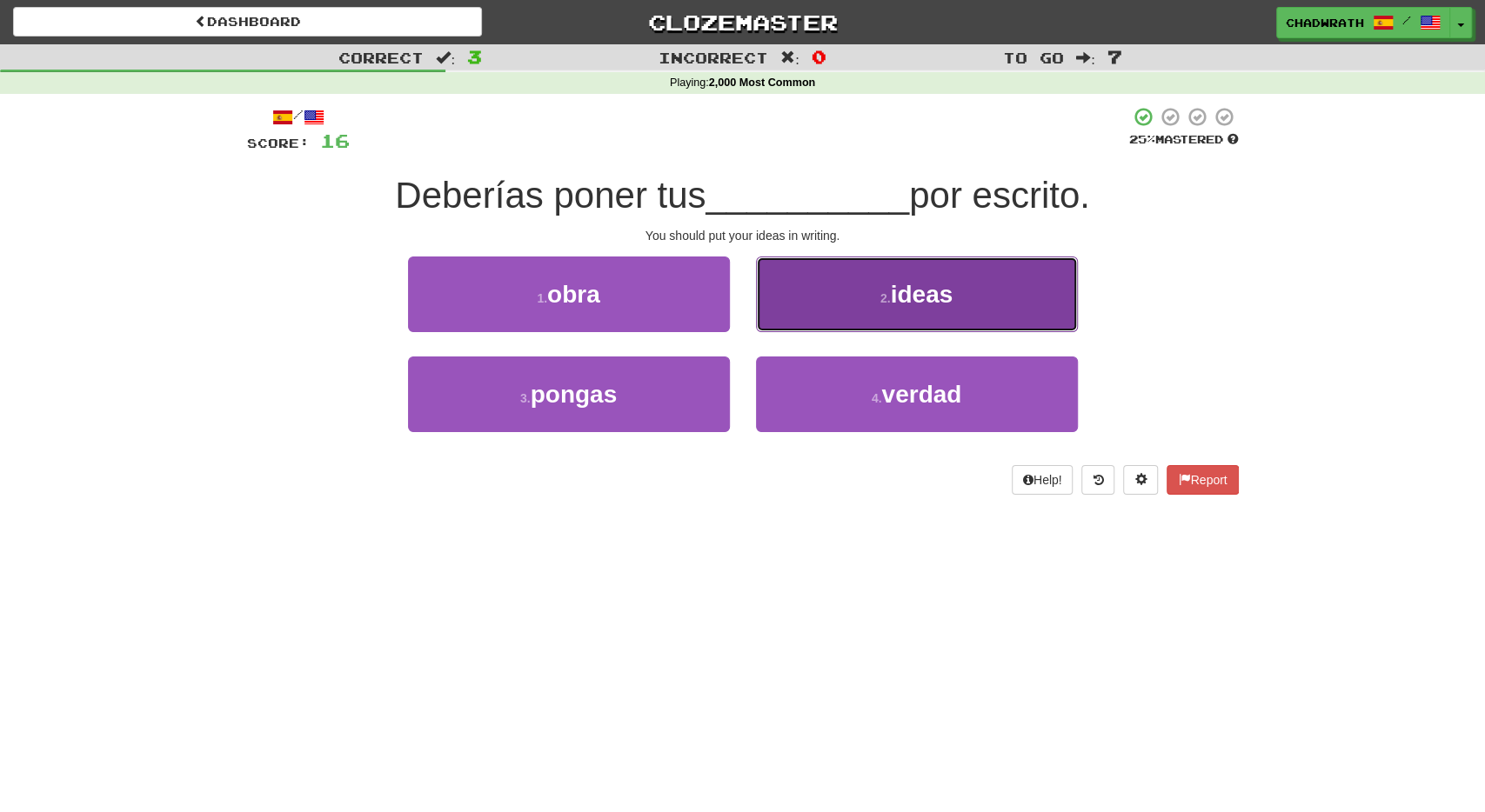
click at [895, 305] on span "ideas" at bounding box center [922, 294] width 63 height 27
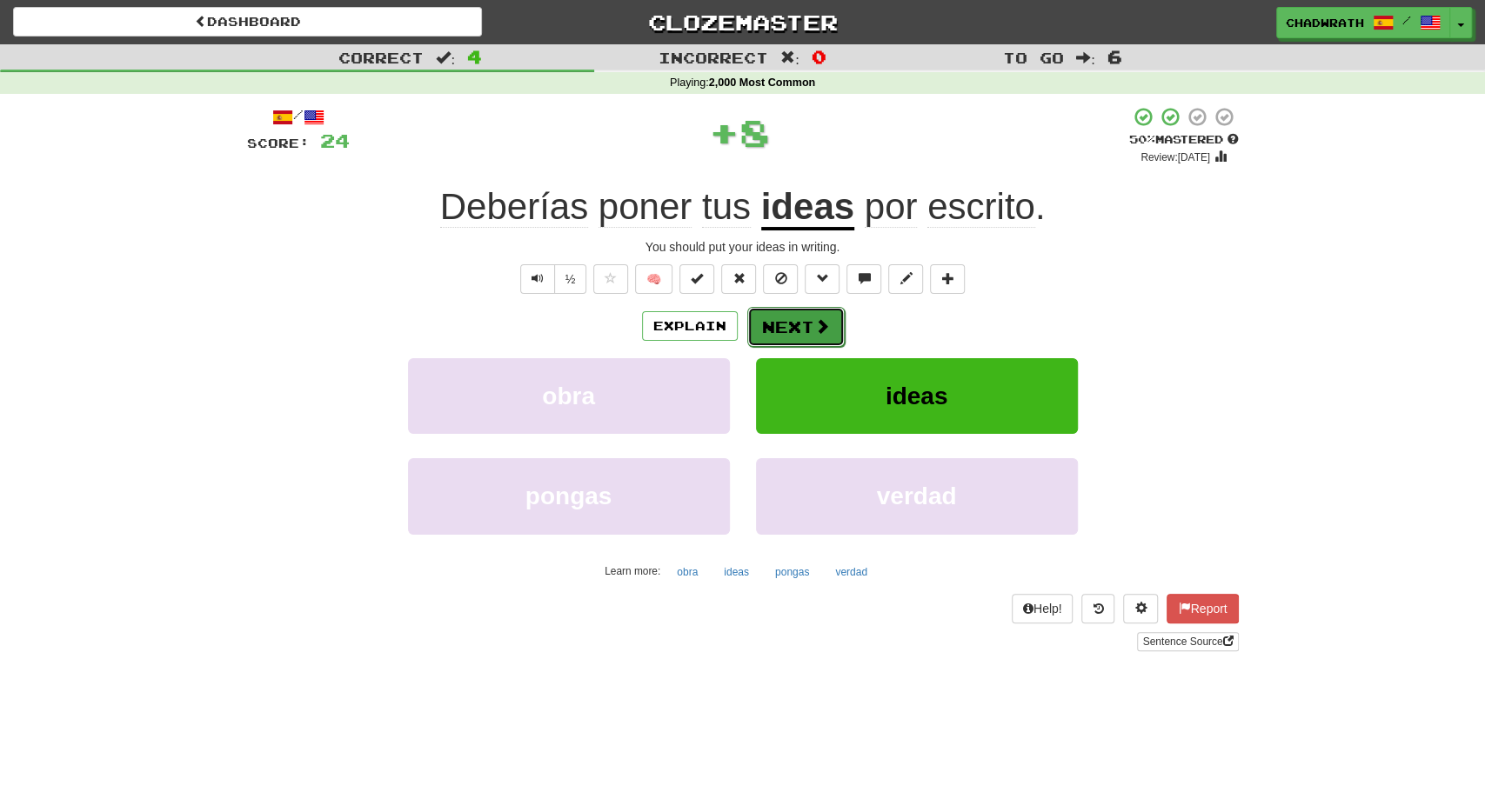
click at [806, 326] on button "Next" at bounding box center [796, 327] width 98 height 40
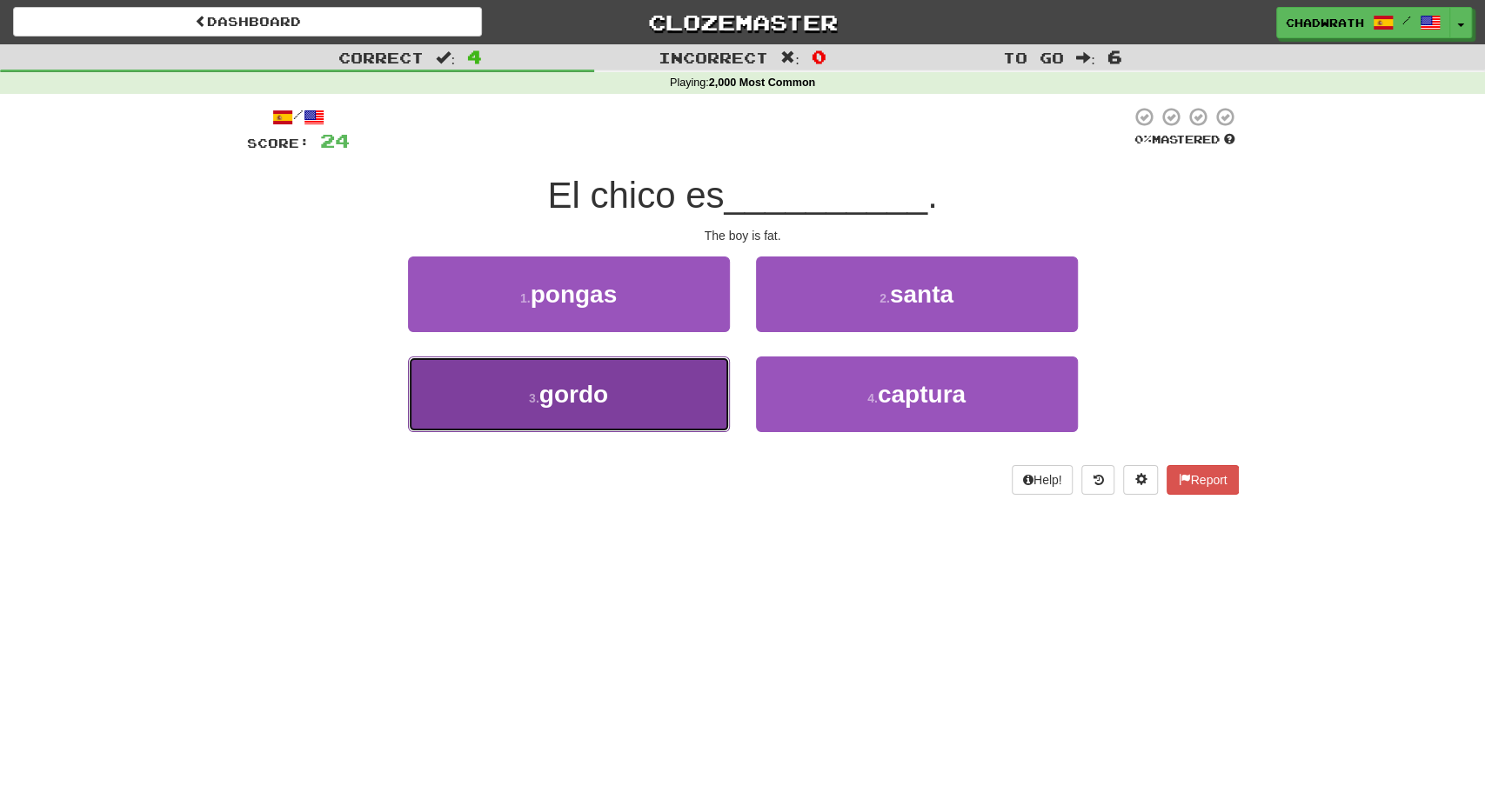
click at [596, 407] on span "gordo" at bounding box center [573, 394] width 68 height 27
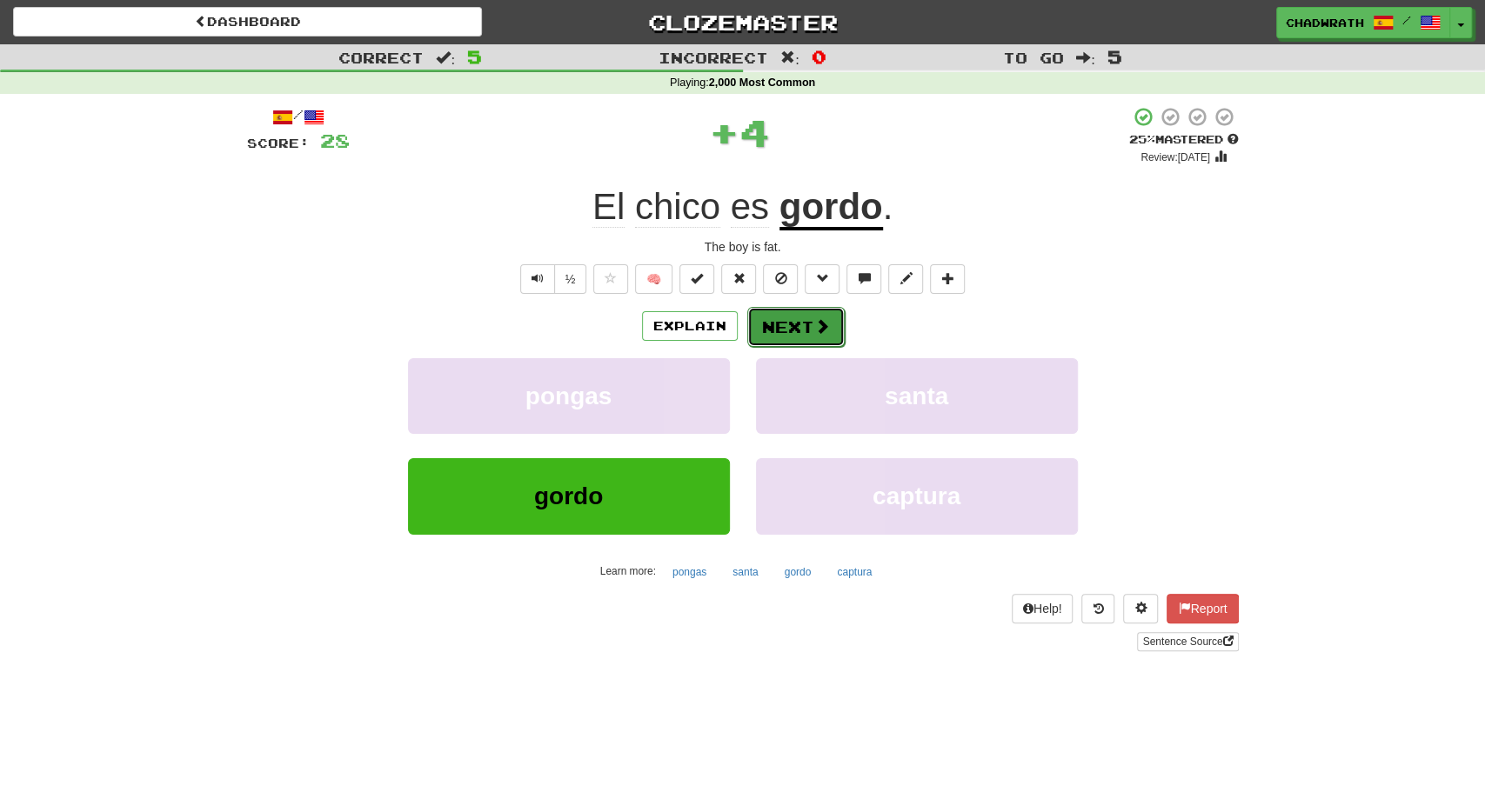
click at [781, 330] on button "Next" at bounding box center [796, 327] width 98 height 40
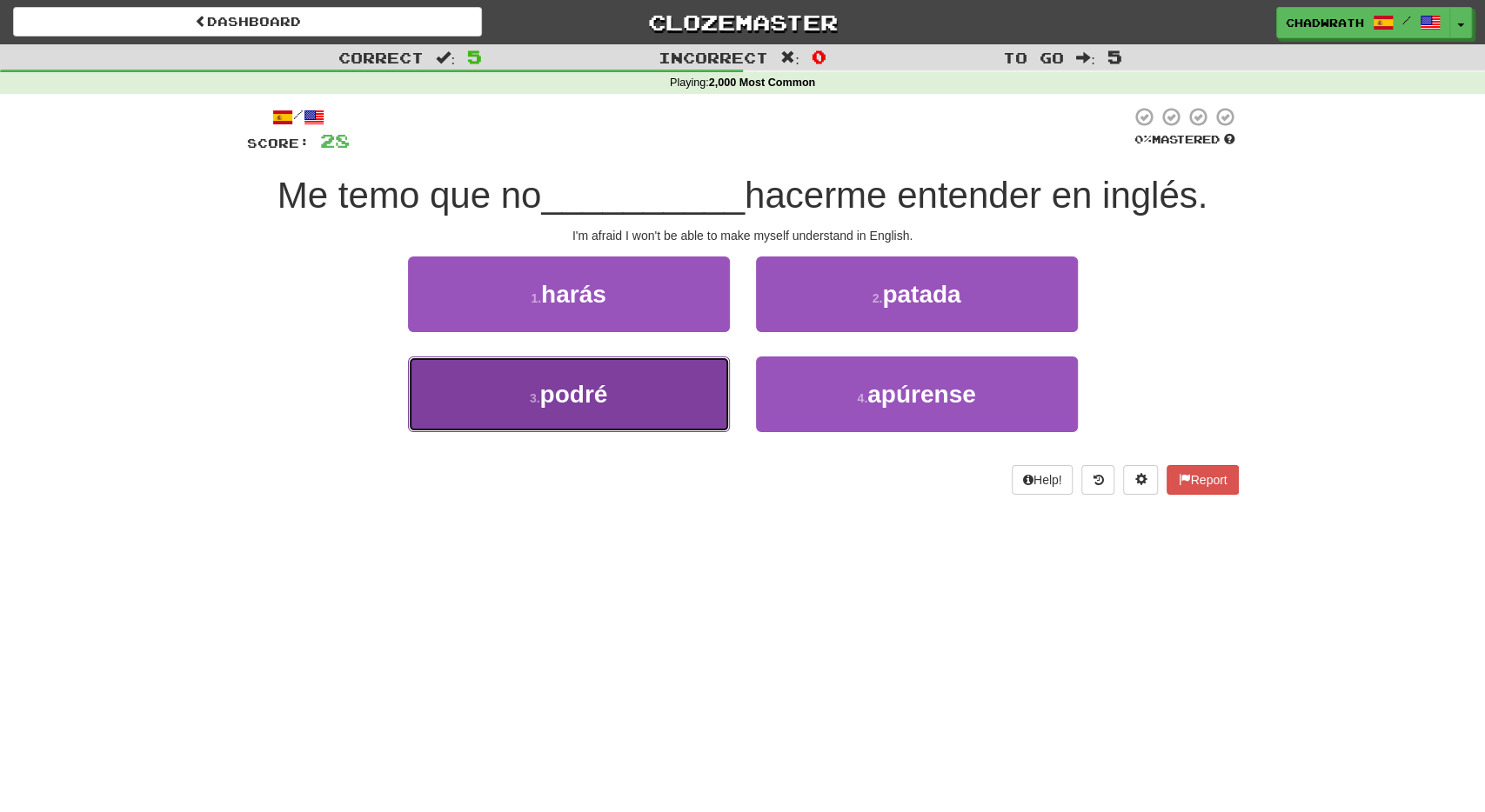
click at [615, 391] on button "3 . podré" at bounding box center [568, 394] width 322 height 75
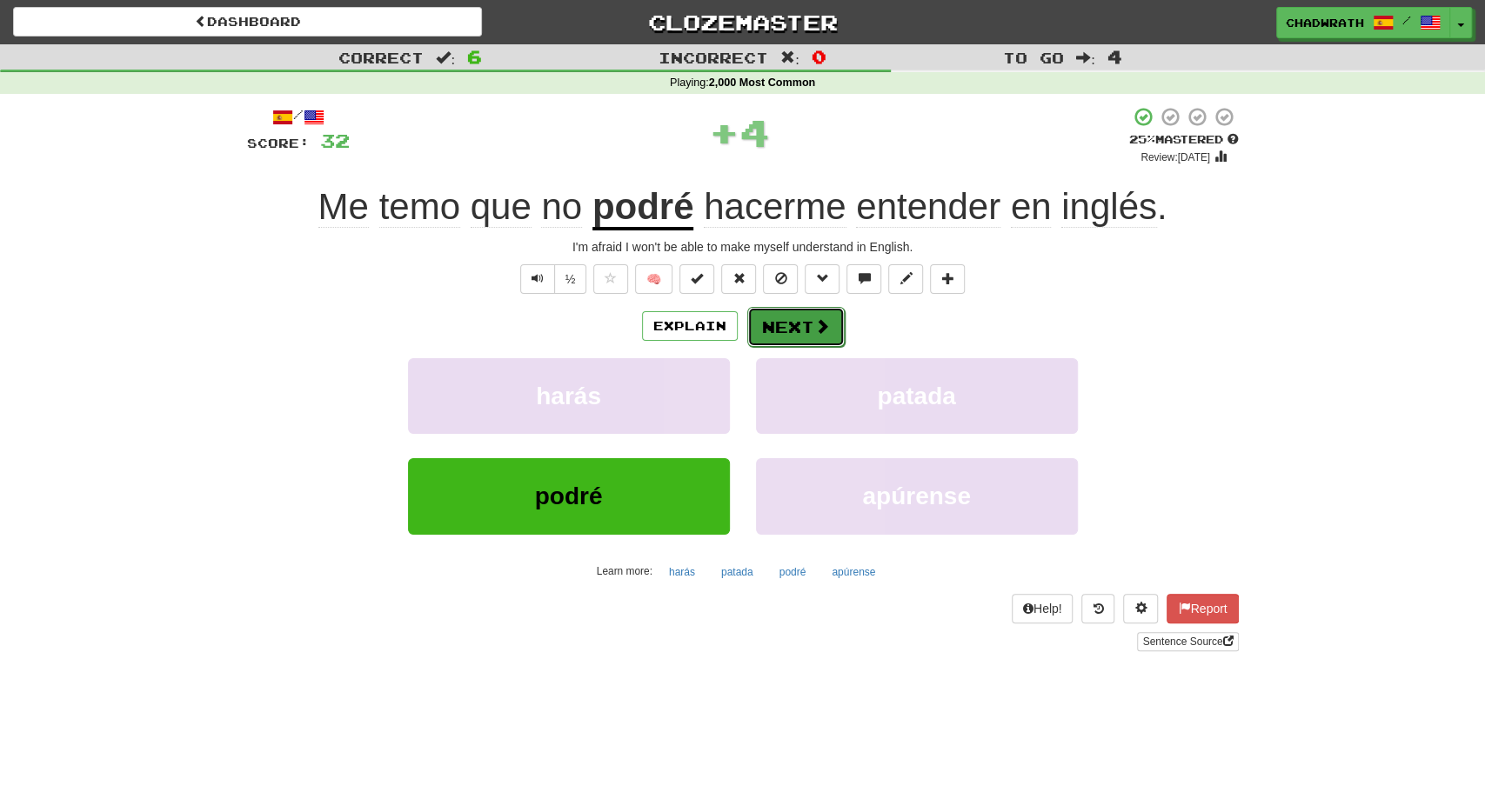
click at [804, 311] on button "Next" at bounding box center [796, 327] width 98 height 40
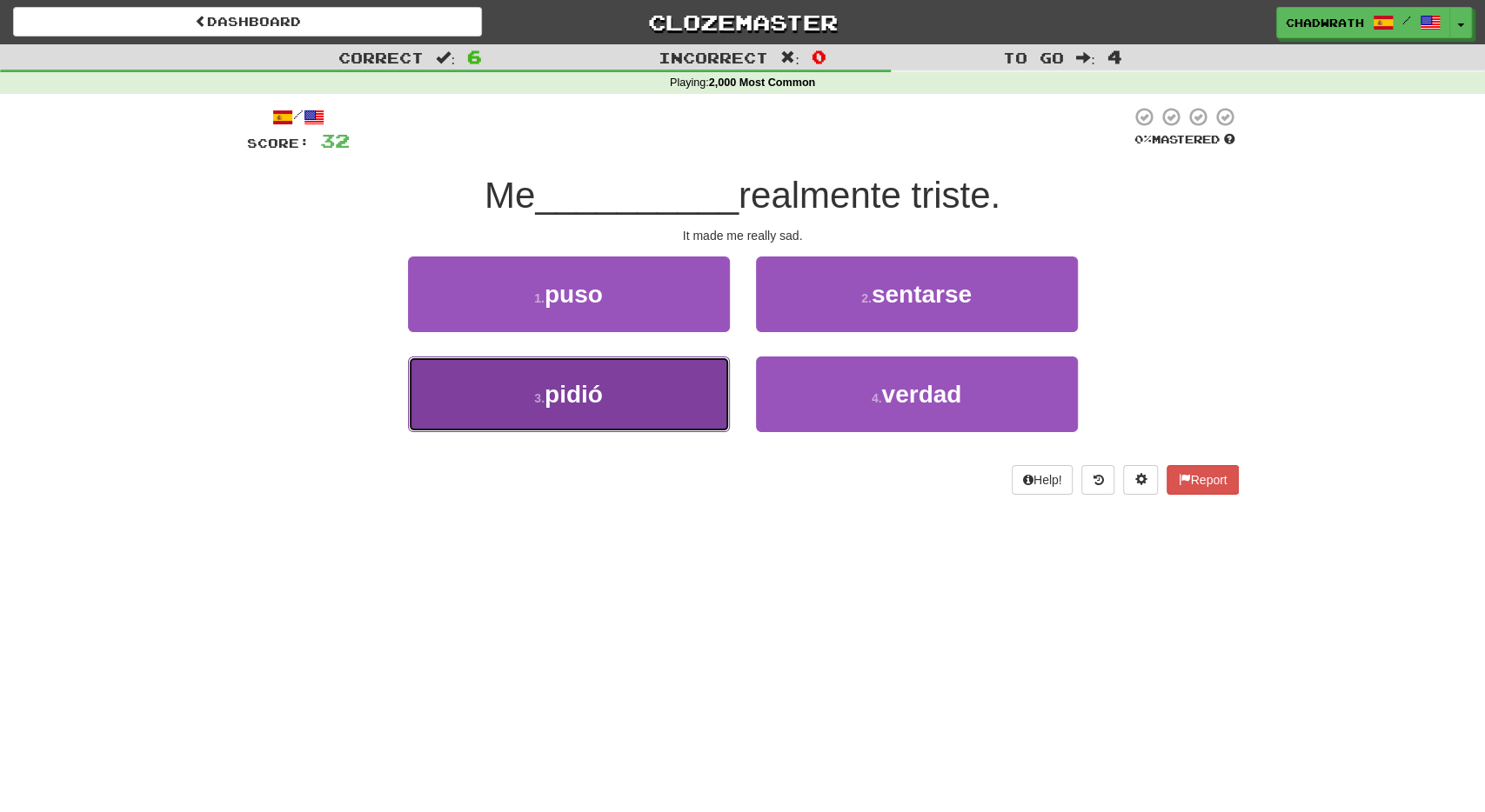
click at [603, 386] on span "pidió" at bounding box center [574, 394] width 59 height 27
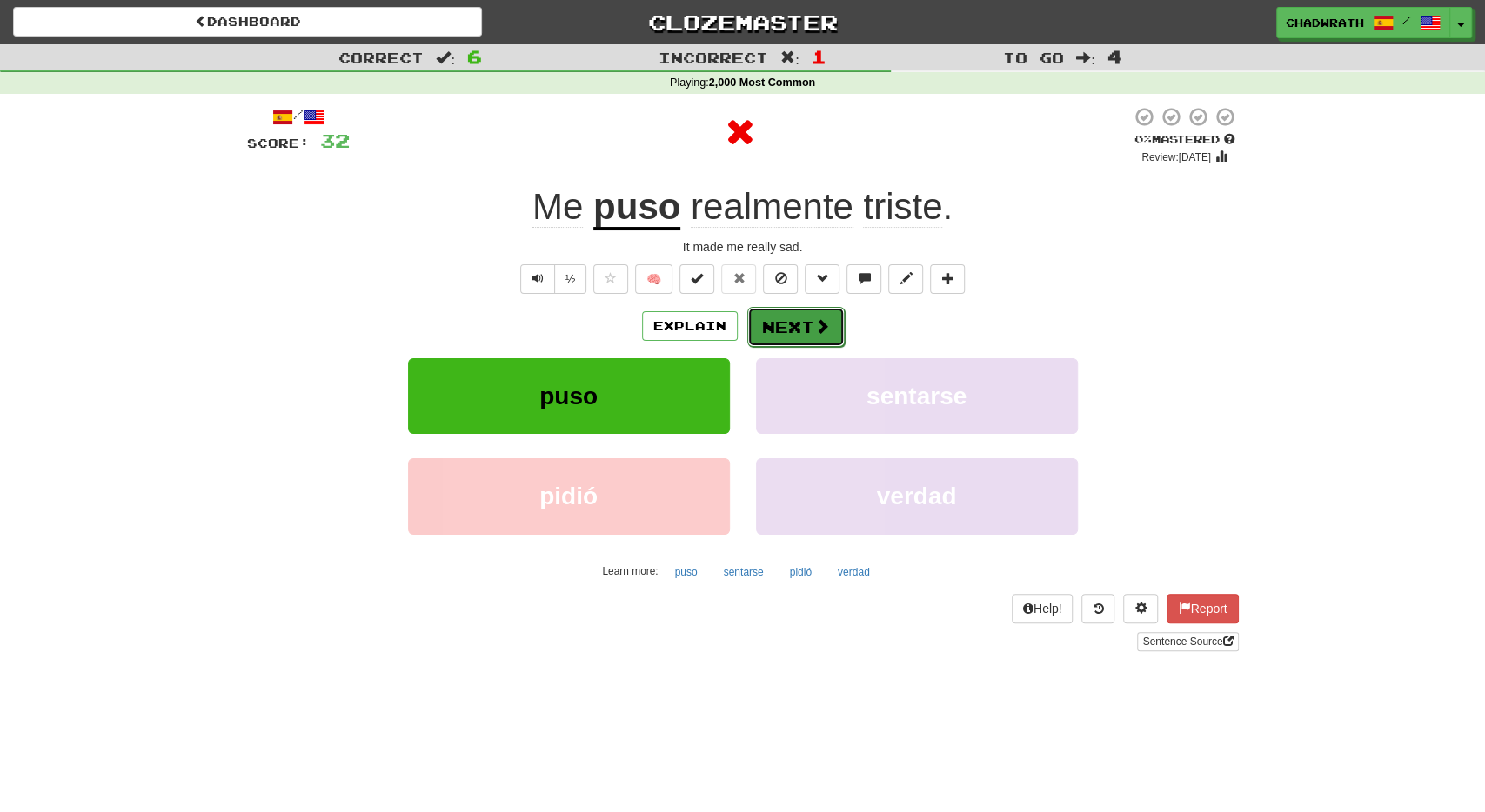
click at [787, 334] on button "Next" at bounding box center [796, 327] width 98 height 40
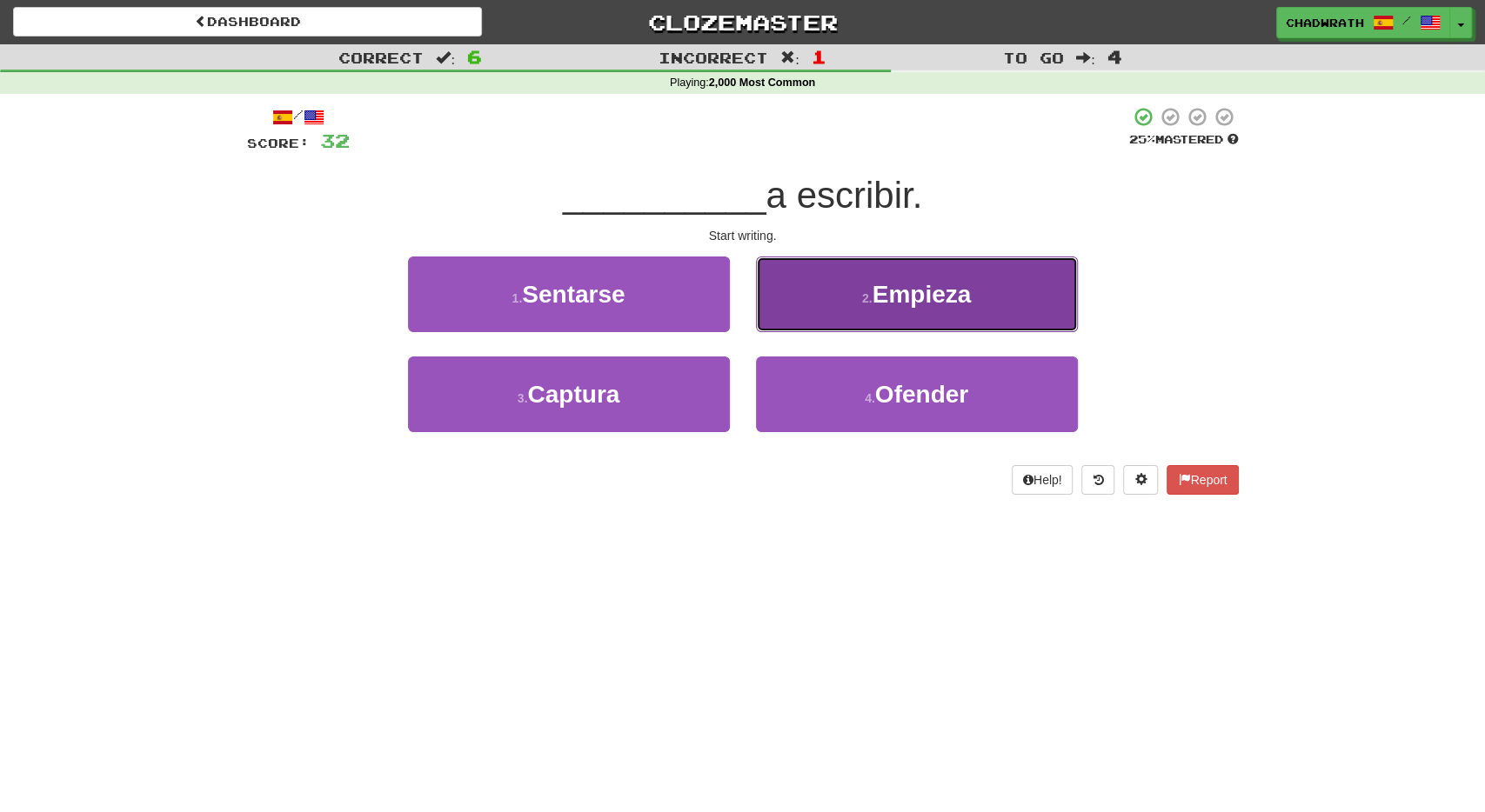
click at [850, 297] on button "2 . Empieza" at bounding box center [917, 293] width 322 height 75
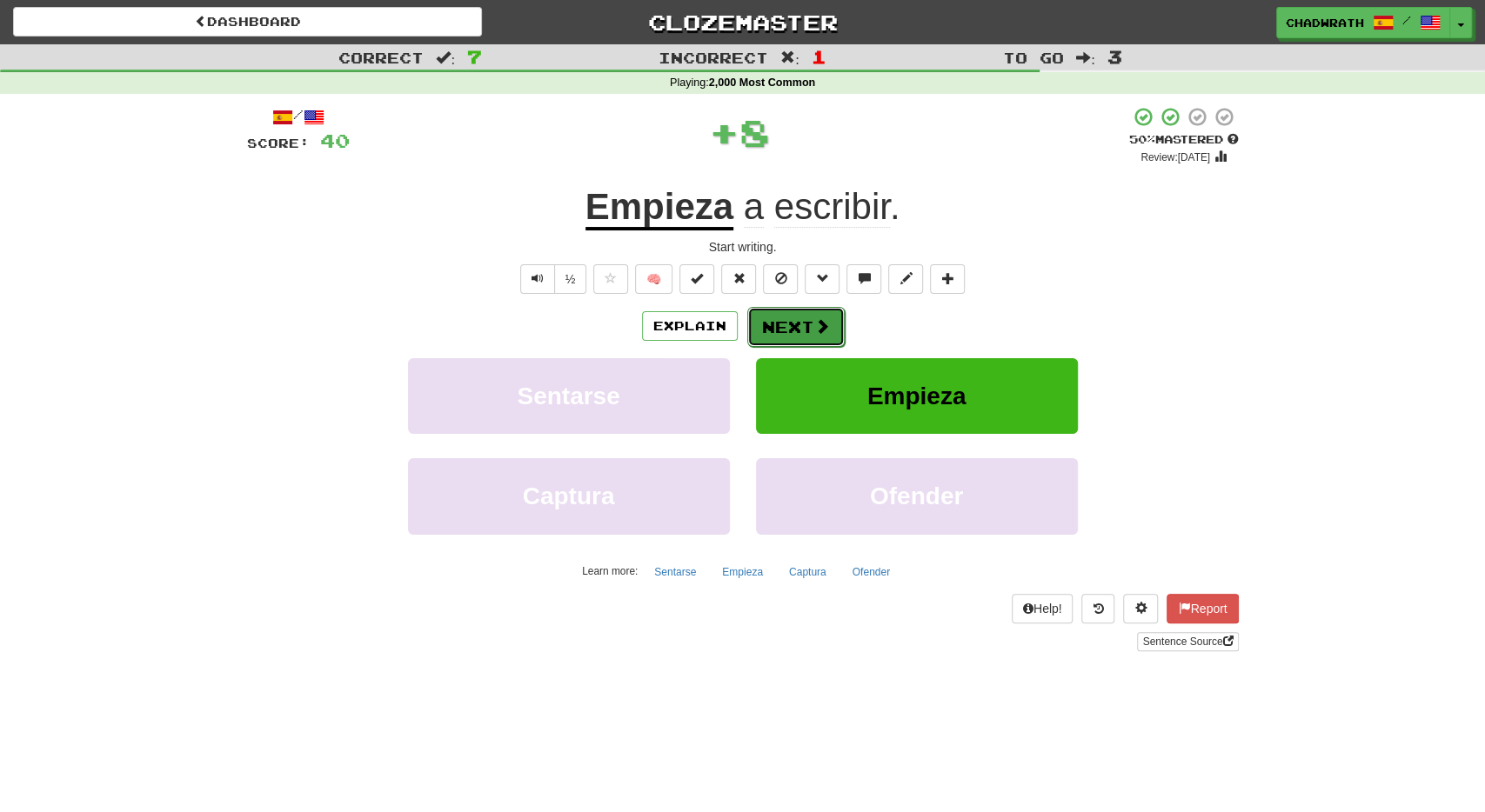
click at [799, 318] on button "Next" at bounding box center [796, 327] width 98 height 40
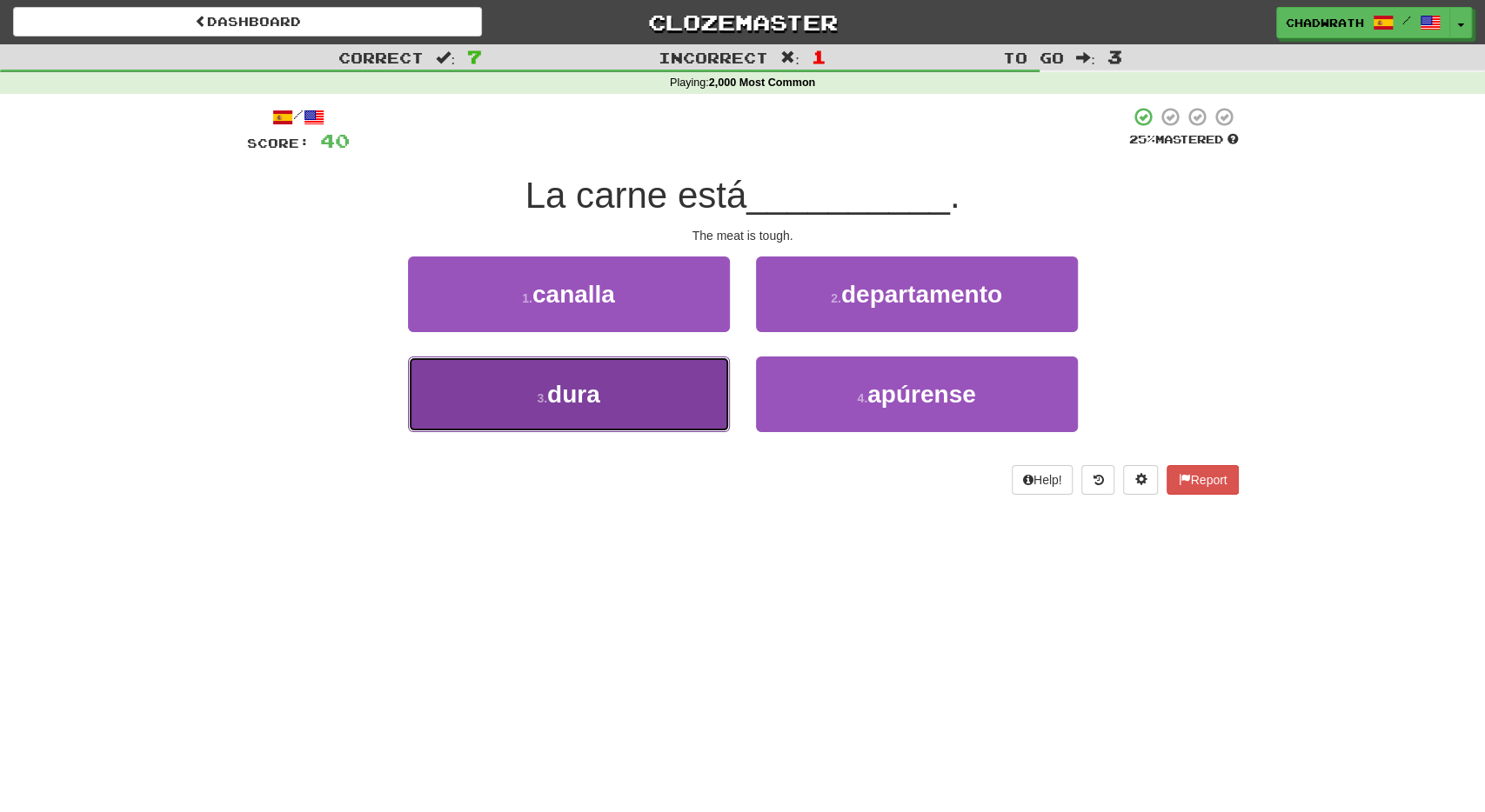
click at [584, 403] on span "dura" at bounding box center [573, 394] width 53 height 27
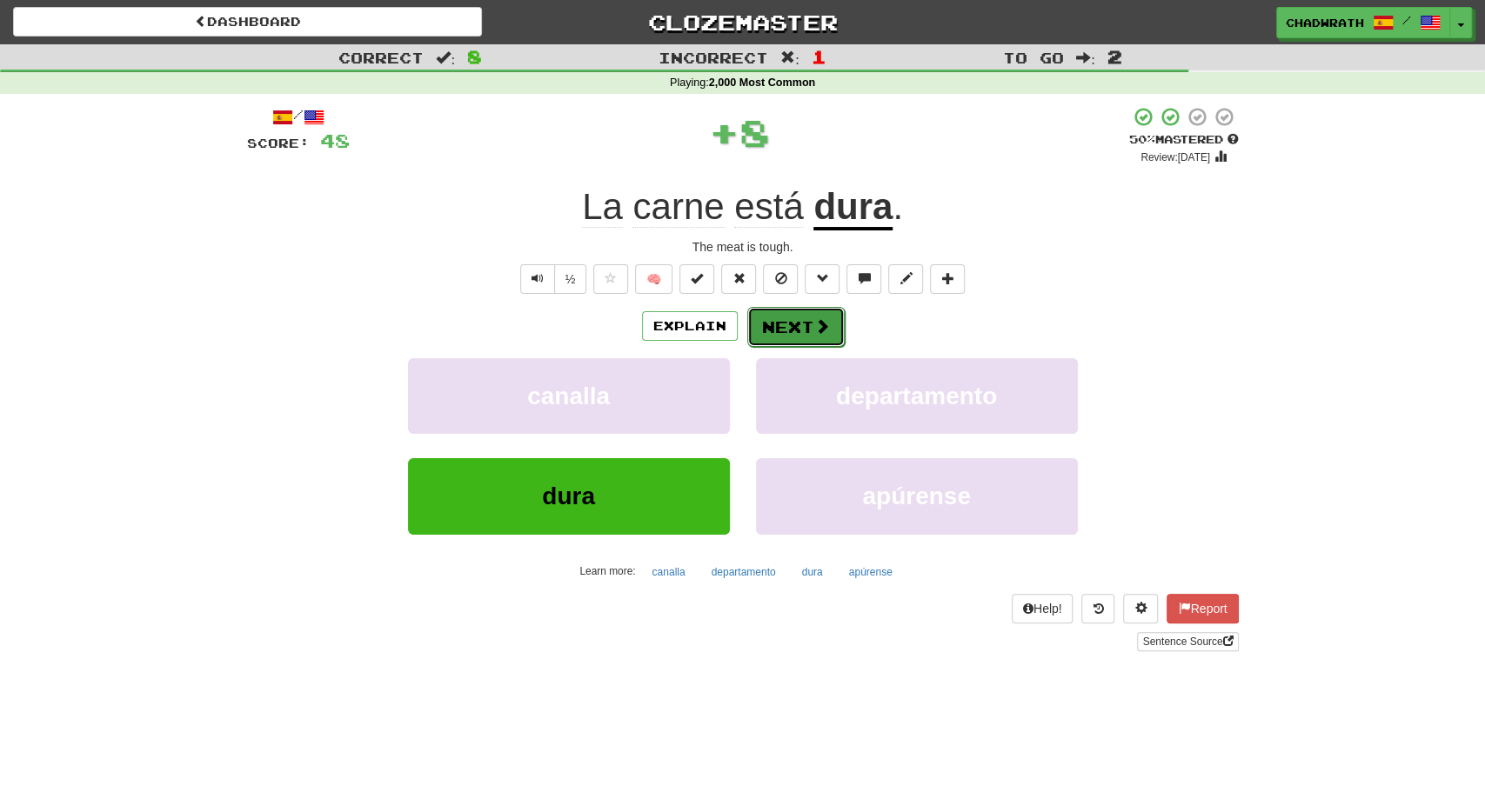
click at [796, 321] on button "Next" at bounding box center [796, 327] width 98 height 40
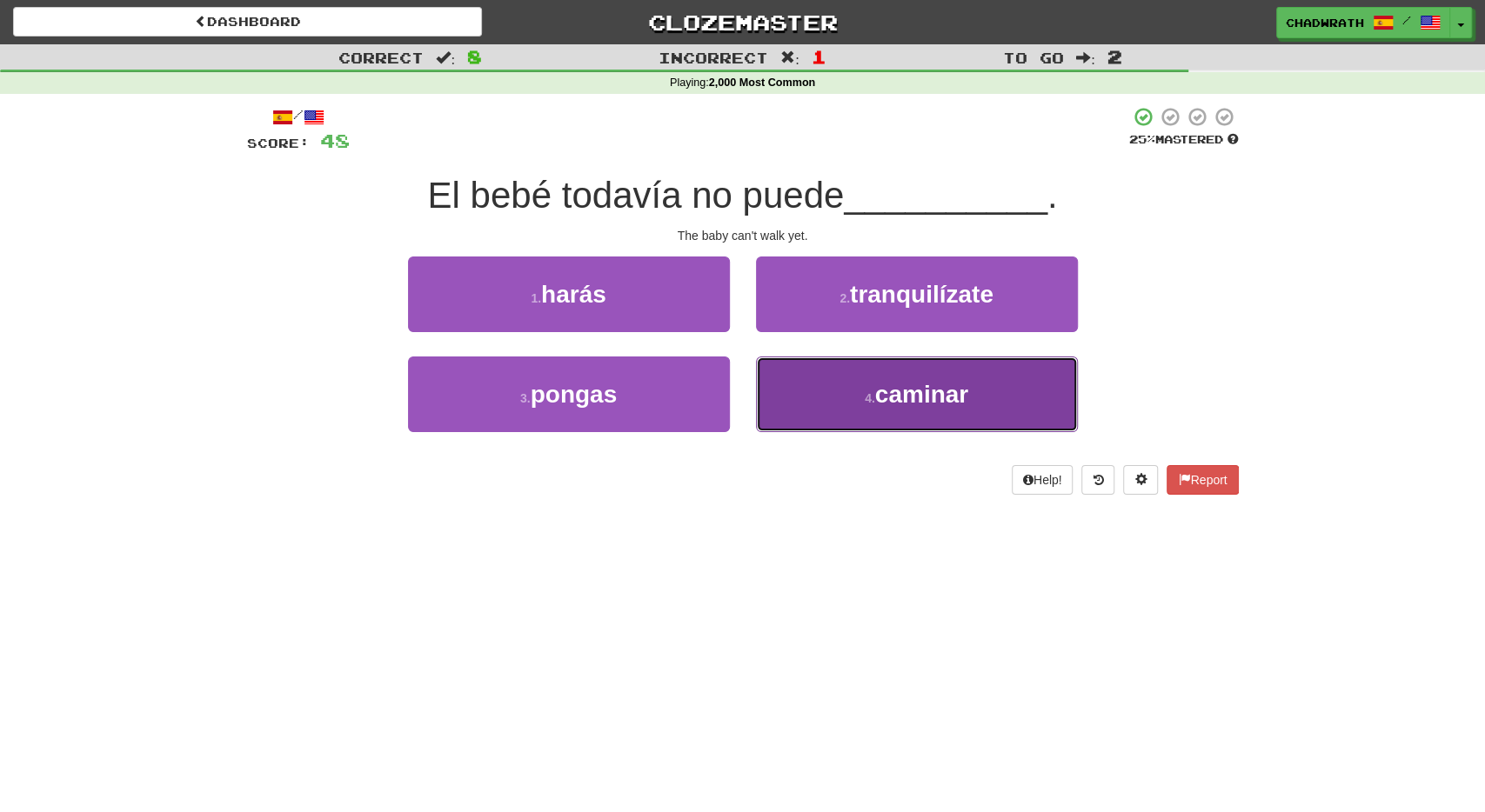
click at [891, 376] on button "4 . caminar" at bounding box center [917, 394] width 322 height 75
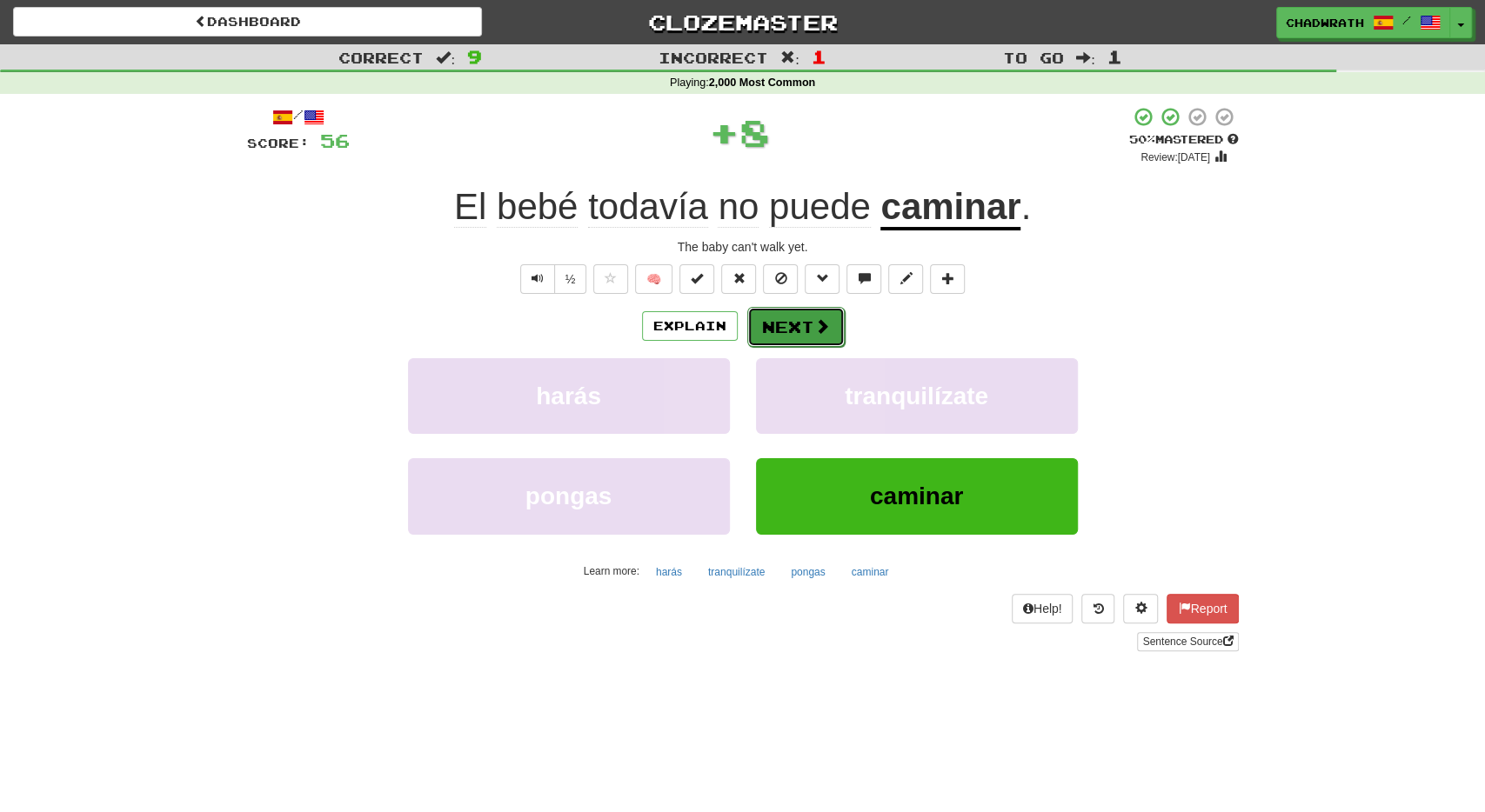
click at [779, 326] on button "Next" at bounding box center [796, 327] width 98 height 40
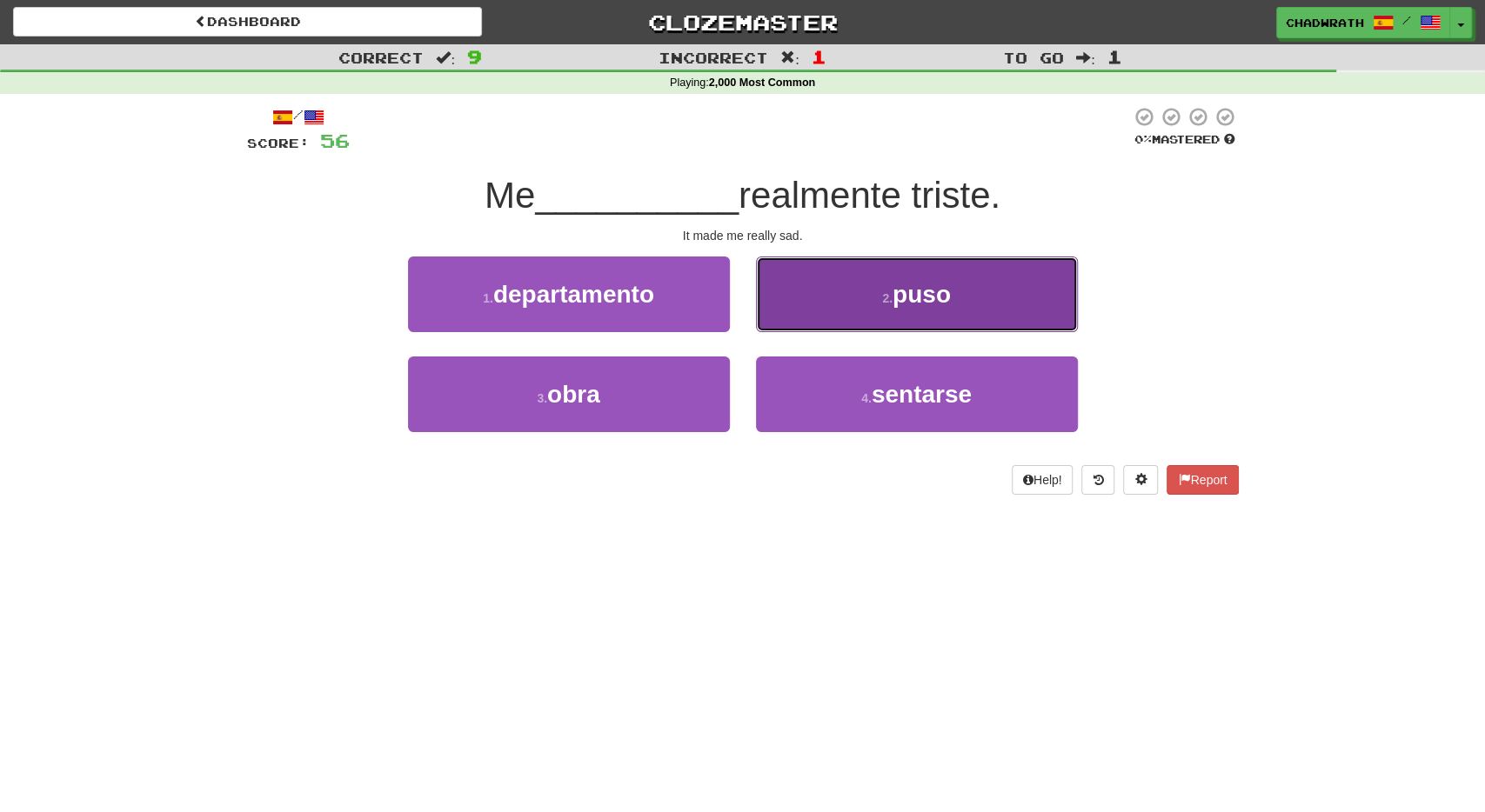
click at [870, 302] on button "2 . puso" at bounding box center [917, 293] width 322 height 75
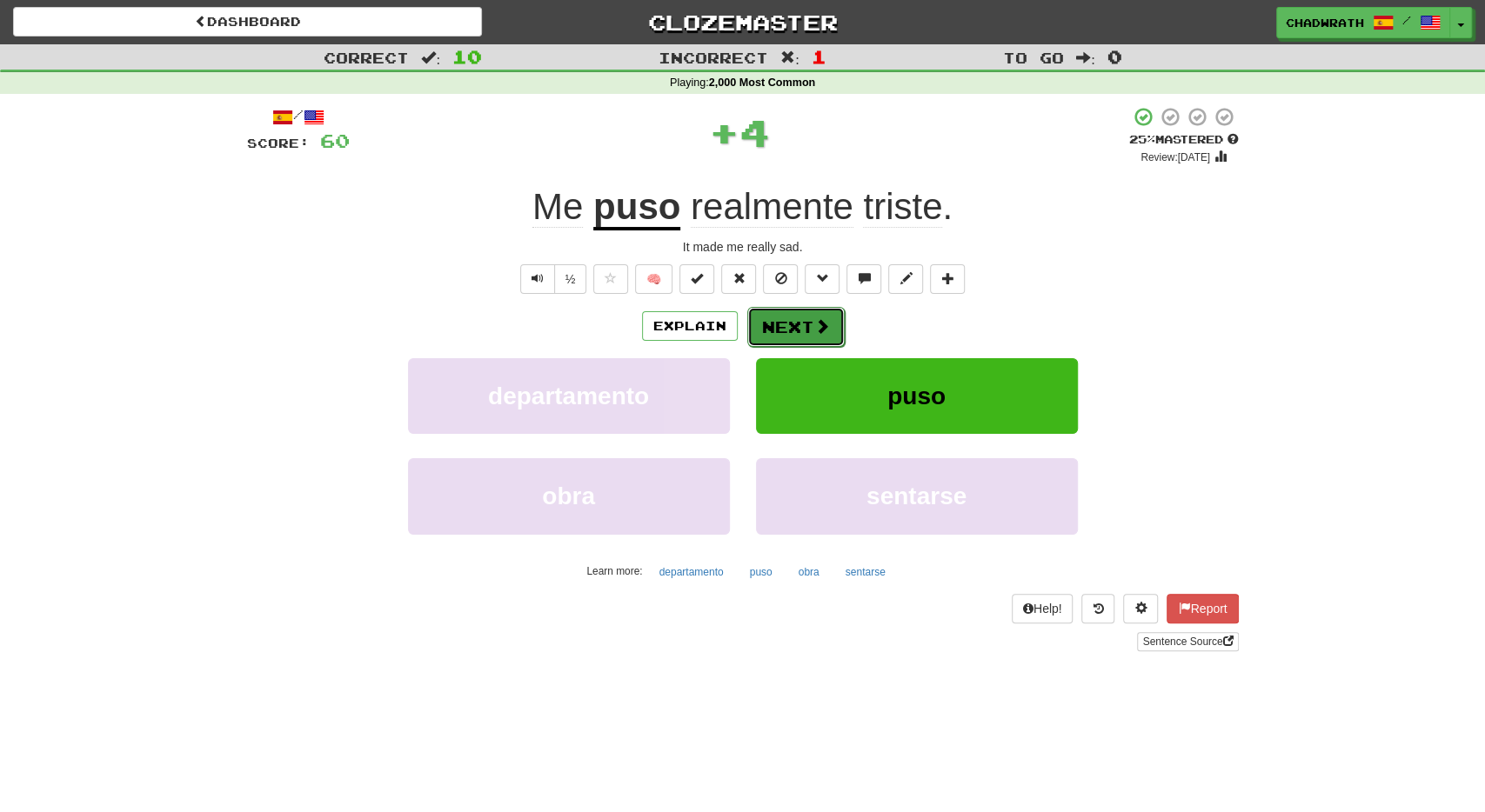
click at [790, 330] on button "Next" at bounding box center [796, 327] width 98 height 40
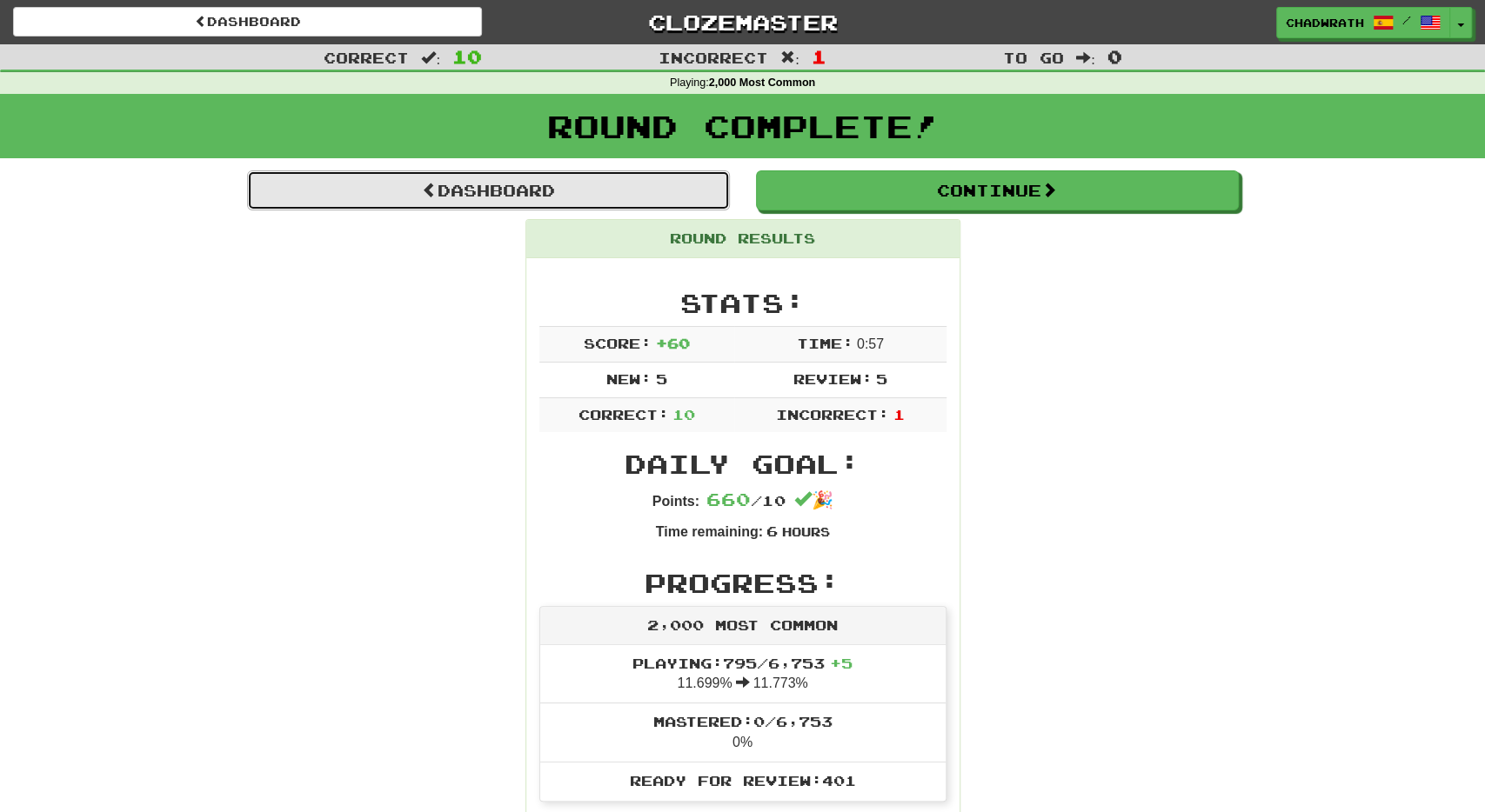
click at [509, 189] on link "Dashboard" at bounding box center [488, 190] width 482 height 40
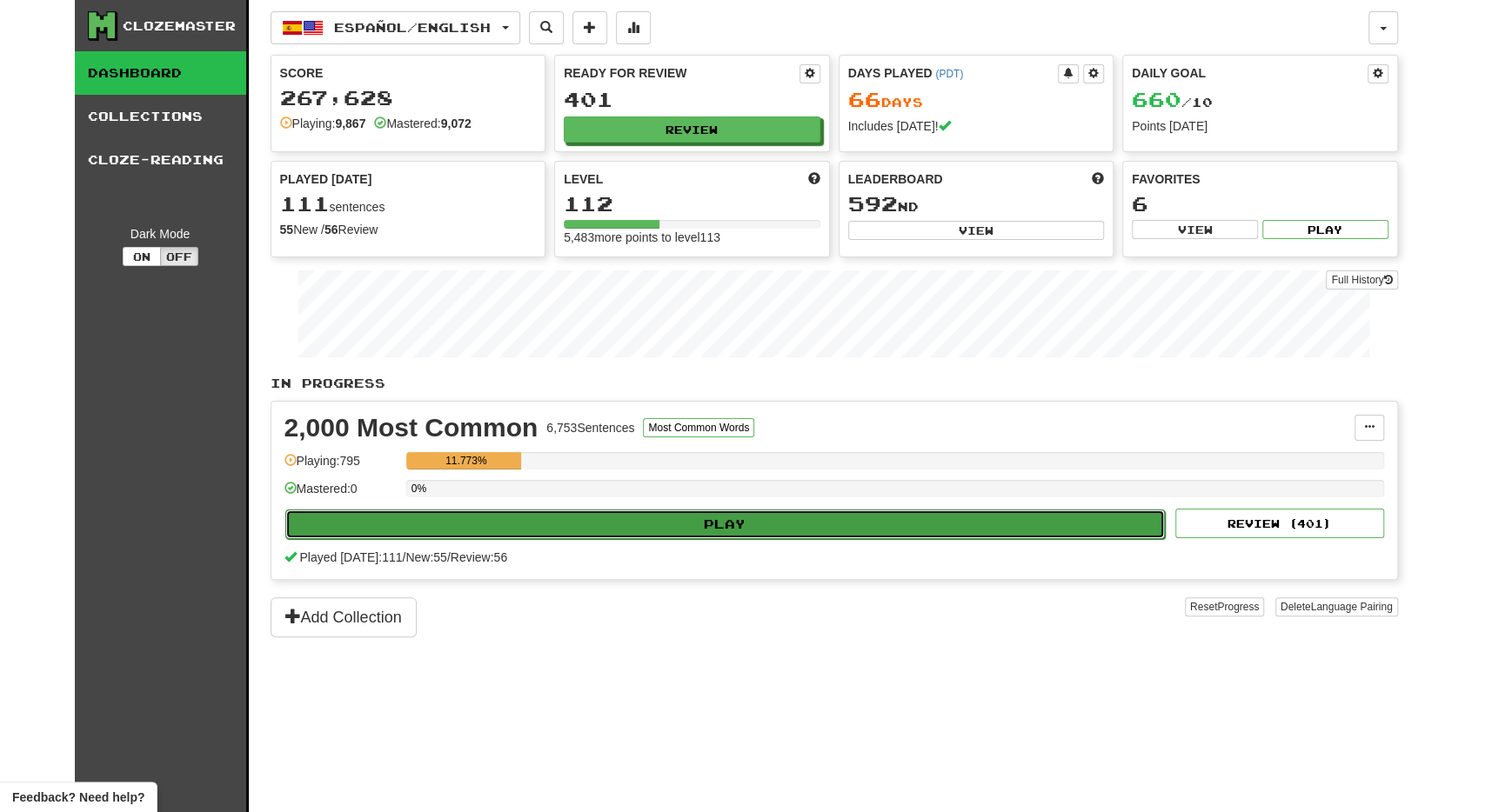
click at [648, 520] on button "Play" at bounding box center [726, 524] width 880 height 29
select select "**"
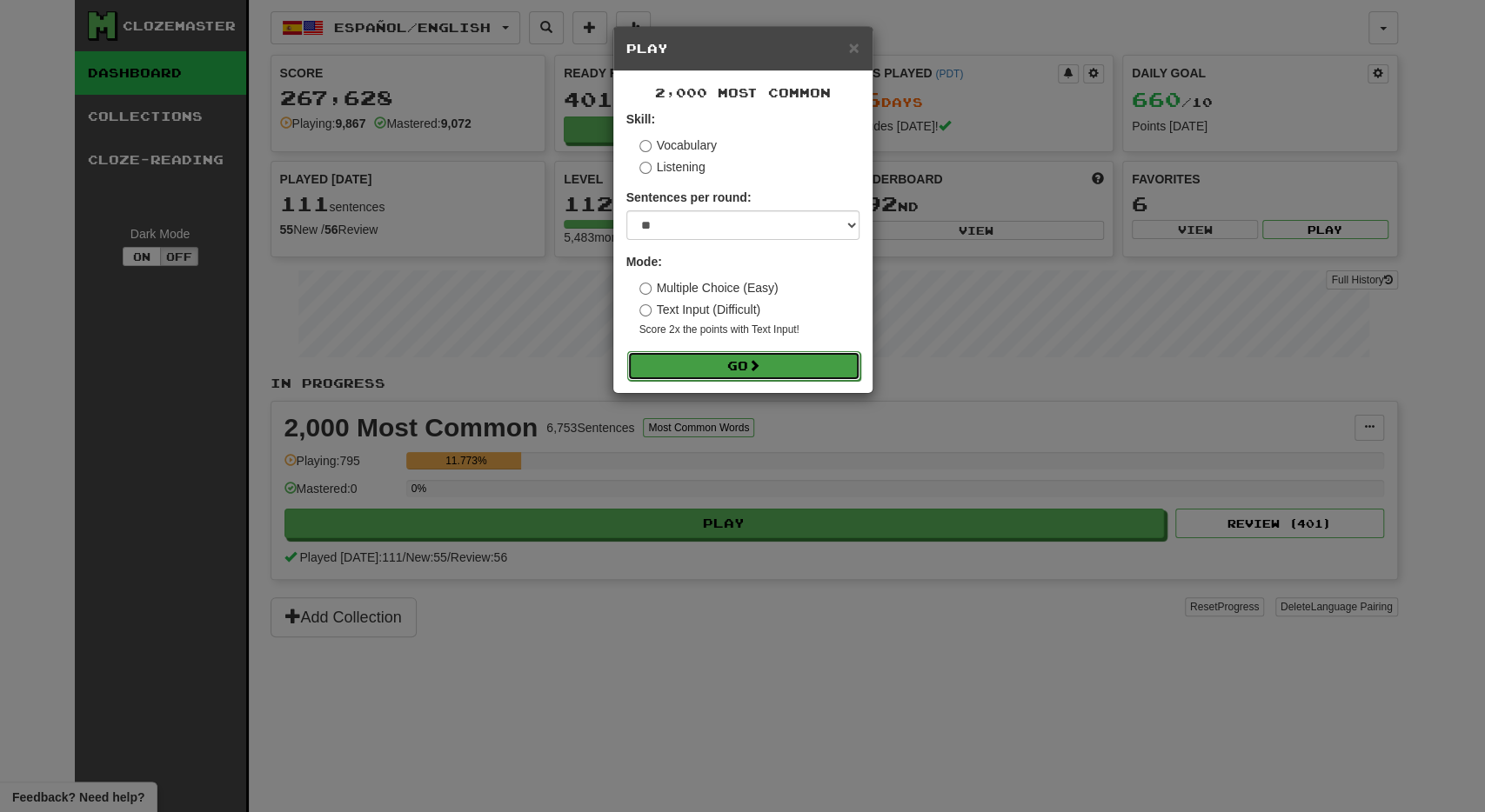
click at [737, 369] on button "Go" at bounding box center [743, 366] width 233 height 29
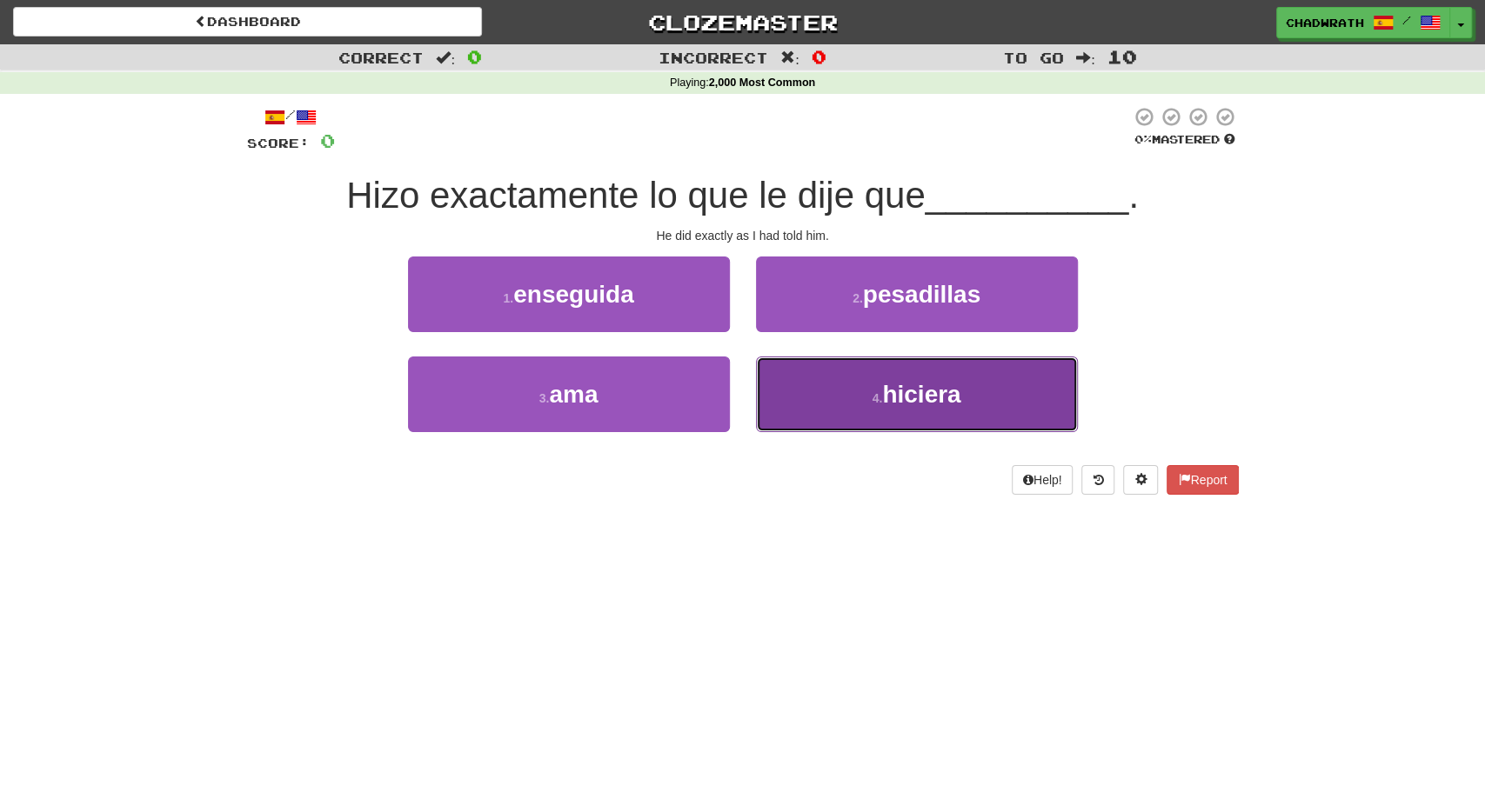
click at [832, 397] on button "4 . hiciera" at bounding box center [917, 394] width 322 height 75
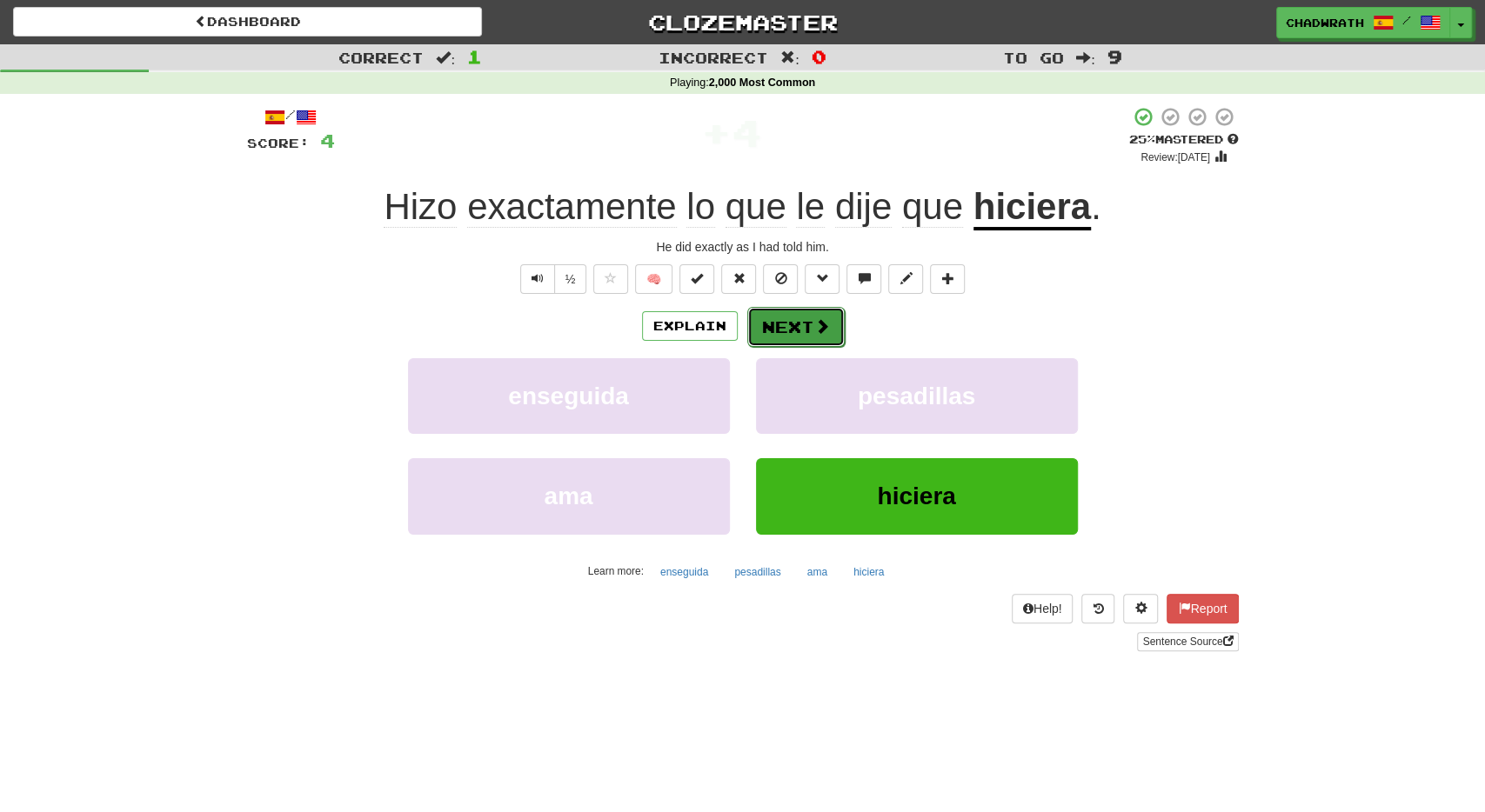
click at [781, 334] on button "Next" at bounding box center [796, 327] width 98 height 40
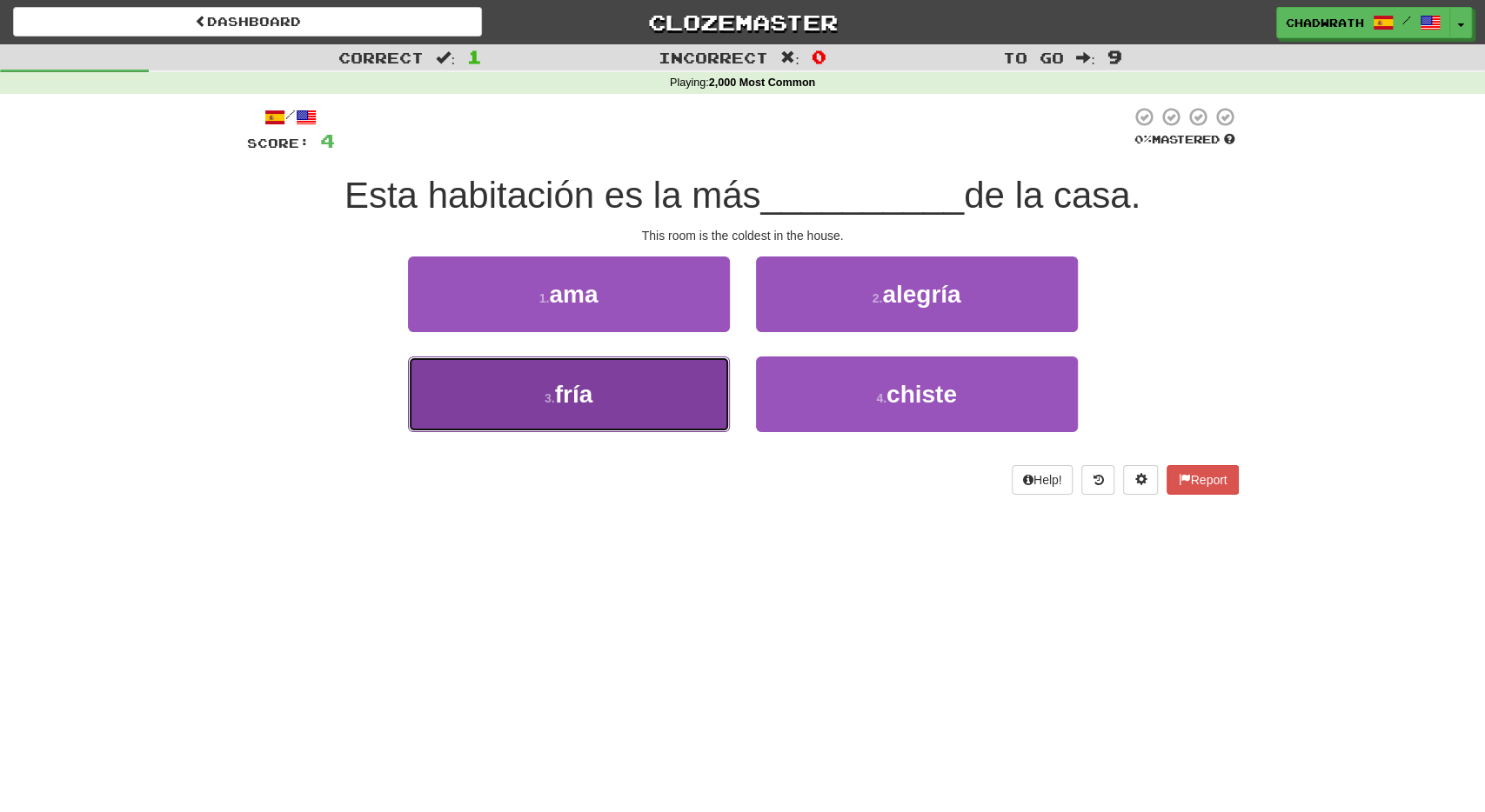
click at [596, 394] on button "3 . fría" at bounding box center [568, 394] width 322 height 75
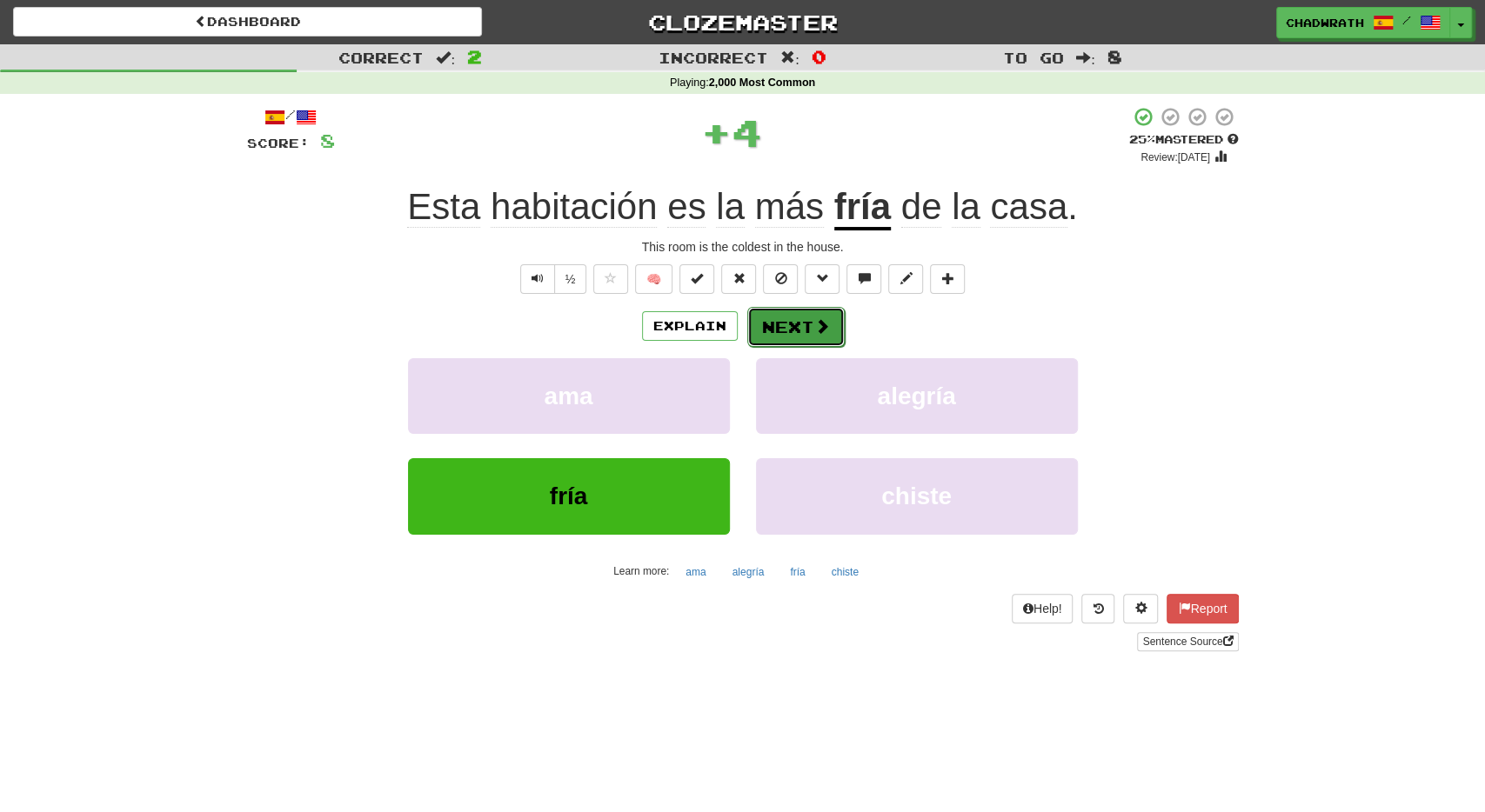
click at [773, 334] on button "Next" at bounding box center [796, 327] width 98 height 40
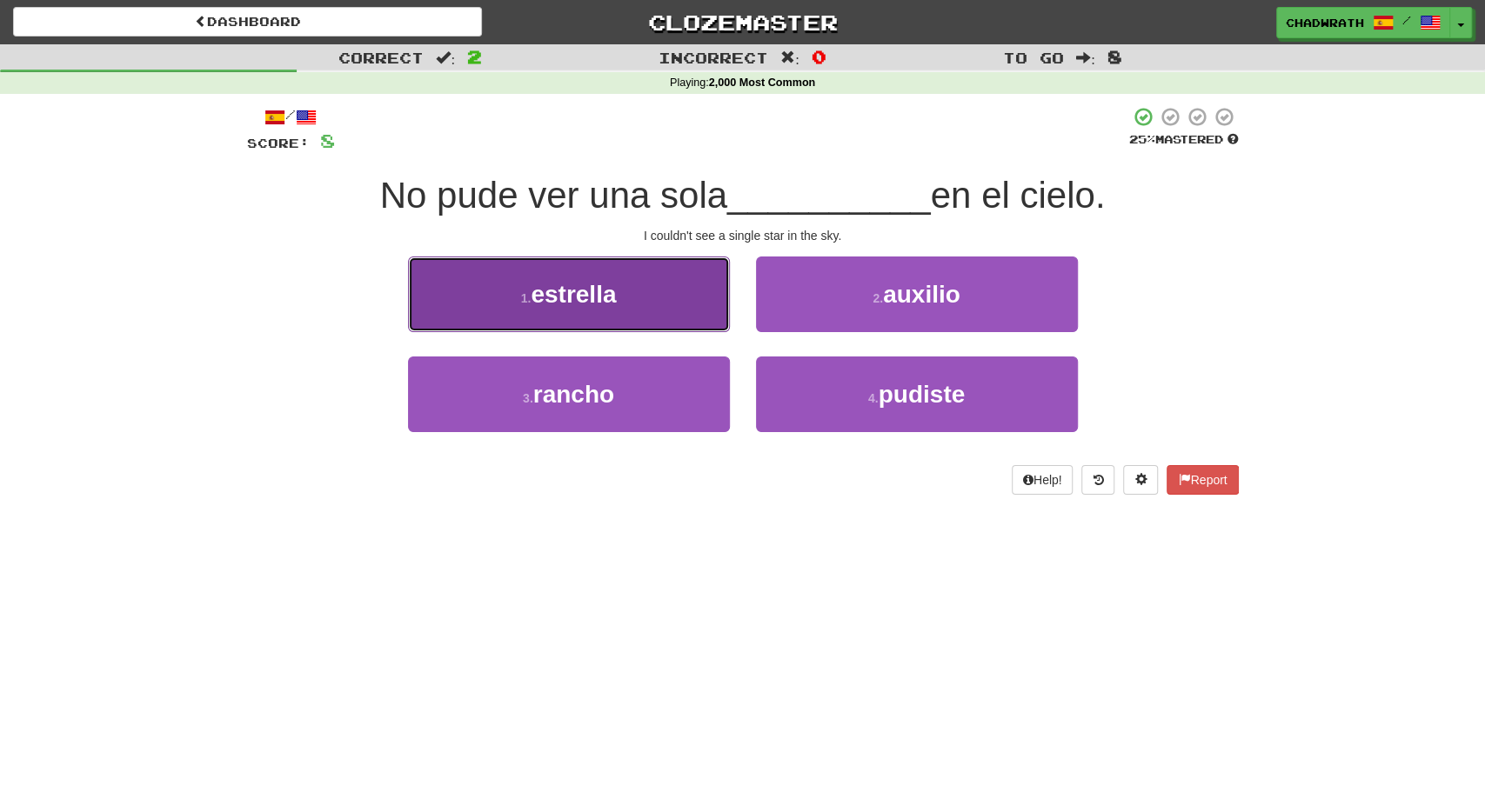
click at [647, 318] on button "1 . estrella" at bounding box center [568, 293] width 322 height 75
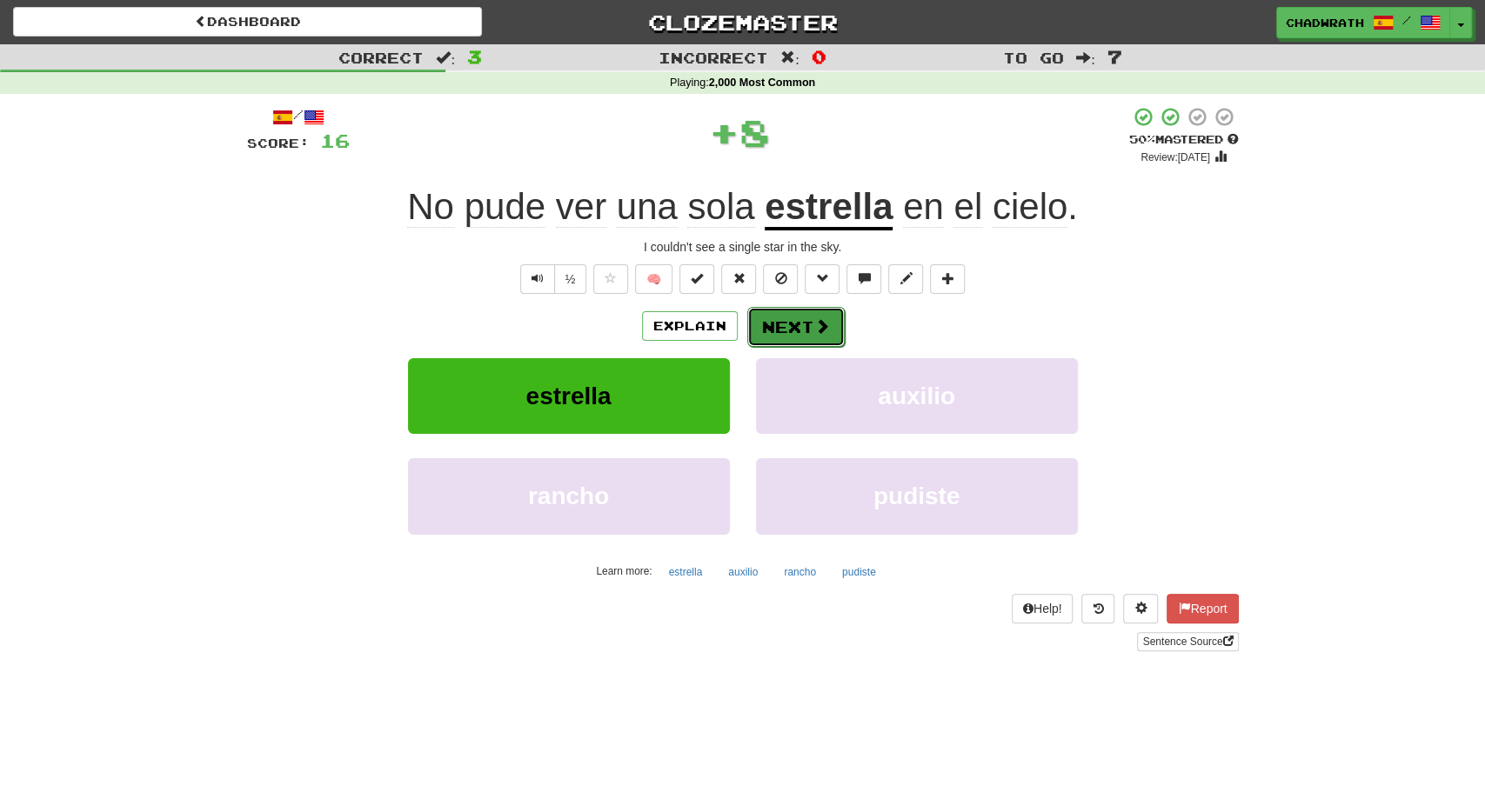
click at [788, 323] on button "Next" at bounding box center [796, 327] width 98 height 40
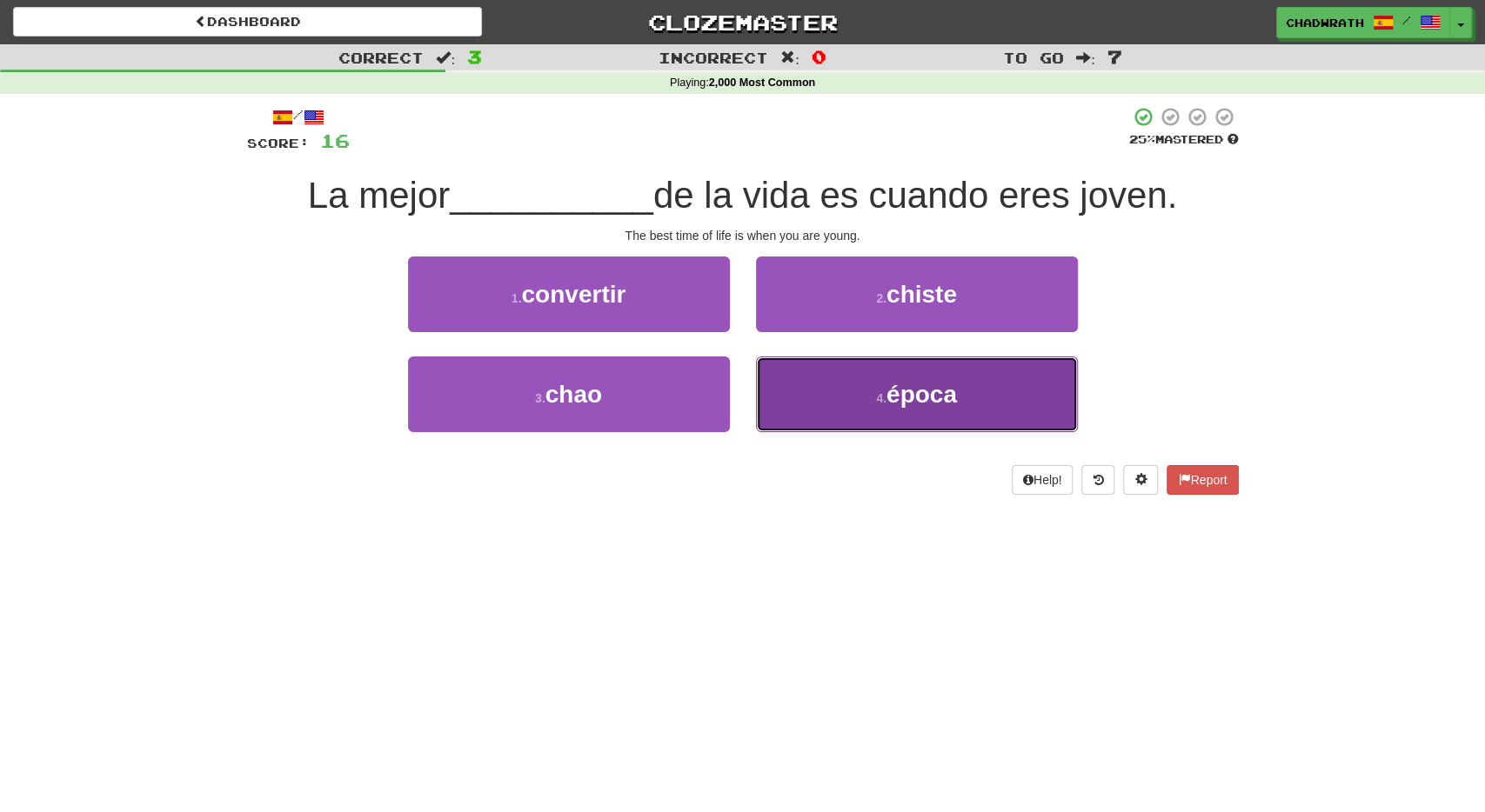
click at [889, 396] on span "época" at bounding box center [922, 394] width 70 height 27
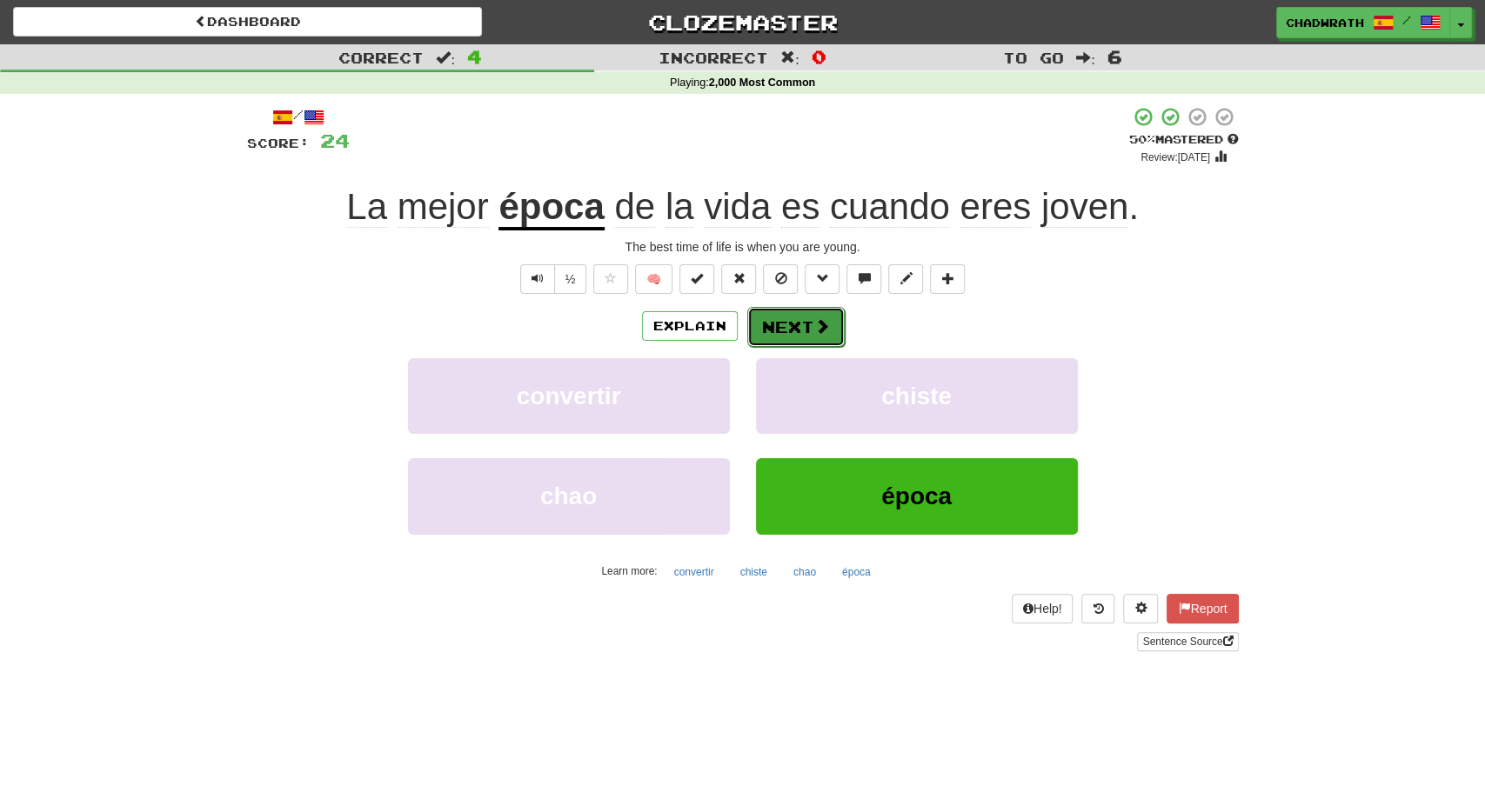
click at [800, 318] on button "Next" at bounding box center [796, 327] width 98 height 40
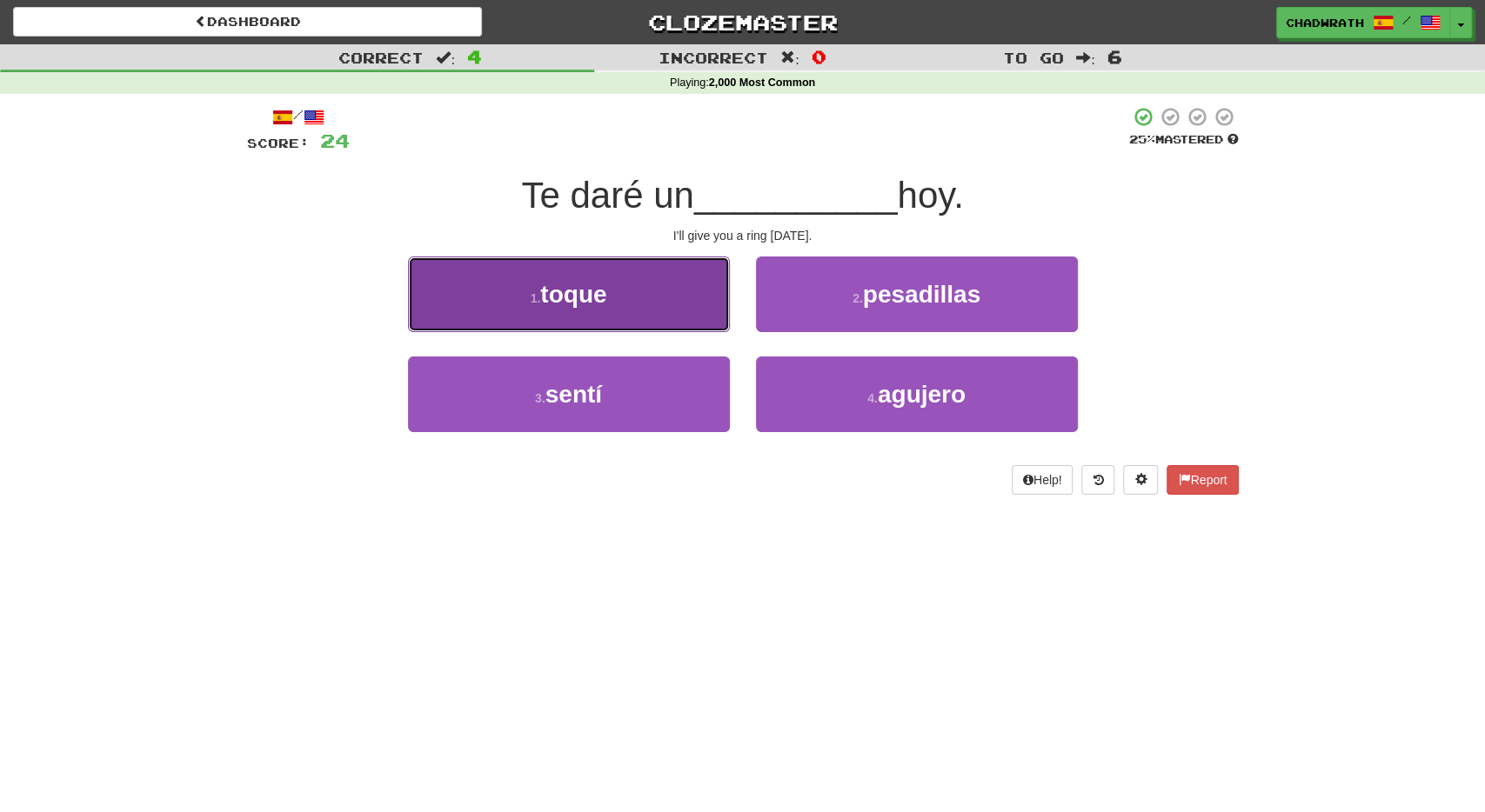
click at [578, 309] on button "1 . toque" at bounding box center [568, 293] width 322 height 75
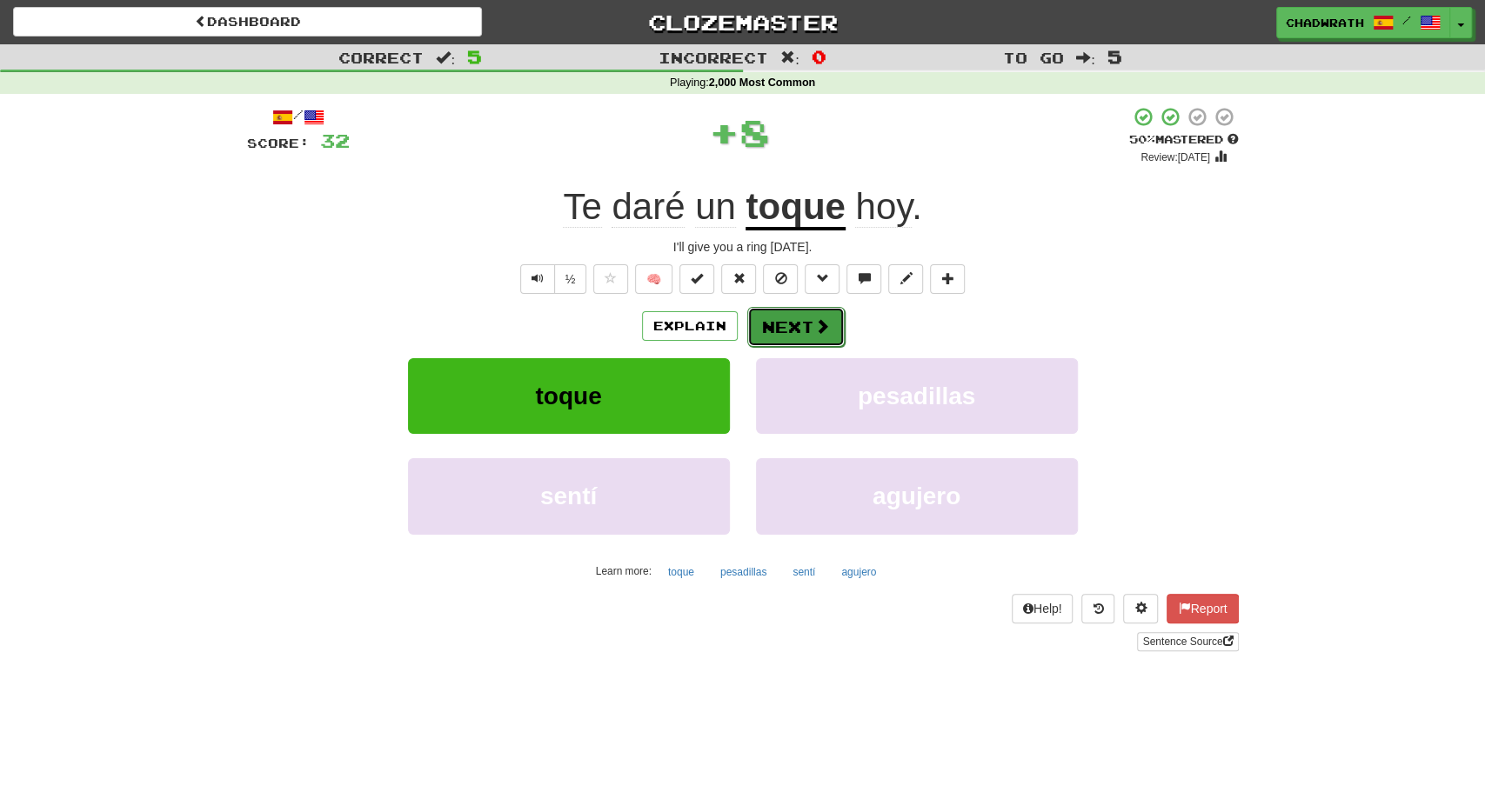
click at [794, 334] on button "Next" at bounding box center [796, 327] width 98 height 40
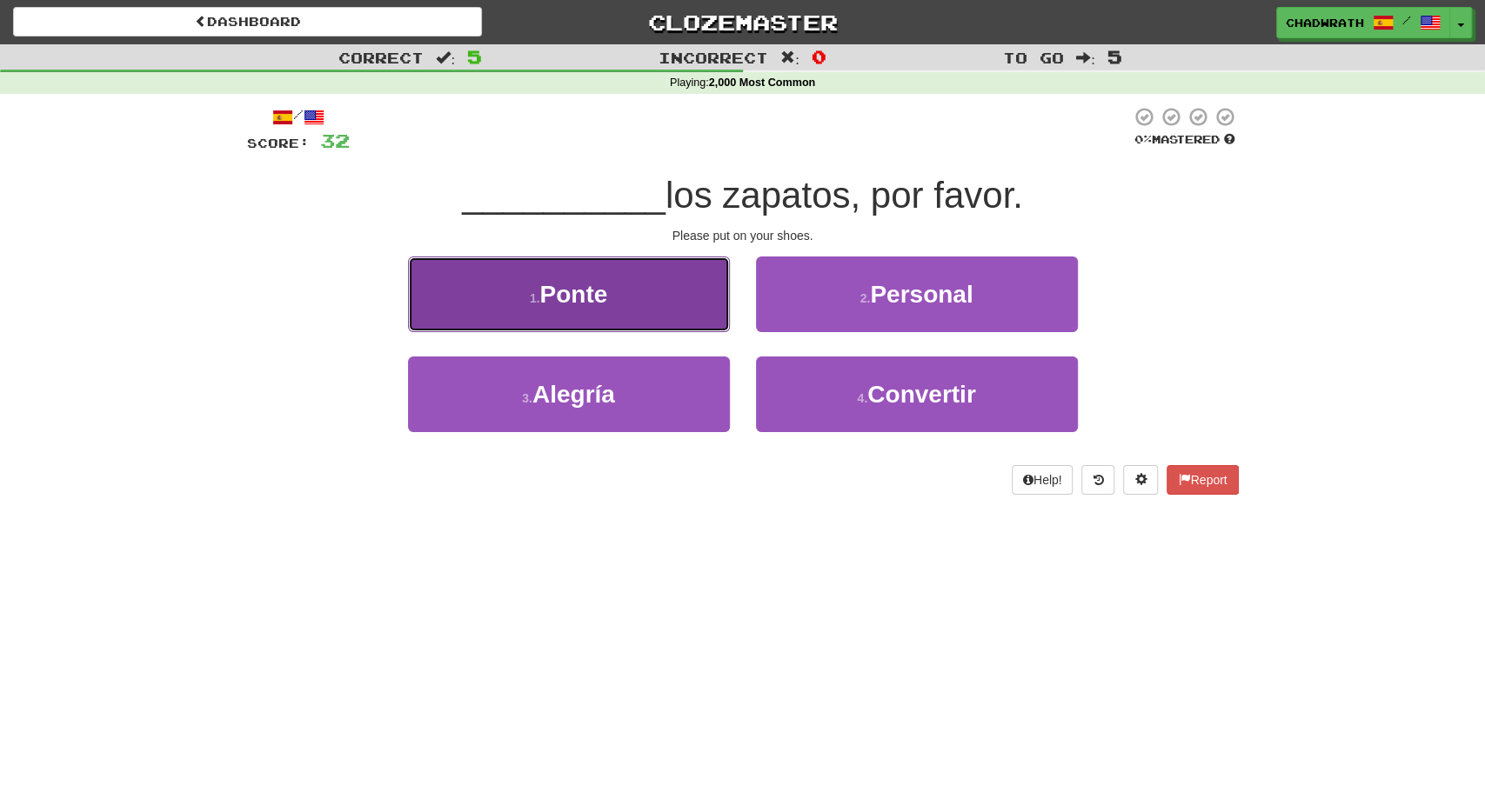
click at [562, 306] on span "Ponte" at bounding box center [572, 294] width 68 height 27
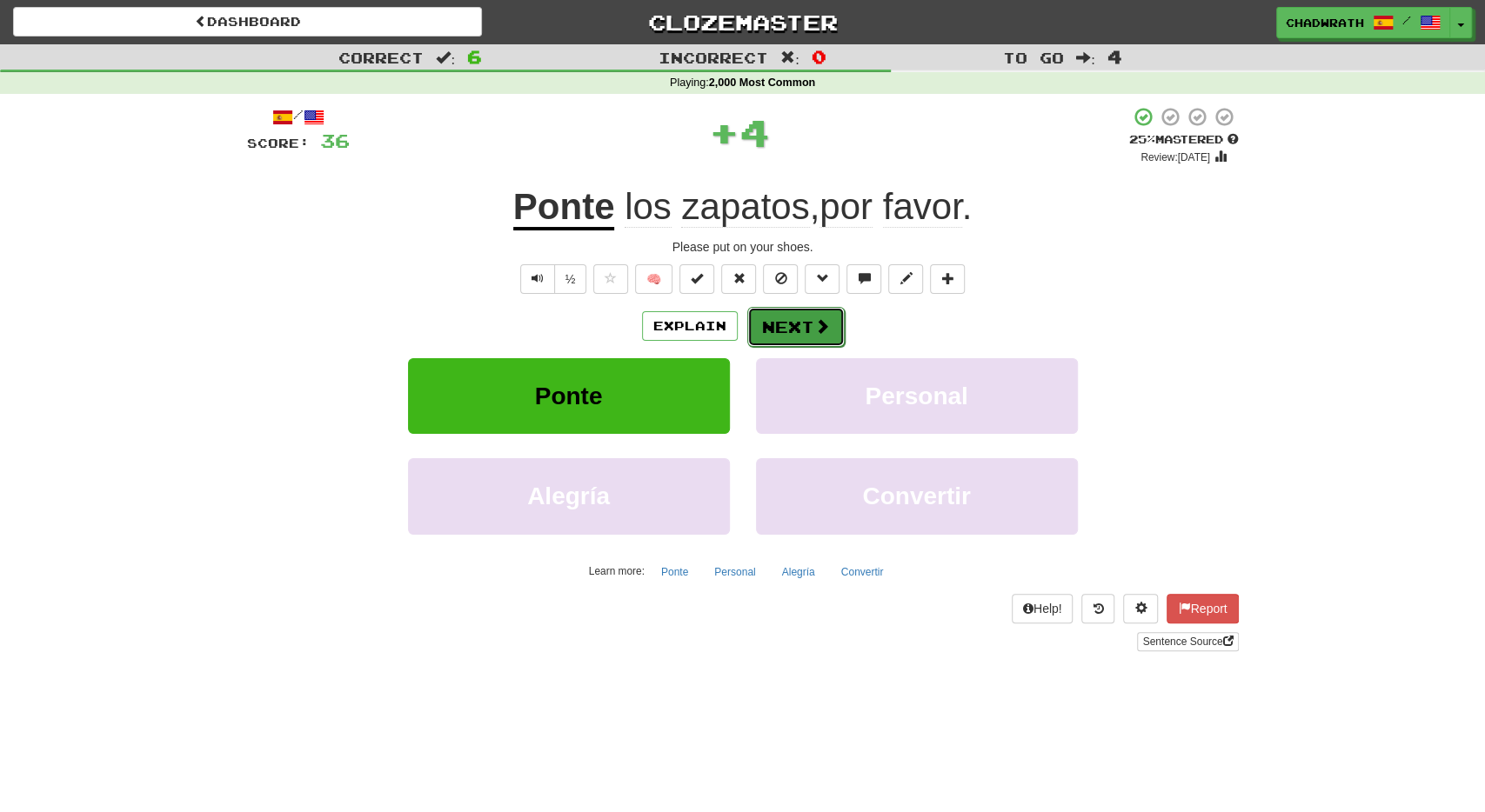
click at [788, 338] on button "Next" at bounding box center [796, 327] width 98 height 40
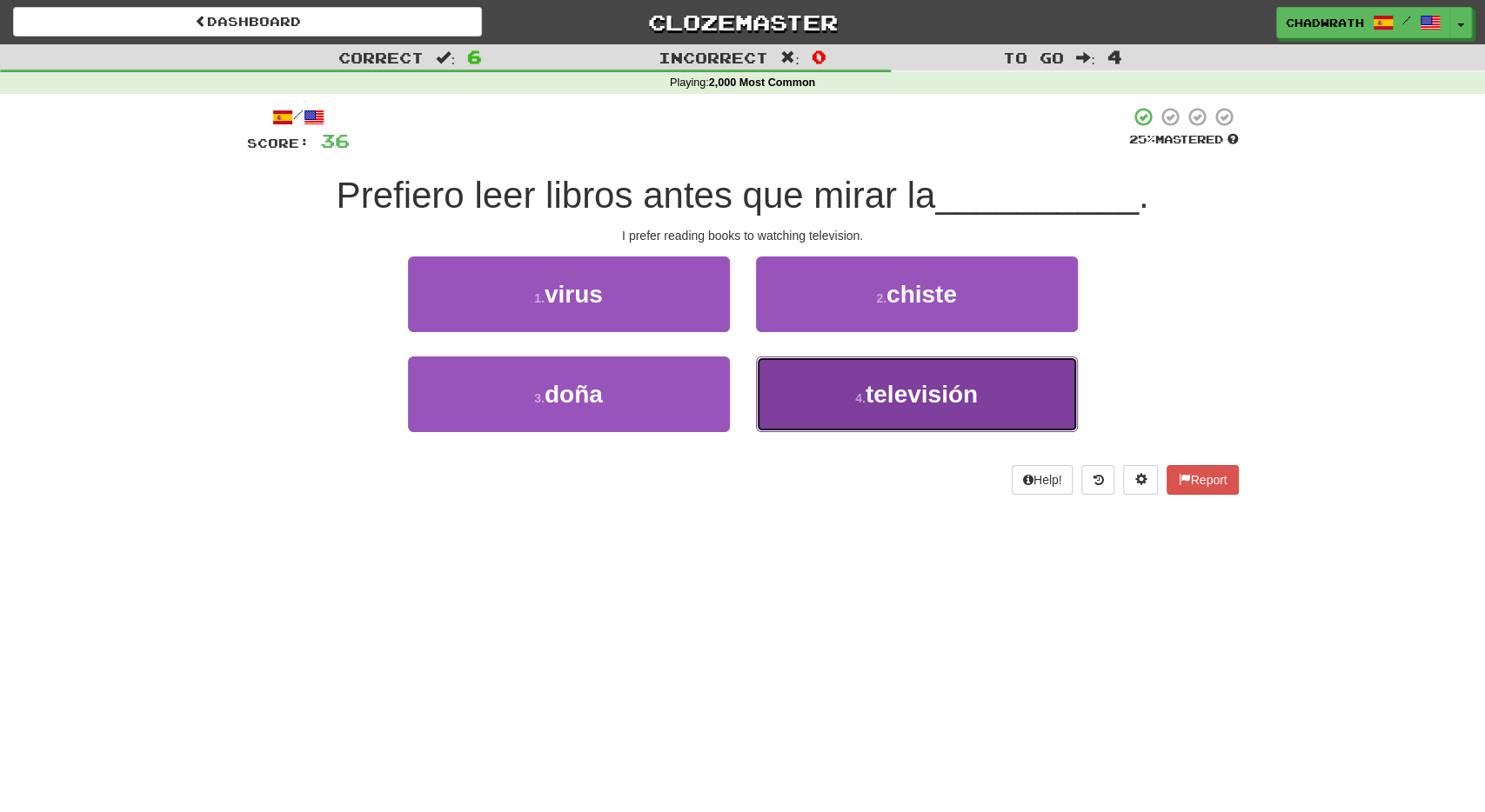
click at [941, 394] on span "televisión" at bounding box center [922, 394] width 112 height 27
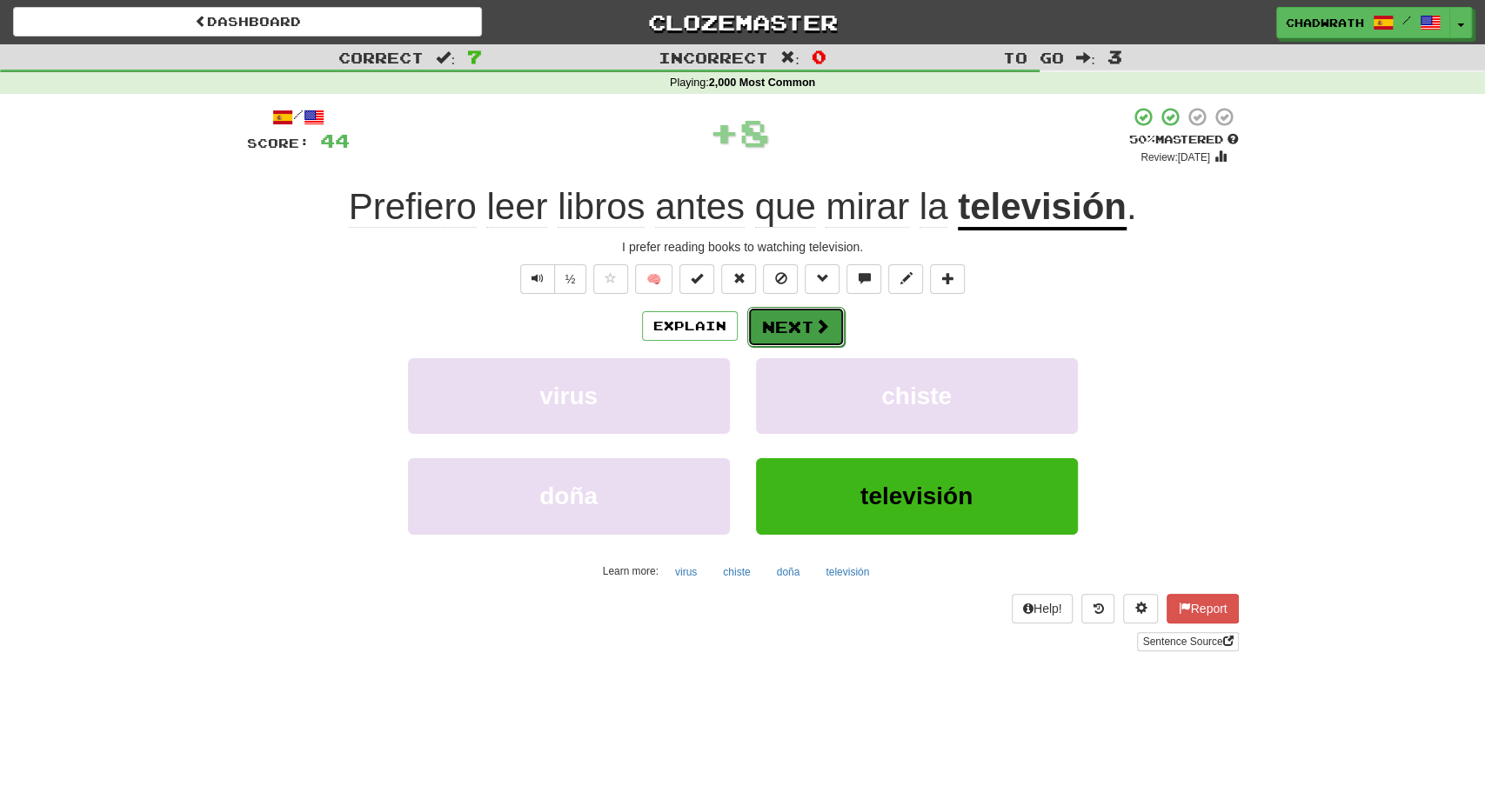
click at [772, 326] on button "Next" at bounding box center [796, 327] width 98 height 40
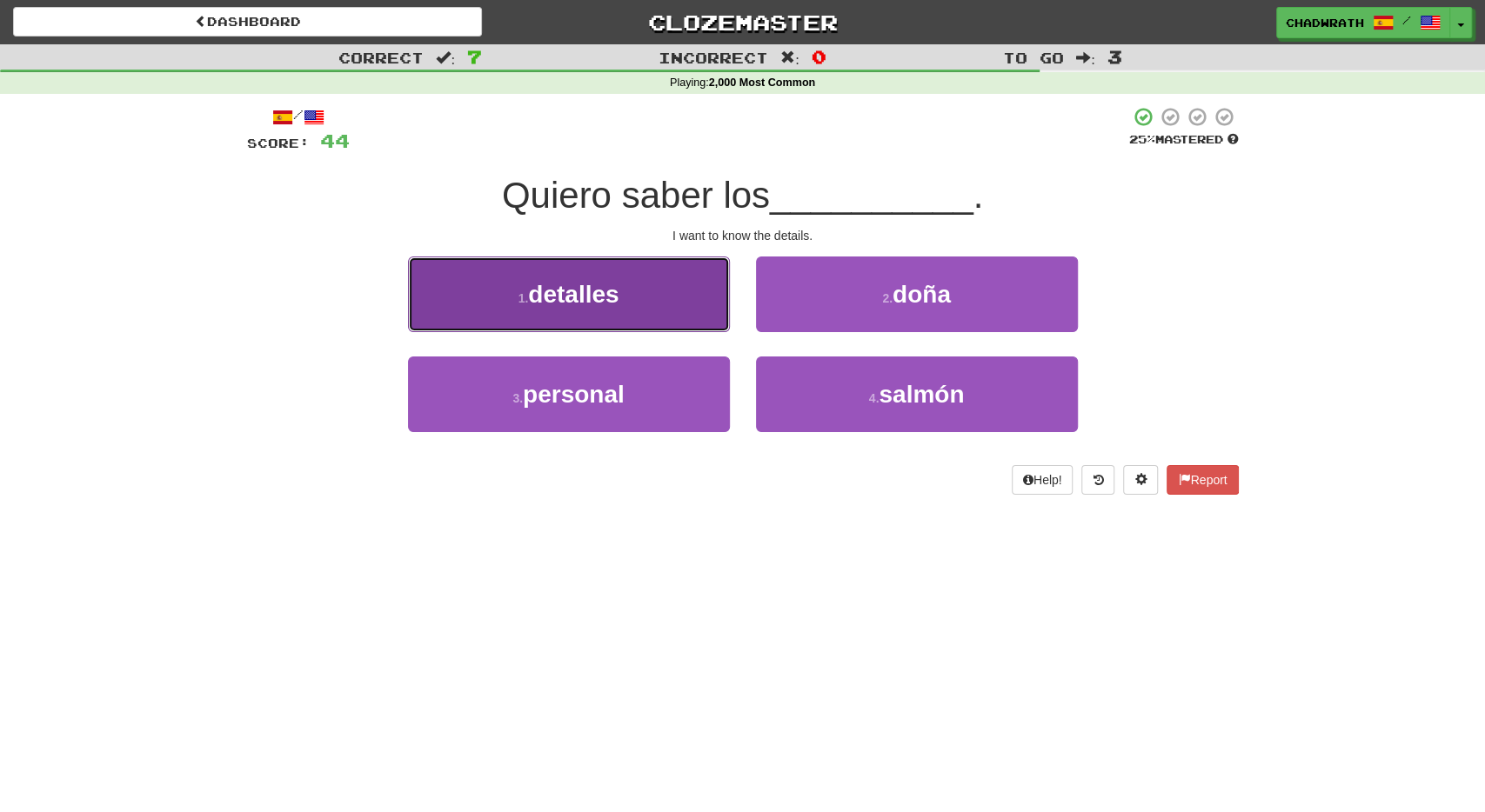
click at [660, 301] on button "1 . detalles" at bounding box center [568, 293] width 322 height 75
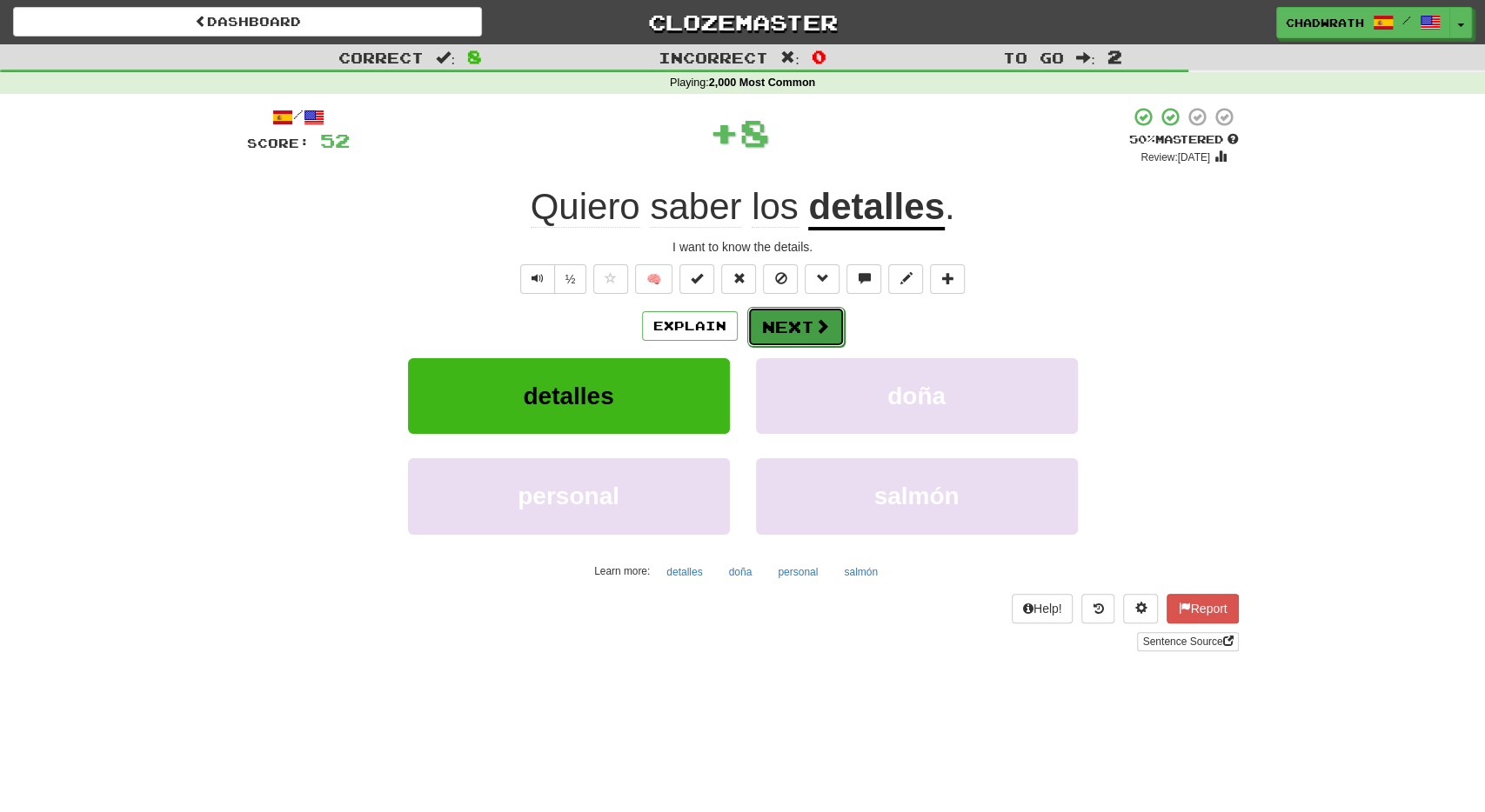
click at [793, 330] on button "Next" at bounding box center [796, 327] width 98 height 40
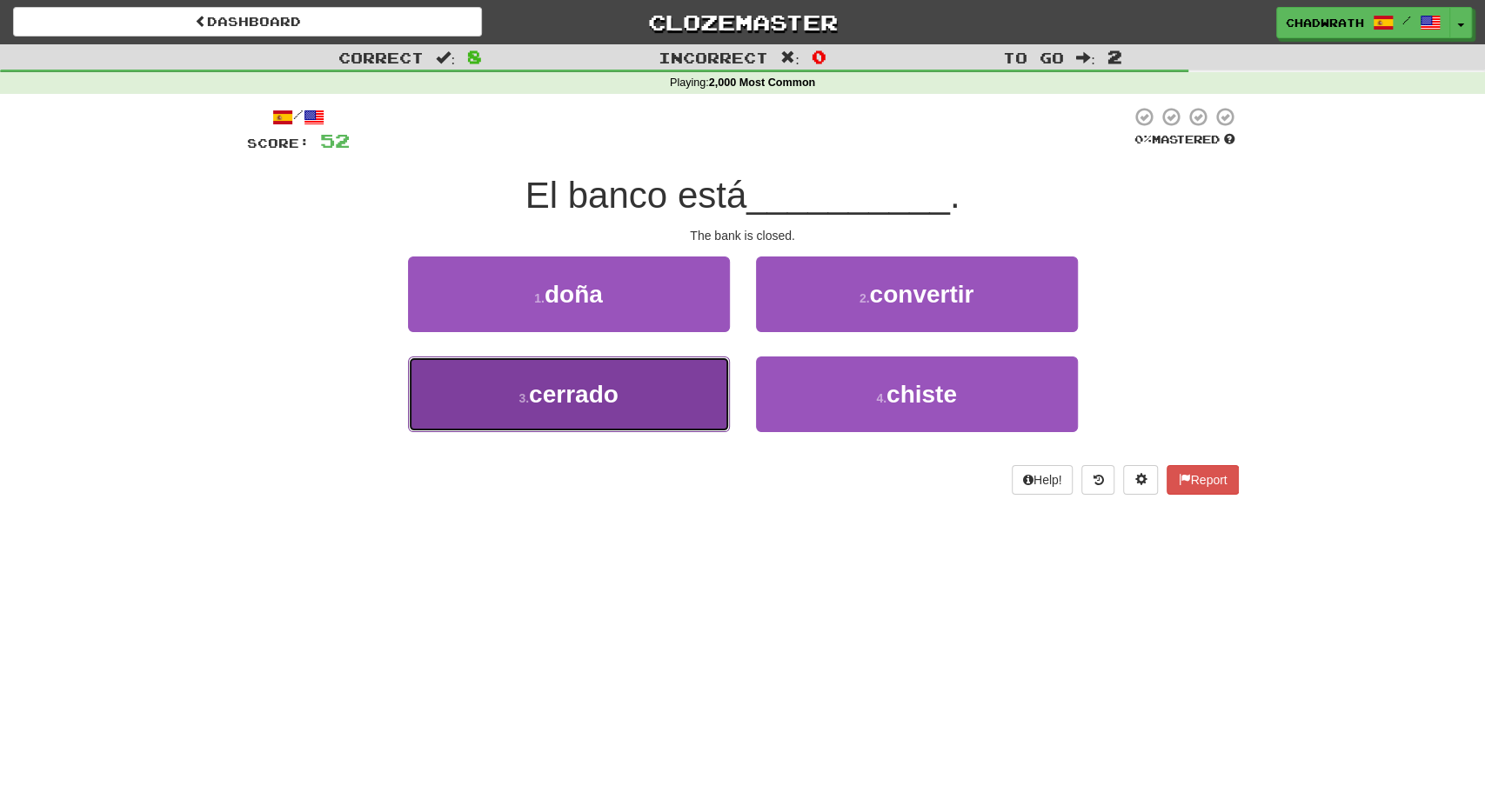
click at [619, 408] on button "3 . cerrado" at bounding box center [568, 394] width 322 height 75
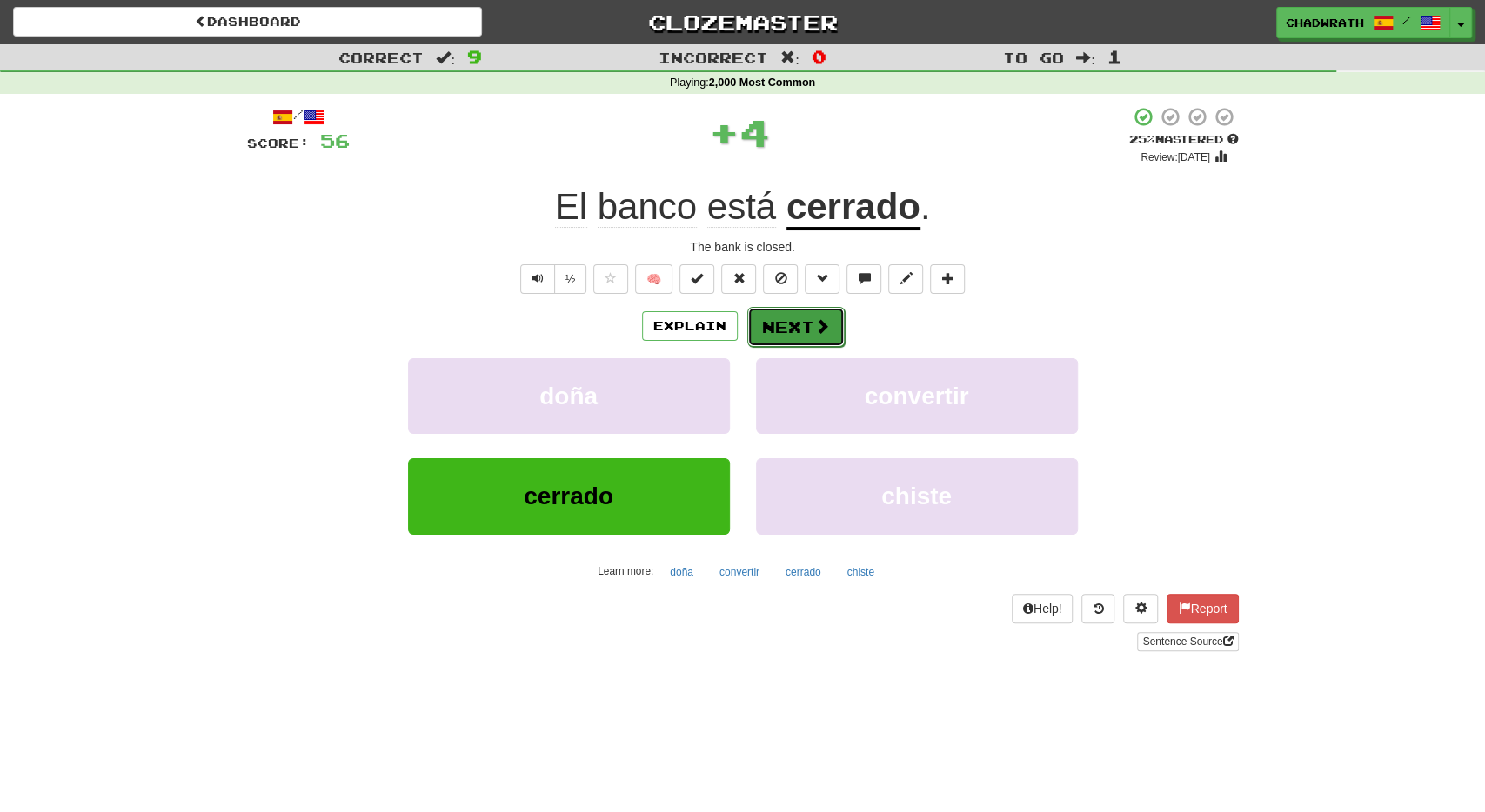
click at [794, 338] on button "Next" at bounding box center [796, 327] width 98 height 40
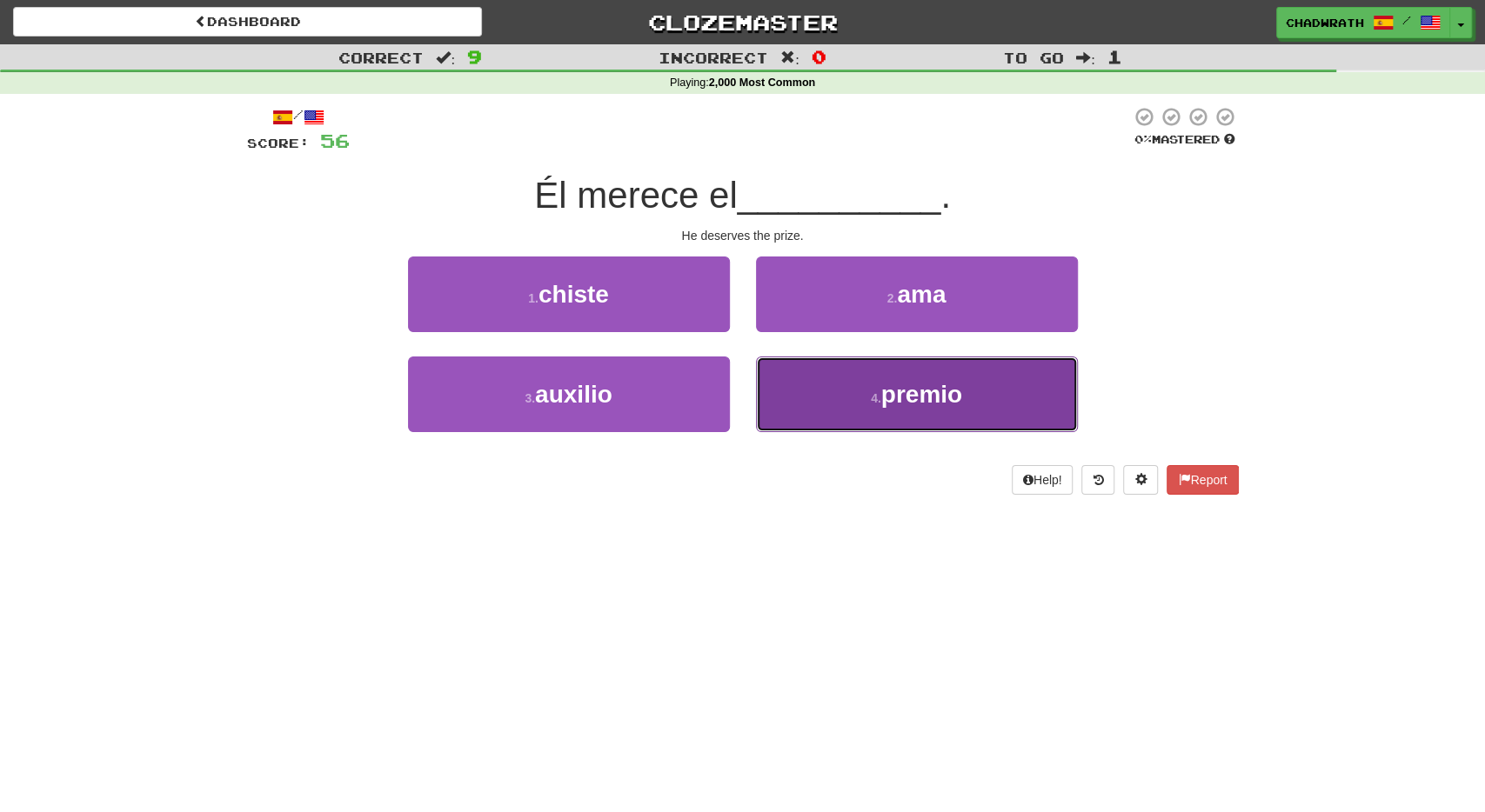
click at [831, 404] on button "4 . premio" at bounding box center [917, 394] width 322 height 75
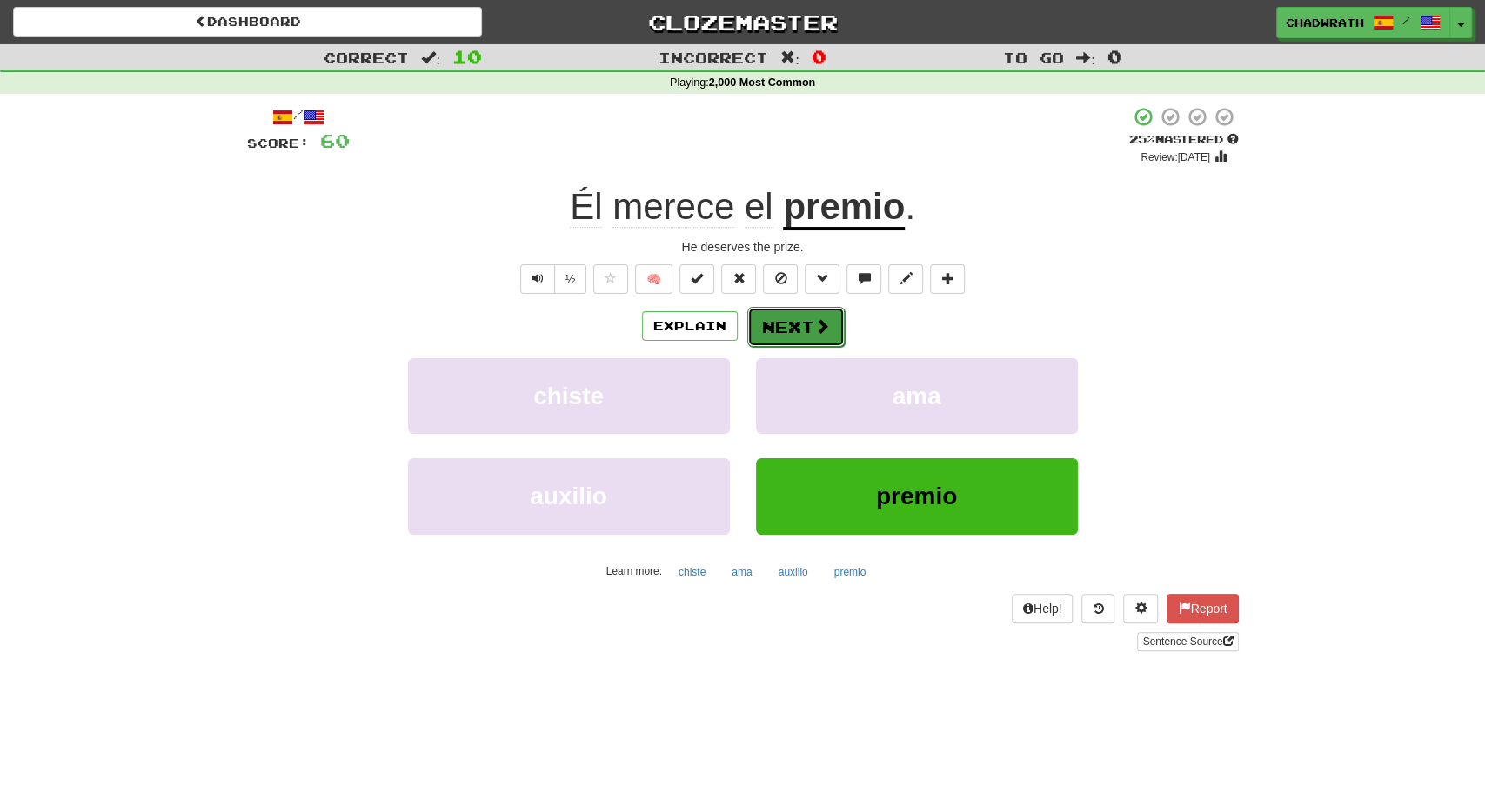
click at [799, 318] on button "Next" at bounding box center [796, 327] width 98 height 40
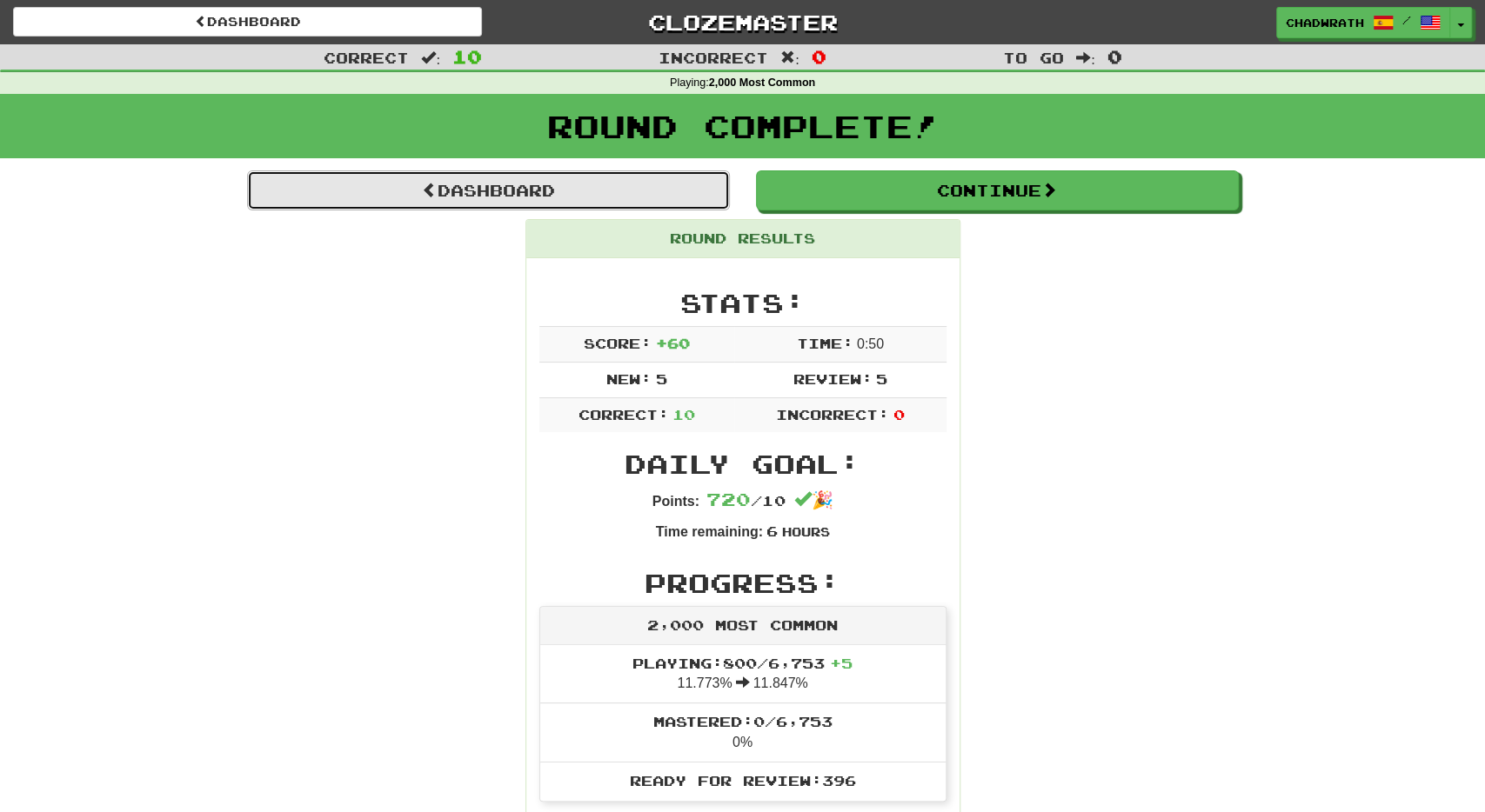
click at [549, 176] on link "Dashboard" at bounding box center [488, 190] width 482 height 40
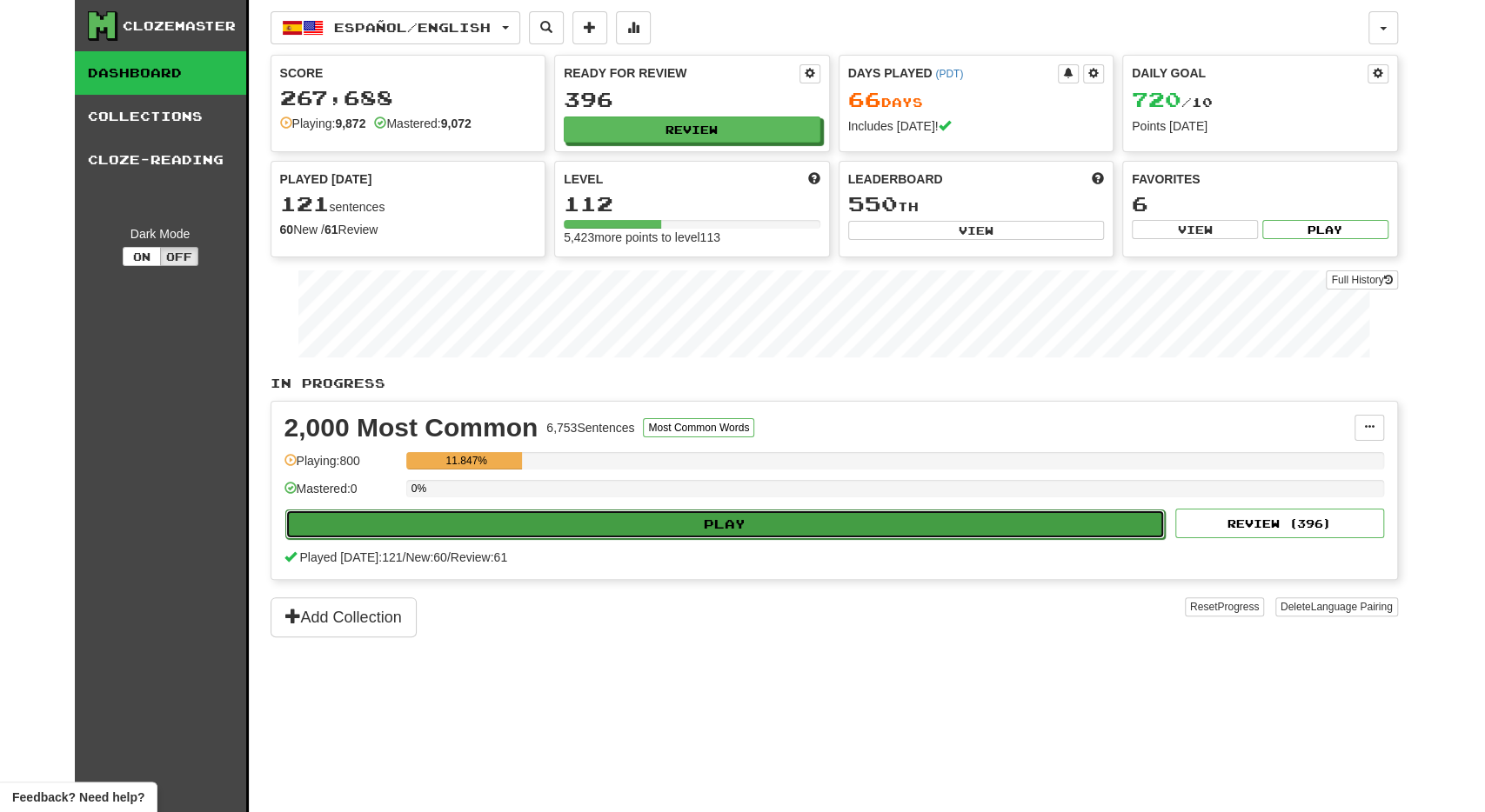
click at [622, 514] on button "Play" at bounding box center [726, 524] width 880 height 29
select select "**"
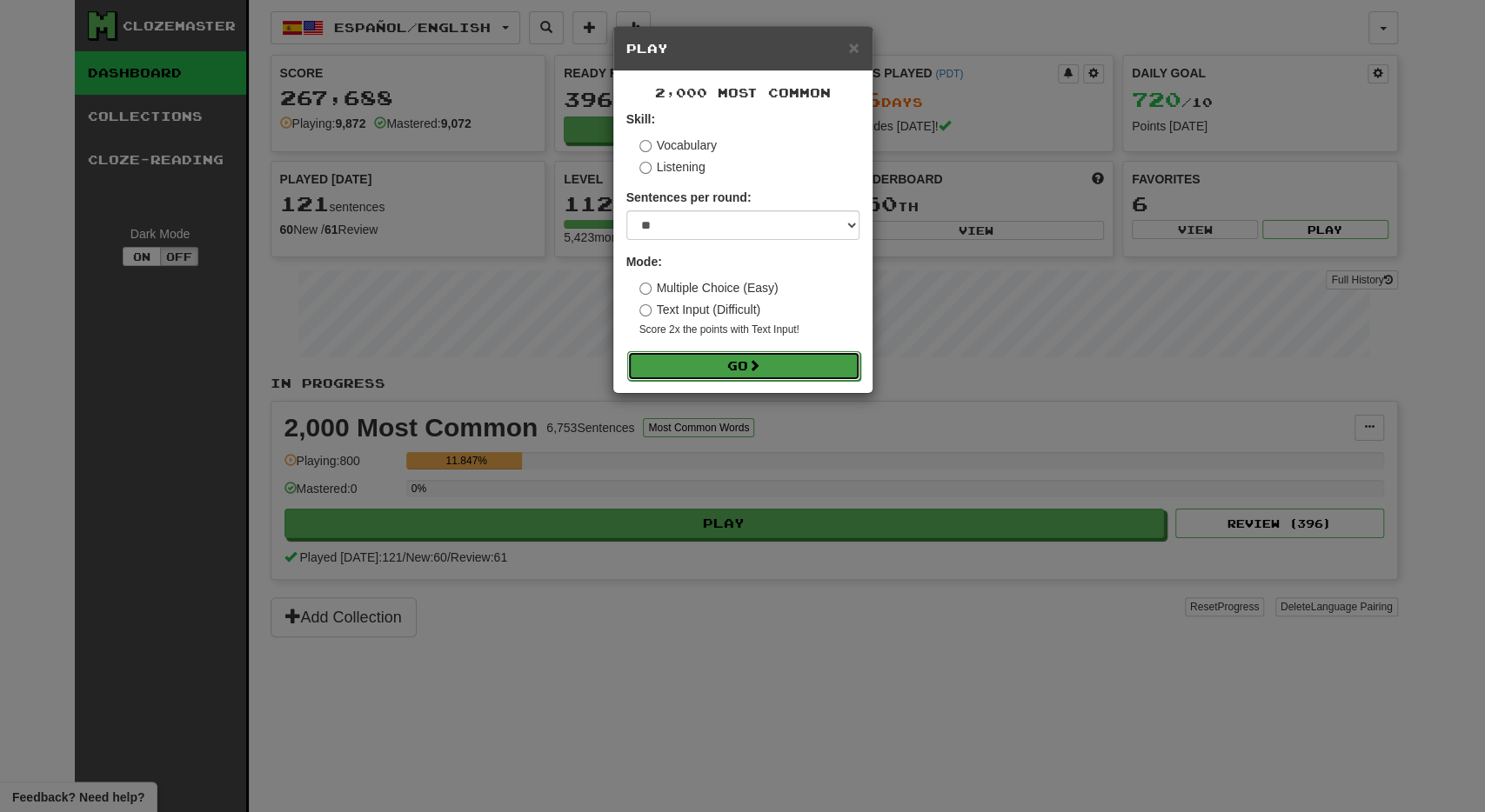
click at [714, 367] on button "Go" at bounding box center [743, 366] width 233 height 29
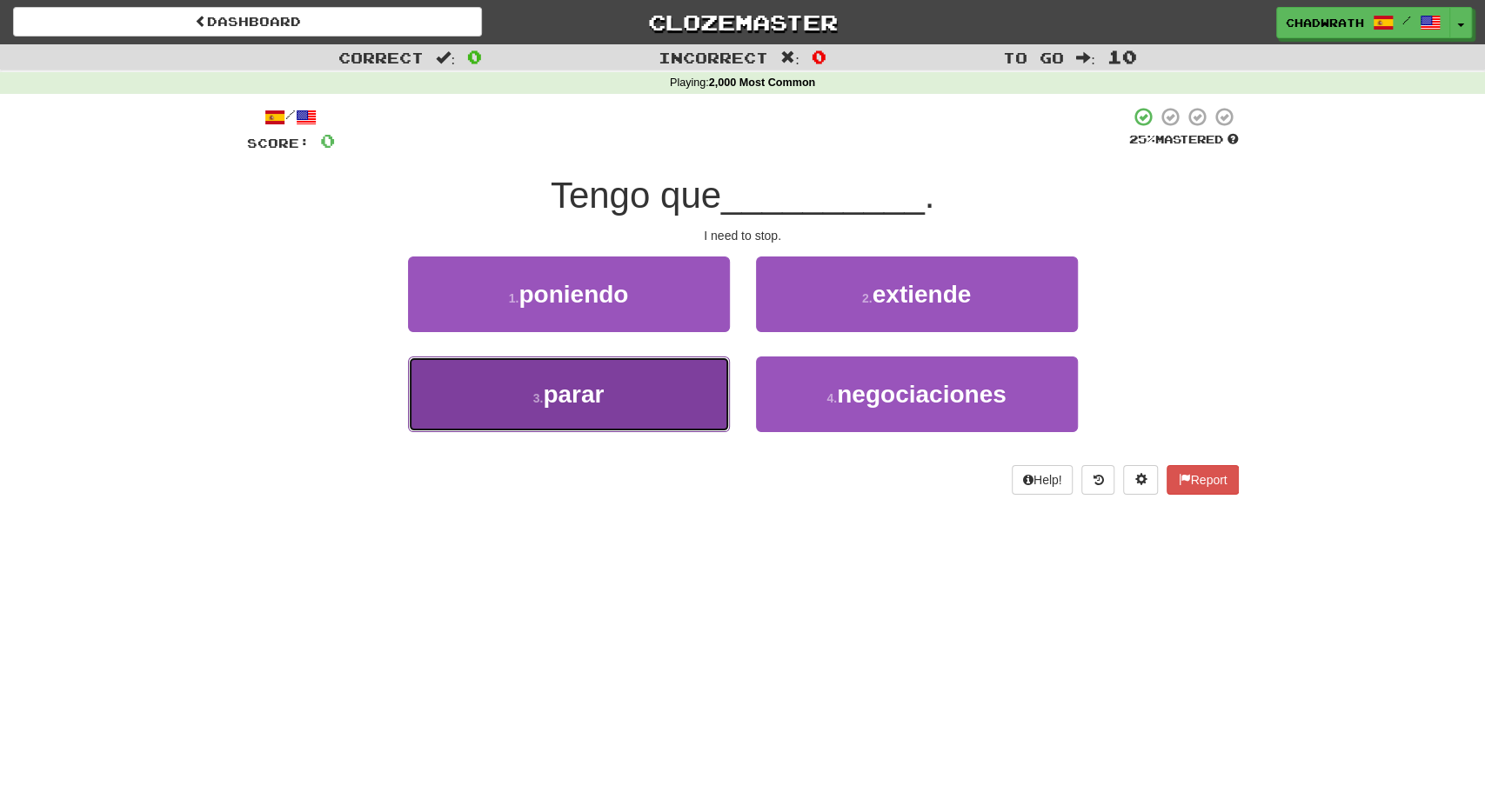
click at [598, 384] on span "parar" at bounding box center [573, 394] width 61 height 27
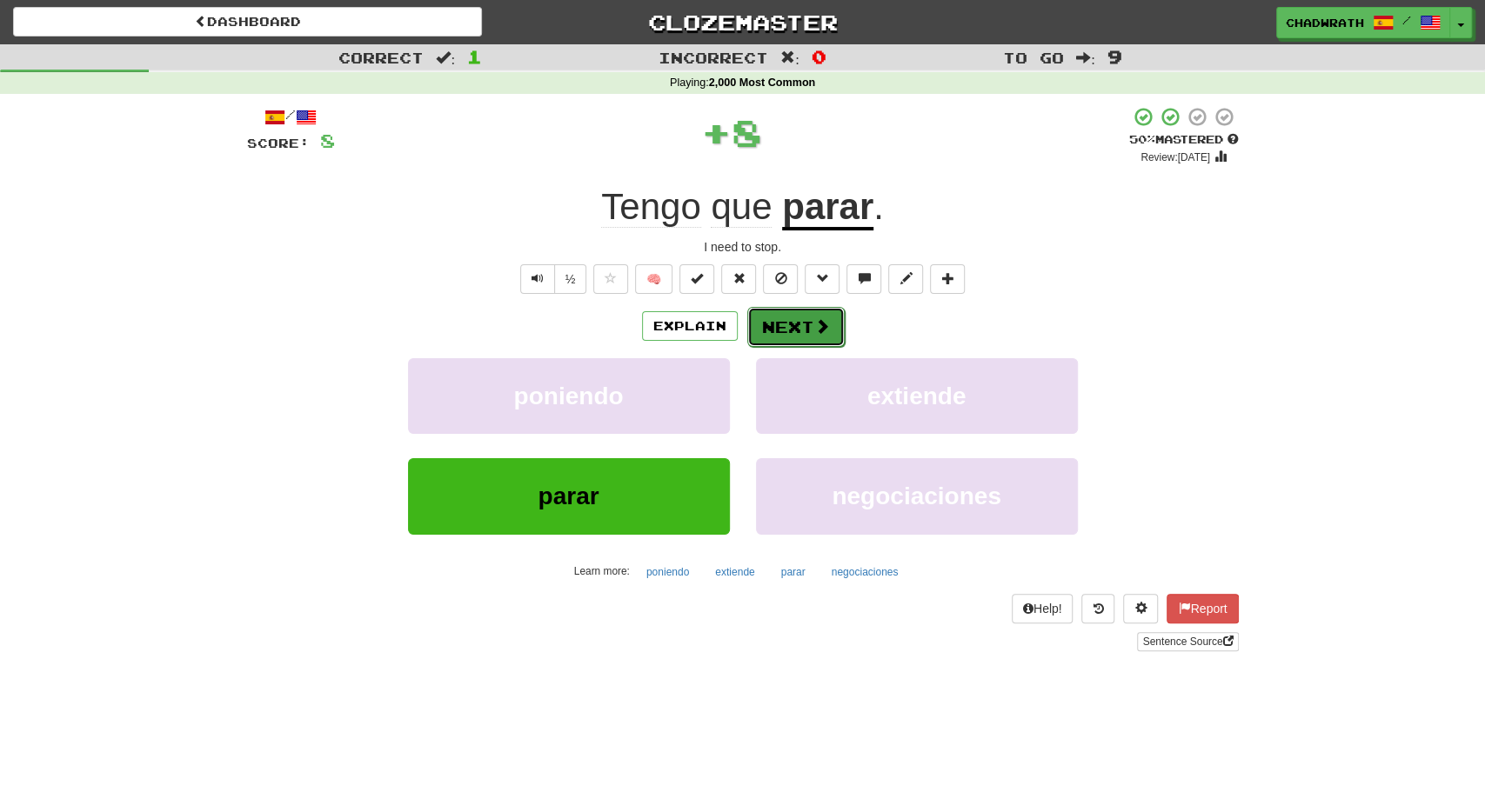
click at [800, 317] on button "Next" at bounding box center [796, 327] width 98 height 40
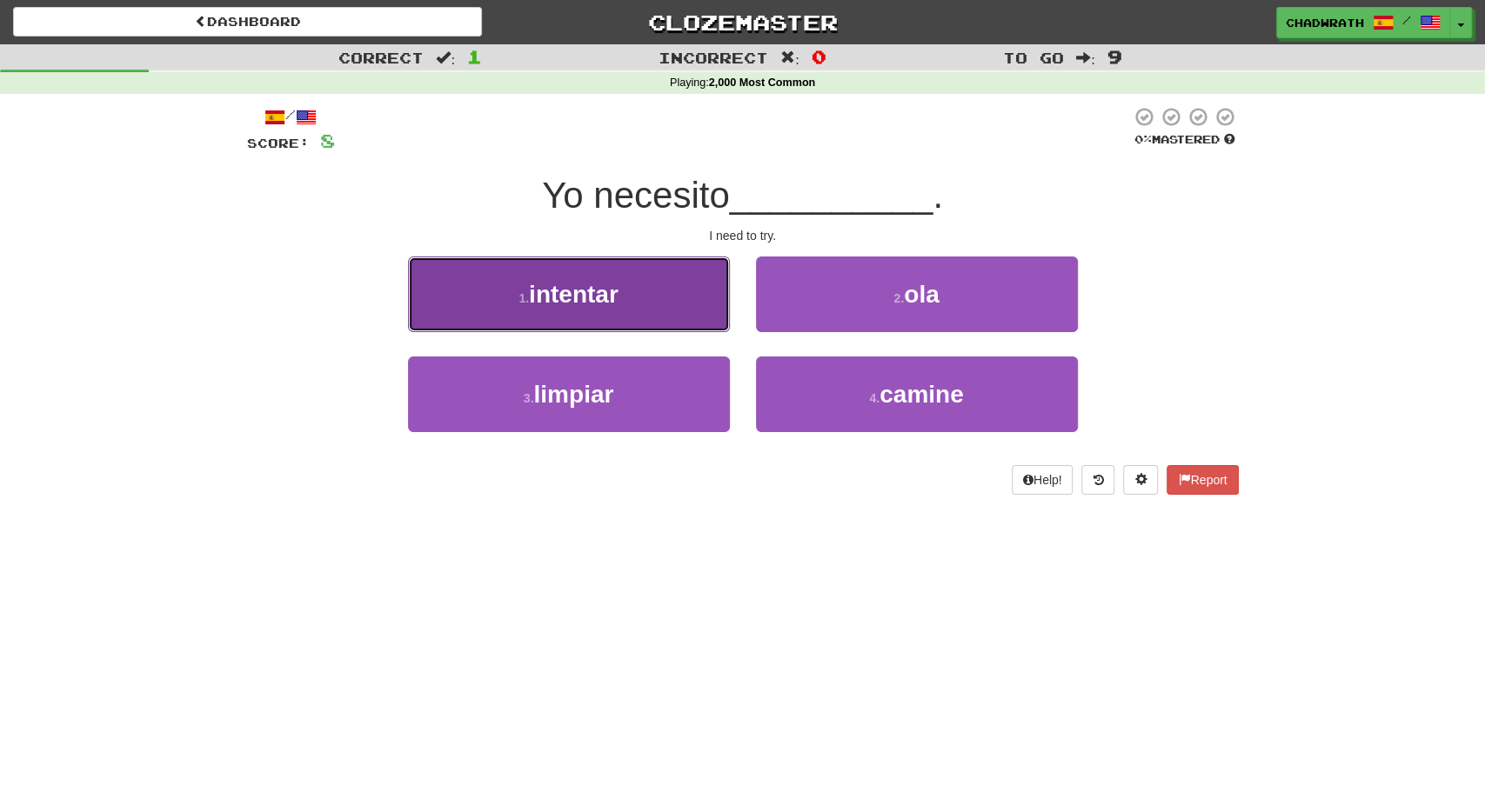
click at [640, 315] on button "1 . intentar" at bounding box center [568, 293] width 322 height 75
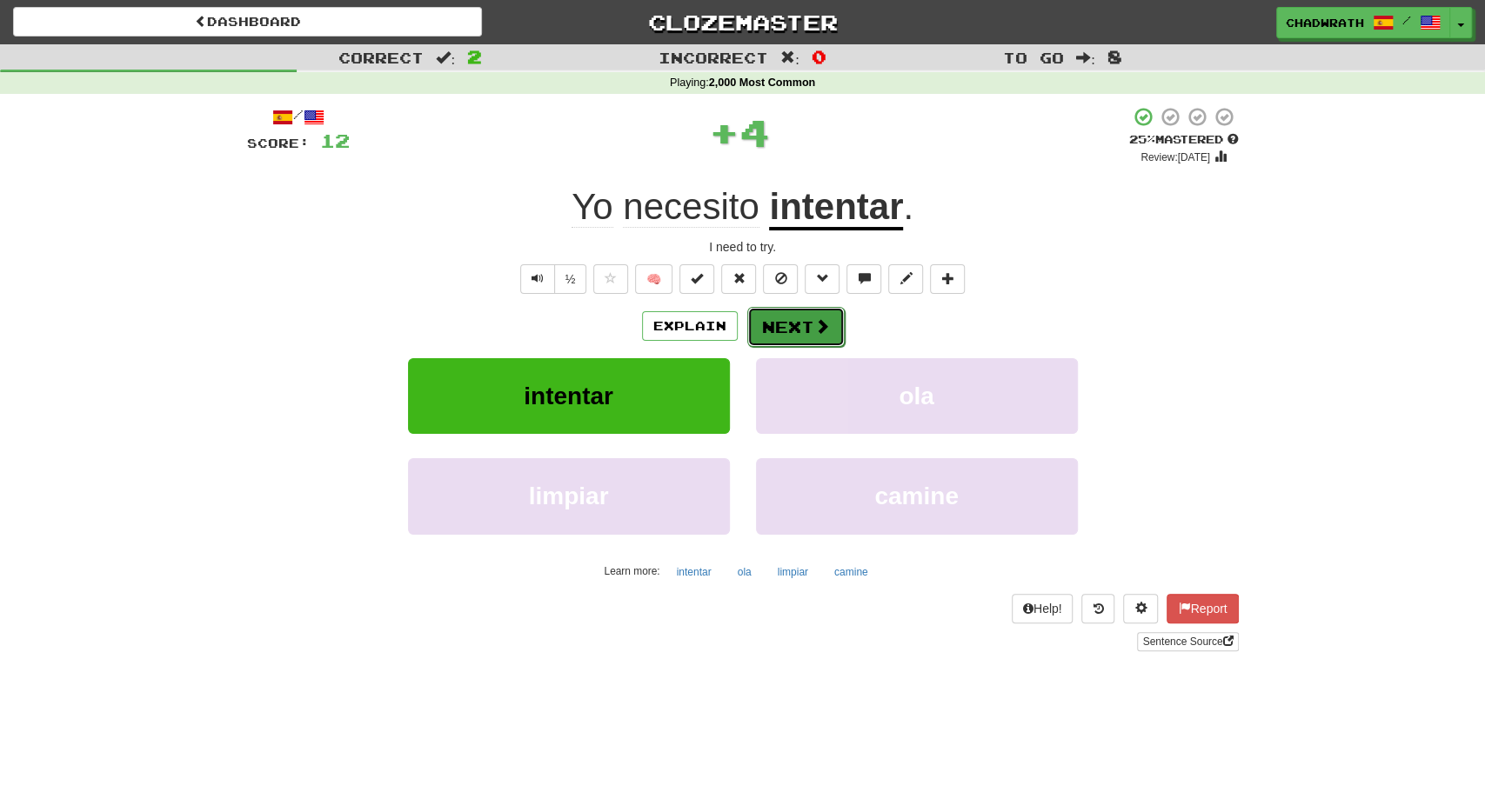
click at [787, 320] on button "Next" at bounding box center [796, 327] width 98 height 40
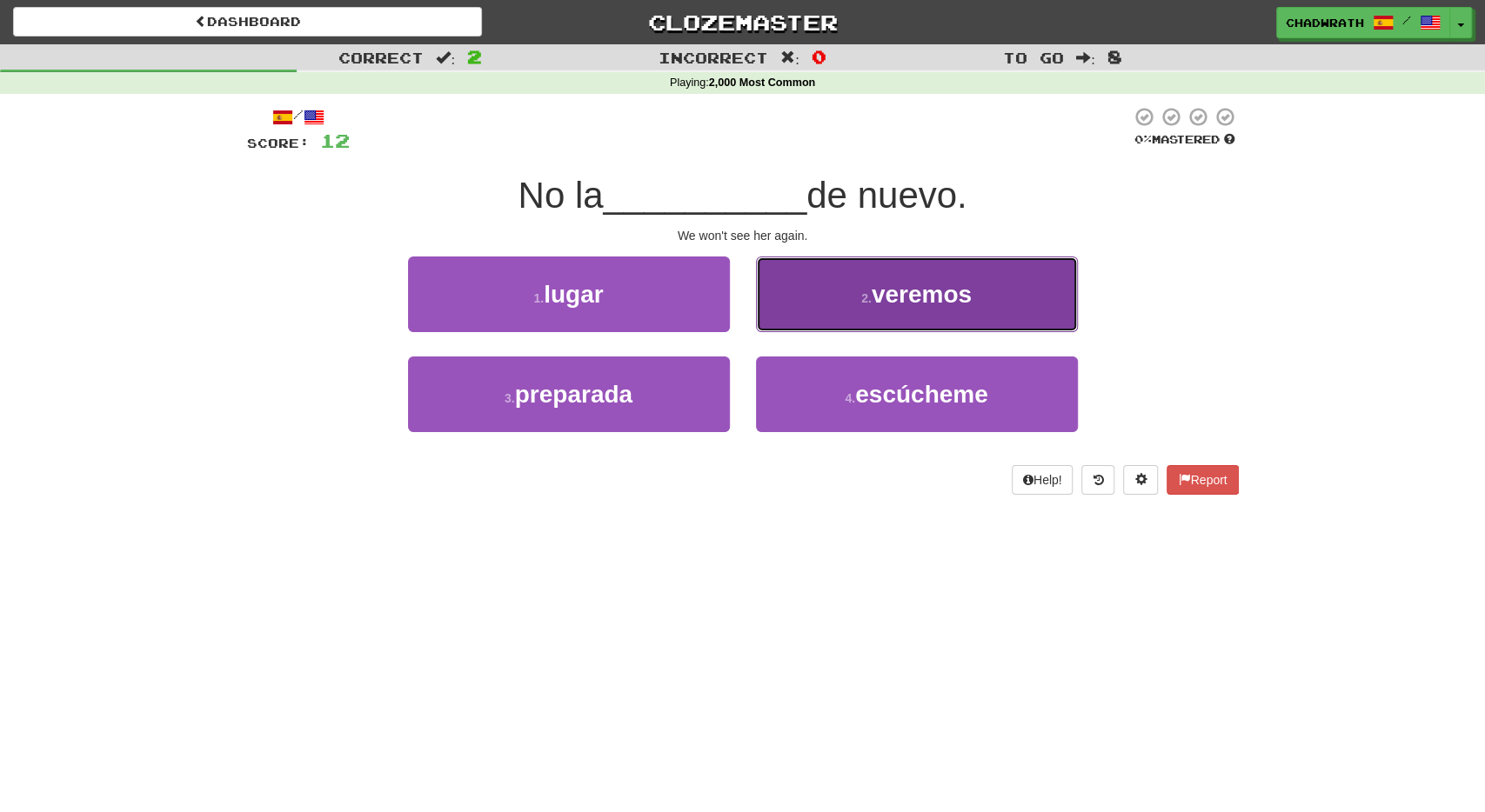
click at [898, 310] on button "2 . veremos" at bounding box center [917, 293] width 322 height 75
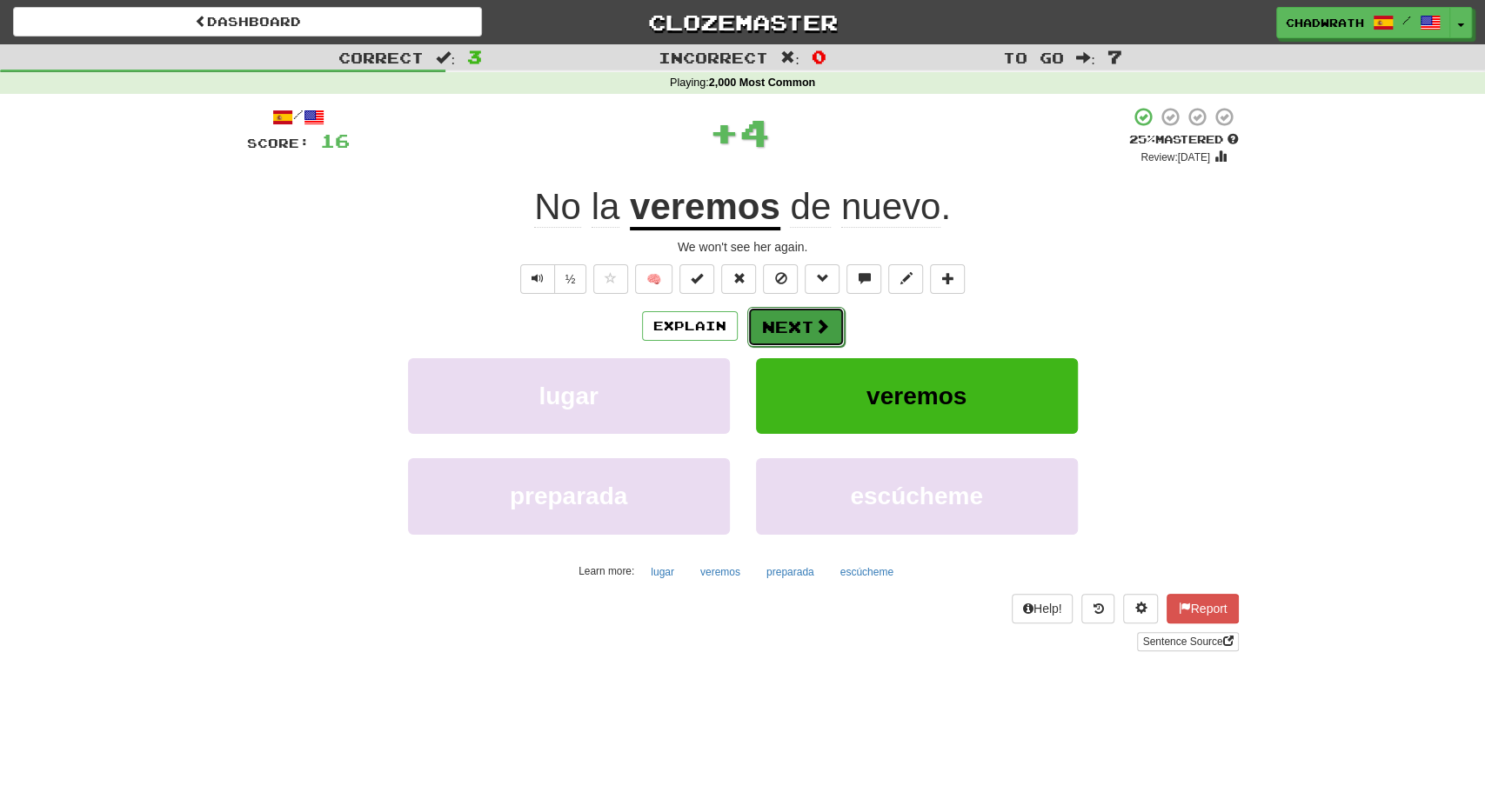
click at [828, 326] on span at bounding box center [822, 326] width 16 height 16
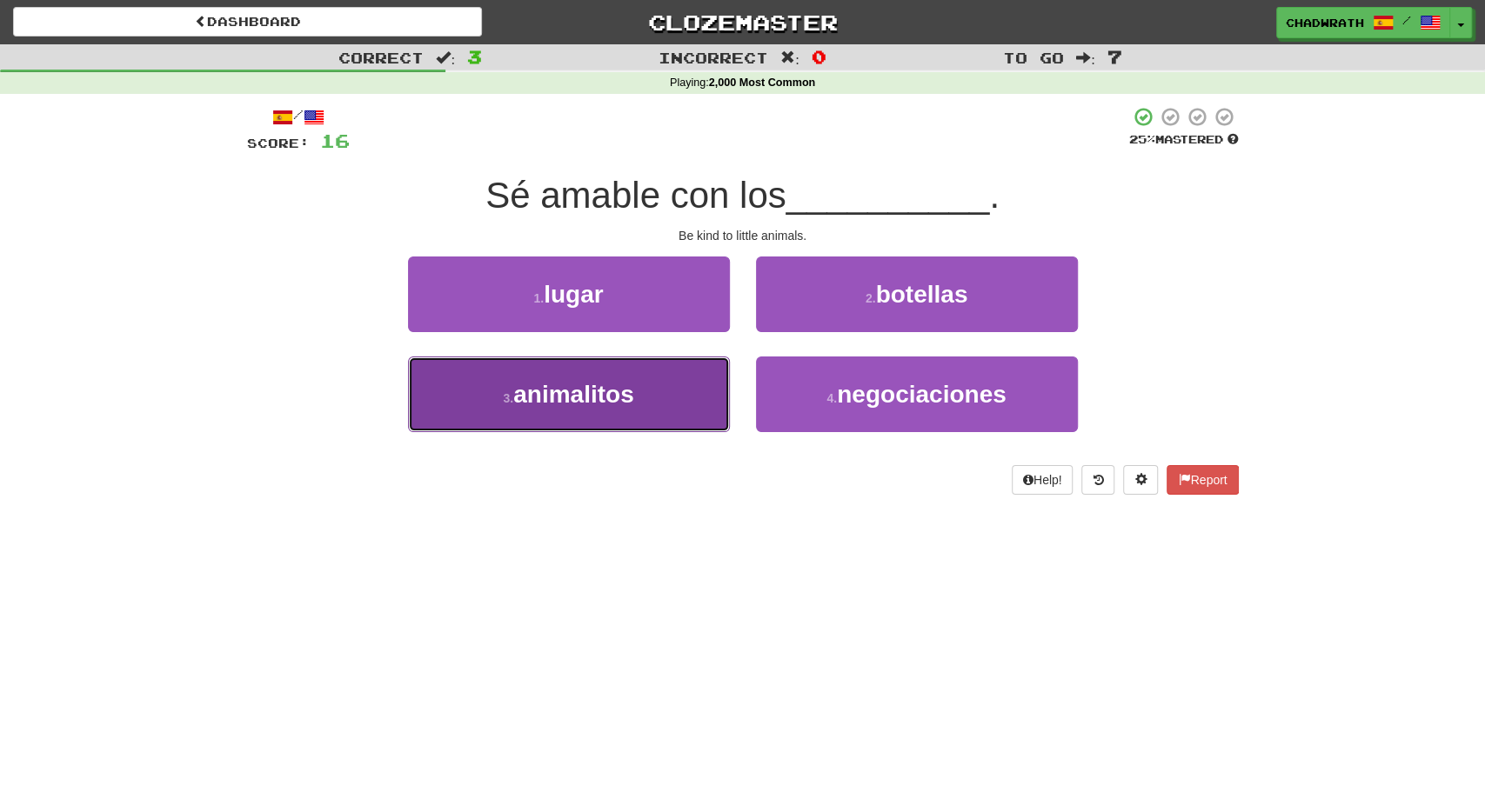
click at [608, 402] on span "animalitos" at bounding box center [573, 394] width 120 height 27
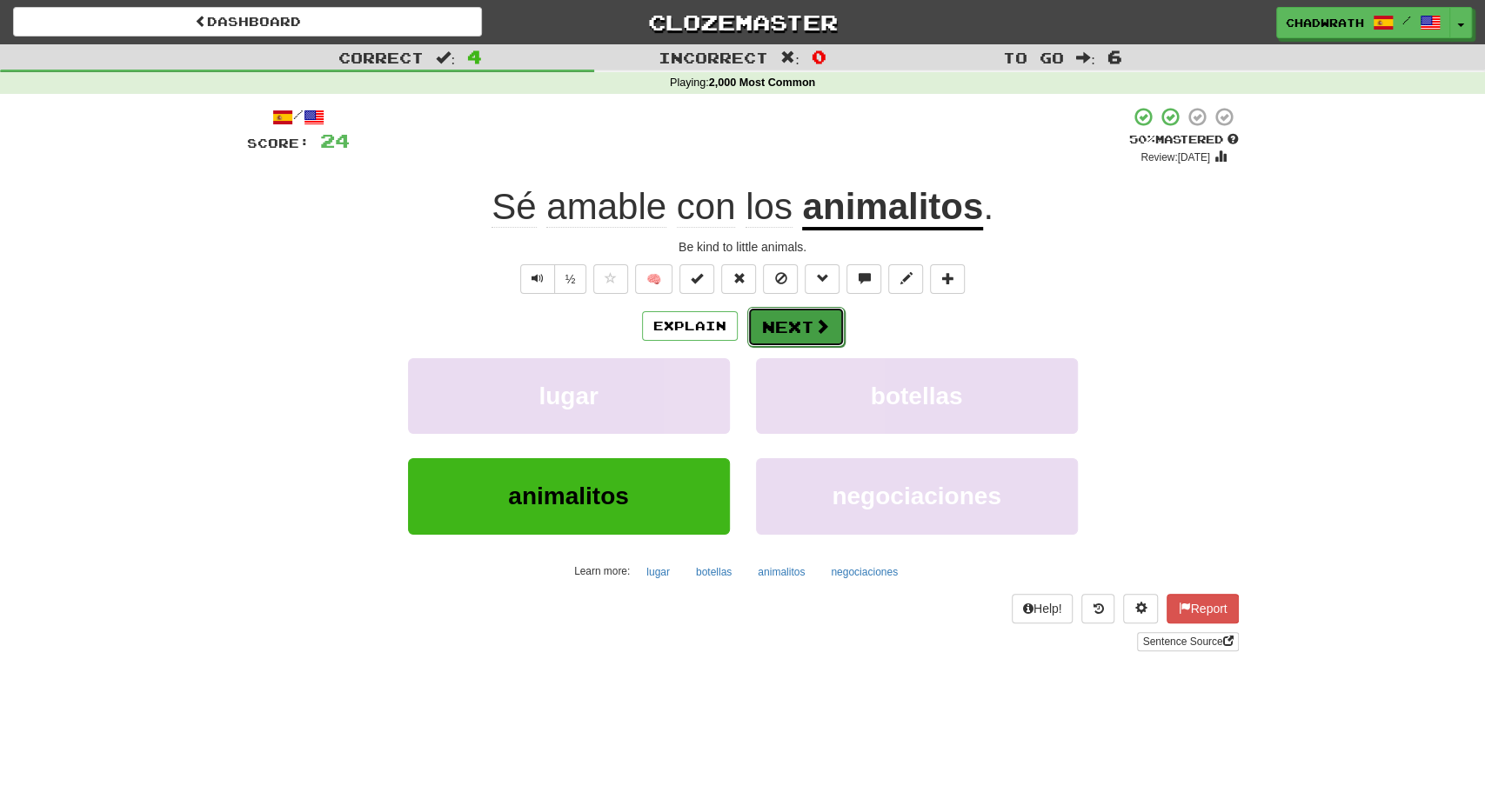
click at [773, 333] on button "Next" at bounding box center [796, 327] width 98 height 40
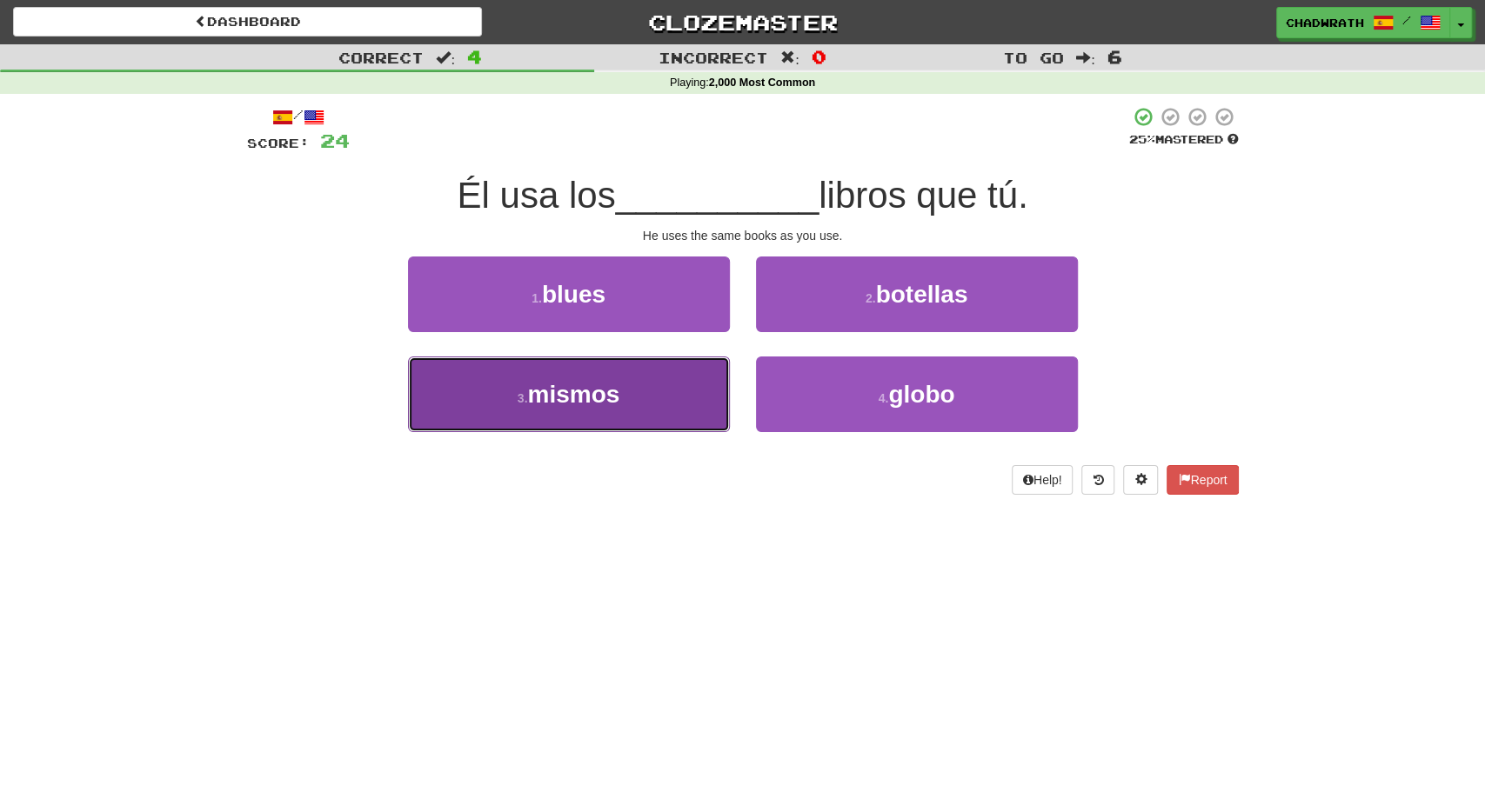
click at [618, 378] on button "3 . mismos" at bounding box center [568, 394] width 322 height 75
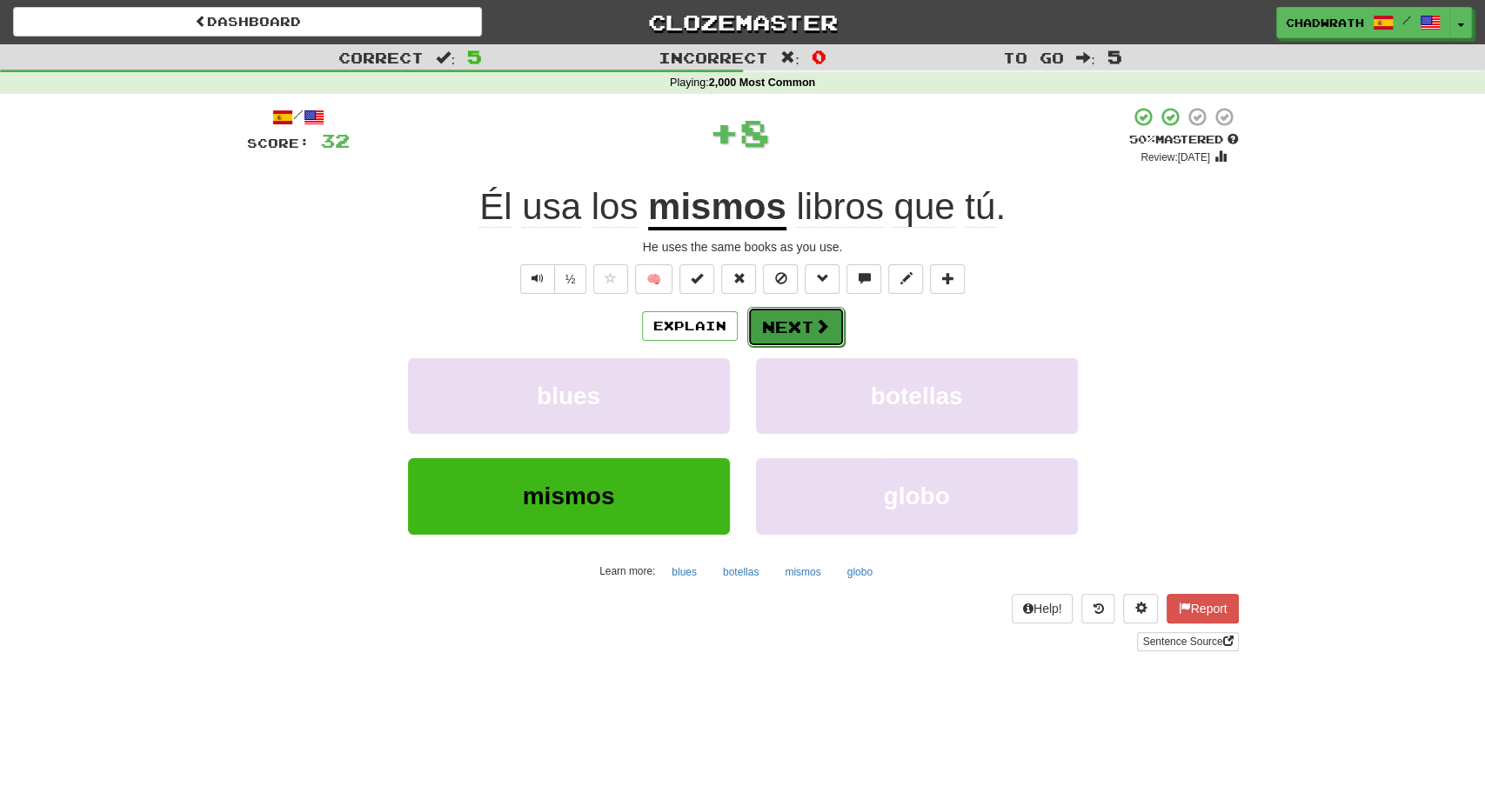
click at [772, 327] on button "Next" at bounding box center [796, 327] width 98 height 40
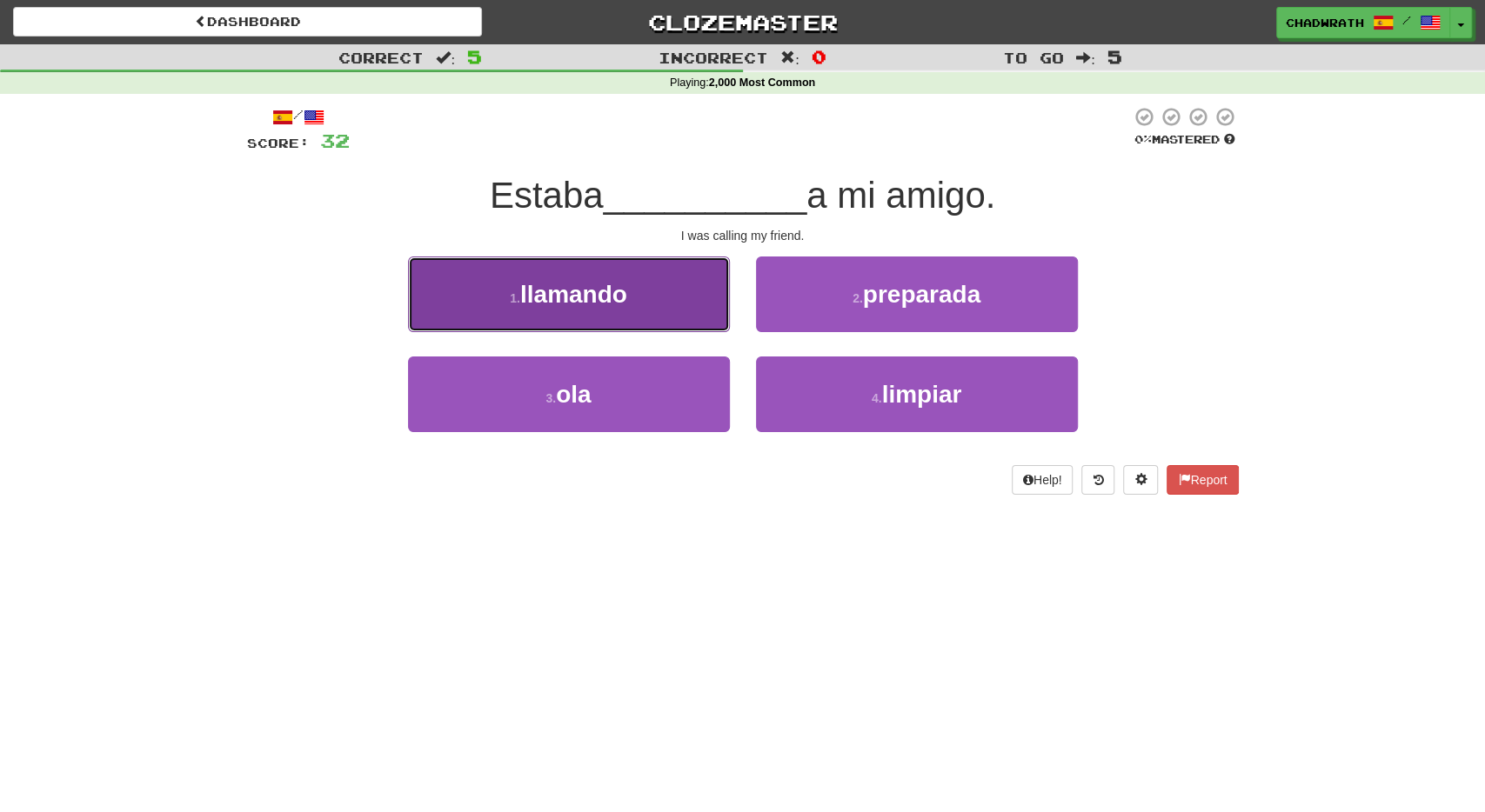
click at [589, 304] on span "llamando" at bounding box center [573, 294] width 107 height 27
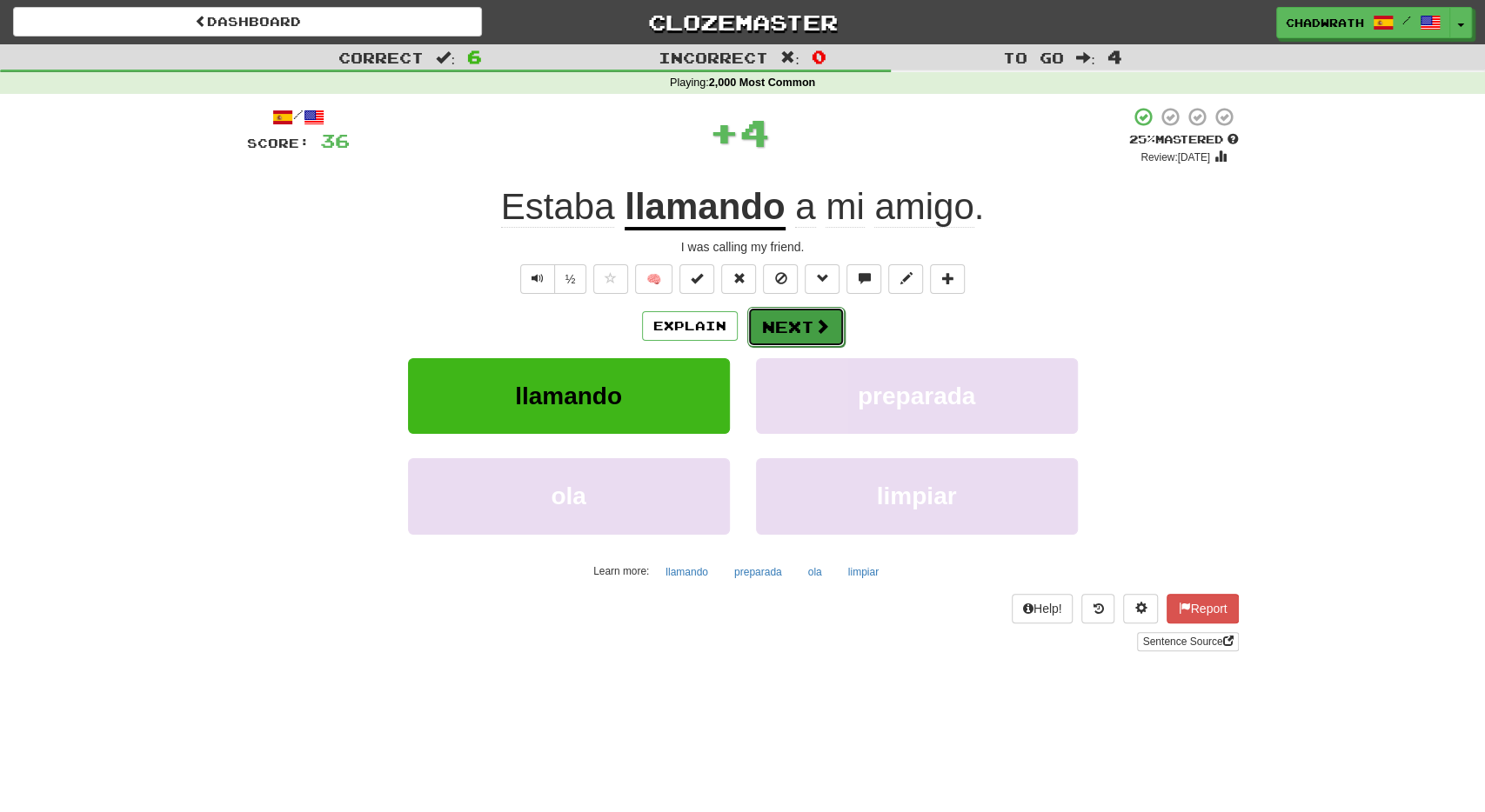
click at [815, 332] on span at bounding box center [822, 326] width 16 height 16
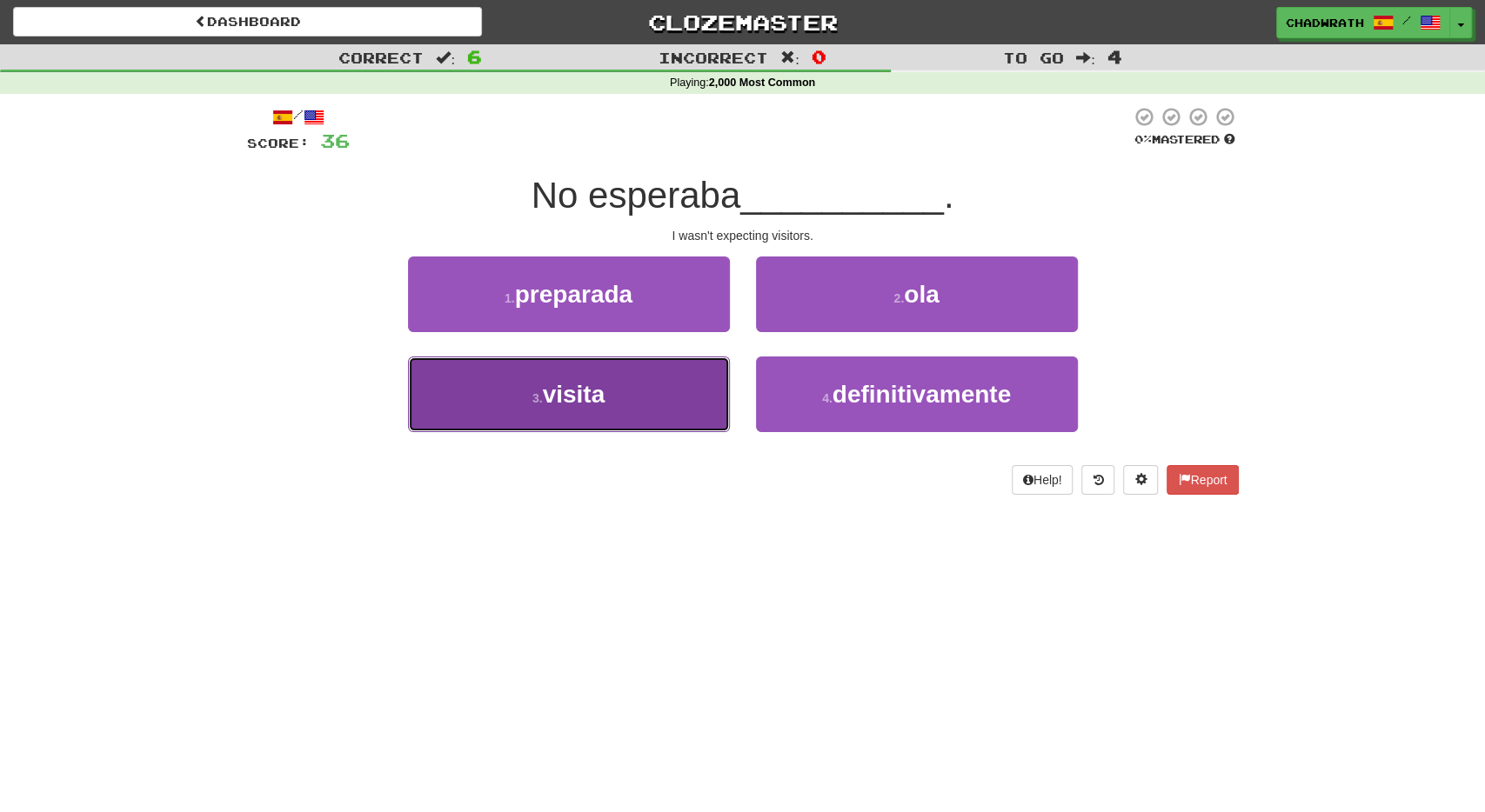
click at [604, 394] on span "visita" at bounding box center [574, 394] width 63 height 27
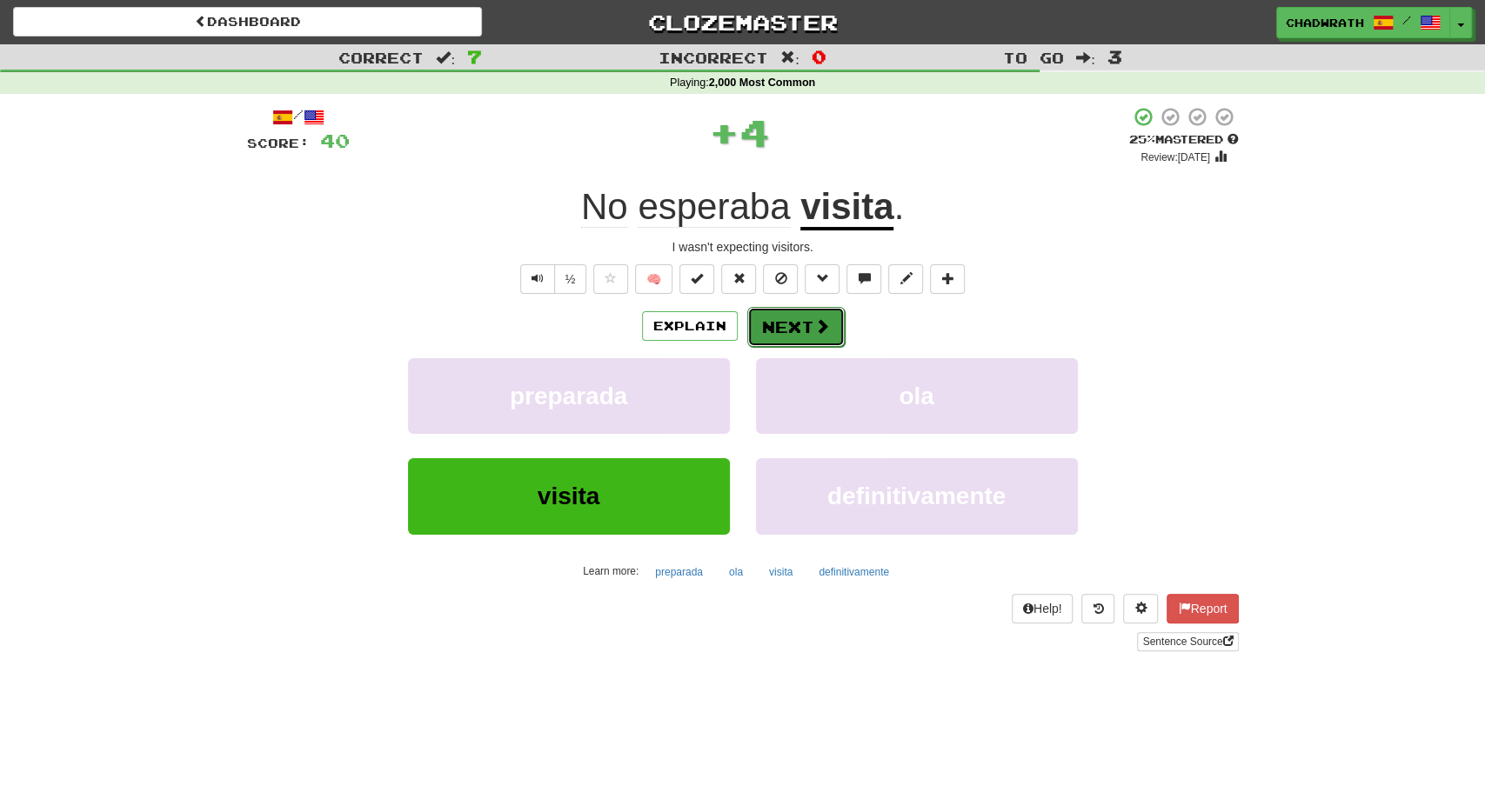
click at [783, 322] on button "Next" at bounding box center [796, 327] width 98 height 40
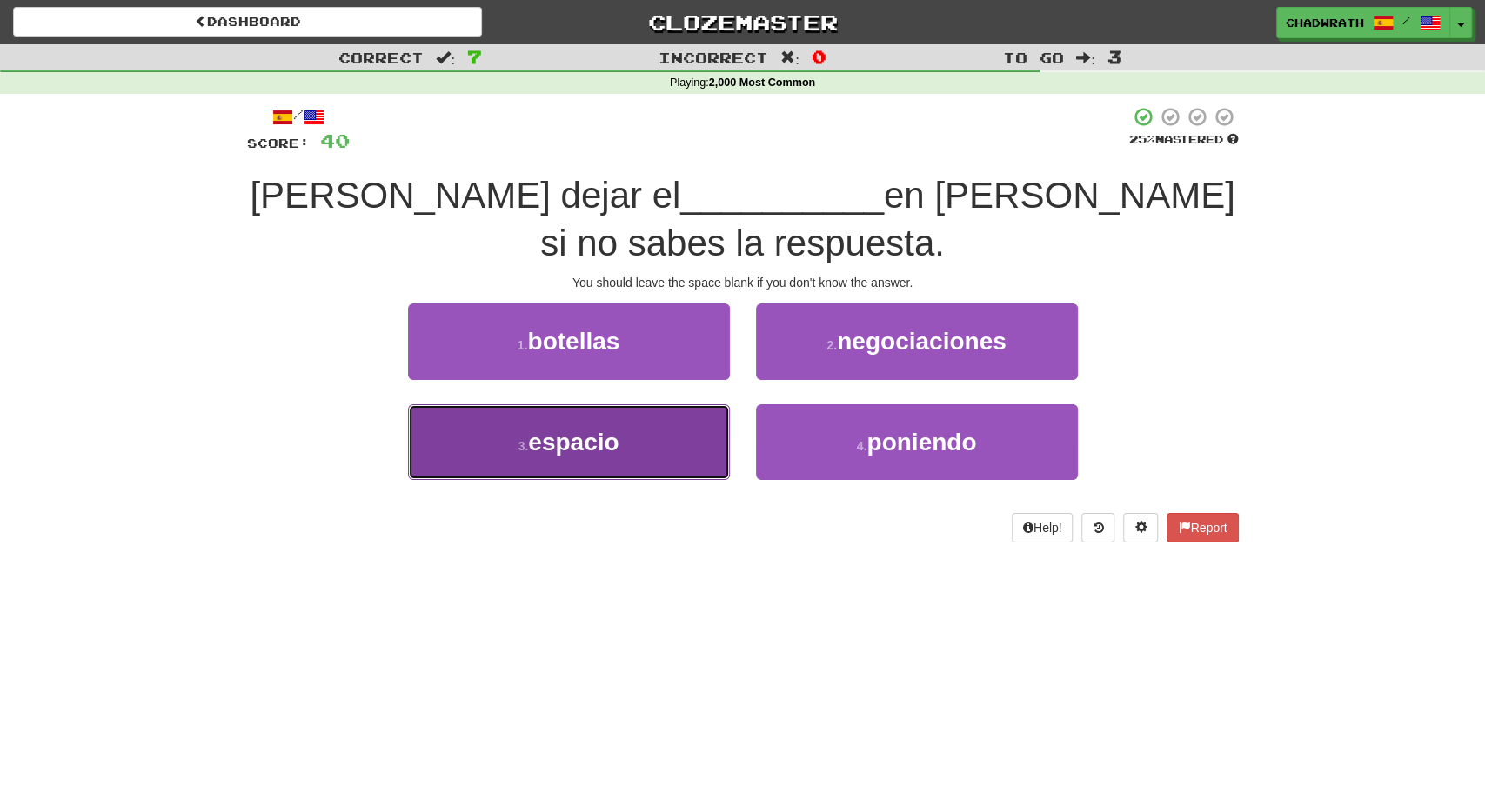
click at [609, 427] on button "3 . espacio" at bounding box center [568, 441] width 322 height 75
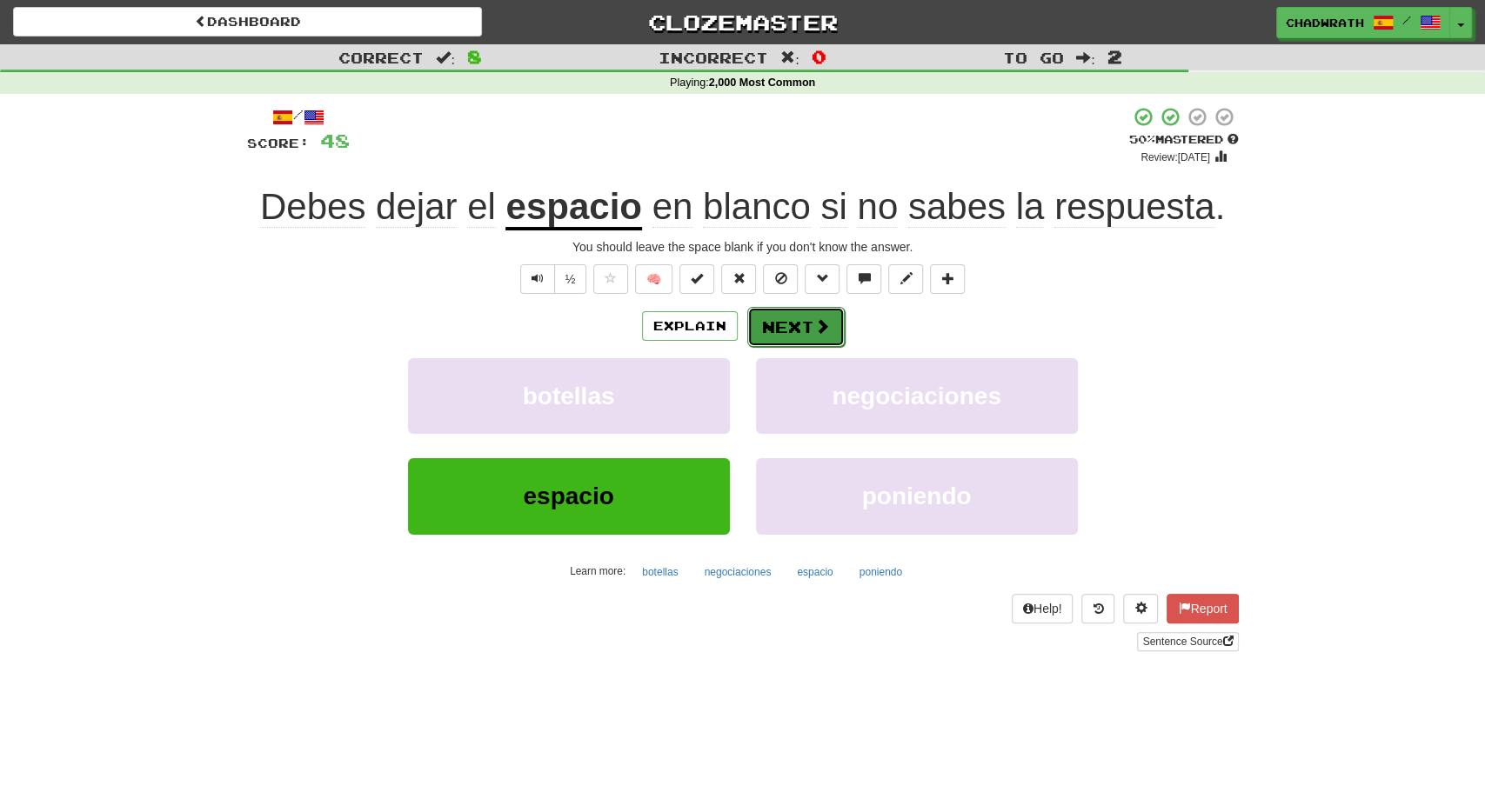
click at [836, 335] on button "Next" at bounding box center [796, 327] width 98 height 40
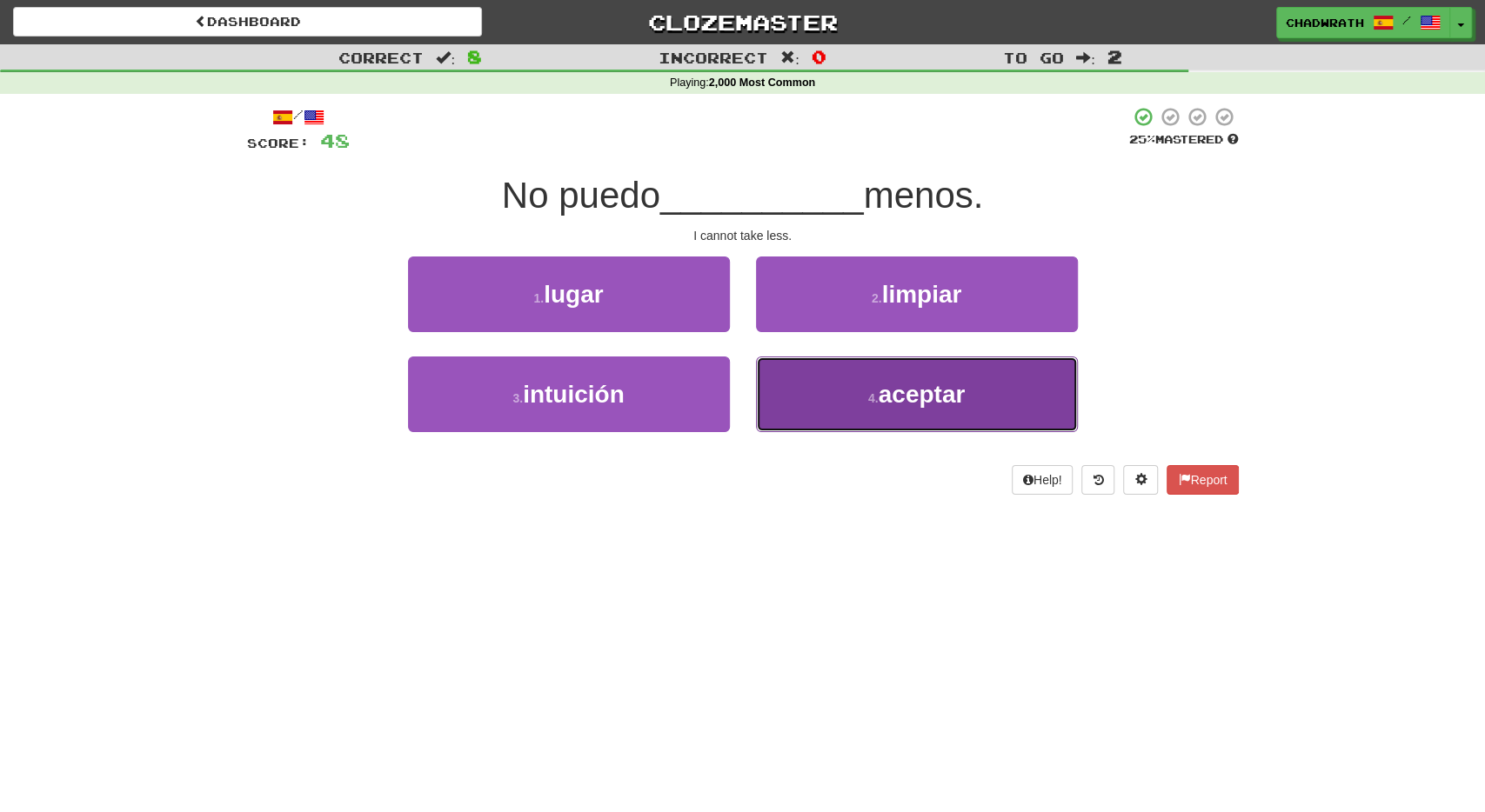
click at [938, 399] on span "aceptar" at bounding box center [922, 394] width 87 height 27
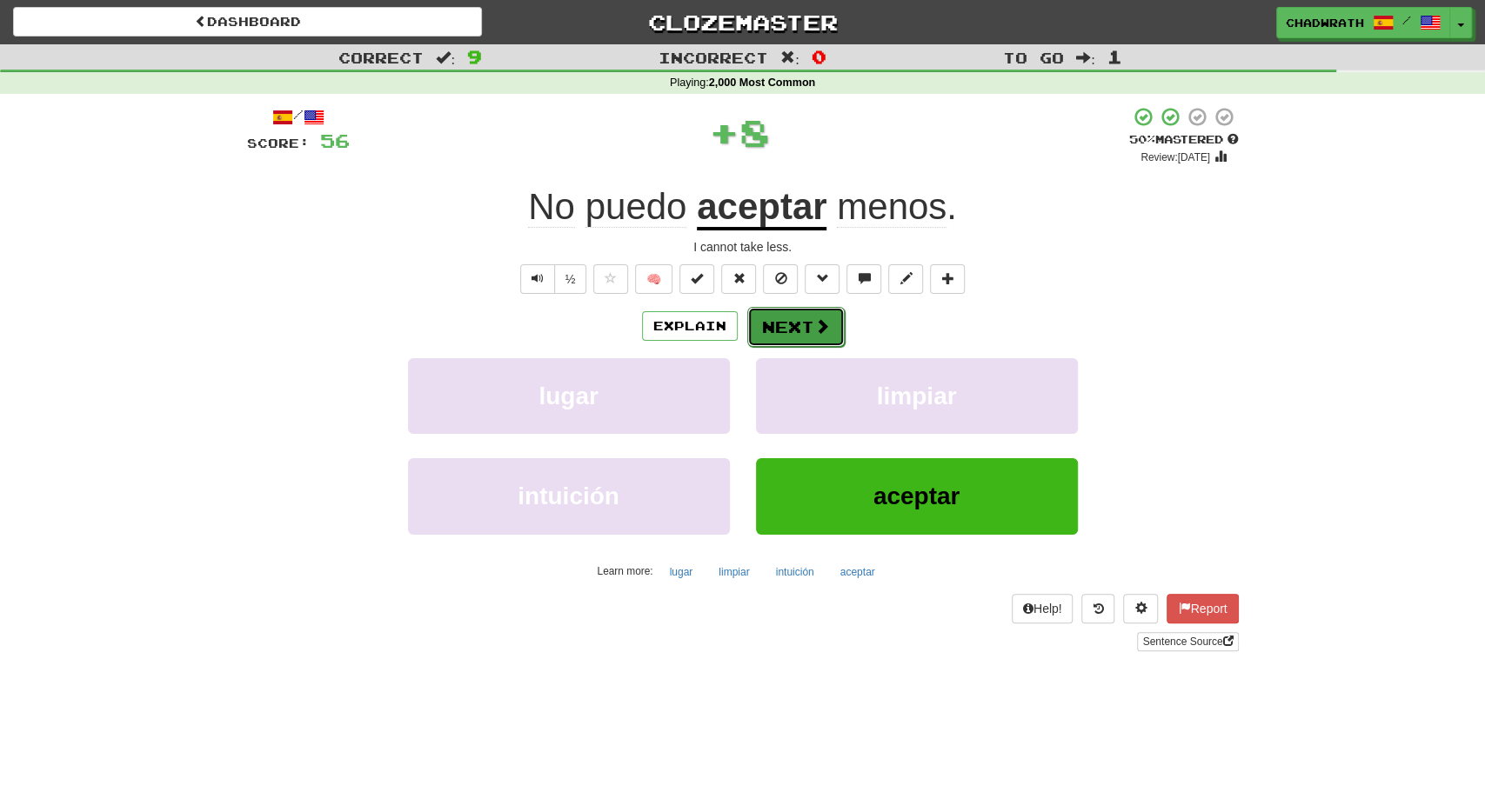
click at [772, 314] on button "Next" at bounding box center [796, 327] width 98 height 40
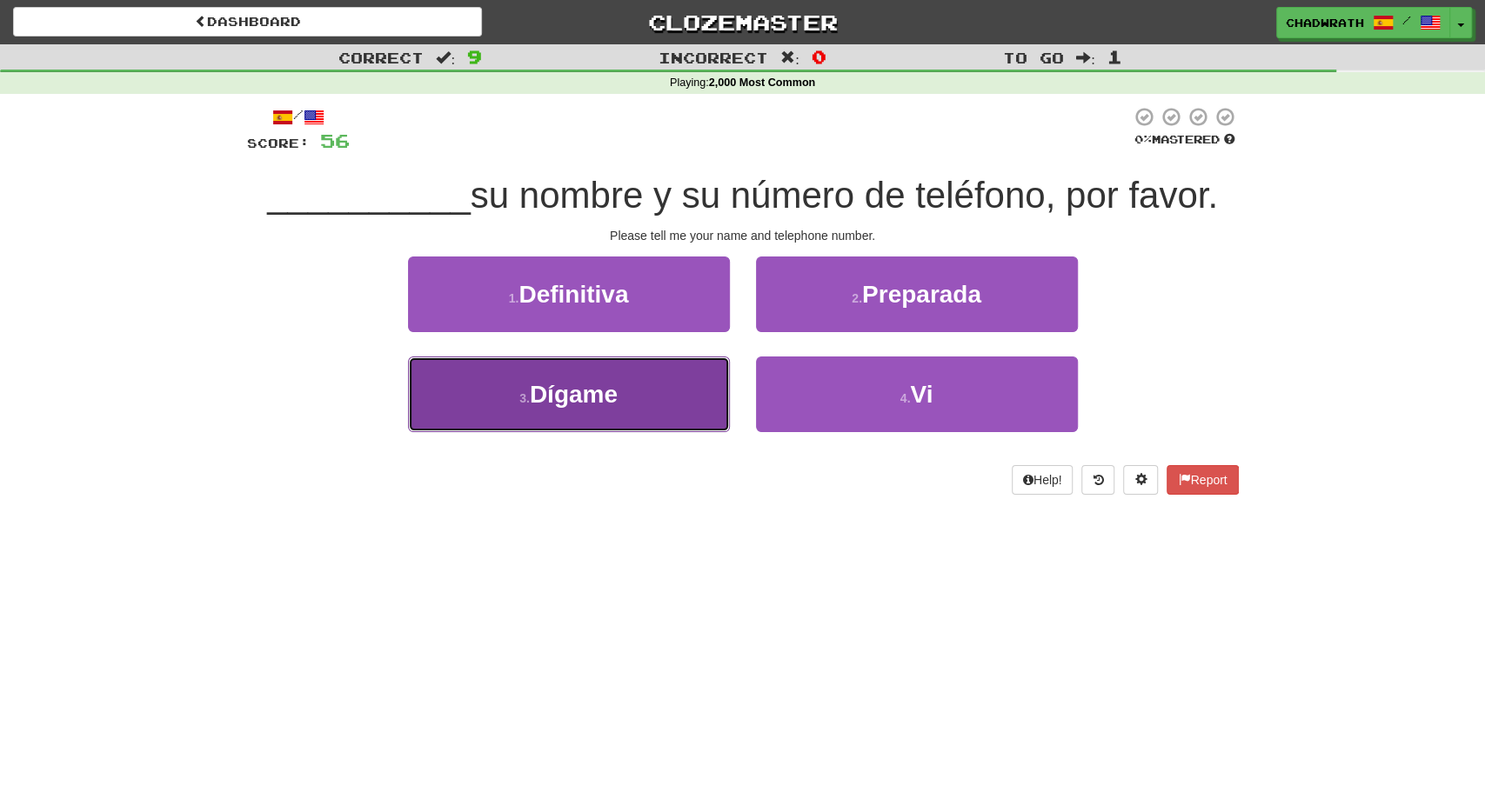
click at [600, 399] on span "Dígame" at bounding box center [573, 394] width 88 height 27
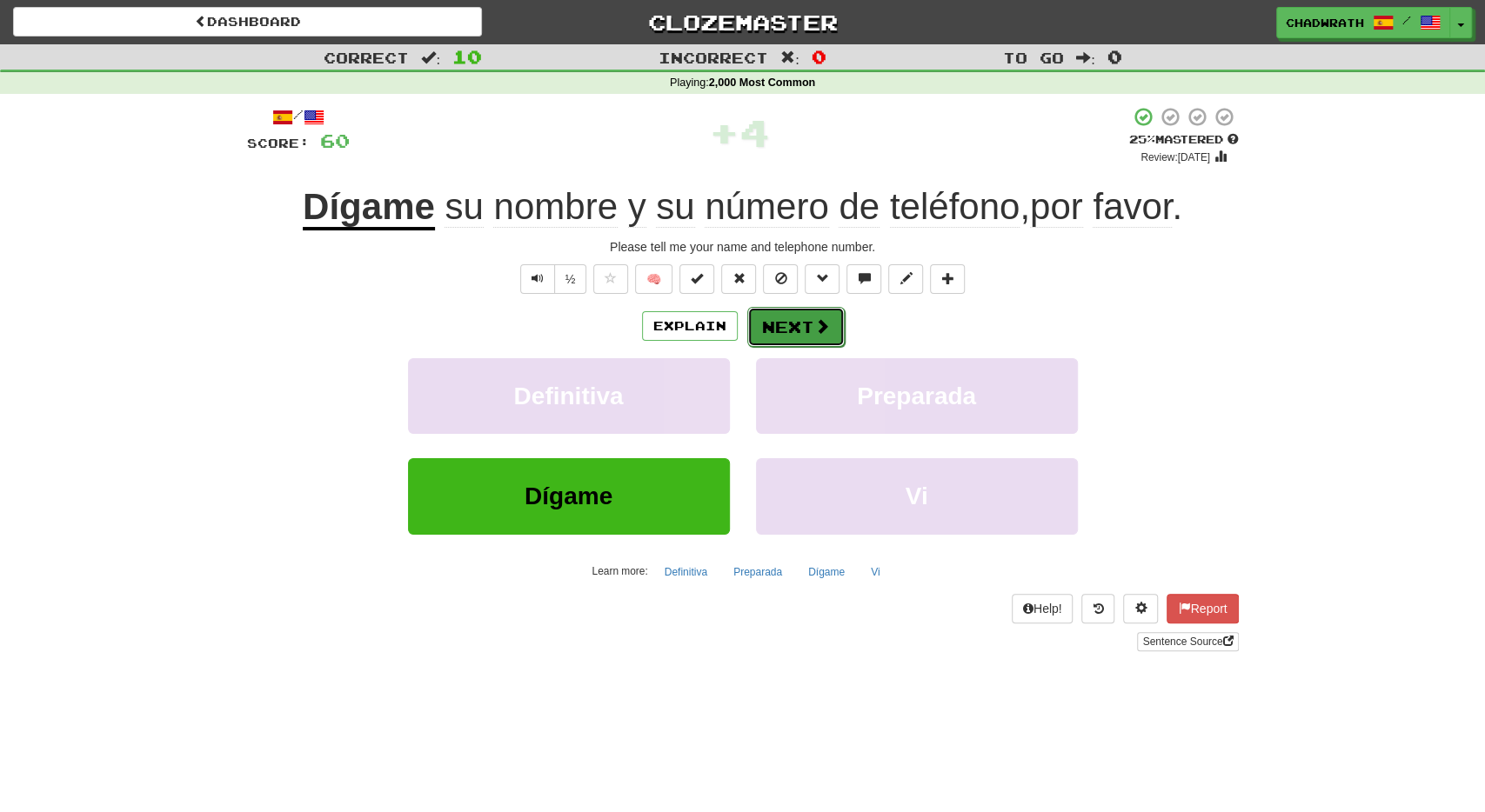
click at [778, 326] on button "Next" at bounding box center [796, 327] width 98 height 40
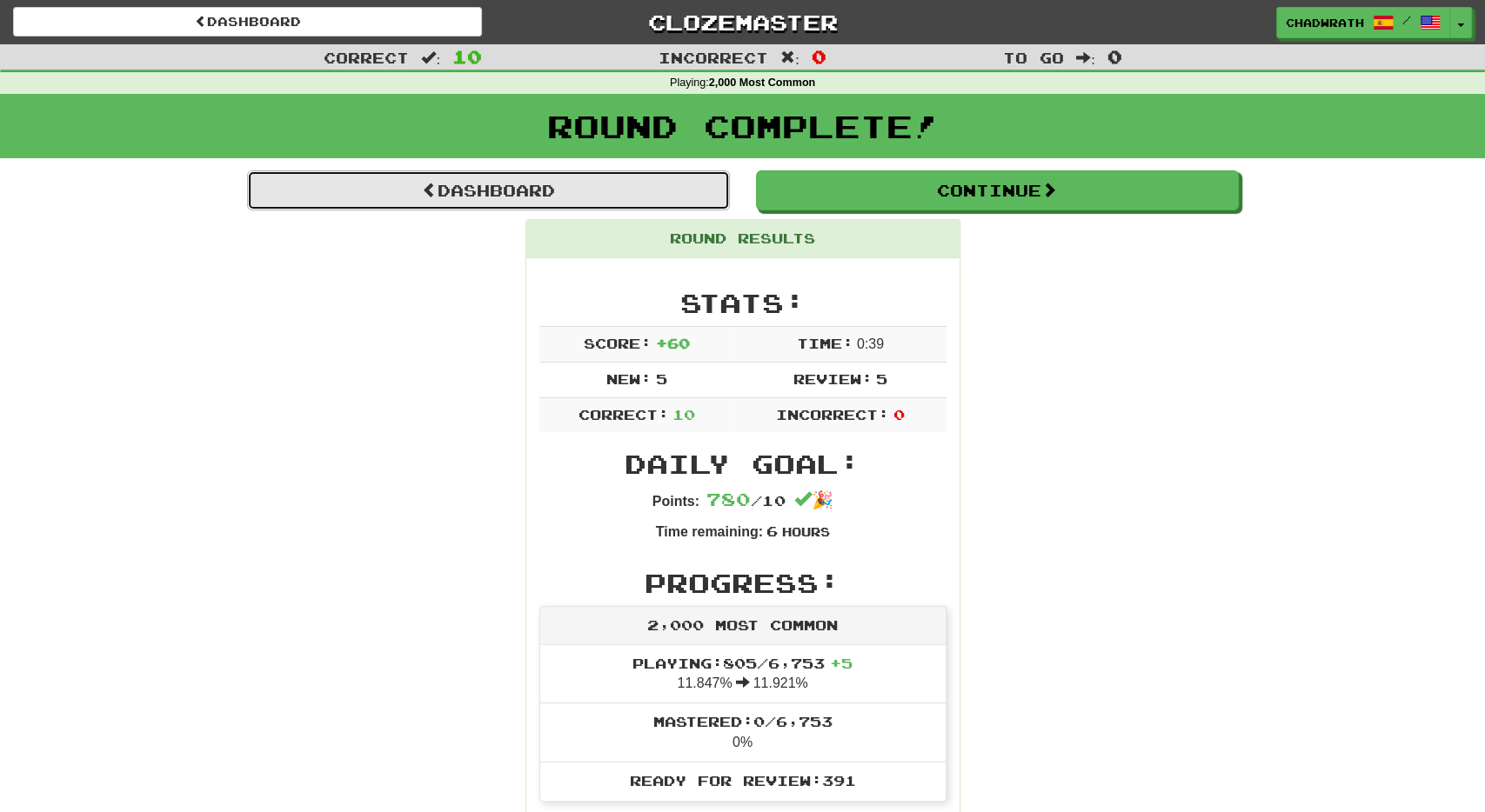
click at [549, 187] on link "Dashboard" at bounding box center [488, 190] width 482 height 40
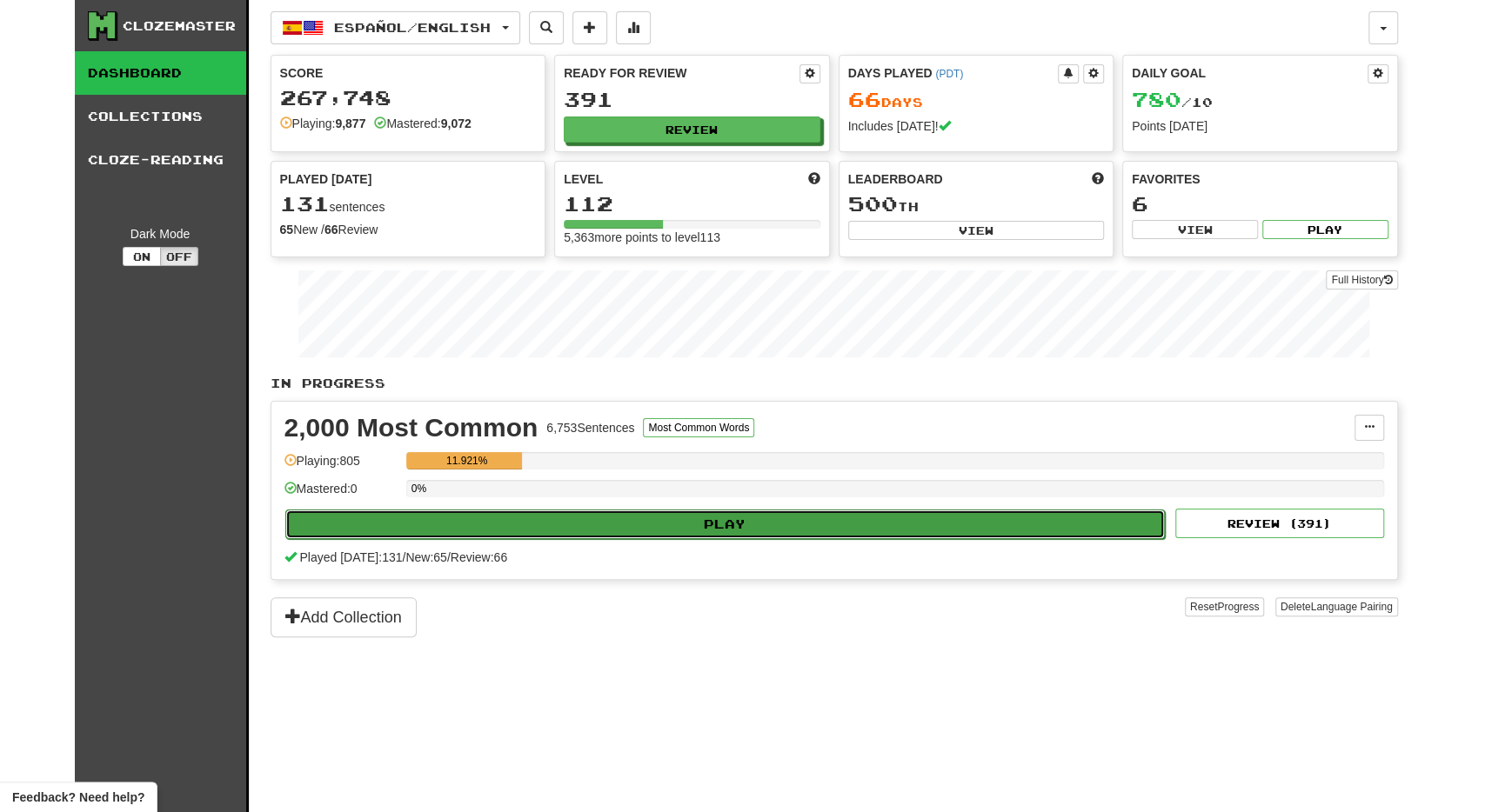
click at [562, 531] on button "Play" at bounding box center [726, 524] width 880 height 29
select select "**"
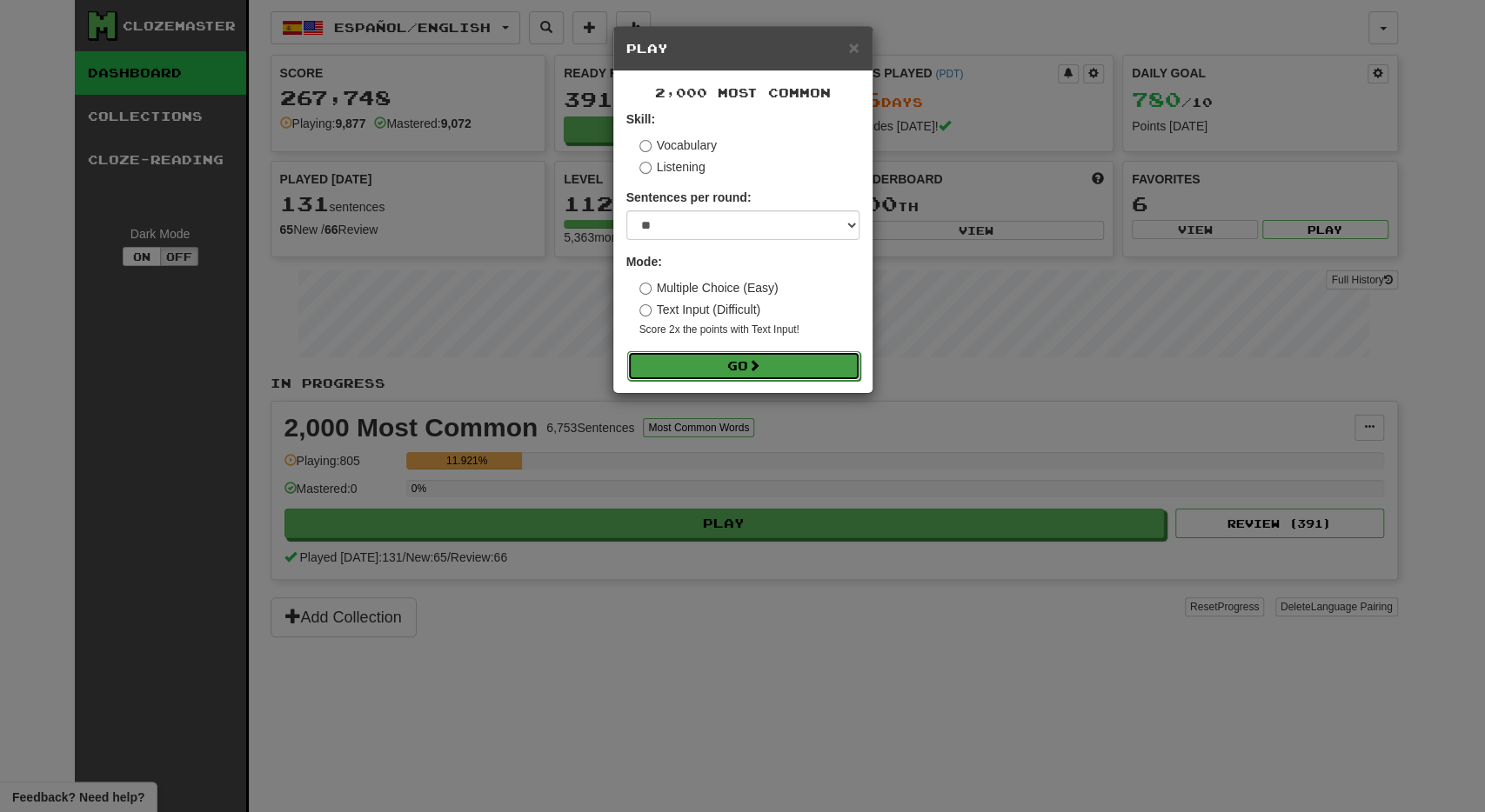
click at [713, 371] on button "Go" at bounding box center [743, 366] width 233 height 29
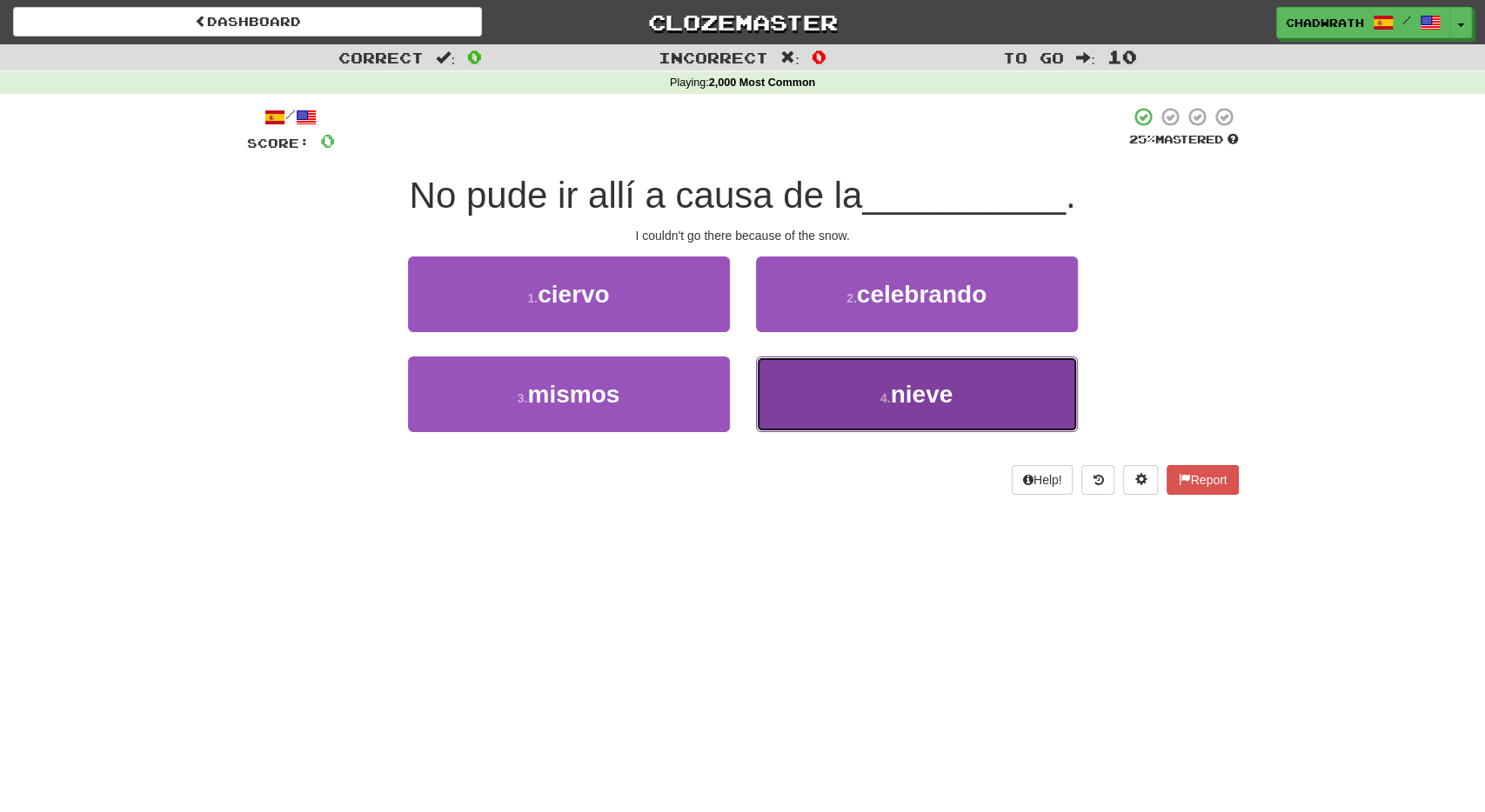
click at [853, 388] on button "4 . nieve" at bounding box center [917, 394] width 322 height 75
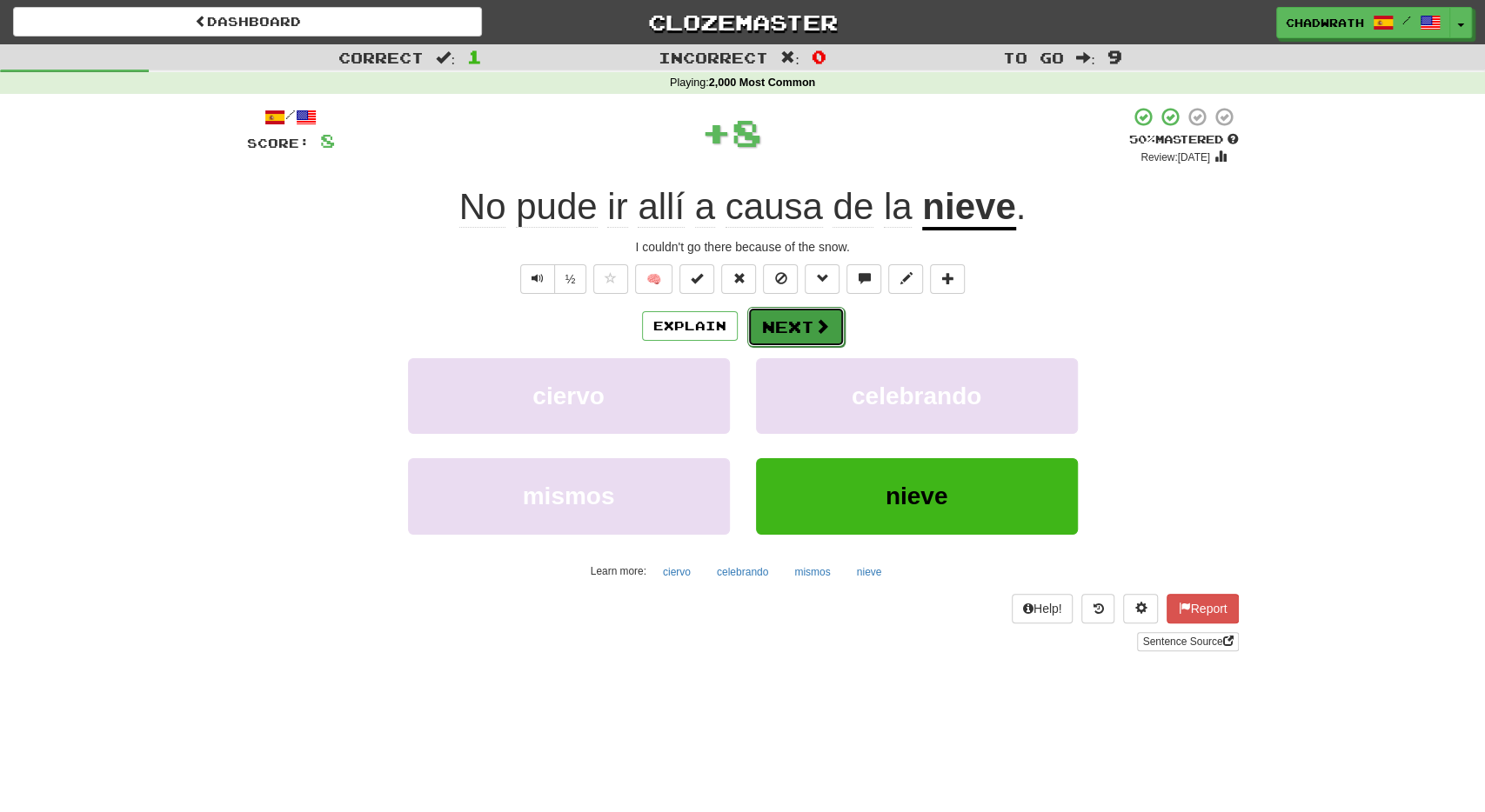
click at [790, 335] on button "Next" at bounding box center [796, 327] width 98 height 40
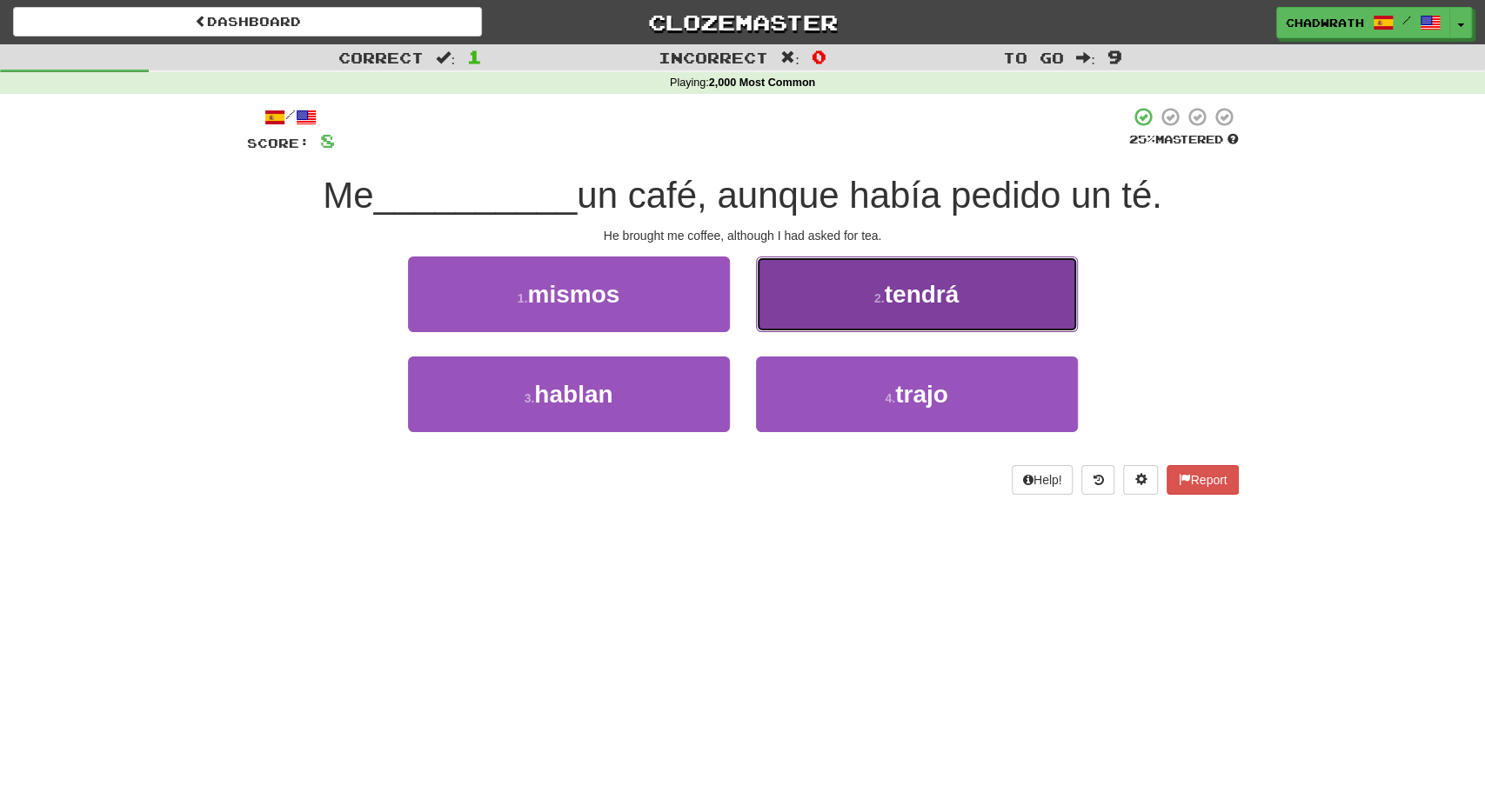
click at [864, 325] on button "2 . tendrá" at bounding box center [917, 293] width 322 height 75
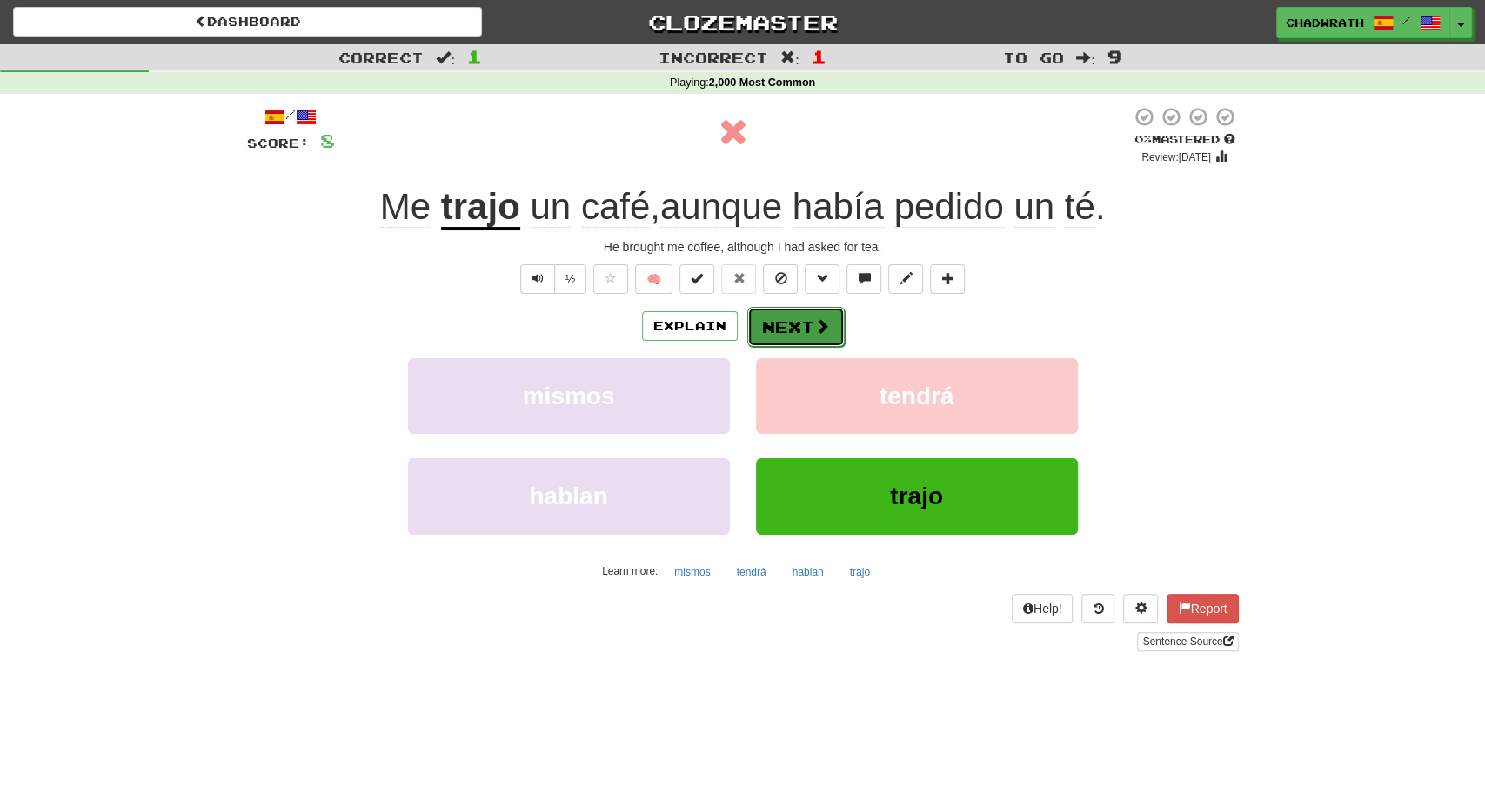
click at [814, 326] on span at bounding box center [822, 326] width 16 height 16
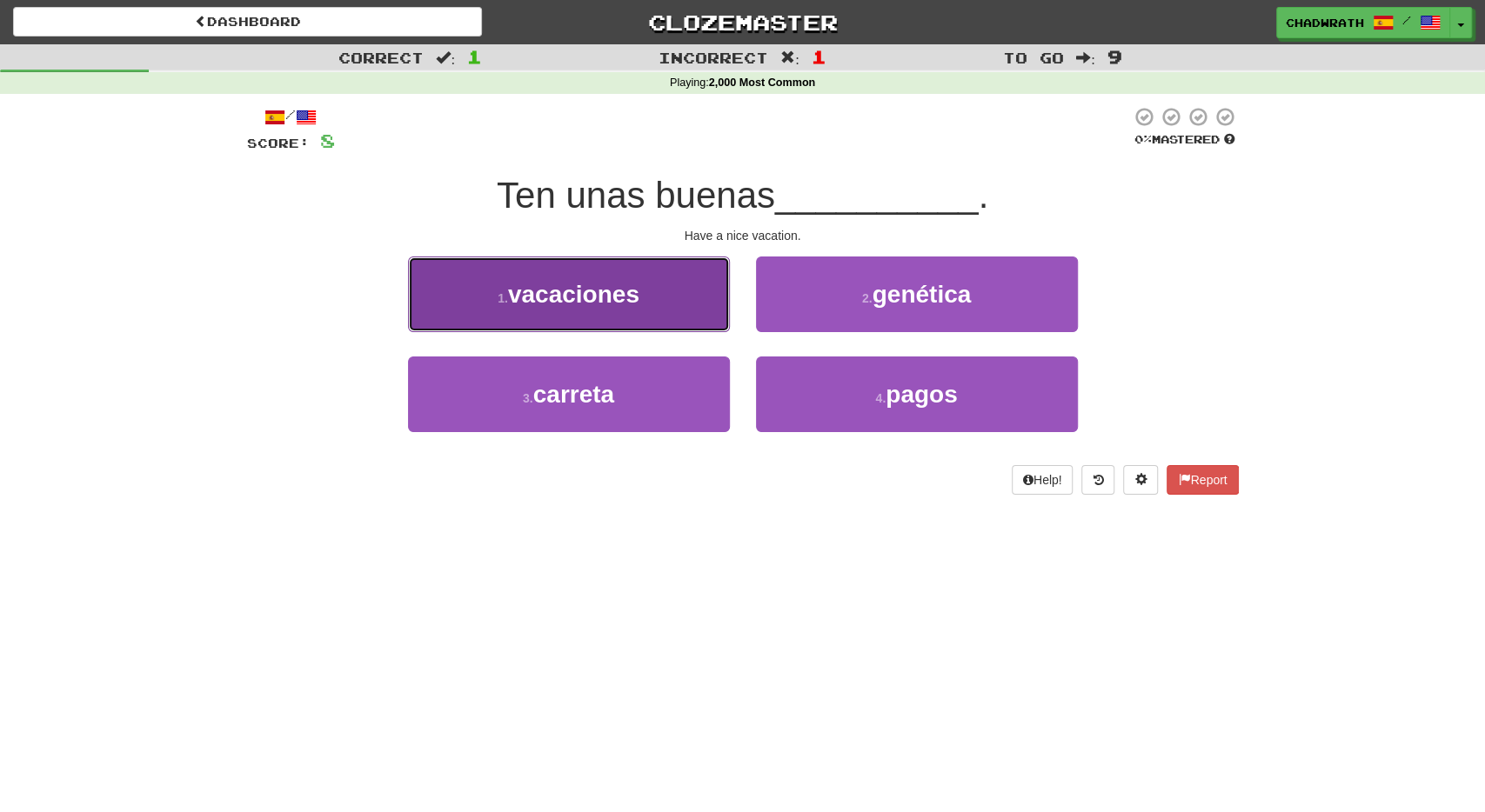
click at [592, 296] on span "vacaciones" at bounding box center [573, 294] width 131 height 27
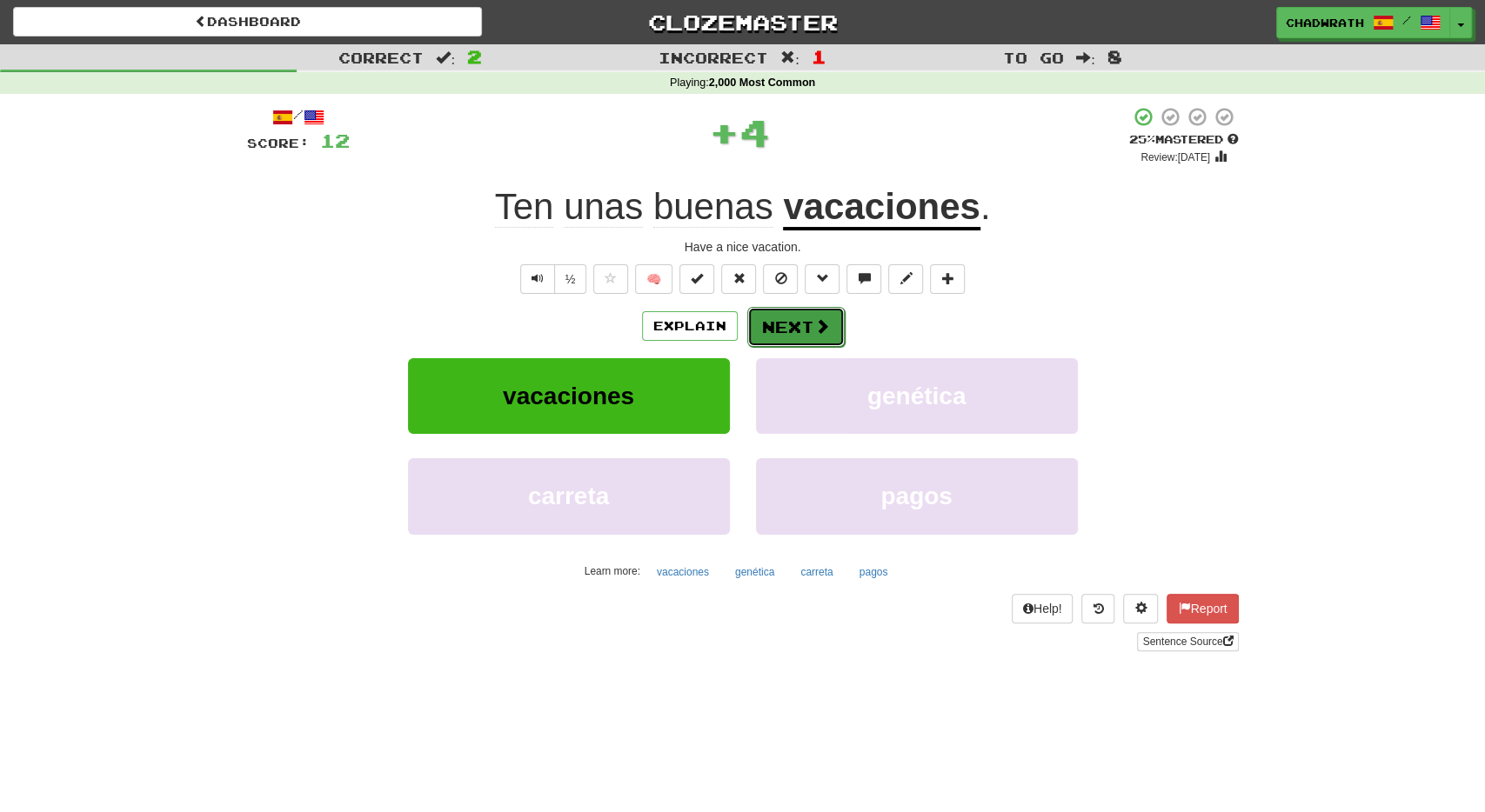
click at [790, 321] on button "Next" at bounding box center [796, 327] width 98 height 40
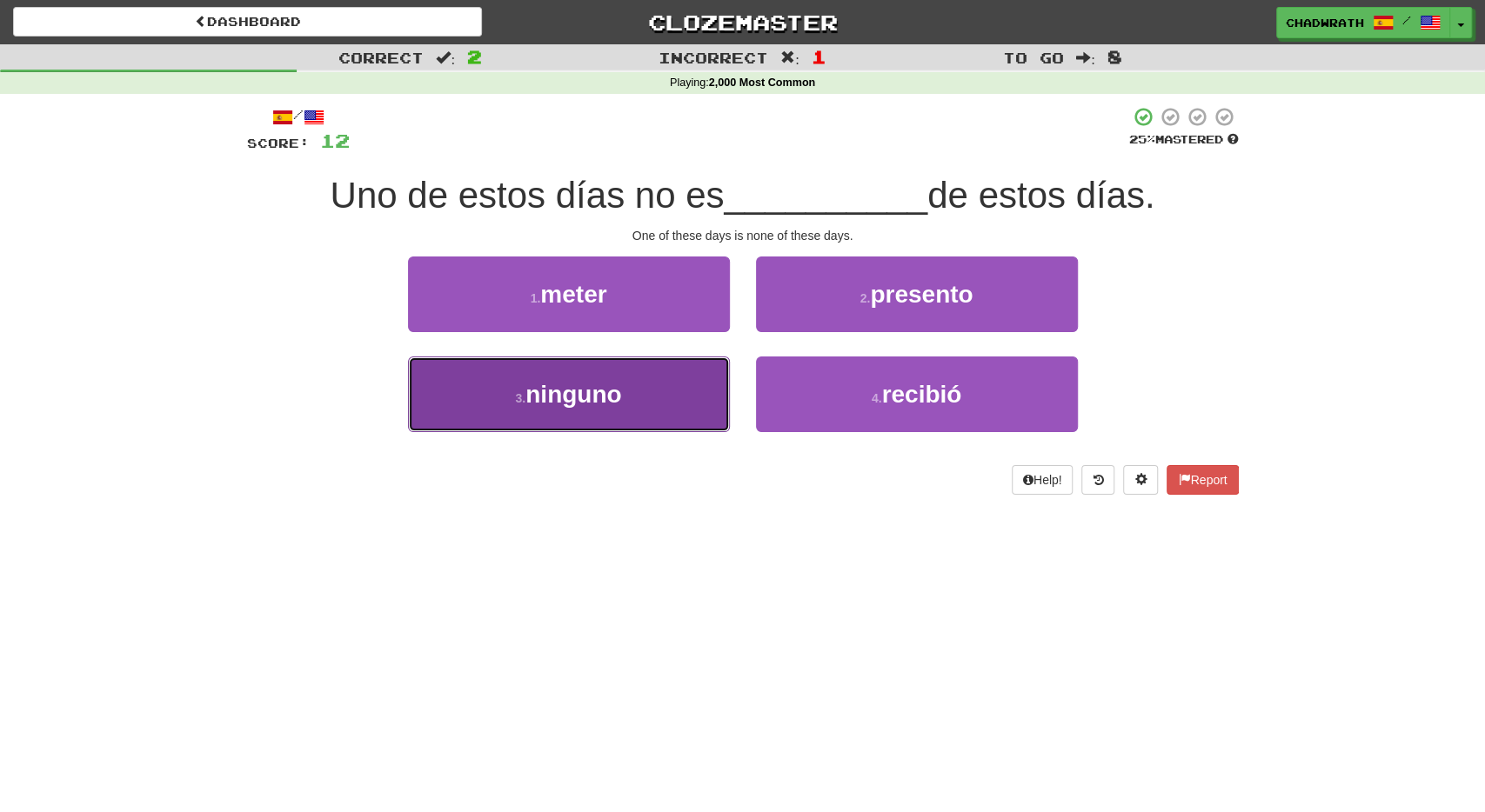
click at [679, 415] on button "3 . ninguno" at bounding box center [568, 394] width 322 height 75
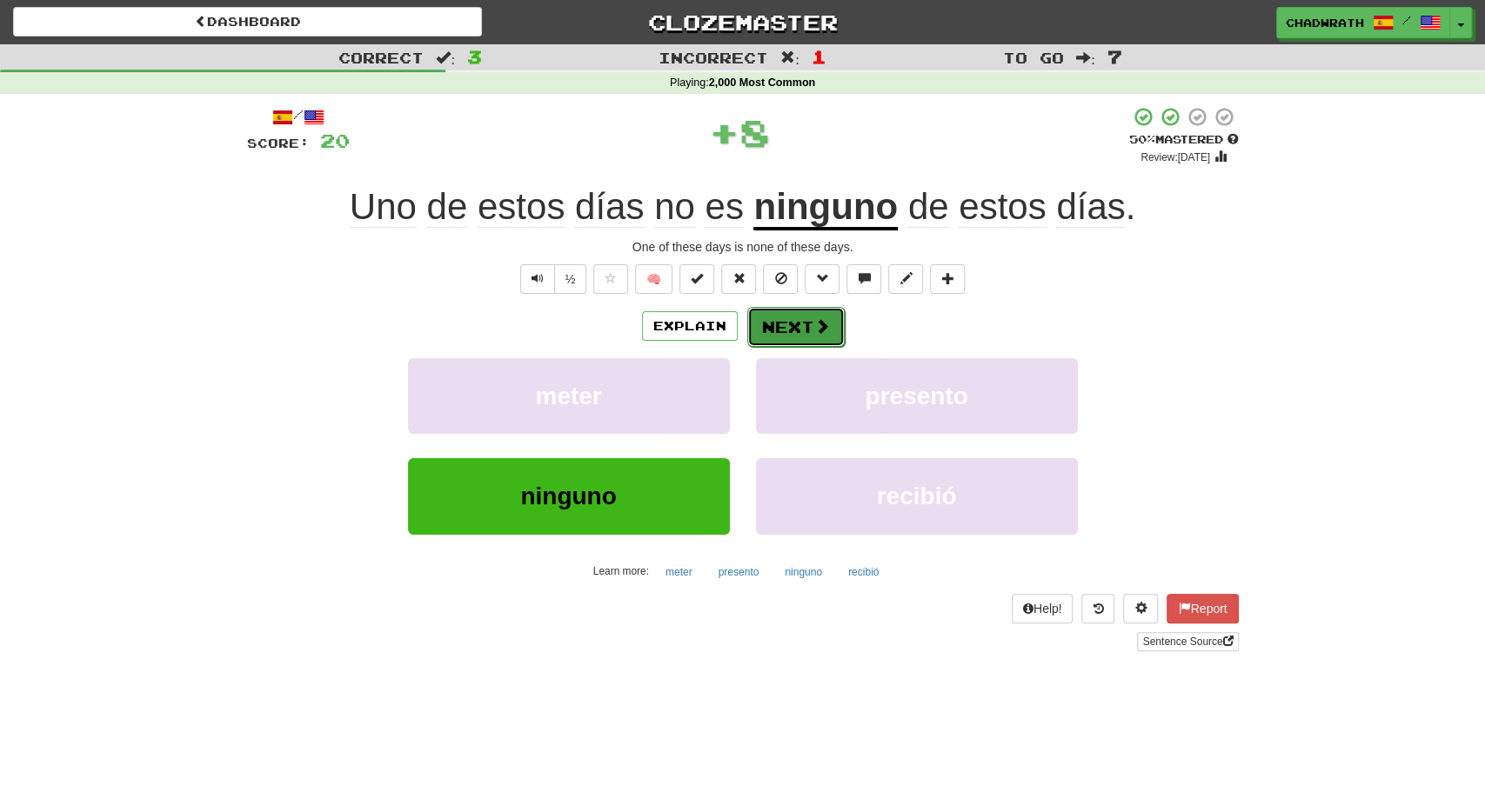
click at [787, 321] on button "Next" at bounding box center [796, 327] width 98 height 40
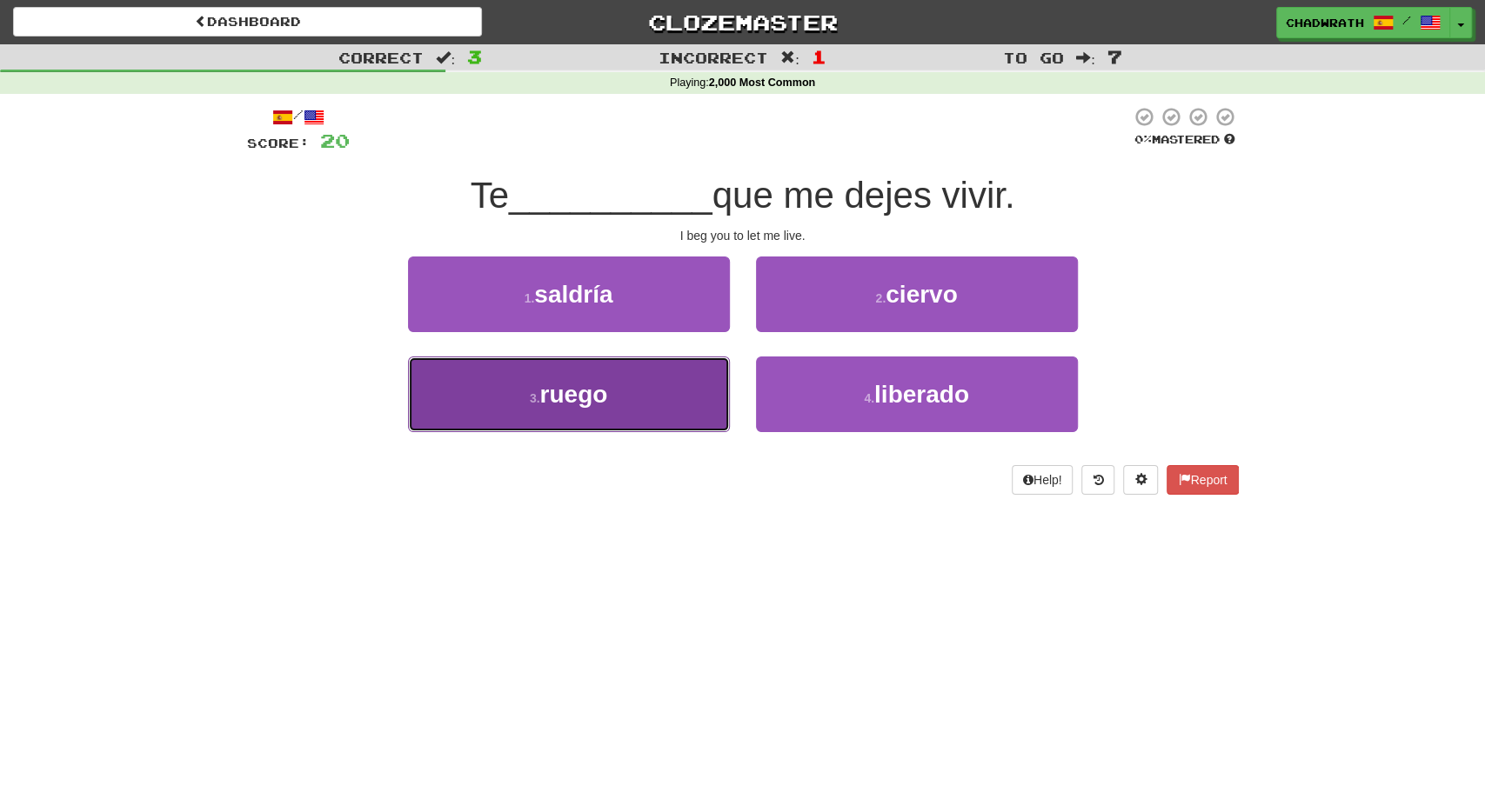
click at [598, 398] on span "ruego" at bounding box center [572, 394] width 68 height 27
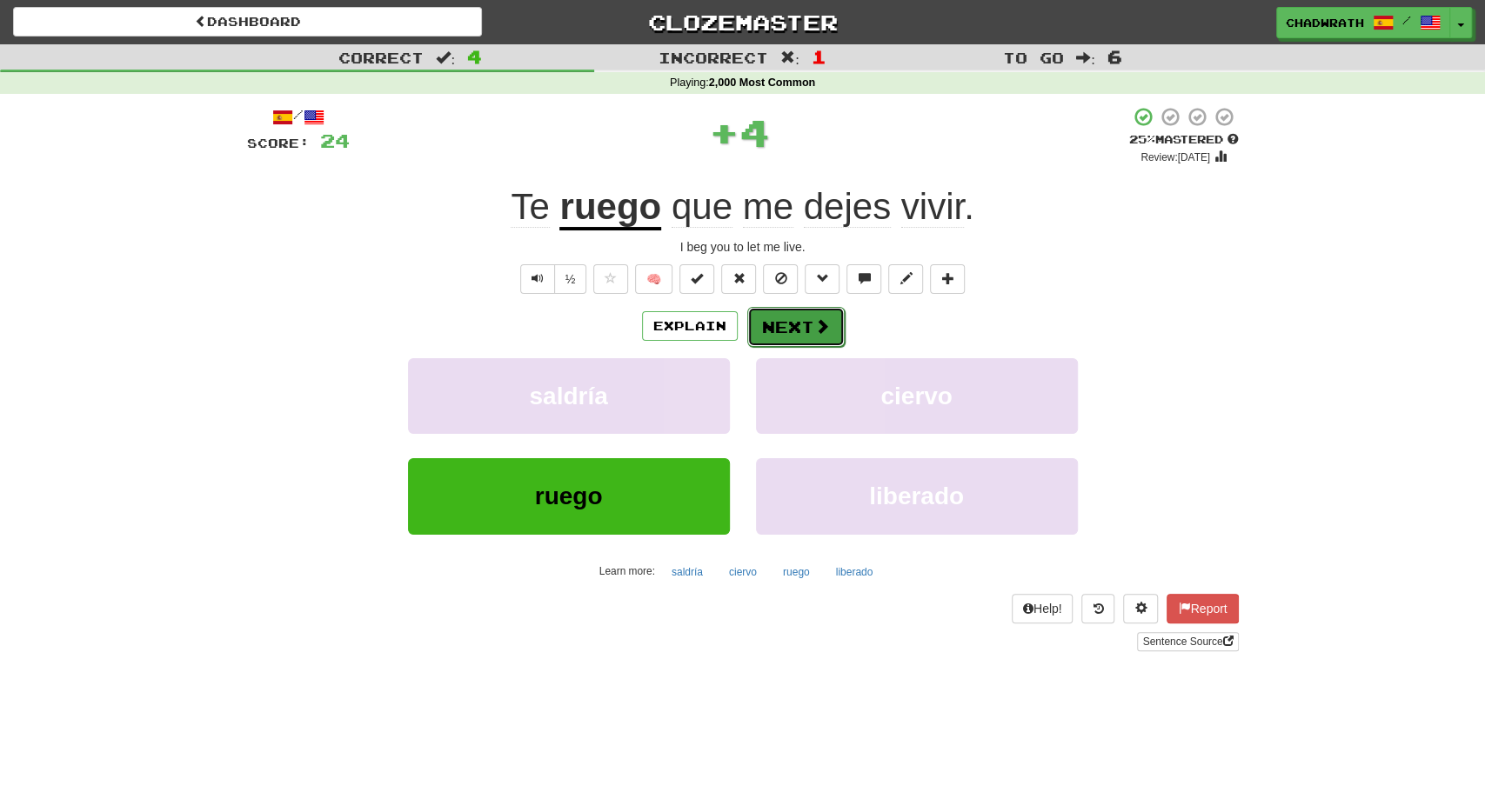
click at [788, 321] on button "Next" at bounding box center [796, 327] width 98 height 40
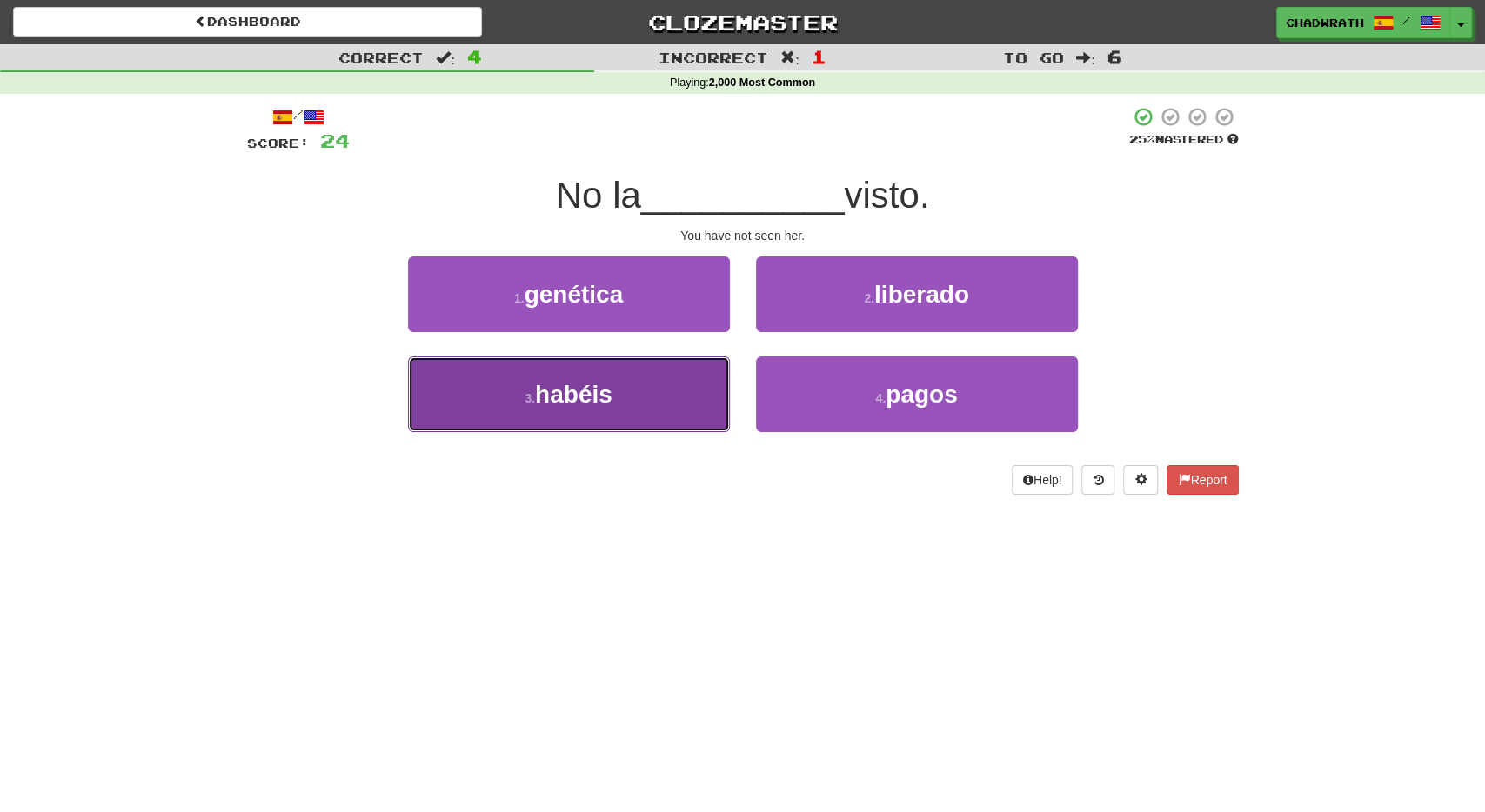
click at [605, 404] on span "habéis" at bounding box center [573, 394] width 77 height 27
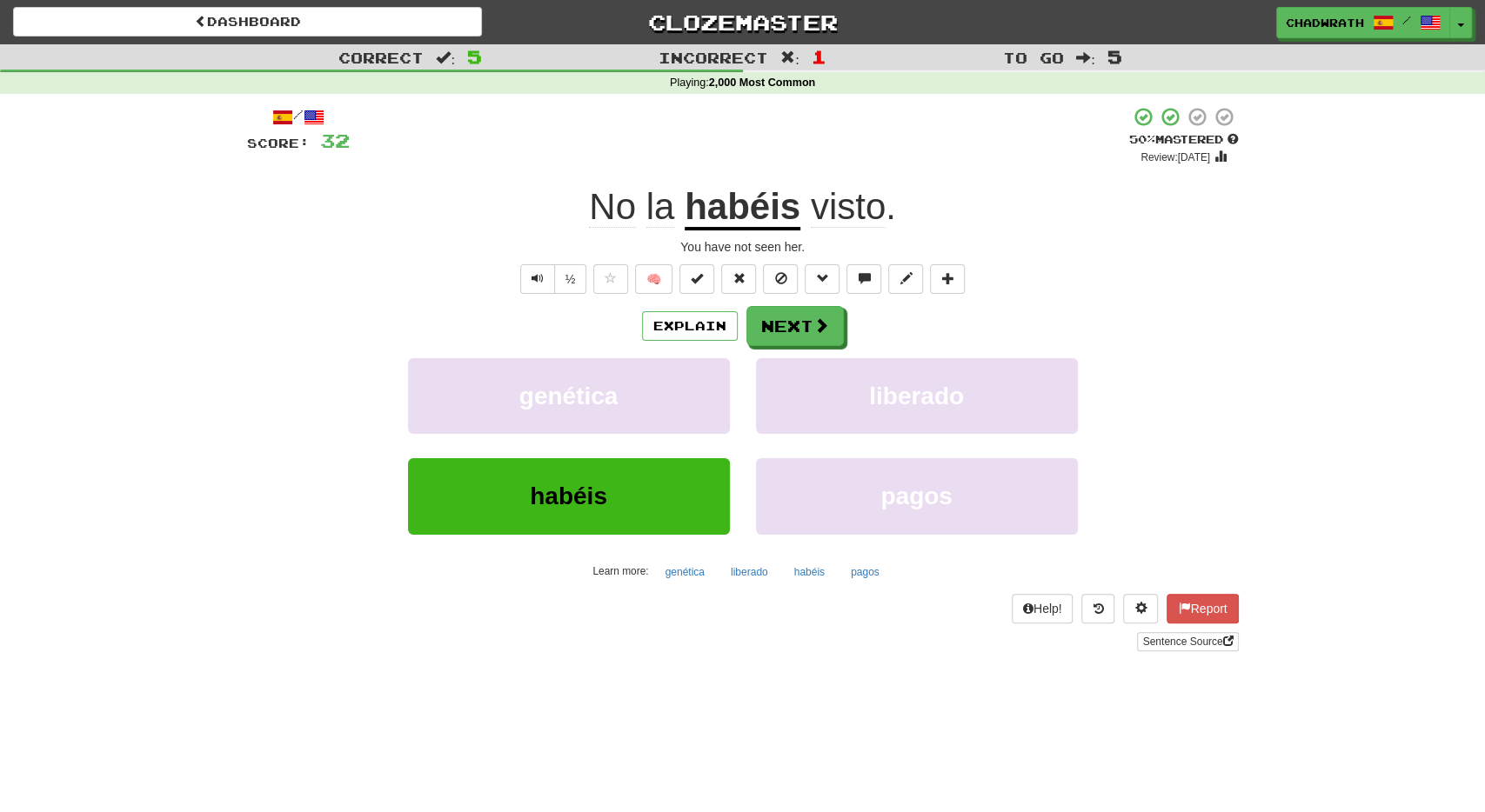
click at [804, 304] on div "/ Score: 32 + 8 50 % Mastered Review: 2025-09-27 No la habéis visto . You have …" at bounding box center [743, 378] width 992 height 545
click at [781, 323] on button "Next" at bounding box center [796, 327] width 98 height 40
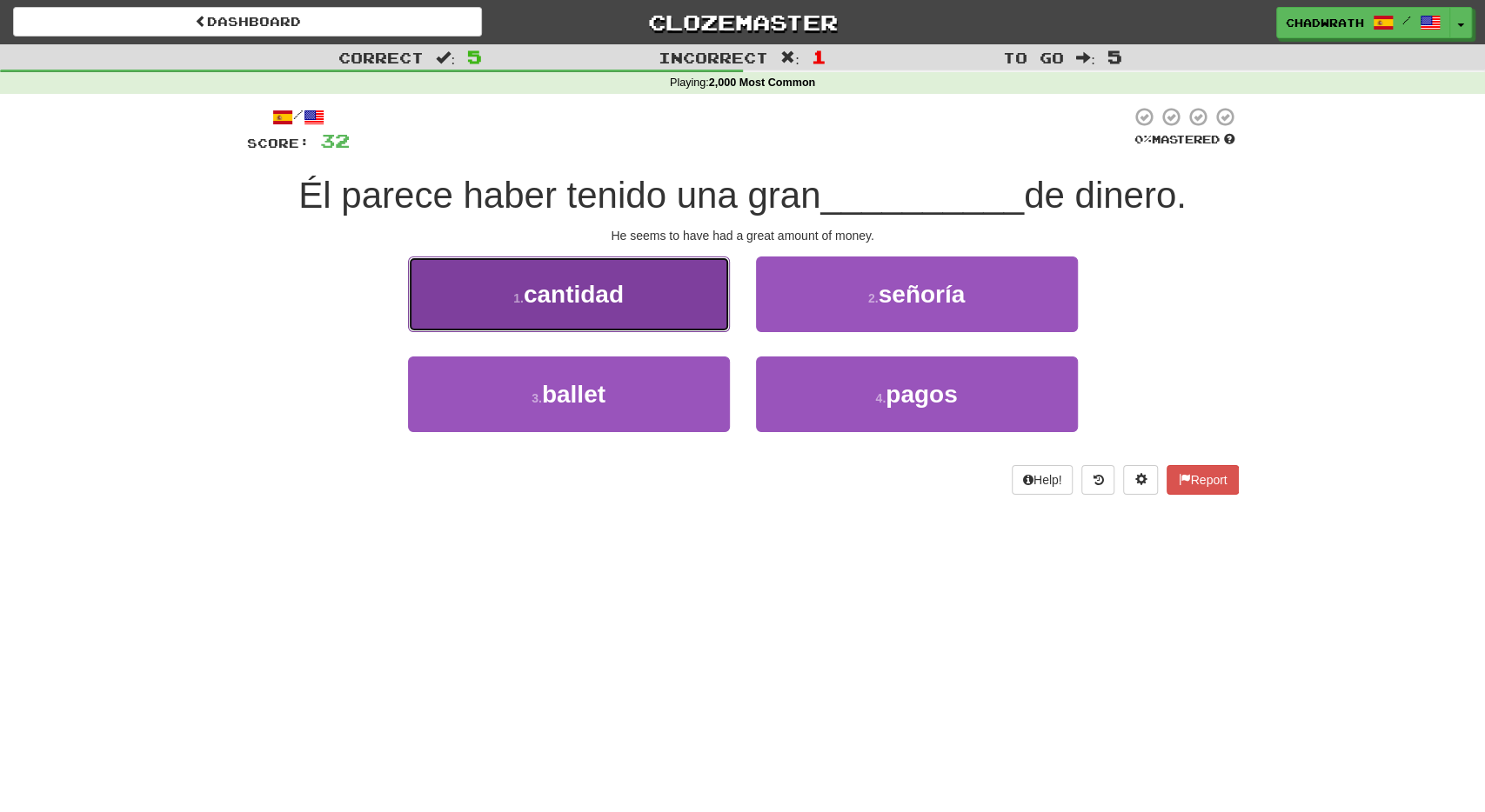
click at [588, 313] on button "1 . cantidad" at bounding box center [568, 293] width 322 height 75
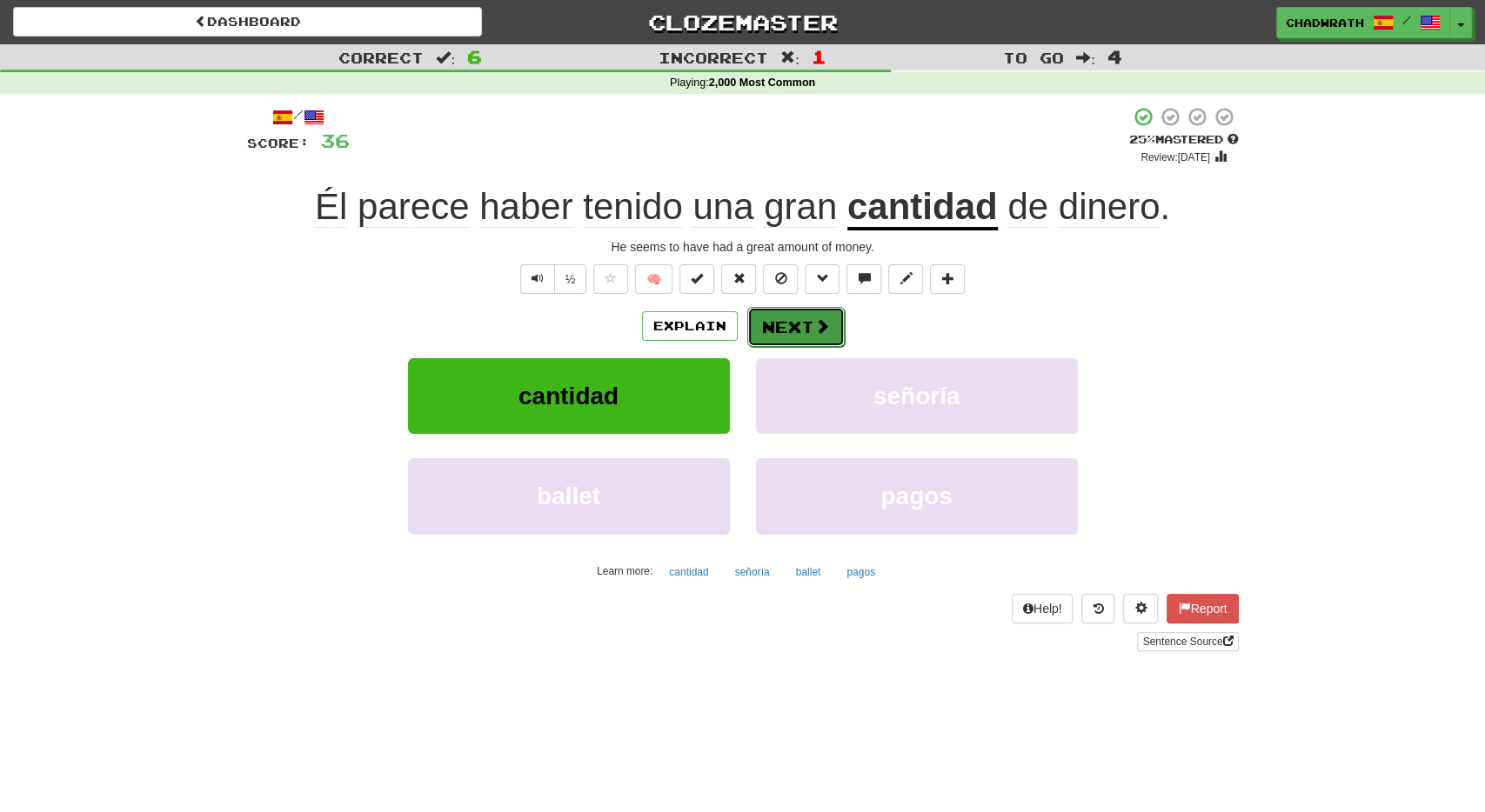
click at [797, 329] on button "Next" at bounding box center [796, 327] width 98 height 40
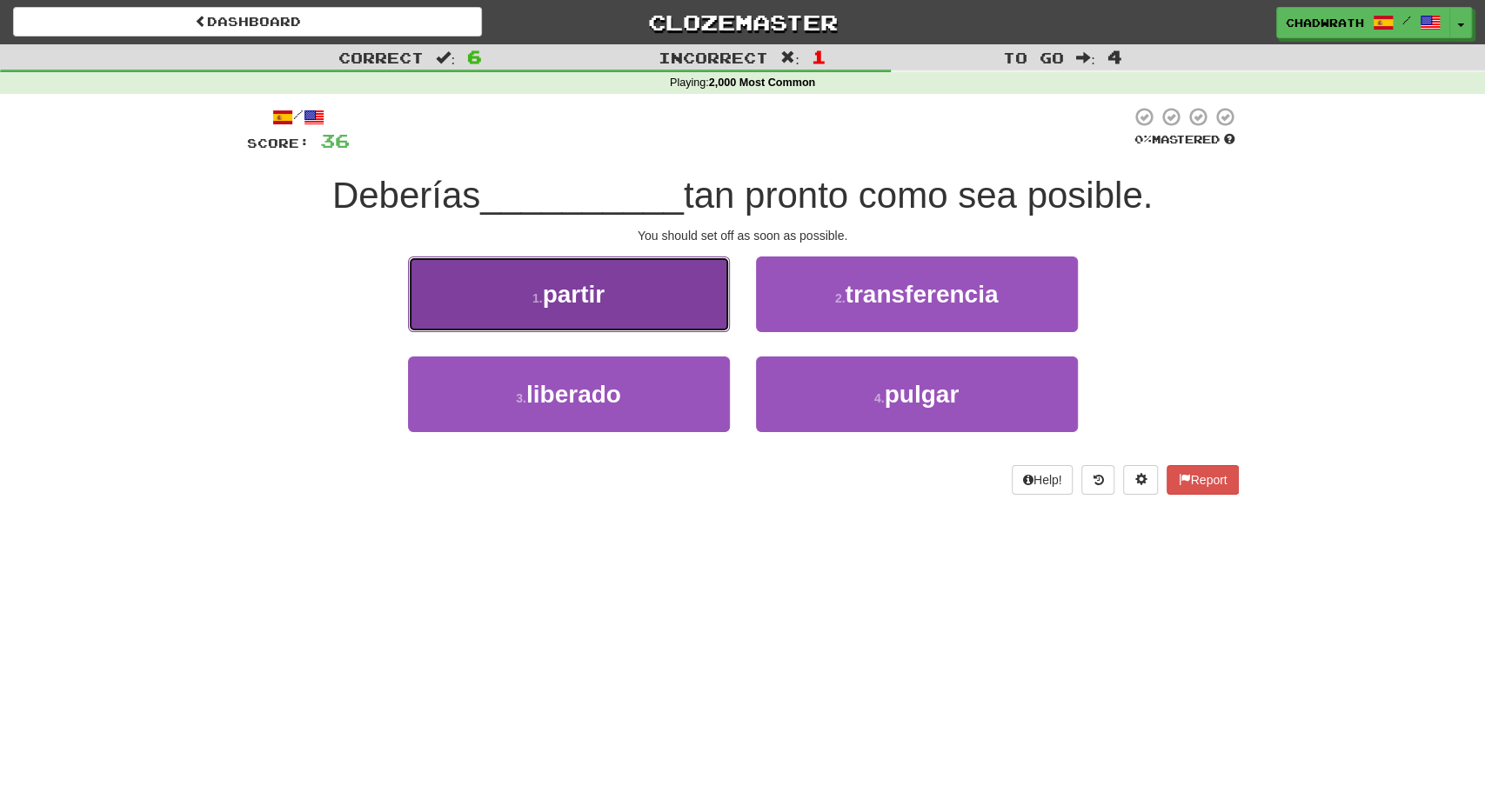
click at [636, 301] on button "1 . partir" at bounding box center [568, 293] width 322 height 75
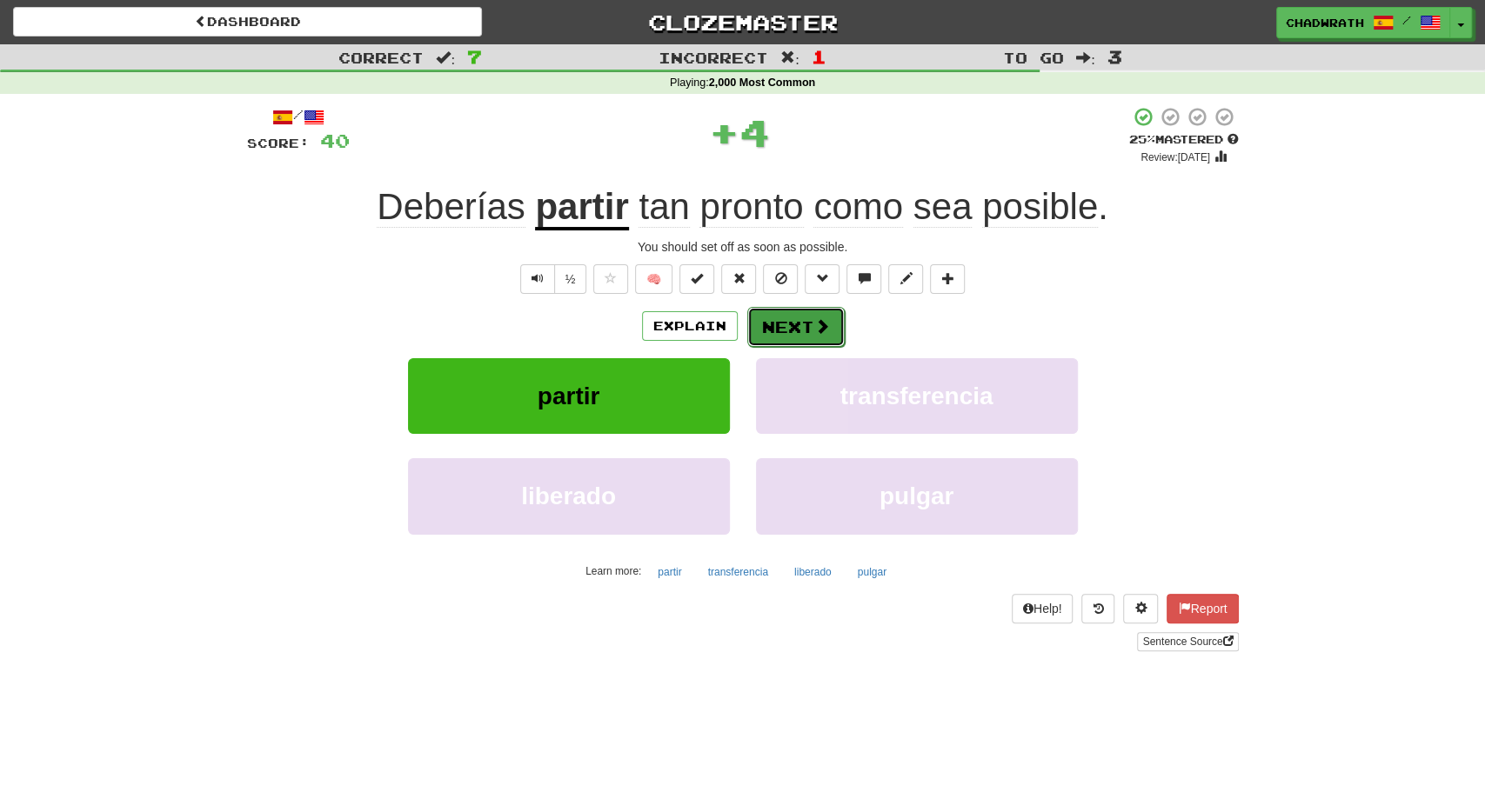
click at [799, 325] on button "Next" at bounding box center [796, 327] width 98 height 40
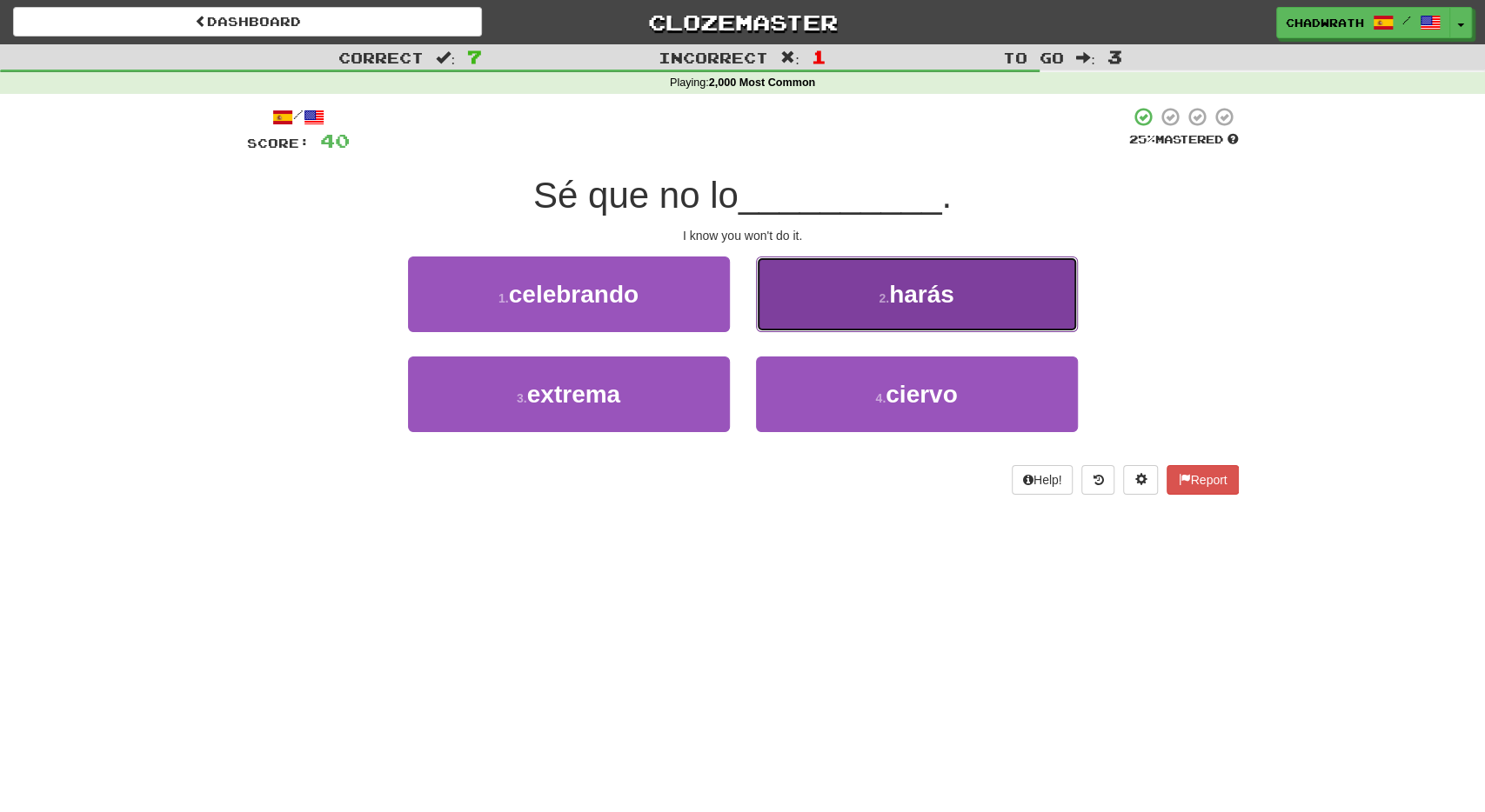
click at [907, 312] on button "2 . harás" at bounding box center [917, 293] width 322 height 75
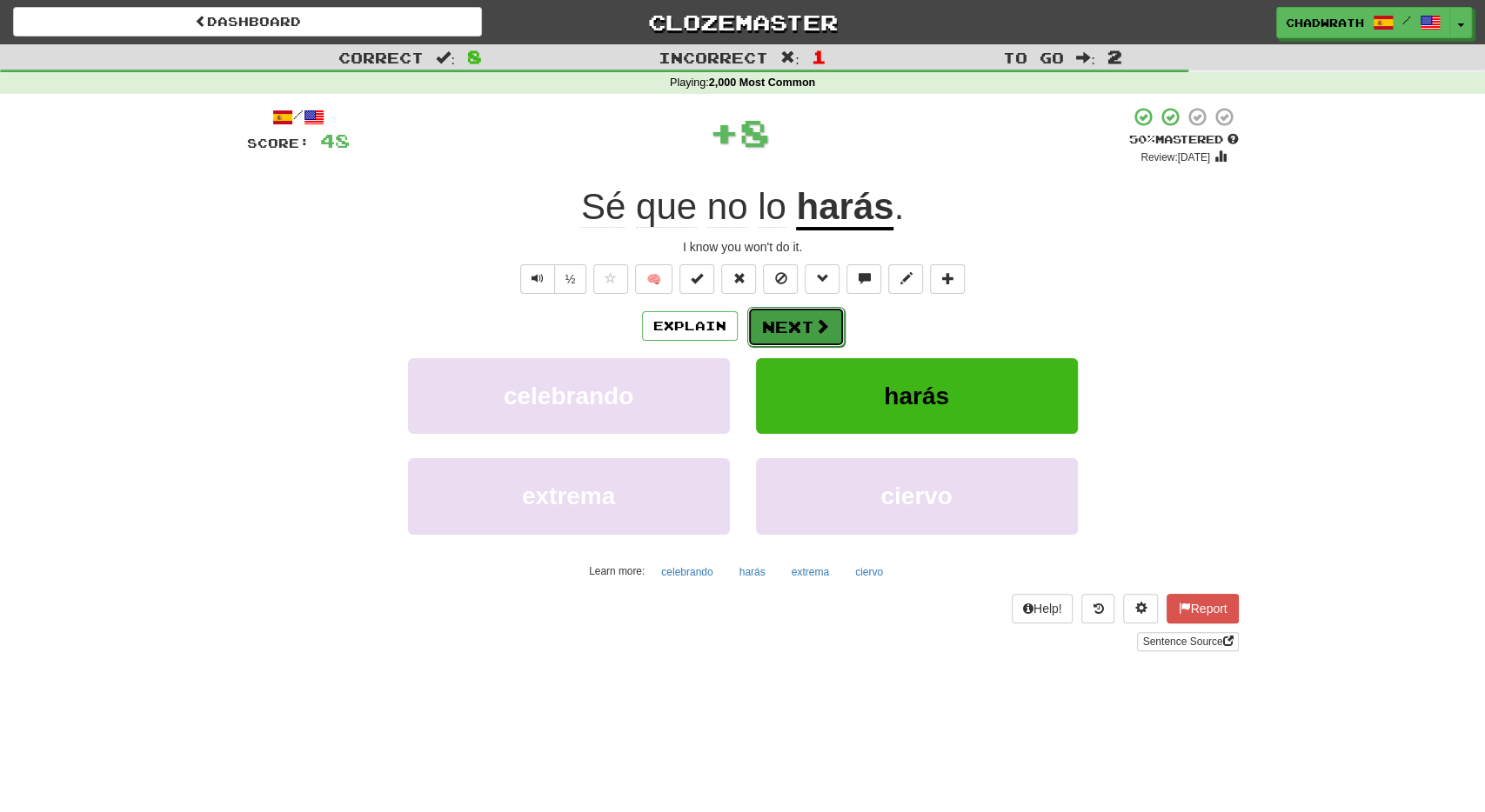
click at [790, 326] on button "Next" at bounding box center [796, 327] width 98 height 40
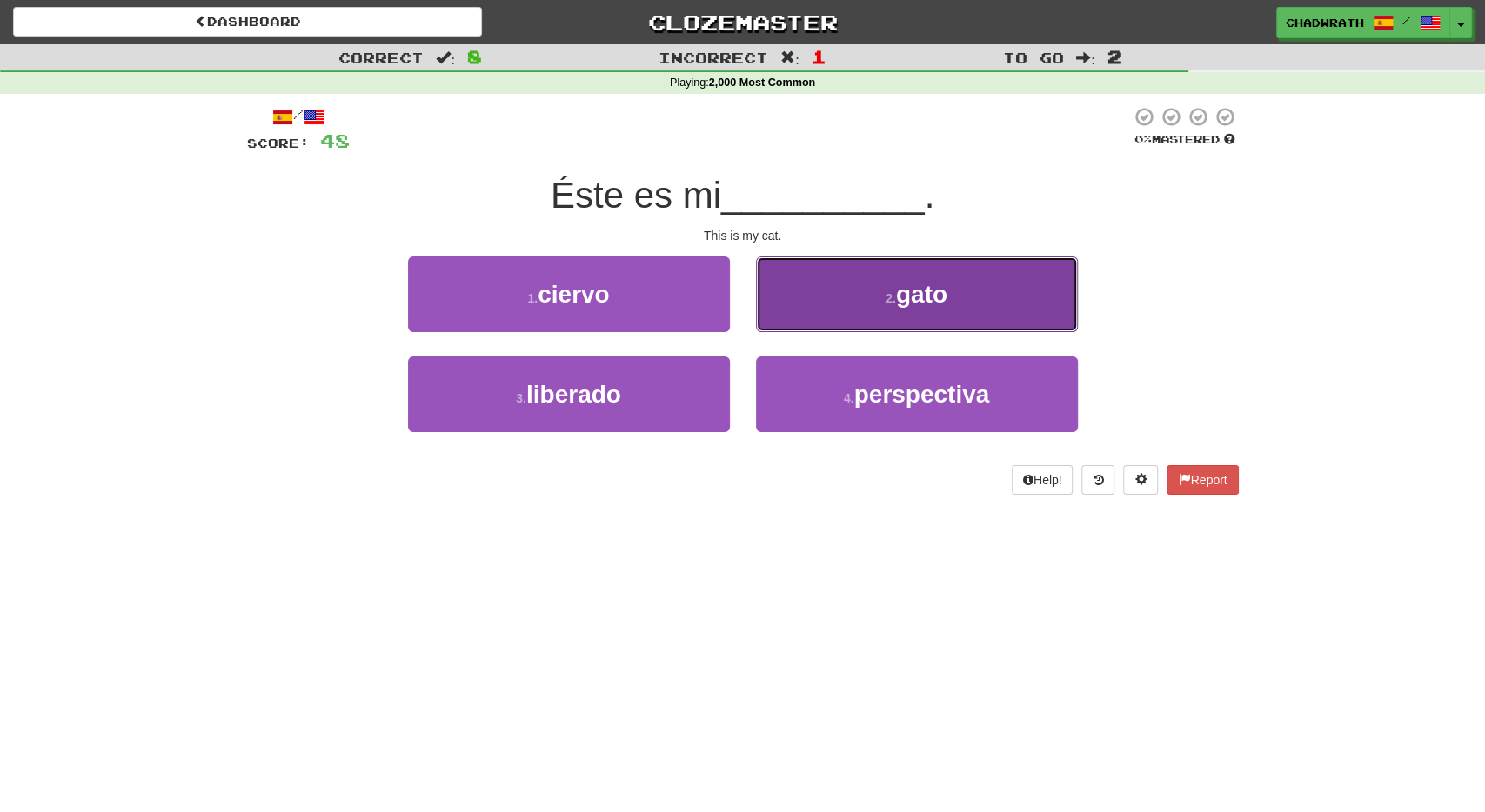
click at [913, 307] on span "gato" at bounding box center [922, 294] width 51 height 27
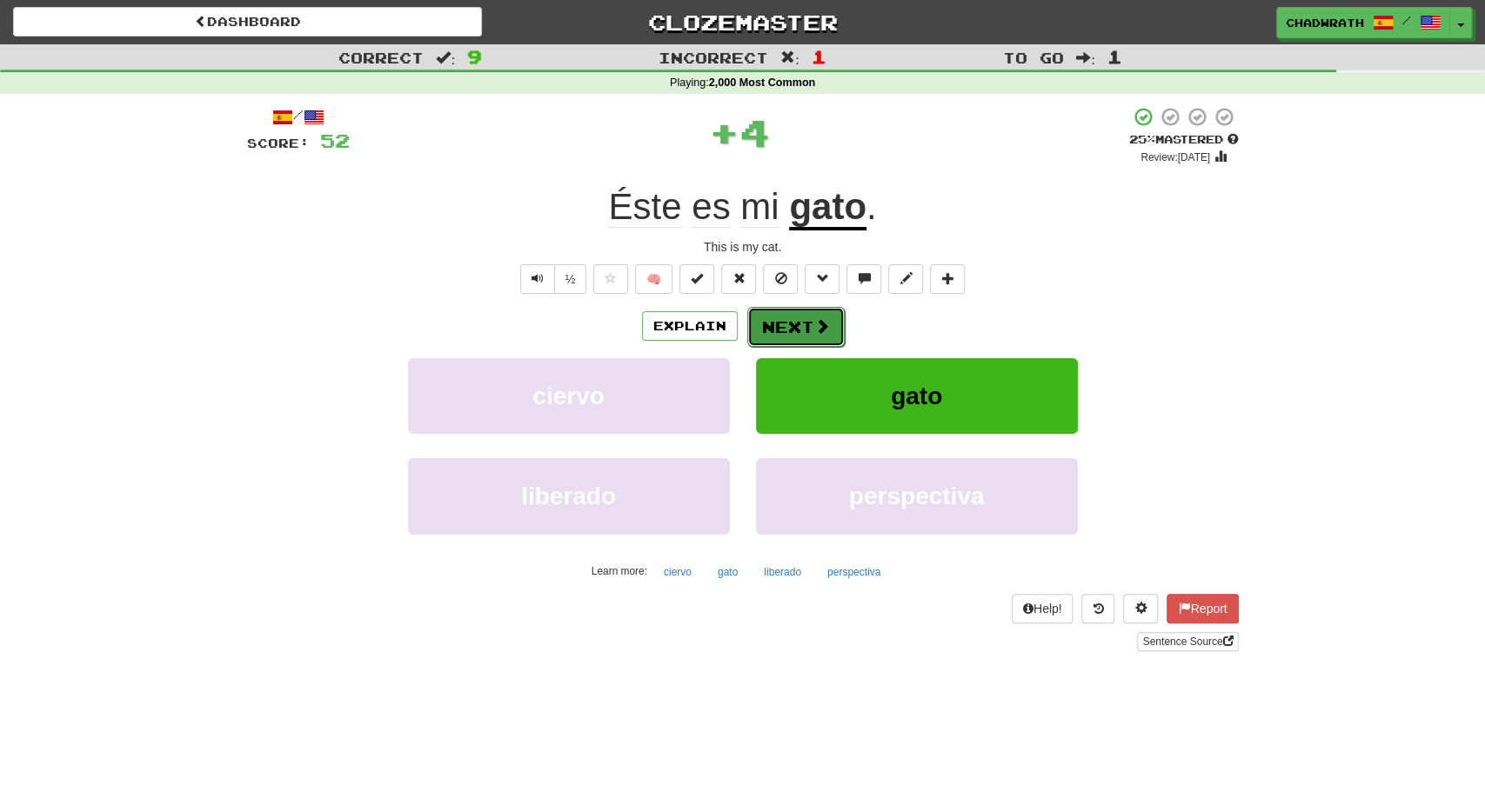
click at [788, 314] on button "Next" at bounding box center [796, 327] width 98 height 40
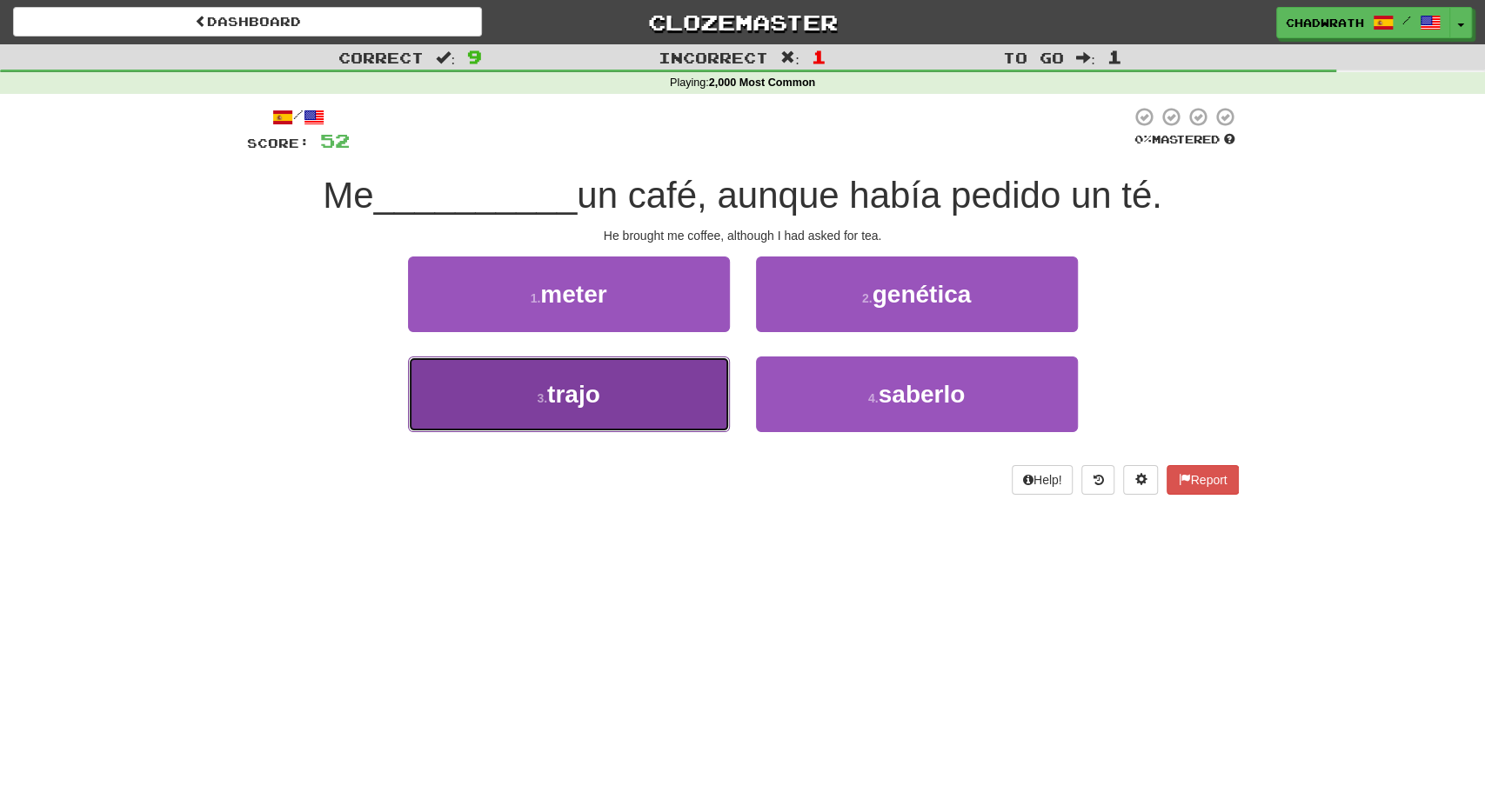
click at [610, 403] on button "3 . trajo" at bounding box center [568, 394] width 322 height 75
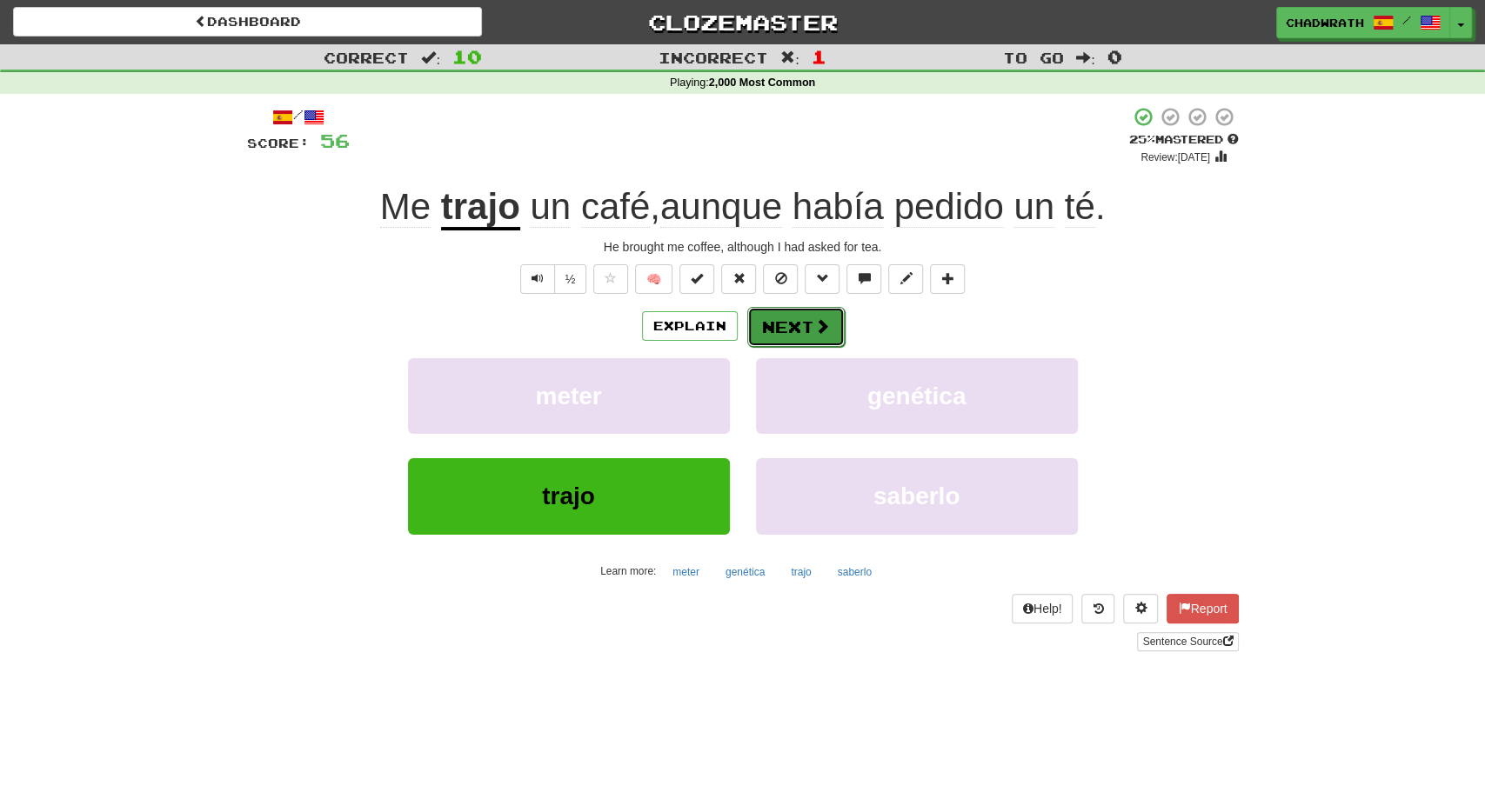
click at [754, 328] on button "Next" at bounding box center [796, 327] width 98 height 40
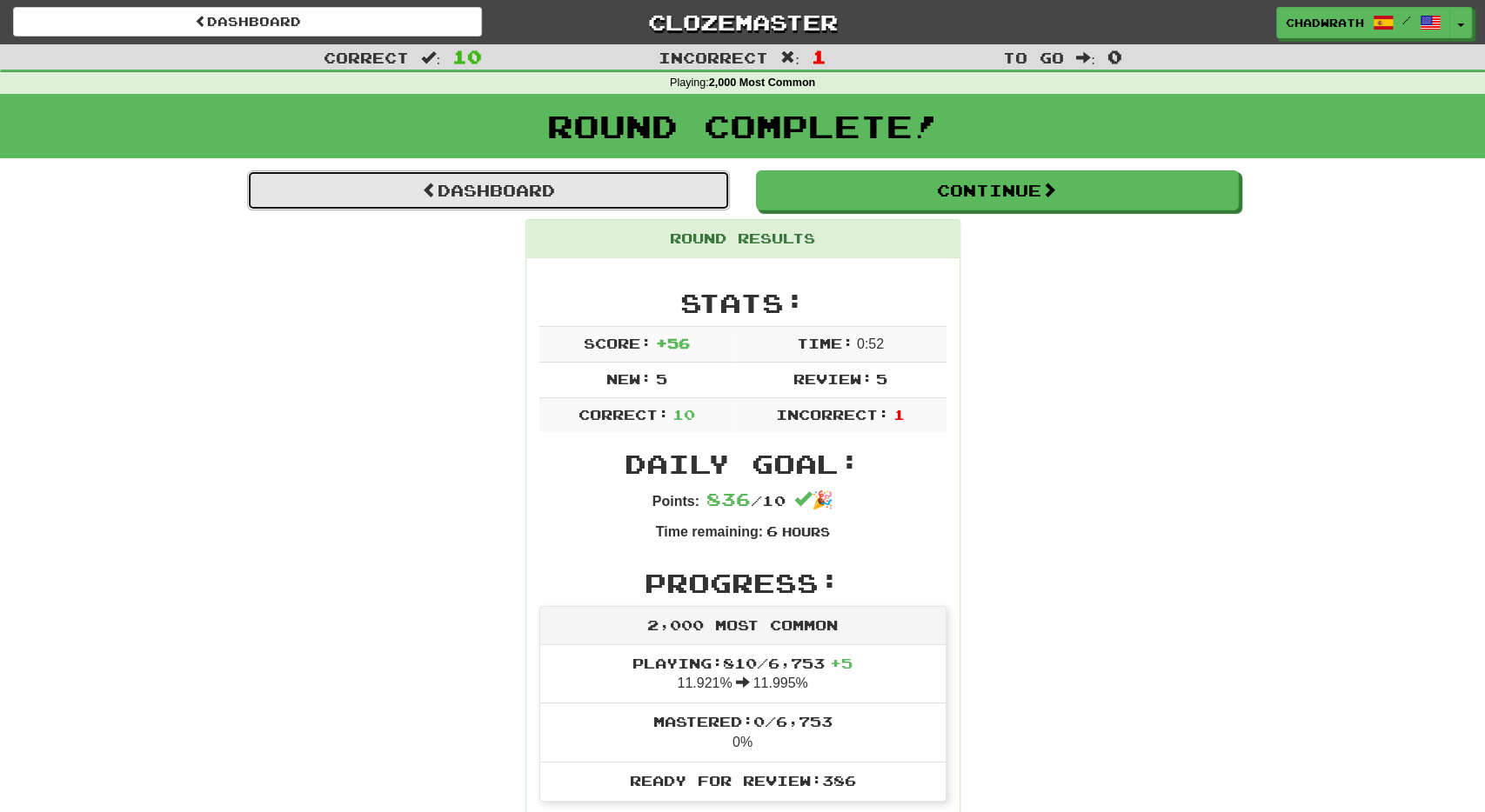
click at [576, 200] on link "Dashboard" at bounding box center [488, 190] width 482 height 40
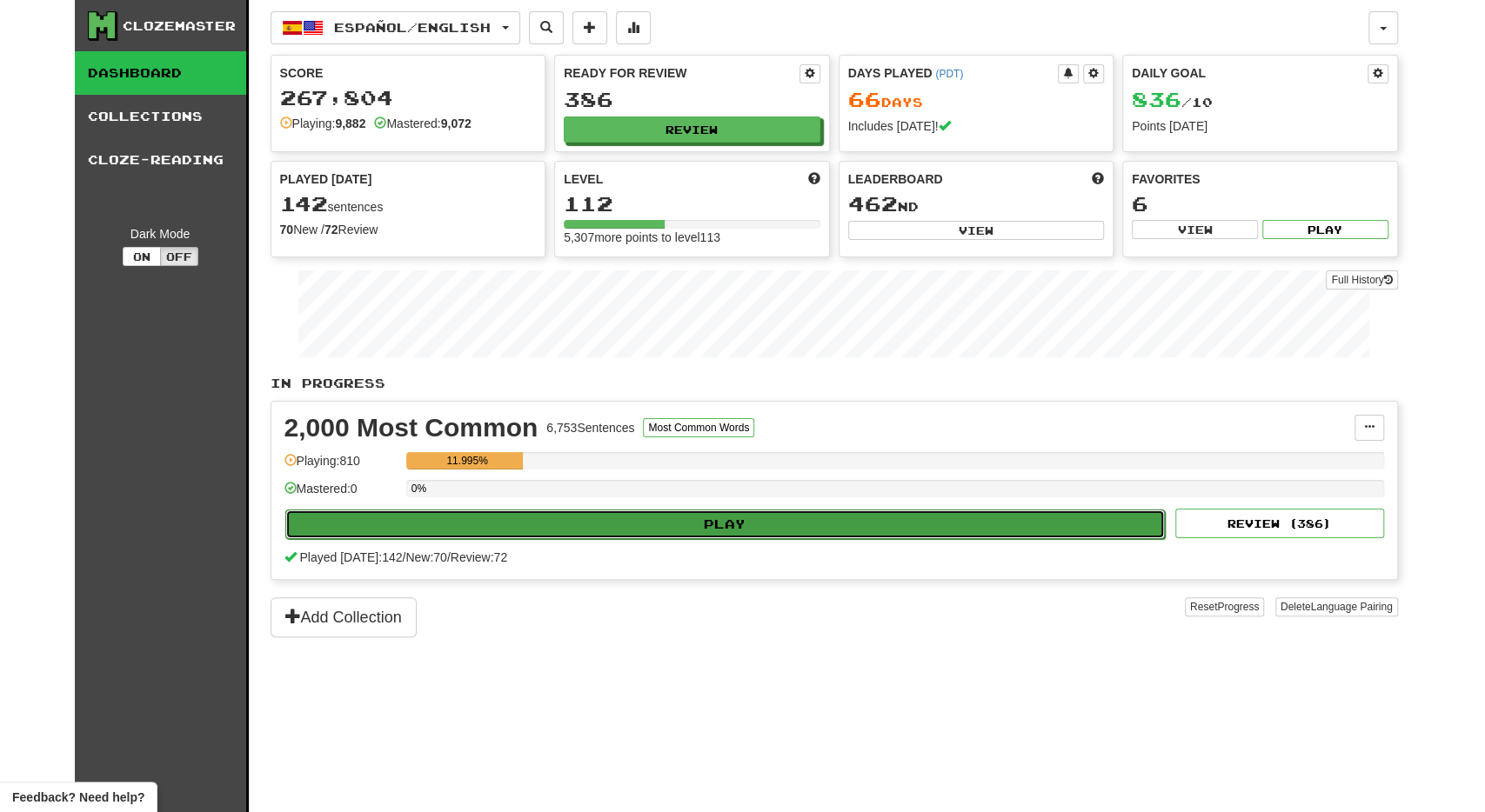
click at [571, 528] on button "Play" at bounding box center [726, 524] width 880 height 29
select select "**"
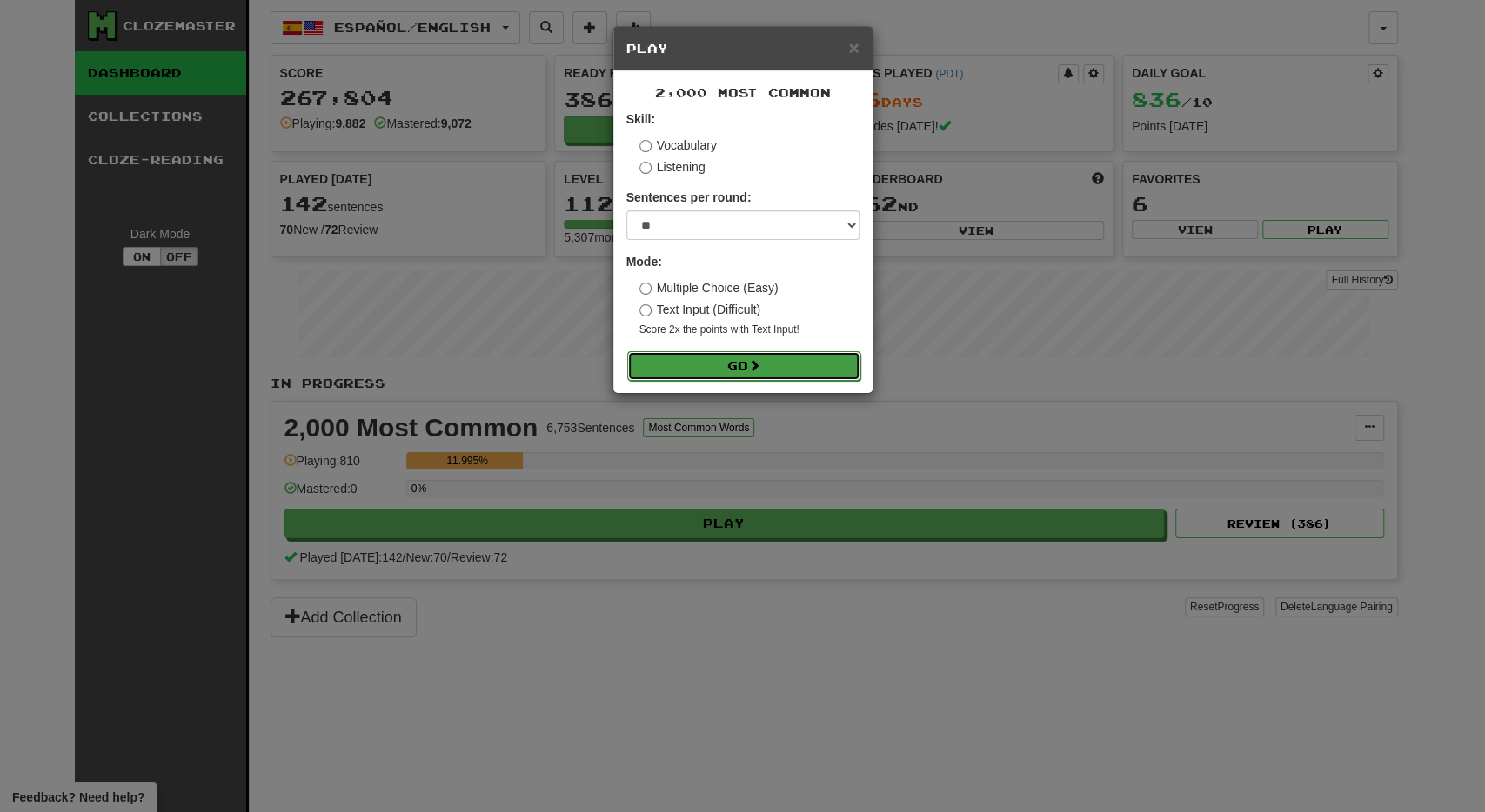
click at [719, 358] on button "Go" at bounding box center [743, 366] width 233 height 29
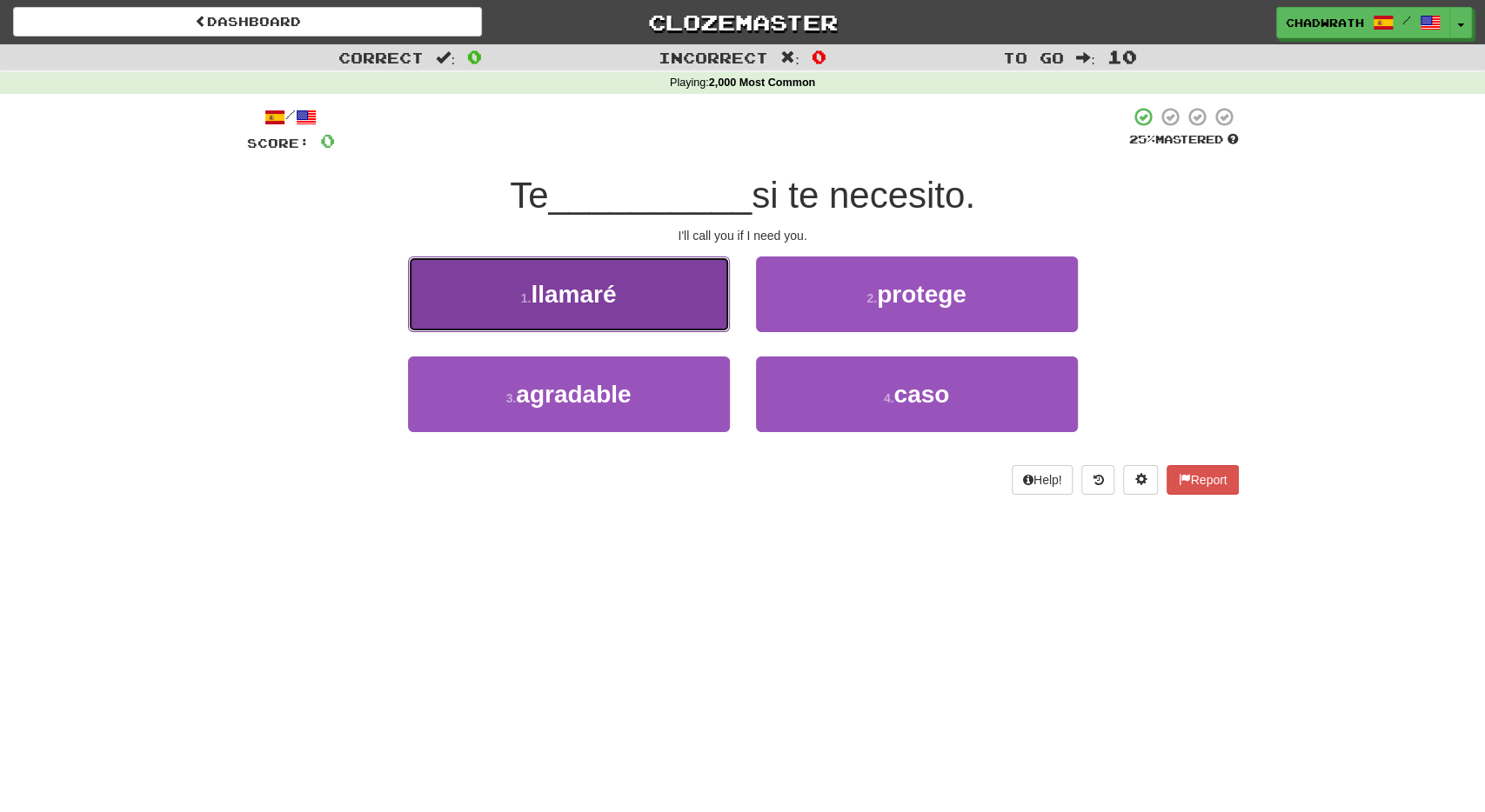
click at [580, 287] on span "llamaré" at bounding box center [572, 294] width 85 height 27
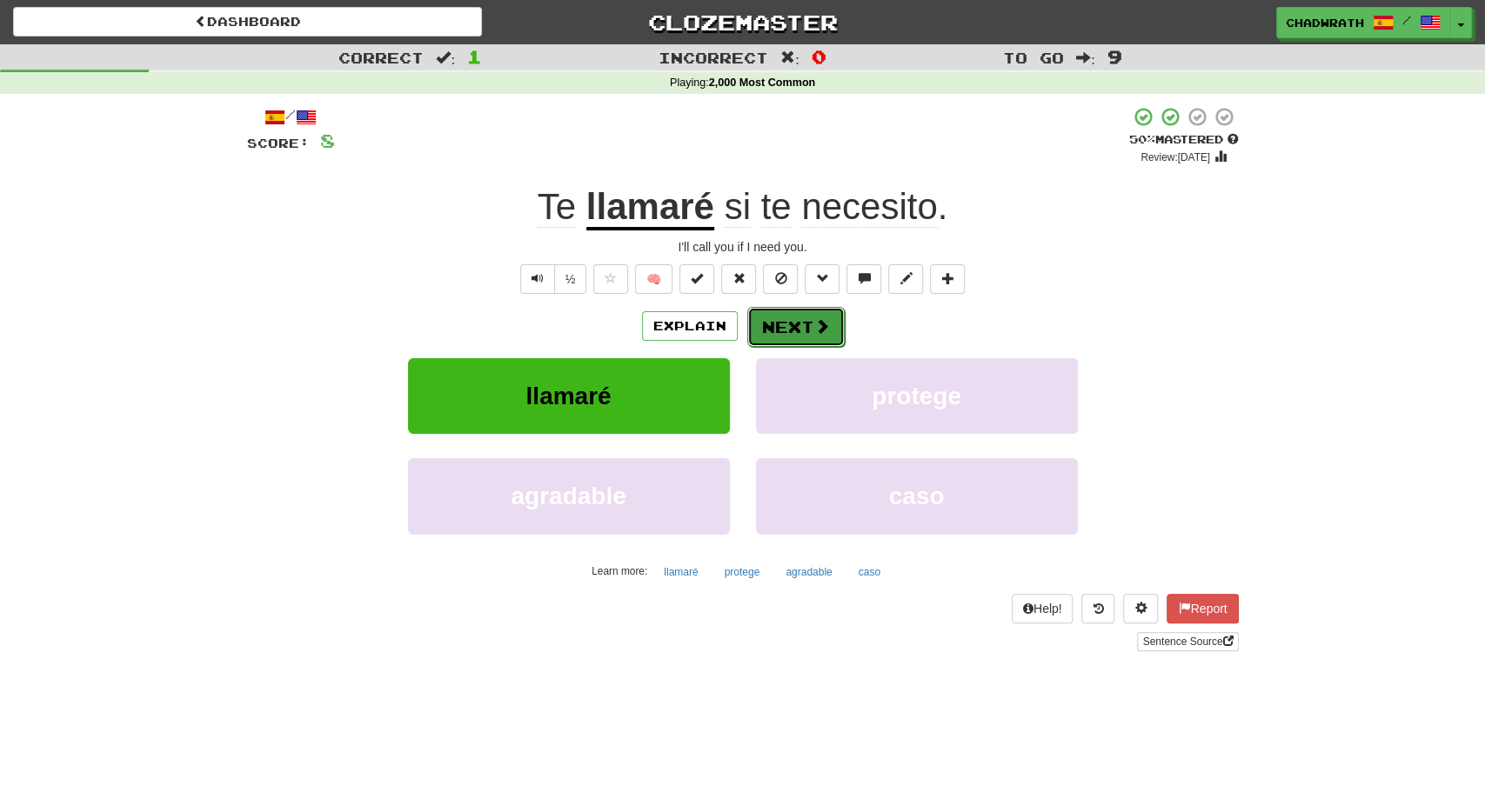
click at [788, 323] on button "Next" at bounding box center [796, 327] width 98 height 40
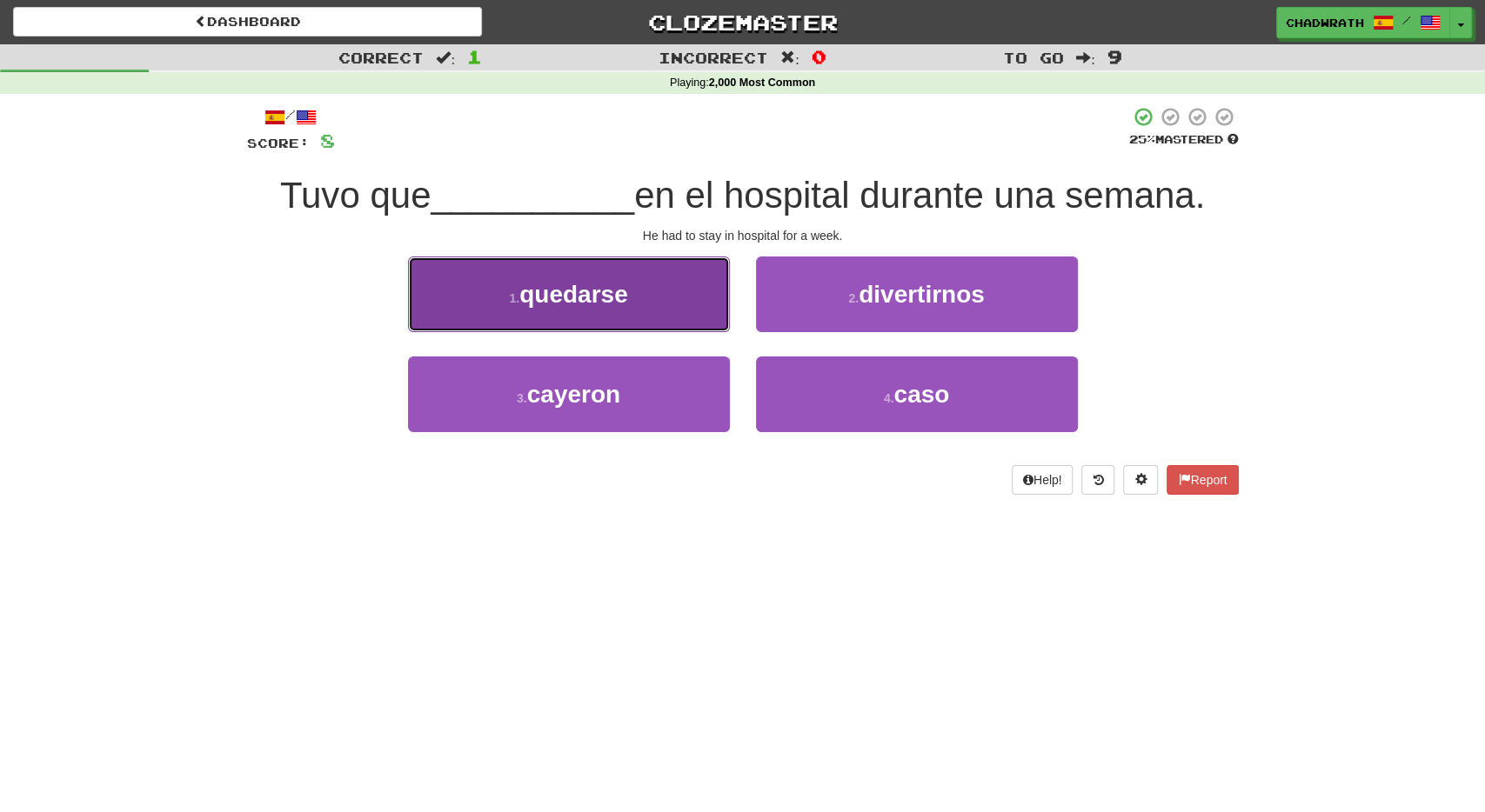
click at [622, 316] on button "1 . quedarse" at bounding box center [568, 293] width 322 height 75
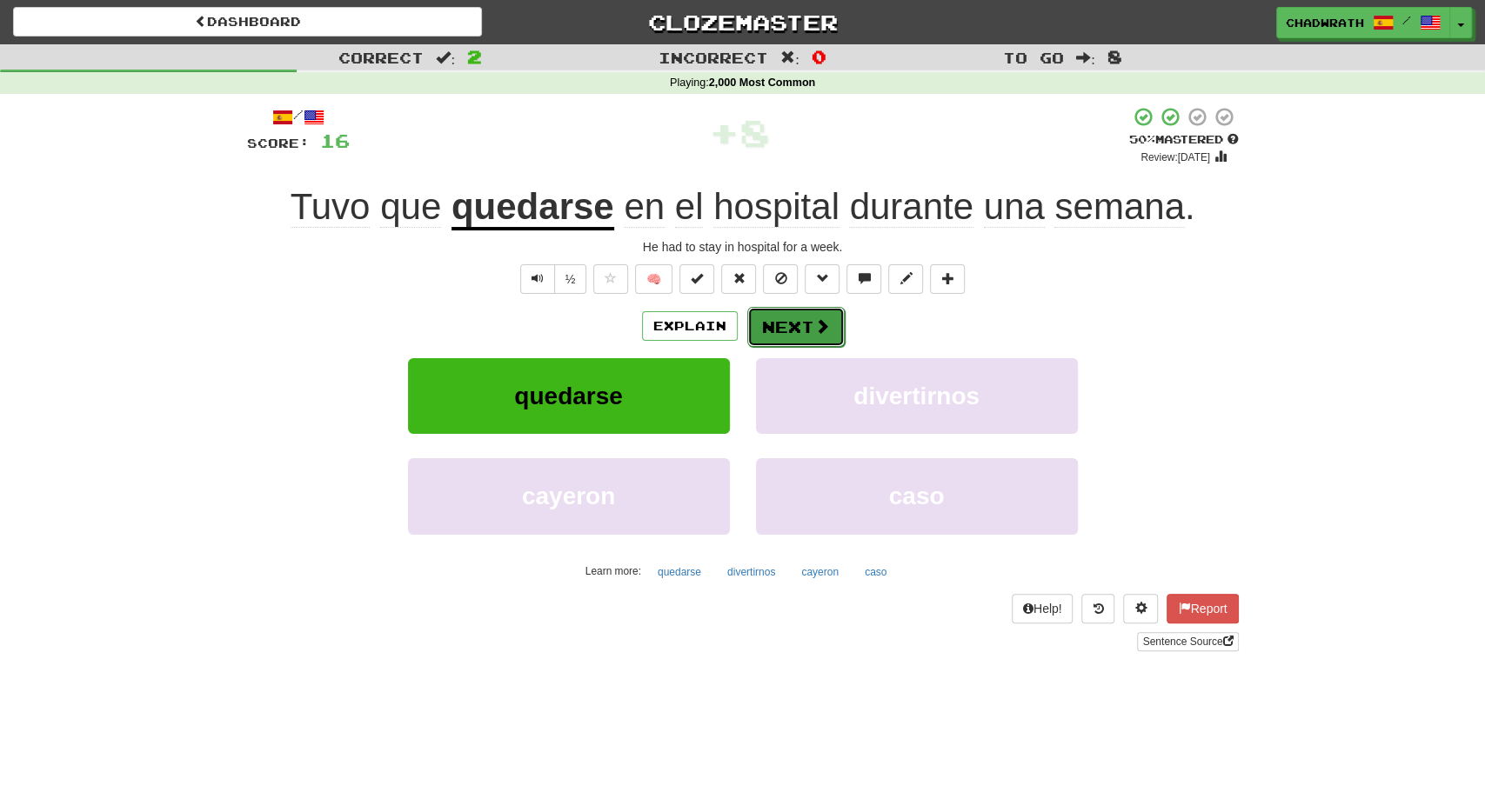
click at [794, 326] on button "Next" at bounding box center [796, 327] width 98 height 40
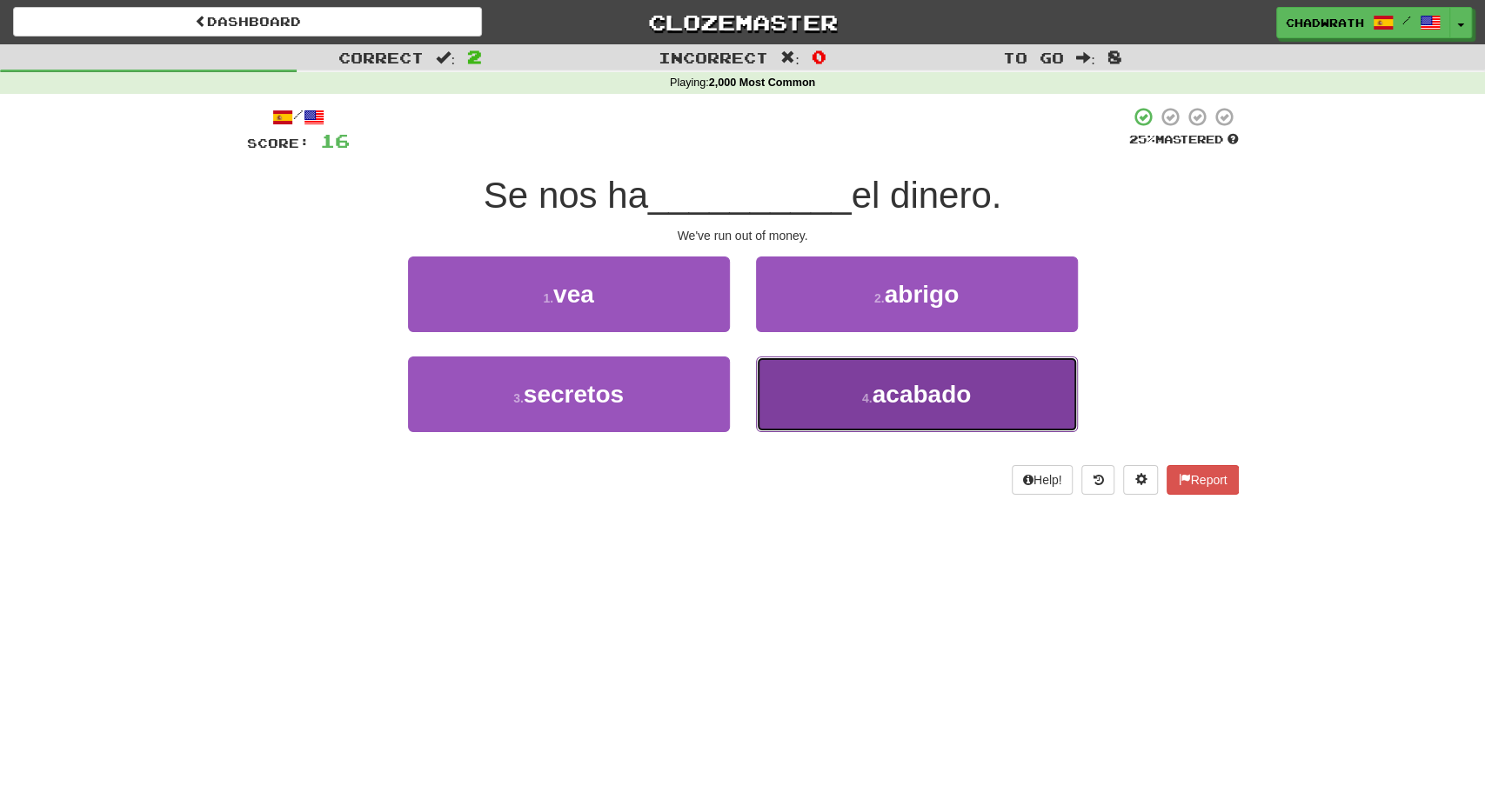
click at [862, 399] on small "4 ." at bounding box center [867, 398] width 11 height 14
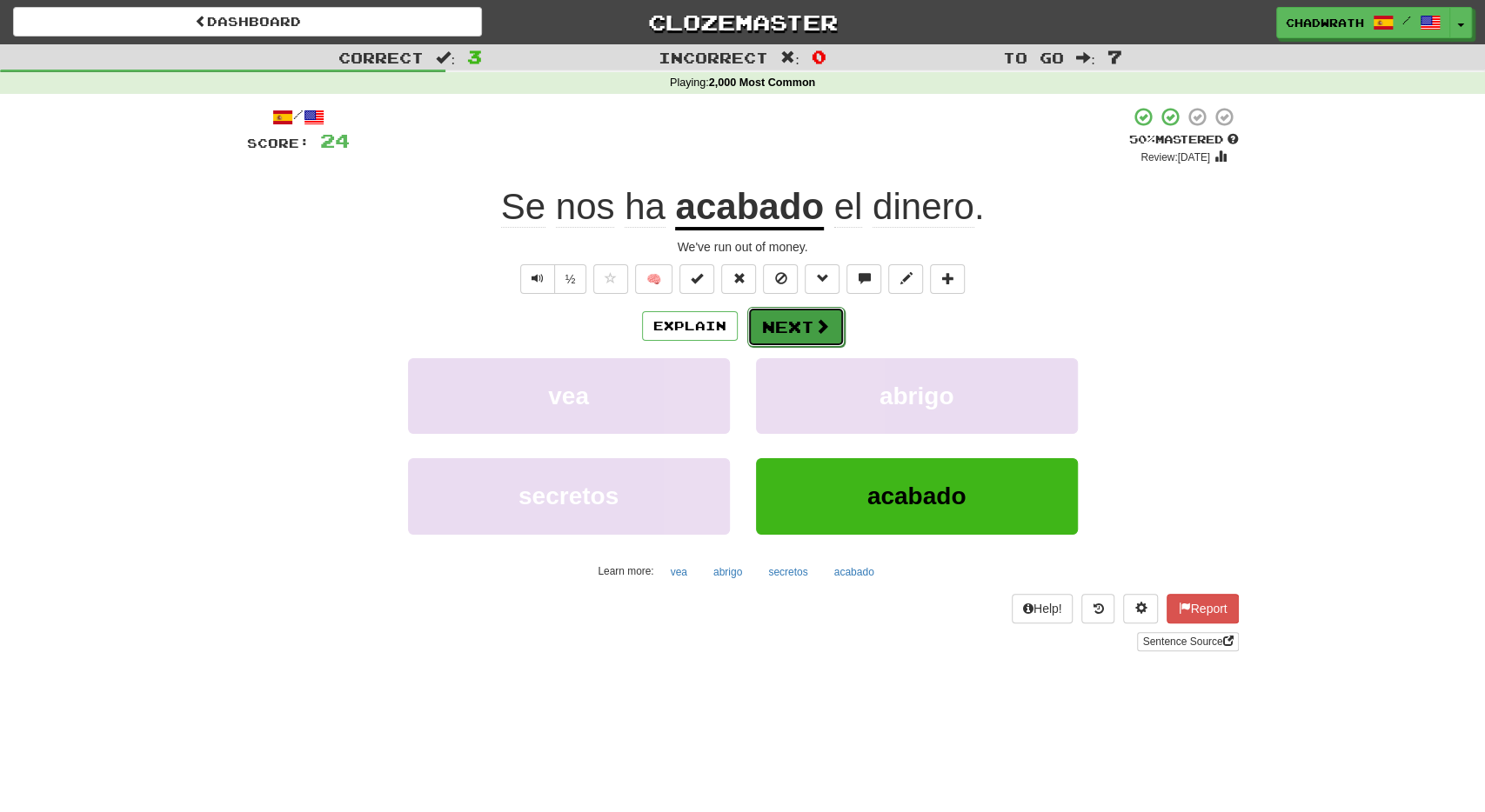
click at [782, 319] on button "Next" at bounding box center [796, 327] width 98 height 40
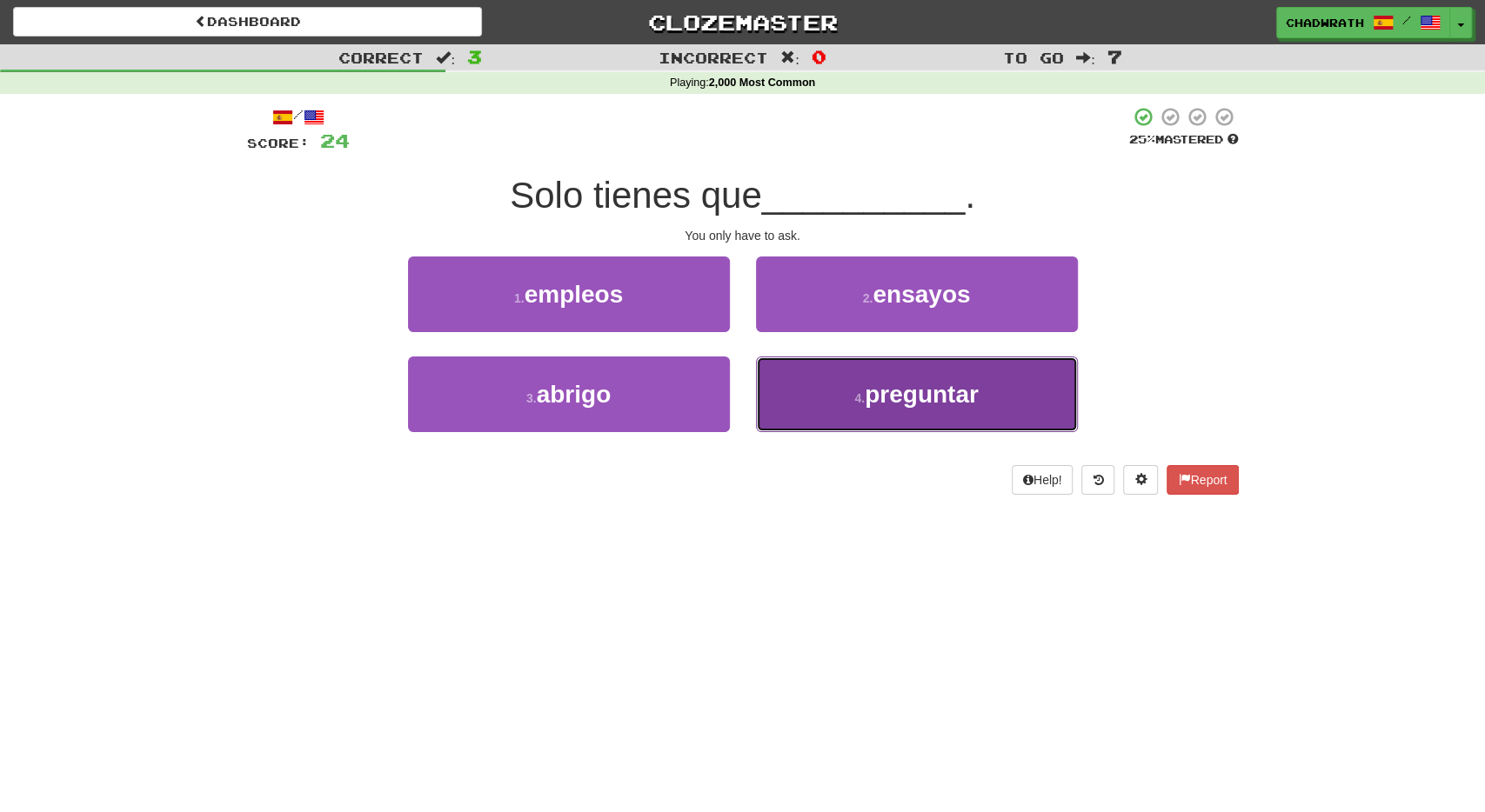
click at [838, 388] on button "4 . preguntar" at bounding box center [917, 394] width 322 height 75
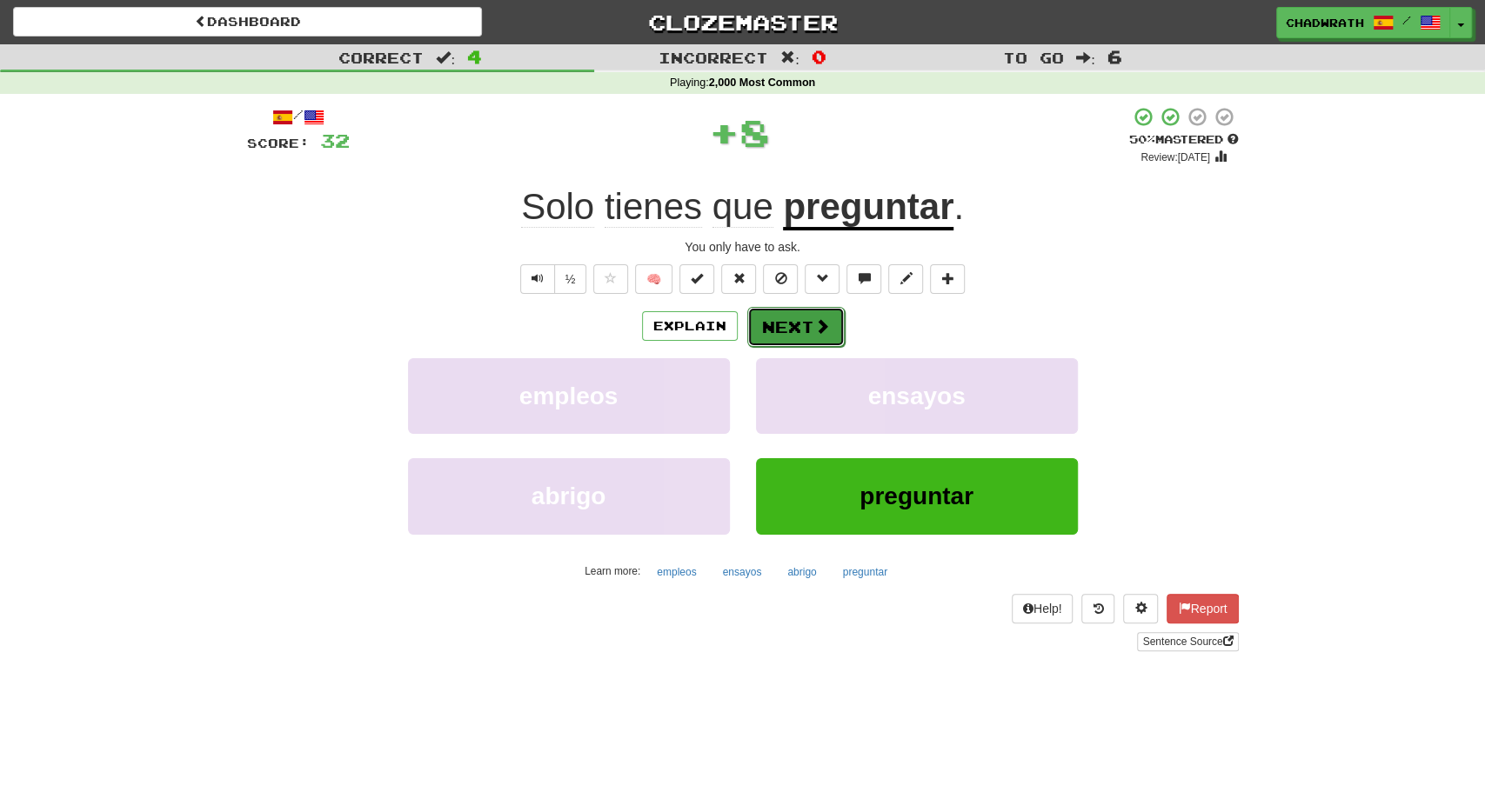
click at [814, 314] on button "Next" at bounding box center [796, 327] width 98 height 40
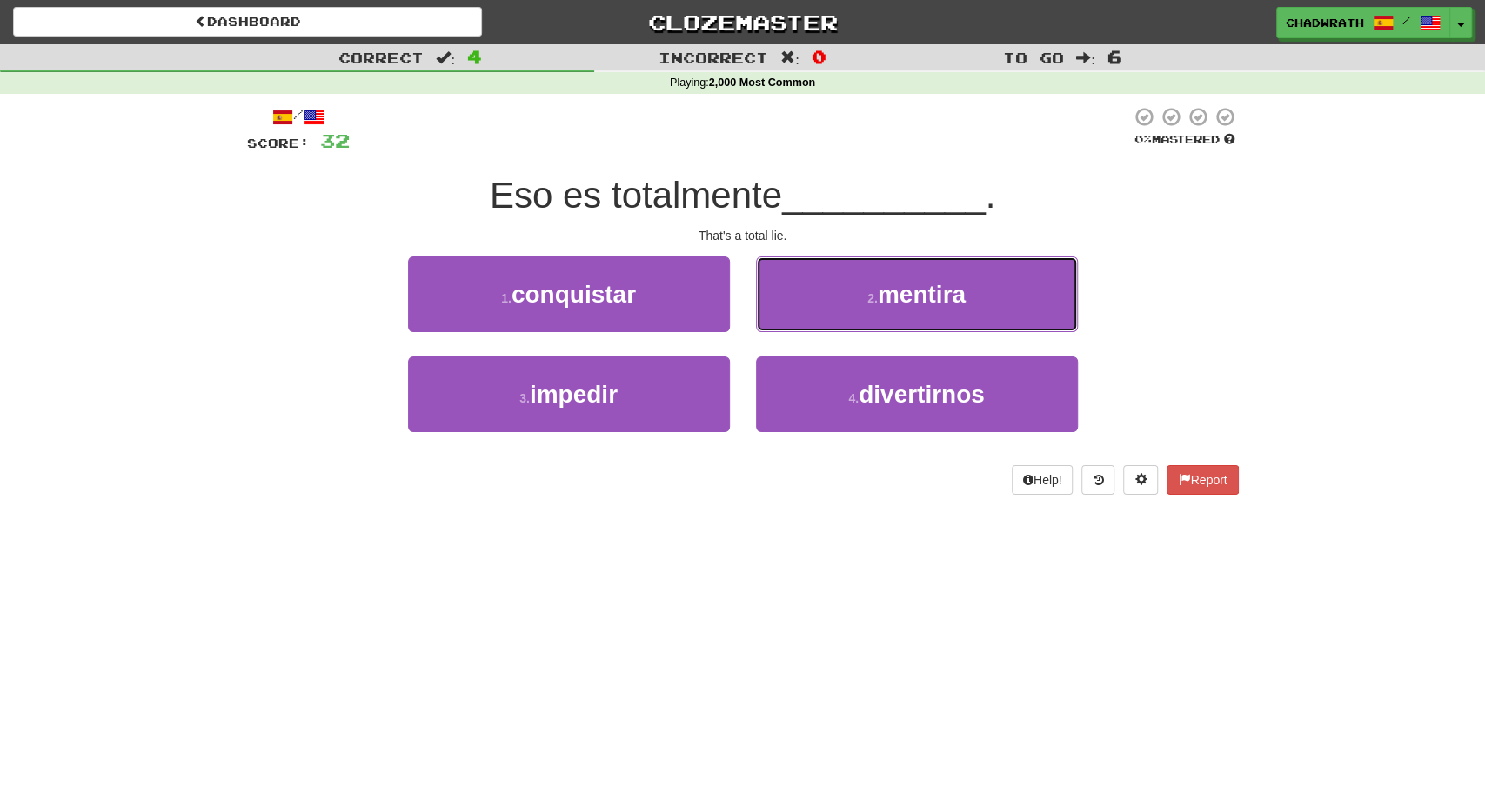
click at [933, 294] on span "mentira" at bounding box center [922, 294] width 88 height 27
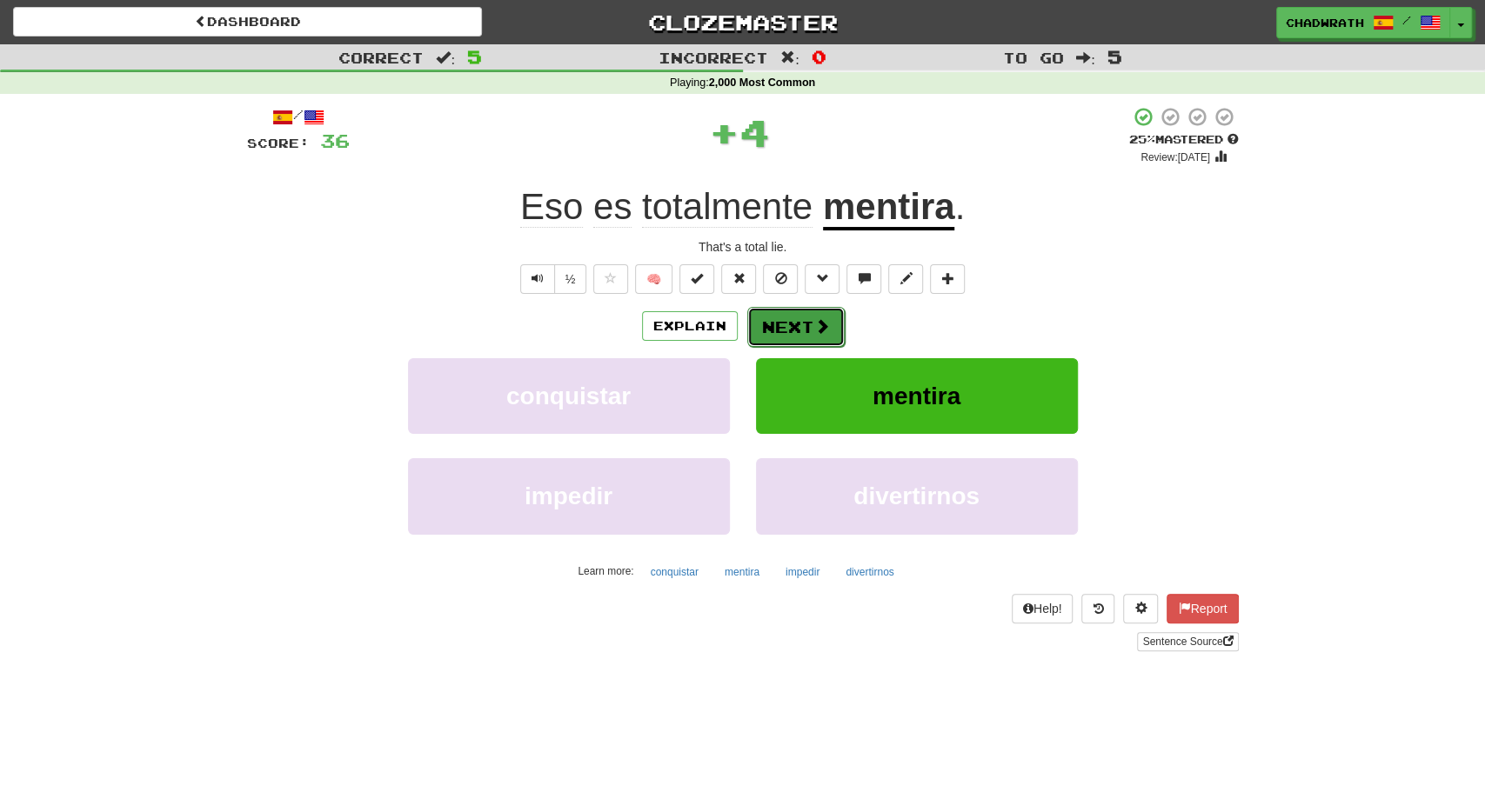
click at [782, 328] on button "Next" at bounding box center [796, 327] width 98 height 40
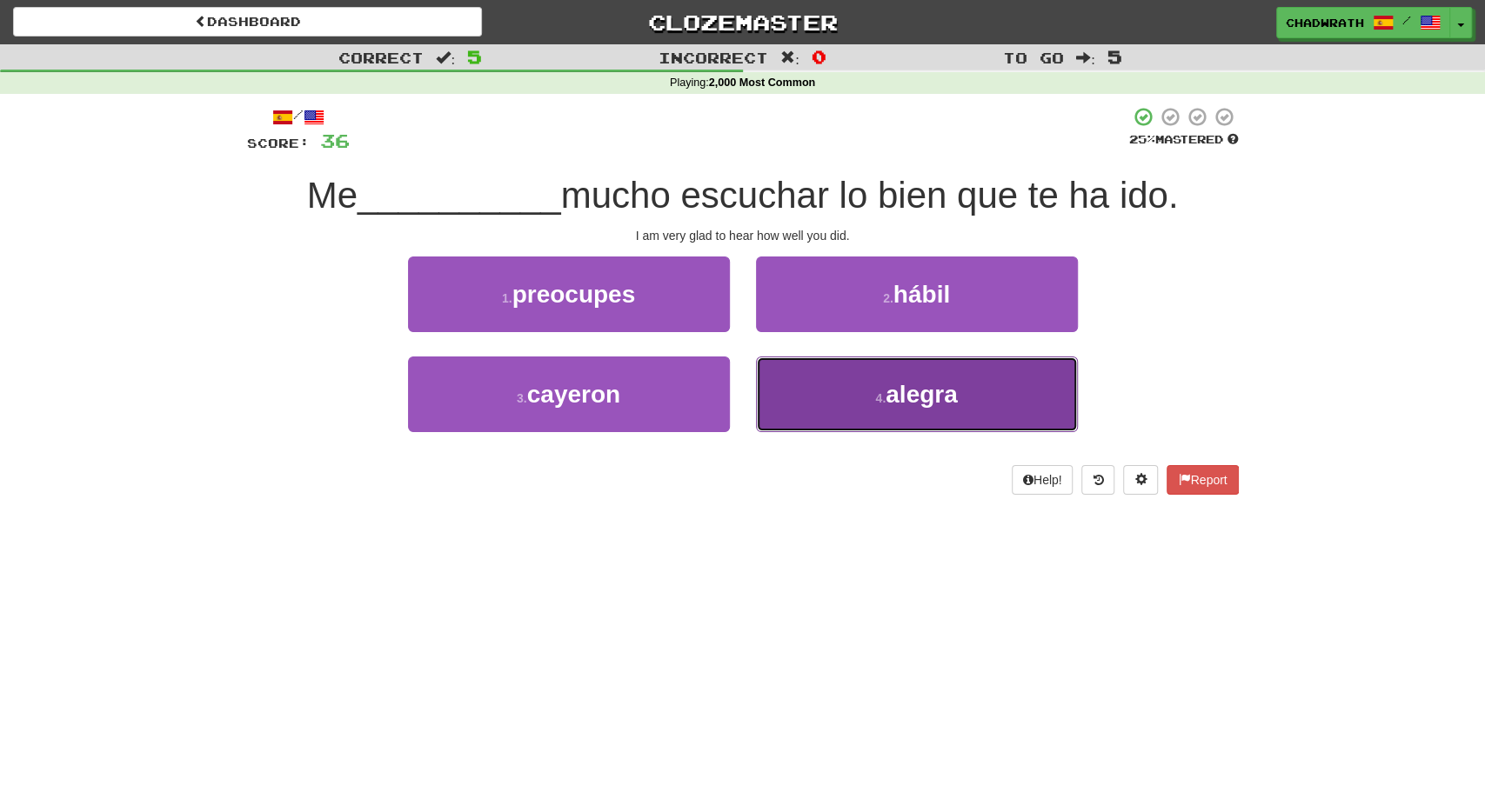
click at [839, 388] on button "4 . alegra" at bounding box center [917, 394] width 322 height 75
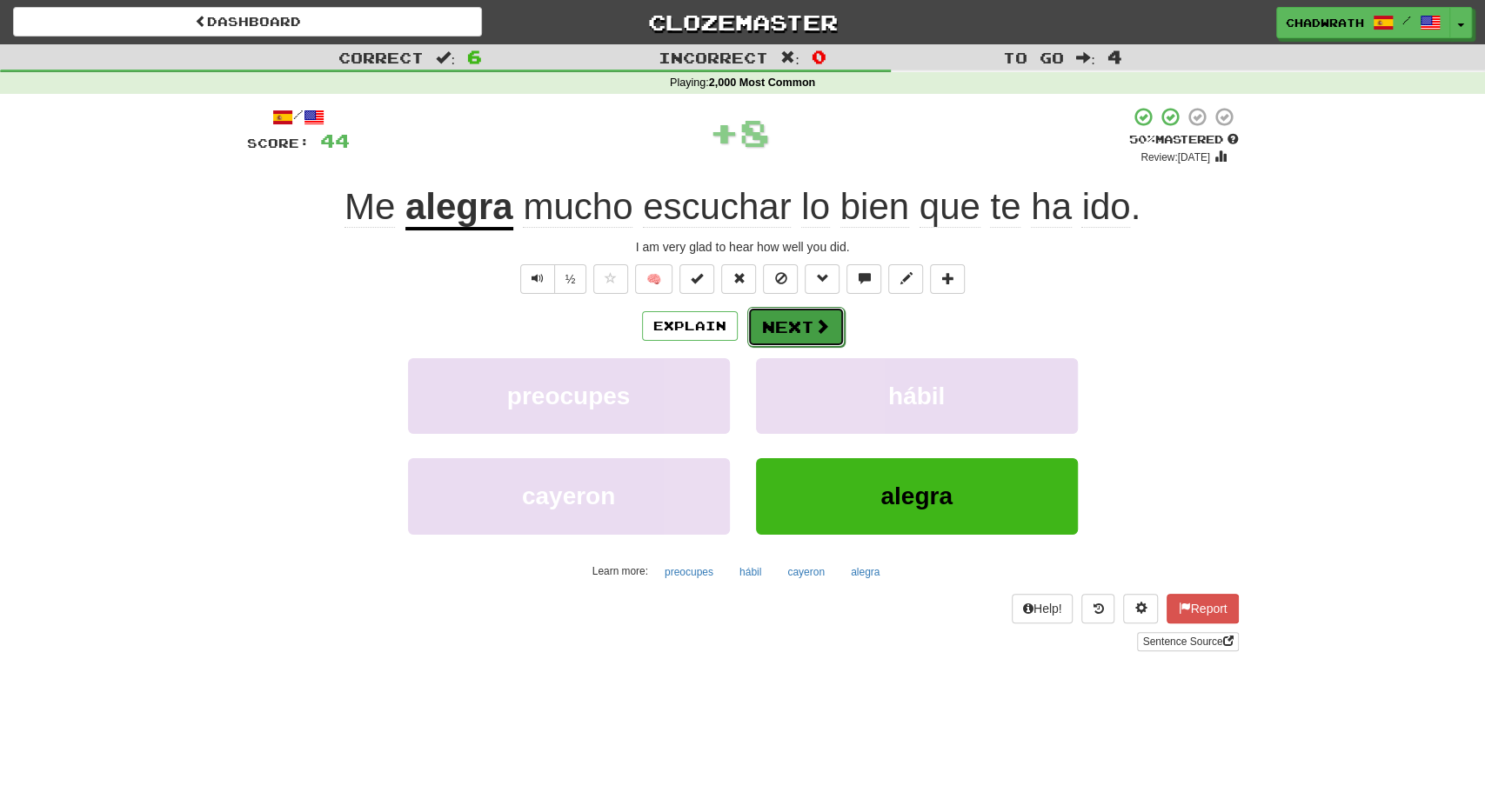
click at [814, 307] on button "Next" at bounding box center [796, 327] width 98 height 40
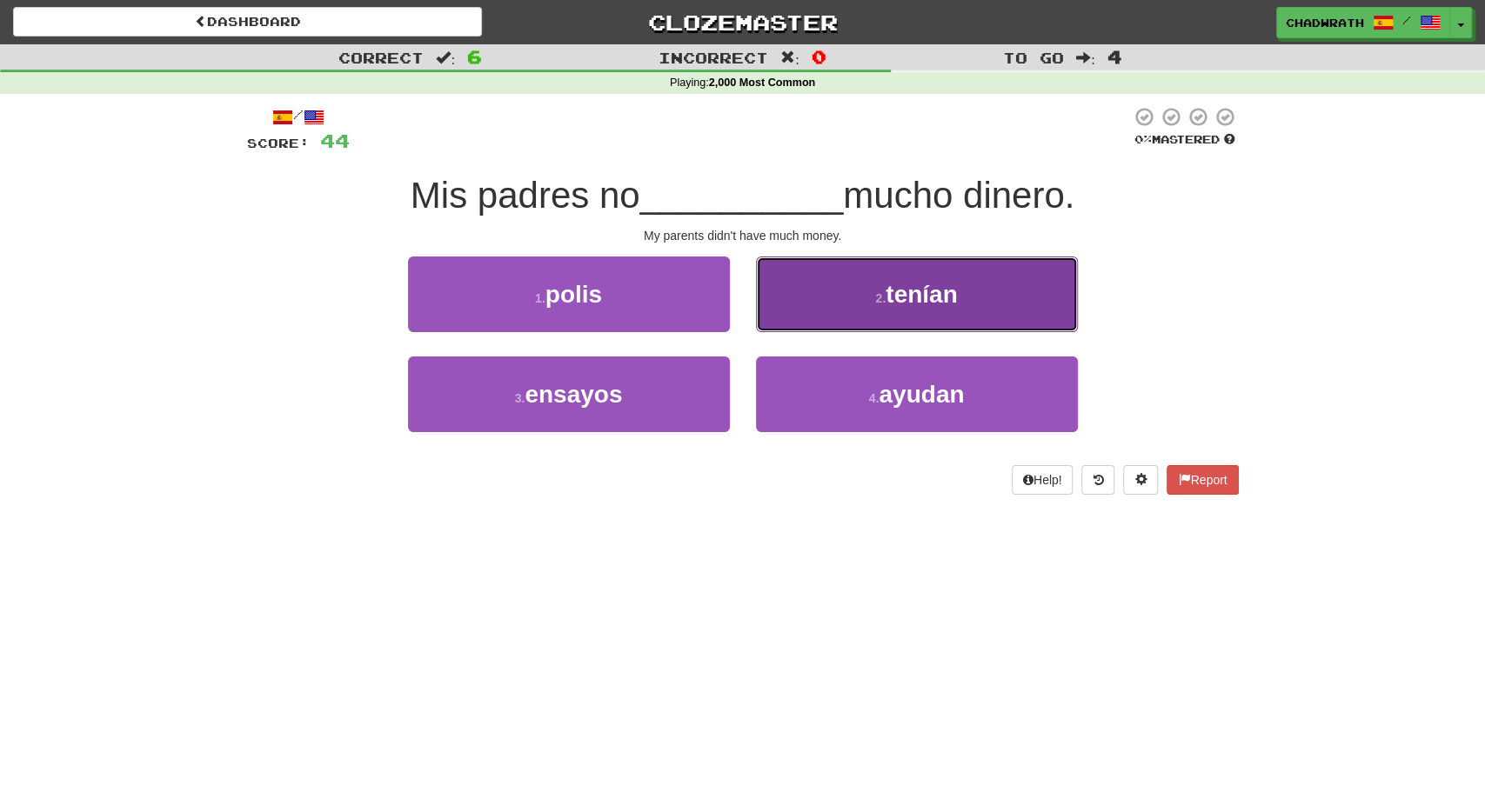
click at [878, 294] on small "2 ." at bounding box center [879, 298] width 11 height 14
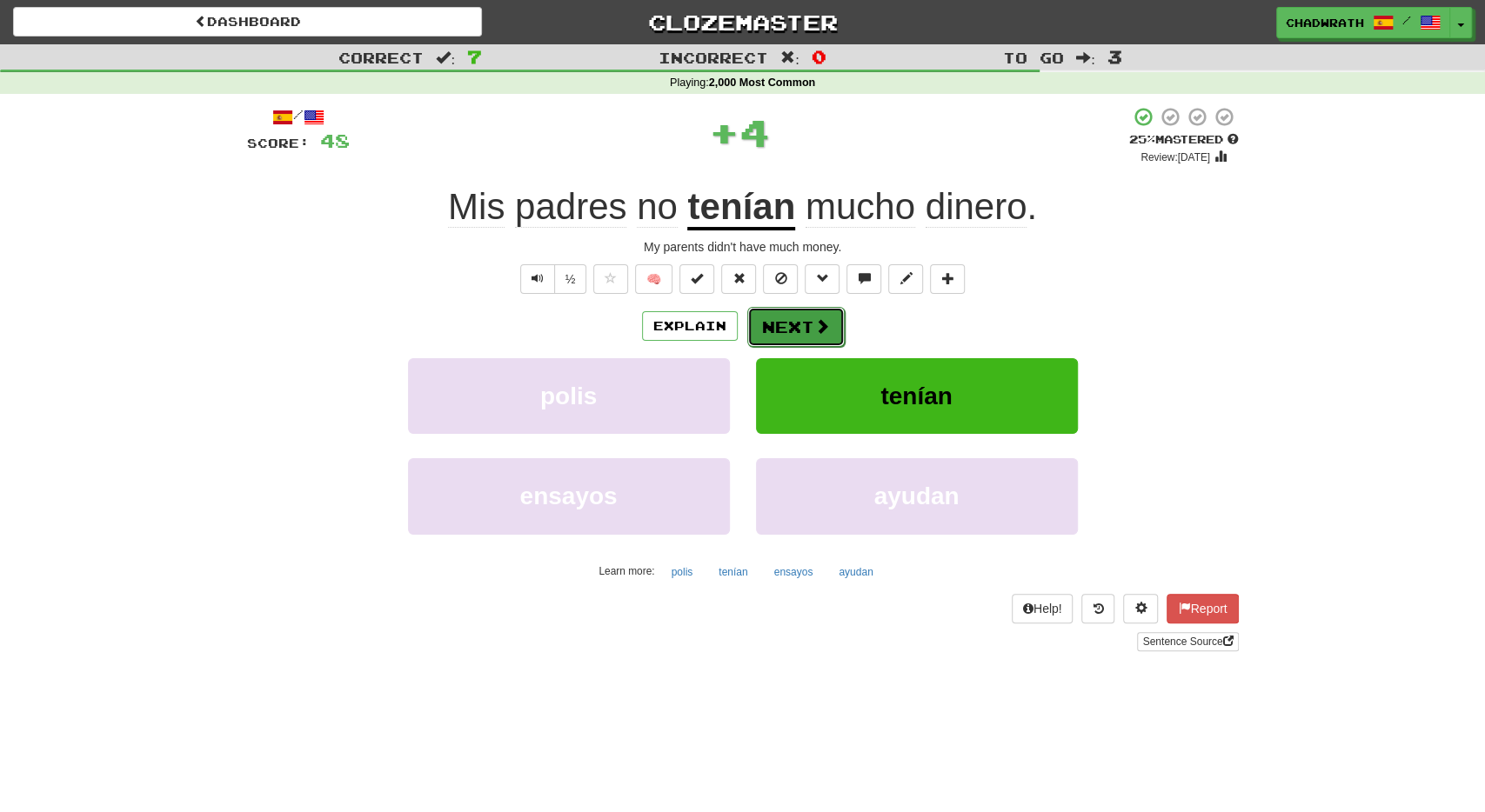
click at [788, 326] on button "Next" at bounding box center [796, 327] width 98 height 40
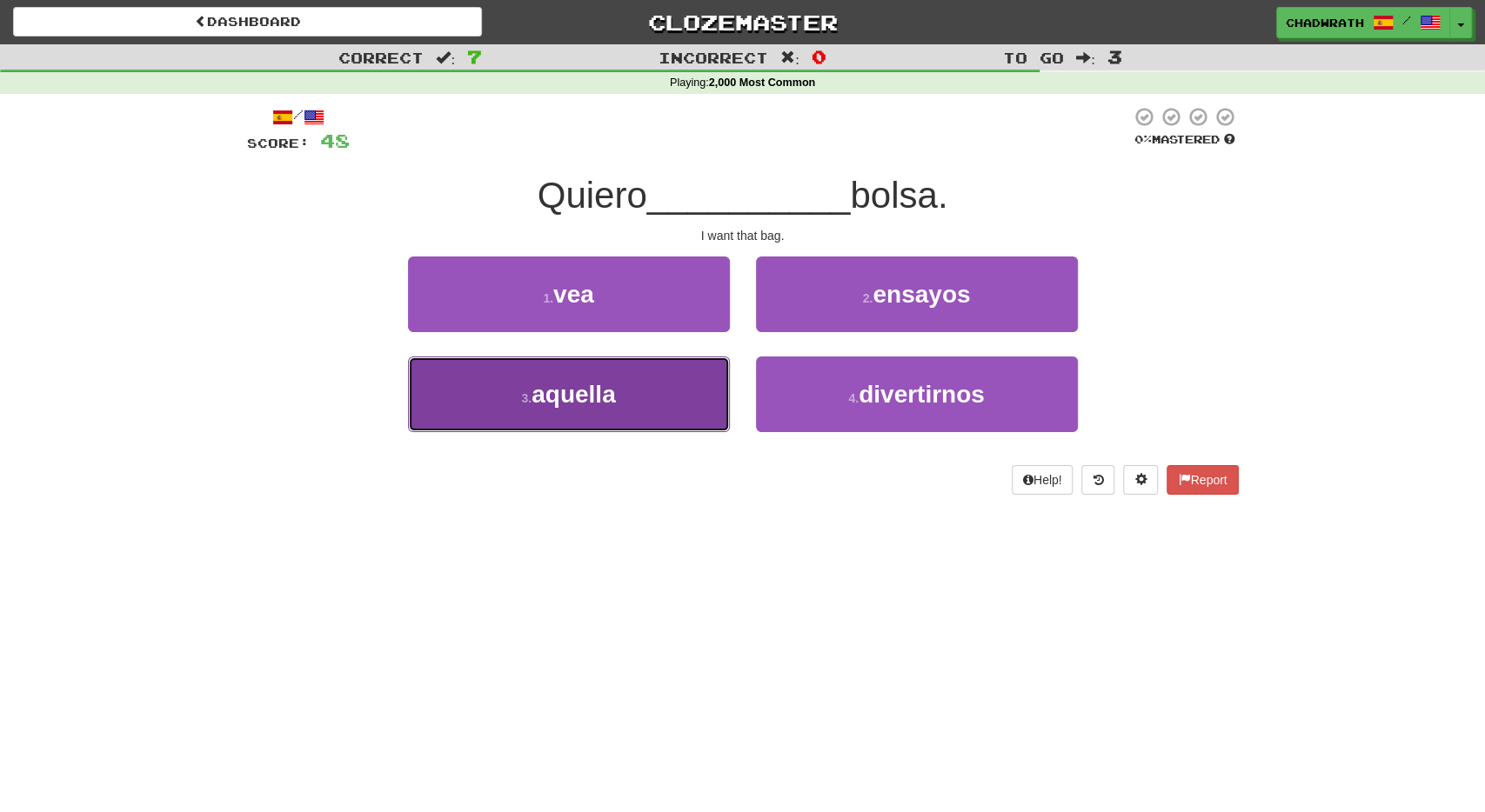
click at [616, 396] on button "3 . aquella" at bounding box center [568, 394] width 322 height 75
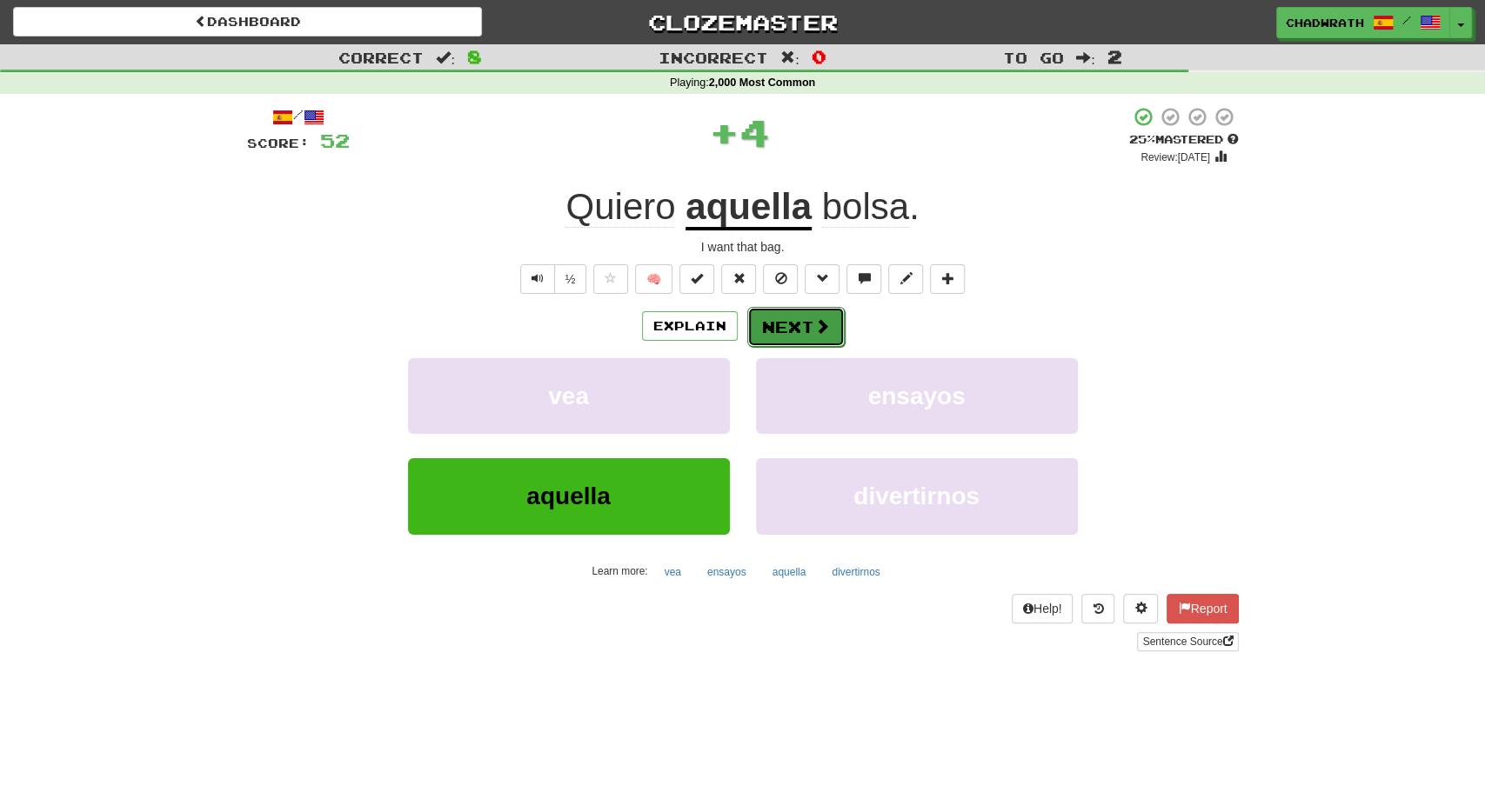
click at [788, 332] on button "Next" at bounding box center [796, 327] width 98 height 40
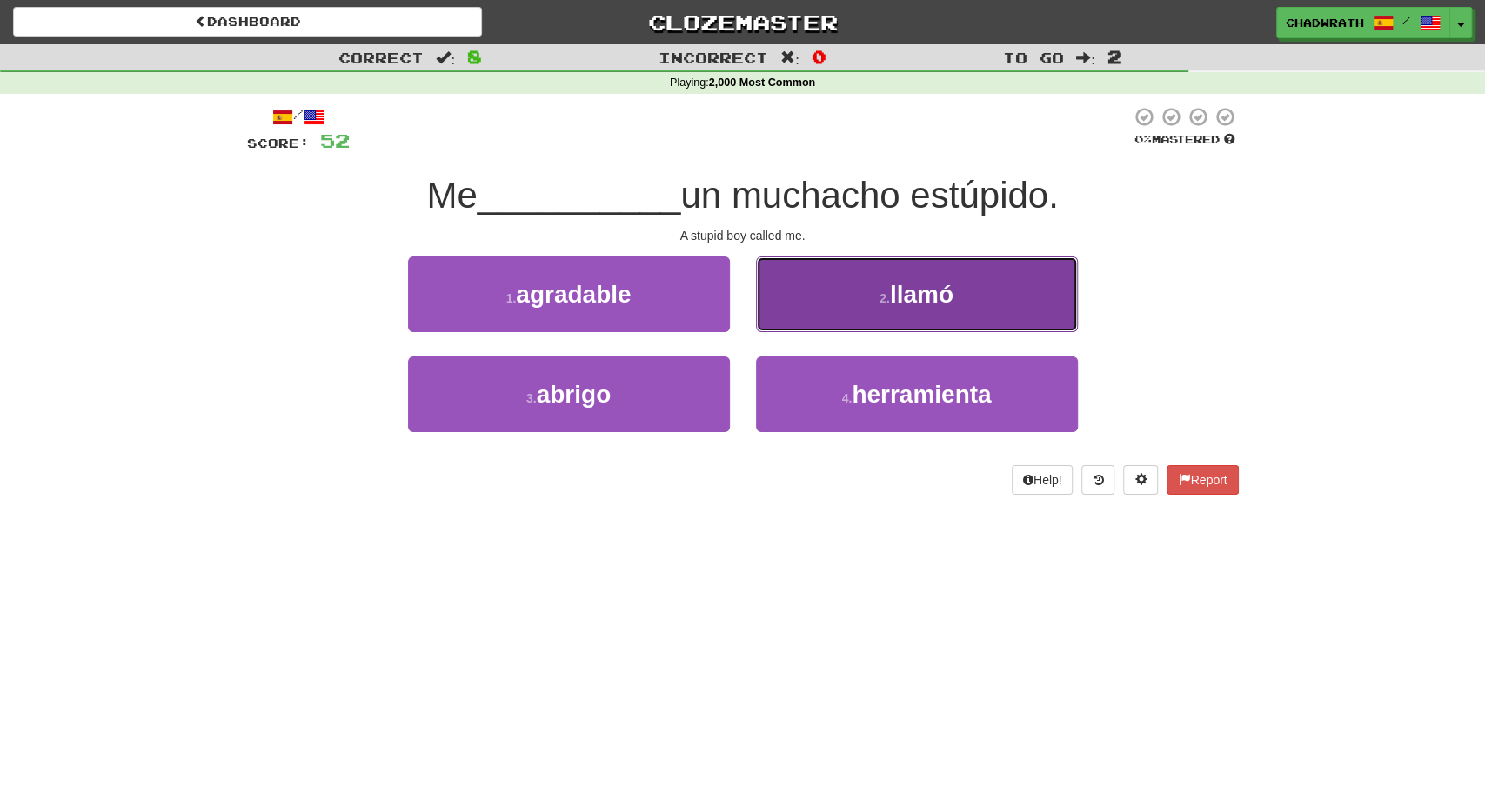
click at [882, 315] on button "2 . llamó" at bounding box center [917, 293] width 322 height 75
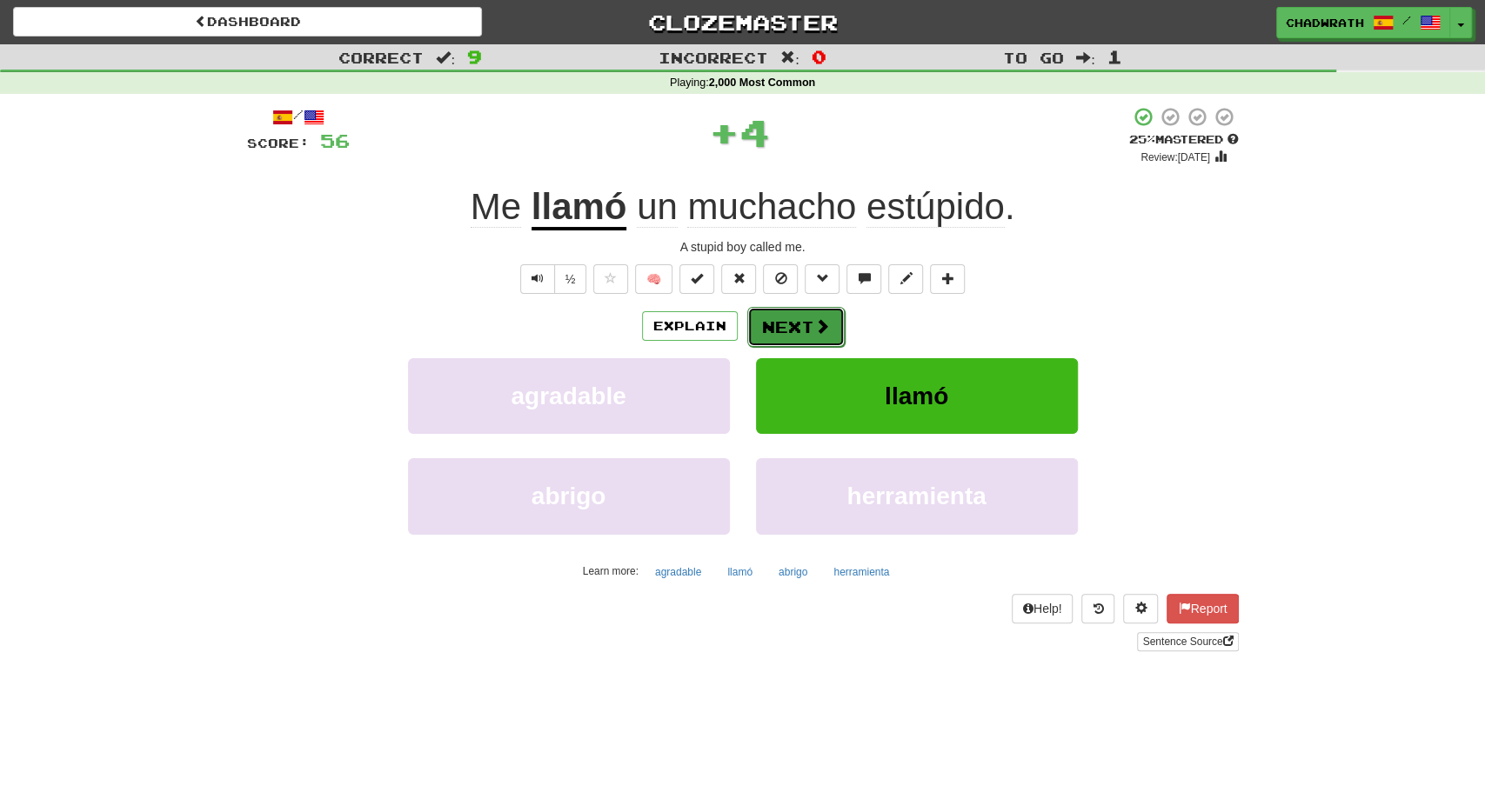
click at [765, 318] on button "Next" at bounding box center [796, 327] width 98 height 40
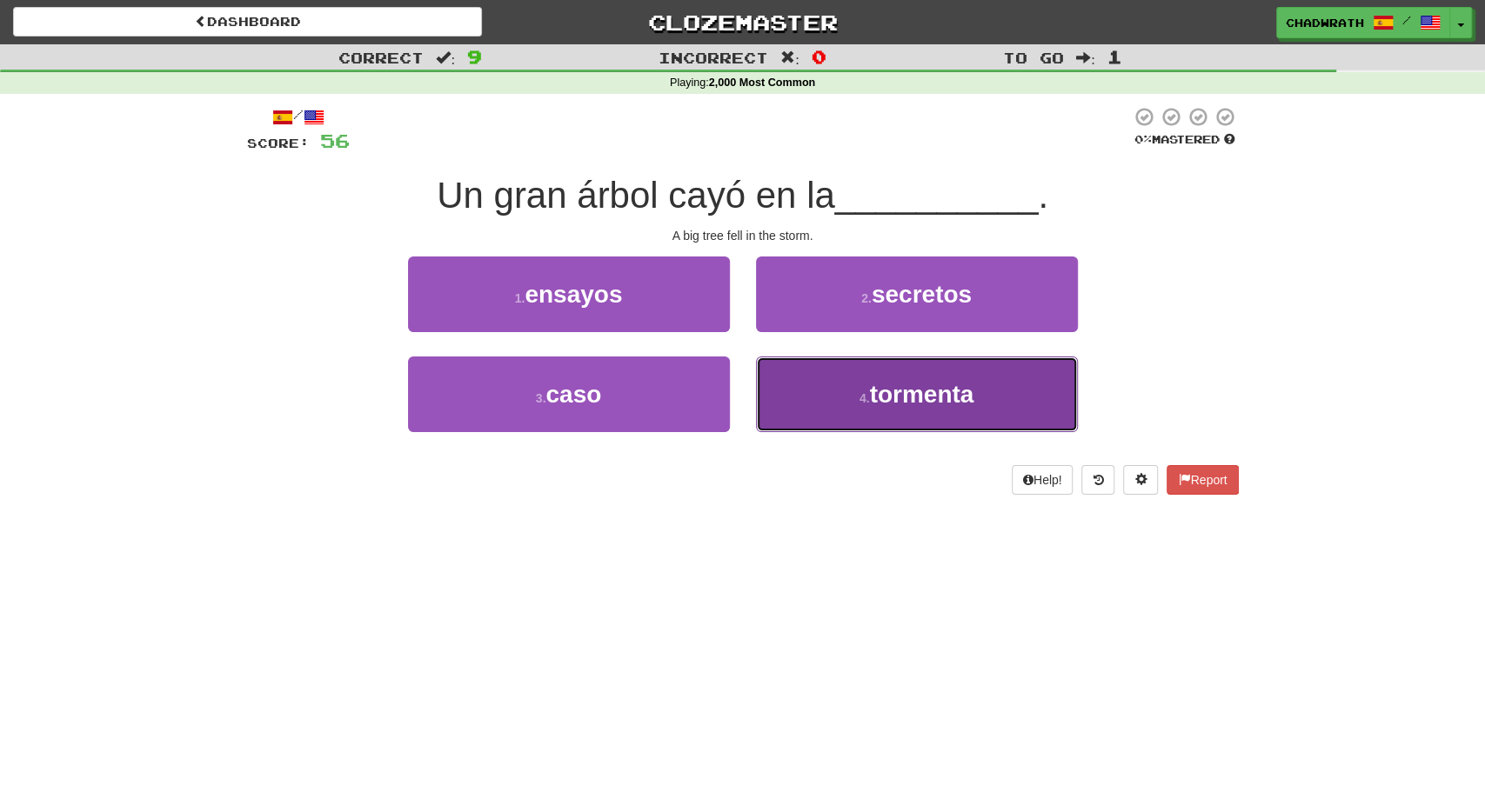
click at [815, 407] on button "4 . tormenta" at bounding box center [917, 394] width 322 height 75
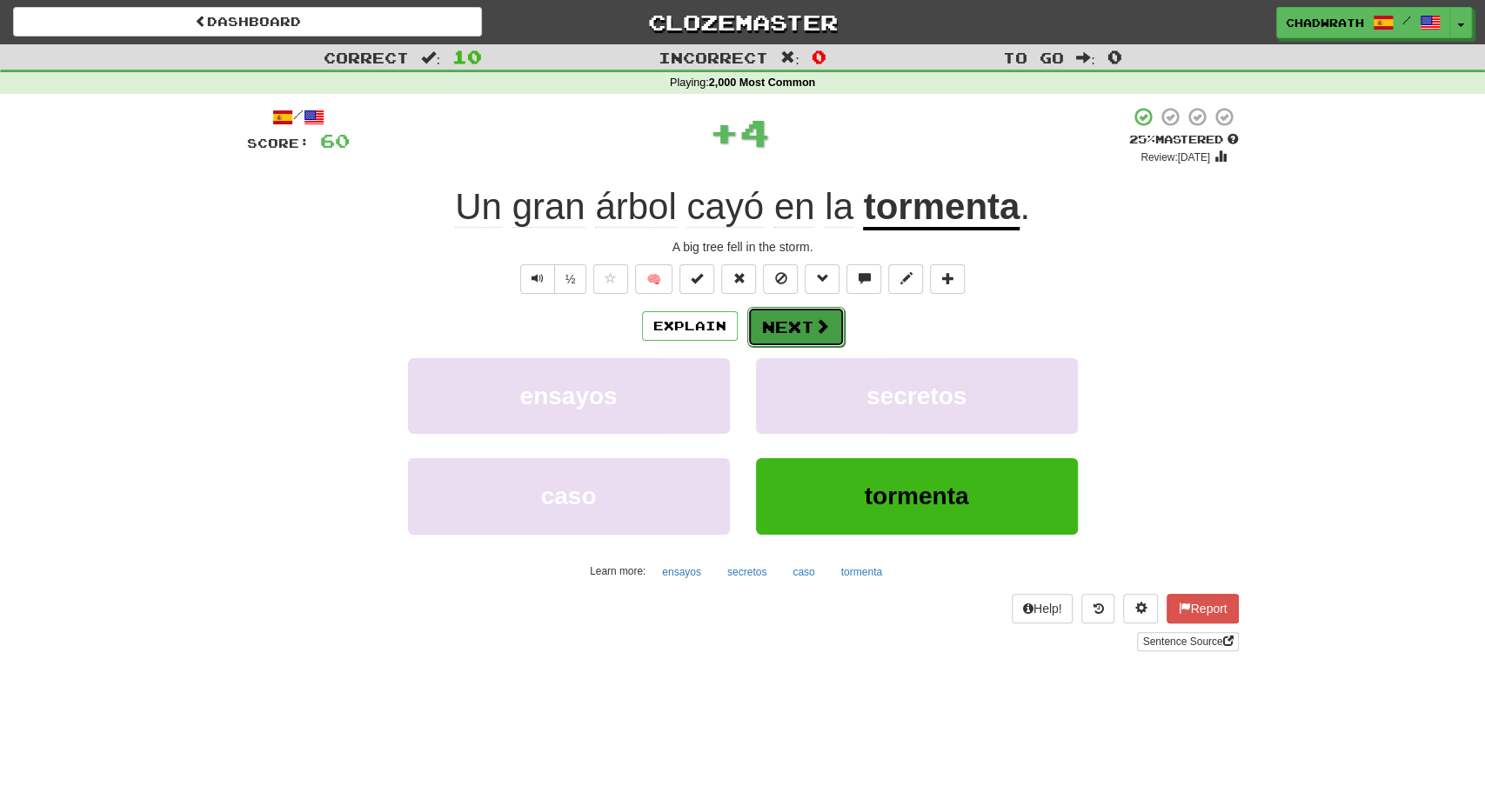
click at [784, 315] on button "Next" at bounding box center [796, 327] width 98 height 40
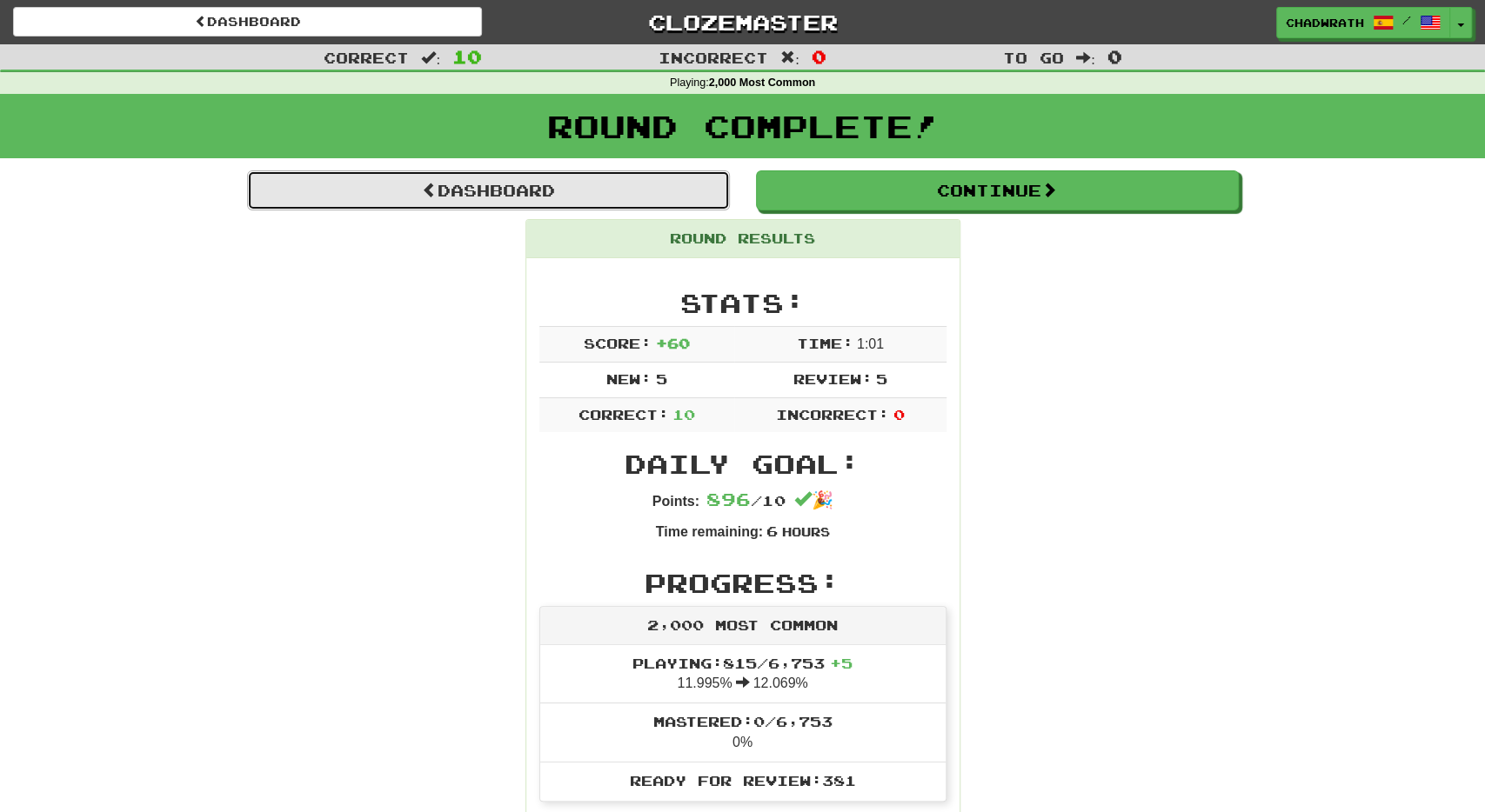
click at [608, 203] on link "Dashboard" at bounding box center [488, 190] width 482 height 40
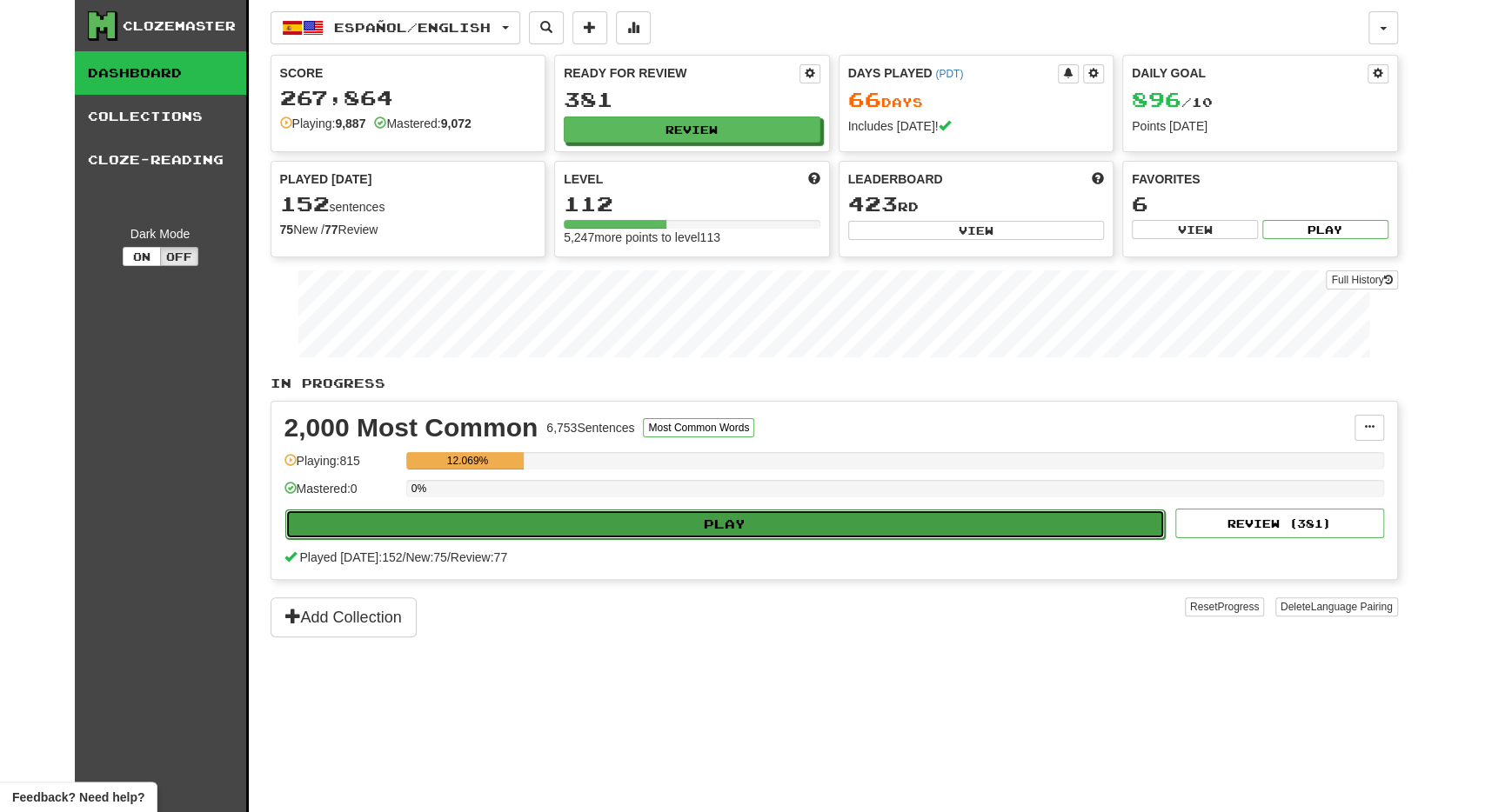
click at [545, 510] on button "Play" at bounding box center [726, 524] width 880 height 29
select select "**"
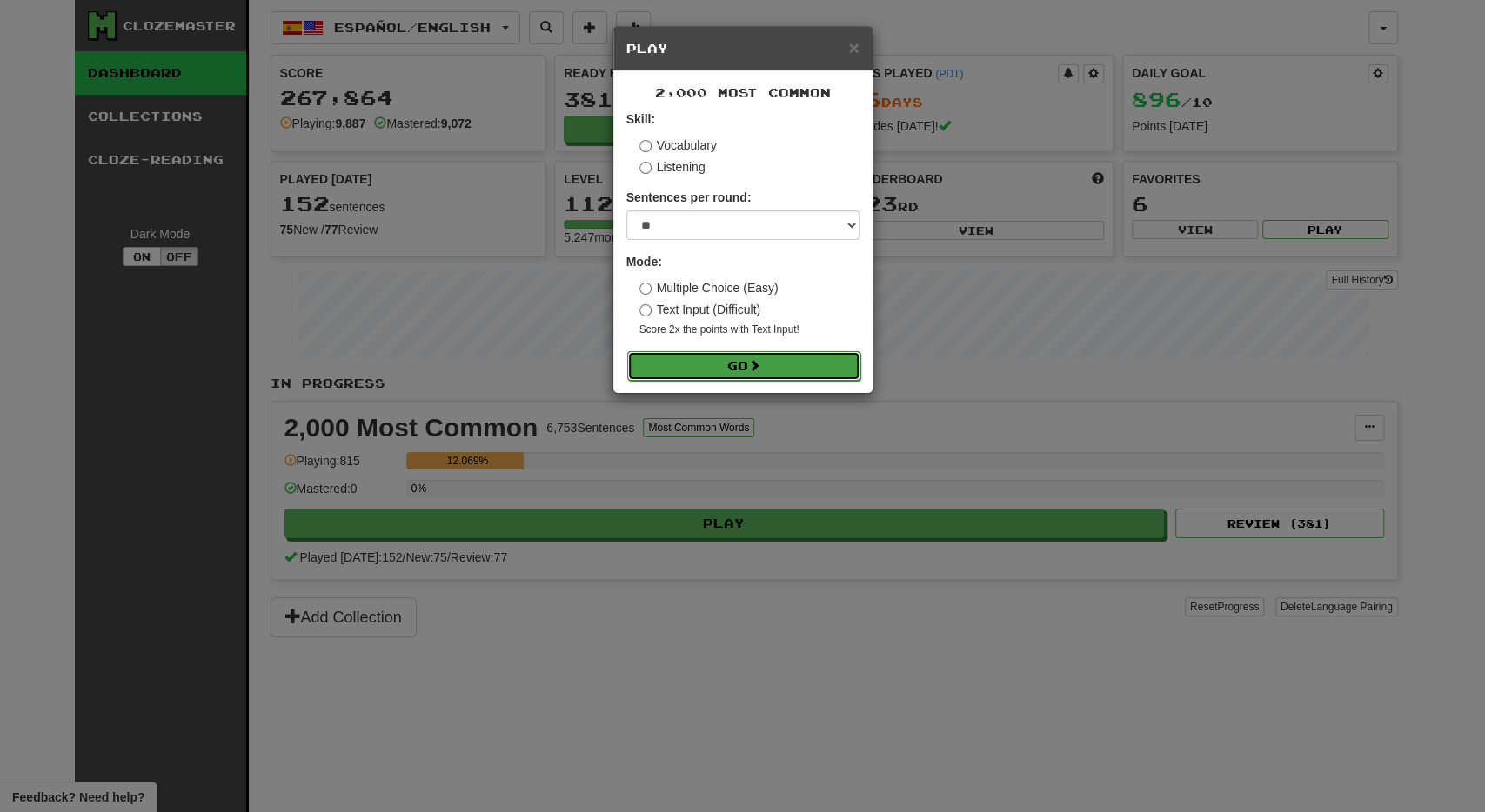
click at [682, 368] on button "Go" at bounding box center [743, 366] width 233 height 29
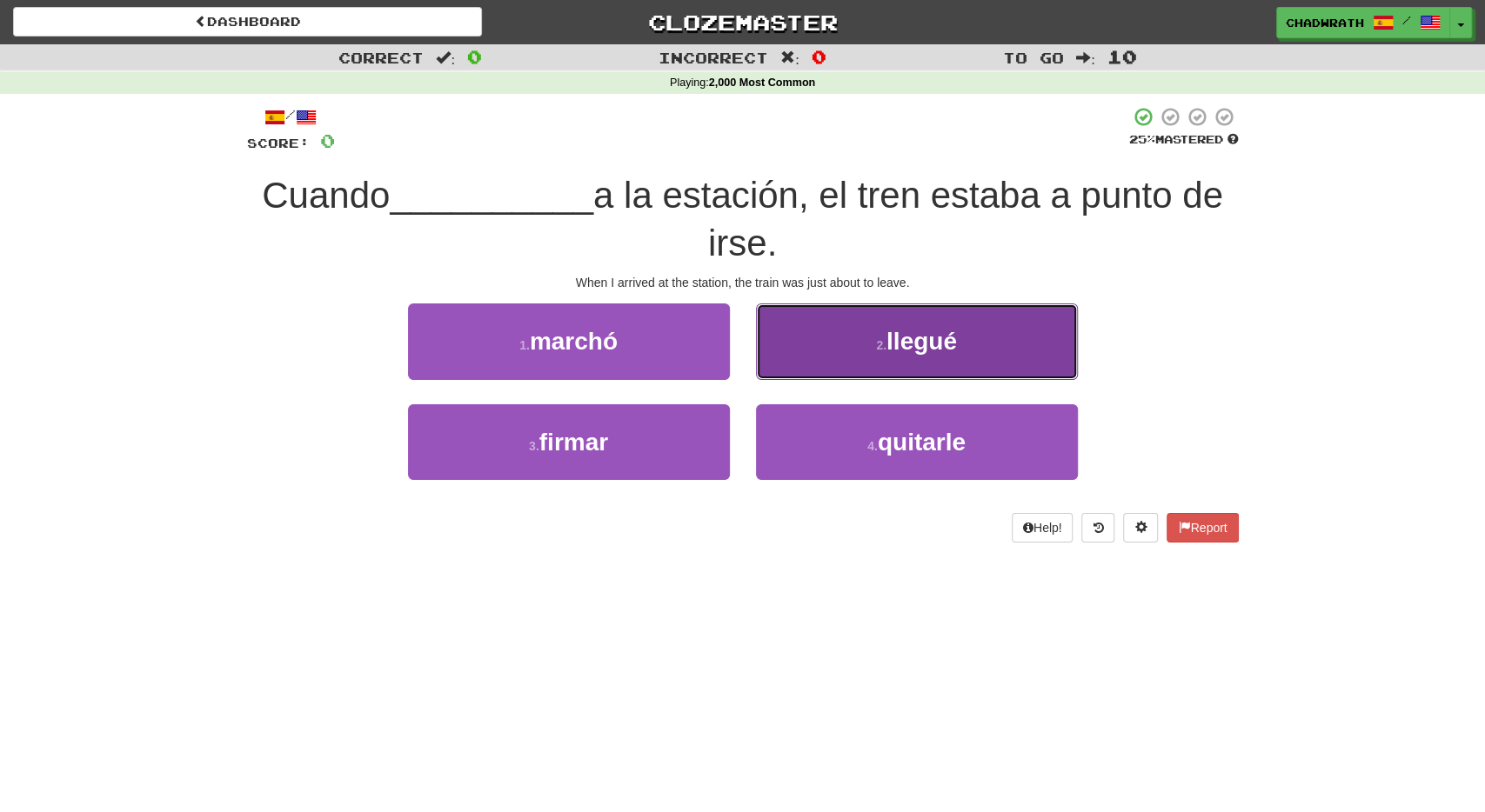
click at [862, 335] on button "2 . llegué" at bounding box center [917, 340] width 322 height 75
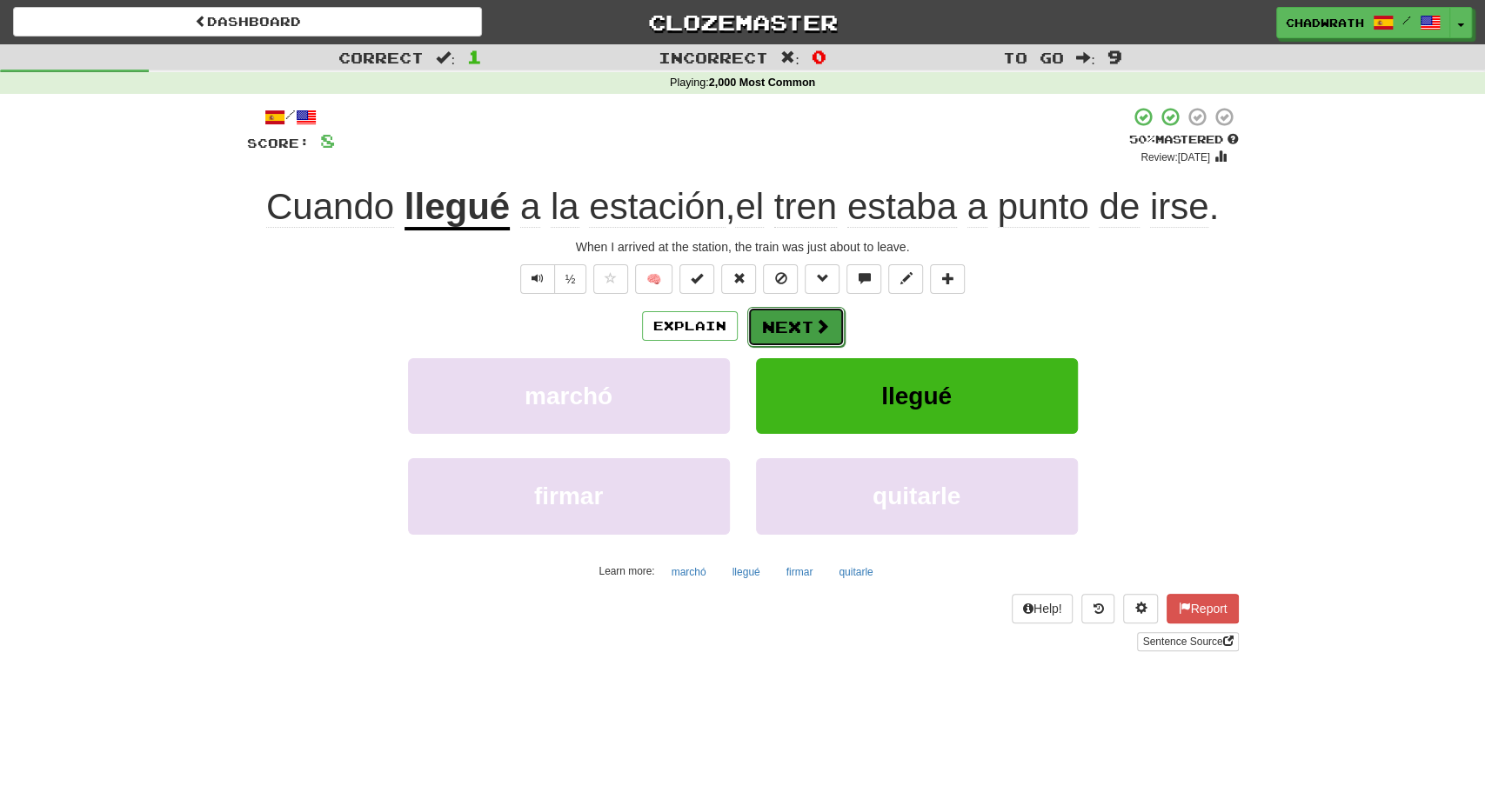
click at [819, 330] on span at bounding box center [822, 326] width 16 height 16
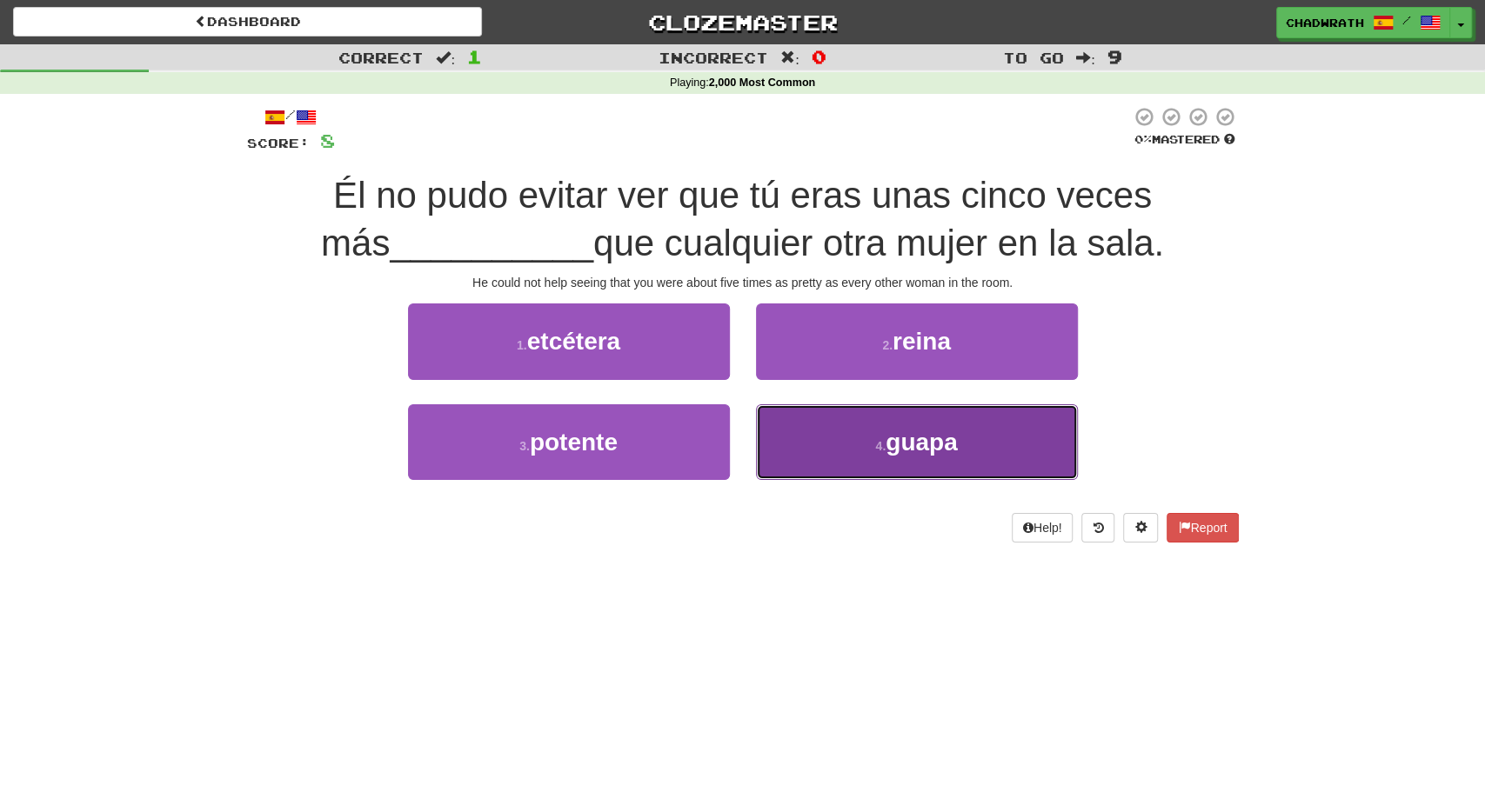
click at [856, 443] on button "4 . [GEOGRAPHIC_DATA]" at bounding box center [917, 441] width 322 height 75
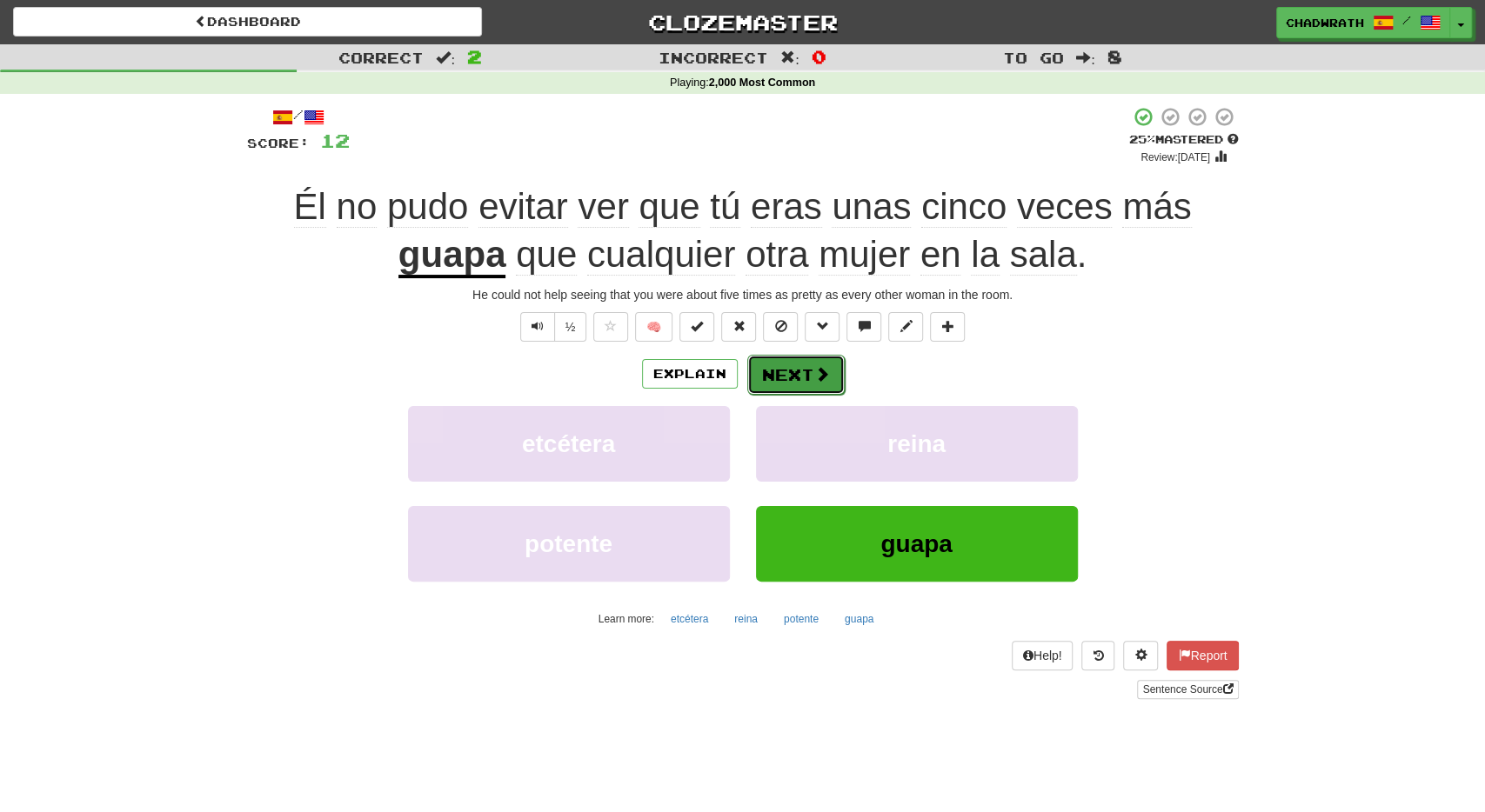
click at [792, 362] on button "Next" at bounding box center [796, 375] width 98 height 40
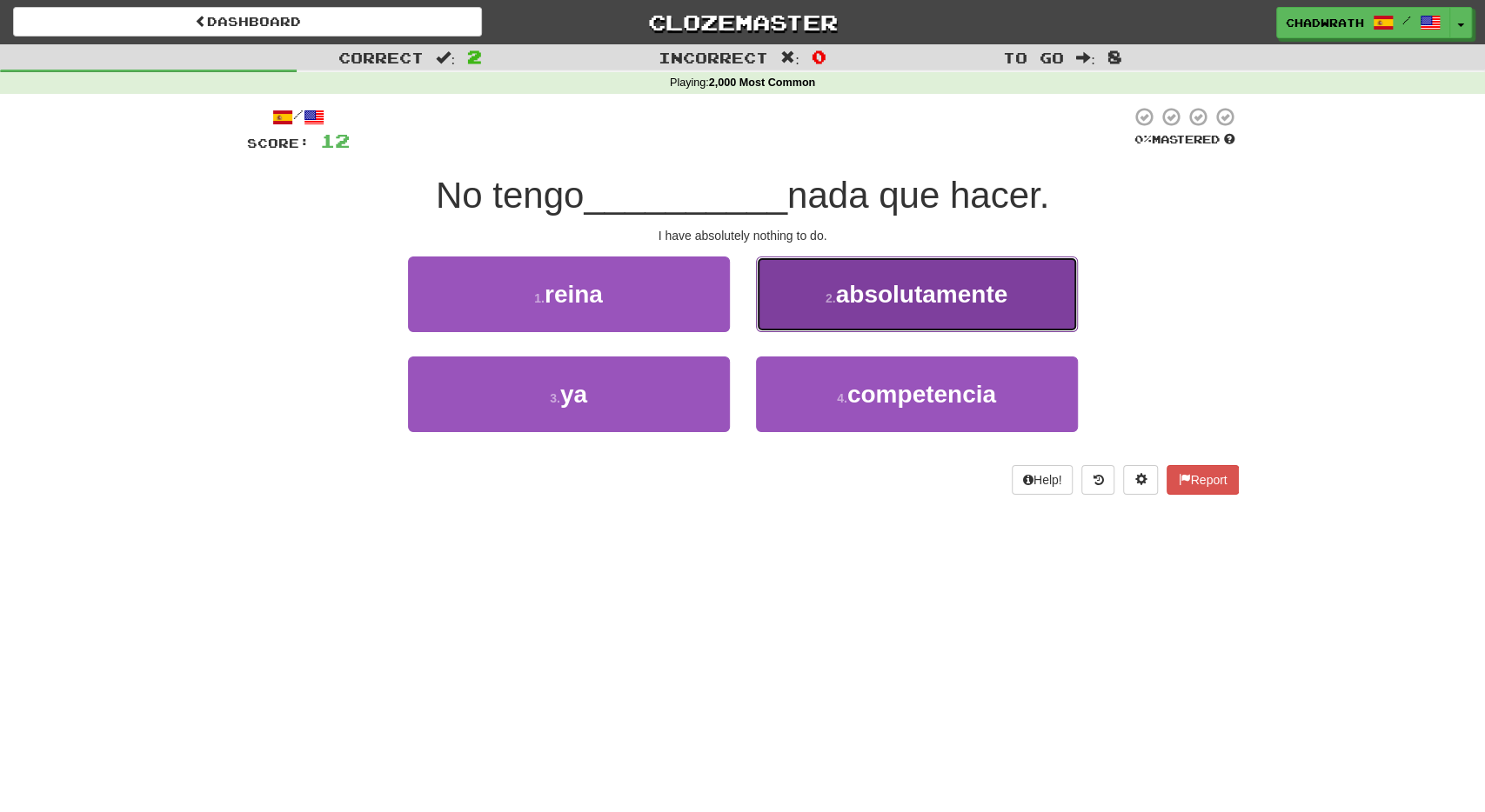
click at [832, 297] on small "2 ." at bounding box center [831, 298] width 11 height 14
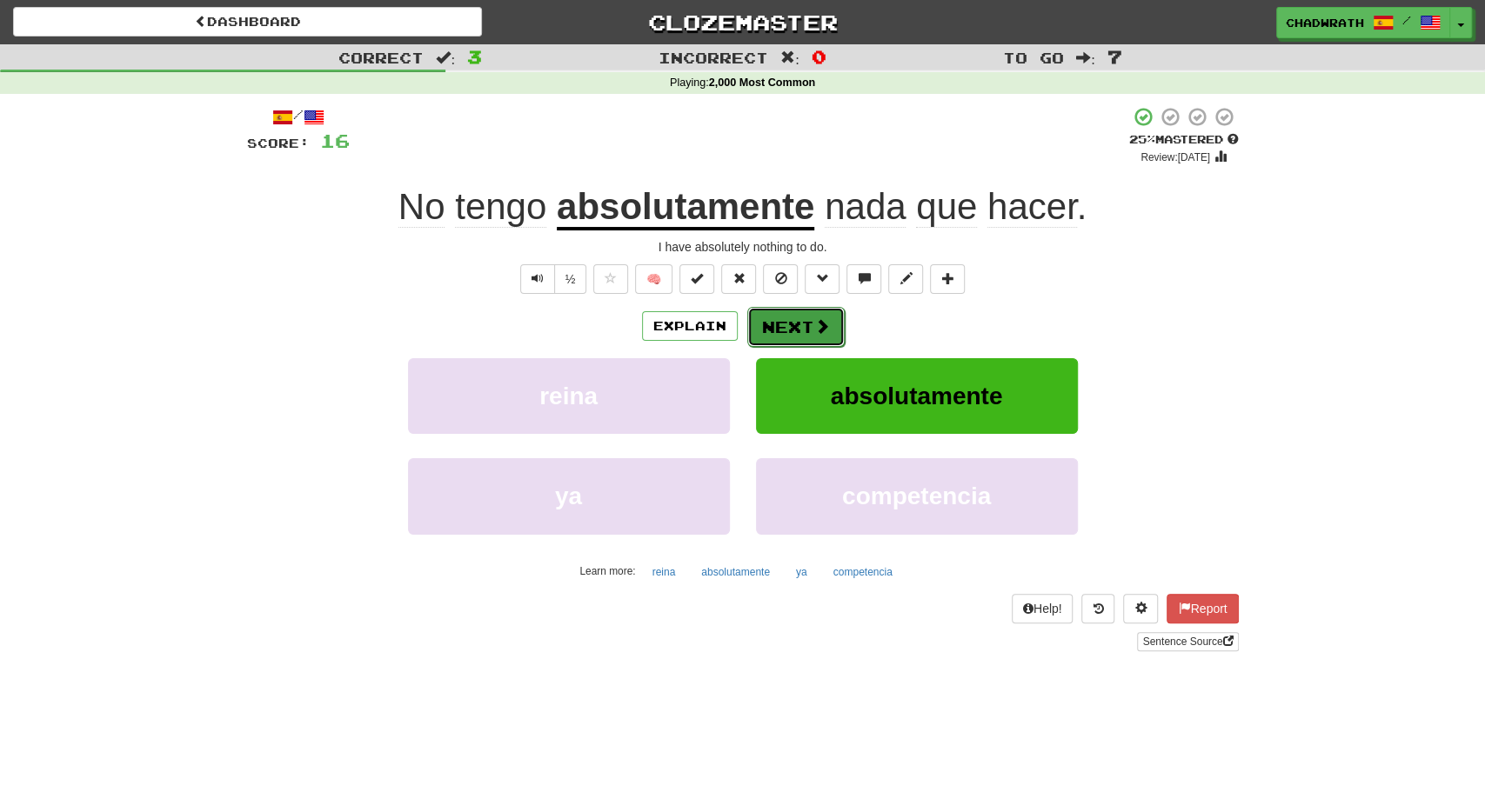
click at [788, 324] on button "Next" at bounding box center [796, 327] width 98 height 40
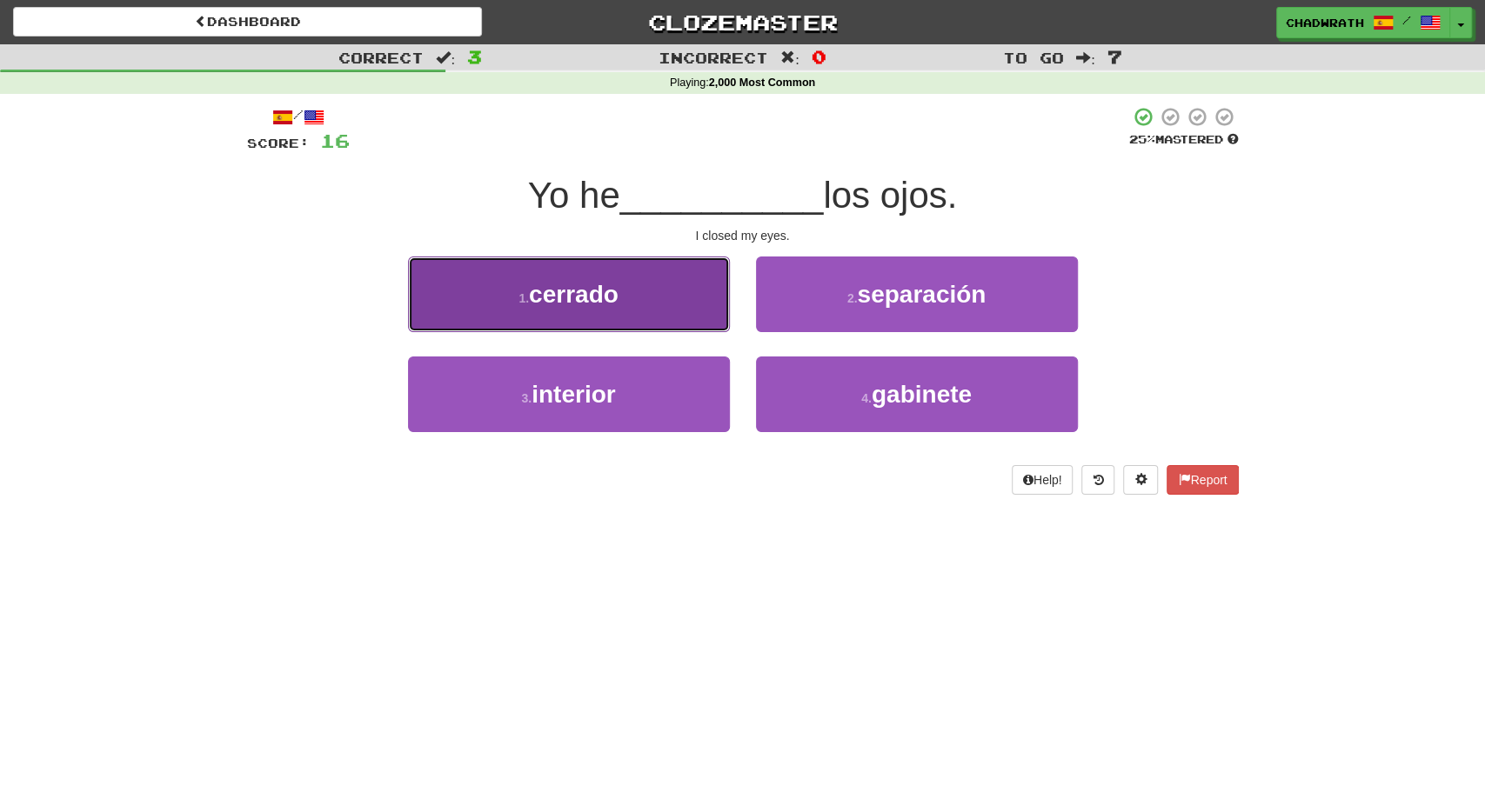
click at [682, 301] on button "1 . cerrado" at bounding box center [568, 293] width 322 height 75
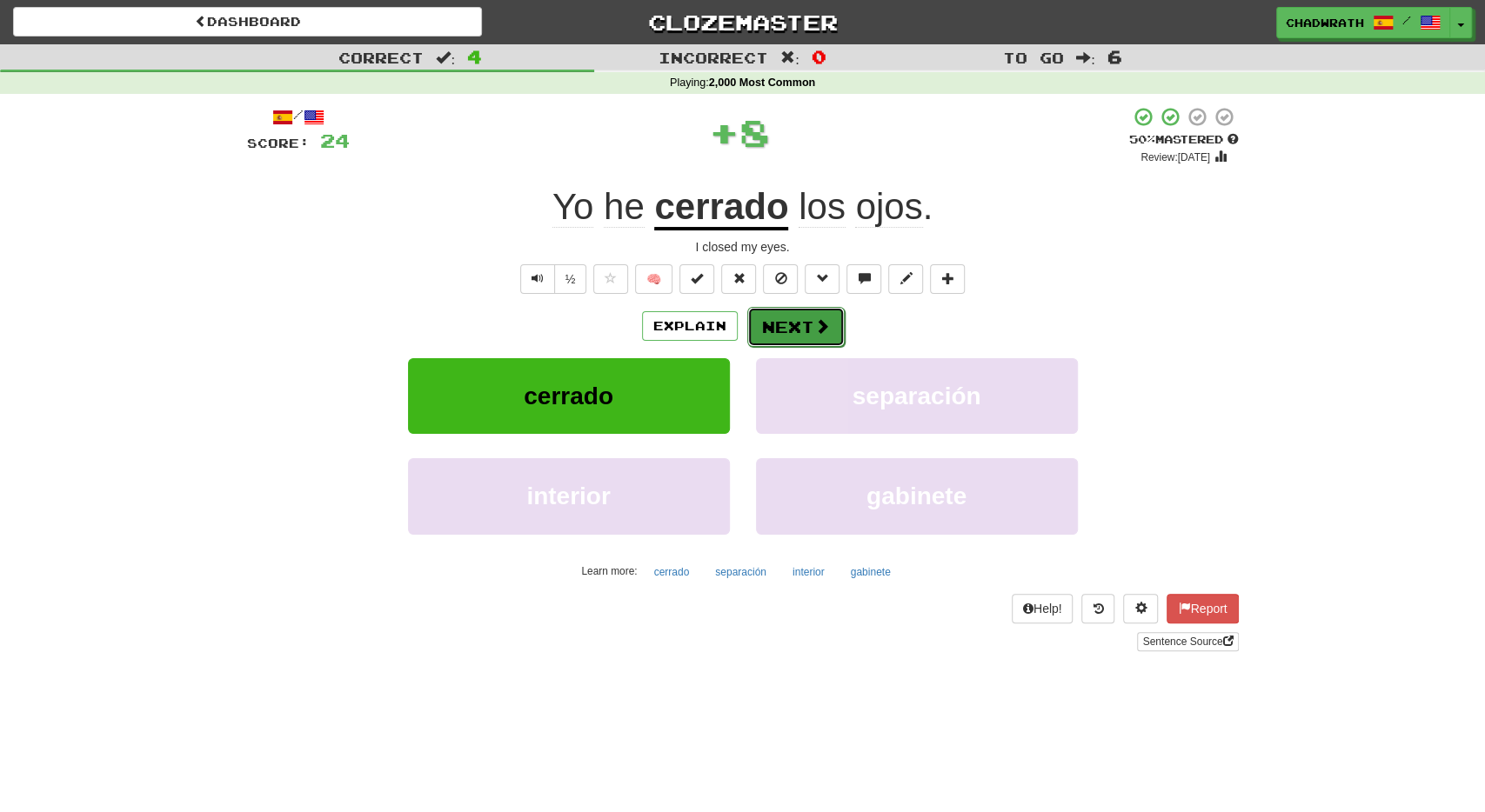
click at [786, 314] on button "Next" at bounding box center [796, 327] width 98 height 40
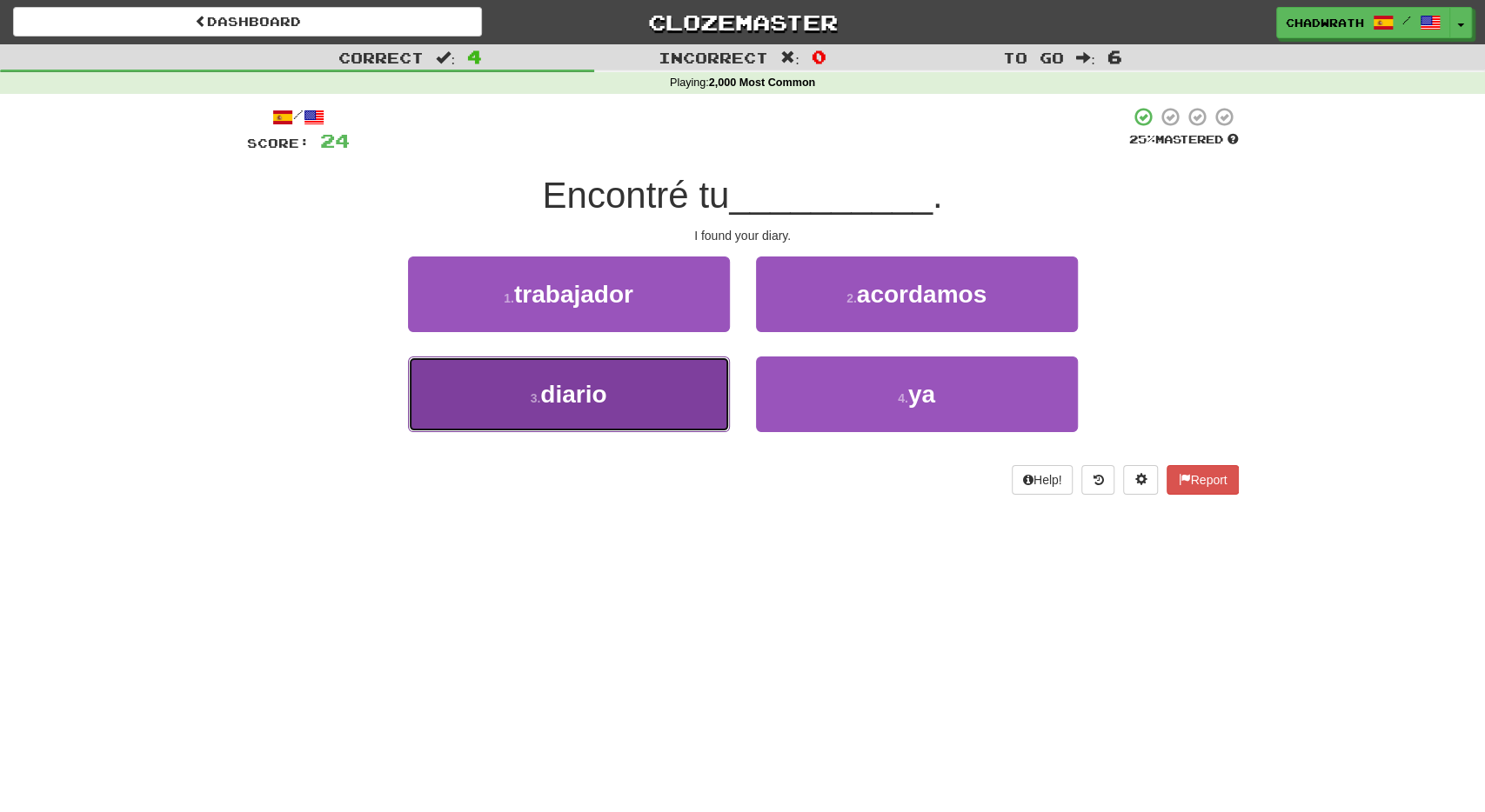
click at [585, 392] on span "diario" at bounding box center [573, 394] width 67 height 27
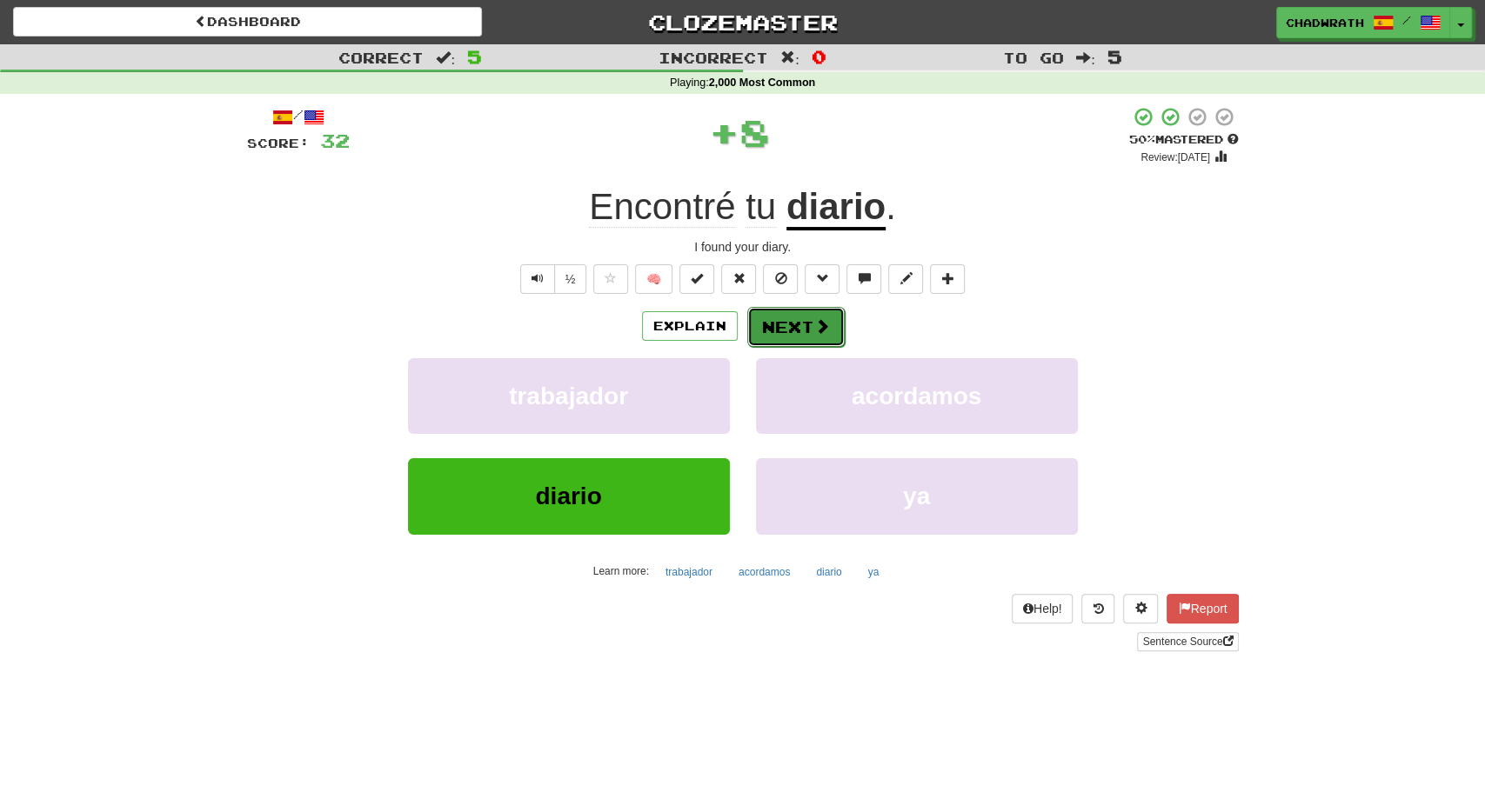
click at [770, 326] on button "Next" at bounding box center [796, 327] width 98 height 40
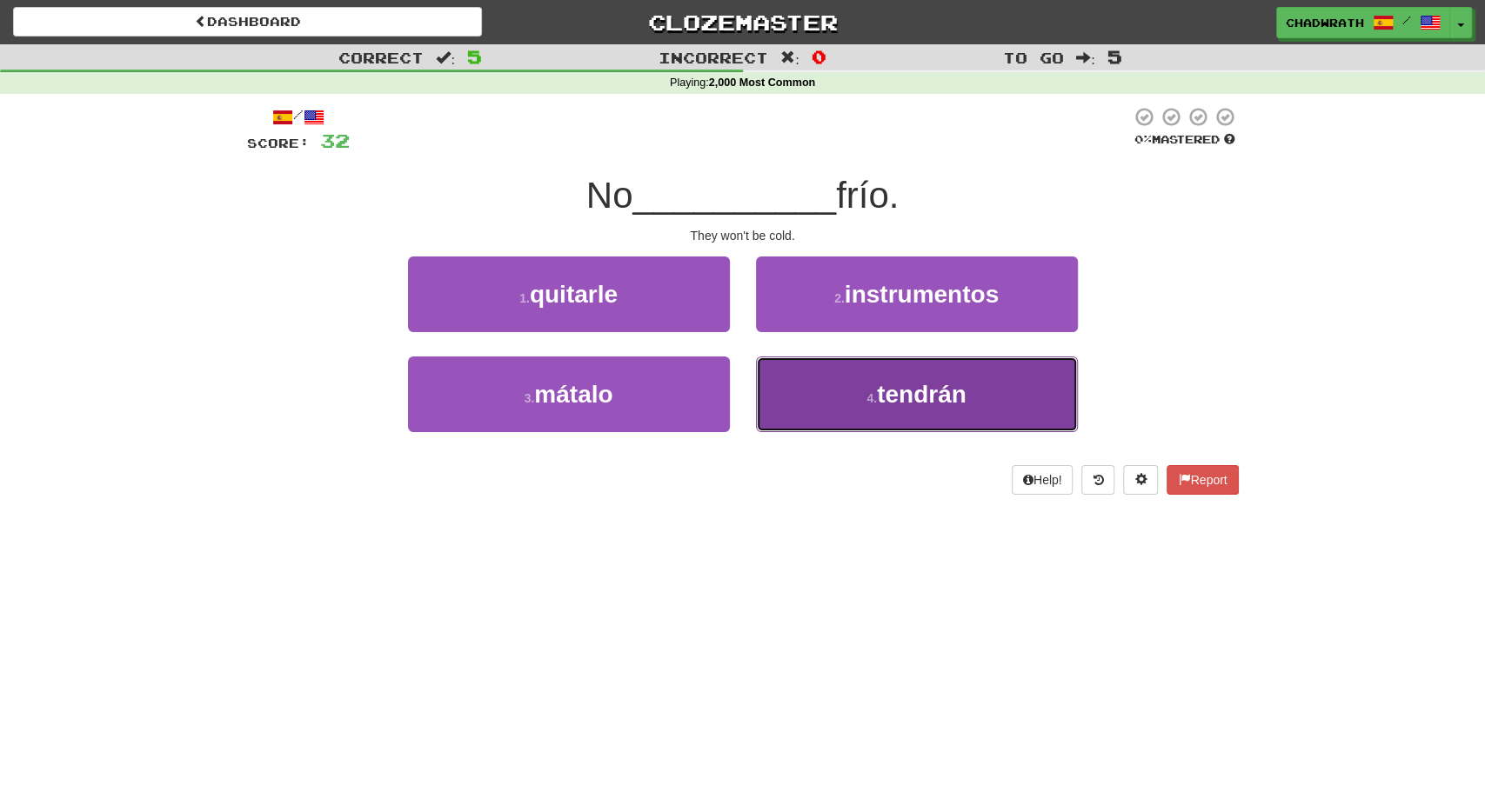
click at [835, 377] on button "4 . tendrán" at bounding box center [917, 394] width 322 height 75
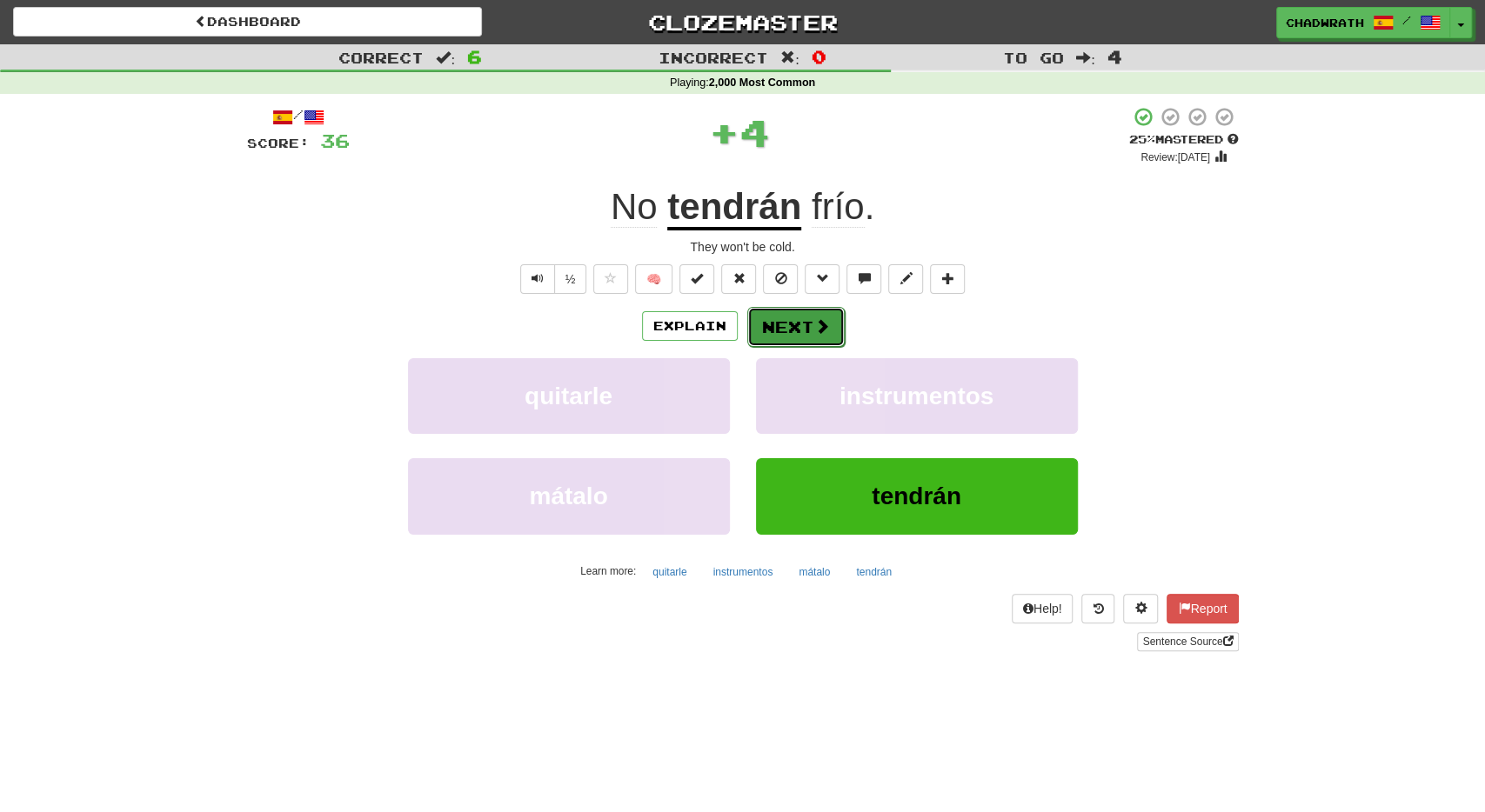
click at [798, 317] on button "Next" at bounding box center [796, 327] width 98 height 40
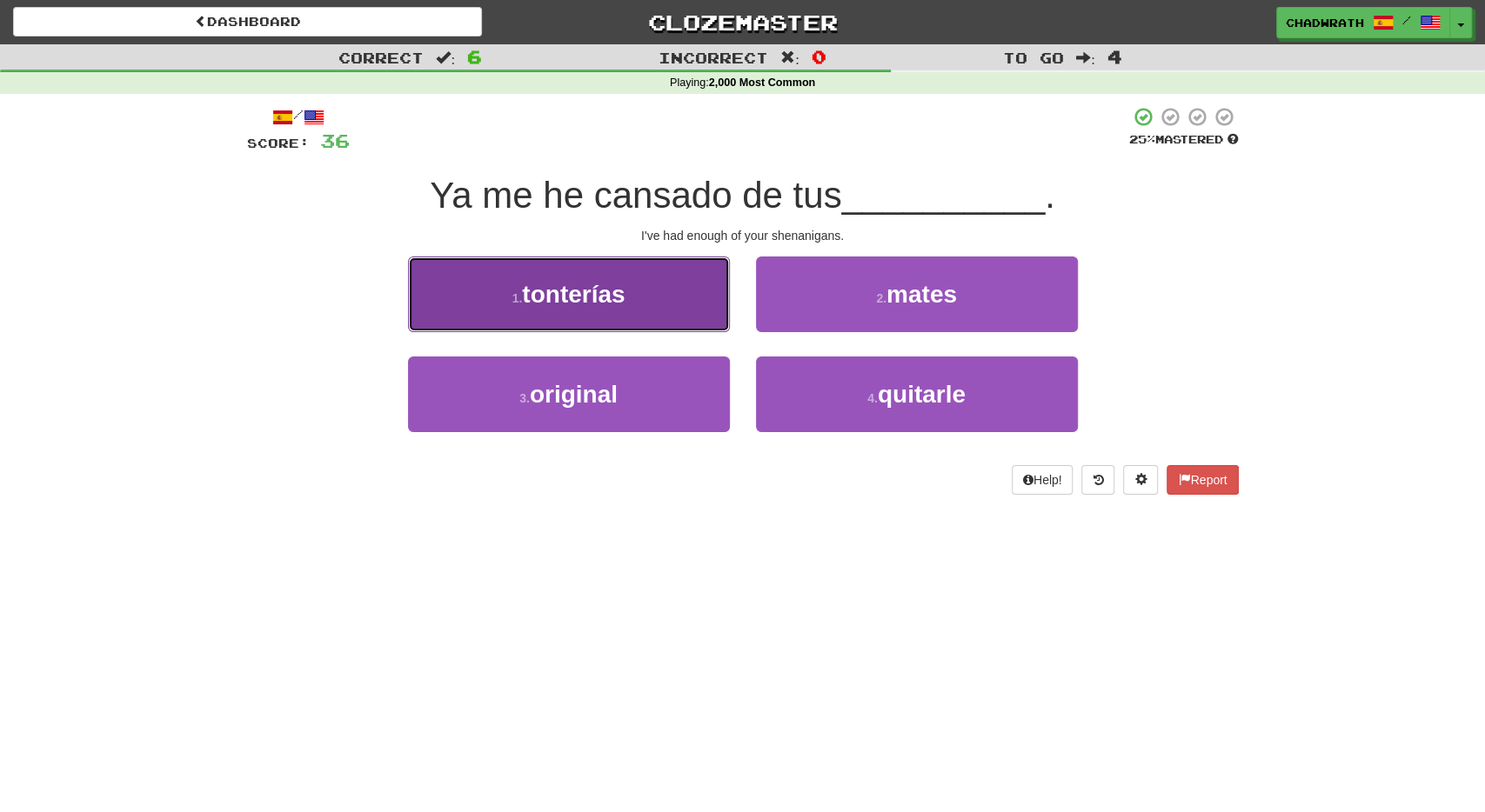
click at [624, 305] on span "tonterías" at bounding box center [572, 294] width 103 height 27
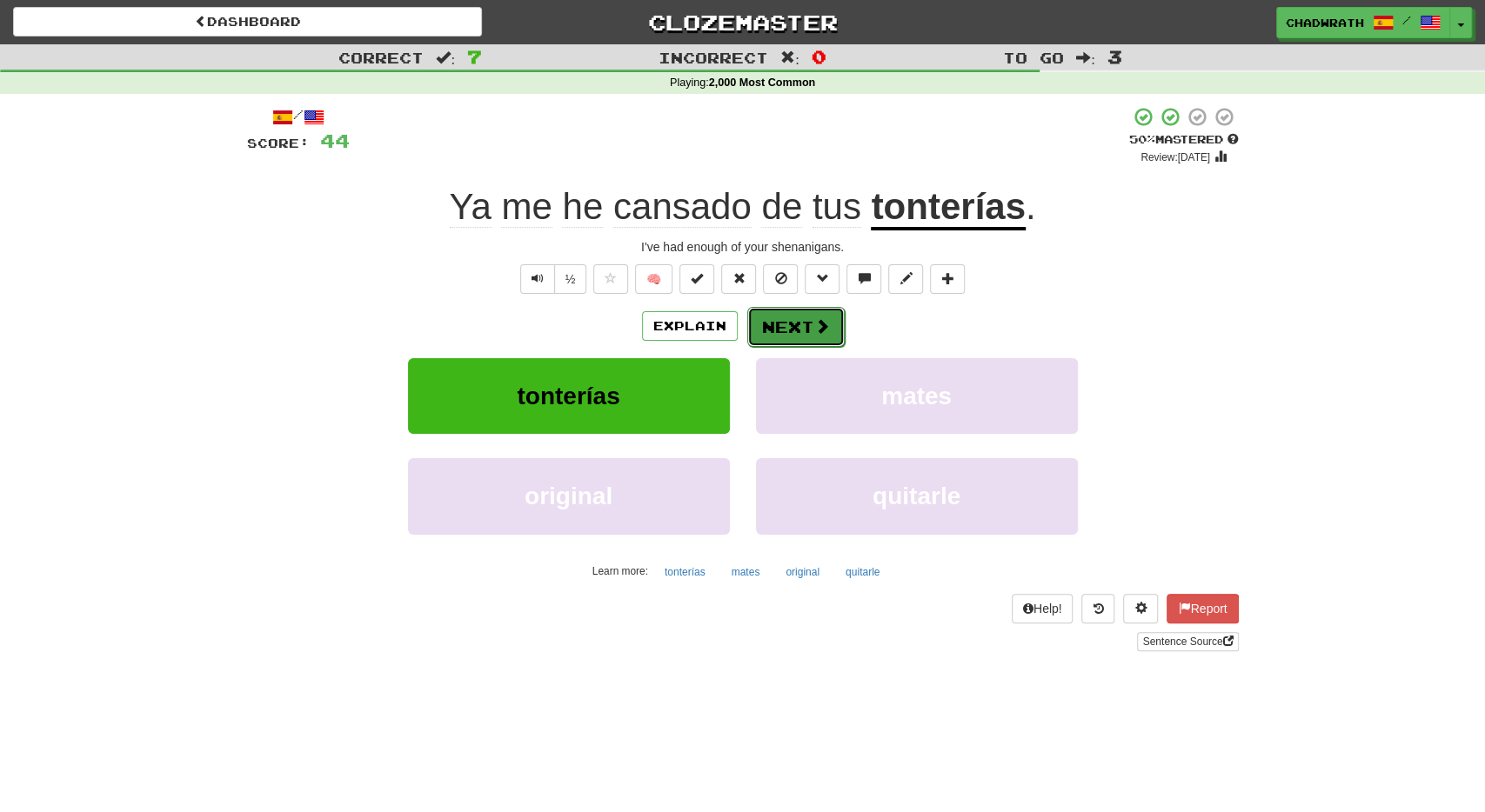
click at [767, 338] on button "Next" at bounding box center [796, 327] width 98 height 40
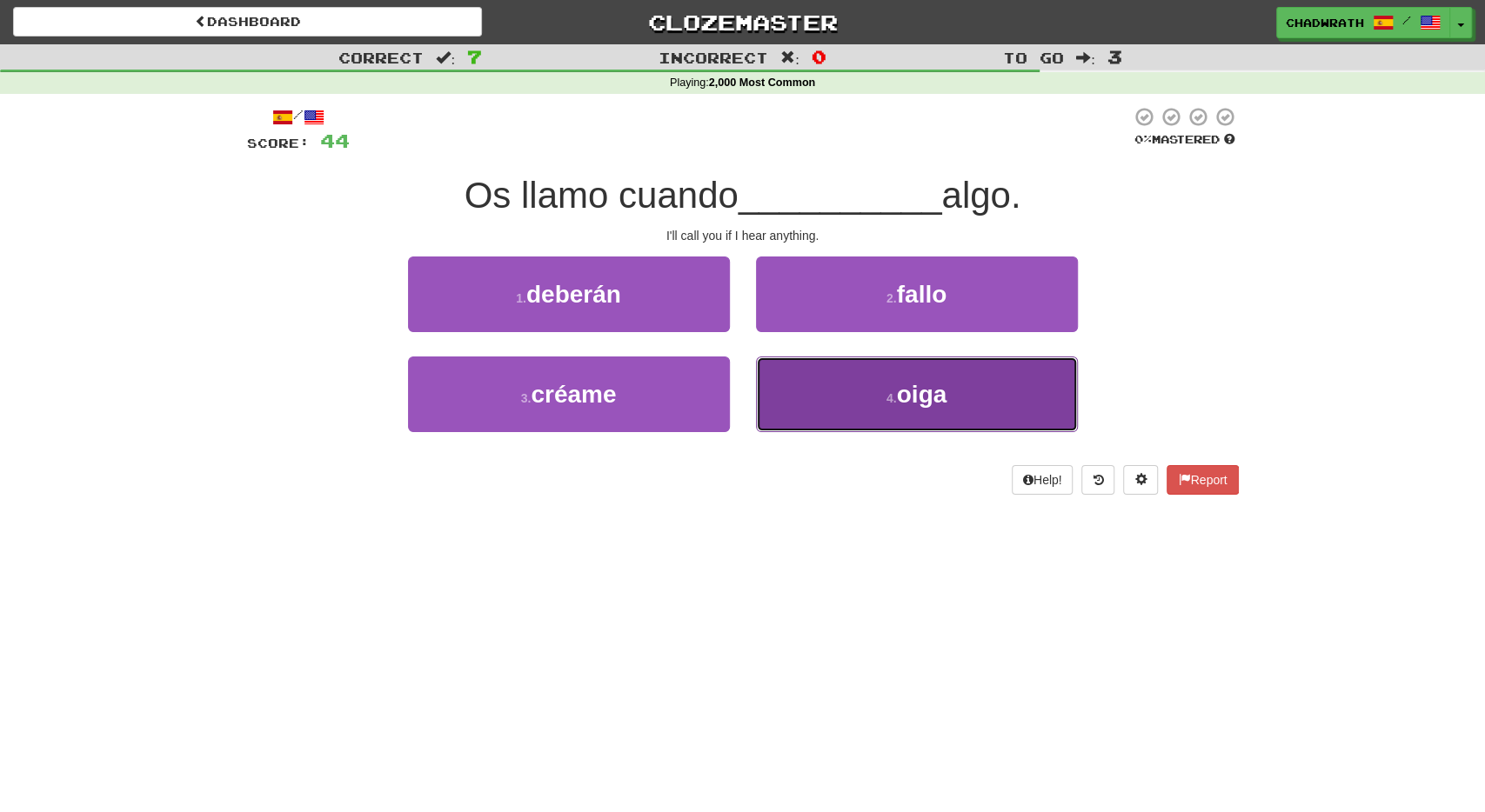
click at [875, 388] on button "4 . oiga" at bounding box center [917, 394] width 322 height 75
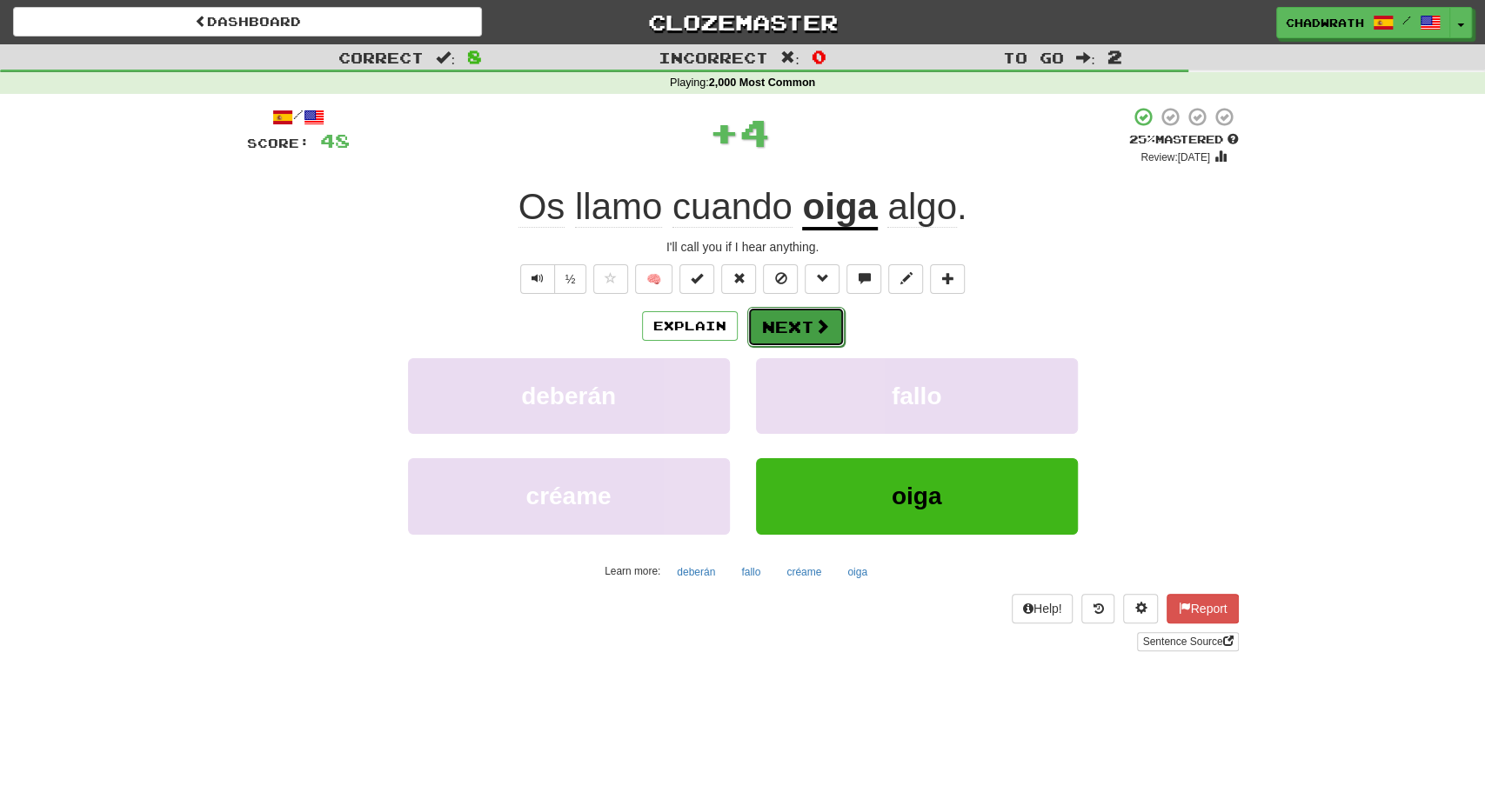
click at [794, 317] on button "Next" at bounding box center [796, 327] width 98 height 40
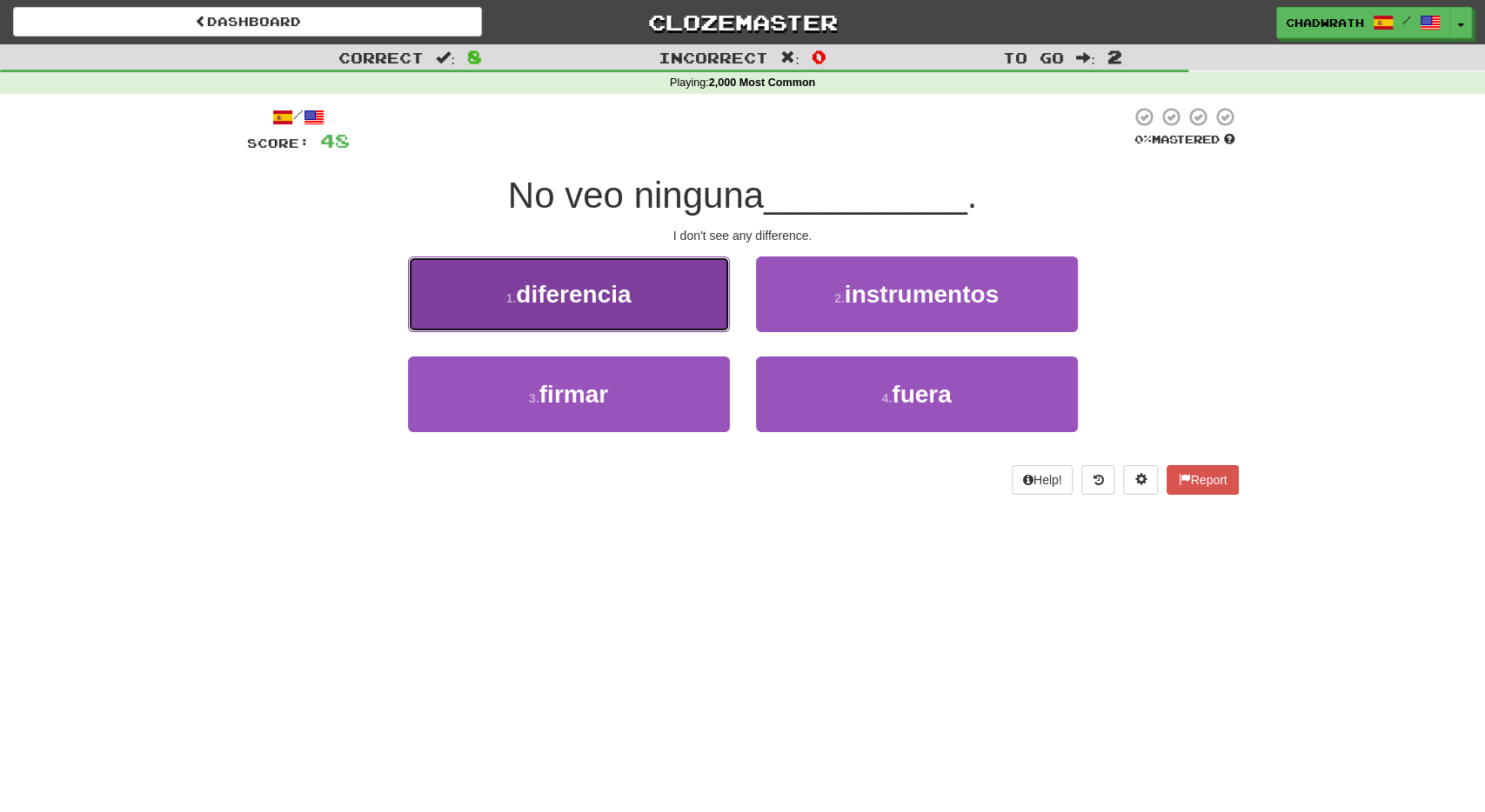
click at [552, 314] on button "1 . diferencia" at bounding box center [568, 293] width 322 height 75
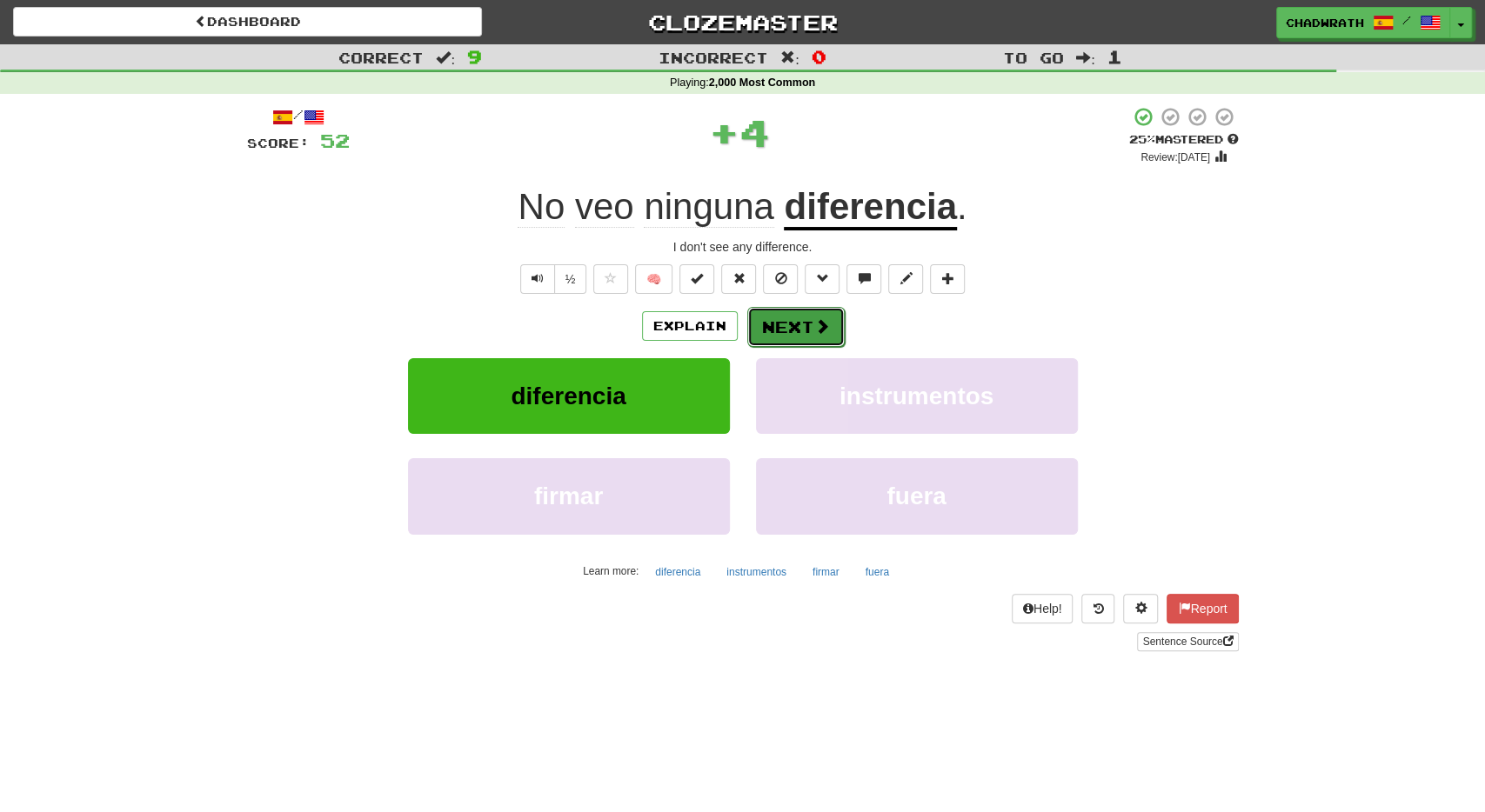
click at [795, 334] on button "Next" at bounding box center [796, 327] width 98 height 40
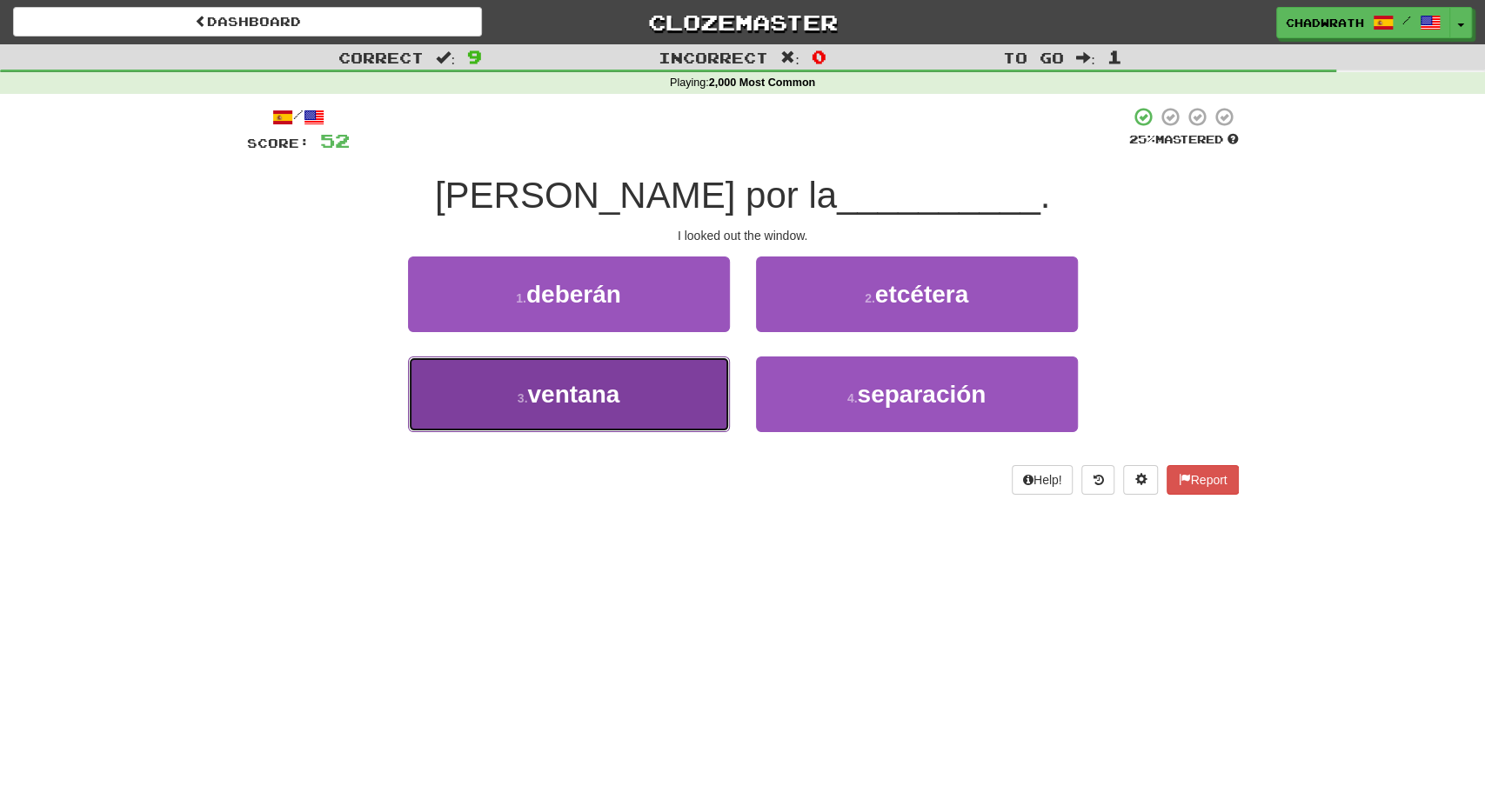
click at [564, 386] on span "ventana" at bounding box center [573, 394] width 92 height 27
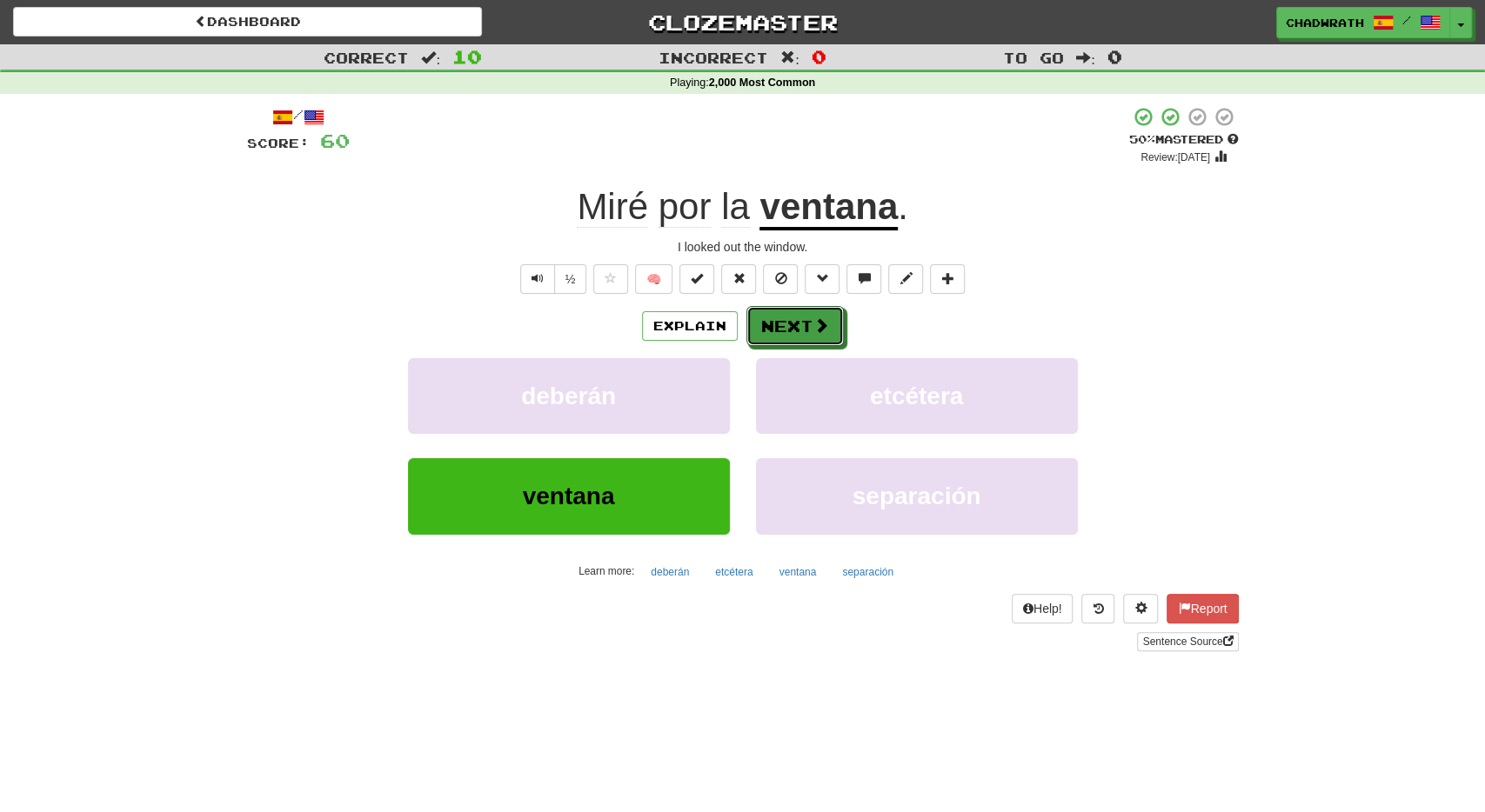
drag, startPoint x: 775, startPoint y: 325, endPoint x: 752, endPoint y: 322, distance: 23.2
click at [775, 326] on button "Next" at bounding box center [795, 326] width 98 height 40
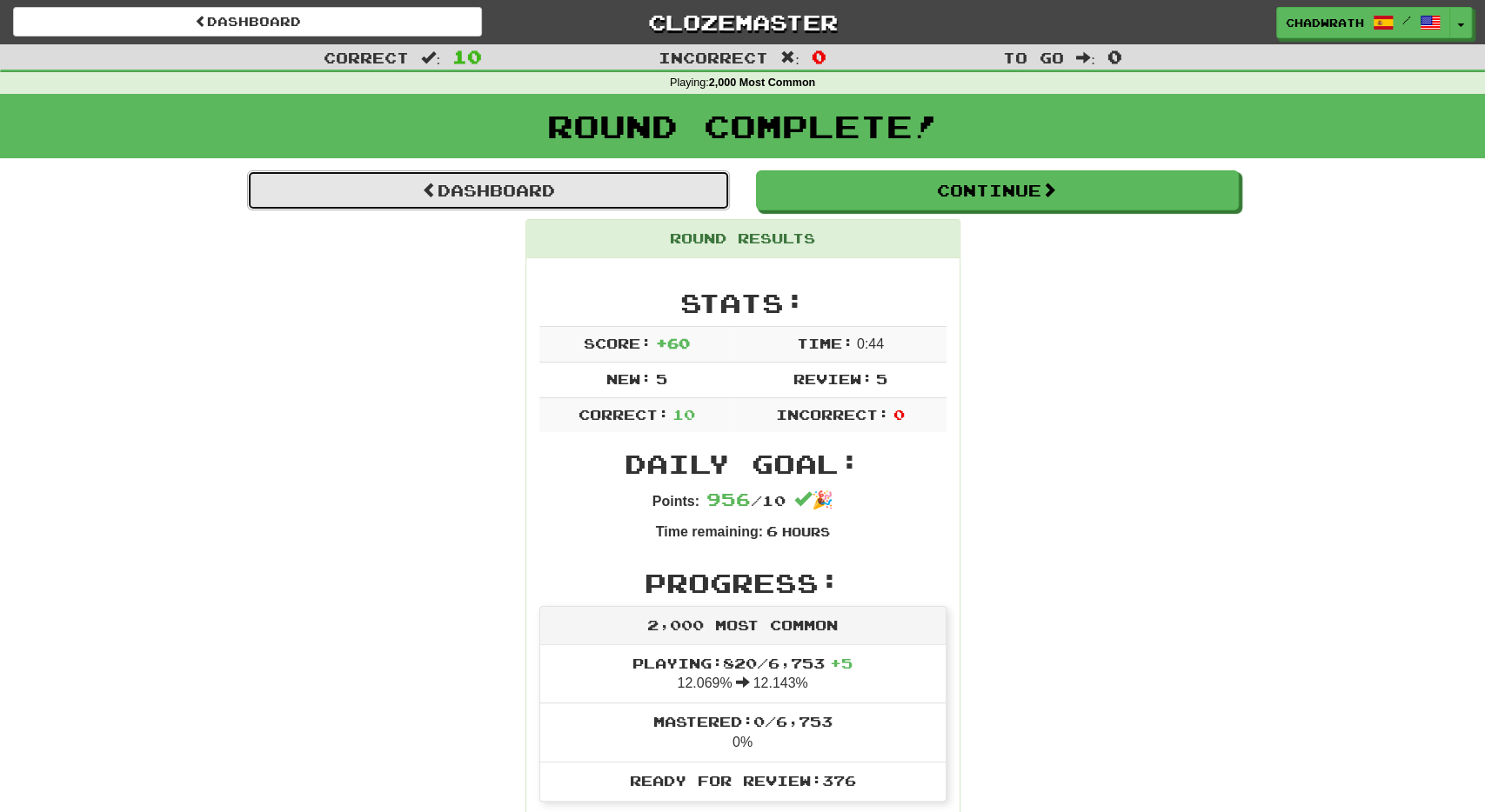
click at [561, 194] on link "Dashboard" at bounding box center [488, 190] width 482 height 40
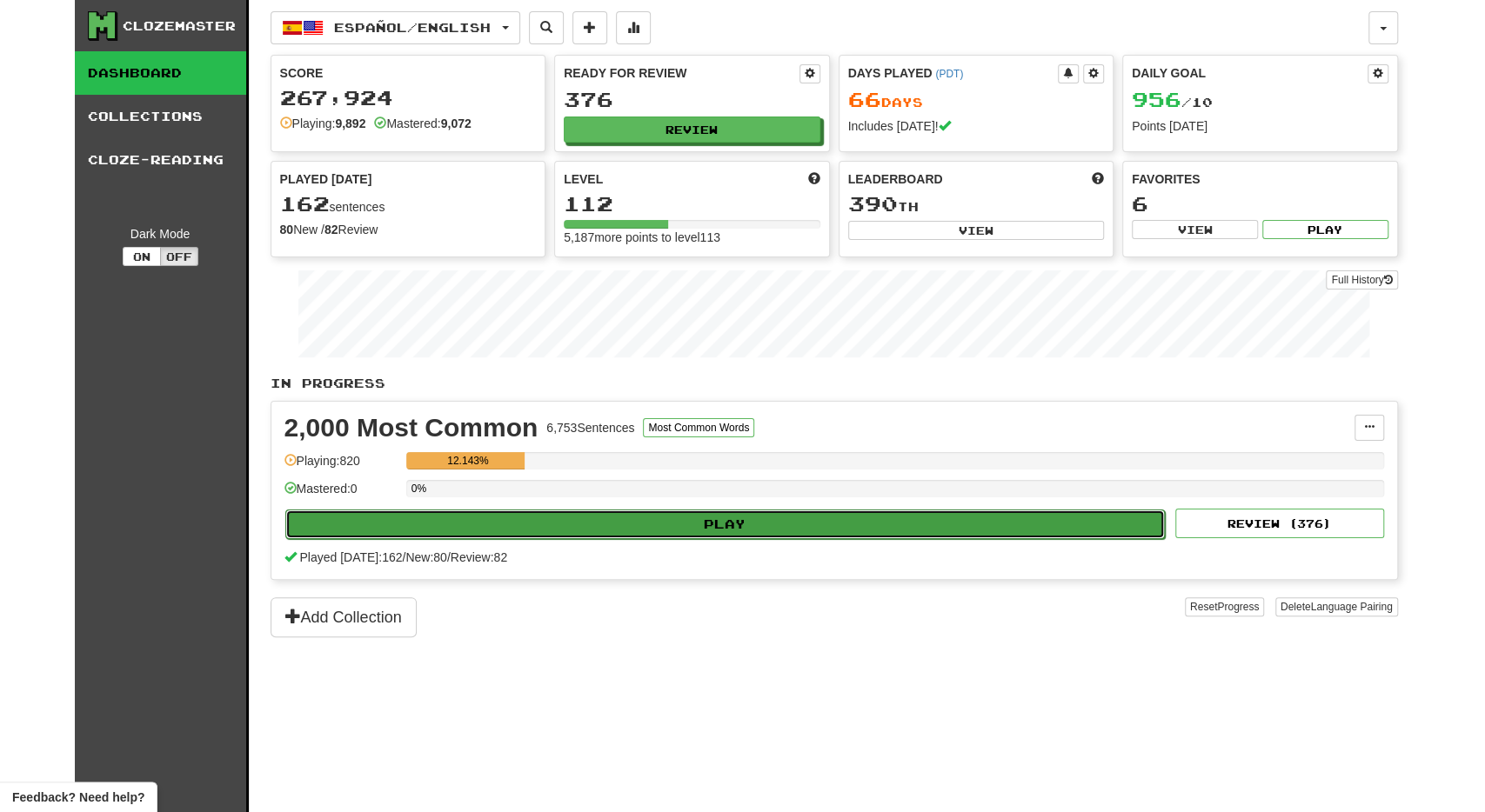
click at [641, 518] on button "Play" at bounding box center [726, 524] width 880 height 29
select select "**"
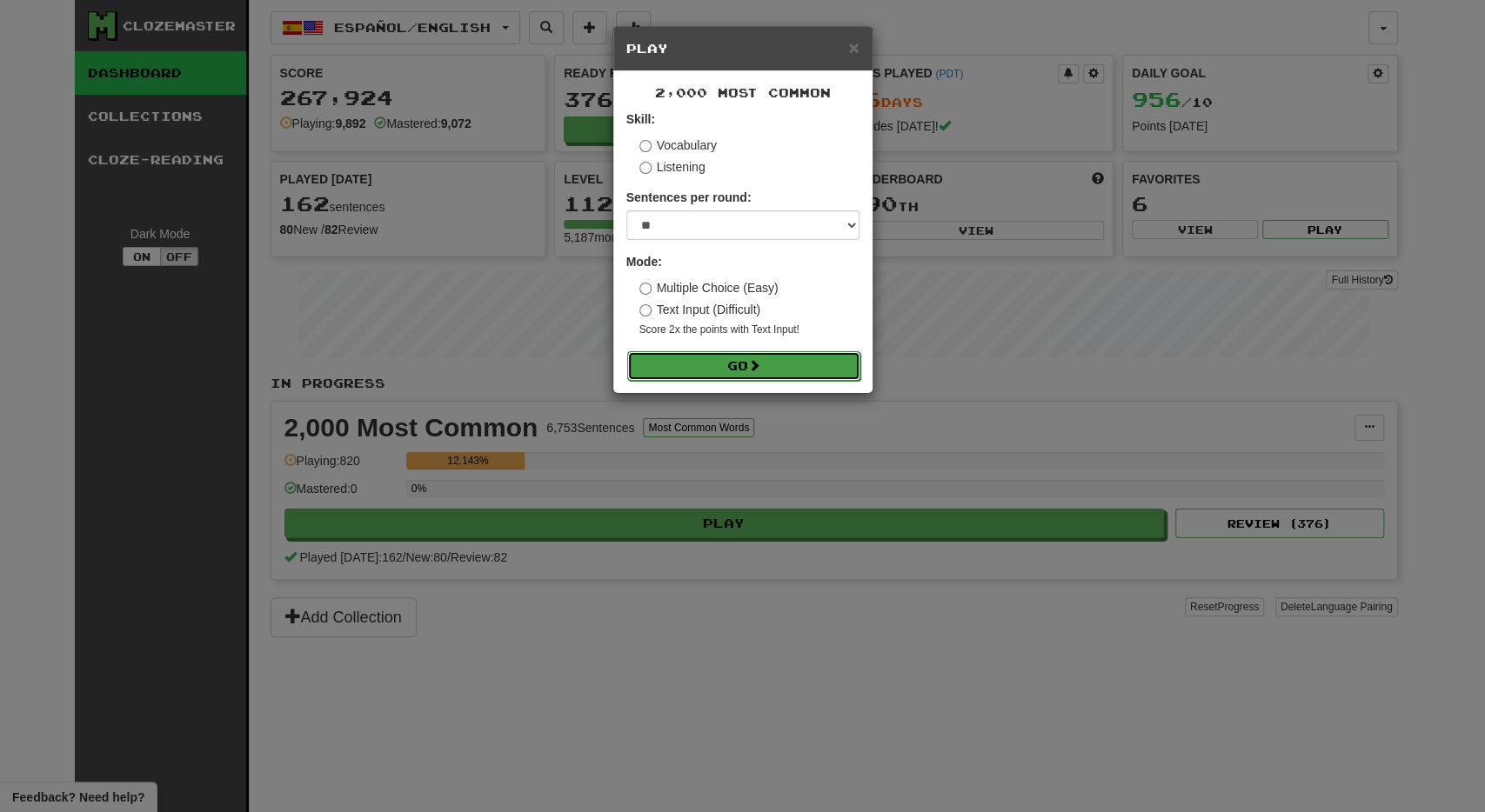
click at [663, 370] on button "Go" at bounding box center [743, 366] width 233 height 29
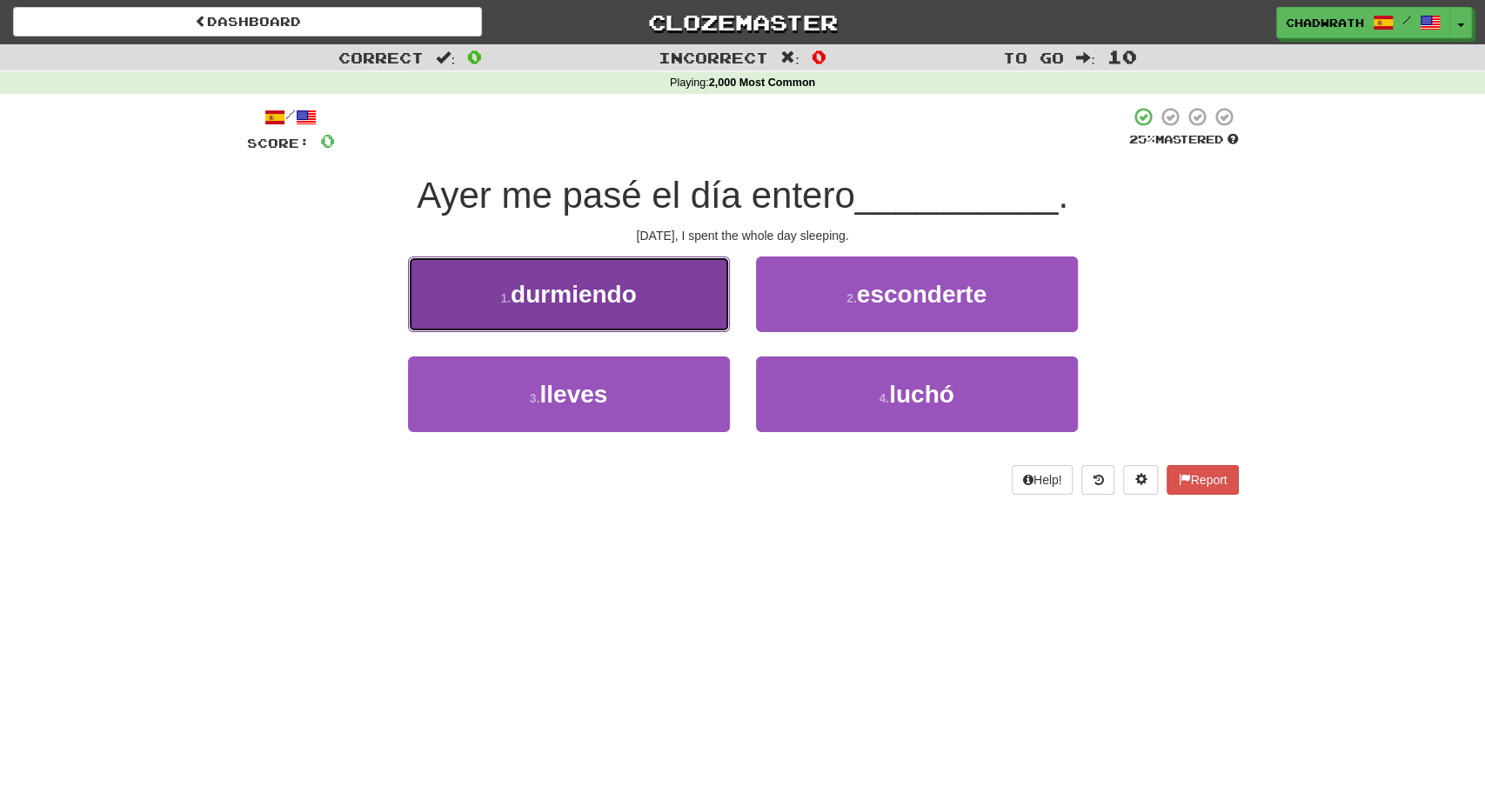
click at [632, 322] on button "1 . durmiendo" at bounding box center [568, 293] width 322 height 75
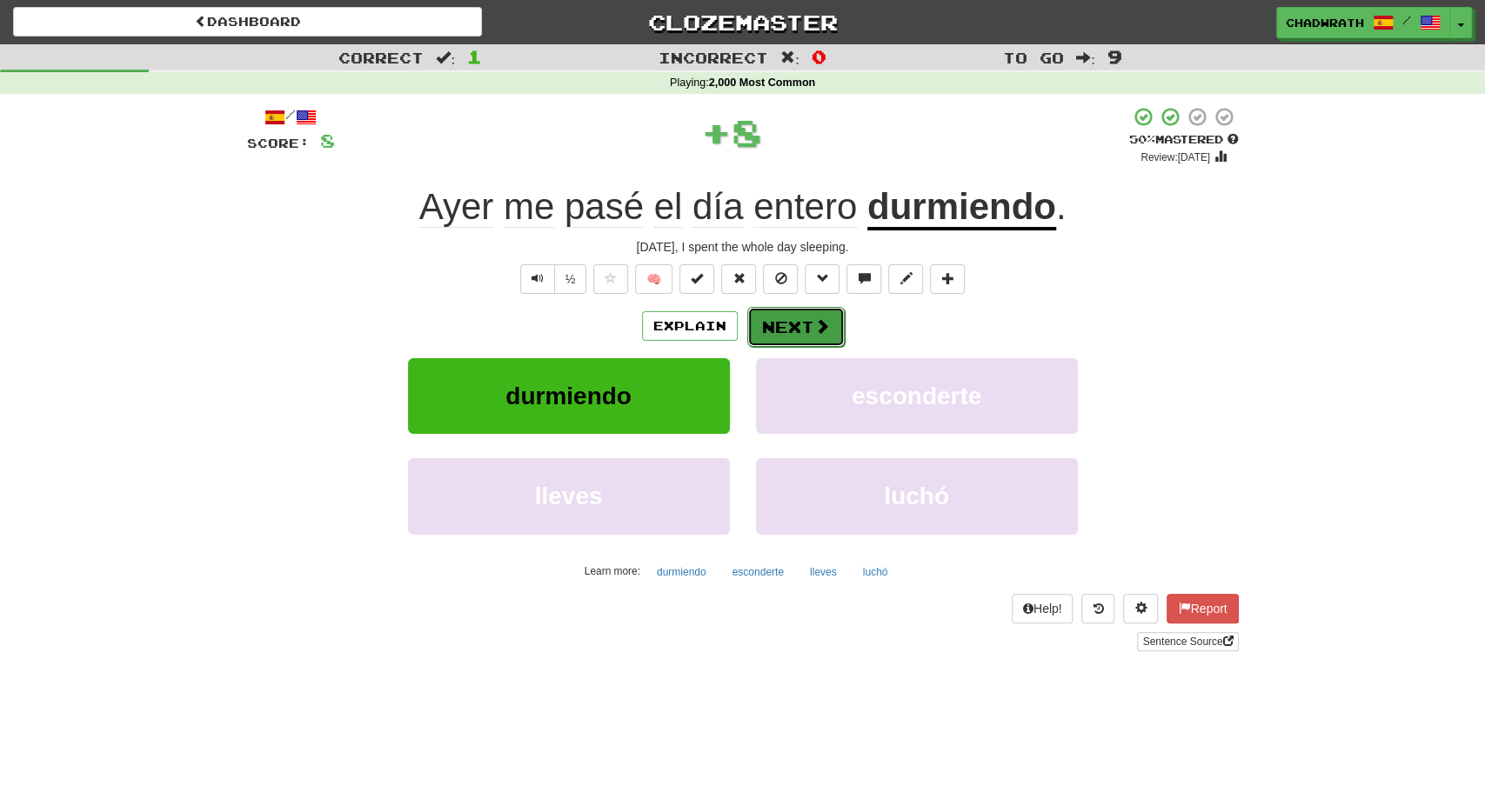
click at [812, 323] on button "Next" at bounding box center [796, 327] width 98 height 40
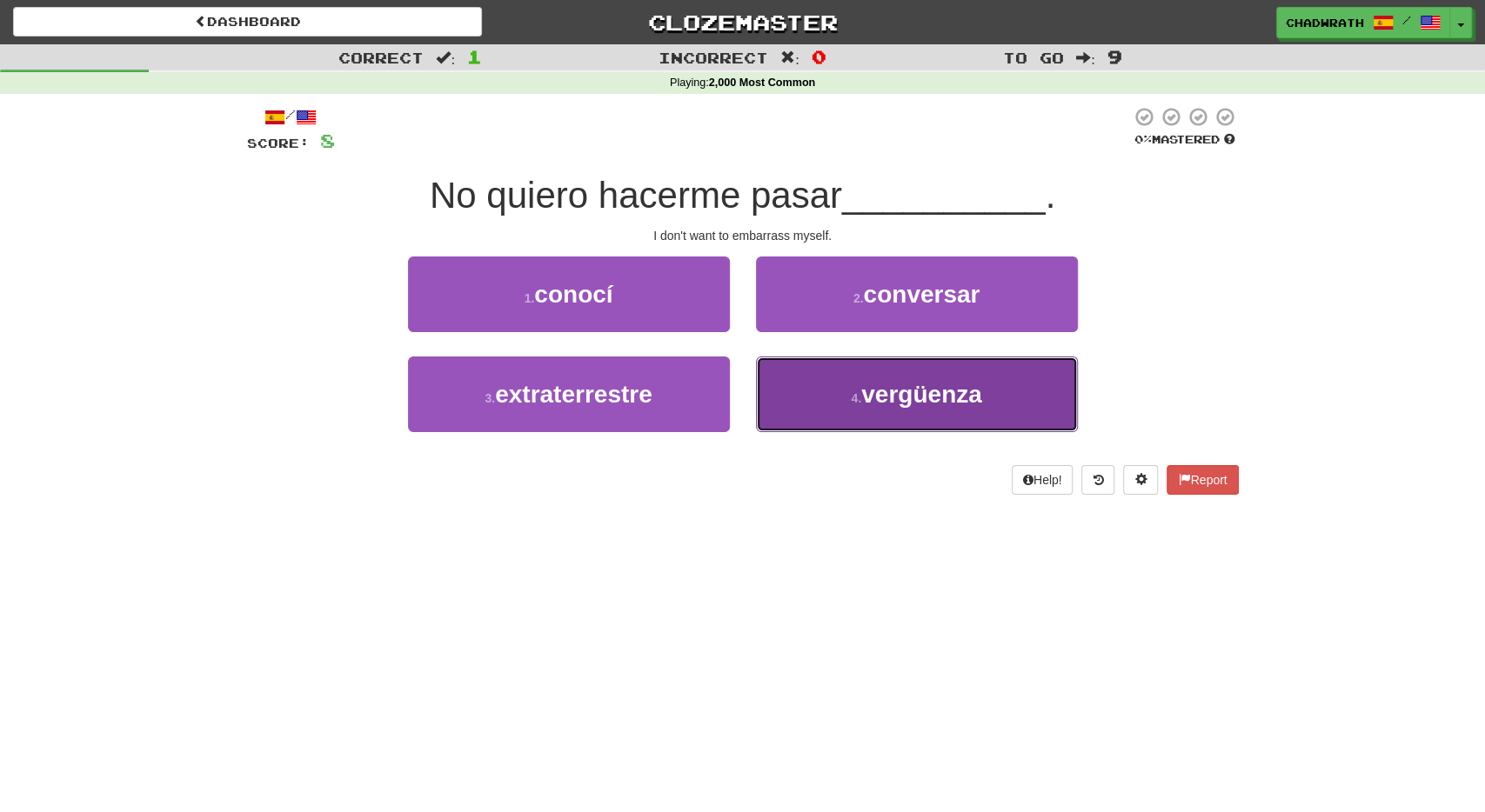
click at [895, 412] on button "4 . vergüenza" at bounding box center [917, 394] width 322 height 75
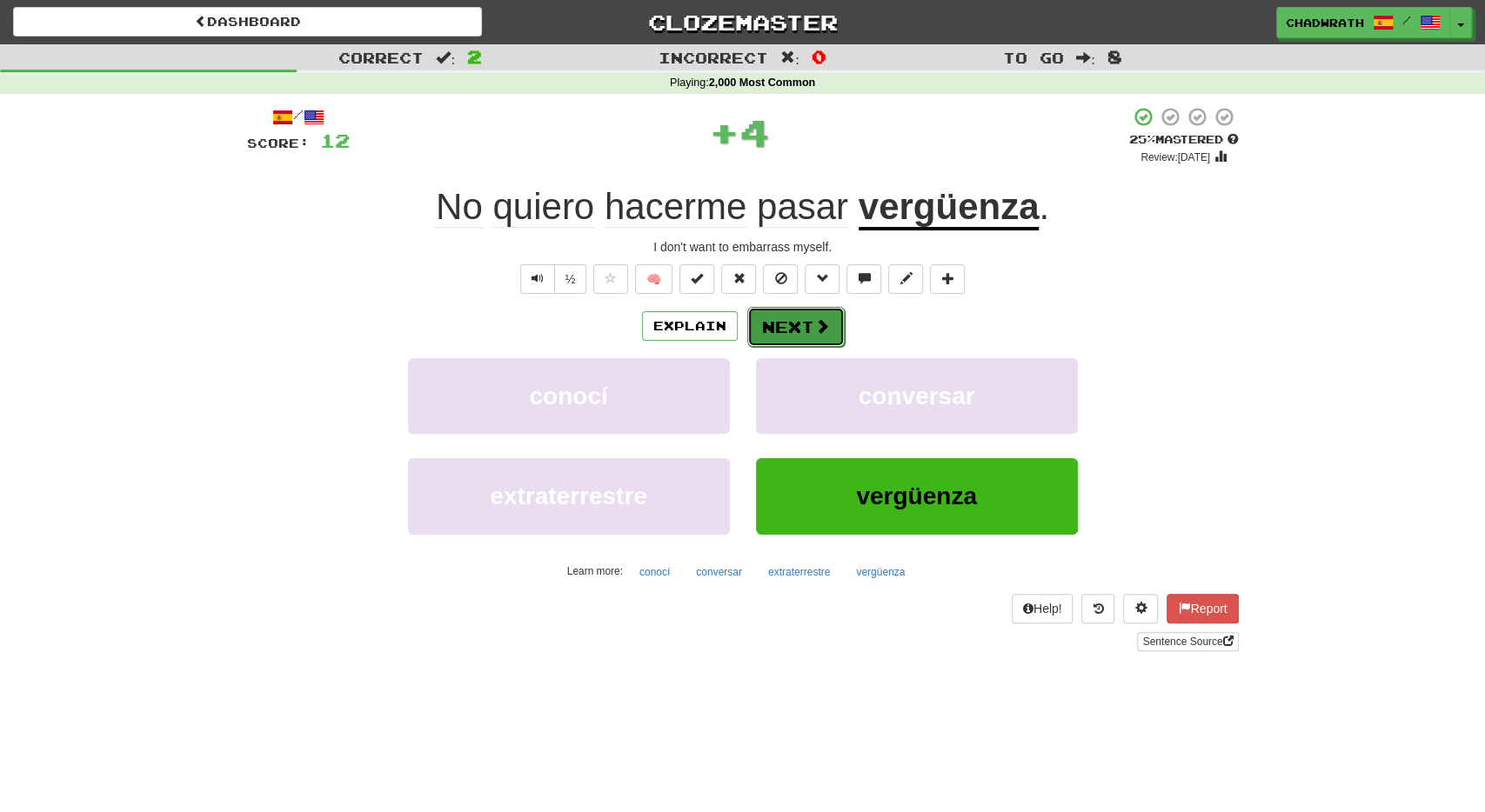
click at [796, 321] on button "Next" at bounding box center [796, 327] width 98 height 40
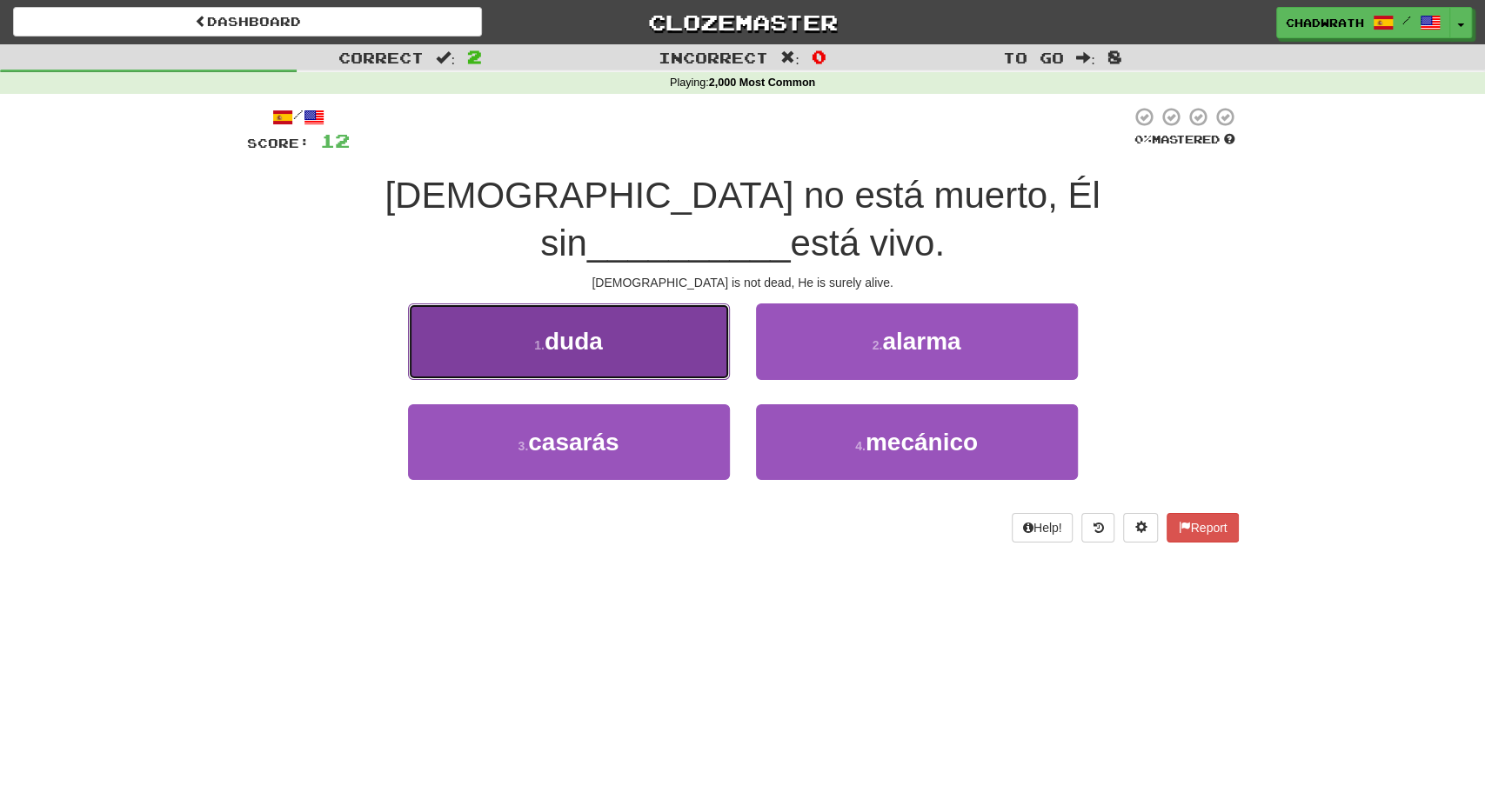
click at [562, 328] on span "duda" at bounding box center [574, 341] width 59 height 27
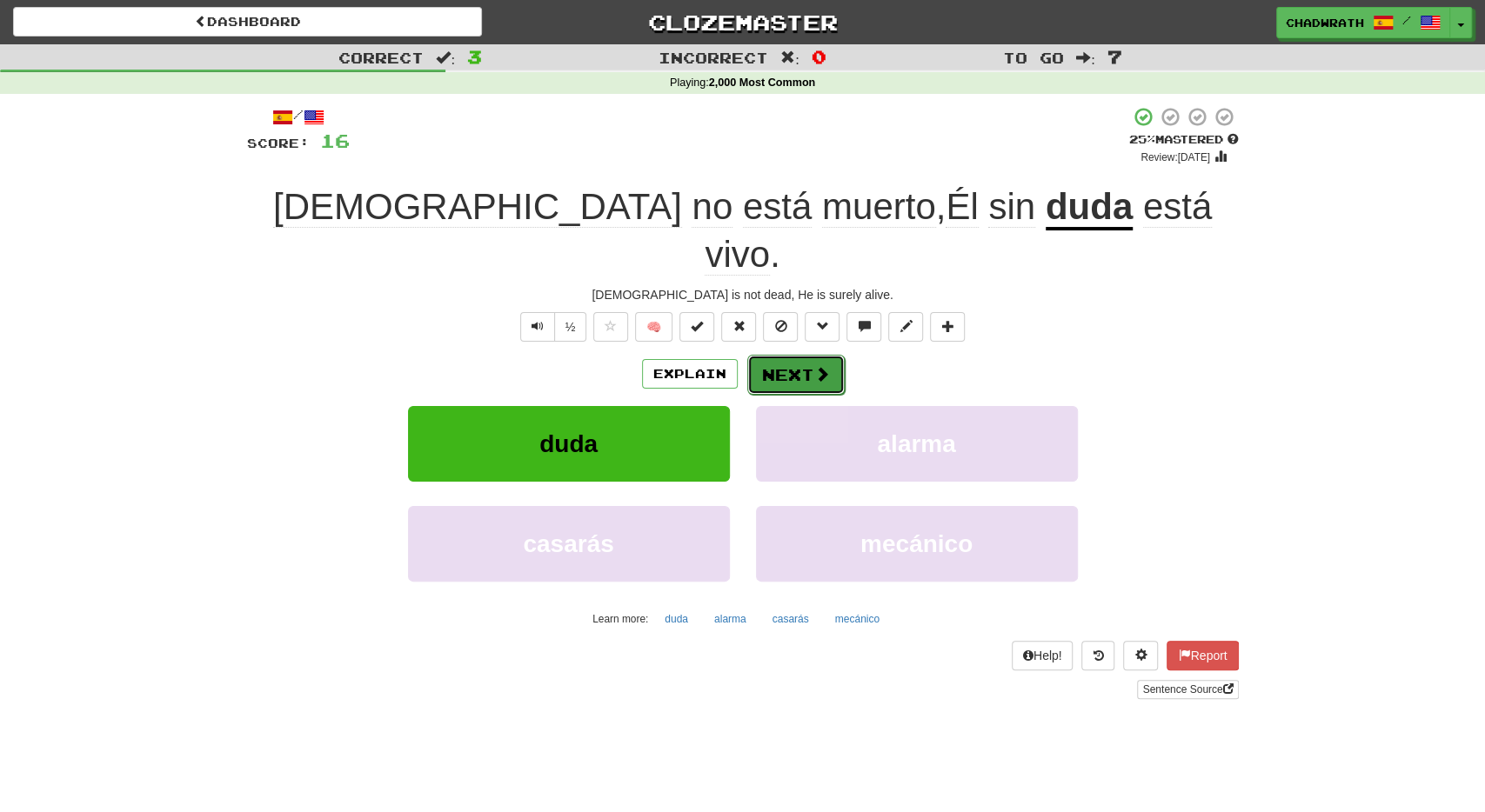
click at [777, 355] on button "Next" at bounding box center [796, 375] width 98 height 40
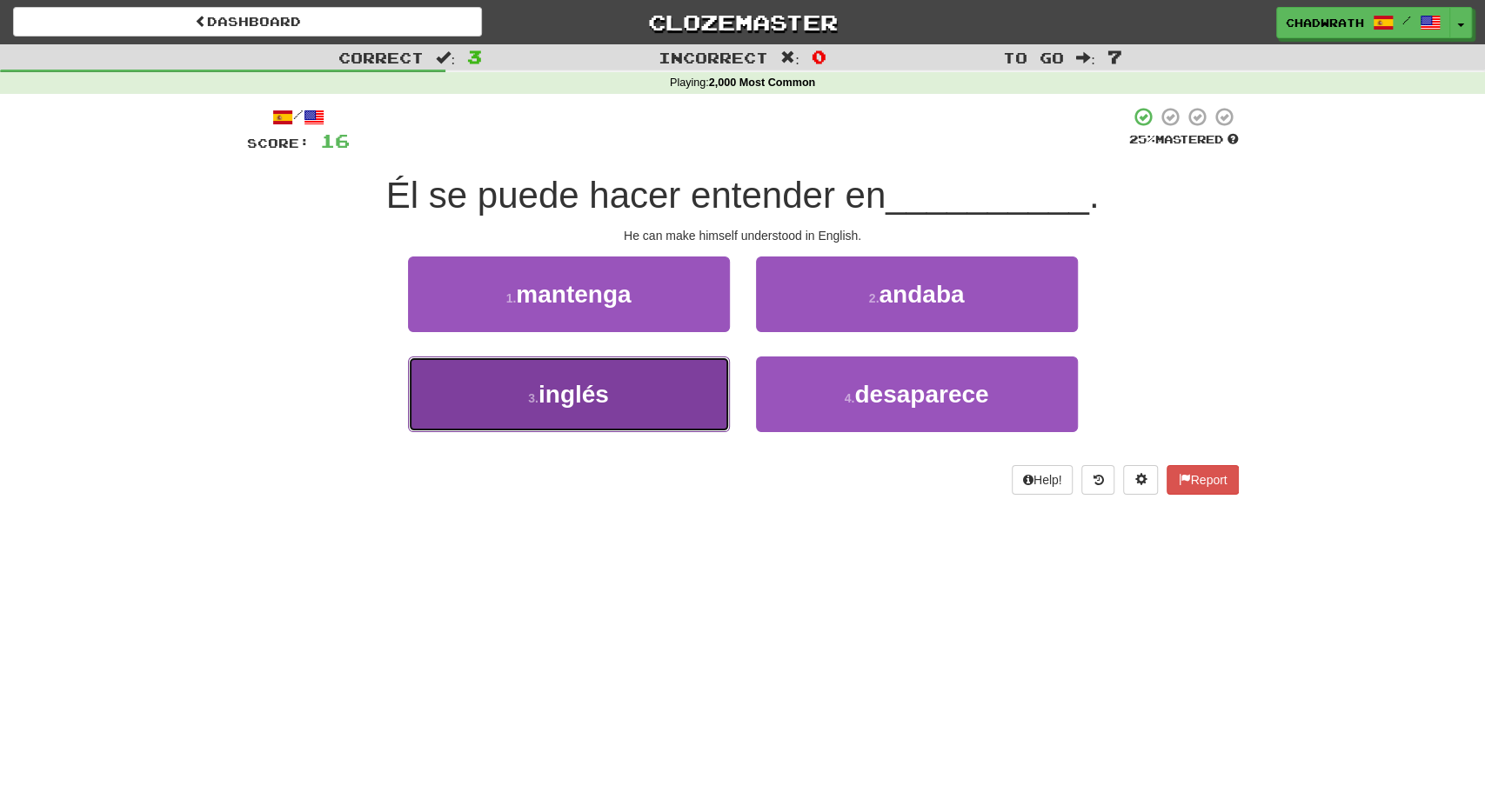
click at [622, 385] on button "3 . inglés" at bounding box center [568, 394] width 322 height 75
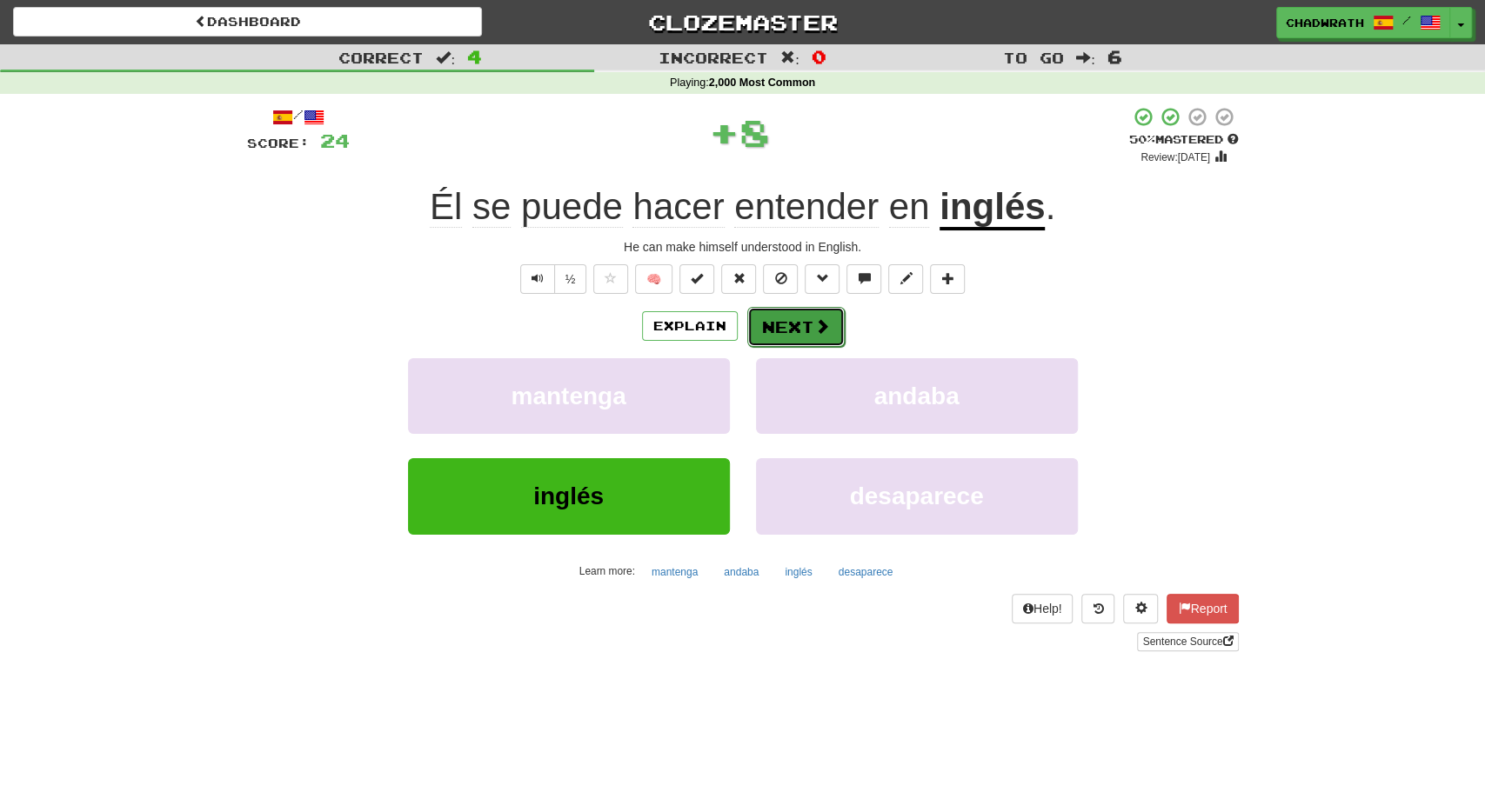
click at [793, 328] on button "Next" at bounding box center [796, 327] width 98 height 40
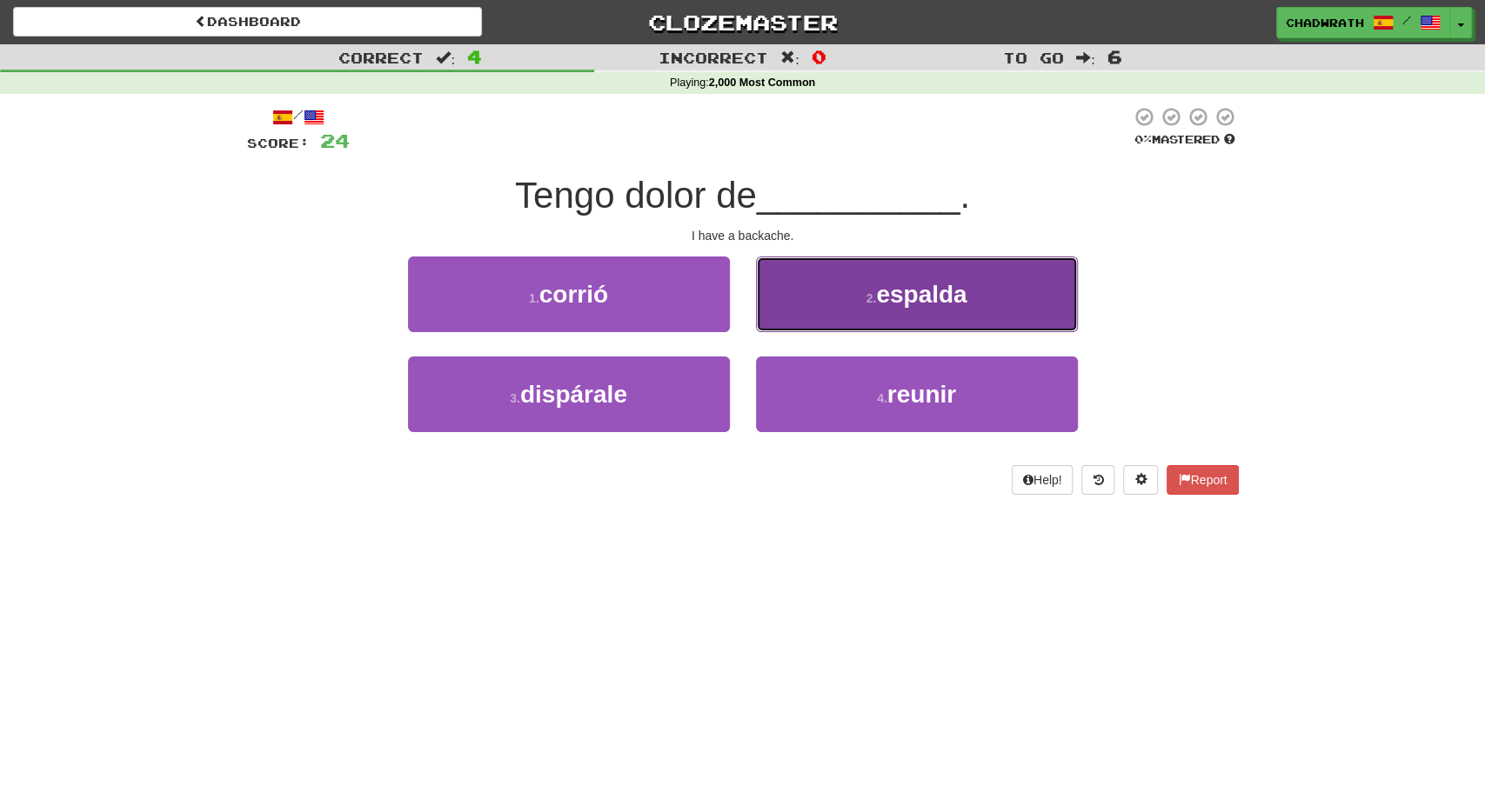
click at [838, 311] on button "2 . espalda" at bounding box center [917, 293] width 322 height 75
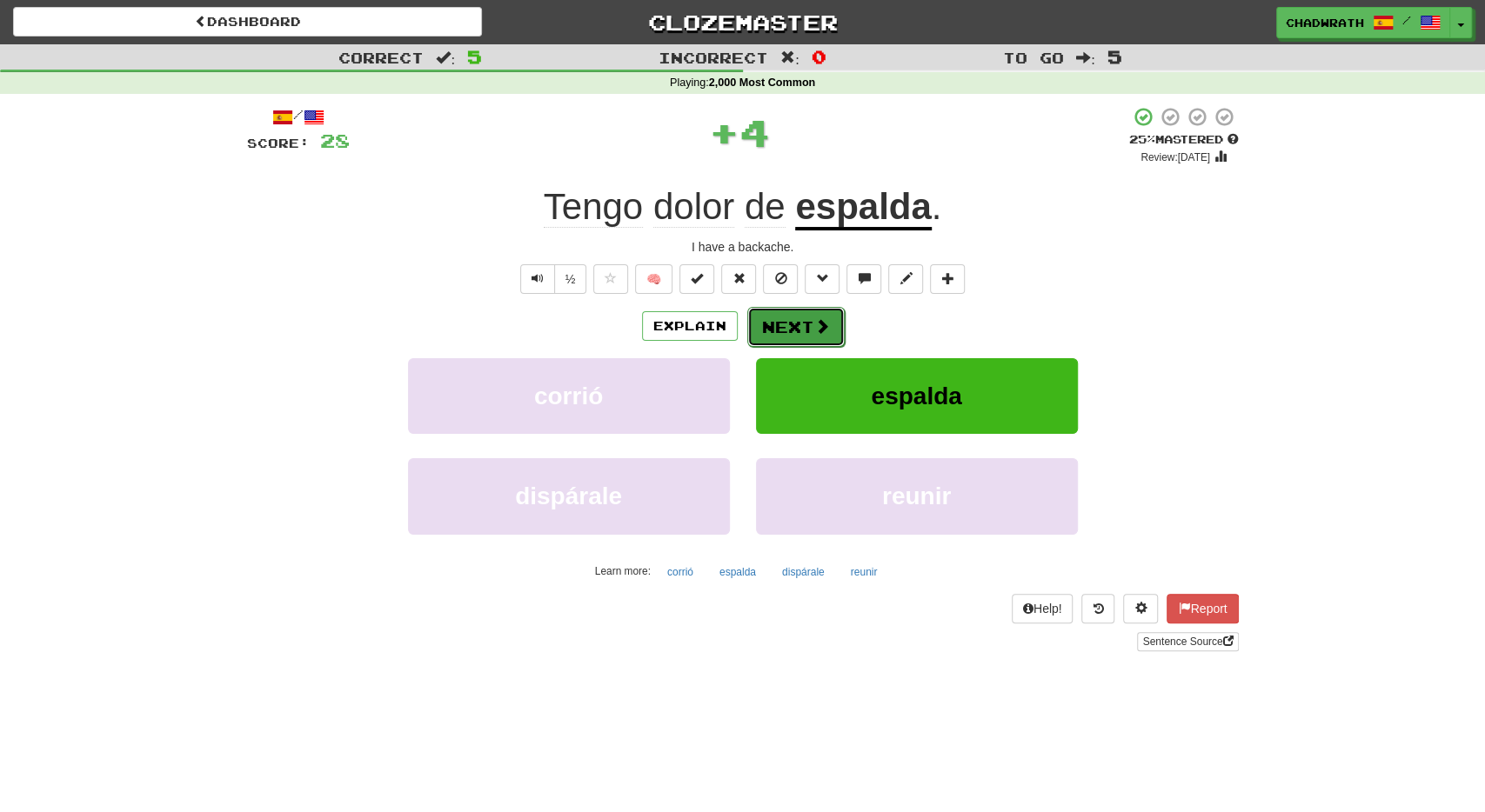
click at [806, 329] on button "Next" at bounding box center [796, 327] width 98 height 40
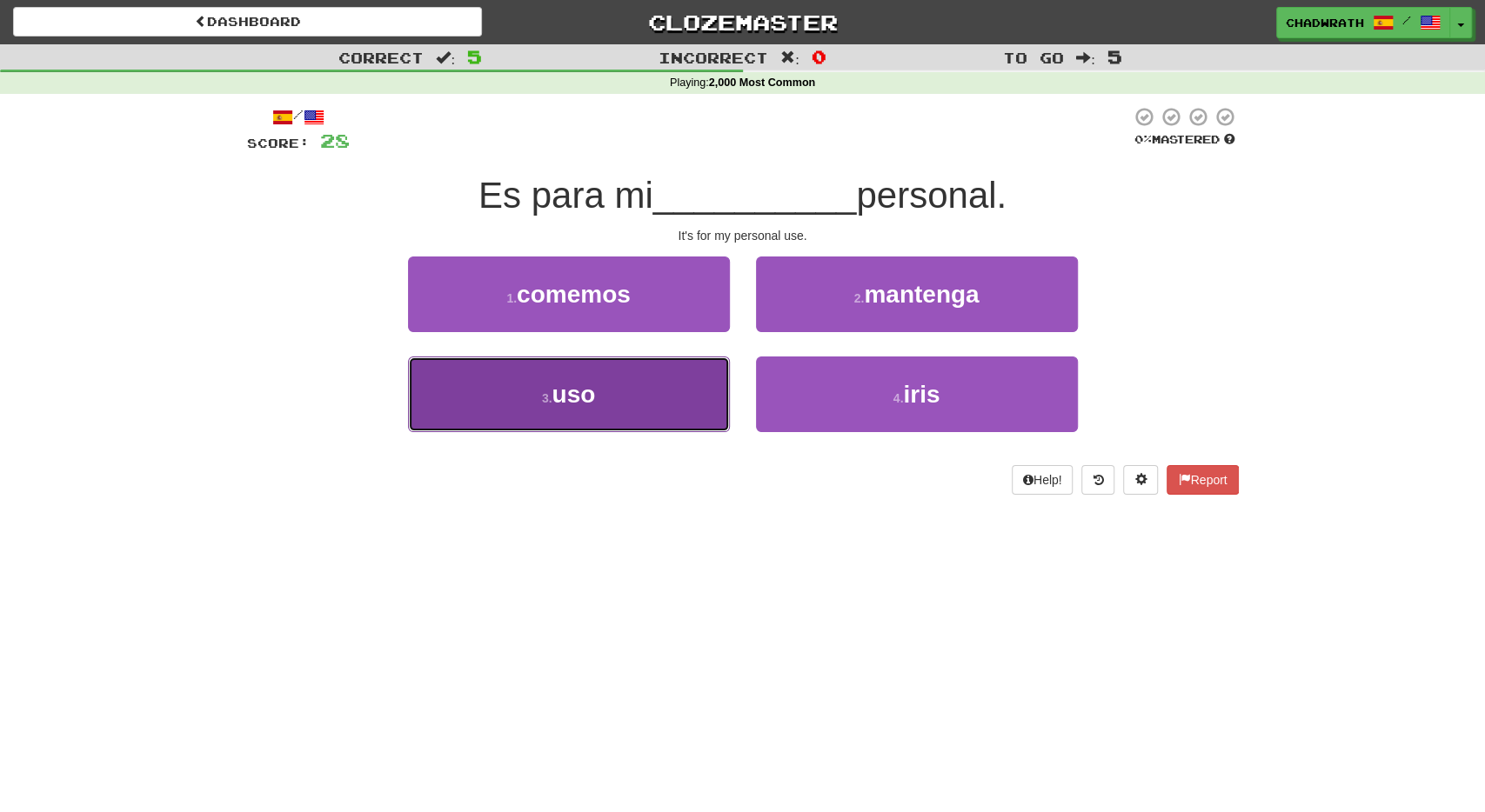
click at [584, 384] on span "uso" at bounding box center [573, 394] width 43 height 27
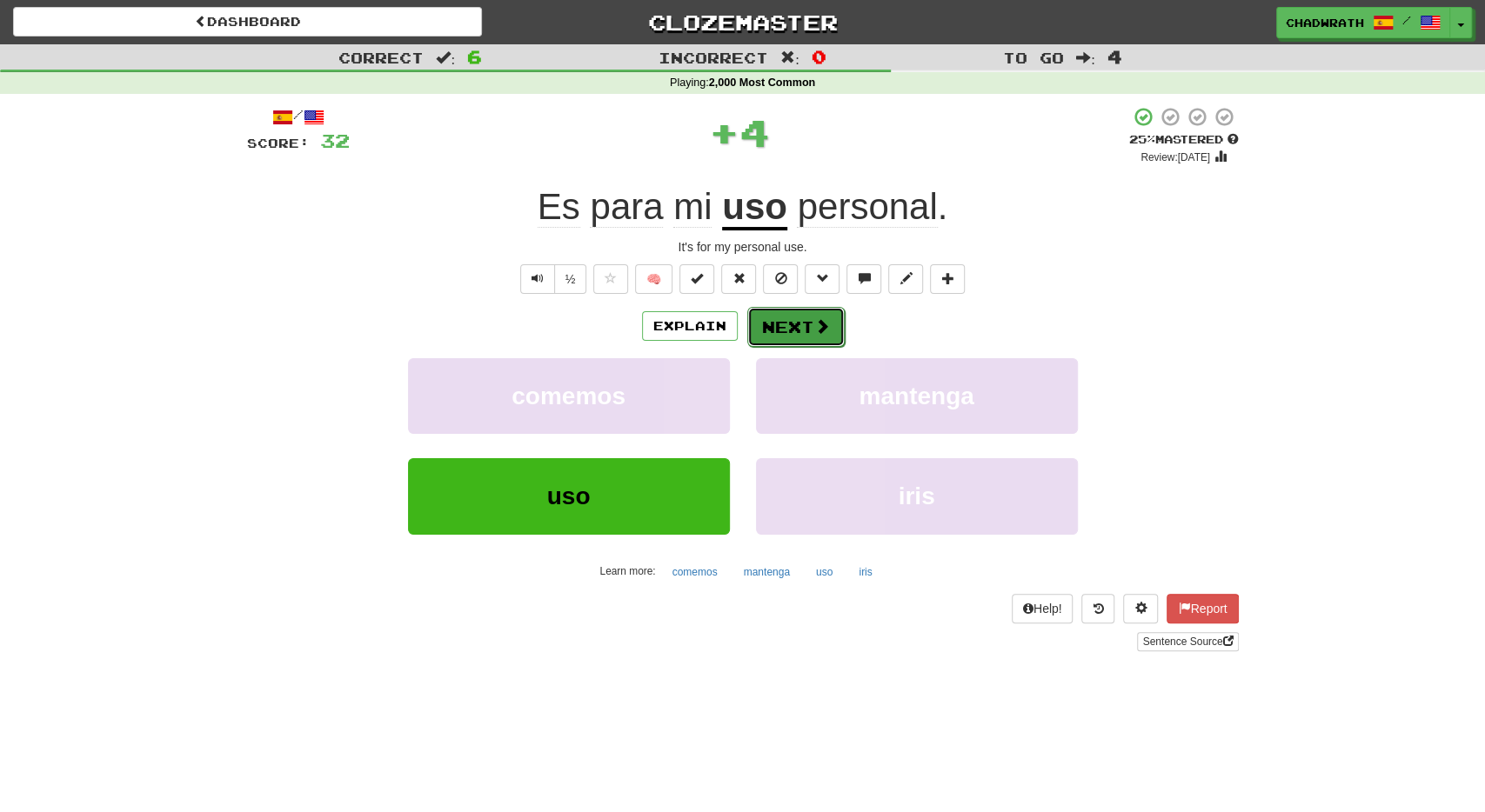
click at [795, 319] on button "Next" at bounding box center [796, 327] width 98 height 40
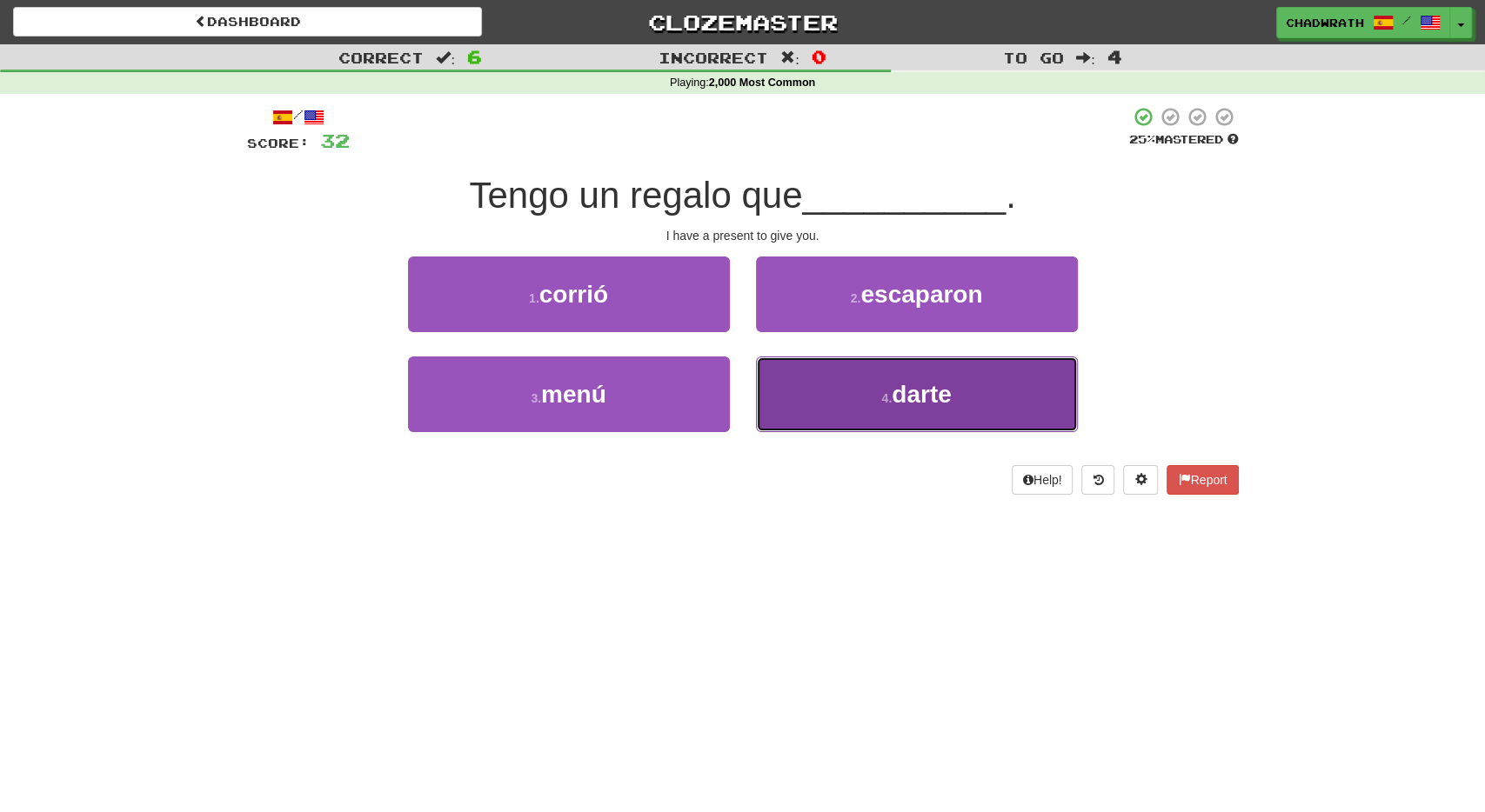
click at [895, 394] on span "darte" at bounding box center [921, 394] width 59 height 27
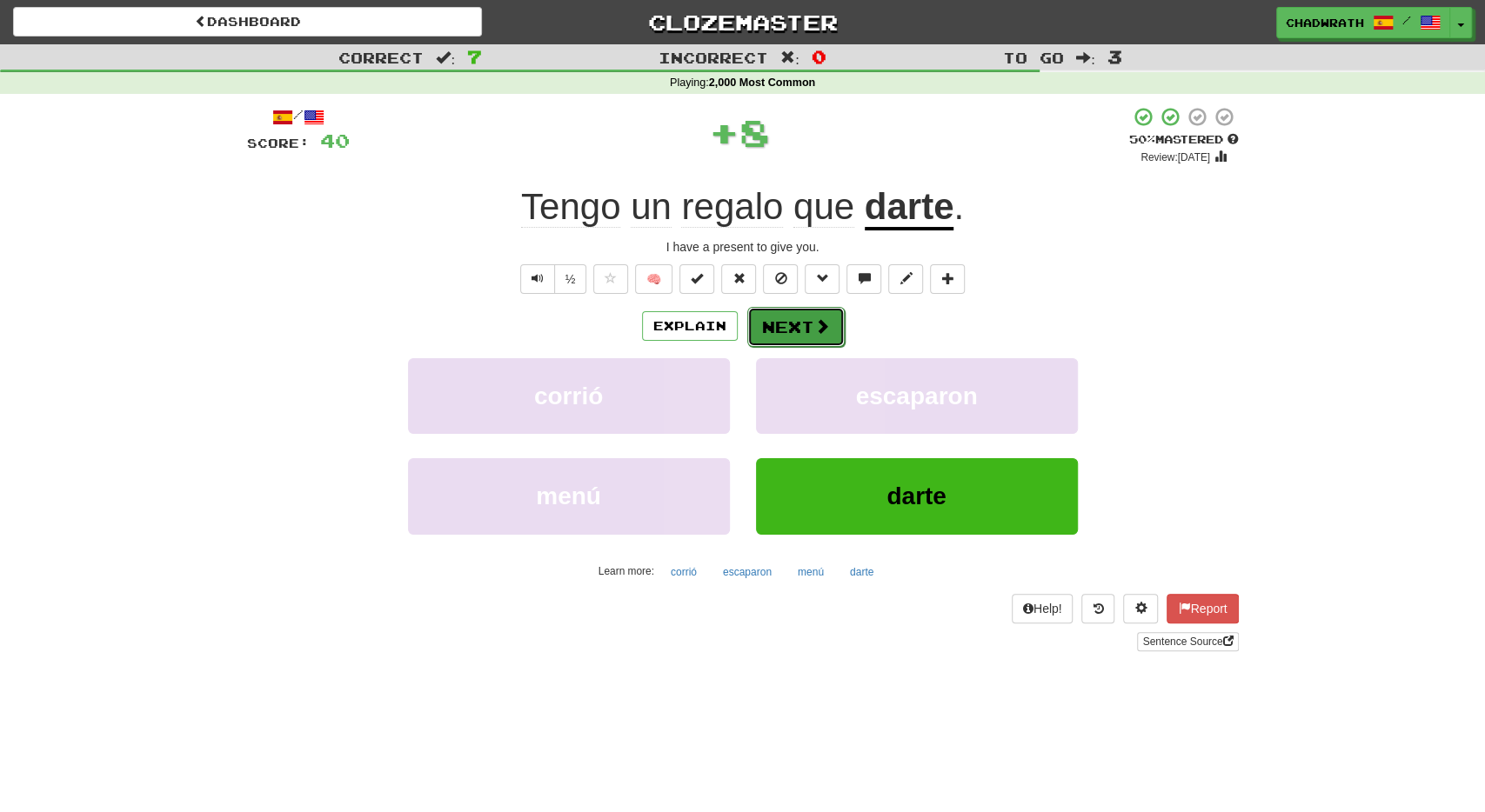
click at [797, 319] on button "Next" at bounding box center [796, 327] width 98 height 40
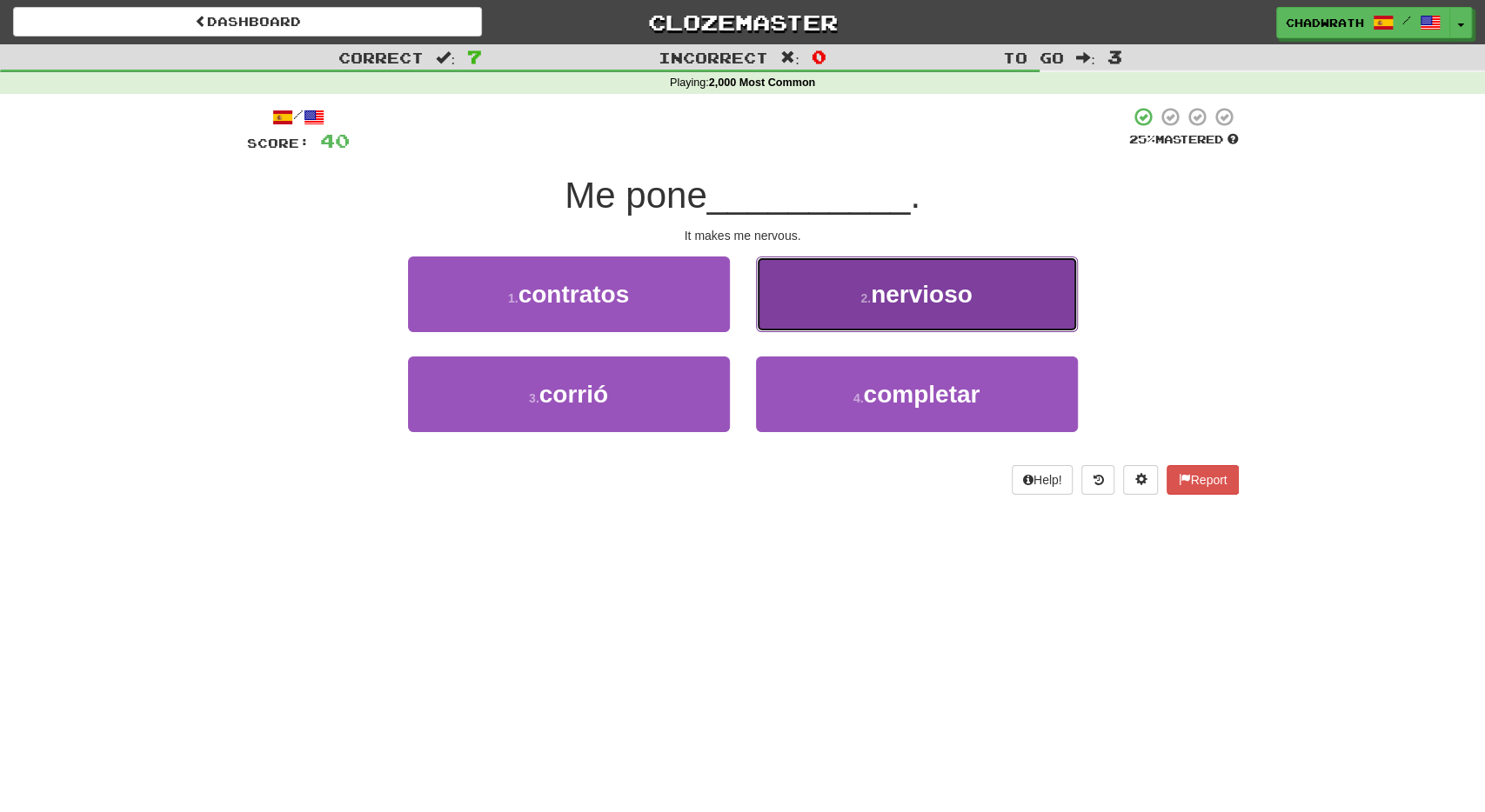
click at [820, 307] on button "2 . nervioso" at bounding box center [917, 293] width 322 height 75
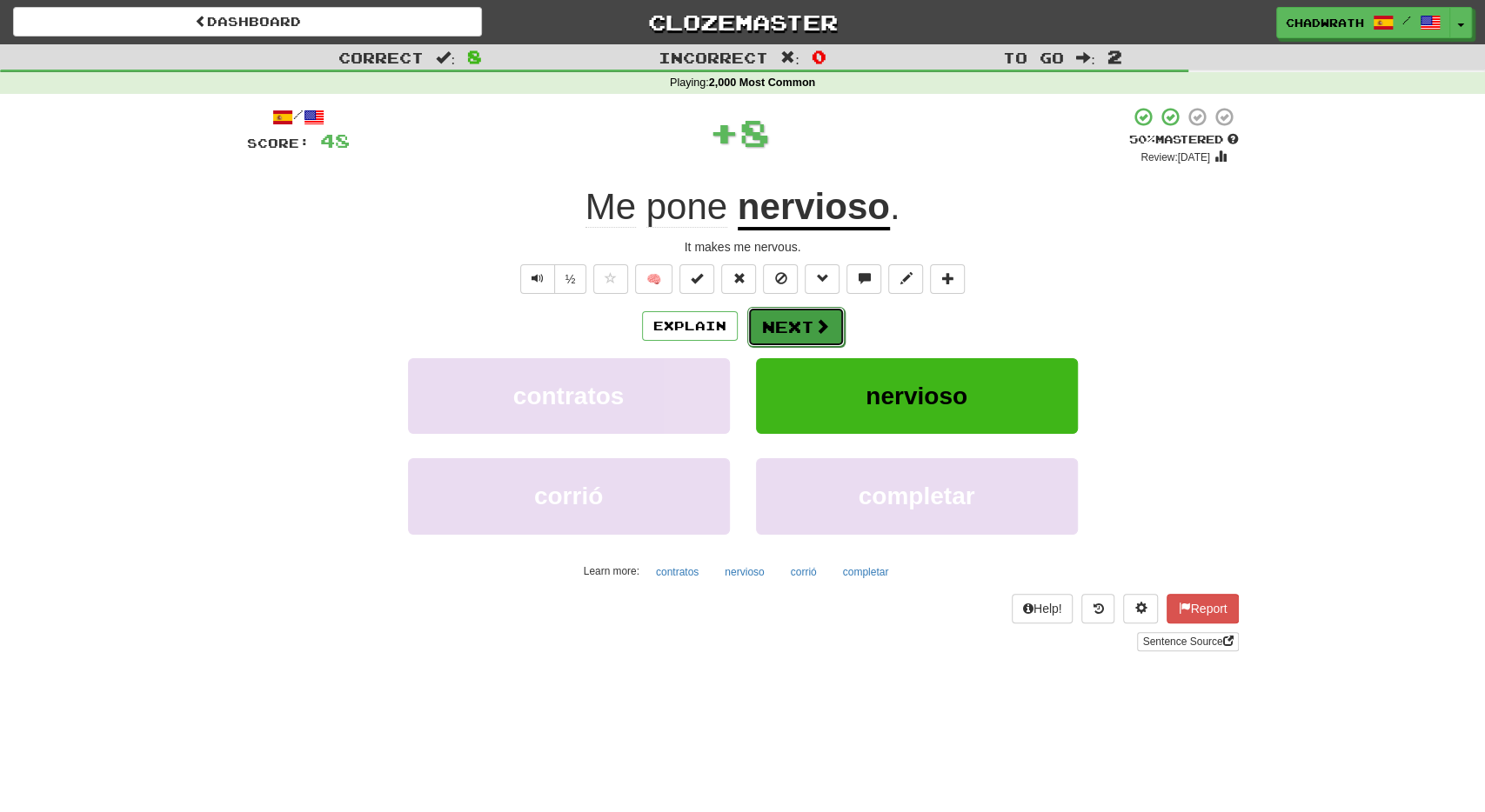
click at [806, 325] on button "Next" at bounding box center [796, 327] width 98 height 40
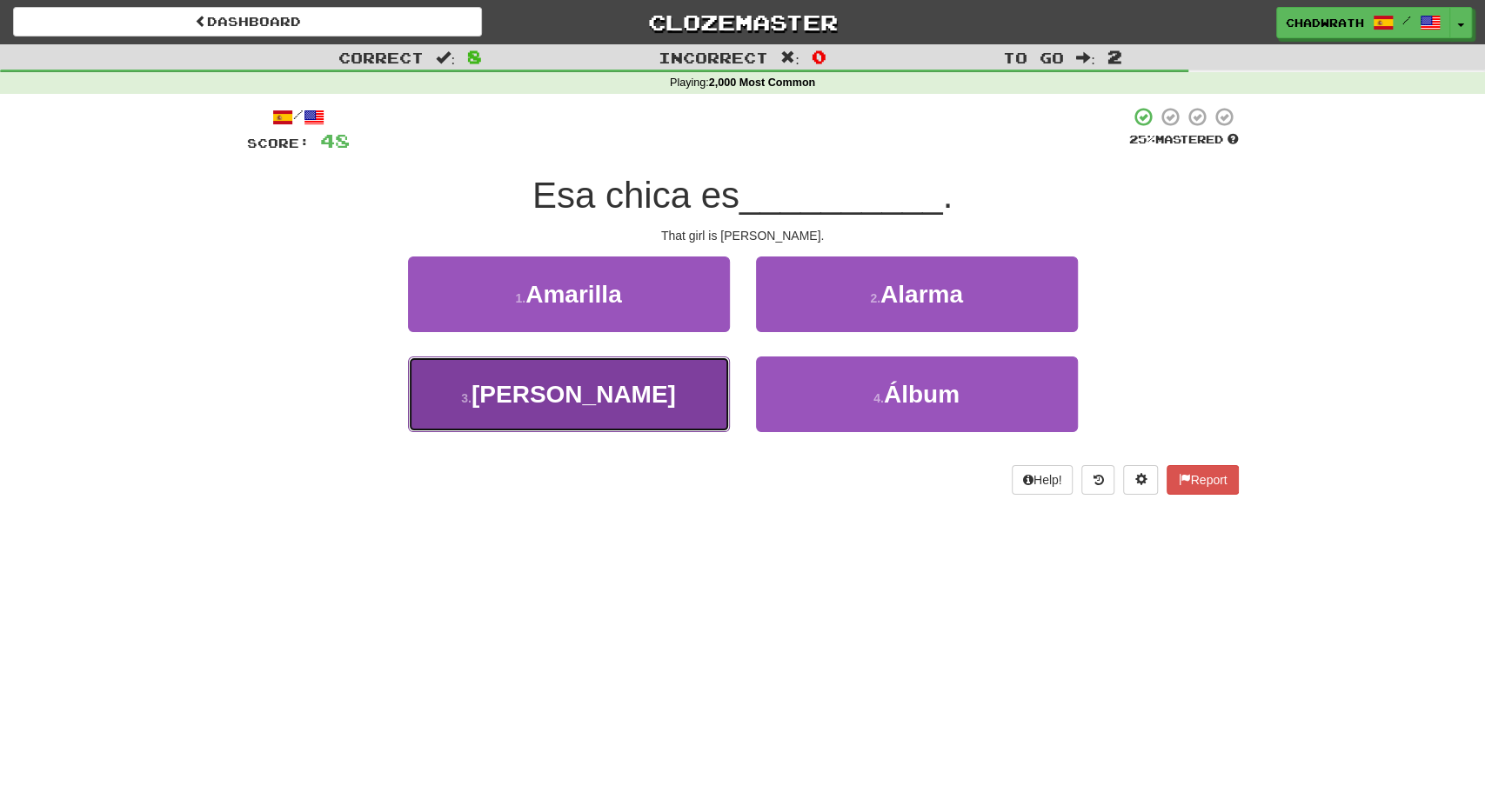
click at [556, 390] on span "María" at bounding box center [573, 394] width 204 height 27
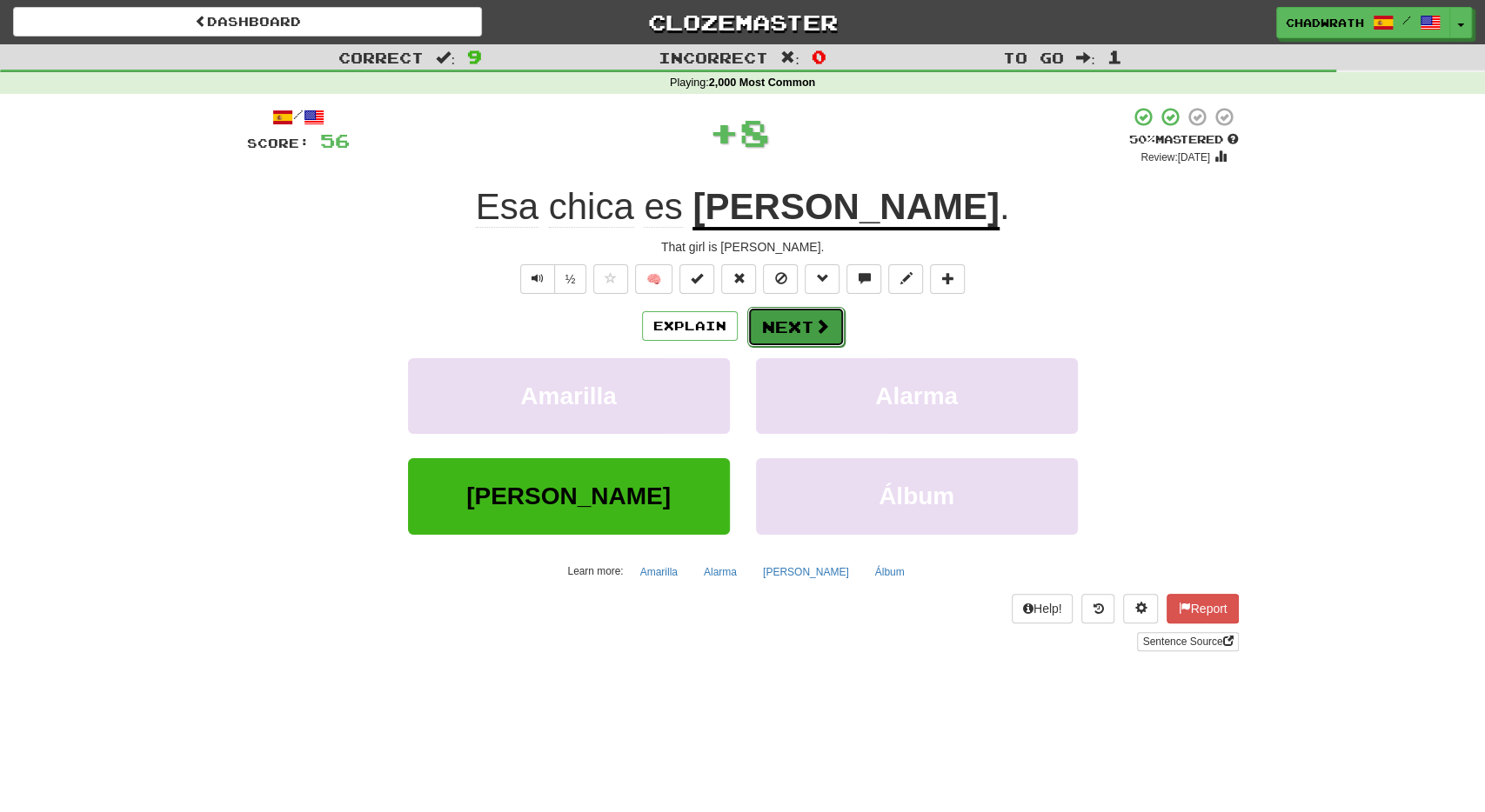
click at [783, 322] on button "Next" at bounding box center [796, 327] width 98 height 40
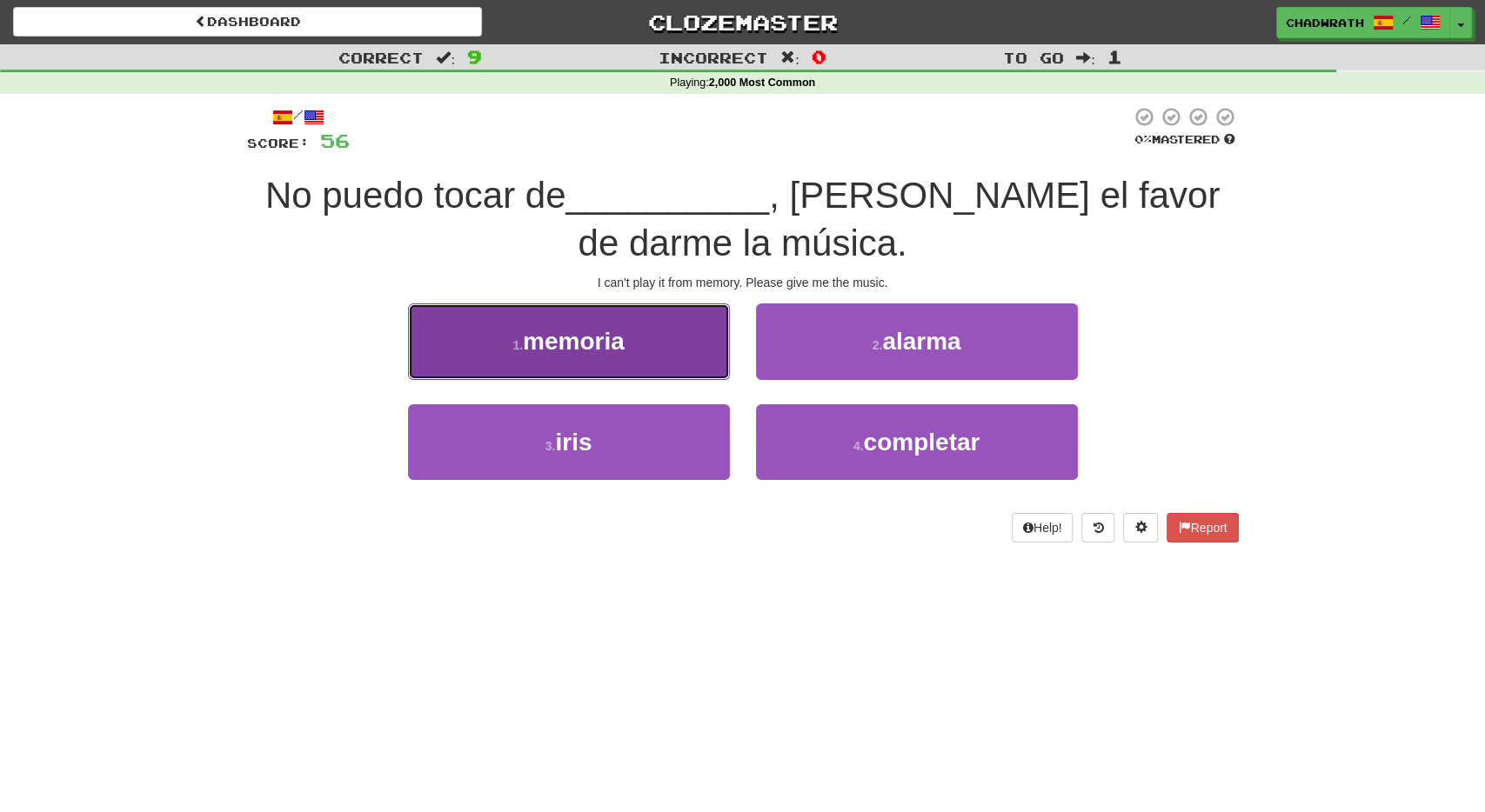
click at [631, 344] on button "1 . memoria" at bounding box center [568, 340] width 322 height 75
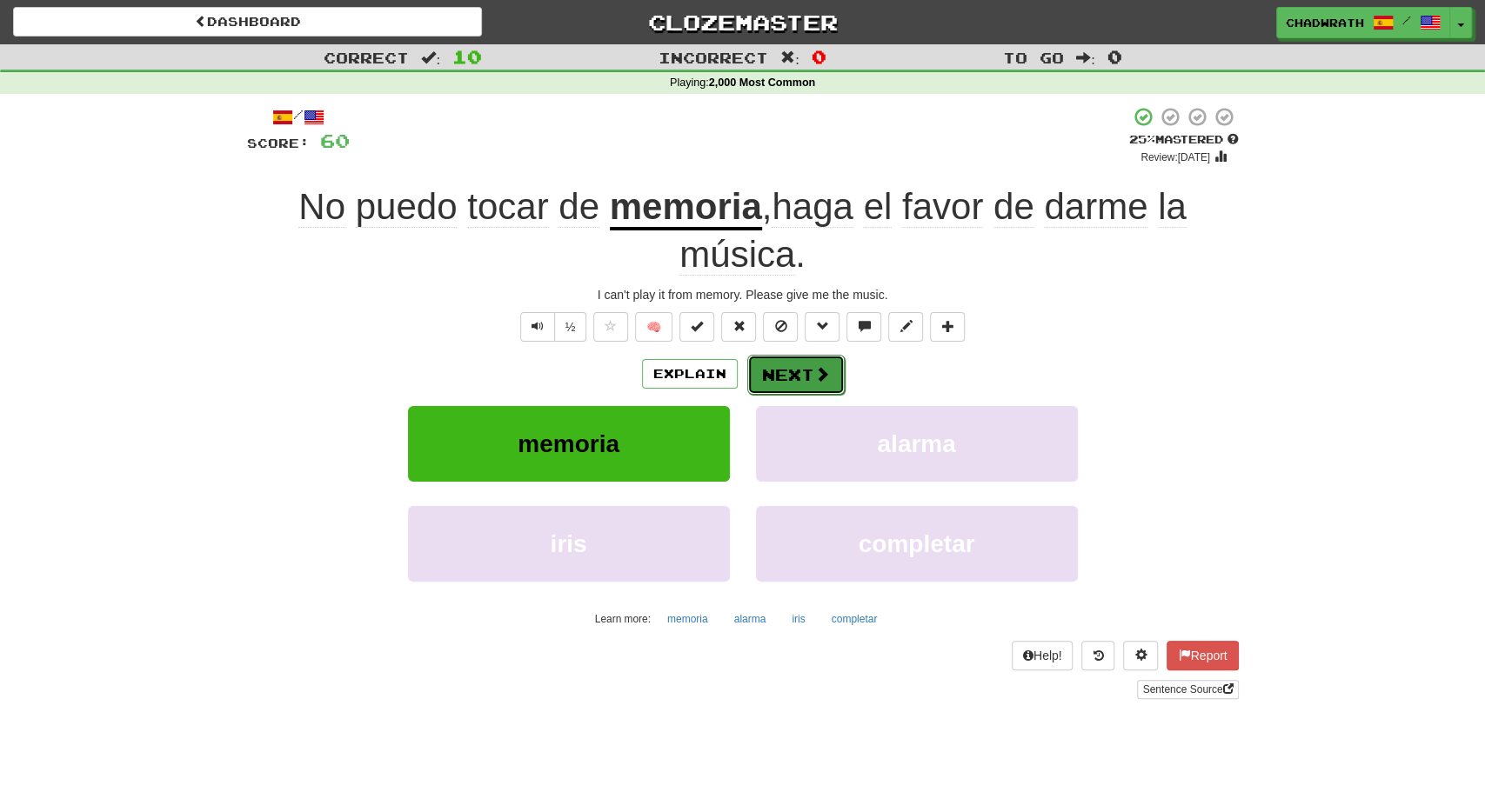
click at [782, 366] on button "Next" at bounding box center [796, 375] width 98 height 40
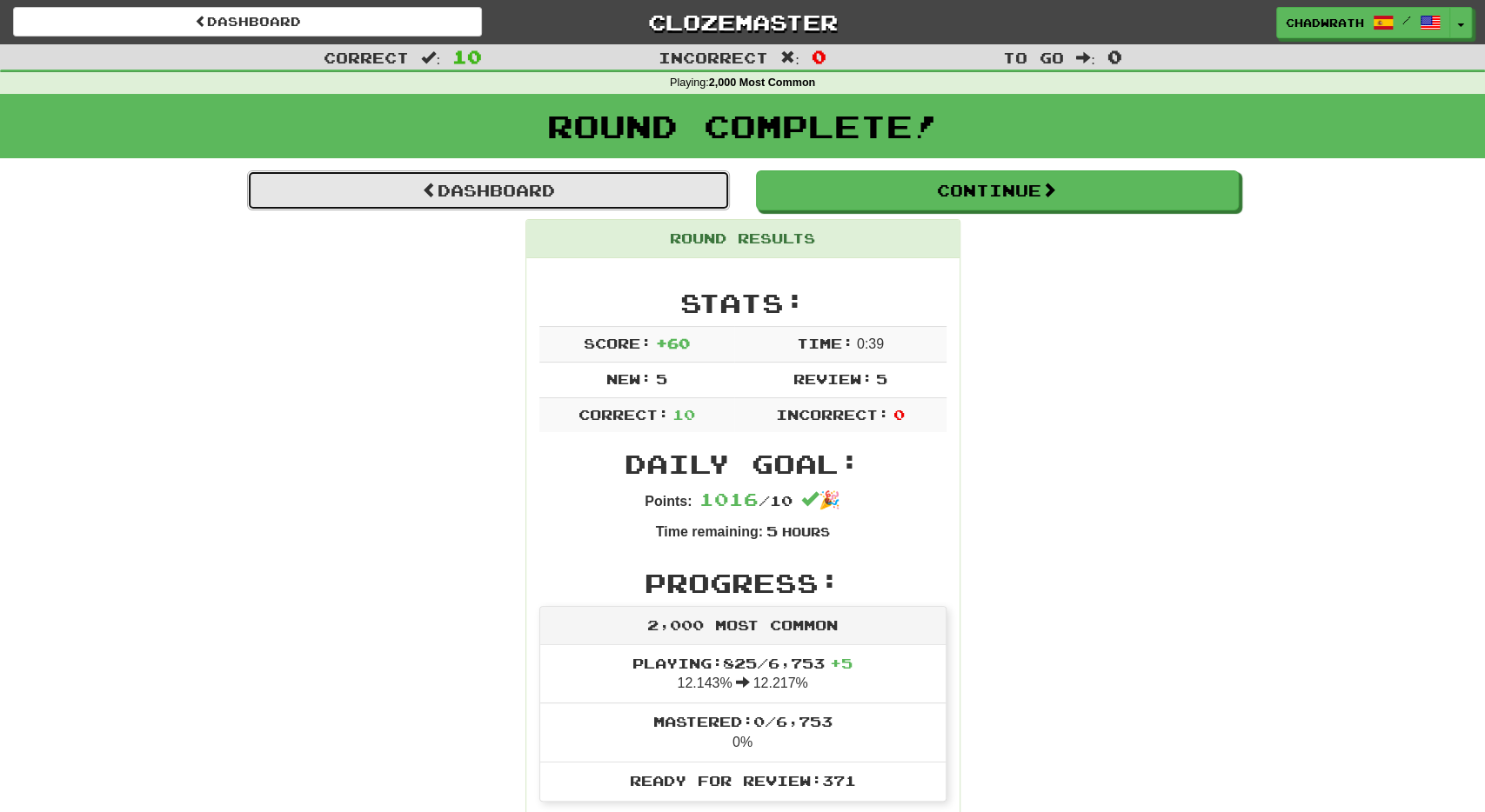
click at [523, 193] on link "Dashboard" at bounding box center [488, 190] width 482 height 40
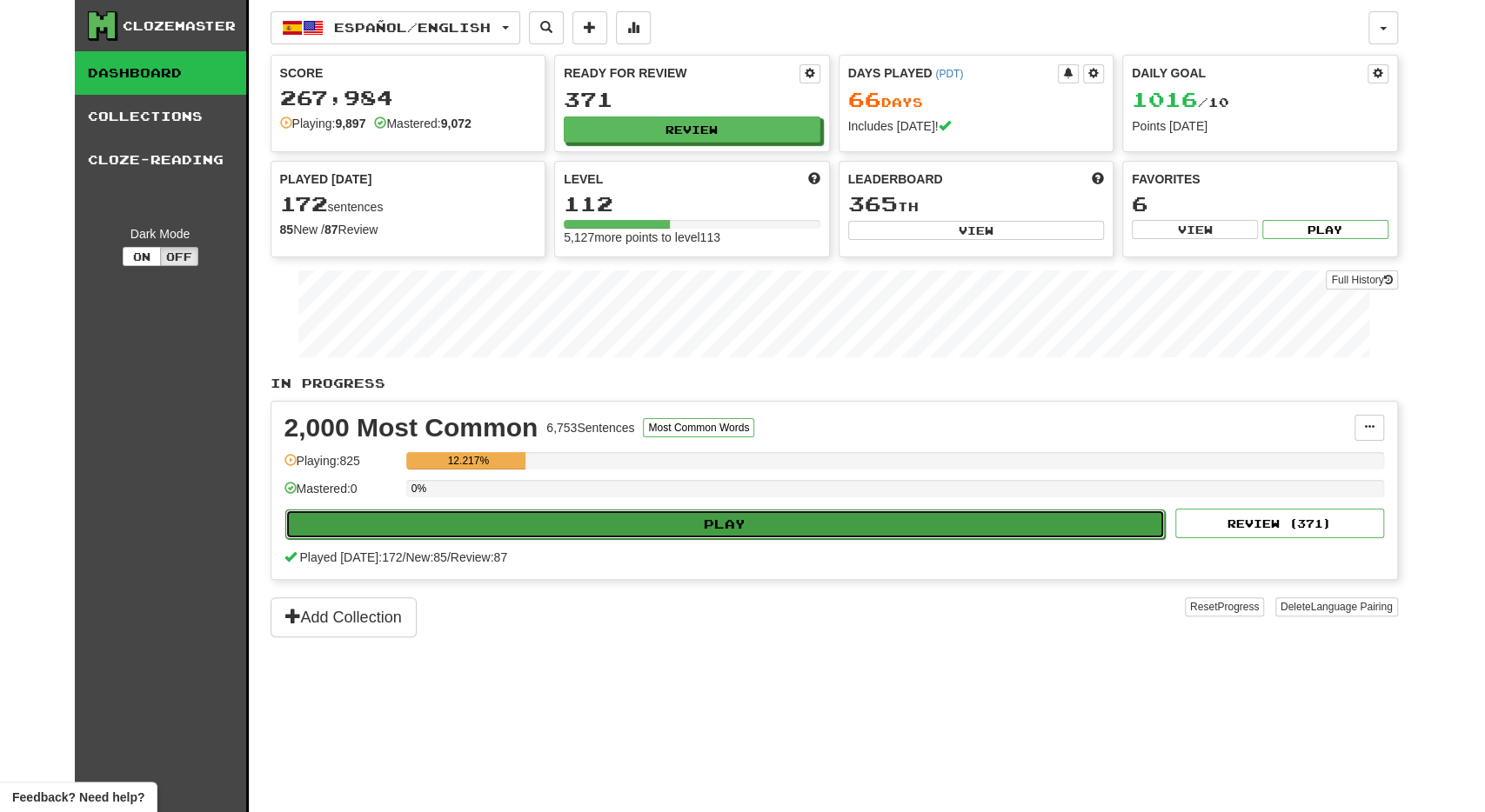
click at [570, 513] on button "Play" at bounding box center [726, 524] width 880 height 29
select select "**"
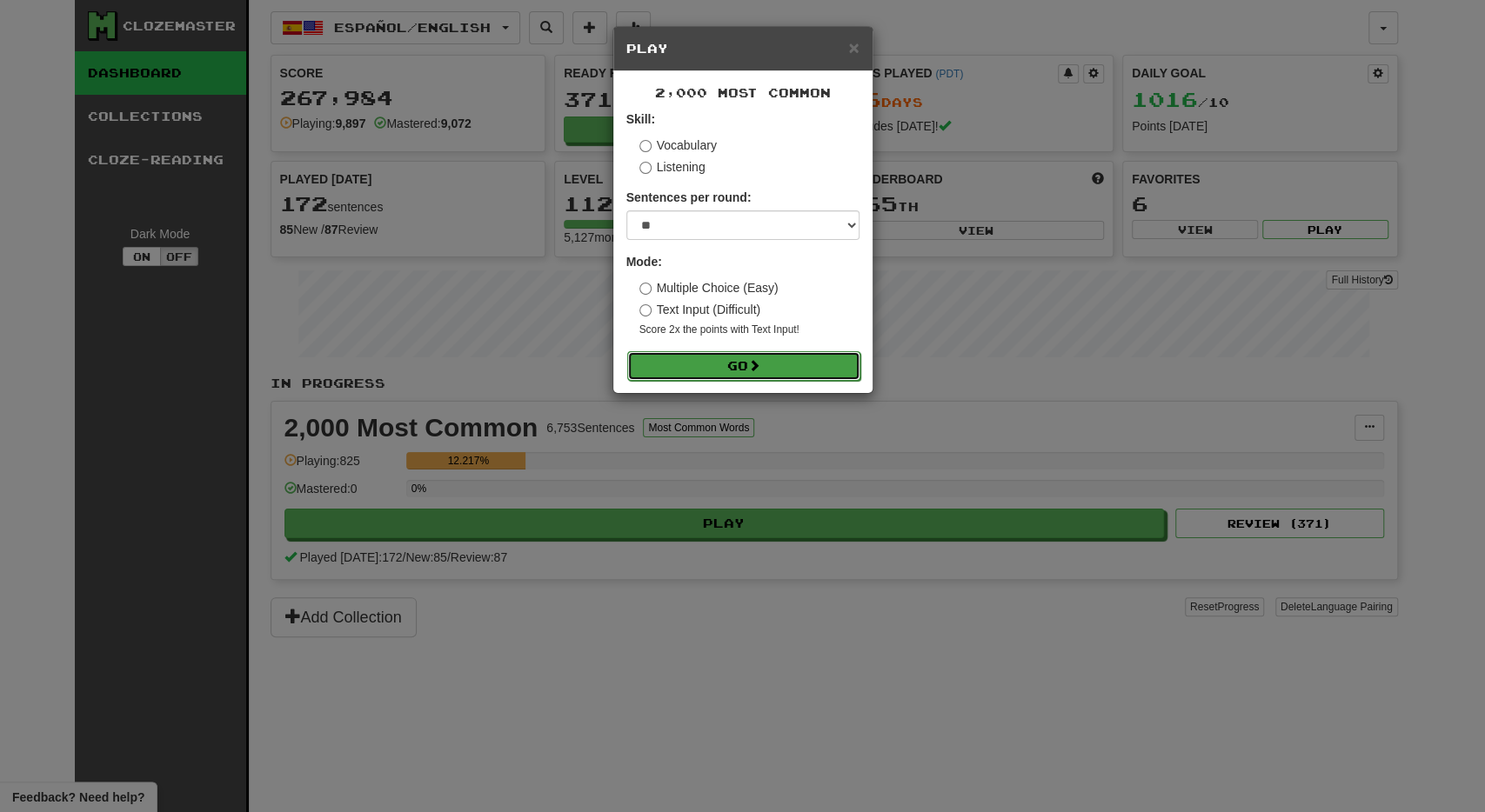
click at [779, 357] on button "Go" at bounding box center [743, 366] width 233 height 29
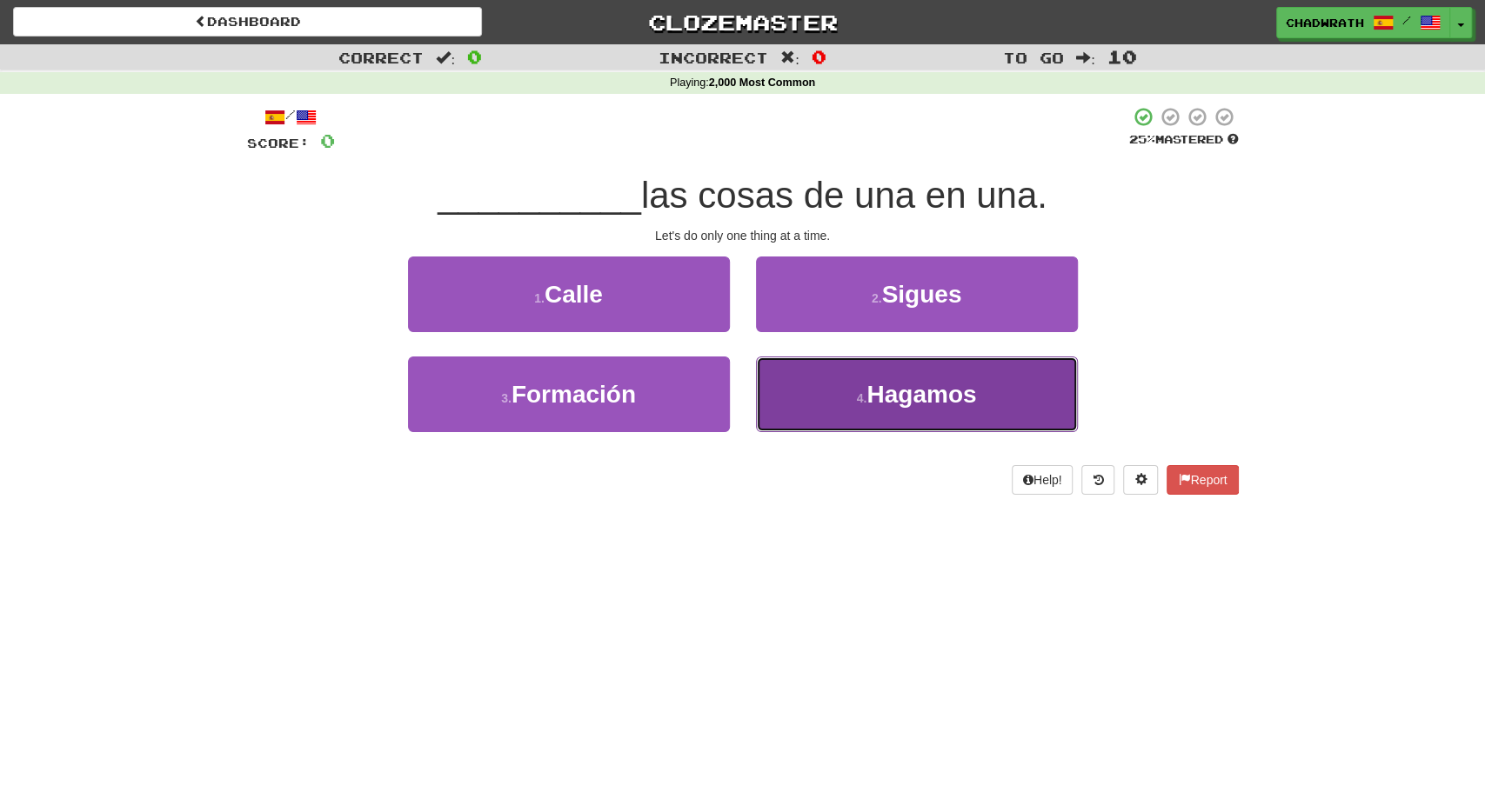
click at [832, 396] on button "4 . [GEOGRAPHIC_DATA]" at bounding box center [917, 394] width 322 height 75
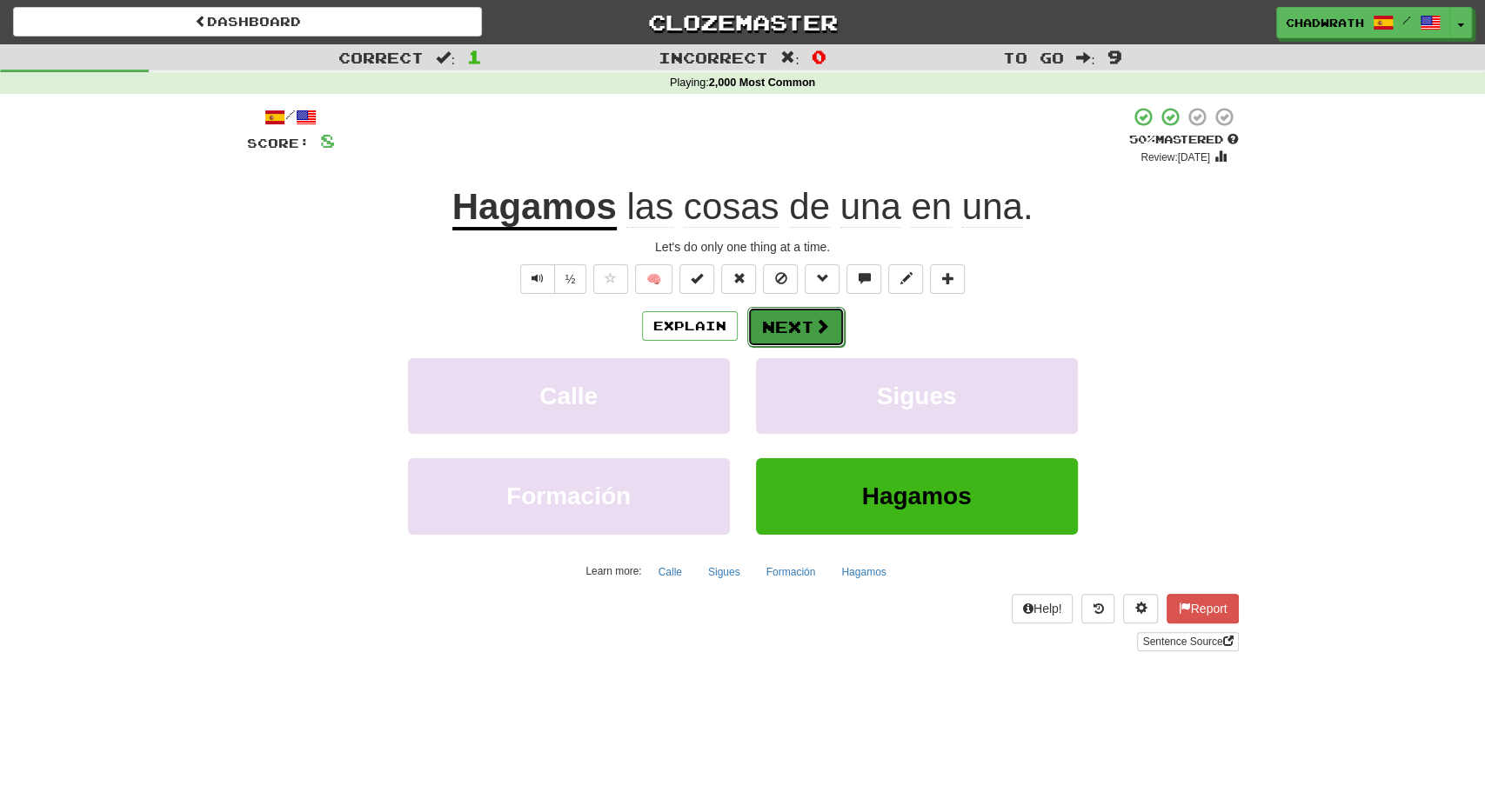
click at [798, 311] on button "Next" at bounding box center [796, 327] width 98 height 40
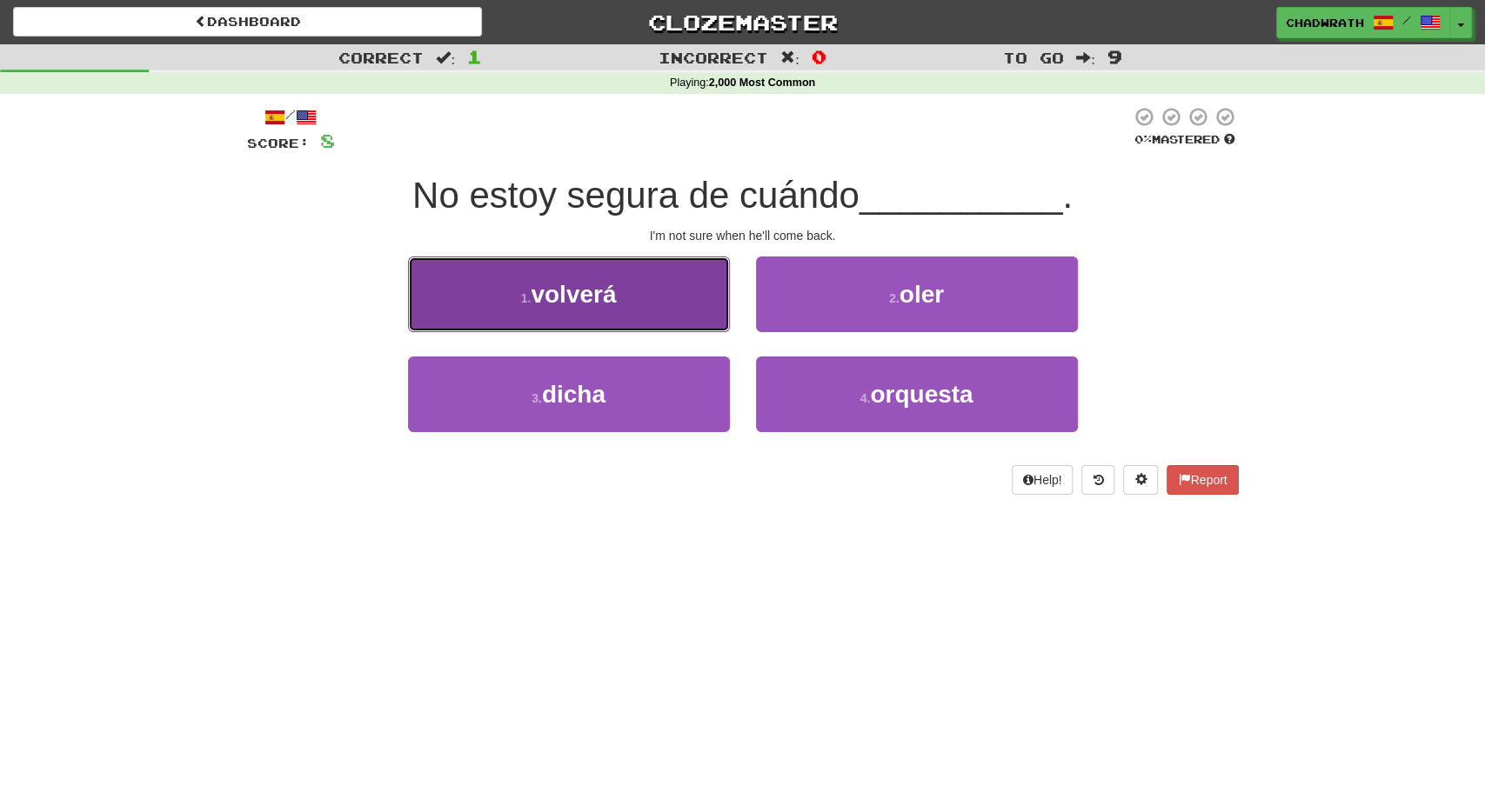
click at [587, 302] on span "volverá" at bounding box center [572, 294] width 85 height 27
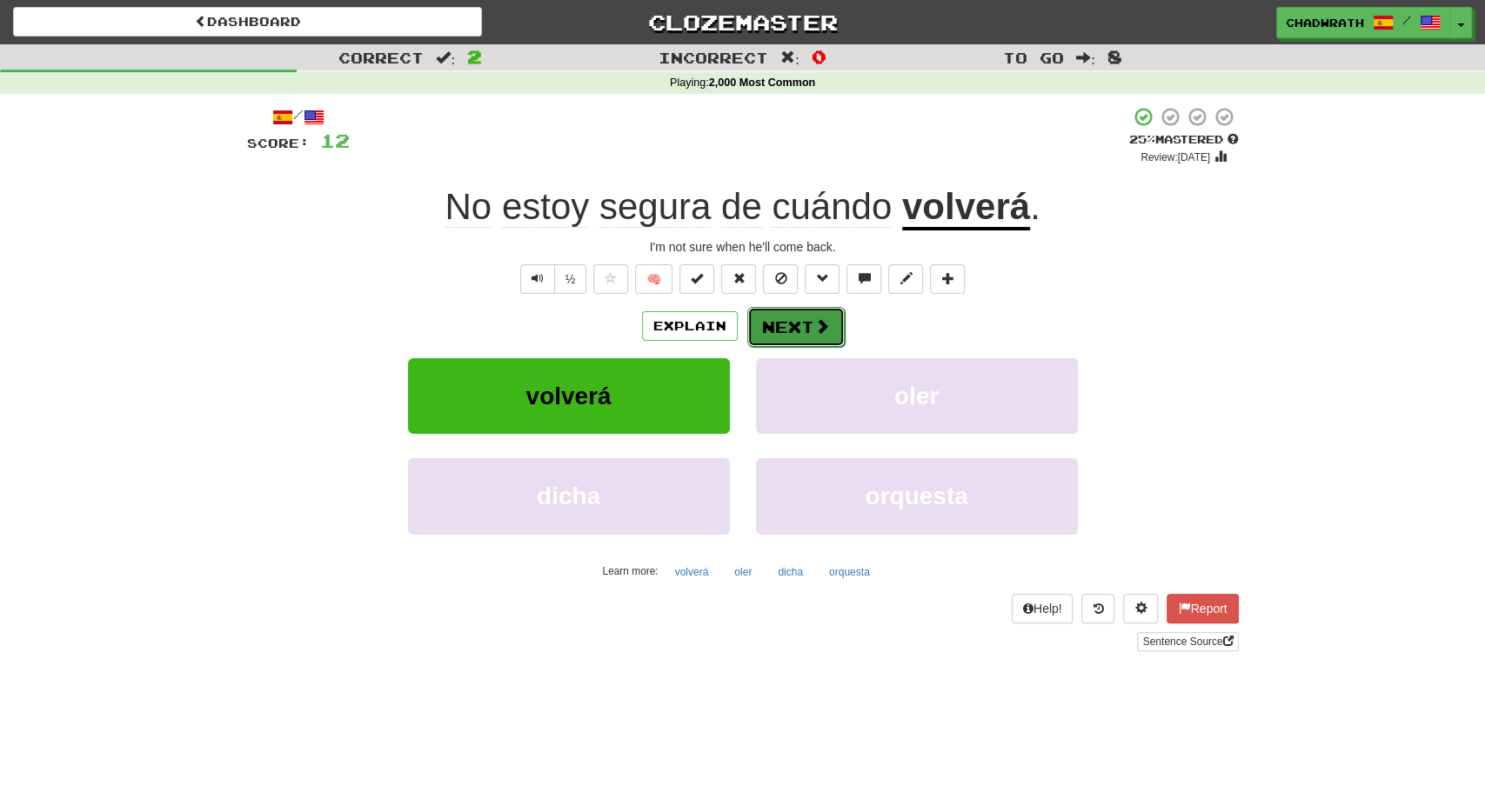
click at [771, 320] on button "Next" at bounding box center [796, 327] width 98 height 40
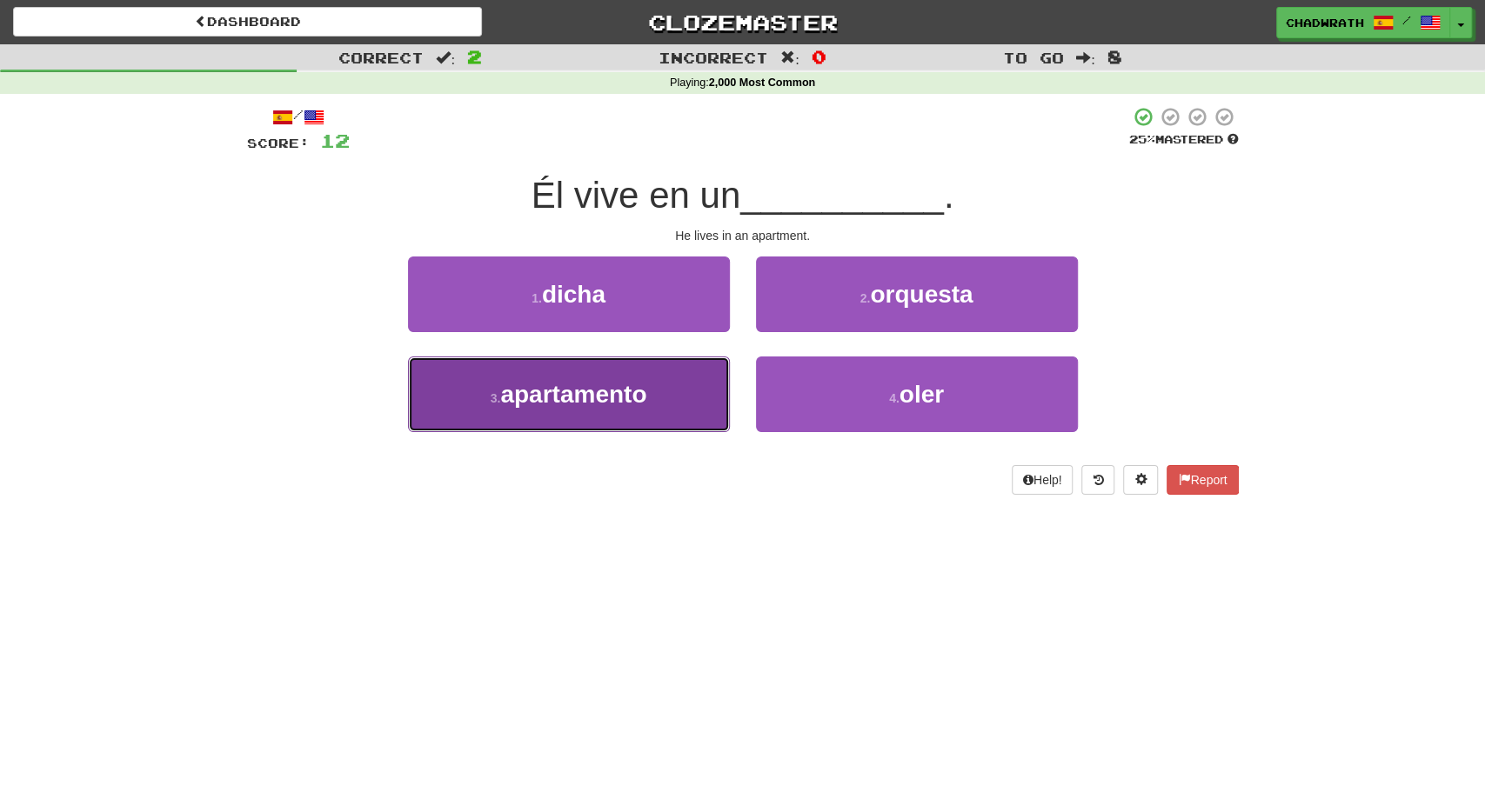
click at [631, 379] on button "3 . apartamento" at bounding box center [568, 394] width 322 height 75
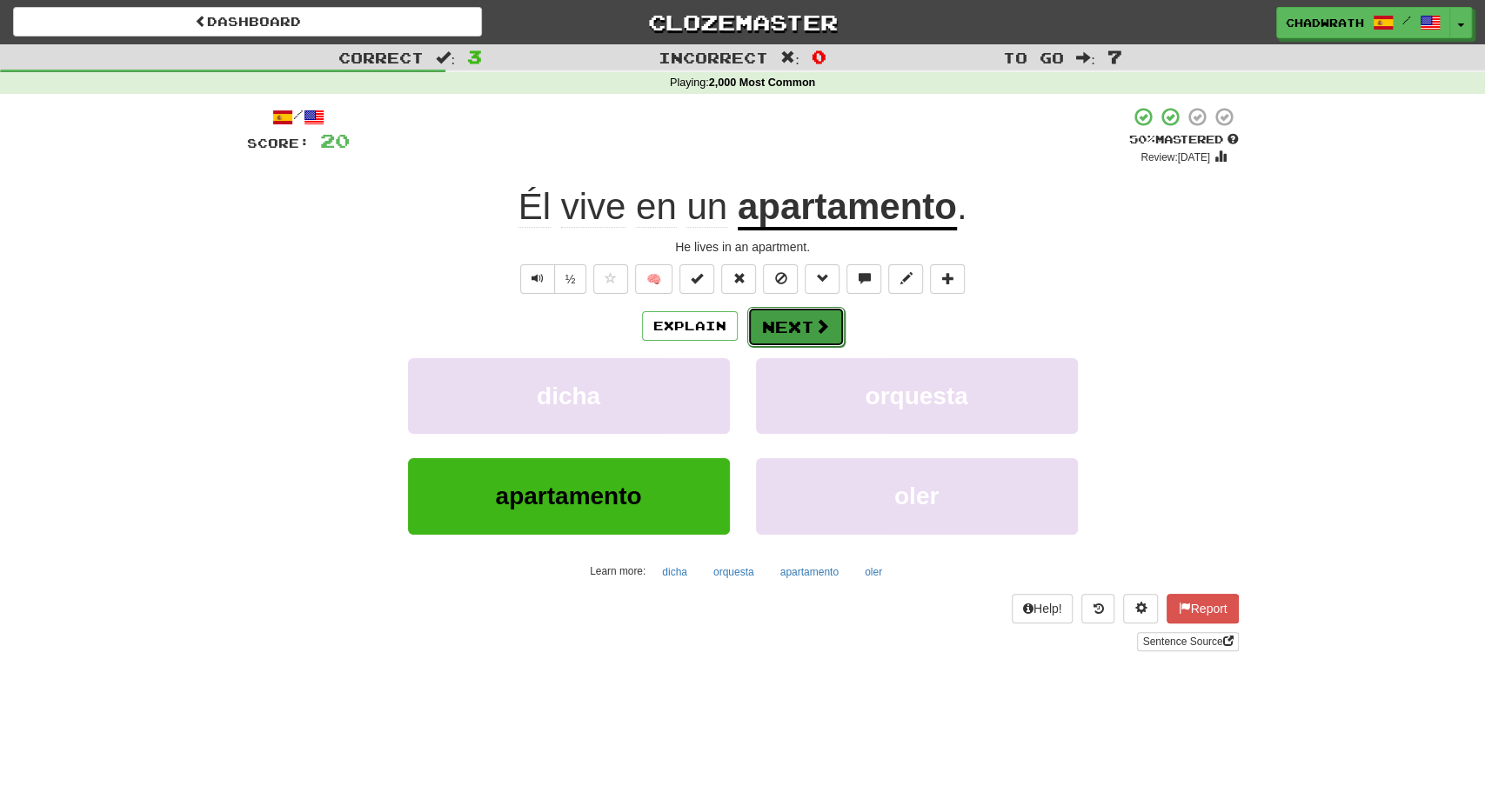
click at [799, 314] on button "Next" at bounding box center [796, 327] width 98 height 40
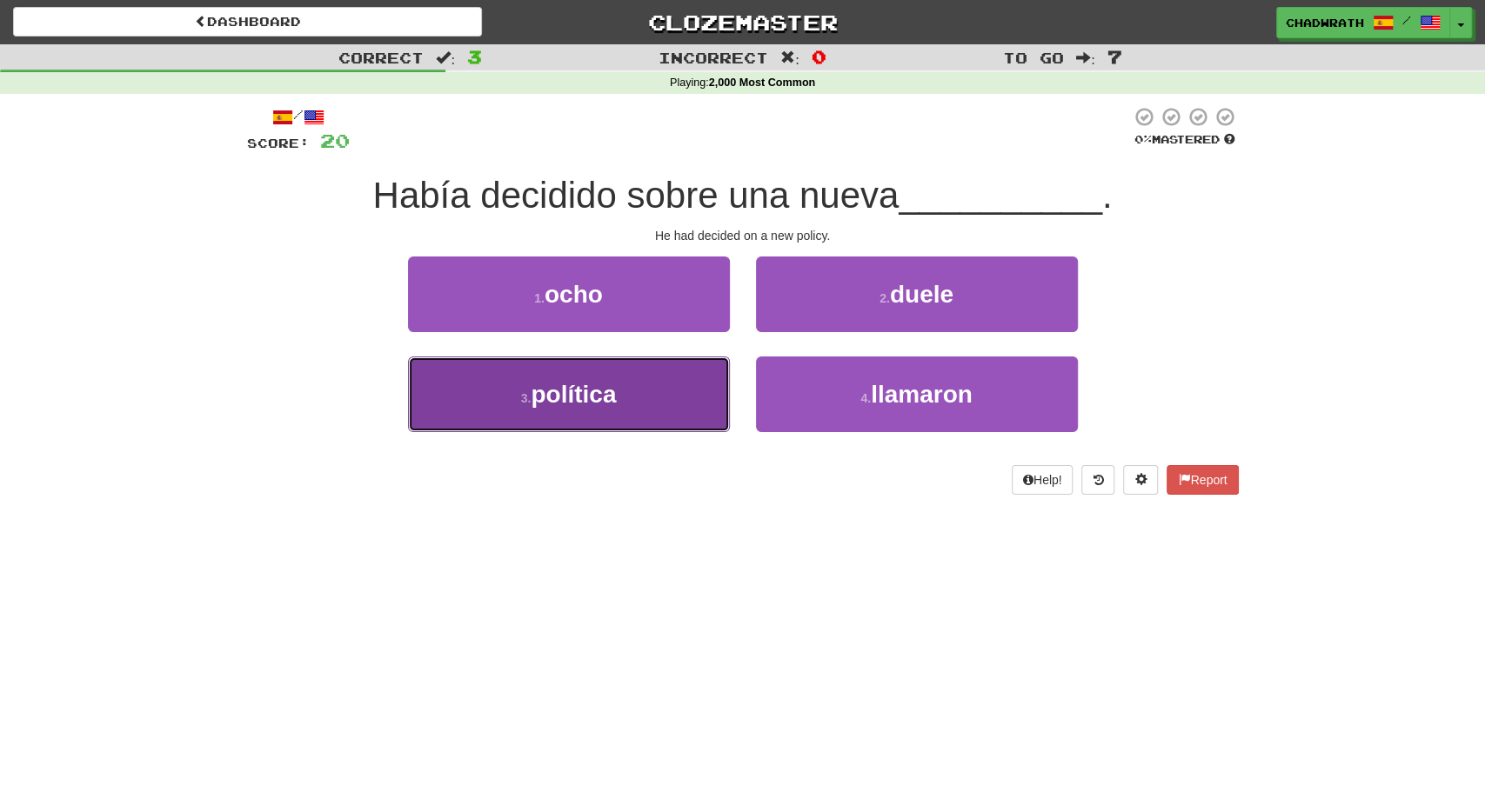
click at [615, 388] on span "política" at bounding box center [572, 394] width 85 height 27
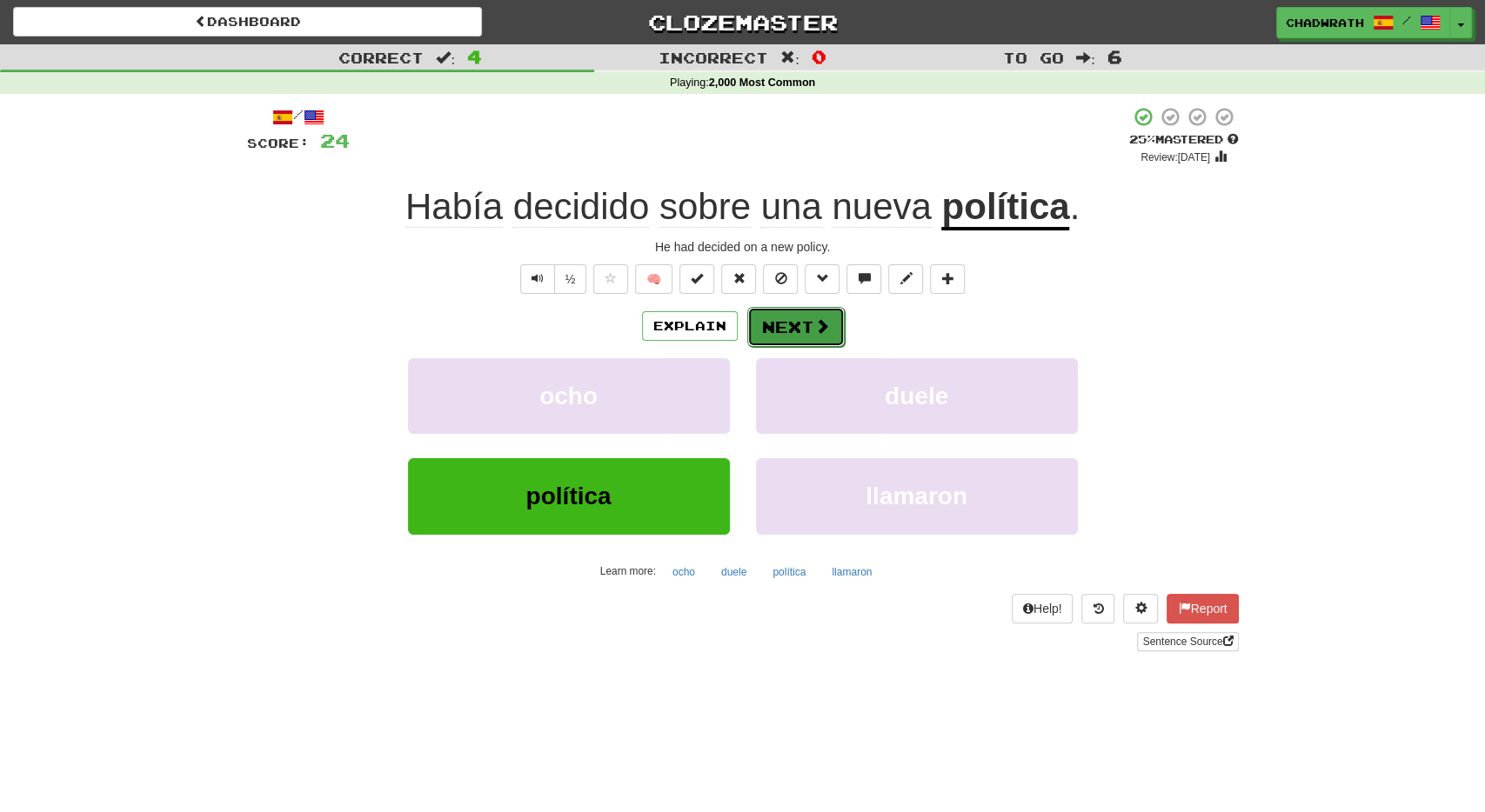
click at [808, 316] on button "Next" at bounding box center [796, 327] width 98 height 40
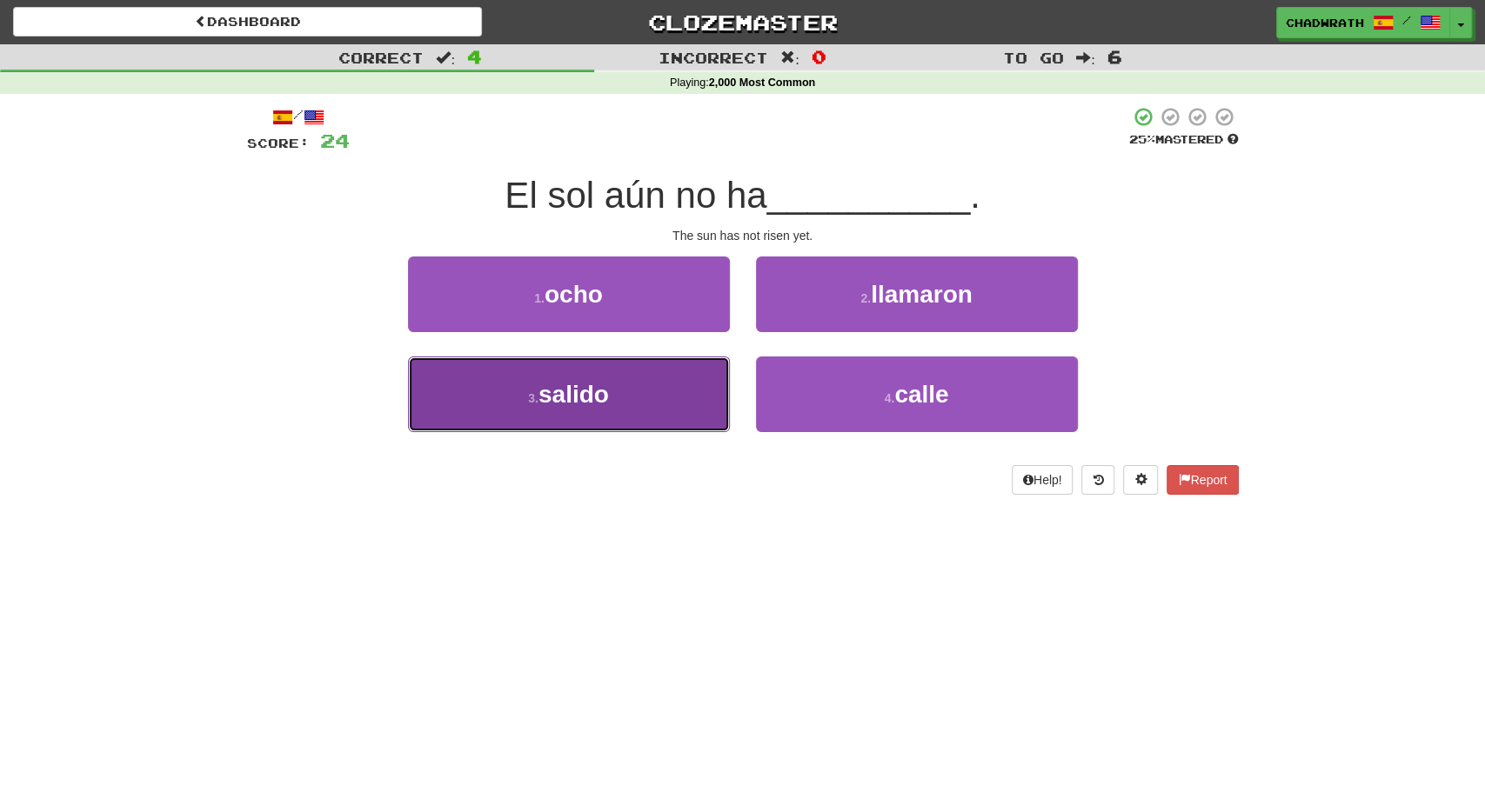
click at [582, 404] on span "salido" at bounding box center [573, 394] width 70 height 27
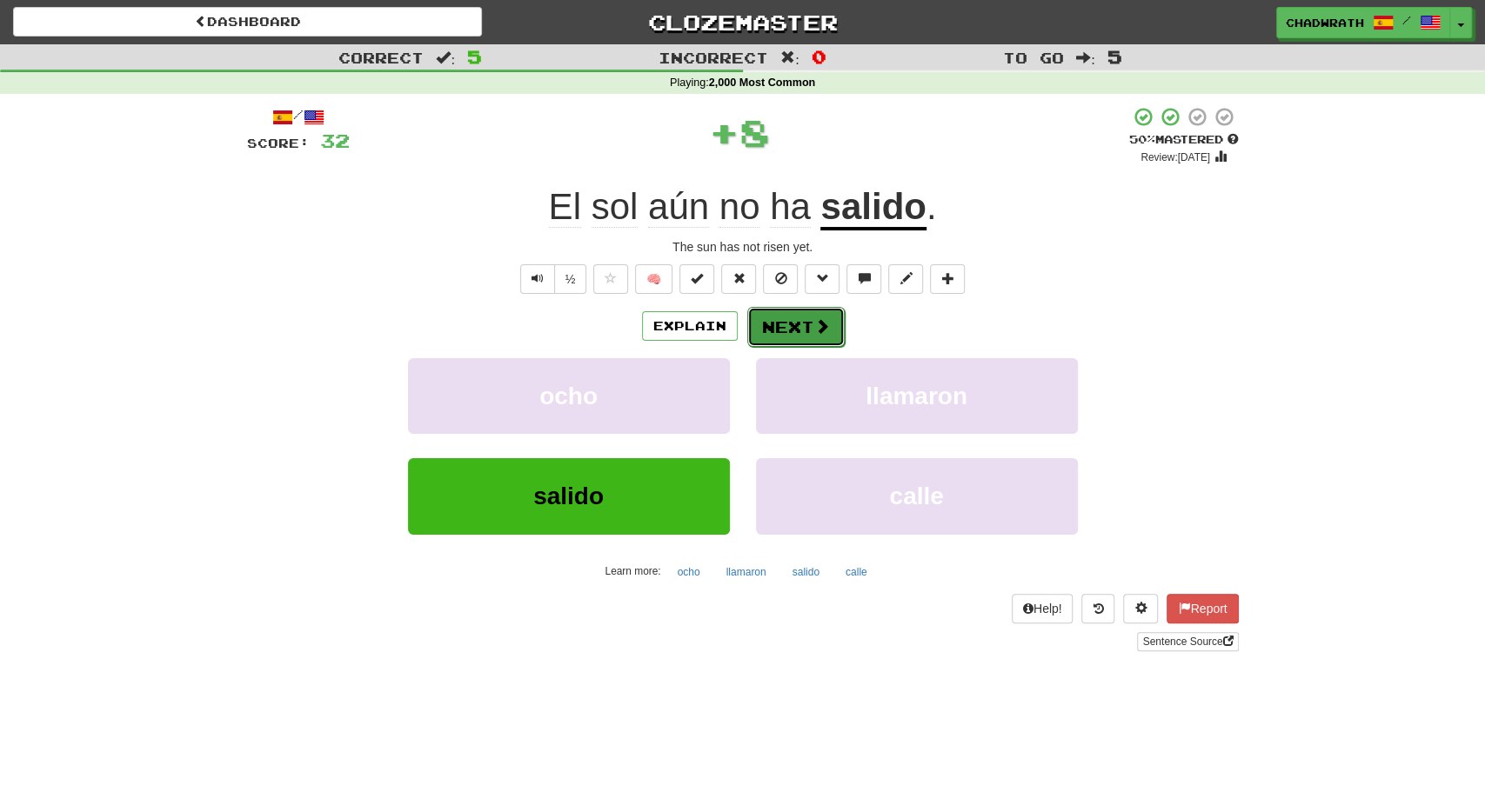
click at [780, 325] on button "Next" at bounding box center [796, 327] width 98 height 40
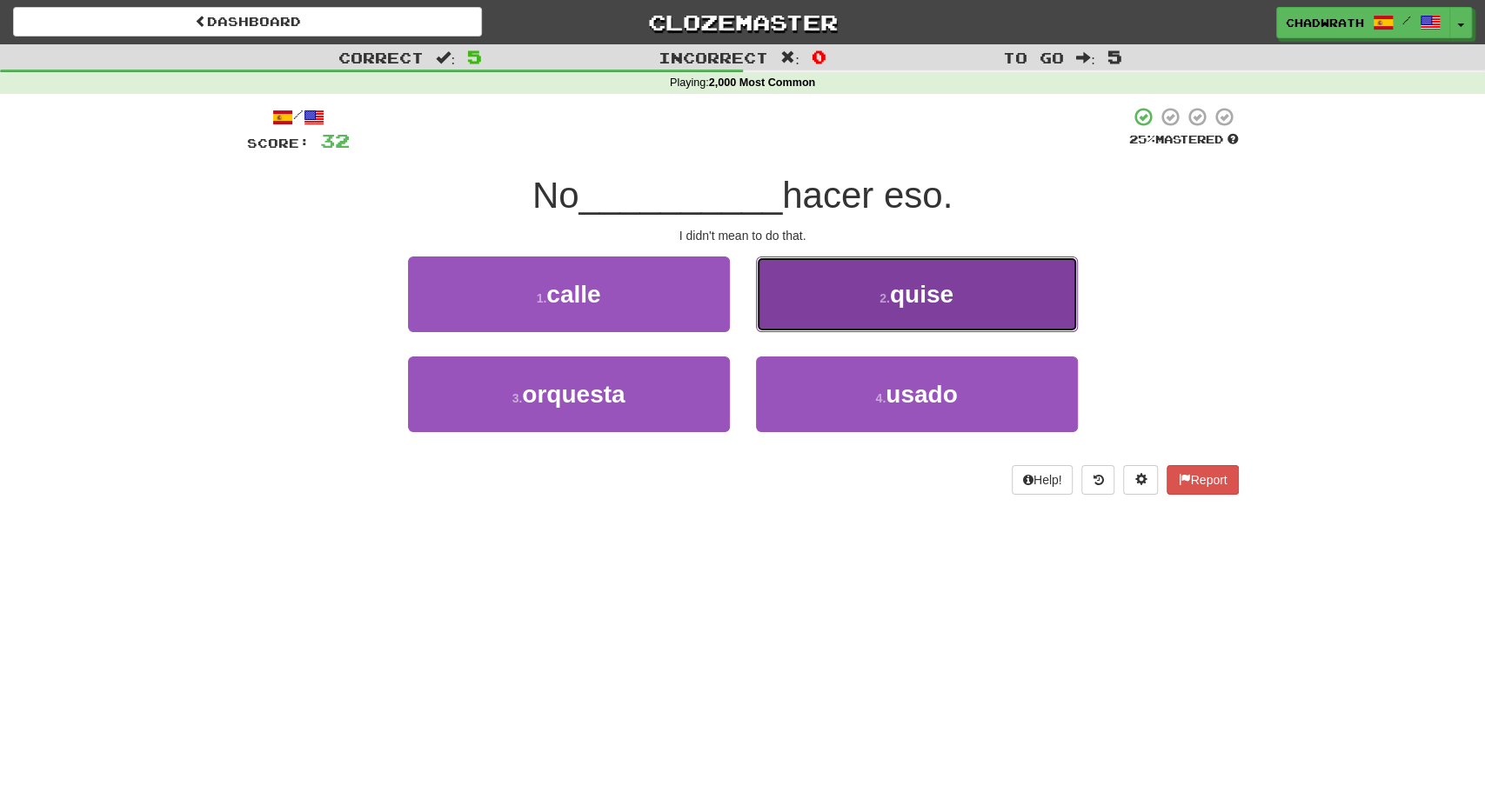
click at [856, 304] on button "2 . quise" at bounding box center [917, 293] width 322 height 75
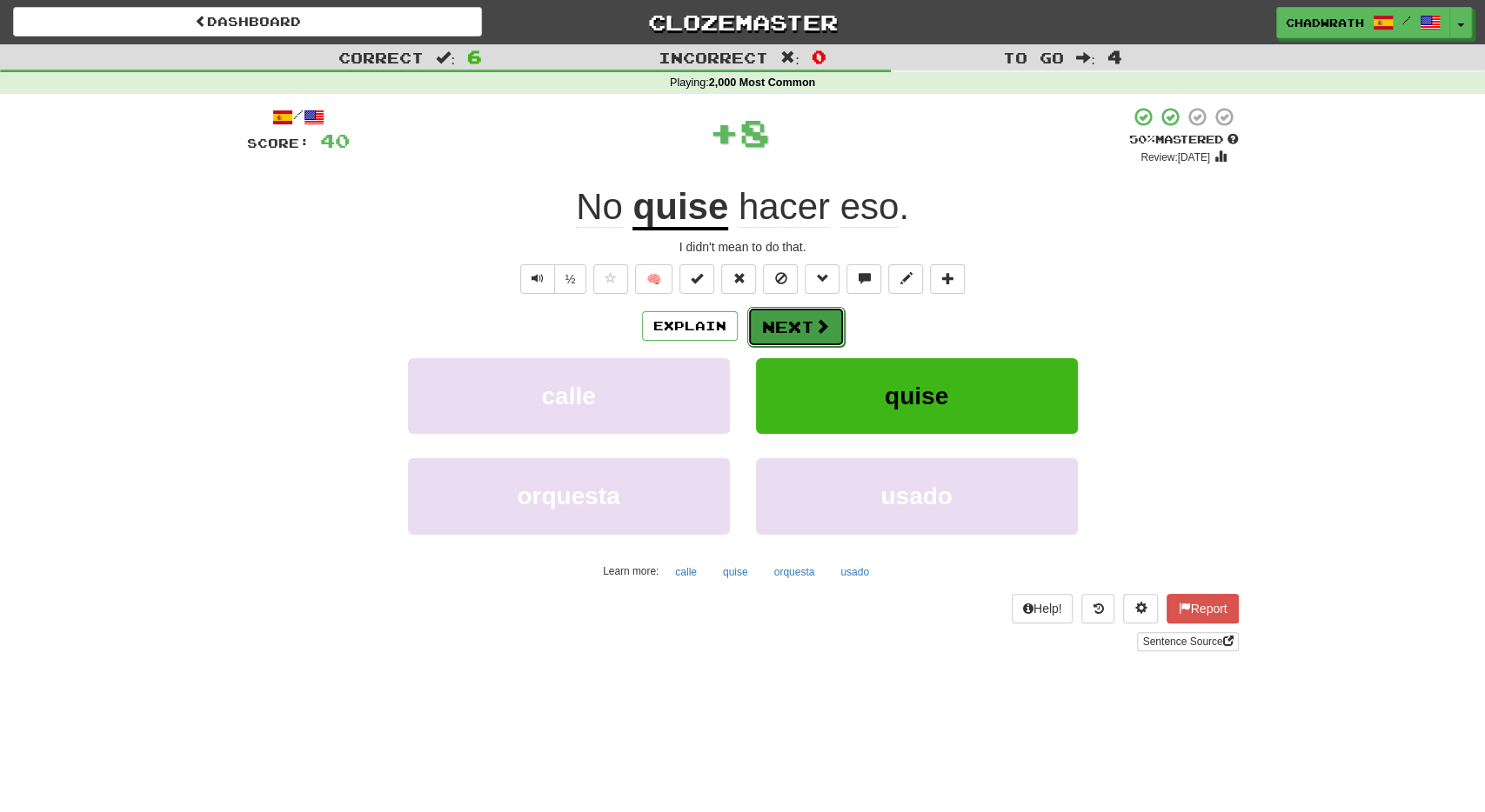
click at [803, 333] on button "Next" at bounding box center [796, 327] width 98 height 40
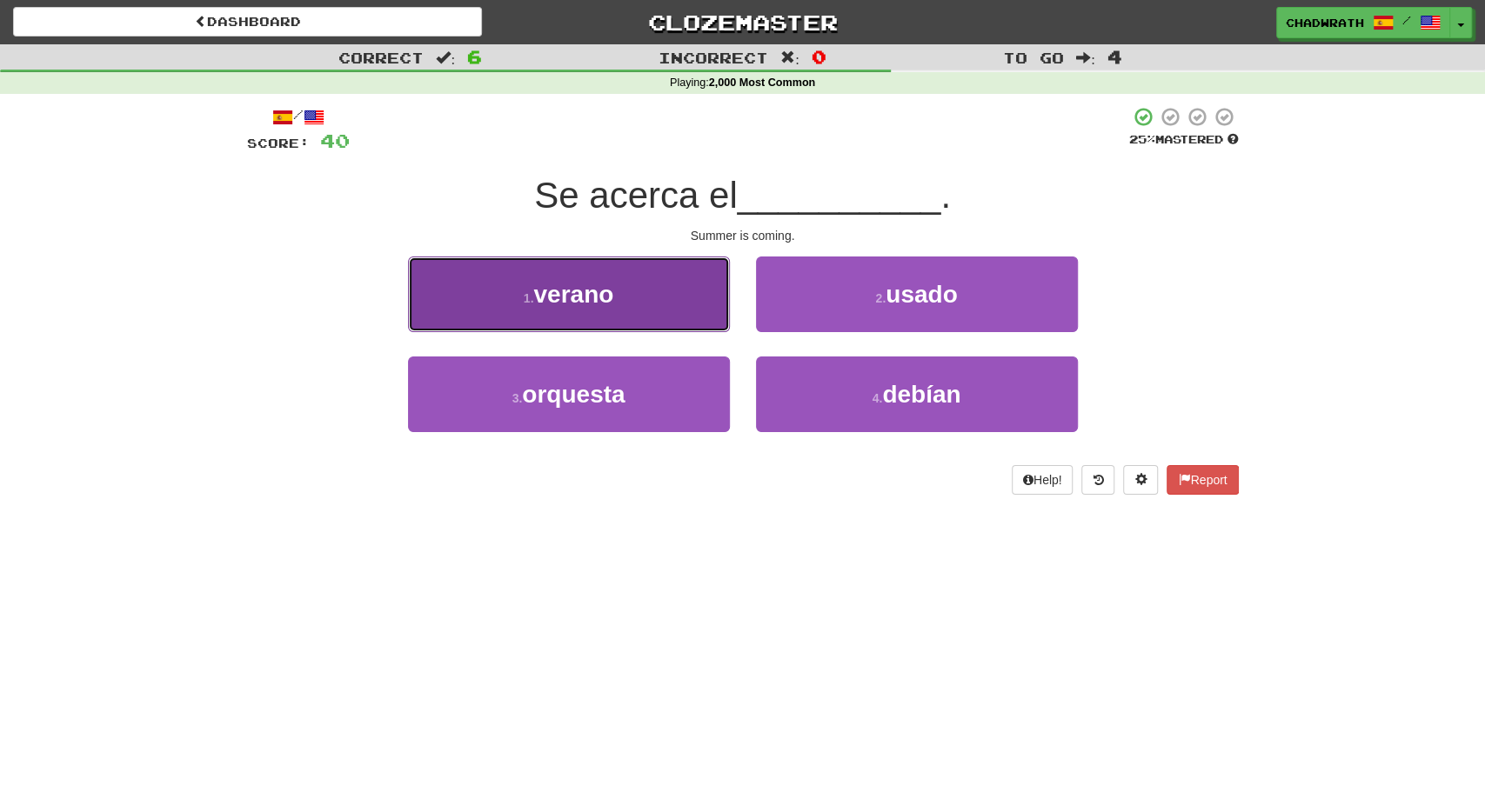
click at [576, 281] on button "1 . verano" at bounding box center [568, 293] width 322 height 75
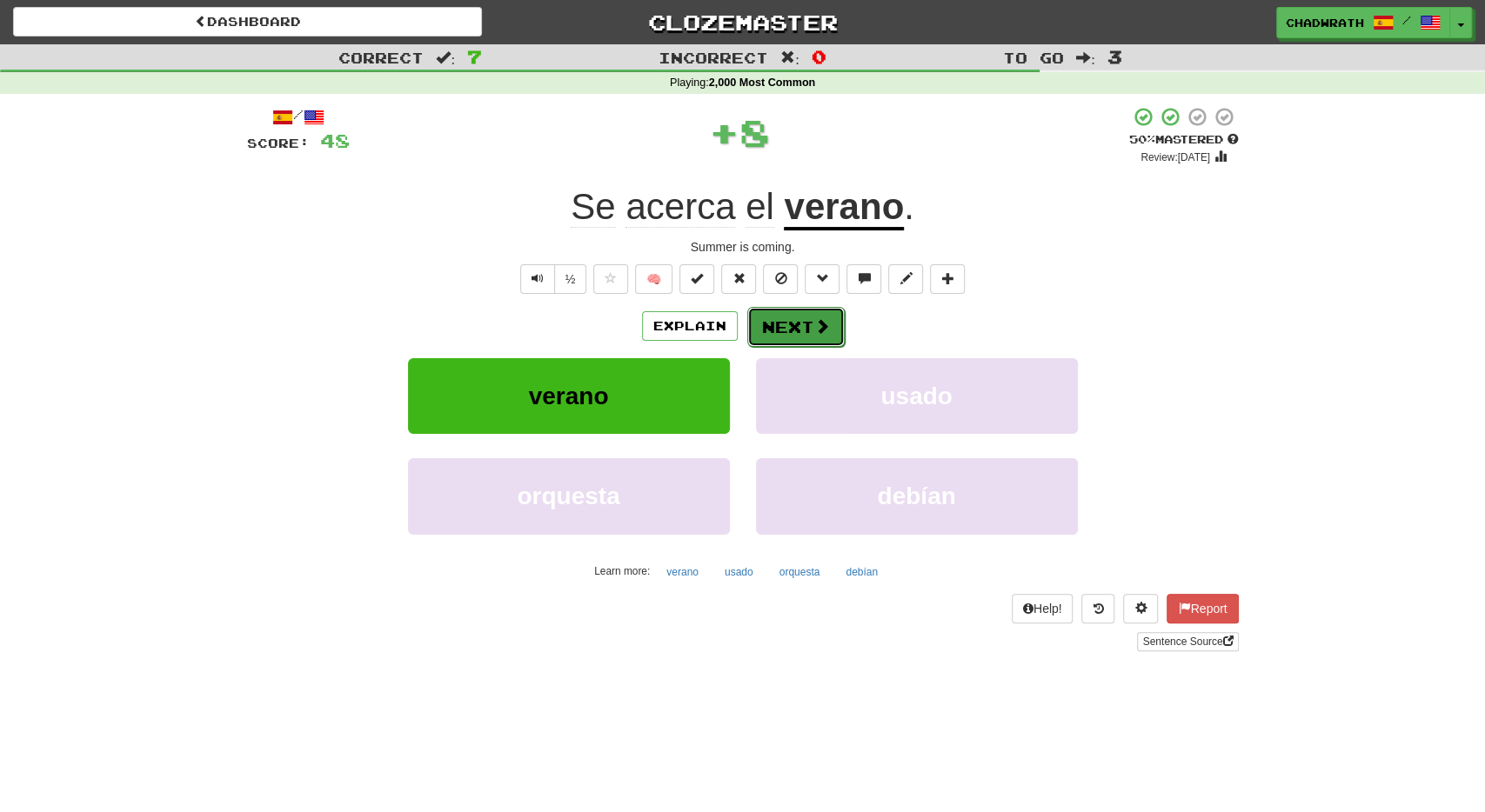
click at [794, 324] on button "Next" at bounding box center [796, 327] width 98 height 40
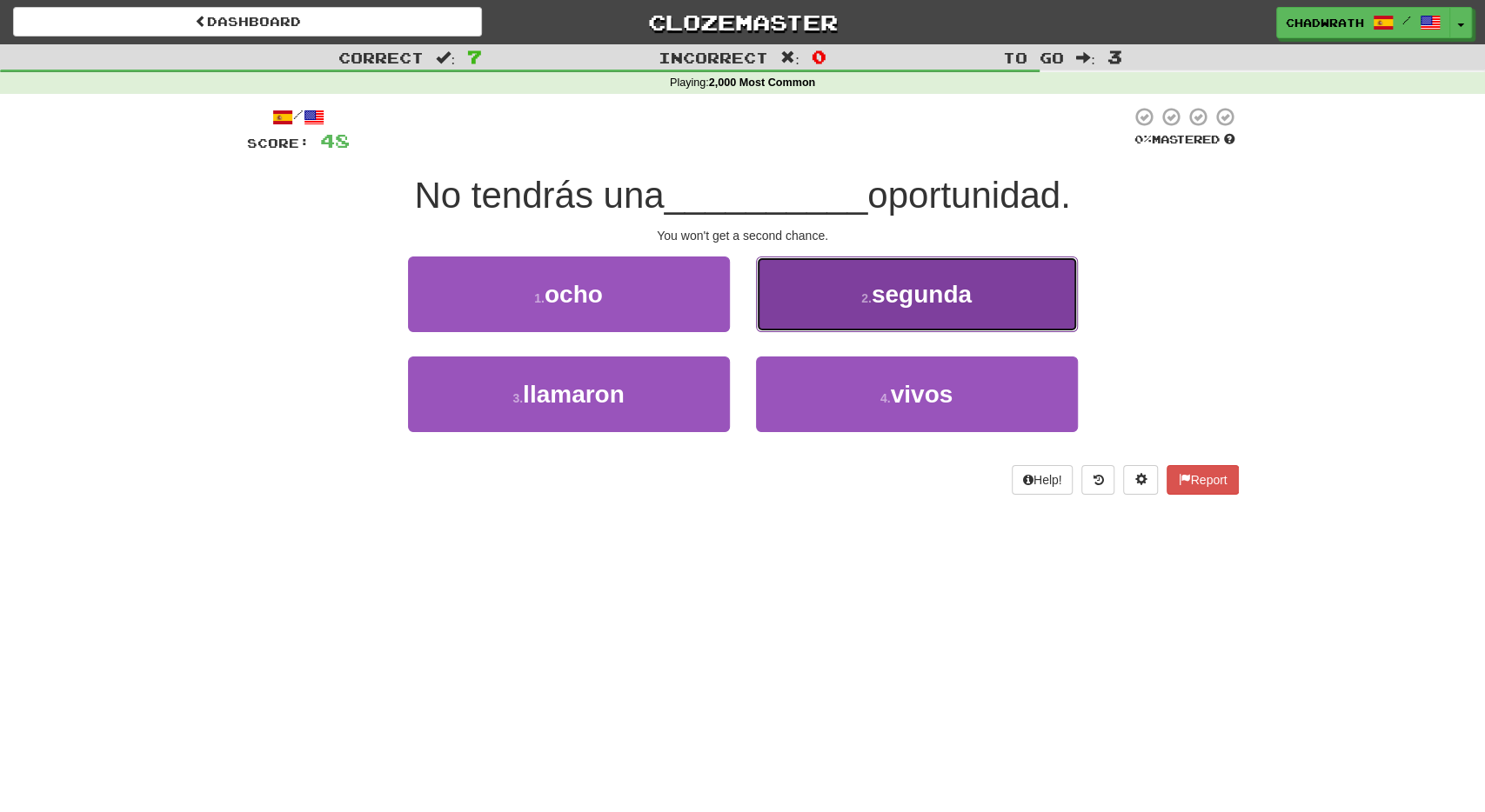
click at [835, 298] on button "2 . segunda" at bounding box center [917, 293] width 322 height 75
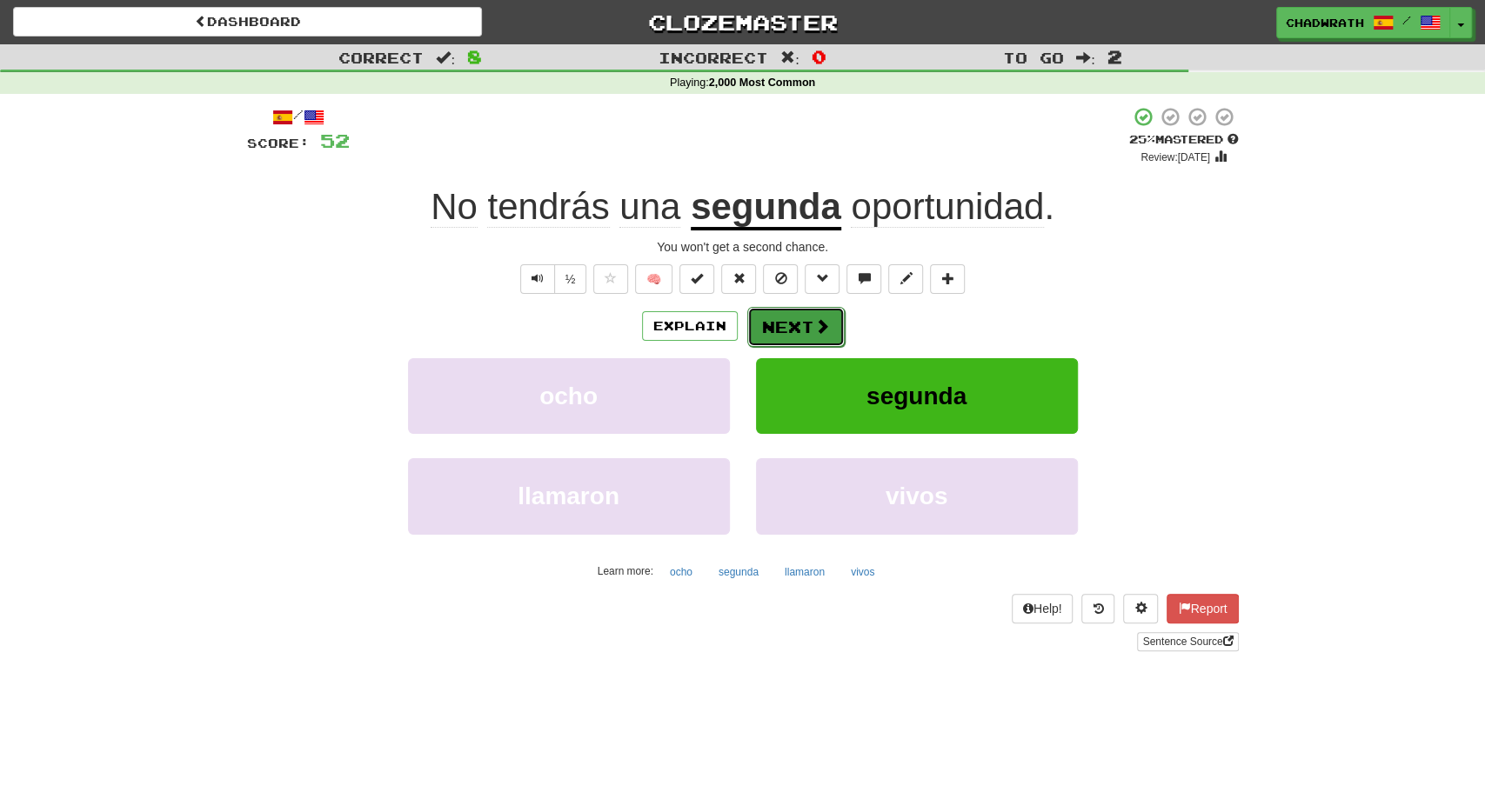
click at [762, 320] on button "Next" at bounding box center [796, 327] width 98 height 40
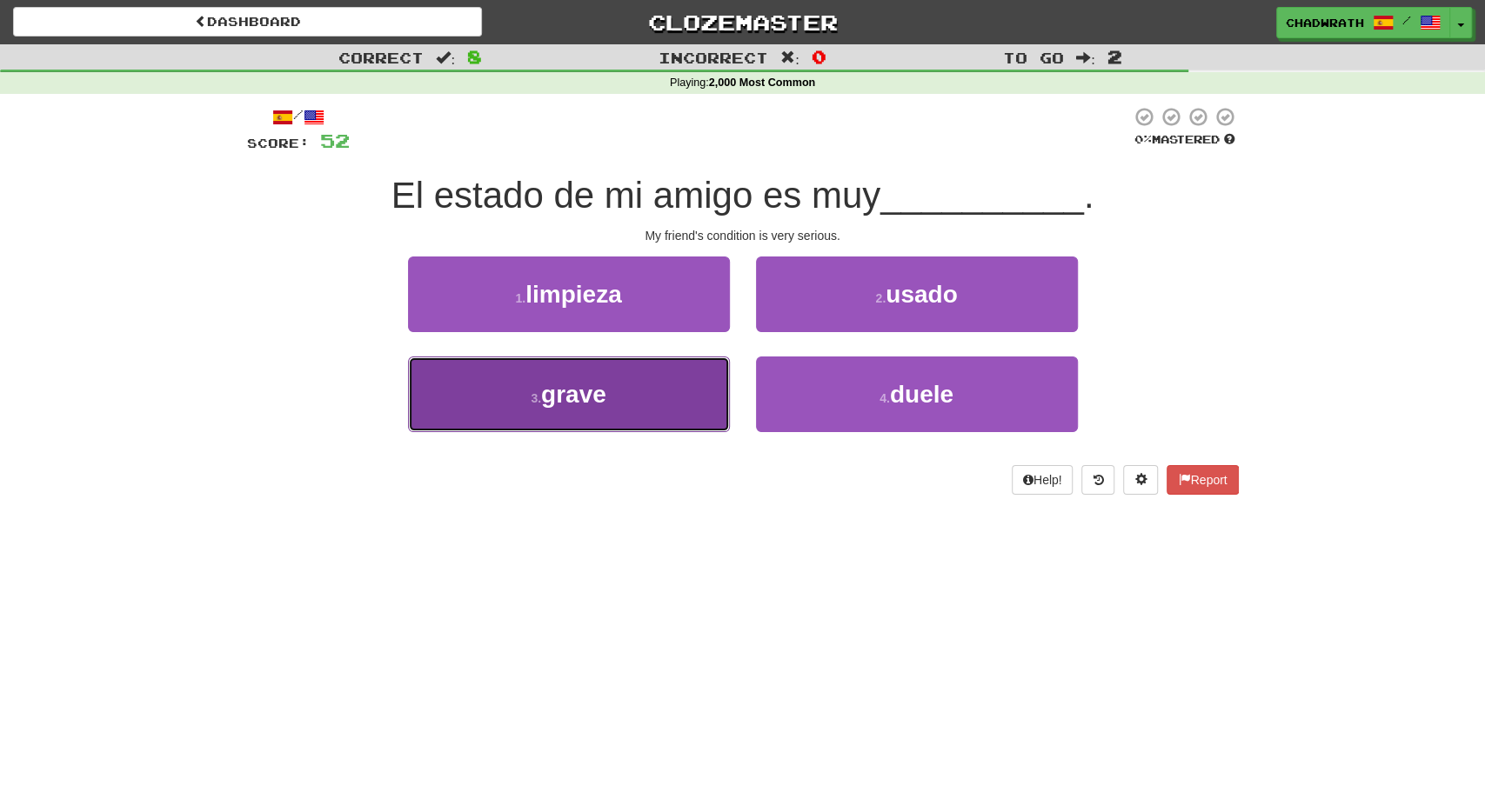
click at [578, 379] on button "3 . grave" at bounding box center [568, 394] width 322 height 75
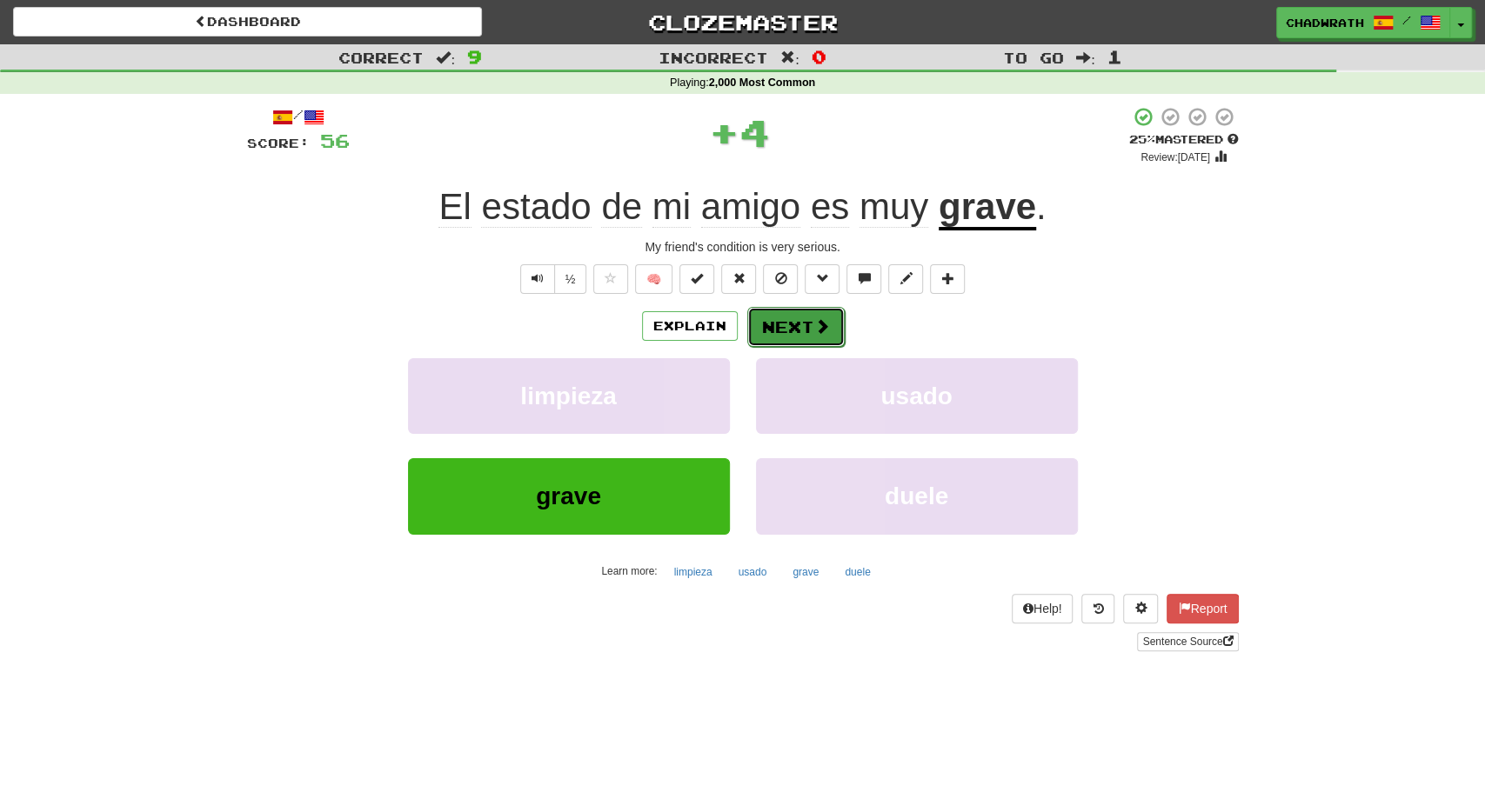
click at [787, 323] on button "Next" at bounding box center [796, 327] width 98 height 40
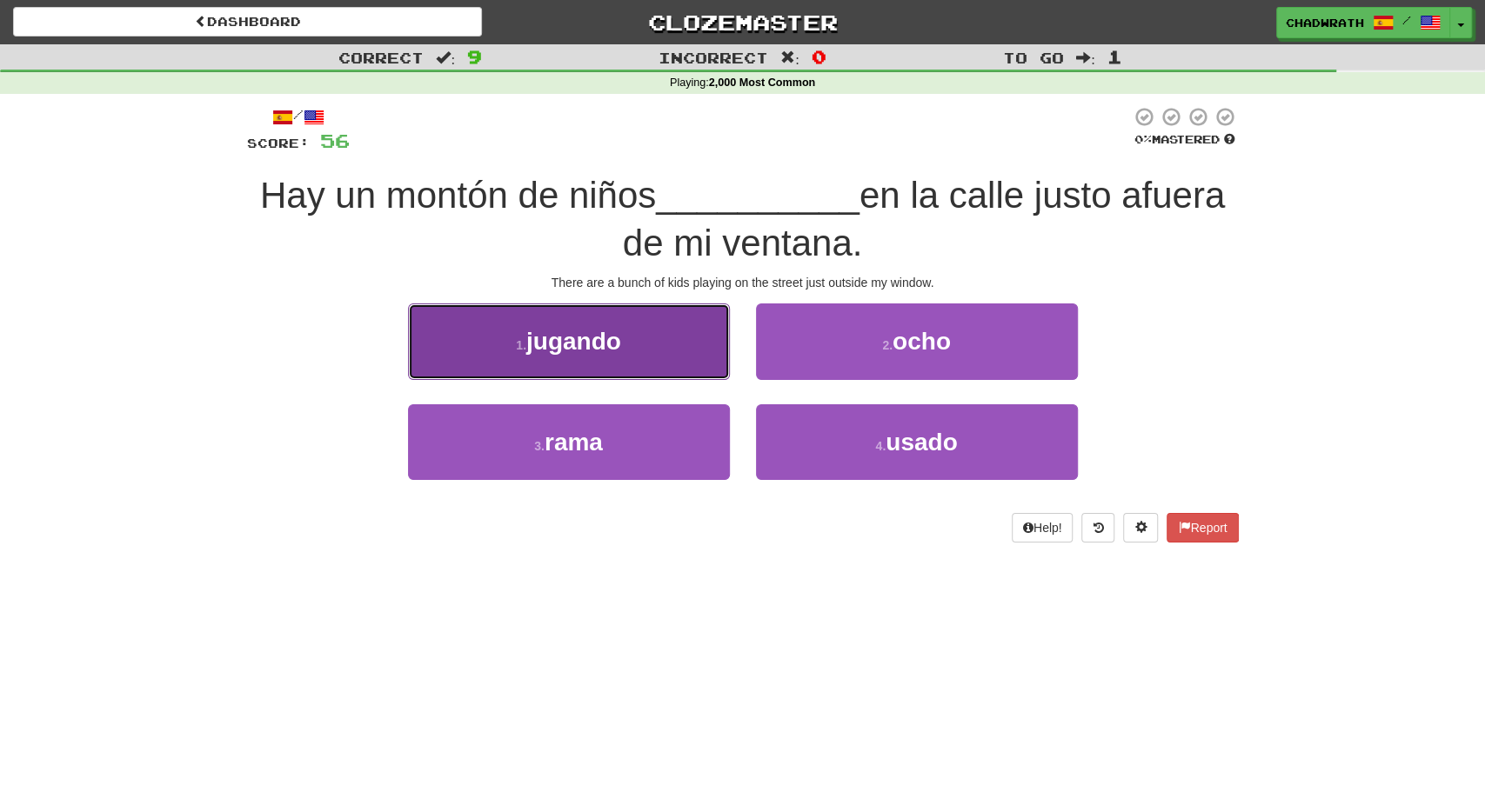
click at [608, 347] on span "jugando" at bounding box center [573, 341] width 95 height 27
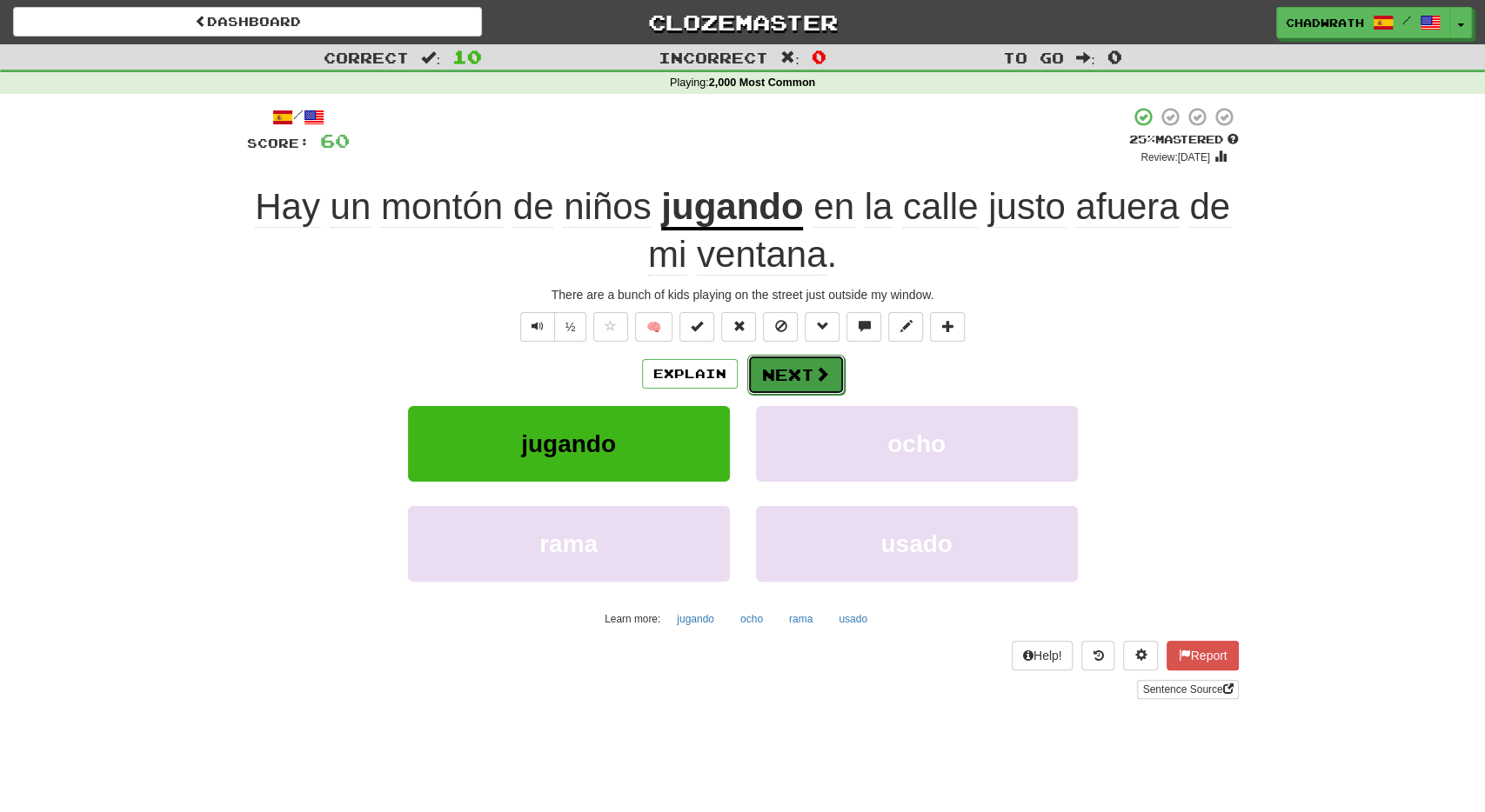
click at [814, 367] on span at bounding box center [822, 374] width 16 height 16
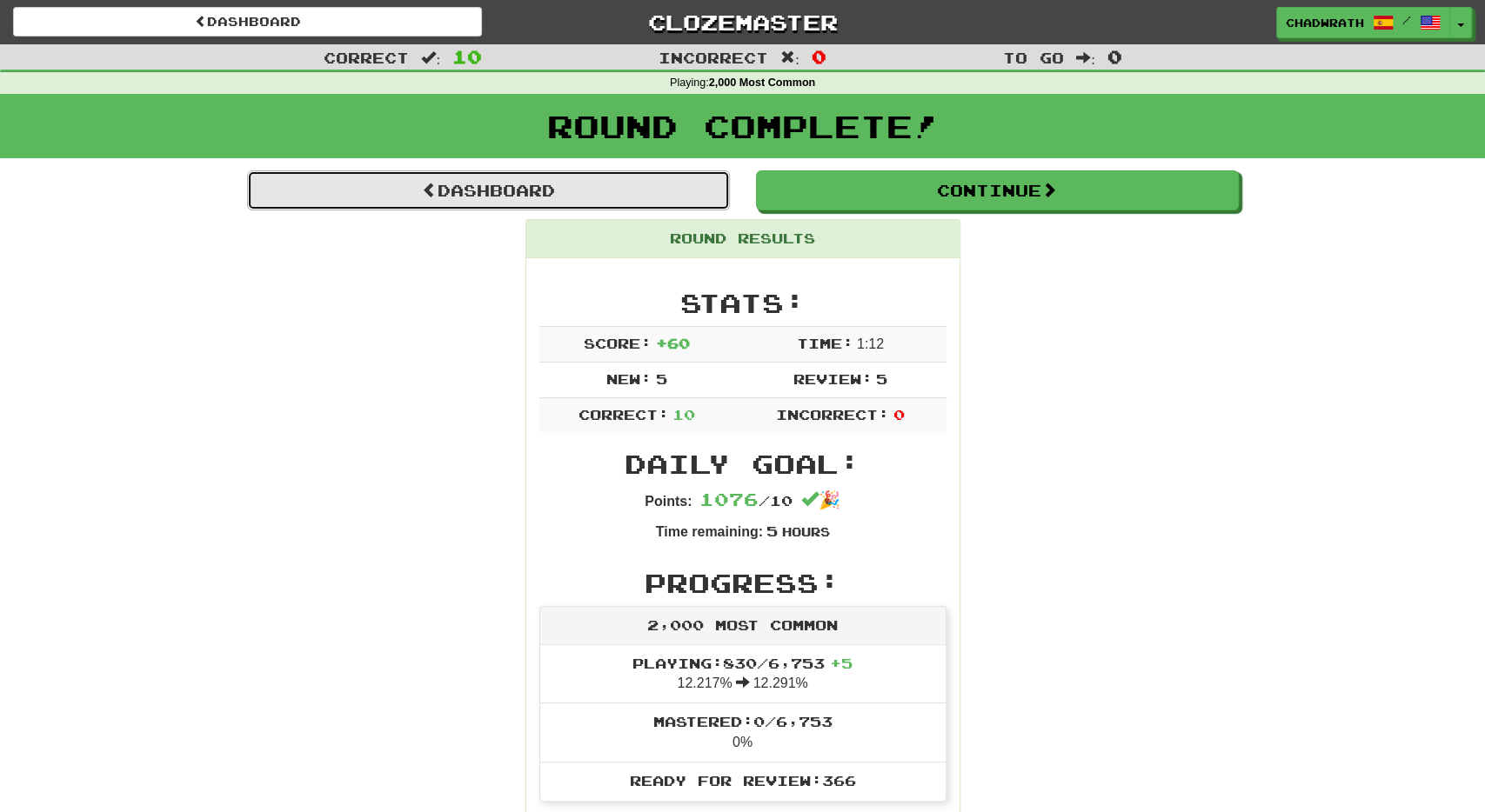
click at [522, 189] on link "Dashboard" at bounding box center [488, 190] width 482 height 40
